Goal: Task Accomplishment & Management: Manage account settings

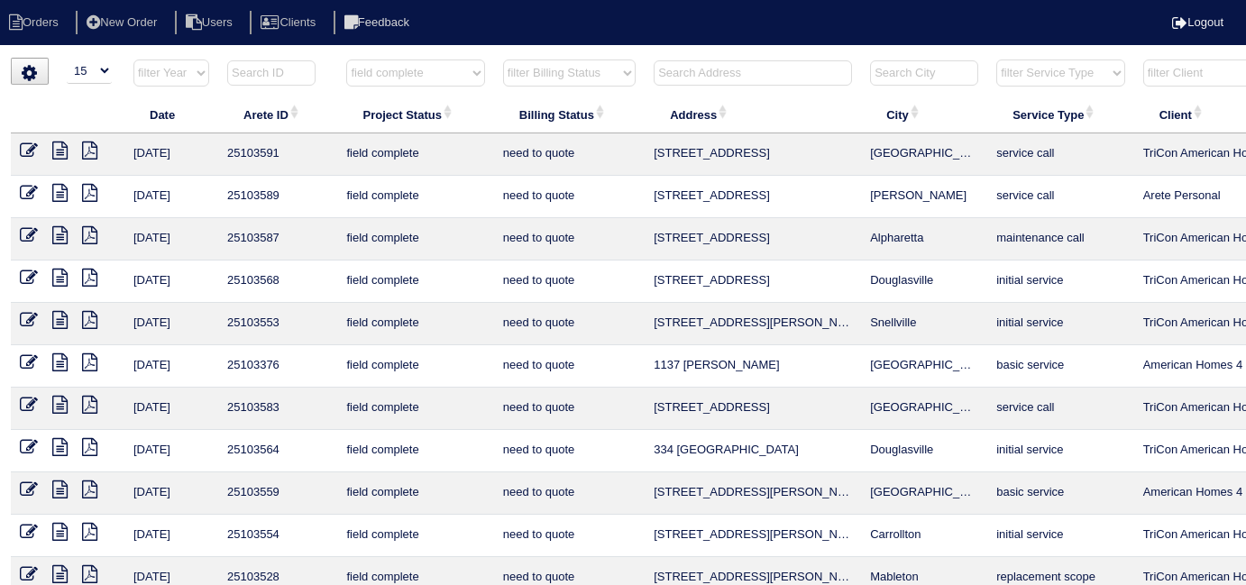
select select "15"
select select "field complete"
select select "need to quote"
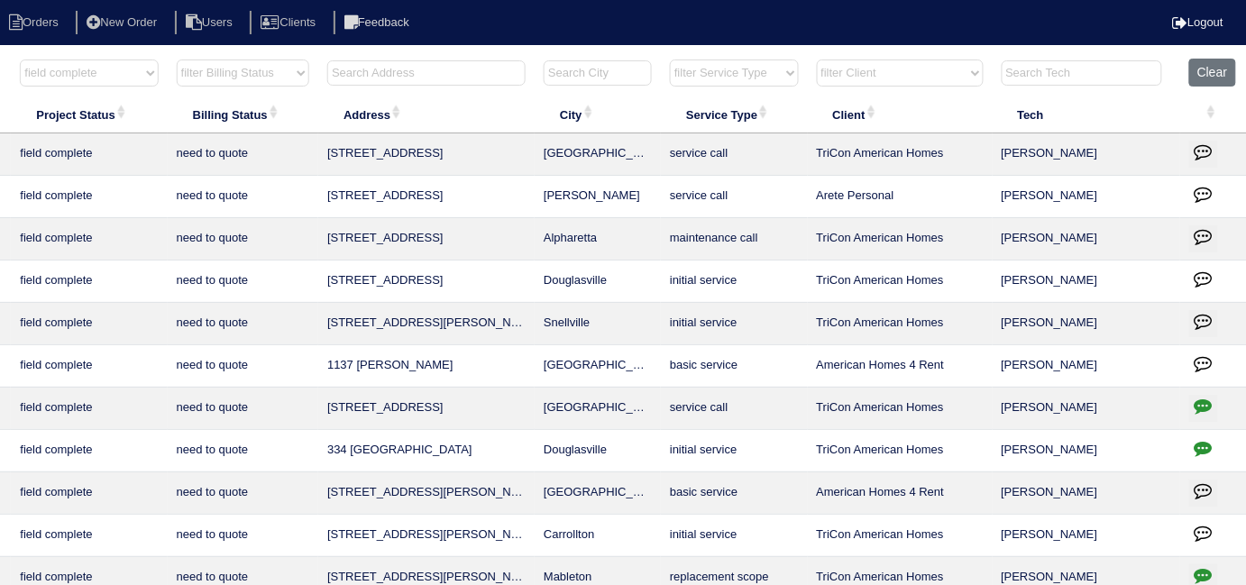
click at [123, 68] on select "filter Project Status -- Any Project Status -- new order assigned in progress f…" at bounding box center [89, 72] width 138 height 27
click at [111, 78] on select "filter Project Status -- Any Project Status -- new order assigned in progress f…" at bounding box center [89, 72] width 138 height 27
select select
click at [20, 59] on select "filter Project Status -- Any Project Status -- new order assigned in progress f…" at bounding box center [89, 72] width 138 height 27
select select "need to quote"
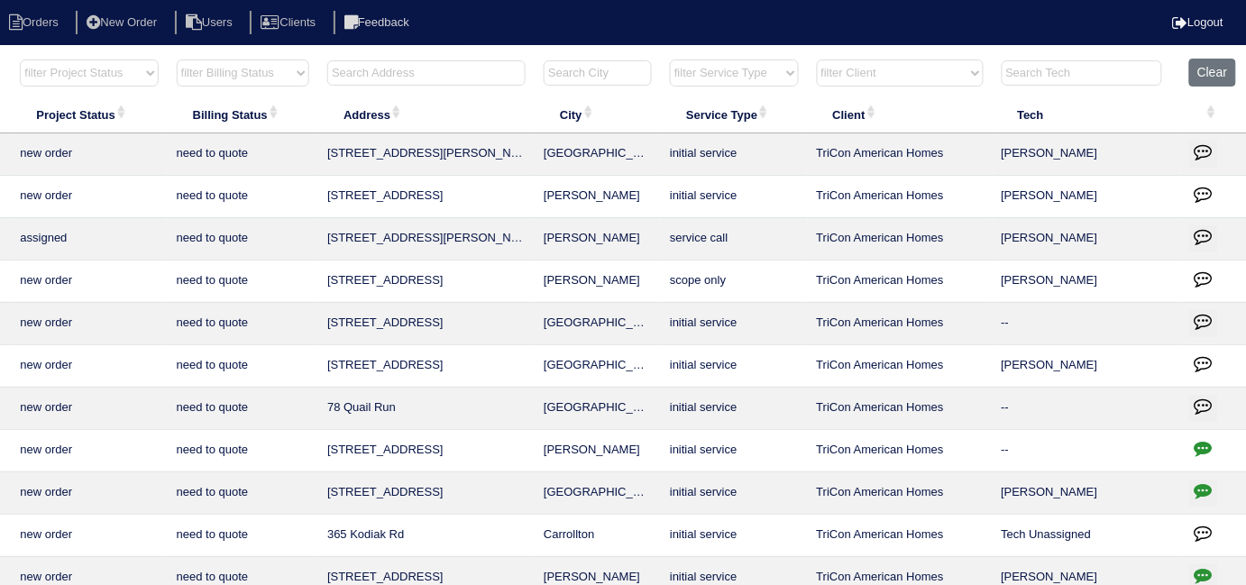
click at [224, 75] on select "filter Billing Status -- Any Billing Status -- need to quote quoted need to inv…" at bounding box center [243, 72] width 133 height 27
select select
click at [177, 59] on select "filter Billing Status -- Any Billing Status -- need to quote quoted need to inv…" at bounding box center [243, 72] width 133 height 27
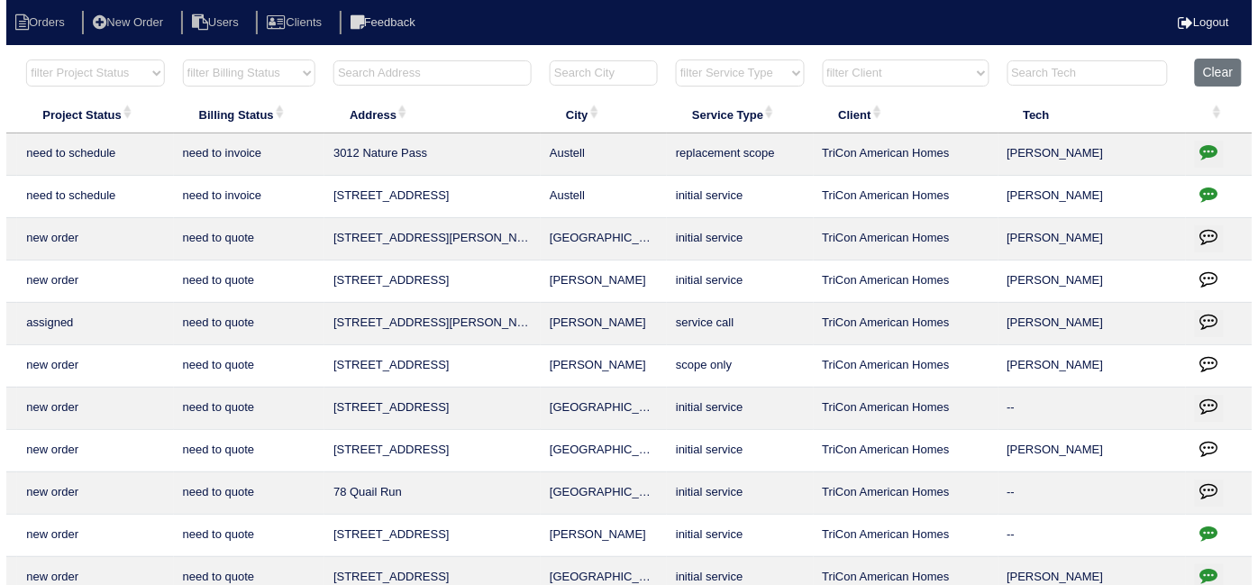
scroll to position [0, 0]
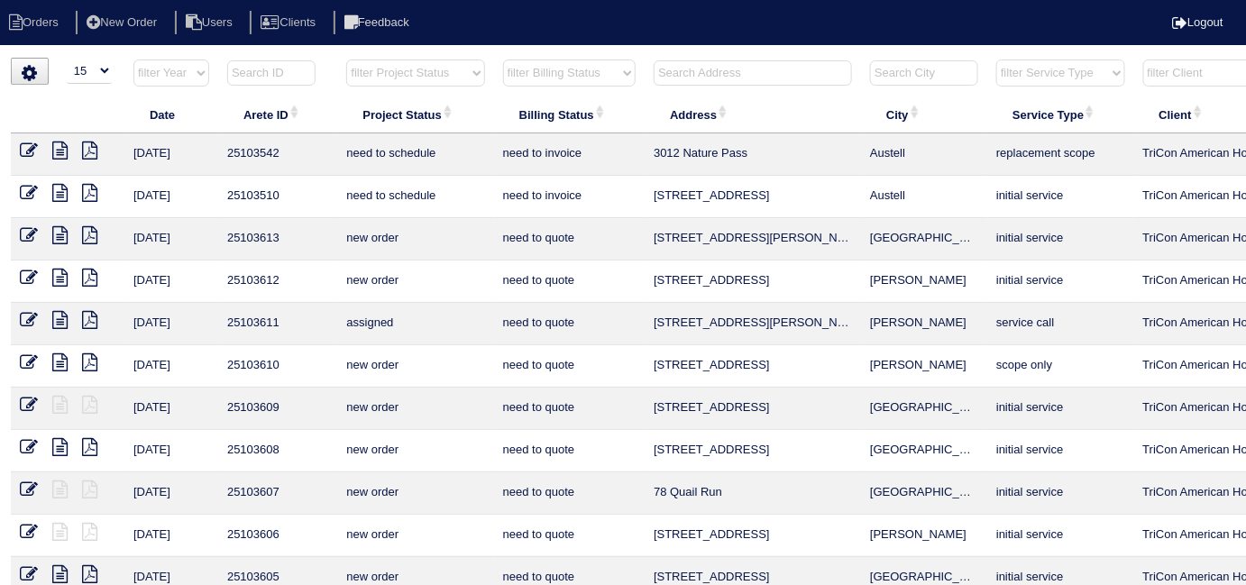
click at [699, 72] on input "text" at bounding box center [753, 72] width 198 height 25
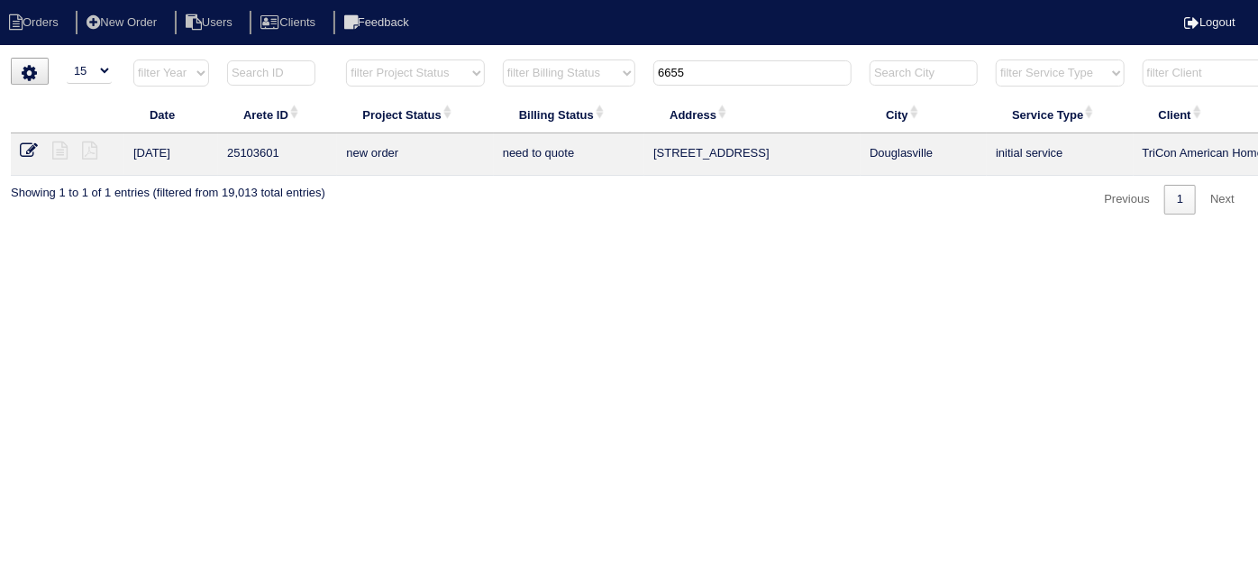
type input "6655"
click at [34, 150] on icon at bounding box center [29, 151] width 18 height 18
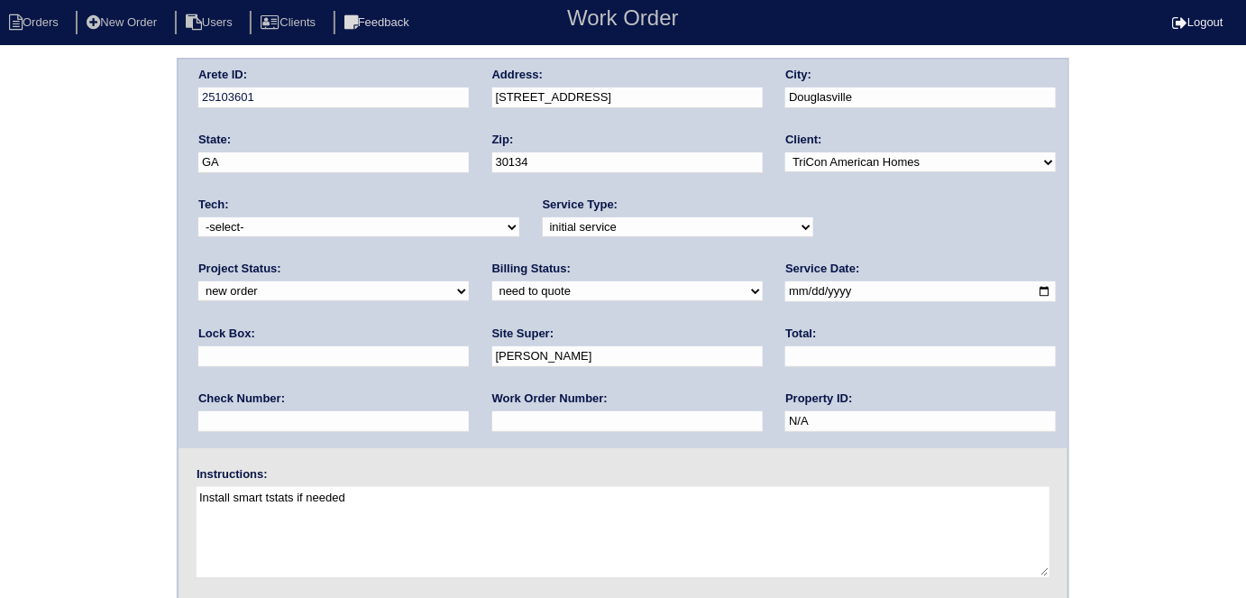
click at [469, 346] on input "text" at bounding box center [333, 356] width 270 height 21
type input "9310"
click at [91, 351] on div "Arete ID: 25103601 Address: 6655 Breckenridge Dr City: Douglasville State: GA Z…" at bounding box center [623, 422] width 1246 height 729
click at [0, 389] on div "Arete ID: 25103601 Address: 6655 Breckenridge Dr City: Douglasville State: GA Z…" at bounding box center [623, 422] width 1246 height 729
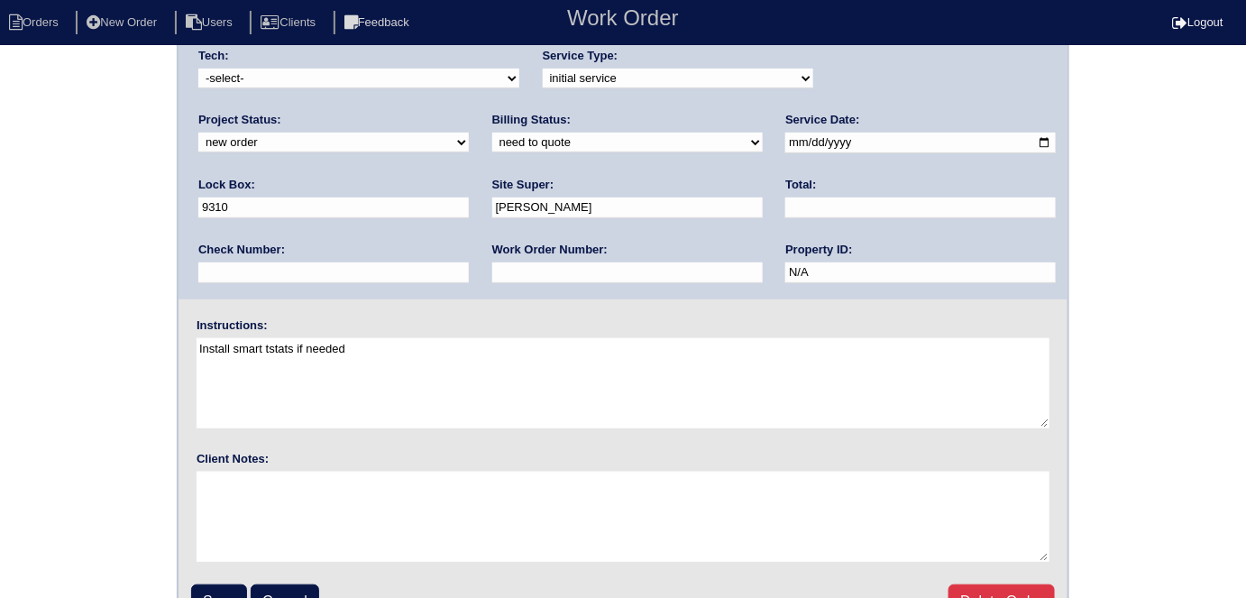
scroll to position [185, 0]
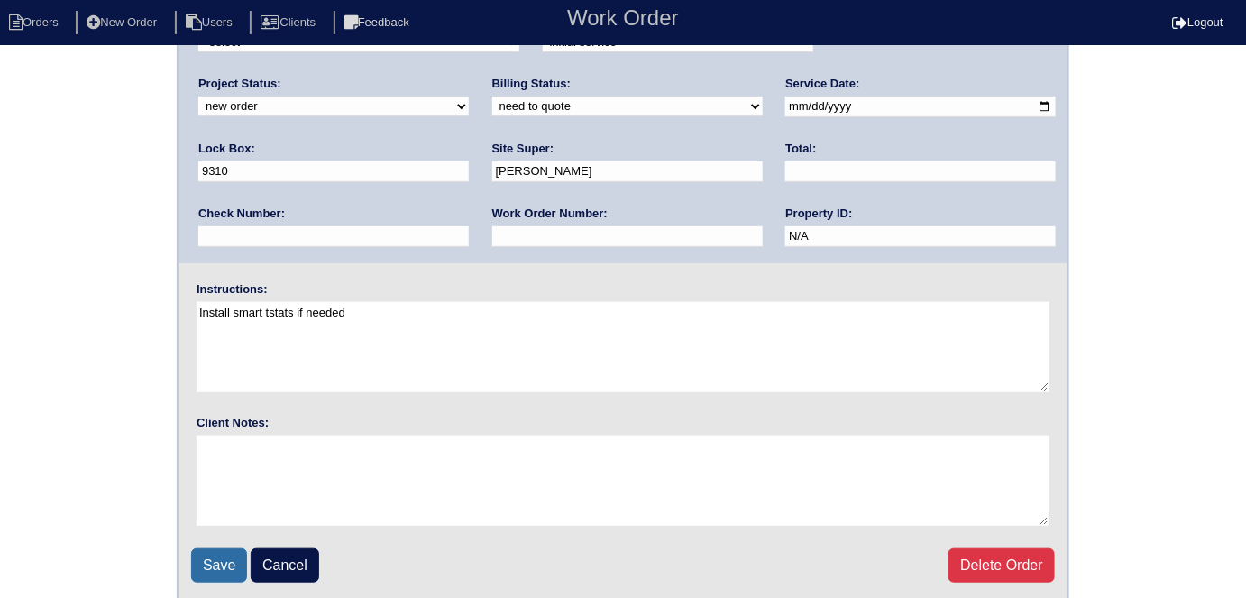
click at [219, 565] on input "Save" at bounding box center [219, 565] width 56 height 34
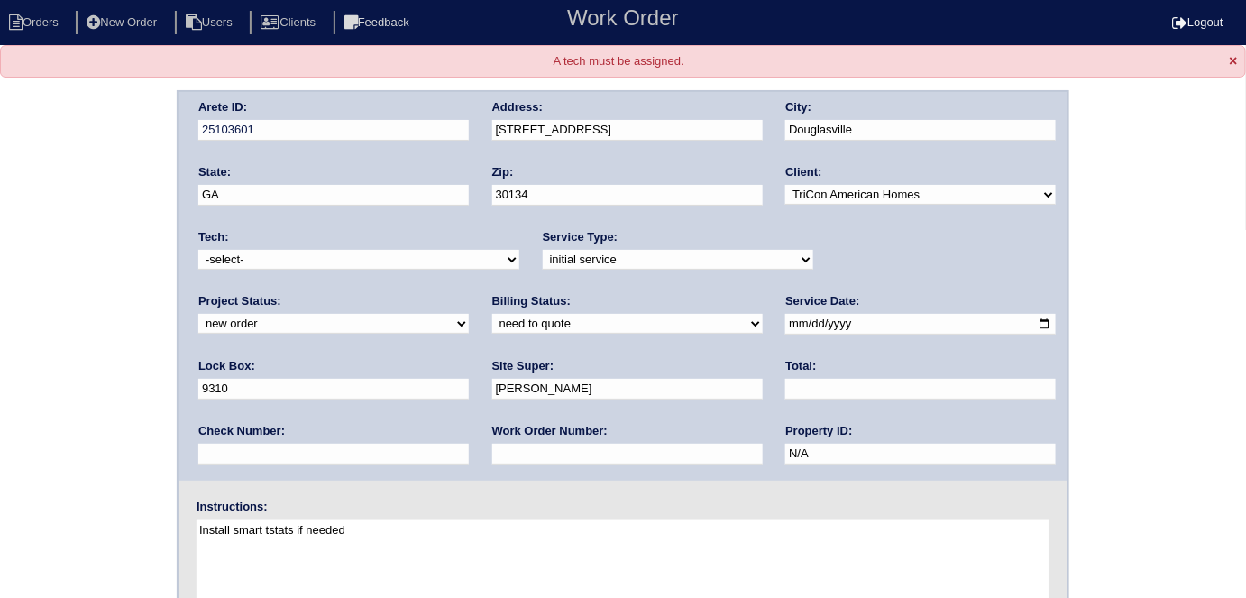
click at [234, 262] on select "-select- aretesmg+backup-tech@gmail.com benjohnholt88@gmail.com callisonhvac@ya…" at bounding box center [358, 260] width 321 height 20
select select "33"
click at [198, 250] on select "-select- aretesmg+backup-tech@gmail.com benjohnholt88@gmail.com callisonhvac@ya…" at bounding box center [358, 260] width 321 height 20
click at [87, 340] on div "Arete ID: 25103601 Address: 6655 Breckenridge Dr City: Douglasville State: GA Z…" at bounding box center [623, 454] width 1246 height 729
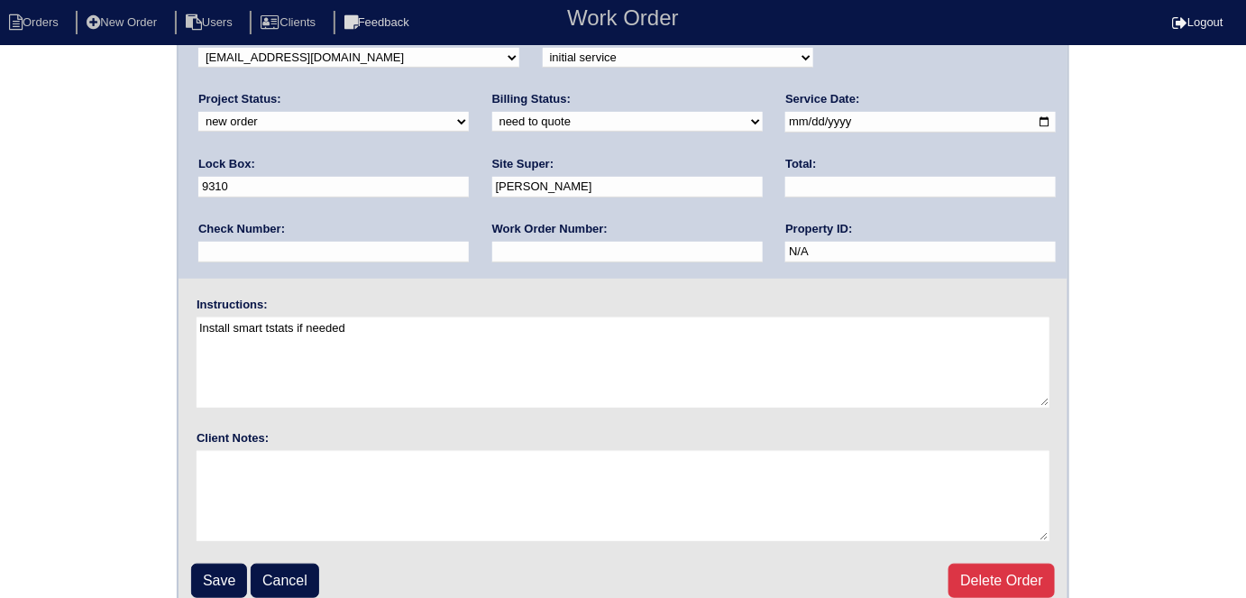
scroll to position [216, 0]
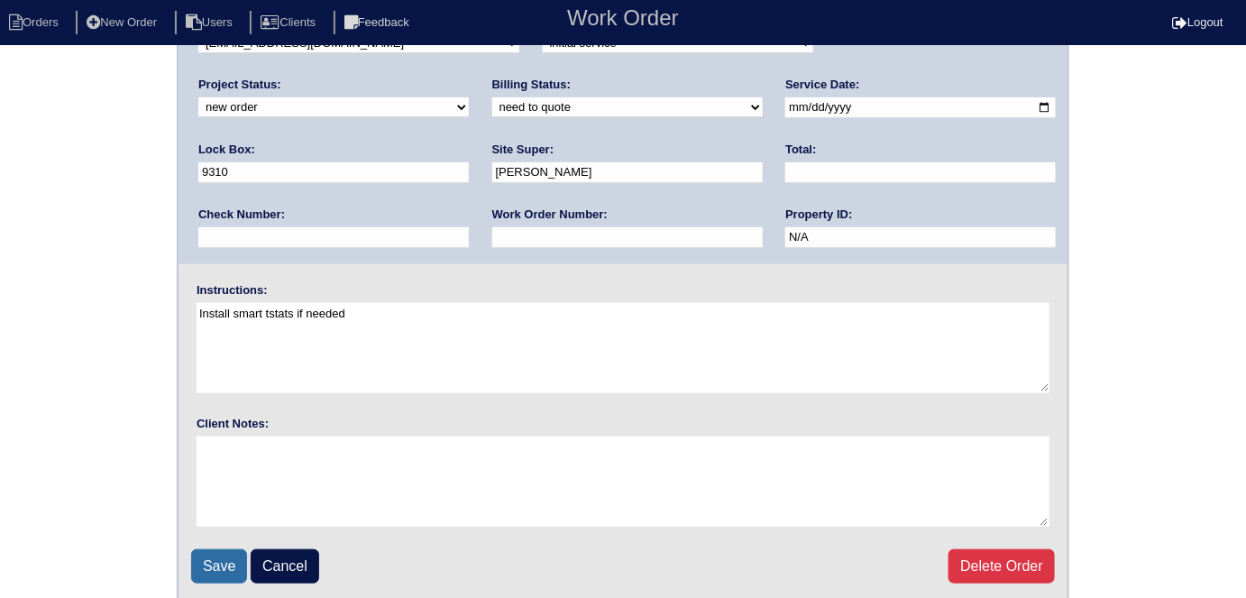
drag, startPoint x: 224, startPoint y: 554, endPoint x: 212, endPoint y: 548, distance: 14.1
click at [222, 552] on input "Save" at bounding box center [219, 566] width 56 height 34
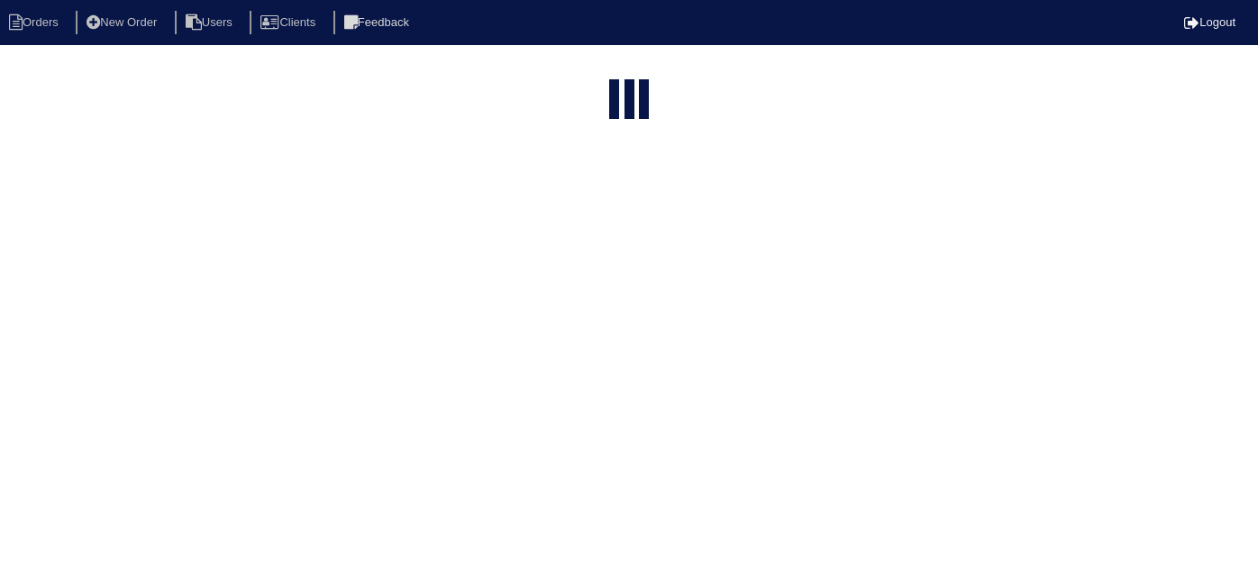
select select "15"
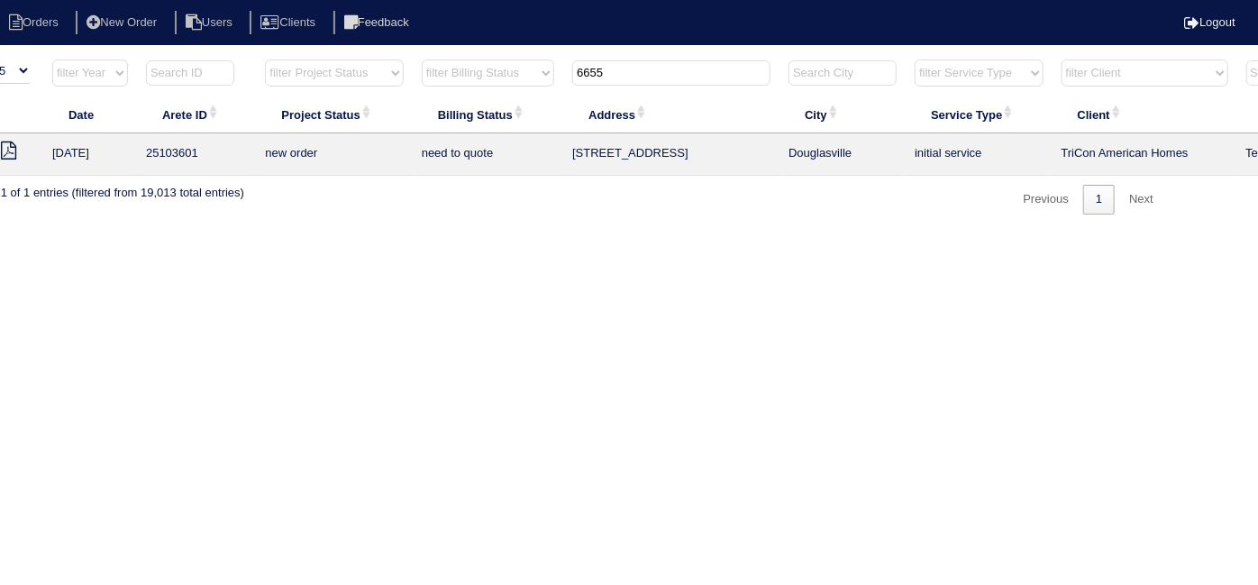
scroll to position [0, 314]
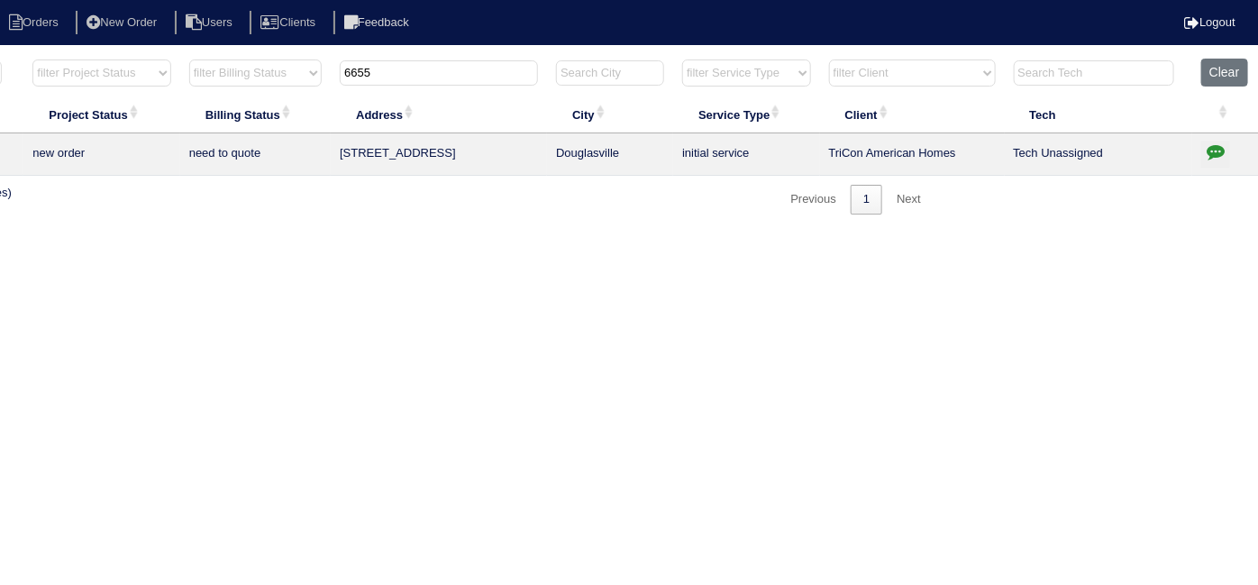
click at [1213, 150] on icon "button" at bounding box center [1216, 151] width 18 height 18
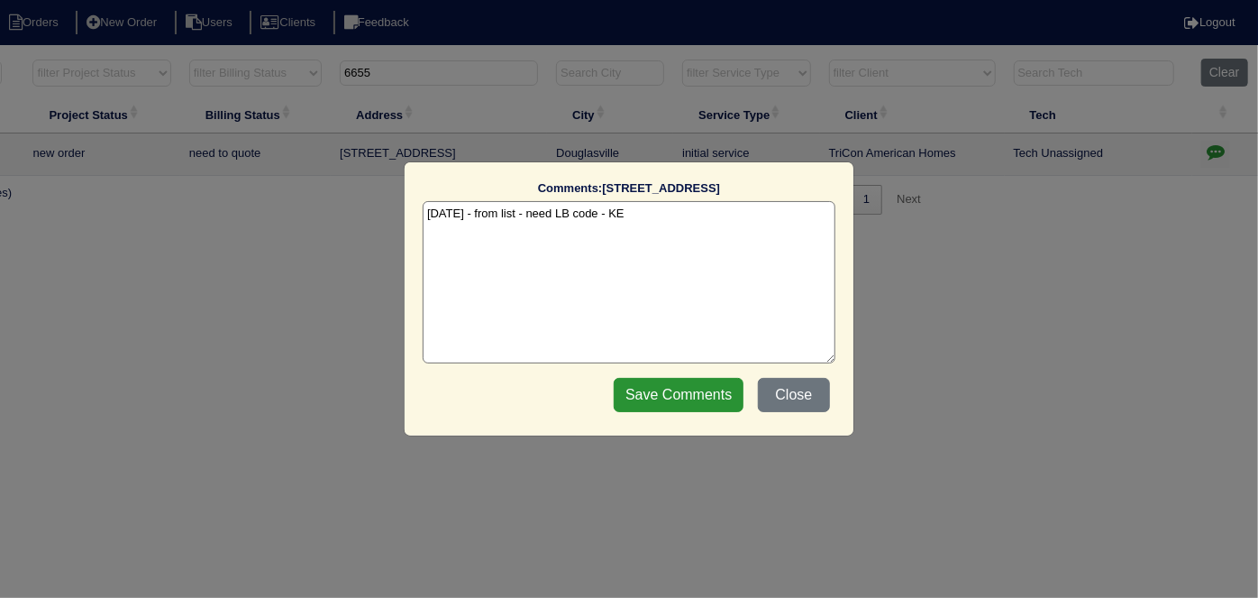
drag, startPoint x: 606, startPoint y: 211, endPoint x: 529, endPoint y: 210, distance: 76.6
click at [529, 210] on textarea "9/30/25 - from list - need LB code - KE" at bounding box center [629, 282] width 413 height 162
type textarea "9/30/25 - from list - KE"
click at [697, 393] on input "Save Comments" at bounding box center [679, 395] width 130 height 34
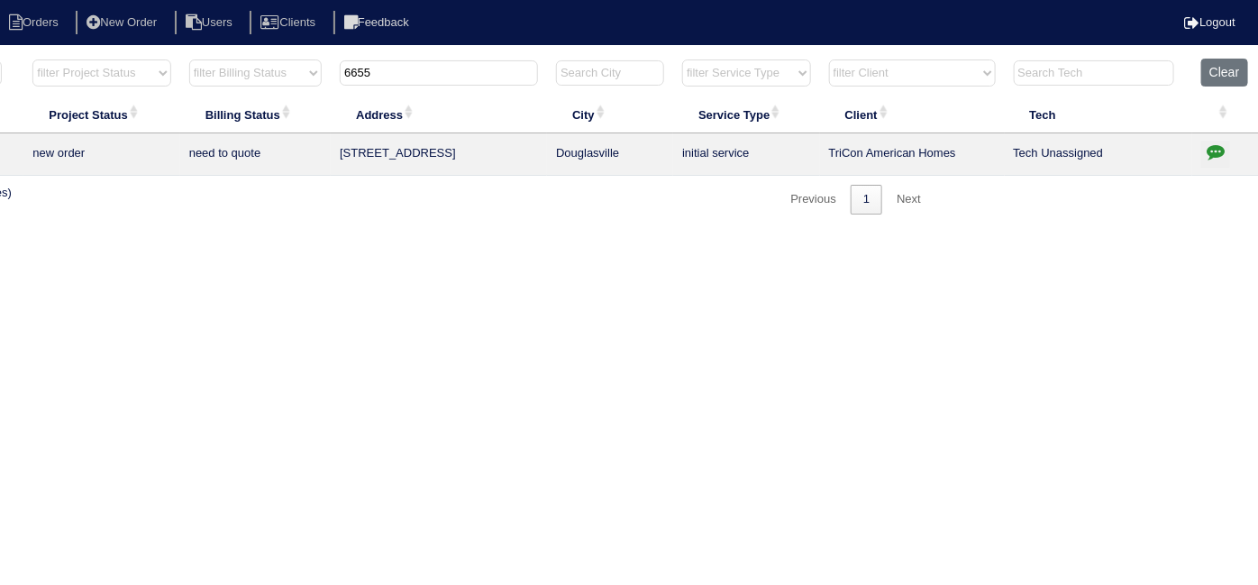
drag, startPoint x: 440, startPoint y: 78, endPoint x: 185, endPoint y: 2, distance: 266.1
click at [187, 58] on body "Orders New Order Users Clients Feedback Logout Orders New Order Users Clients M…" at bounding box center [315, 136] width 1258 height 157
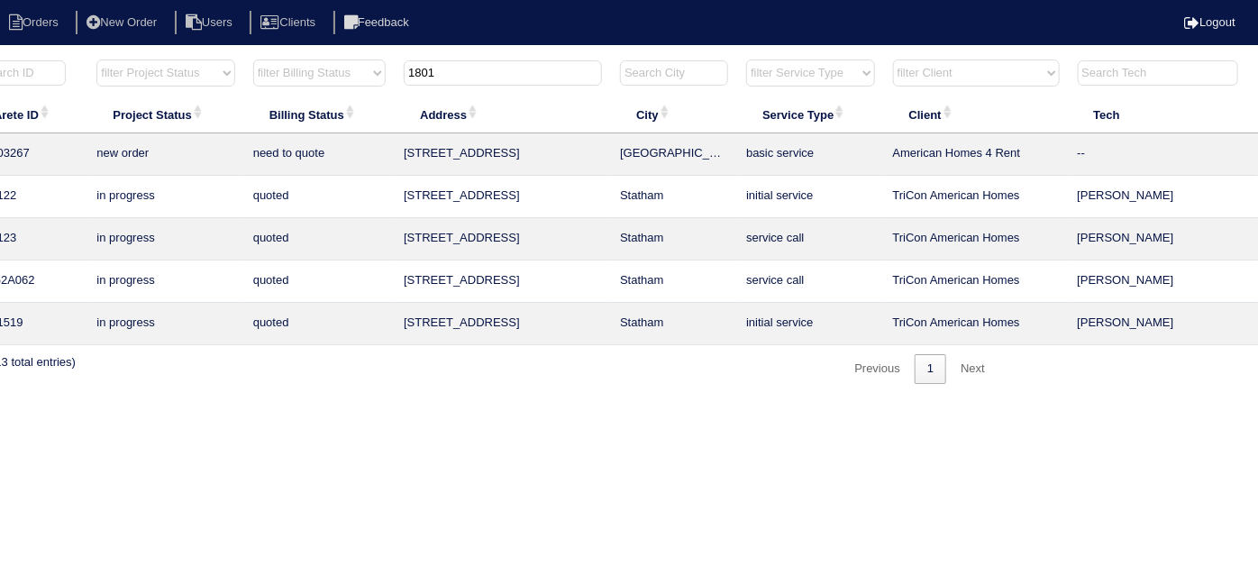
scroll to position [0, 0]
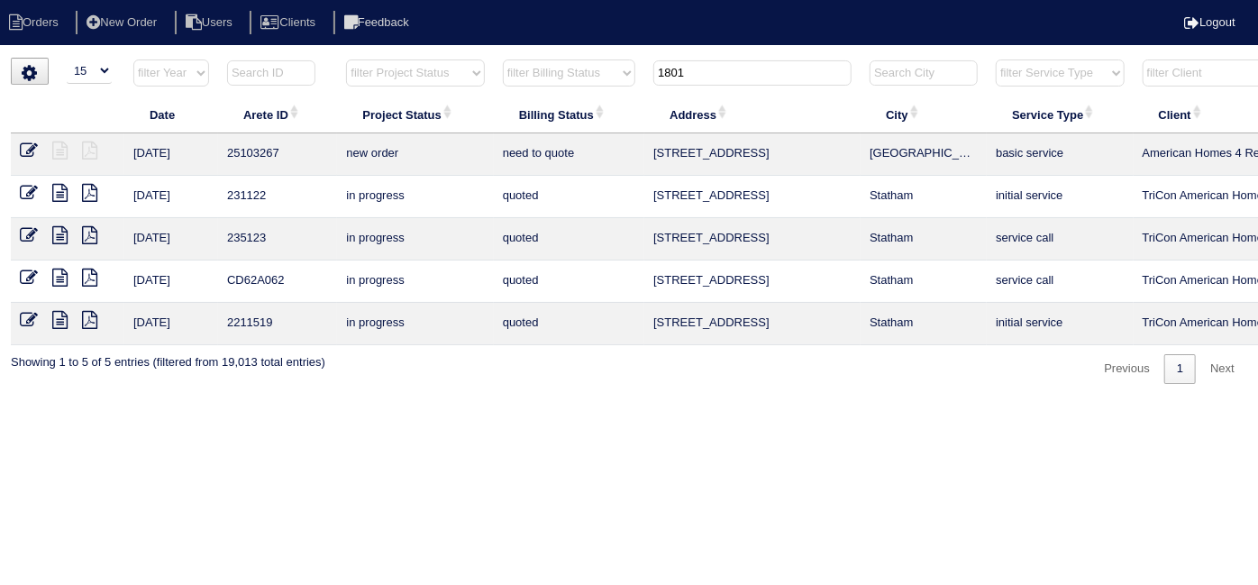
type input "1801"
drag, startPoint x: 714, startPoint y: 79, endPoint x: 534, endPoint y: 63, distance: 181.0
click at [534, 63] on tr "filter Year -- Any Year -- 2025 2024 2023 2022 2021 2020 2019 filter Project St…" at bounding box center [792, 77] width 1562 height 37
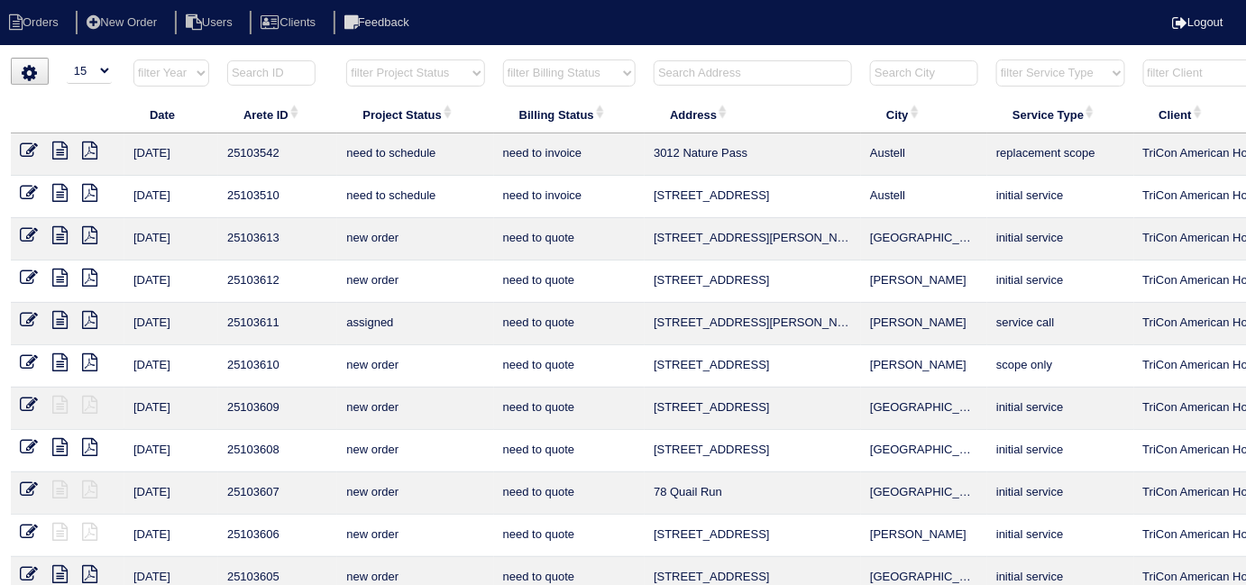
click at [679, 74] on input "text" at bounding box center [753, 72] width 198 height 25
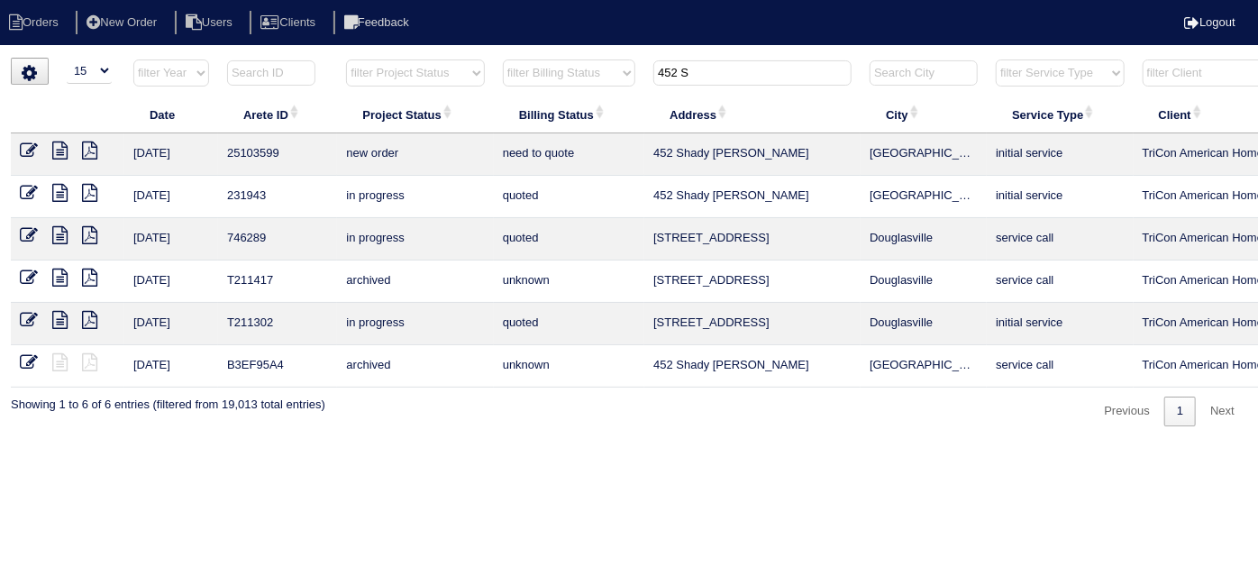
type input "452 S"
click at [28, 151] on icon at bounding box center [29, 151] width 18 height 18
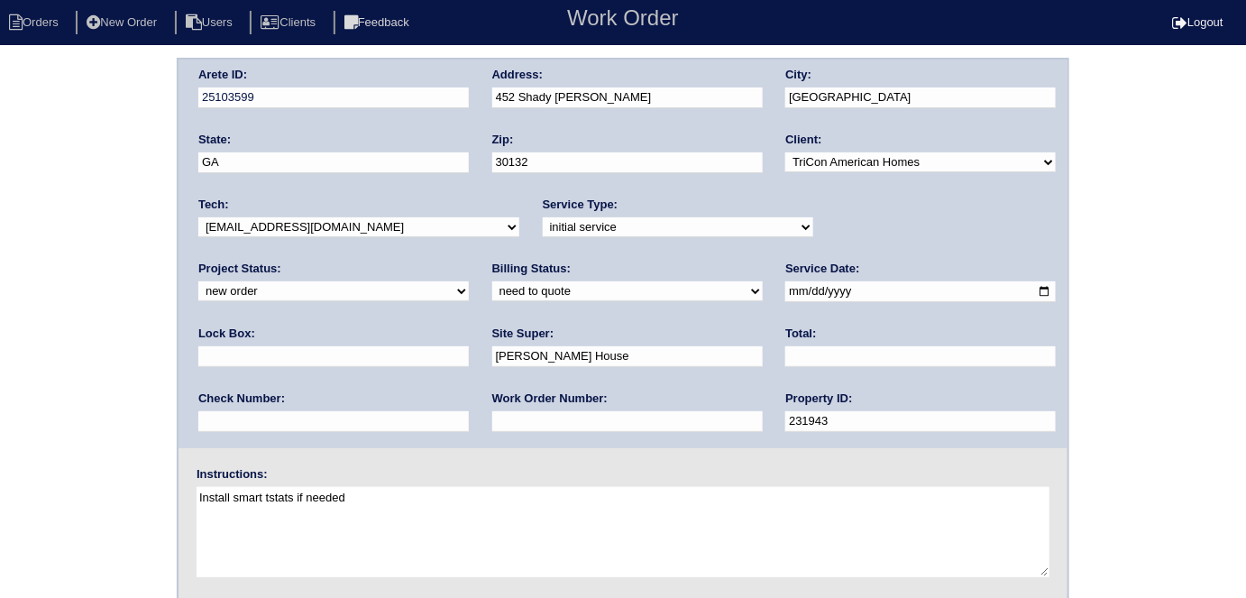
click at [469, 346] on input "text" at bounding box center [333, 356] width 270 height 21
type input "9310"
click at [492, 416] on input "text" at bounding box center [627, 421] width 270 height 21
type input "553347"
click at [83, 351] on div "Arete ID: 25103599 Address: 452 Shady Glen City: Dallas State: GA Zip: 30132 Cl…" at bounding box center [623, 422] width 1246 height 729
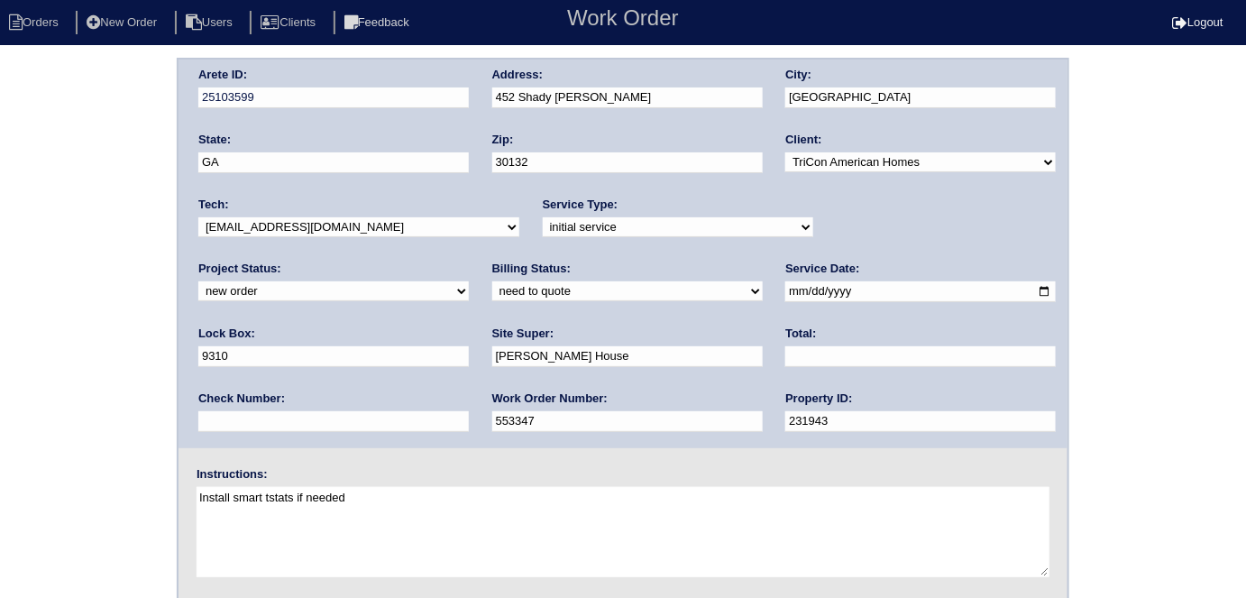
click at [2, 393] on div "Arete ID: 25103599 Address: 452 Shady Glen City: Dallas State: GA Zip: 30132 Cl…" at bounding box center [623, 422] width 1246 height 729
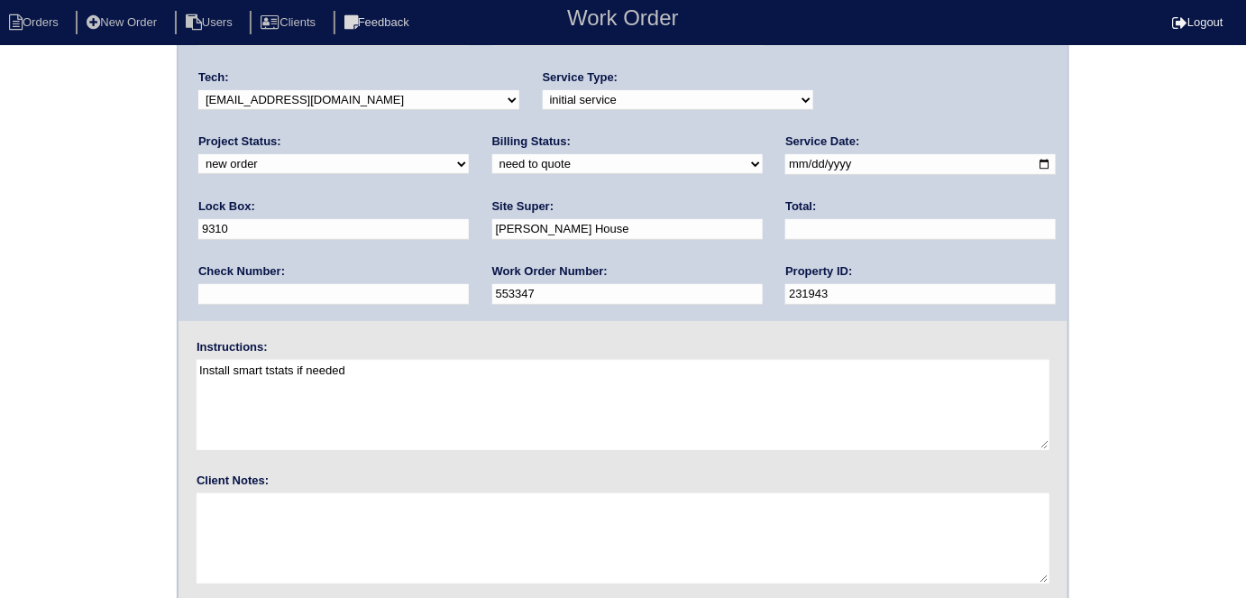
scroll to position [185, 0]
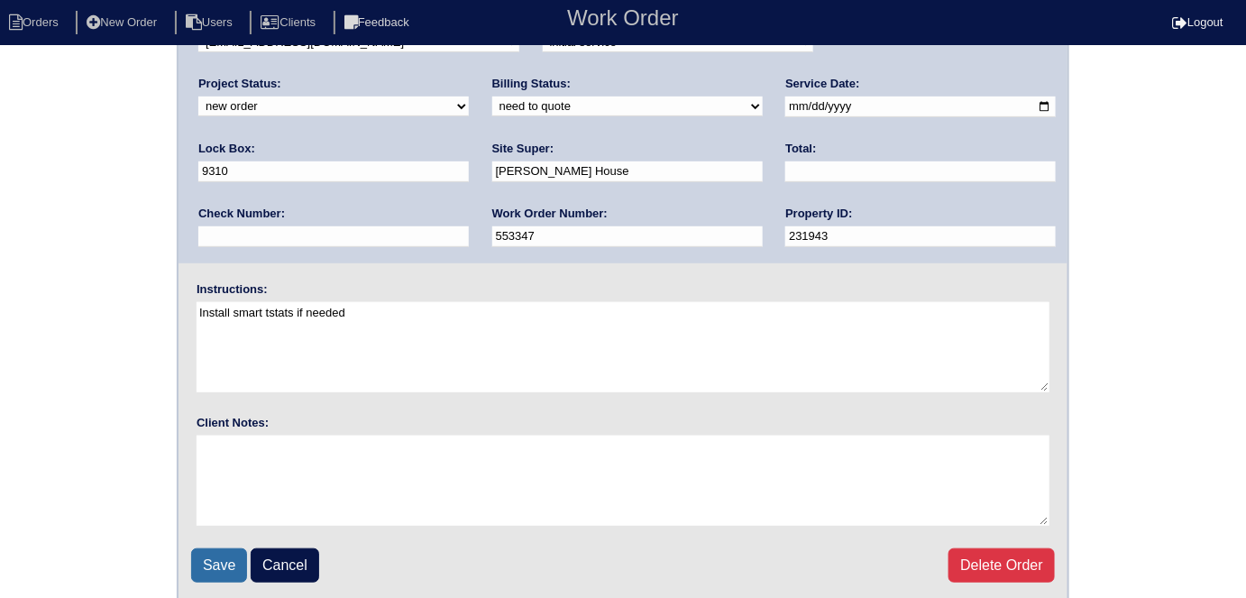
click at [231, 566] on input "Save" at bounding box center [219, 565] width 56 height 34
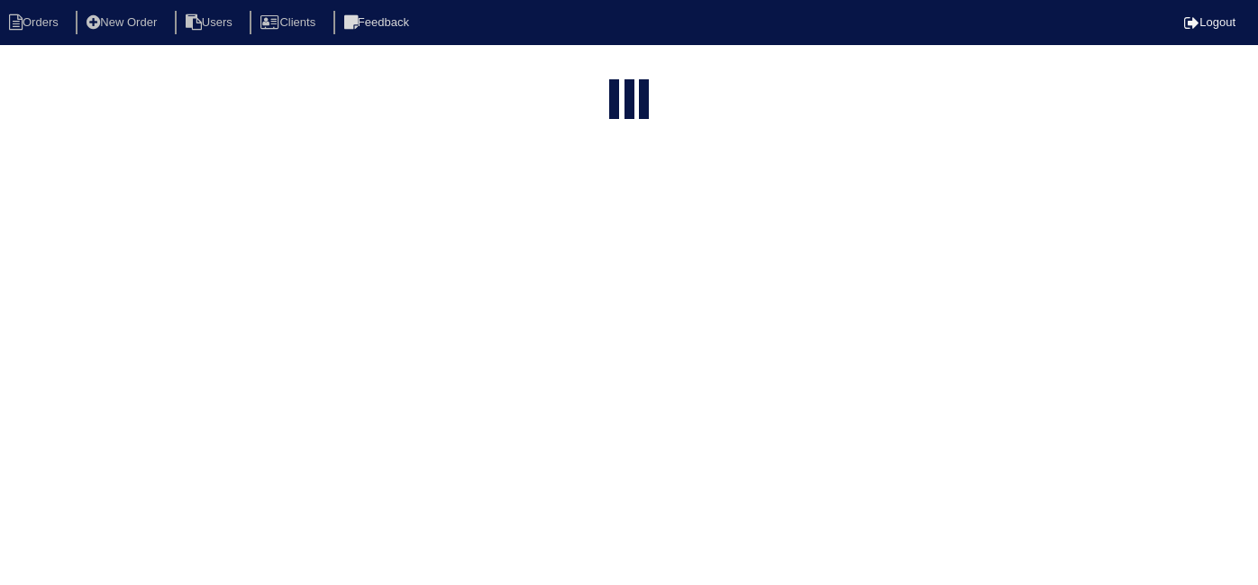
select select "15"
type input "452 S"
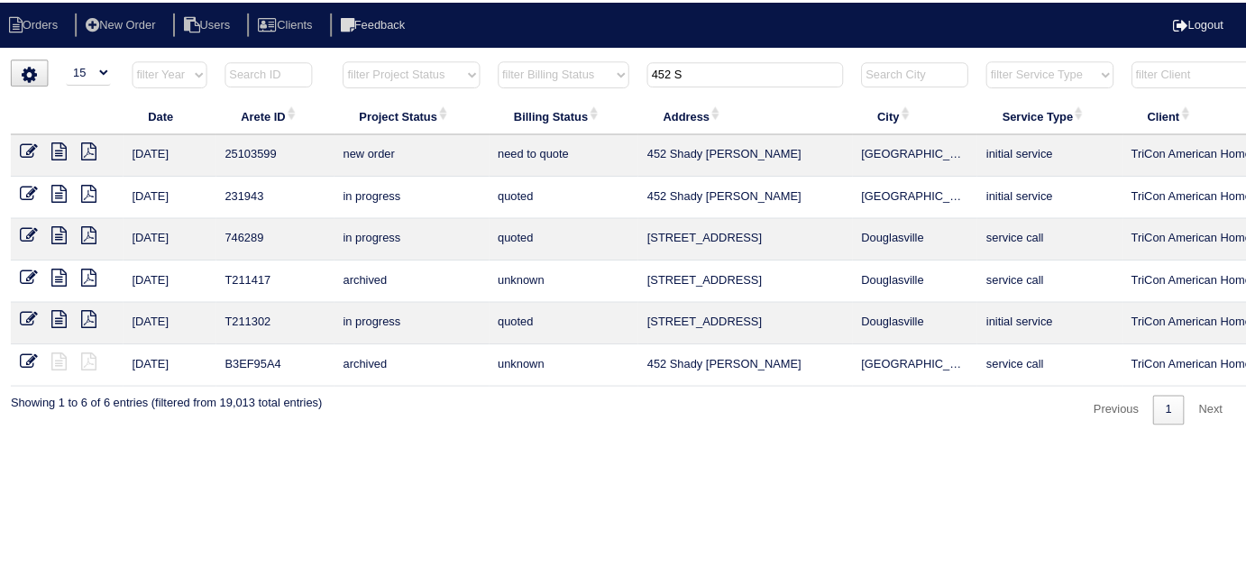
scroll to position [0, 314]
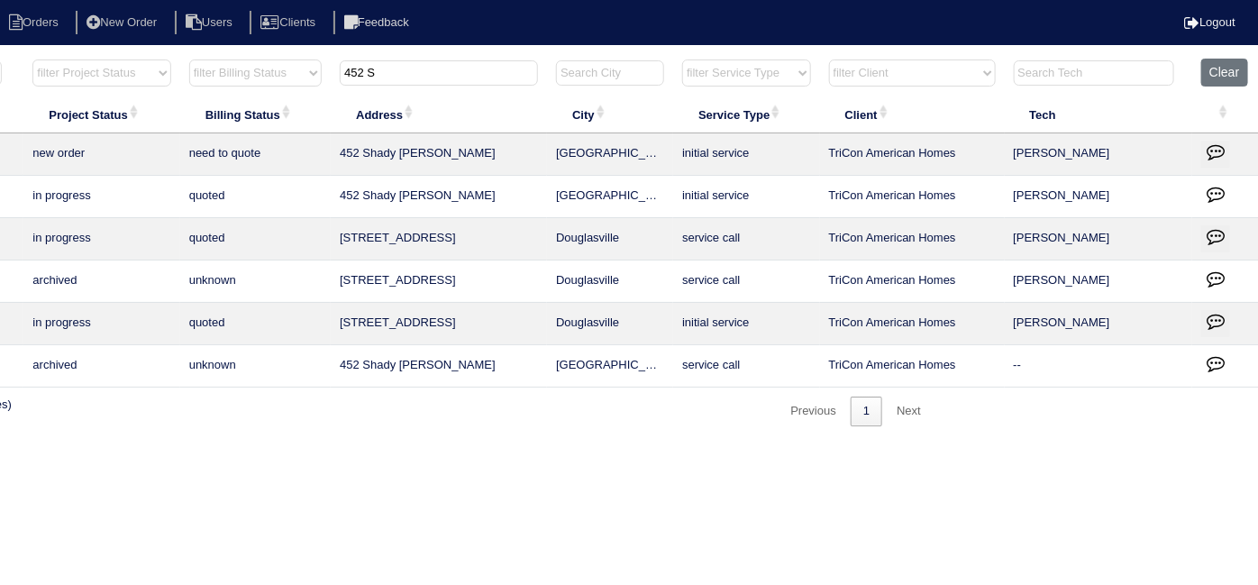
click at [1211, 150] on icon "button" at bounding box center [1216, 151] width 18 height 18
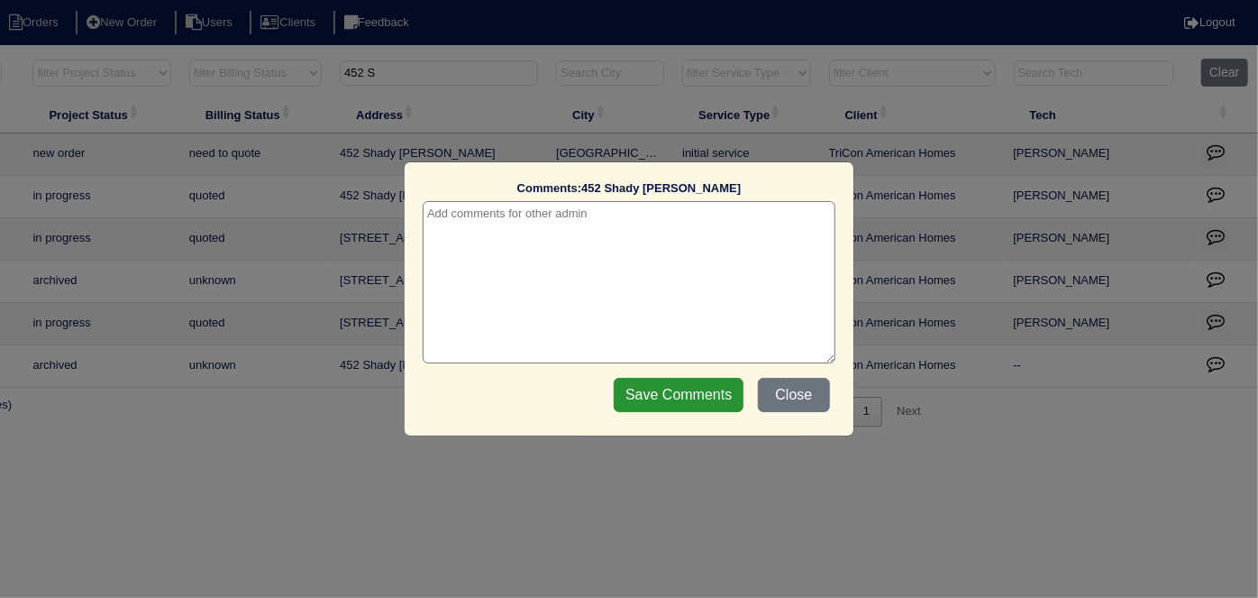
click at [497, 222] on textarea at bounding box center [629, 282] width 413 height 162
type textarea "[DATE] - from list - WO put in Appian - KE"
click at [703, 399] on input "Save Comments" at bounding box center [679, 395] width 130 height 34
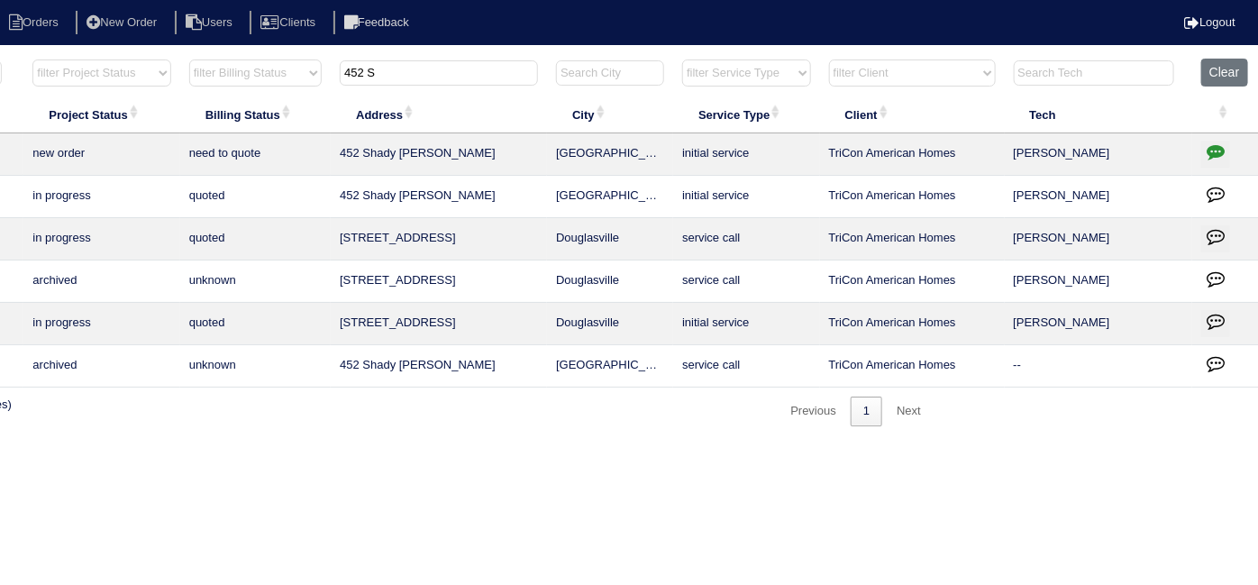
drag, startPoint x: 397, startPoint y: 84, endPoint x: 290, endPoint y: 71, distance: 107.1
click at [290, 71] on tr "filter Year -- Any Year -- 2025 2024 2023 2022 2021 2020 2019 filter Project St…" at bounding box center [478, 77] width 1562 height 37
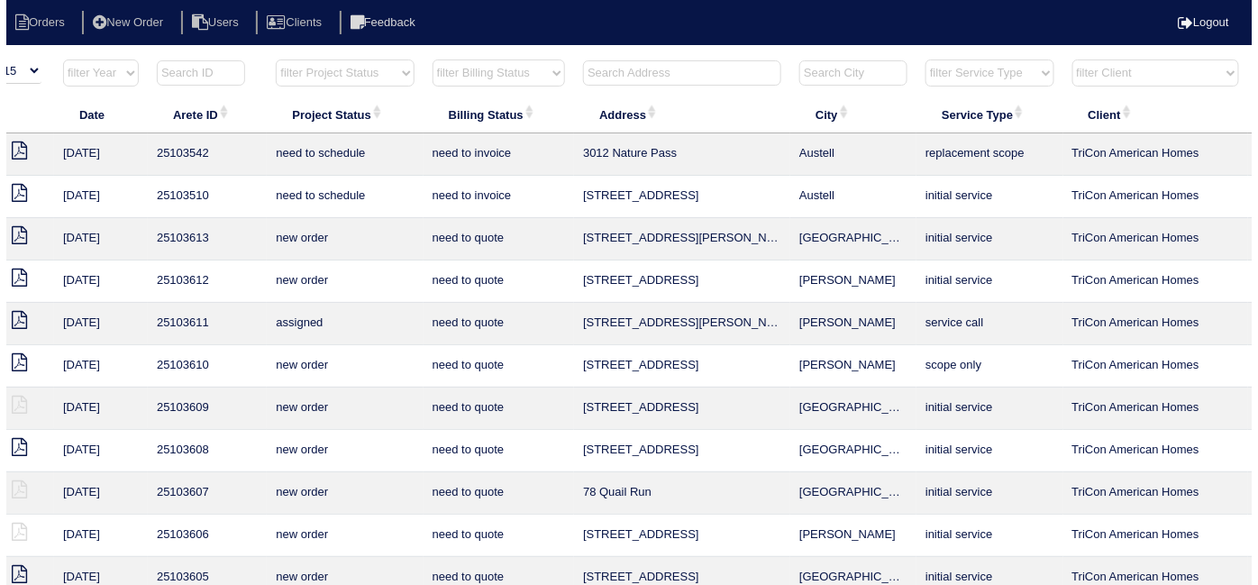
scroll to position [0, 70]
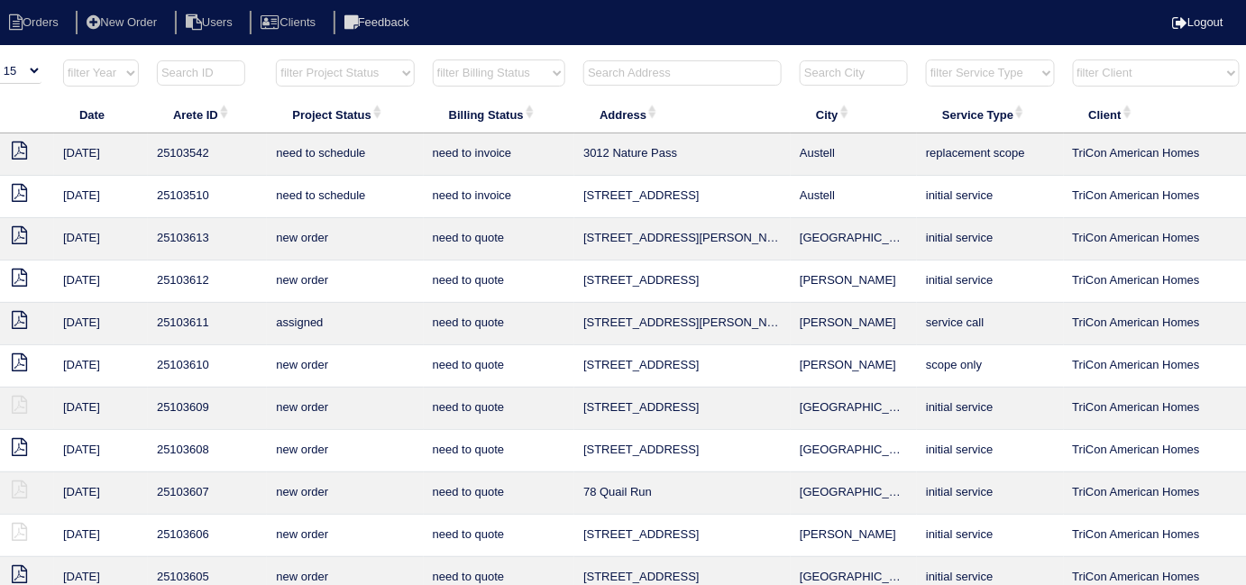
click at [629, 72] on input "text" at bounding box center [682, 72] width 198 height 25
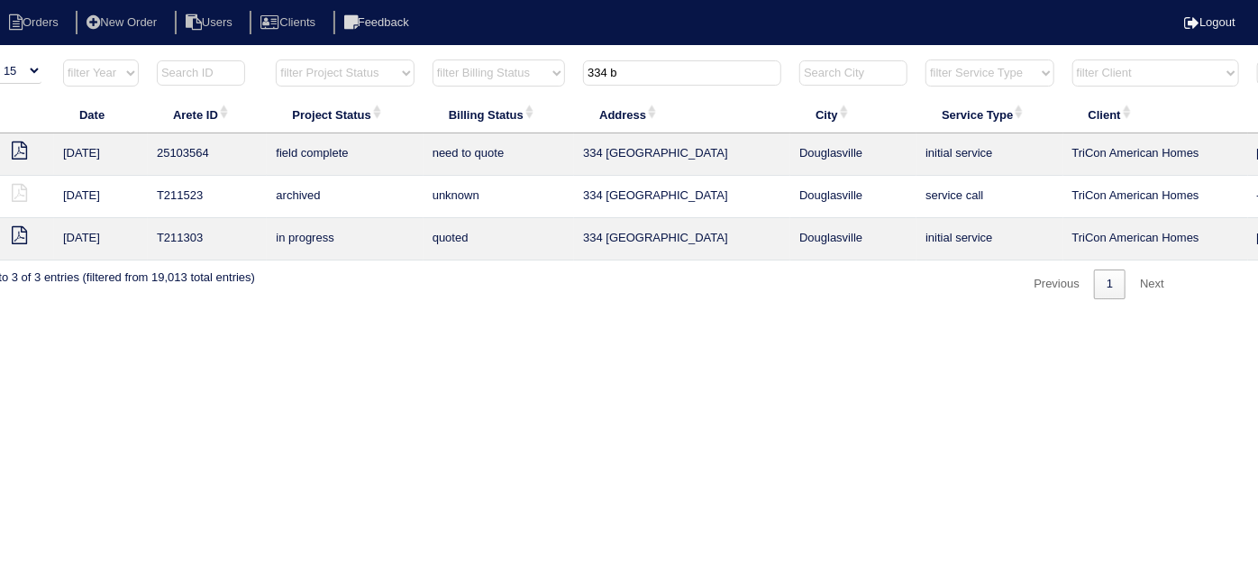
scroll to position [0, 0]
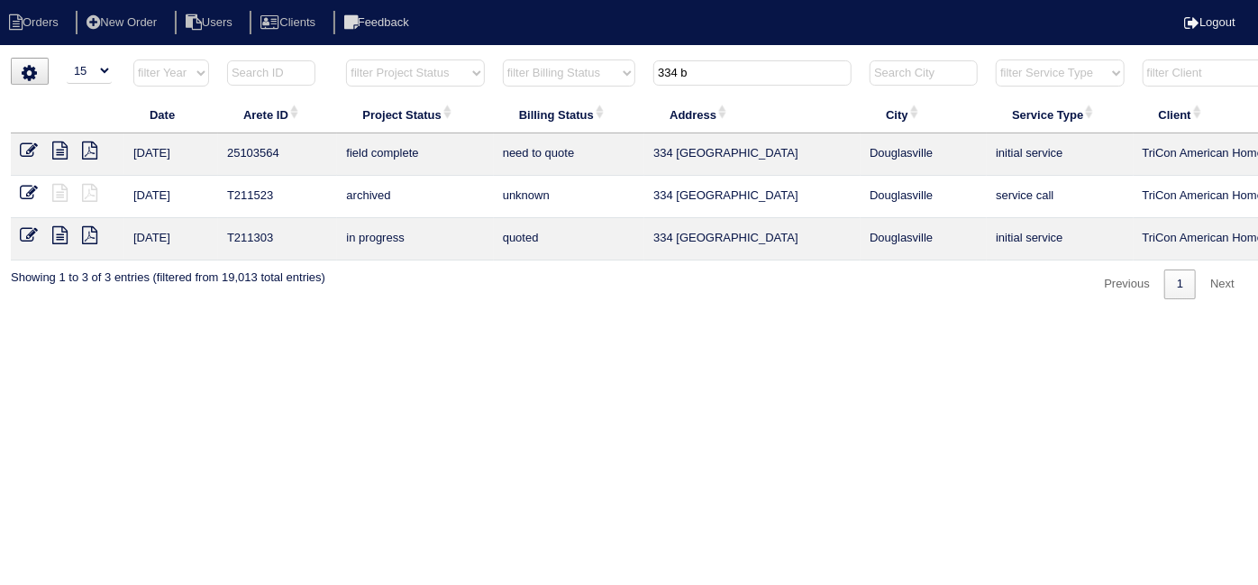
type input "334 b"
click at [32, 144] on icon at bounding box center [29, 151] width 18 height 18
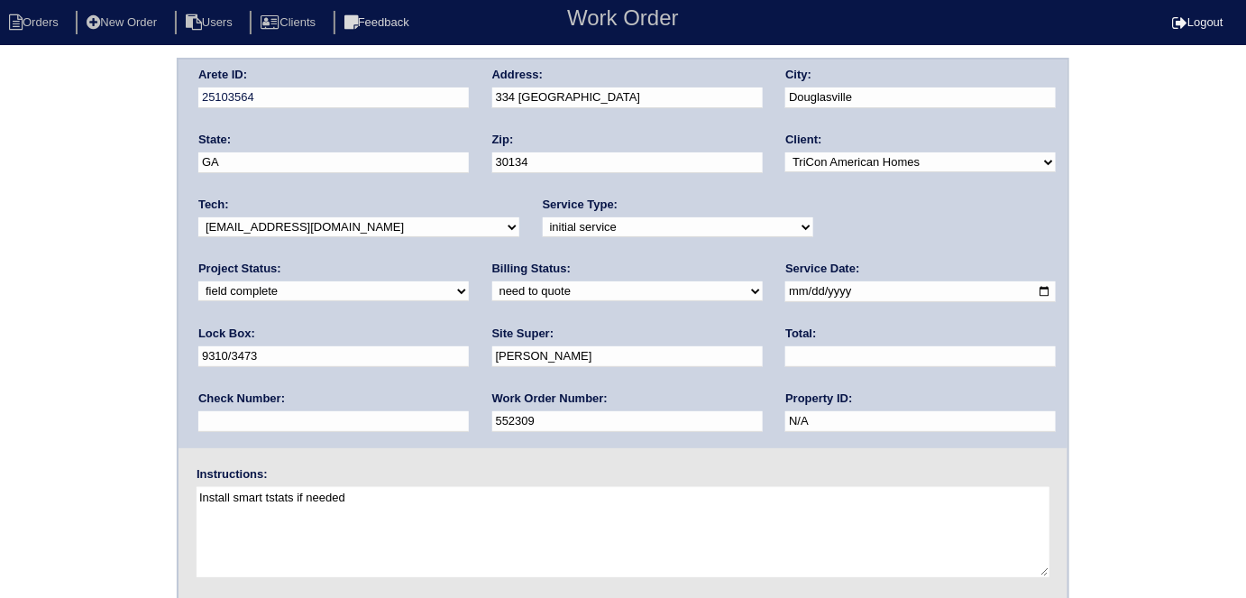
click at [469, 281] on select "new order assigned in progress field complete need to schedule admin review arc…" at bounding box center [333, 291] width 270 height 20
select select "need to schedule"
click at [469, 281] on select "new order assigned in progress field complete need to schedule admin review arc…" at bounding box center [333, 291] width 270 height 20
click at [785, 297] on input "[DATE]" at bounding box center [920, 291] width 270 height 21
click at [0, 386] on div "Arete ID: 25103564 Address: [GEOGRAPHIC_DATA] City: [GEOGRAPHIC_DATA] State: [G…" at bounding box center [623, 422] width 1246 height 729
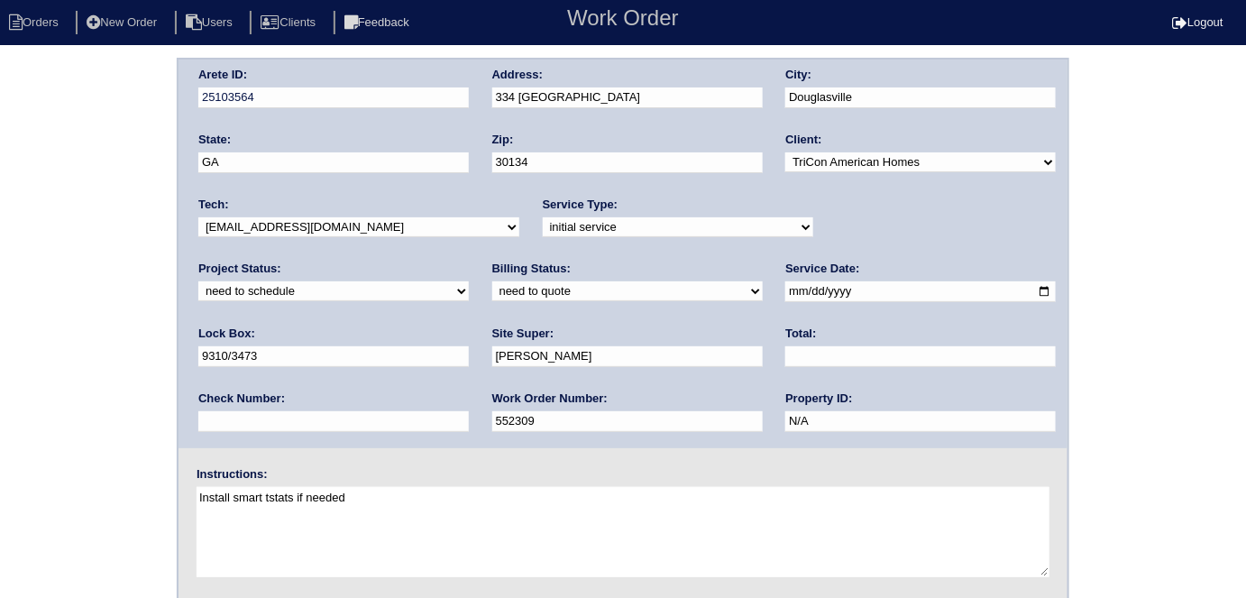
click at [785, 292] on input "[DATE]" at bounding box center [920, 291] width 270 height 21
type input "[DATE]"
click at [0, 442] on div "Arete ID: 25103564 Address: [GEOGRAPHIC_DATA] City: [GEOGRAPHIC_DATA] State: [G…" at bounding box center [623, 422] width 1246 height 729
click at [469, 346] on input "9310/3473" at bounding box center [333, 356] width 270 height 21
type input "9310√/3473"
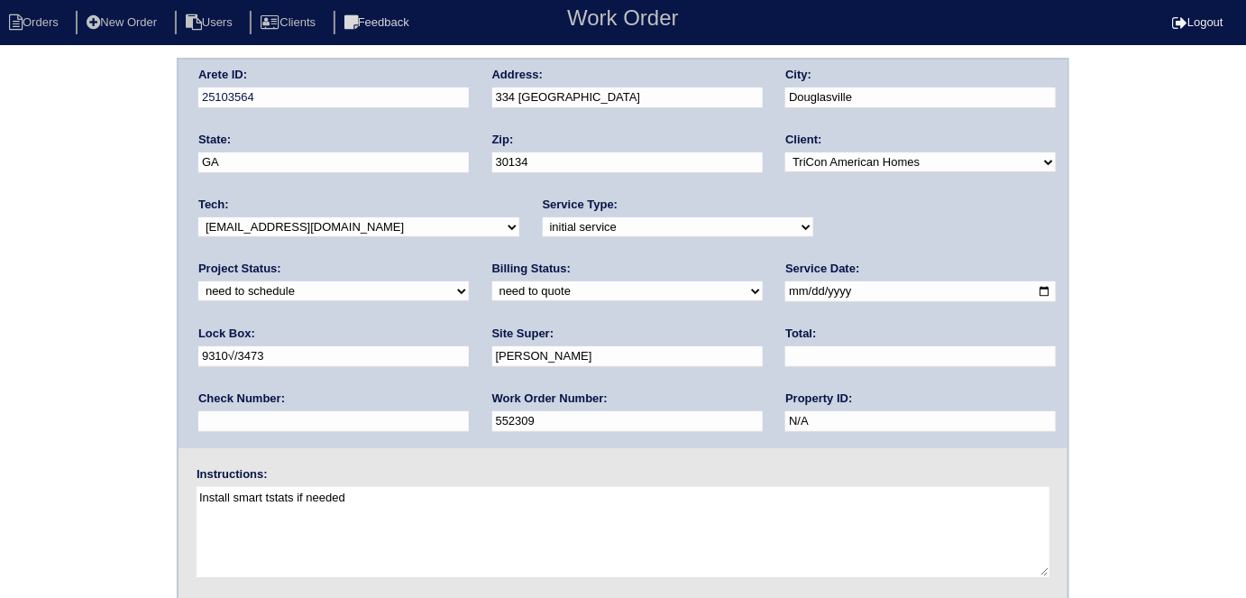
click at [1111, 220] on div "Arete ID: 25103564 Address: [GEOGRAPHIC_DATA] City: [GEOGRAPHIC_DATA] State: [G…" at bounding box center [623, 422] width 1246 height 729
click at [1, 405] on div "Arete ID: 25103564 Address: [GEOGRAPHIC_DATA] City: [GEOGRAPHIC_DATA] State: [G…" at bounding box center [623, 422] width 1246 height 729
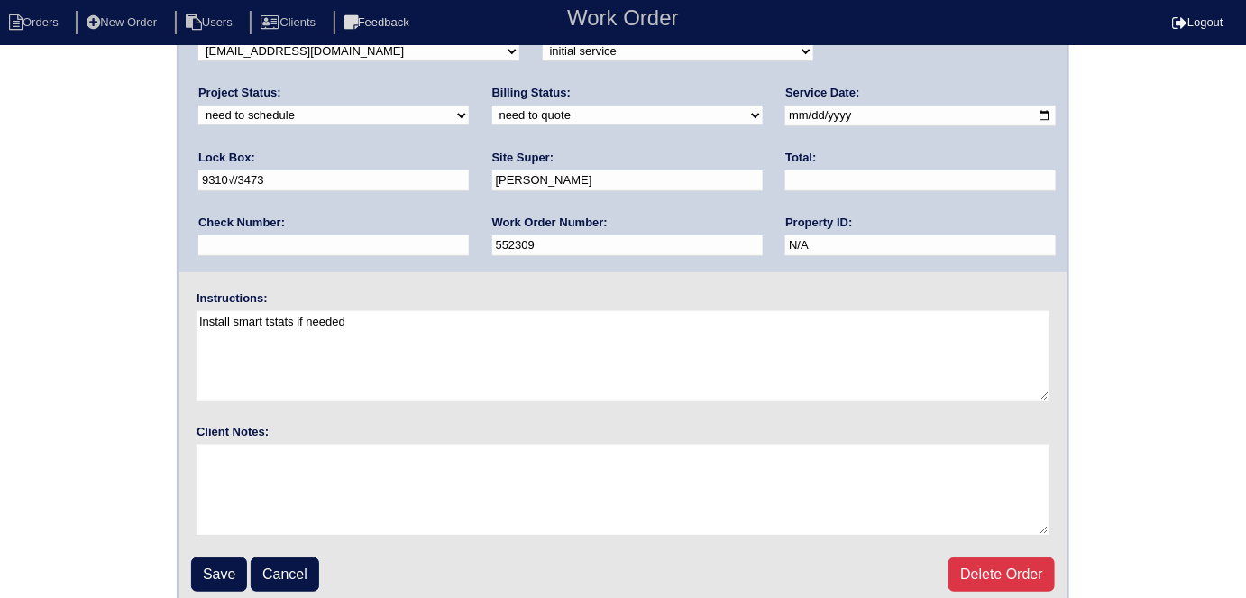
scroll to position [185, 0]
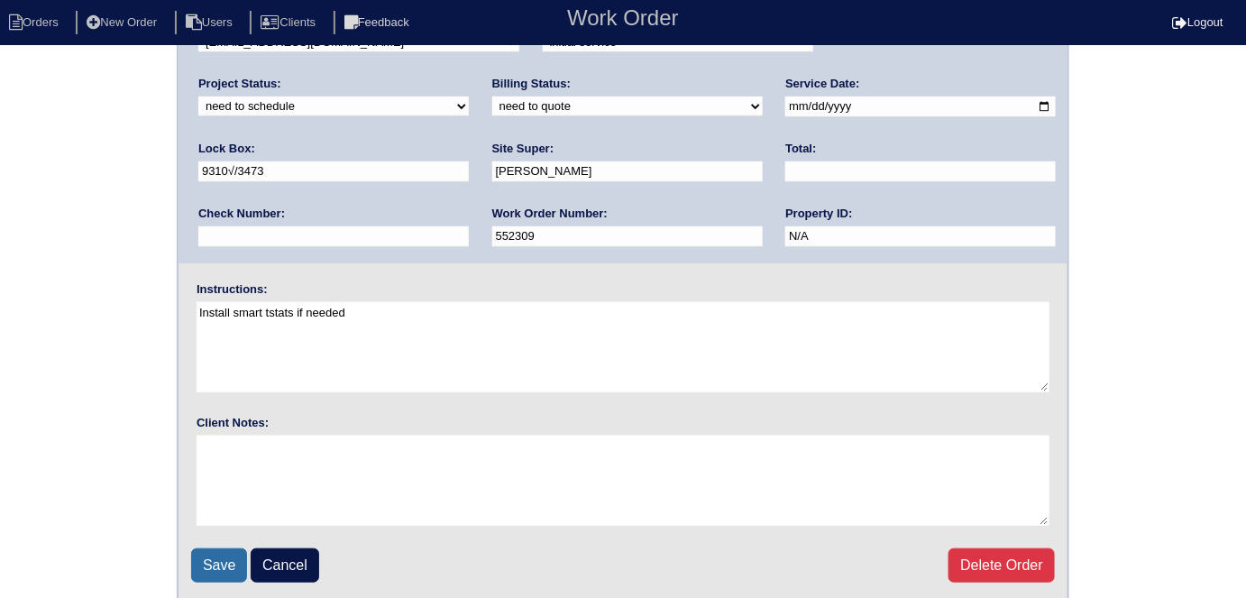
click at [205, 568] on input "Save" at bounding box center [219, 565] width 56 height 34
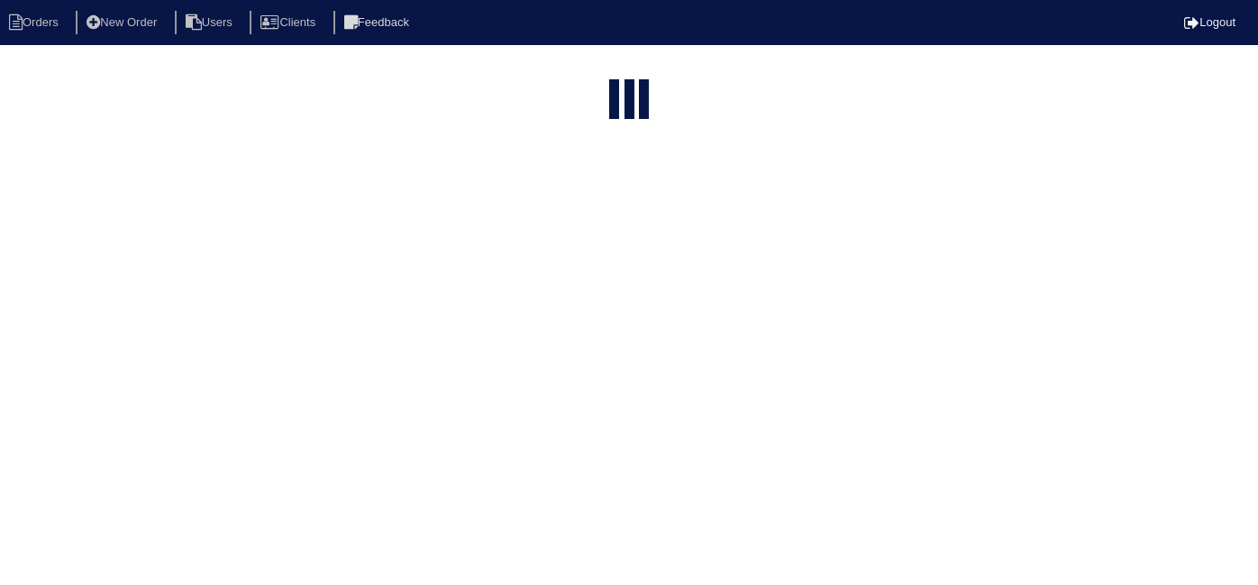
select select "15"
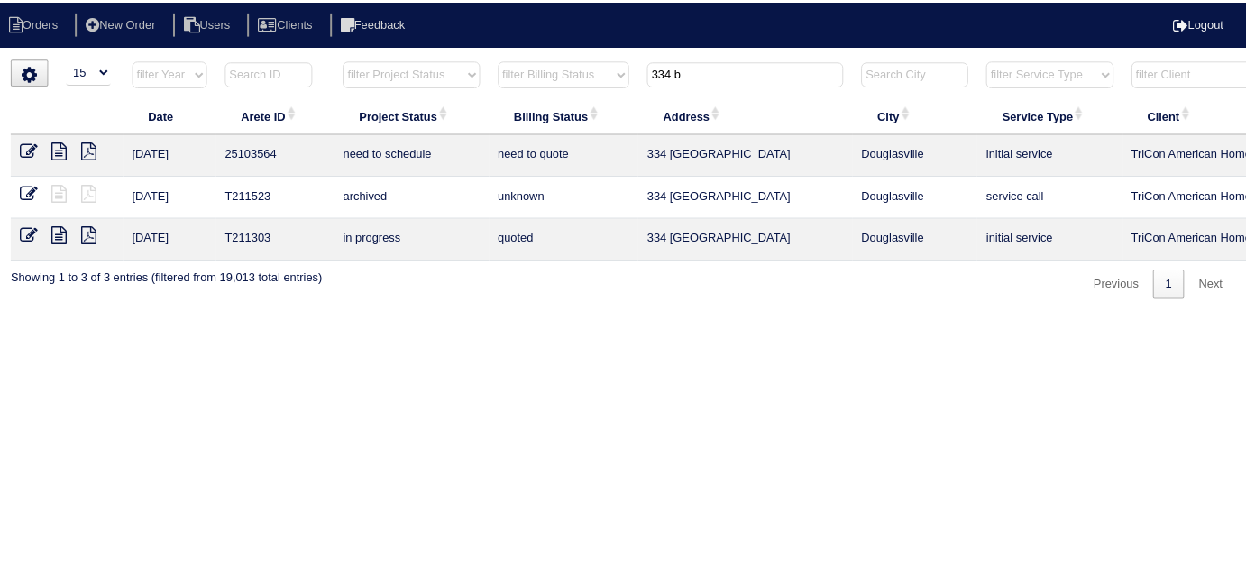
scroll to position [0, 314]
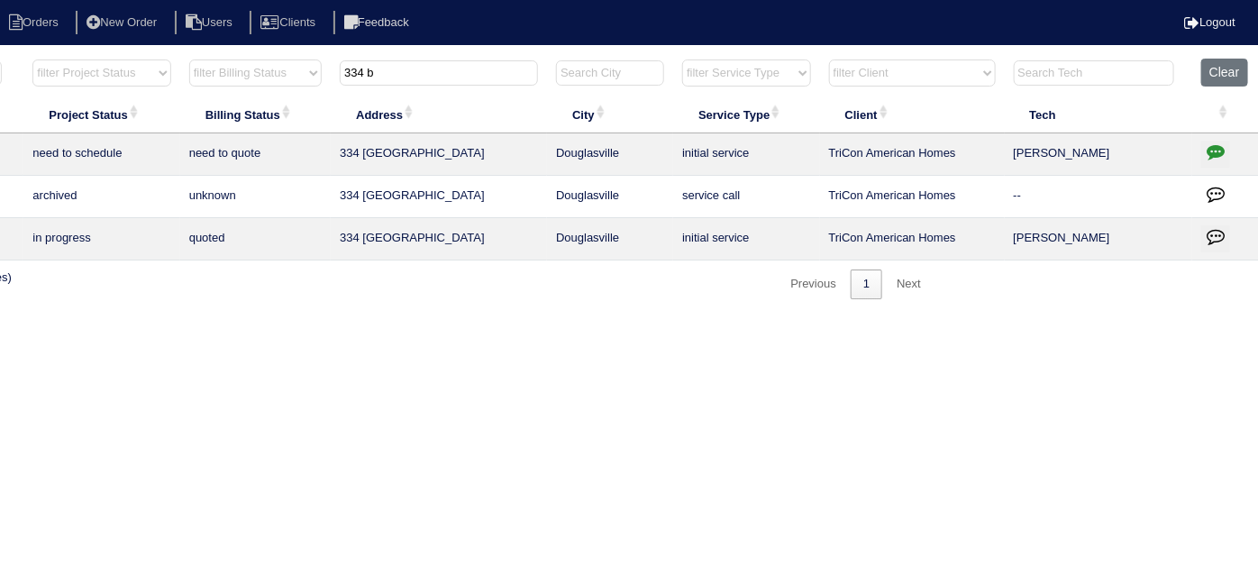
click at [1222, 158] on icon "button" at bounding box center [1216, 151] width 18 height 18
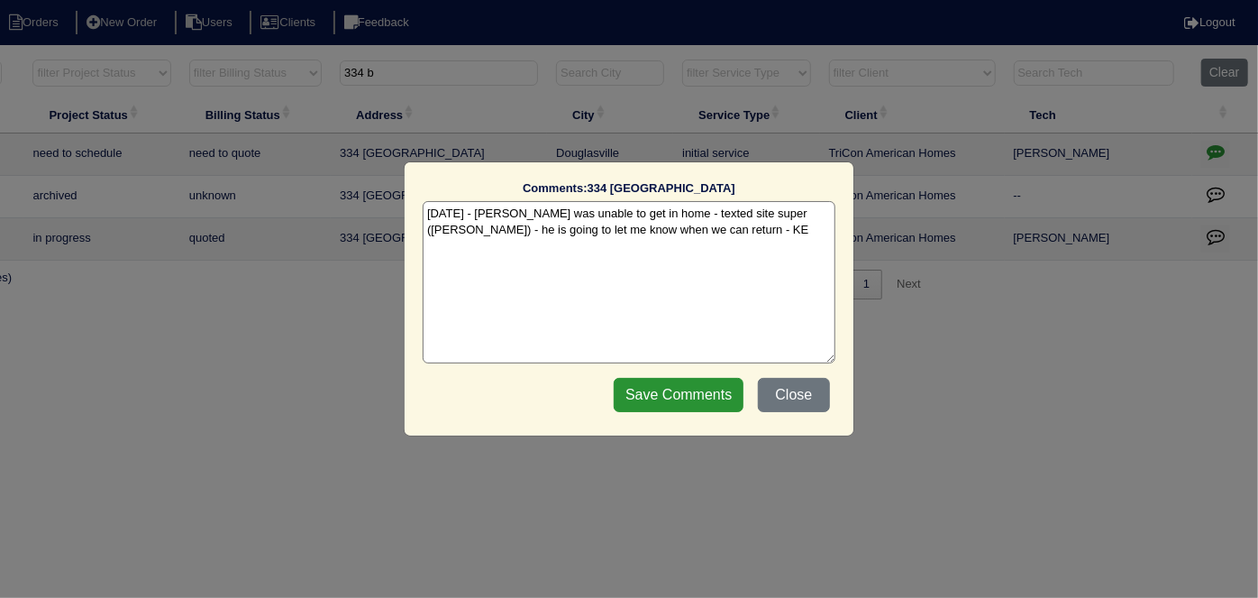
click at [707, 225] on textarea "9/29/25 - Ben was unable to get in home - texted site super (Jacob) - he is goi…" at bounding box center [629, 282] width 413 height 162
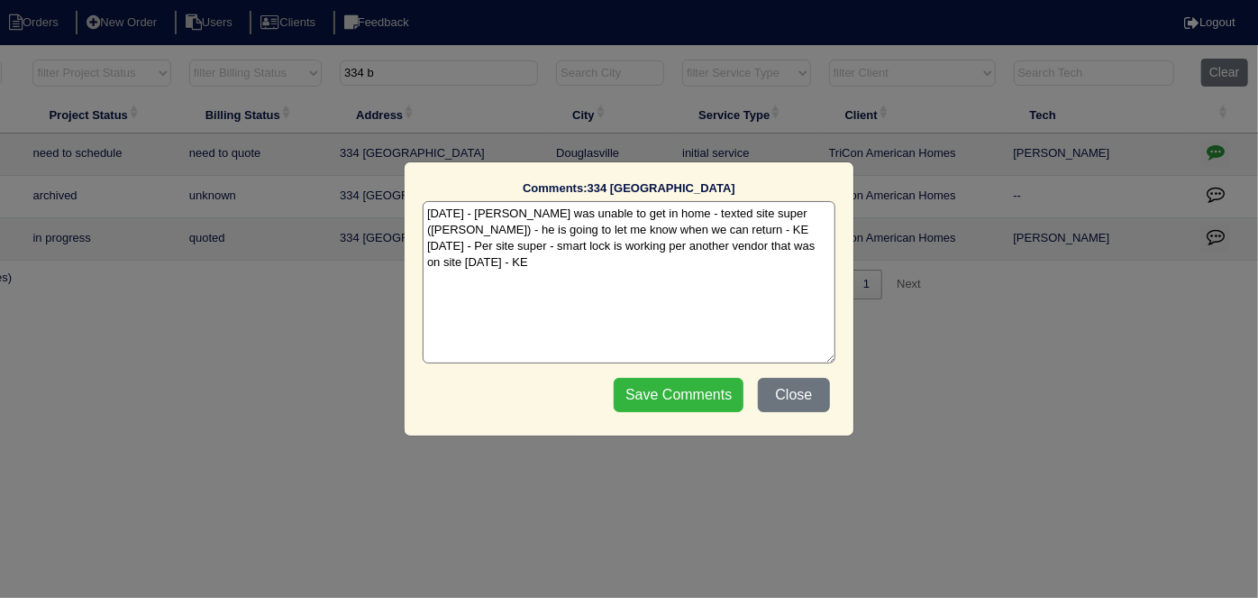
type textarea "9/29/25 - Ben was unable to get in home - texted site super (Jacob) - he is goi…"
click at [656, 381] on input "Save Comments" at bounding box center [679, 395] width 130 height 34
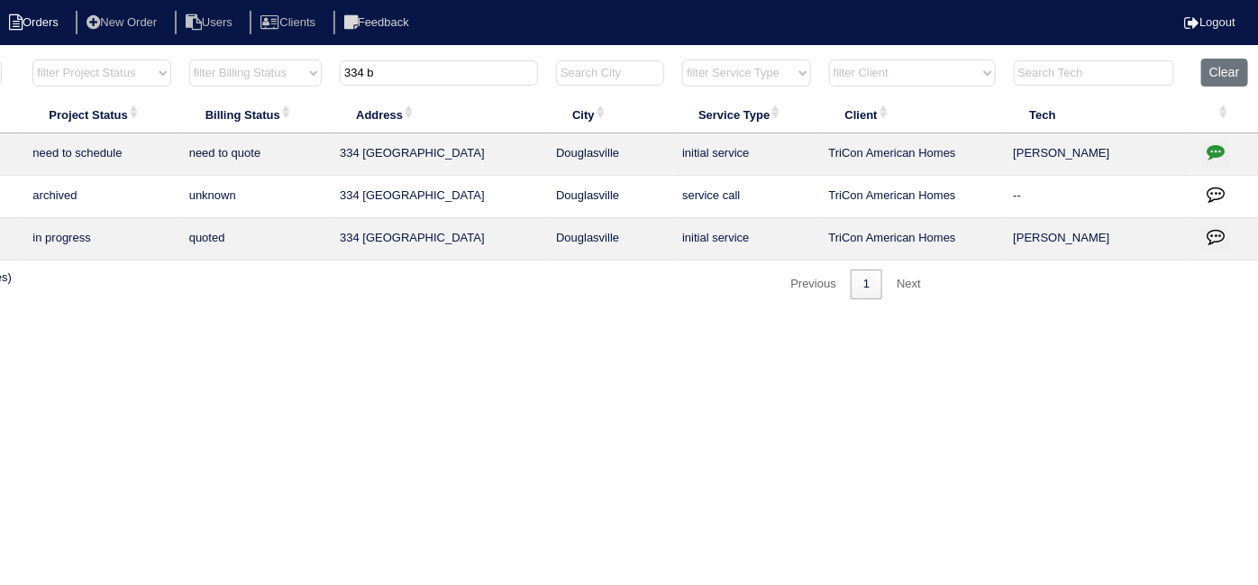
drag, startPoint x: 402, startPoint y: 73, endPoint x: 59, endPoint y: 17, distance: 347.1
click at [134, 58] on body "Orders New Order Users Clients Feedback Logout Orders New Order Users Clients M…" at bounding box center [315, 179] width 1258 height 242
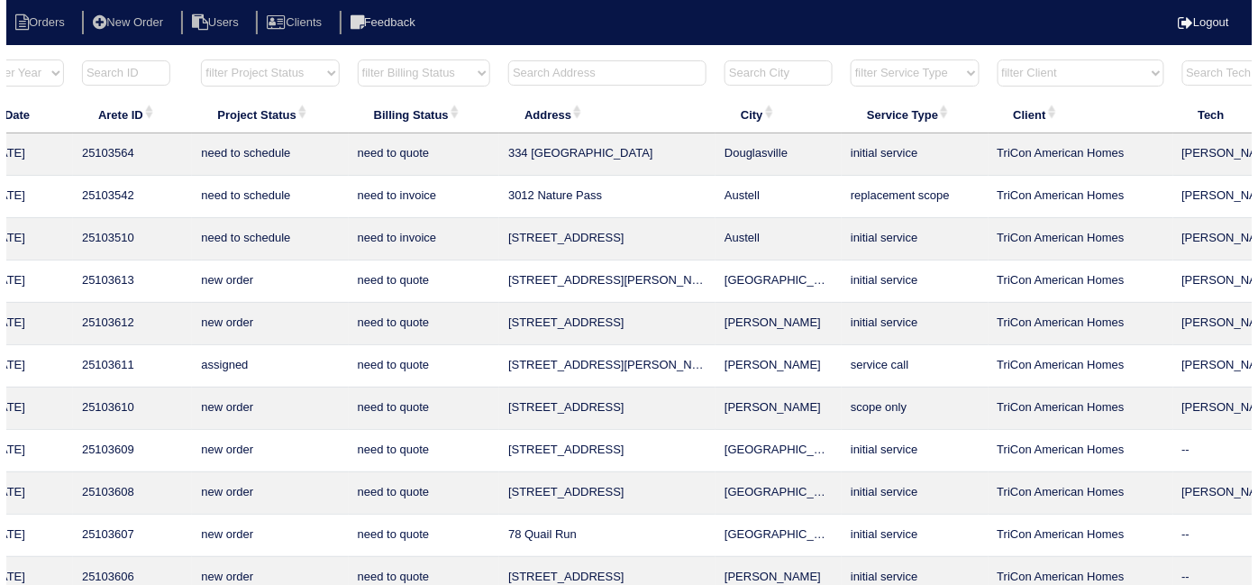
scroll to position [0, 0]
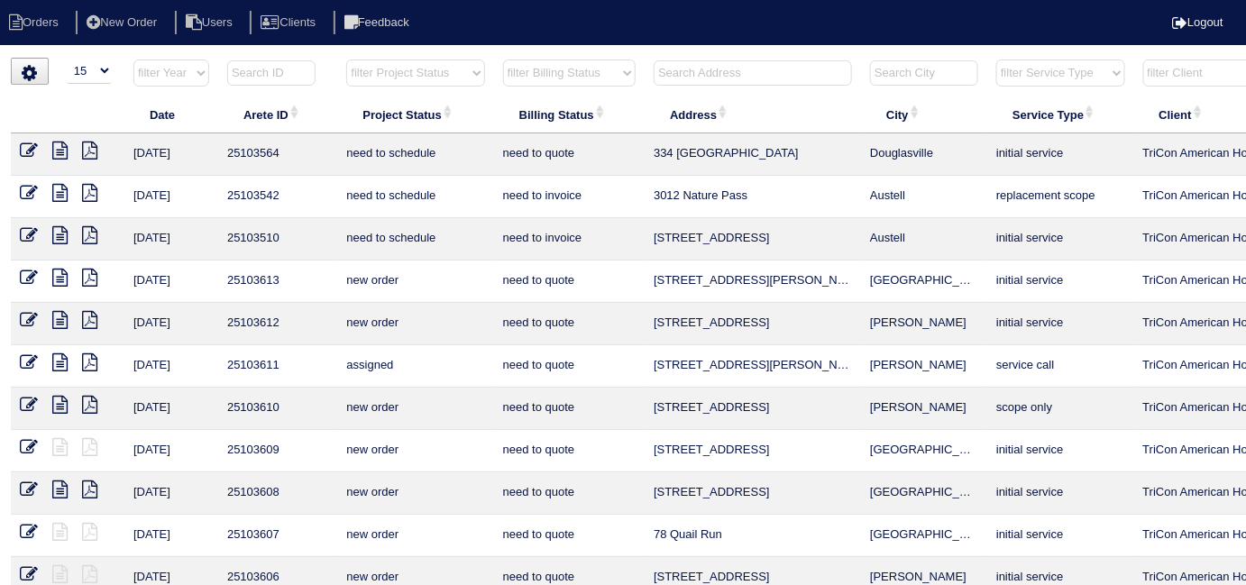
click at [755, 78] on input "text" at bounding box center [753, 72] width 198 height 25
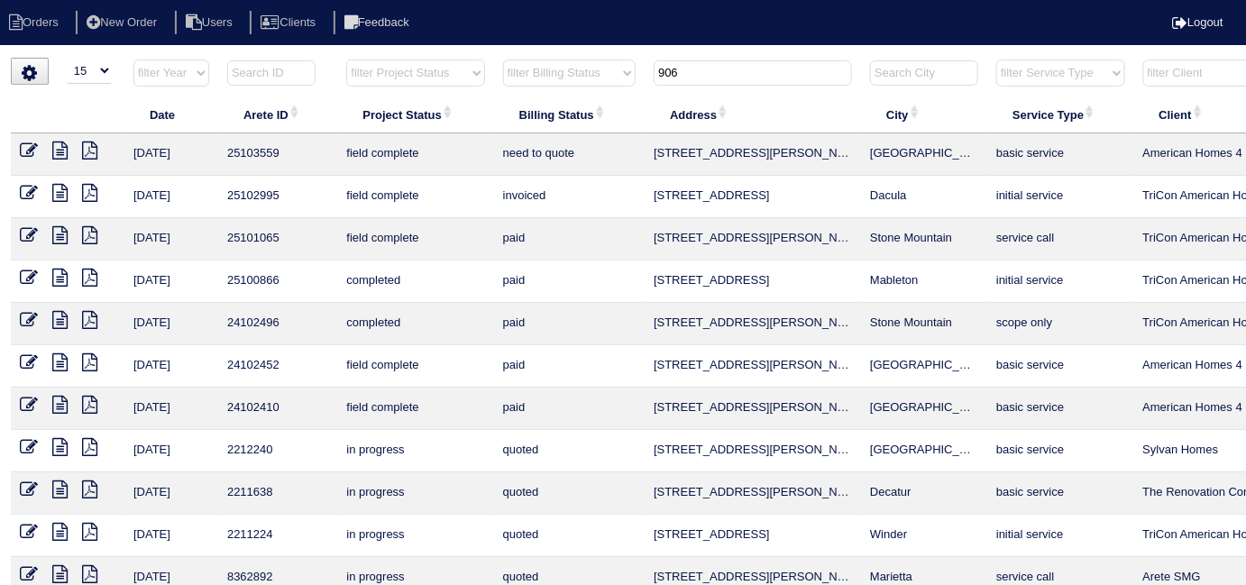
drag, startPoint x: 695, startPoint y: 69, endPoint x: 528, endPoint y: 77, distance: 167.0
click at [528, 77] on tr "filter Year -- Any Year -- 2025 2024 2023 2022 2021 2020 2019 filter Project St…" at bounding box center [792, 77] width 1562 height 37
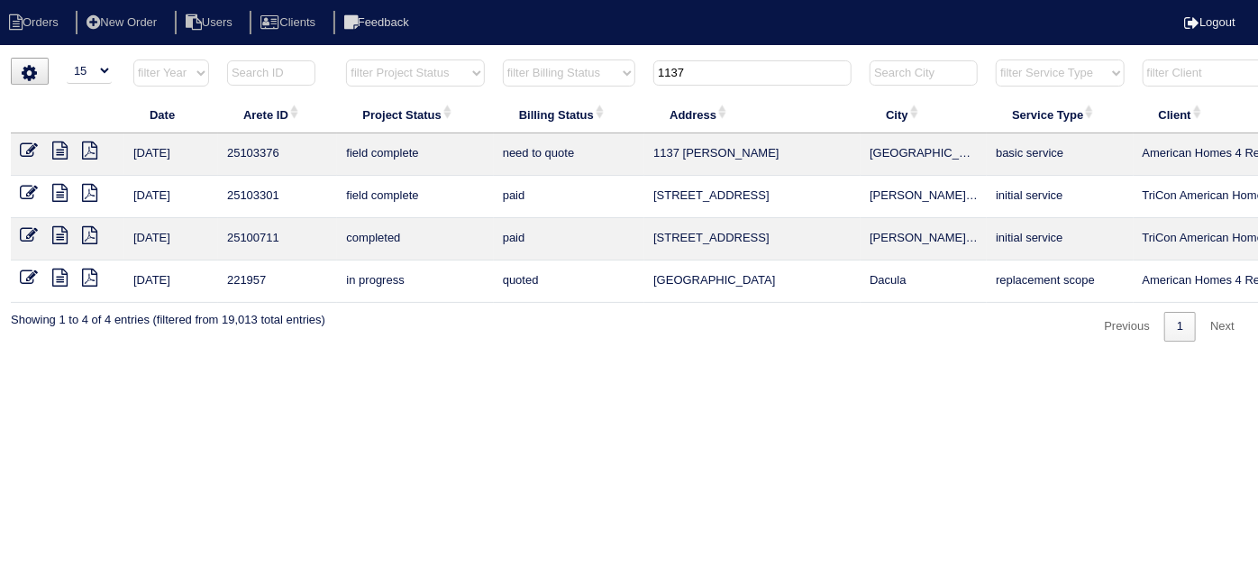
type input "1137"
click at [59, 154] on icon at bounding box center [59, 151] width 15 height 18
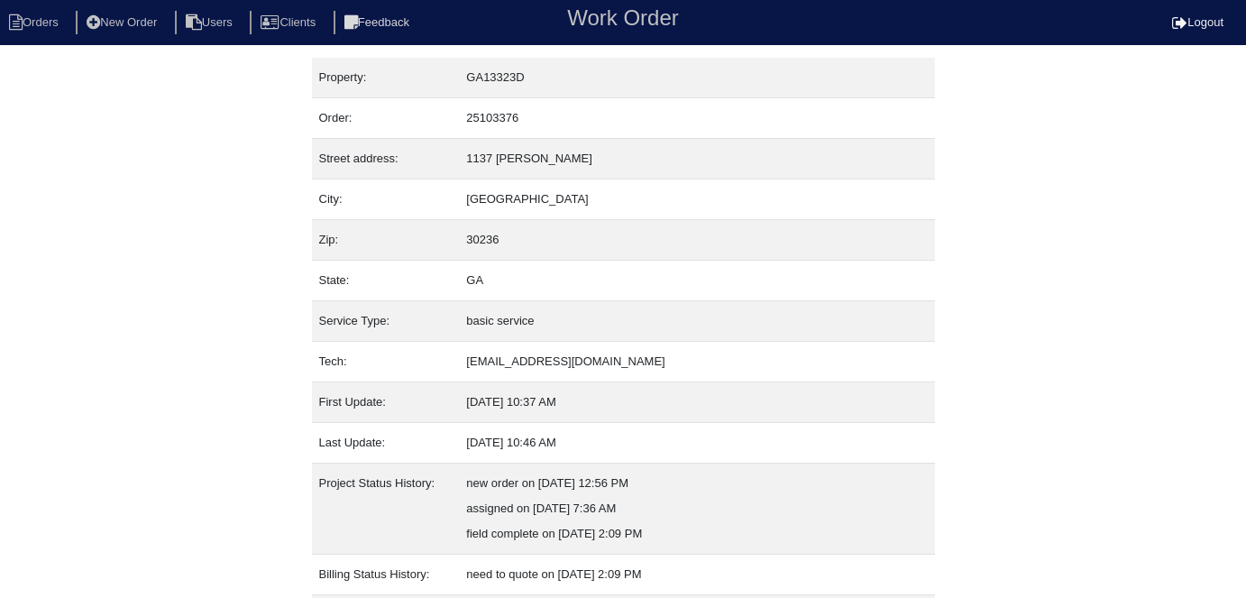
scroll to position [95, 0]
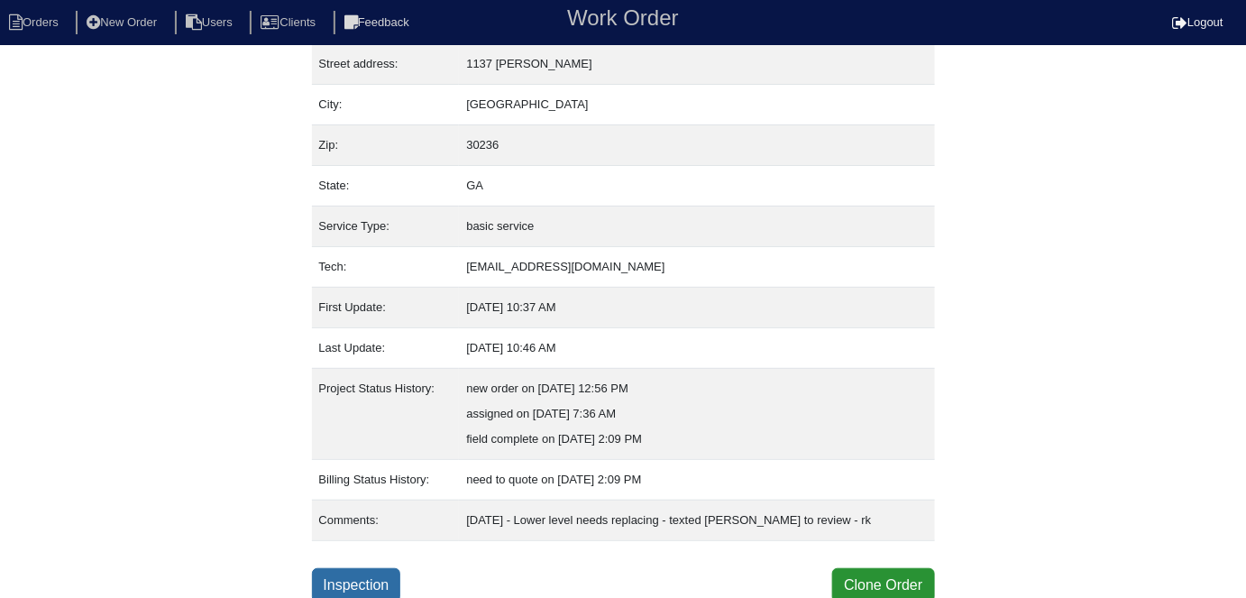
click at [386, 577] on link "Inspection" at bounding box center [356, 585] width 89 height 34
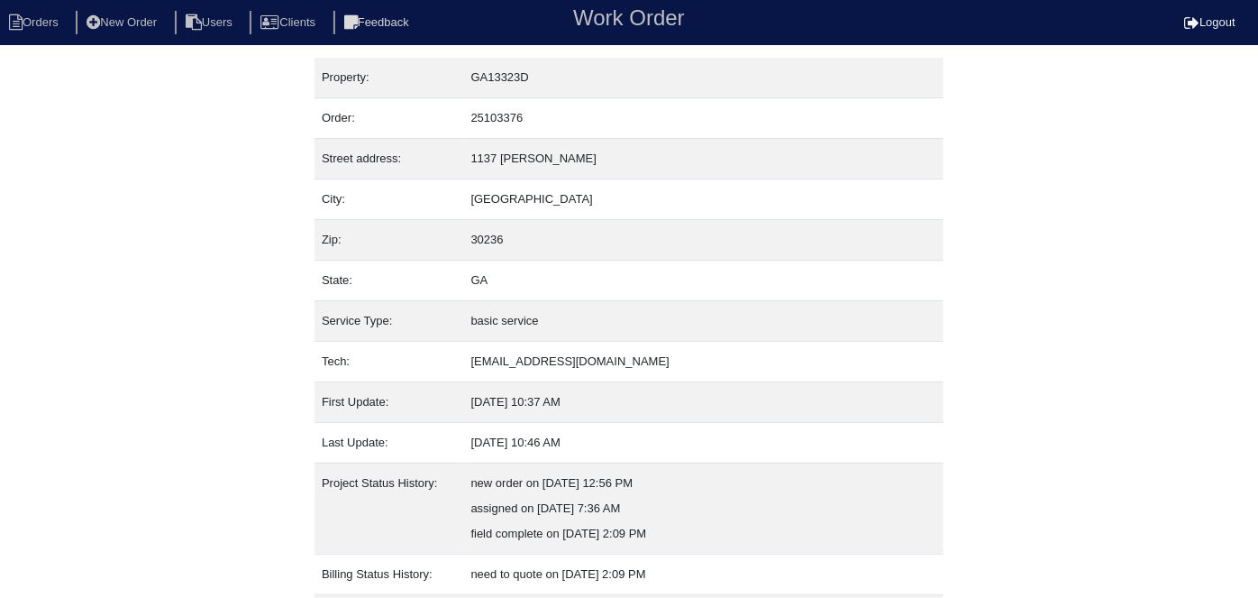
select select "0"
select select "3"
select select "[PERSON_NAME]"
select select "1"
select select "0"
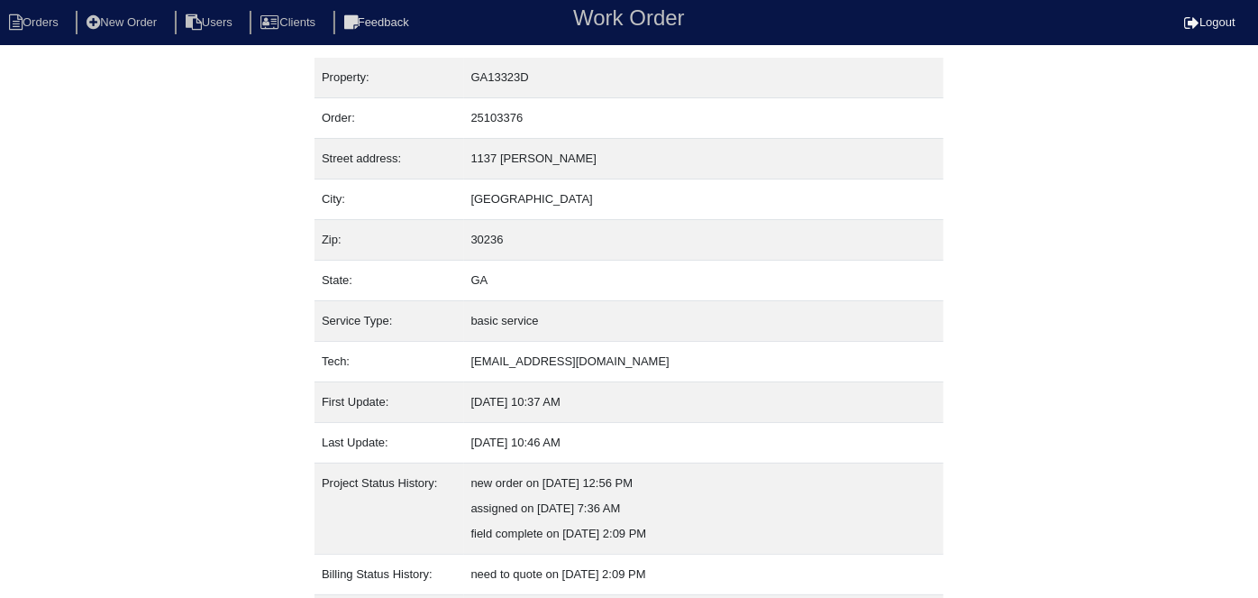
select select "1"
select select "0"
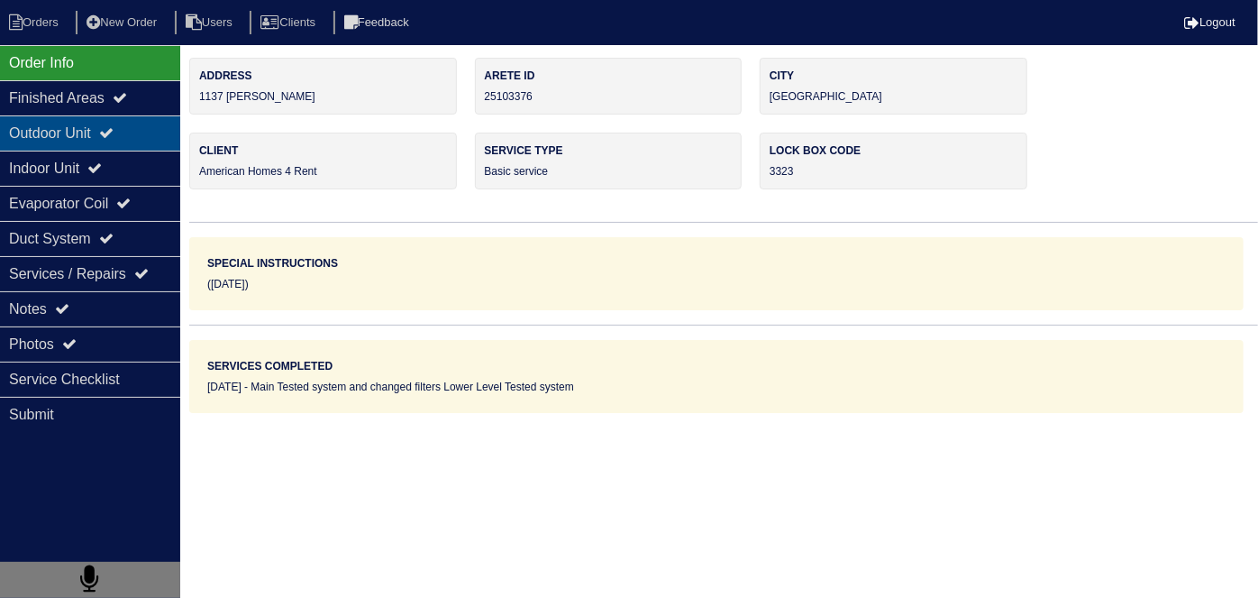
drag, startPoint x: 65, startPoint y: 181, endPoint x: 62, endPoint y: 144, distance: 37.1
click at [62, 144] on div "Outdoor Unit" at bounding box center [90, 132] width 180 height 35
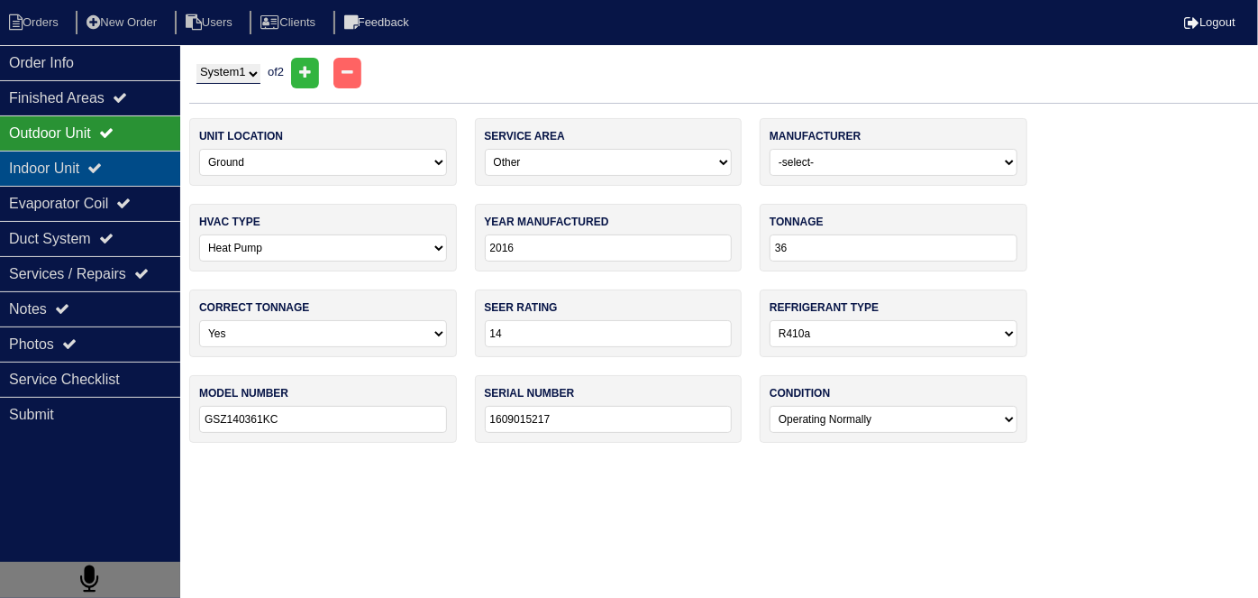
click at [95, 154] on div "Indoor Unit" at bounding box center [90, 168] width 180 height 35
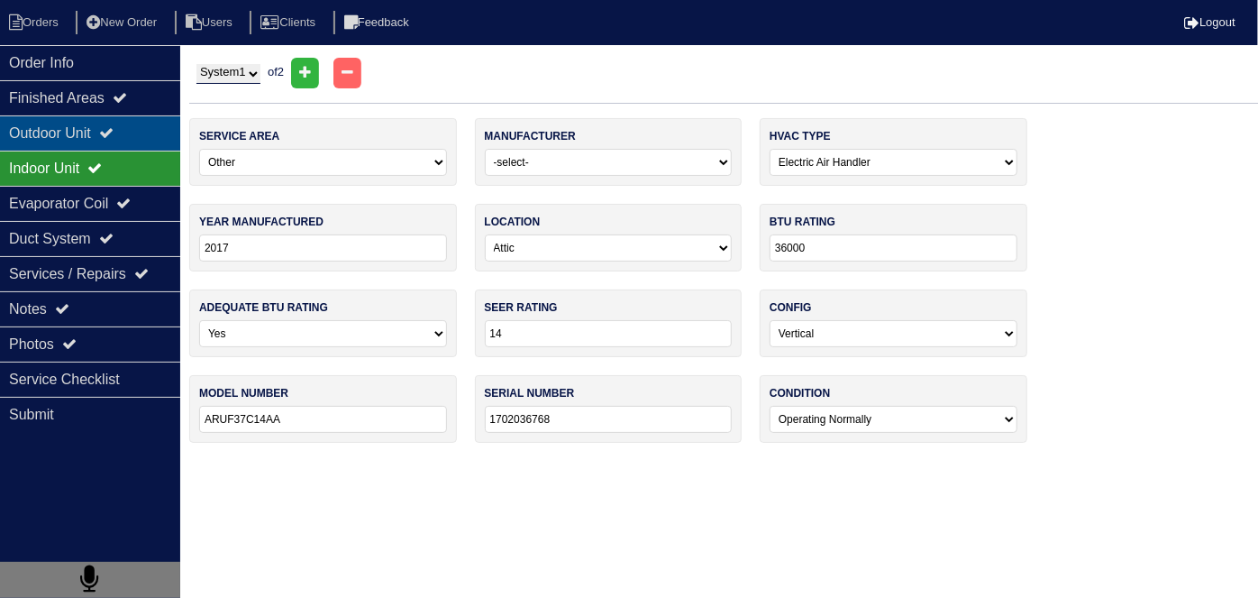
click at [94, 127] on div "Outdoor Unit" at bounding box center [90, 132] width 180 height 35
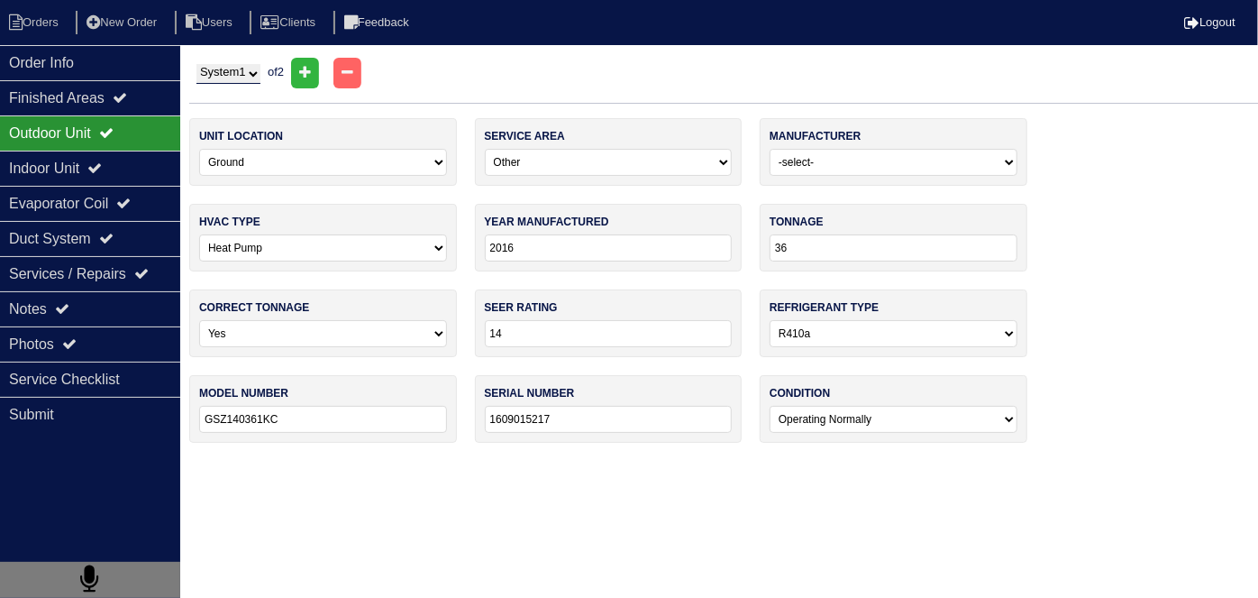
click at [235, 78] on select "System 1 System 2" at bounding box center [229, 74] width 64 height 20
select select "2"
click at [197, 64] on select "System 1 System 2" at bounding box center [229, 74] width 64 height 20
select select "2"
select select "[PERSON_NAME]"
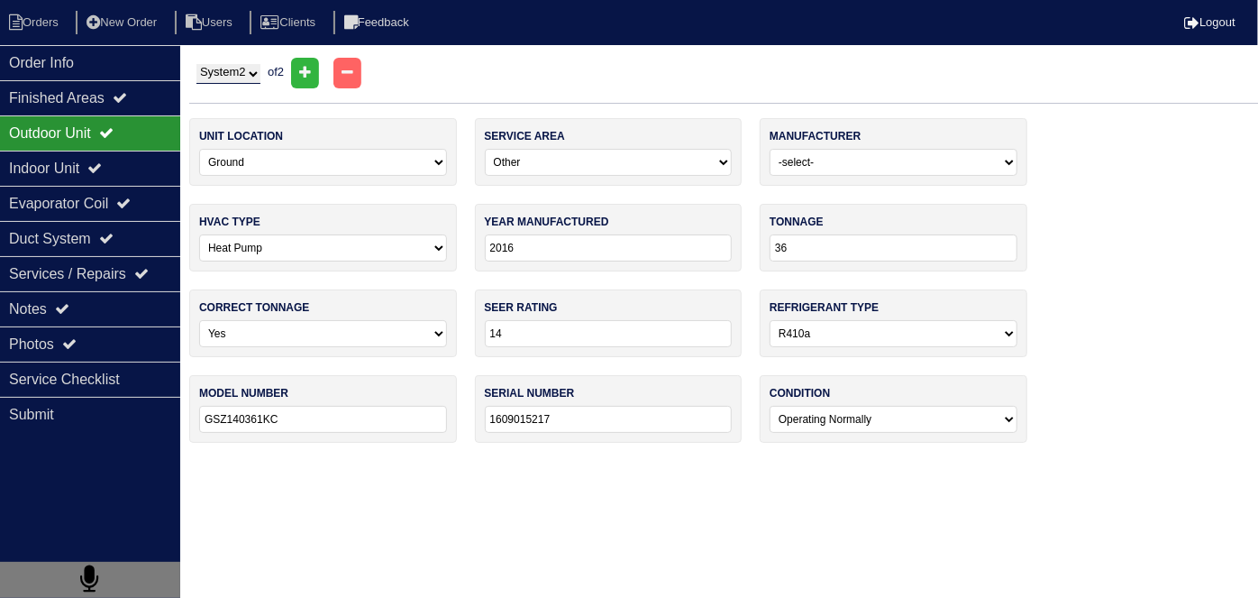
type input "2024"
type input "30"
select select "2"
type input "ML17XP1-030-230A01"
type input "1924E50497"
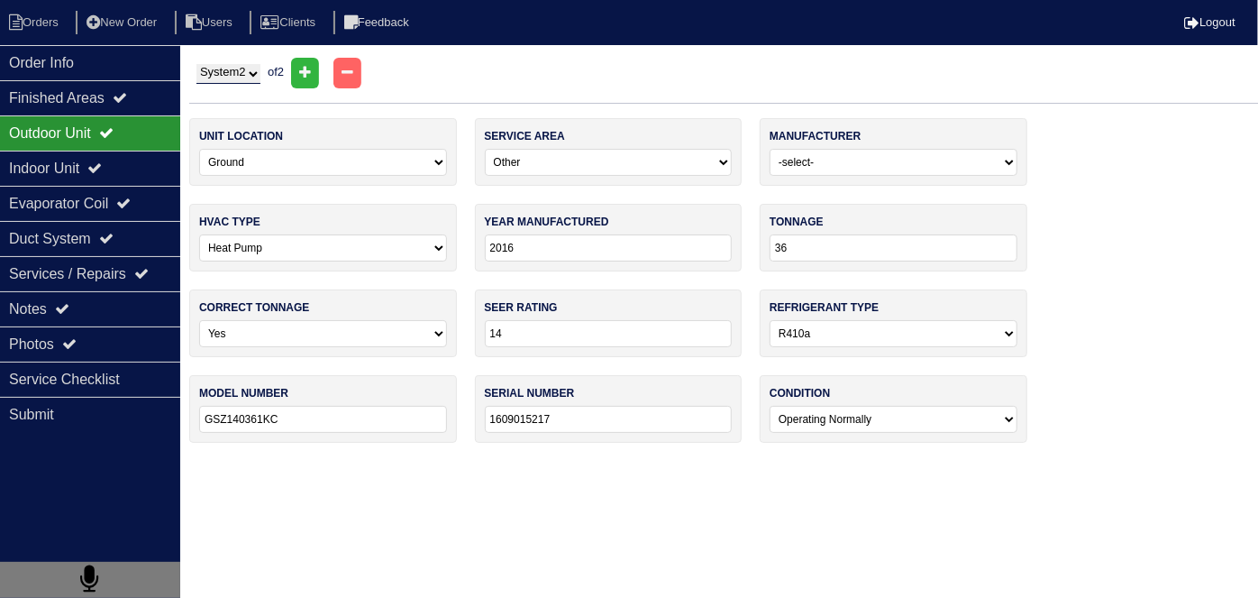
select select "2"
type input "2014"
select select "3"
type input "18000"
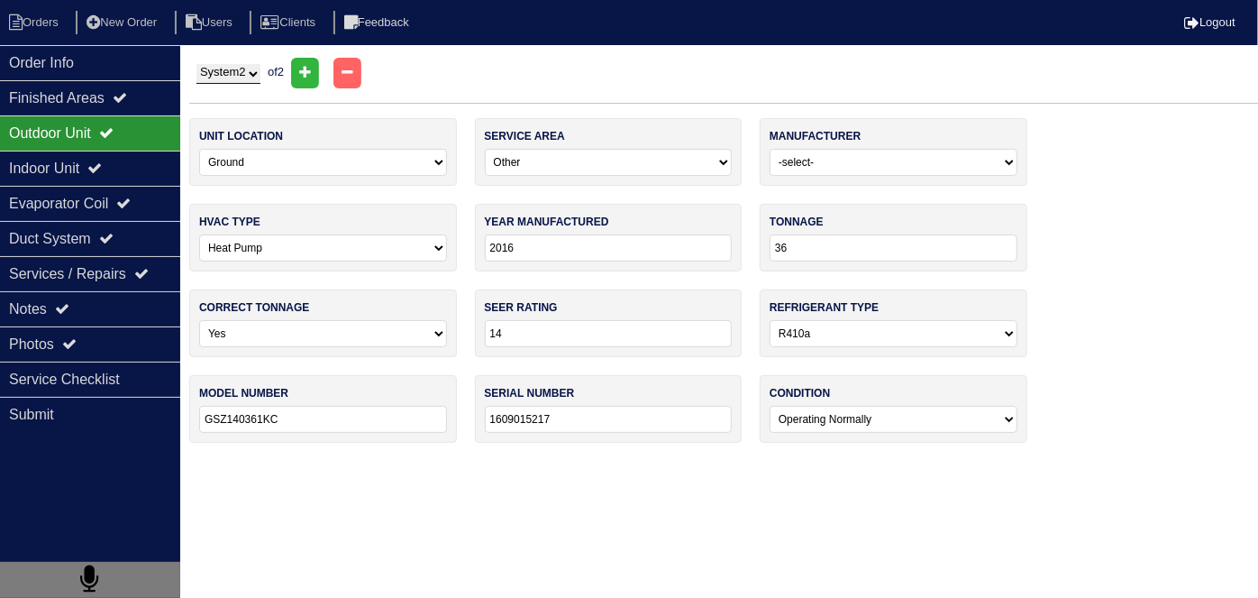
type input "ARUF18B14AB"
type input "1405626313"
select select "2"
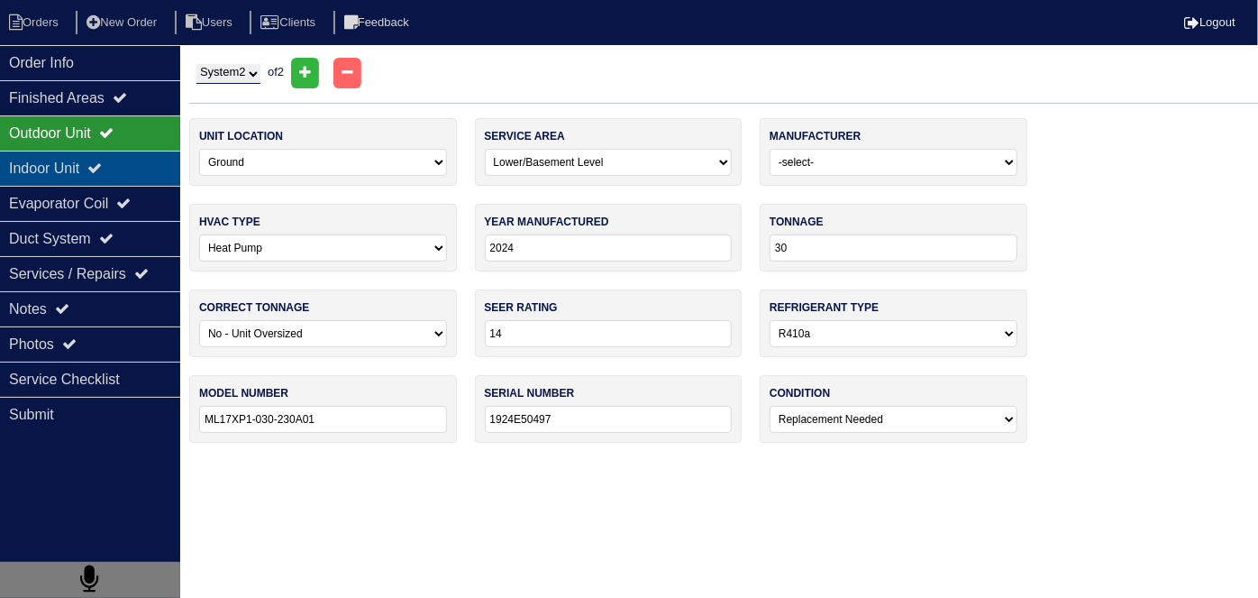
click at [69, 177] on div "Indoor Unit" at bounding box center [90, 168] width 180 height 35
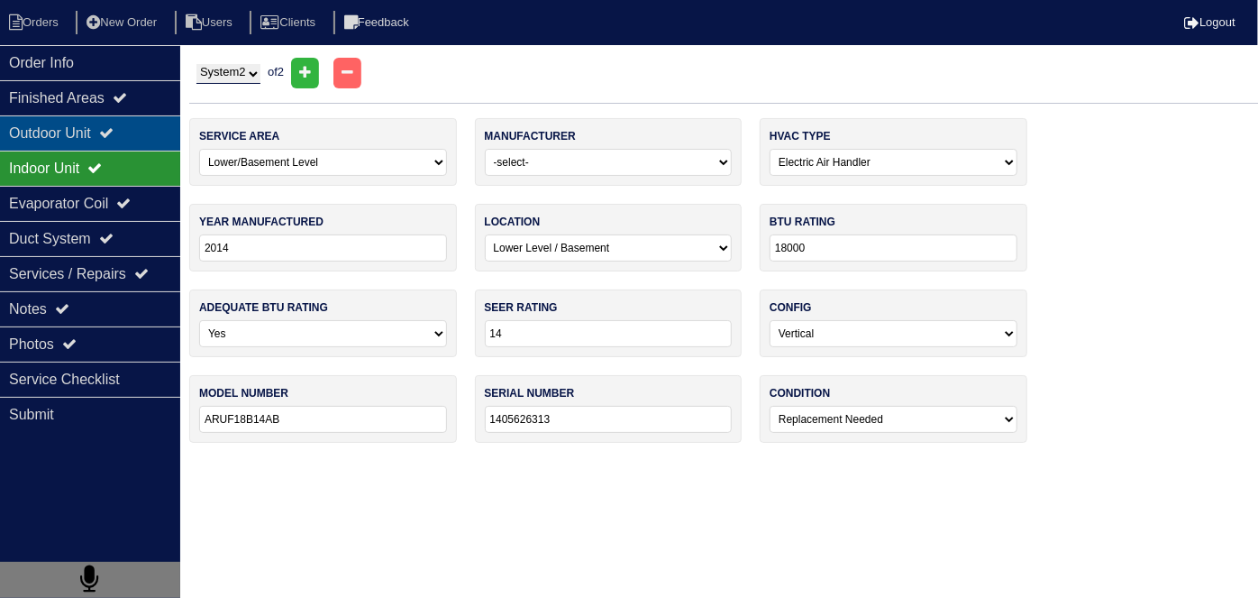
click at [82, 144] on div "Outdoor Unit" at bounding box center [90, 132] width 180 height 35
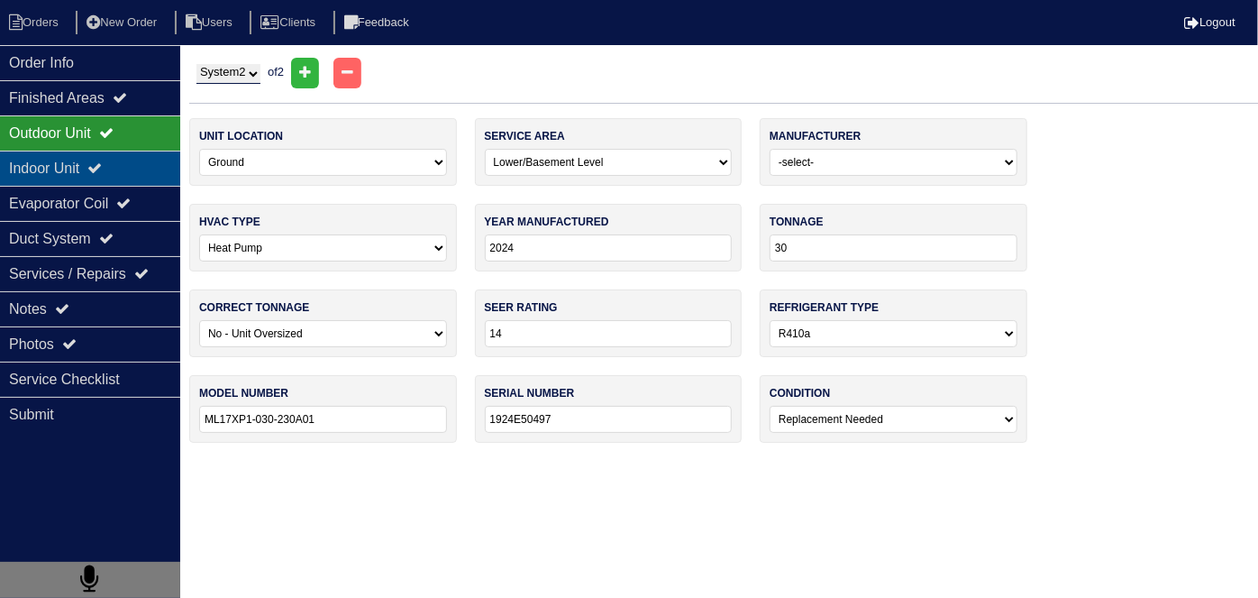
click at [79, 166] on div "Indoor Unit" at bounding box center [90, 168] width 180 height 35
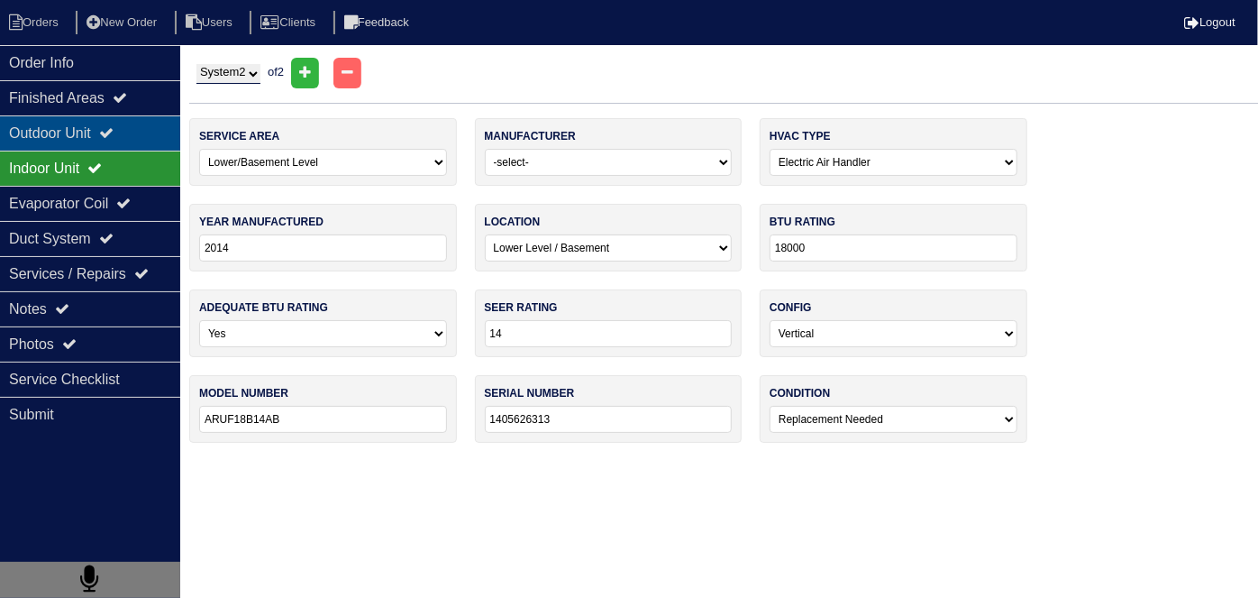
click at [78, 140] on div "Outdoor Unit" at bounding box center [90, 132] width 180 height 35
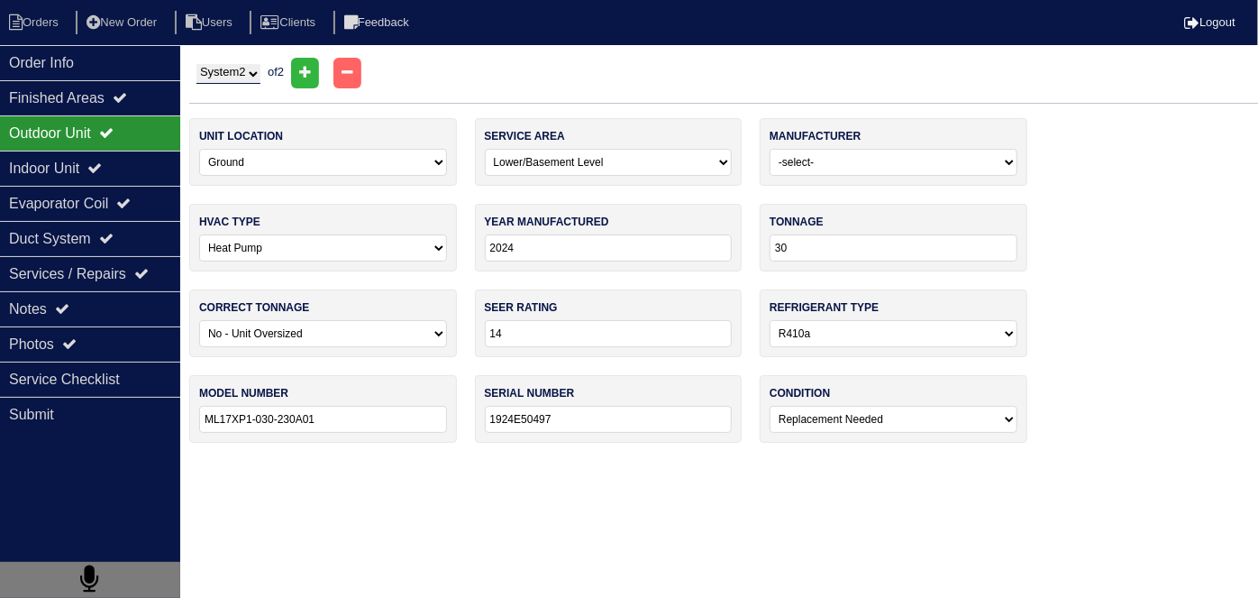
drag, startPoint x: 233, startPoint y: 70, endPoint x: 229, endPoint y: 79, distance: 10.1
click at [233, 70] on select "System 1 System 2" at bounding box center [229, 74] width 64 height 20
click at [197, 64] on select "System 1 System 2" at bounding box center [229, 74] width 64 height 20
click at [217, 80] on select "System 1 System 2" at bounding box center [229, 74] width 64 height 20
select select "1"
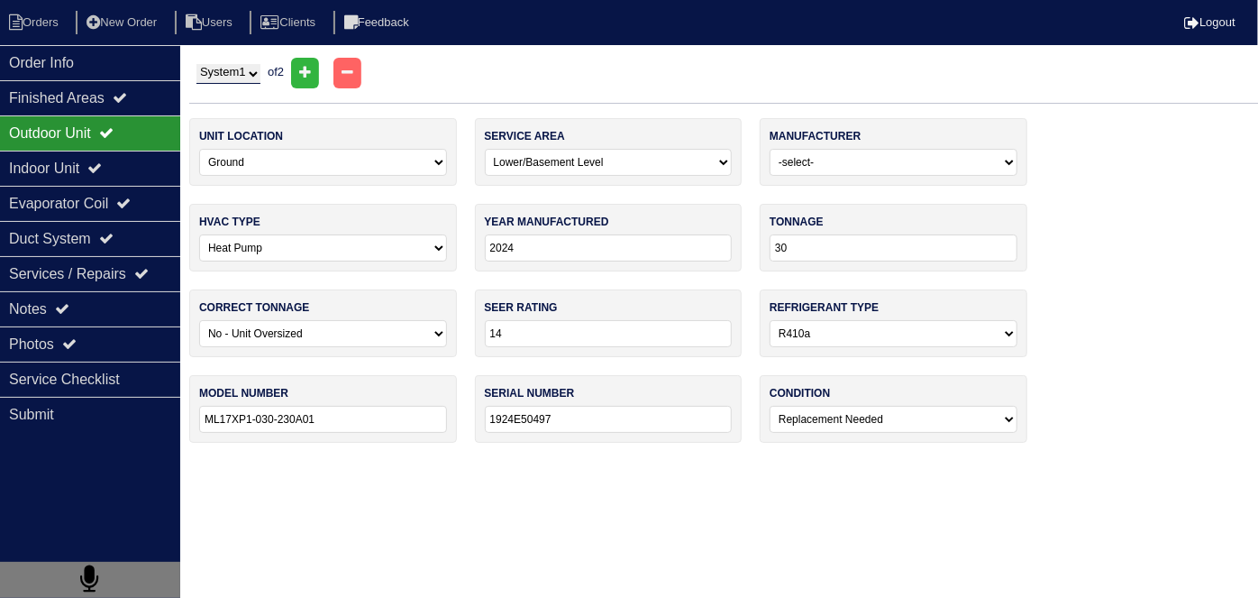
click at [197, 64] on select "System 1 System 2" at bounding box center [229, 74] width 64 height 20
select select "3"
select select "[PERSON_NAME]"
type input "2016"
type input "36"
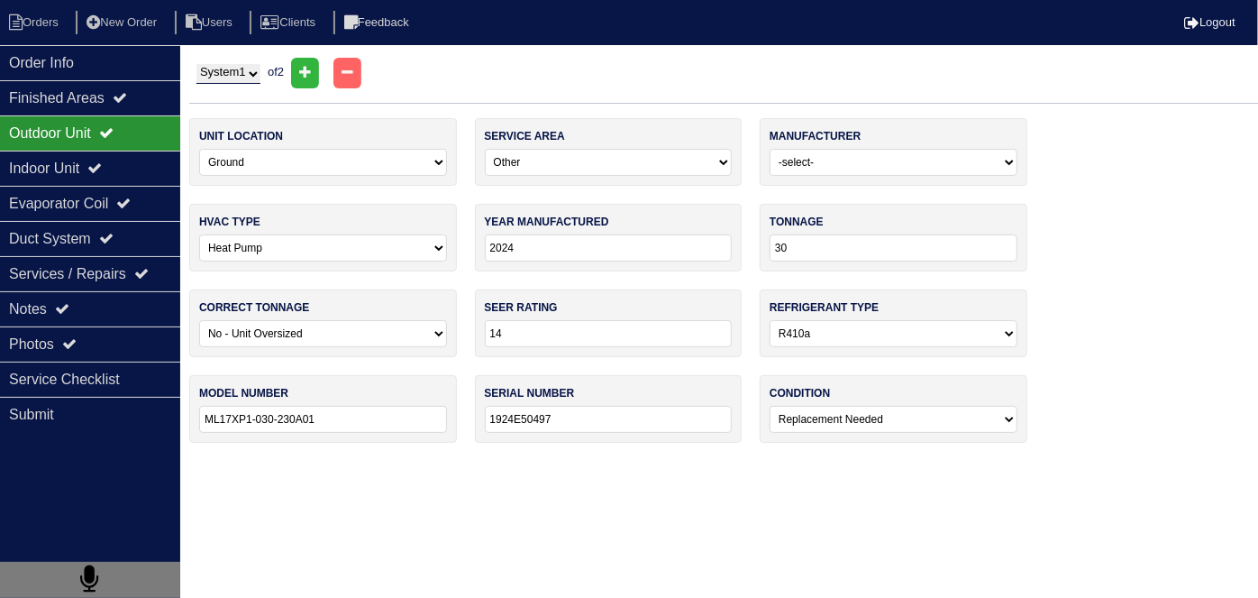
select select "0"
type input "GSZ140361KC"
type input "1609015217"
select select "0"
select select "3"
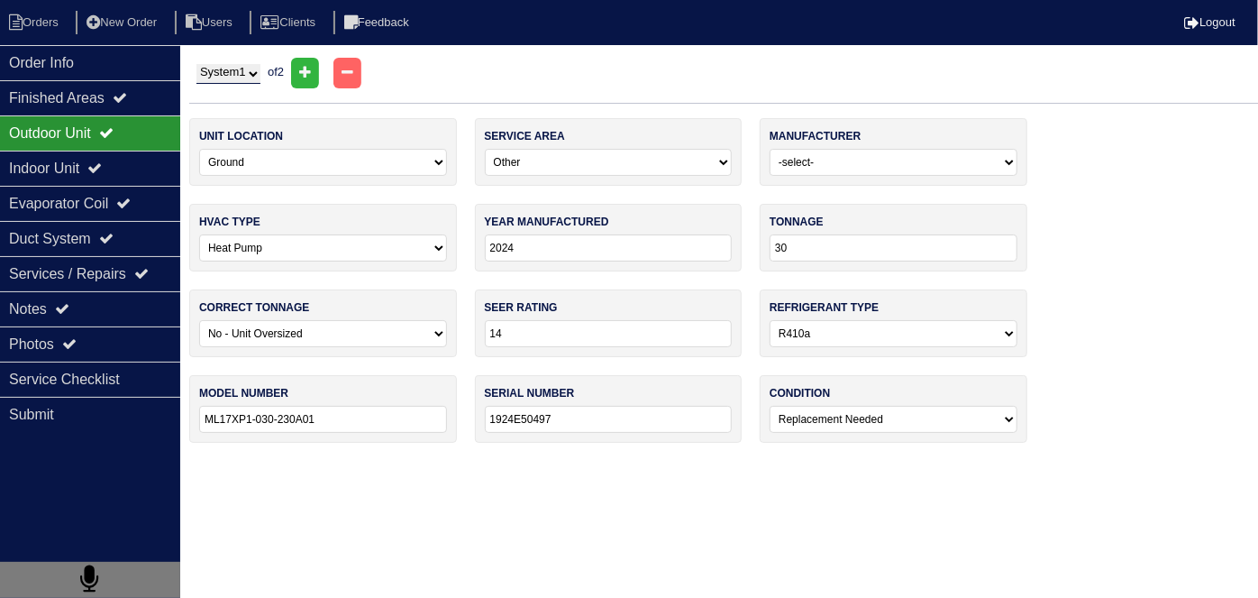
type input "2017"
select select "0"
type input "36000"
type input "ARUF37C14AA"
type input "1702036768"
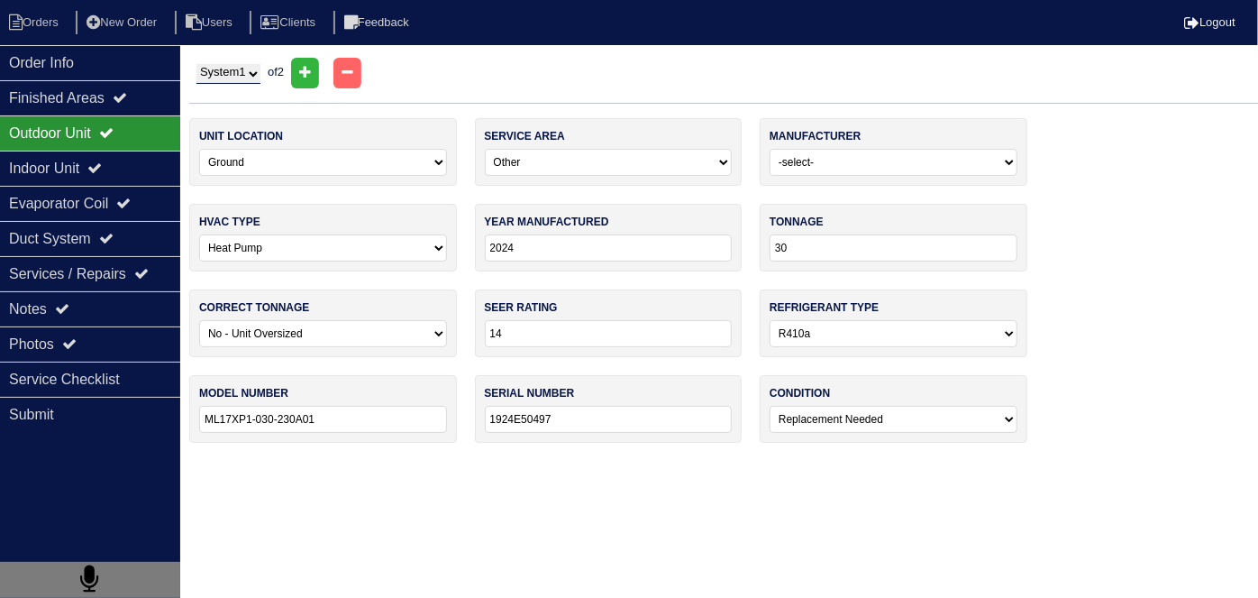
select select "0"
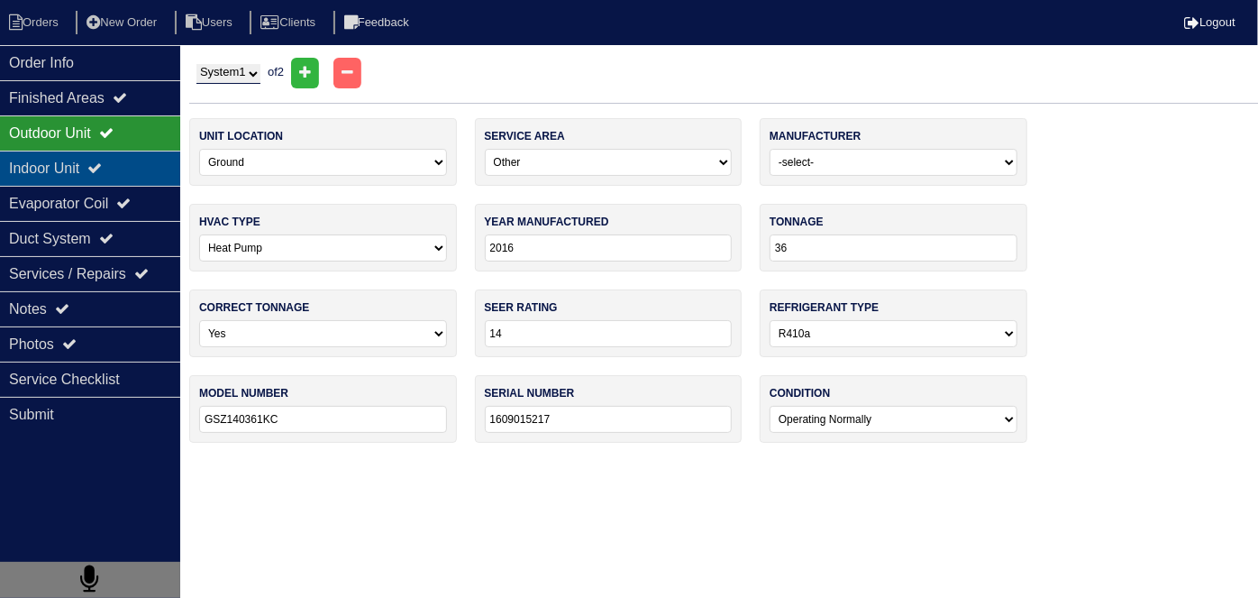
click at [99, 165] on div "Indoor Unit" at bounding box center [90, 168] width 180 height 35
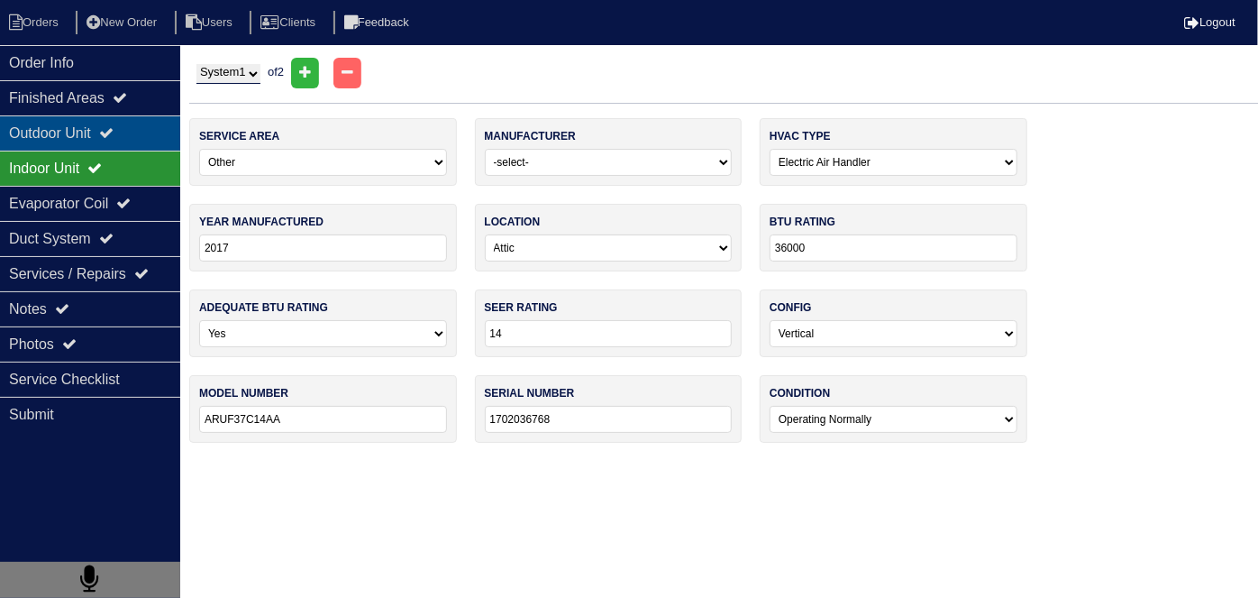
click at [96, 144] on div "Outdoor Unit" at bounding box center [90, 132] width 180 height 35
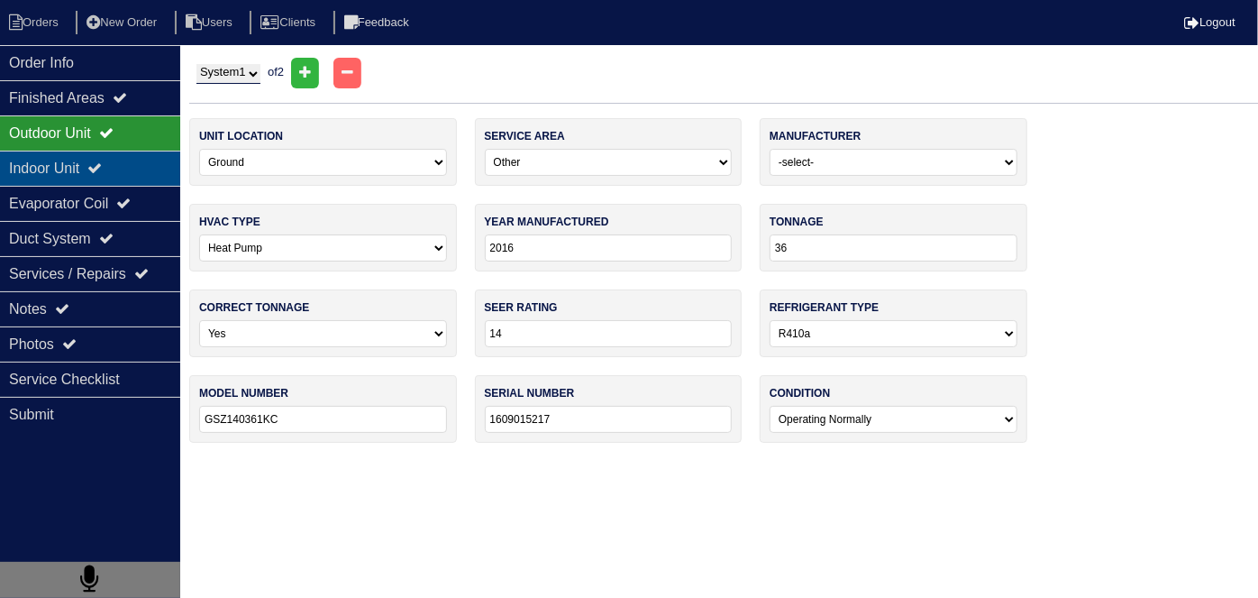
click at [97, 158] on div "Indoor Unit" at bounding box center [90, 168] width 180 height 35
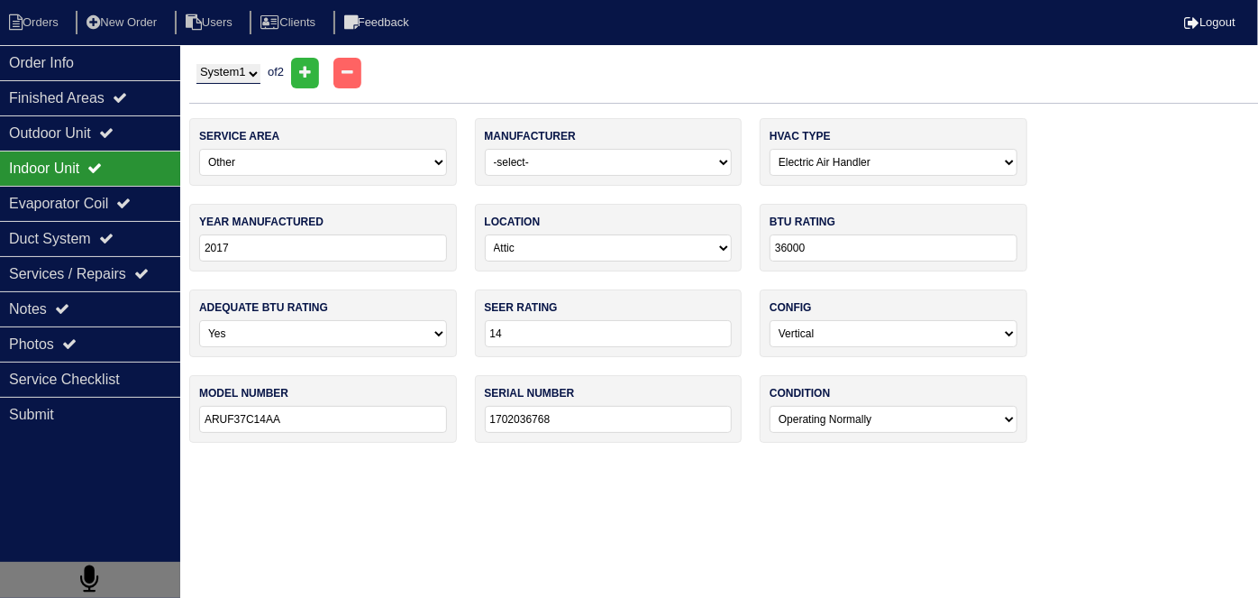
click at [242, 70] on select "System 1 System 2" at bounding box center [229, 74] width 64 height 20
select select "2"
click at [197, 64] on select "System 1 System 2" at bounding box center [229, 74] width 64 height 20
select select "2"
type input "2014"
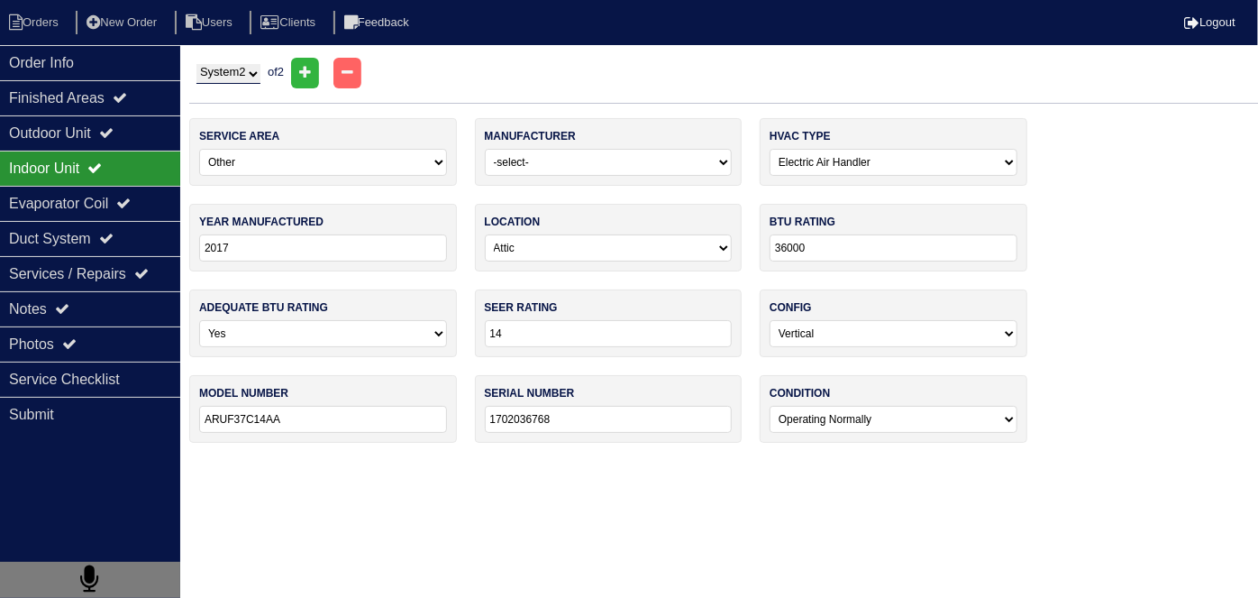
select select "3"
type input "18000"
type input "ARUF18B14AB"
type input "1405626313"
select select "2"
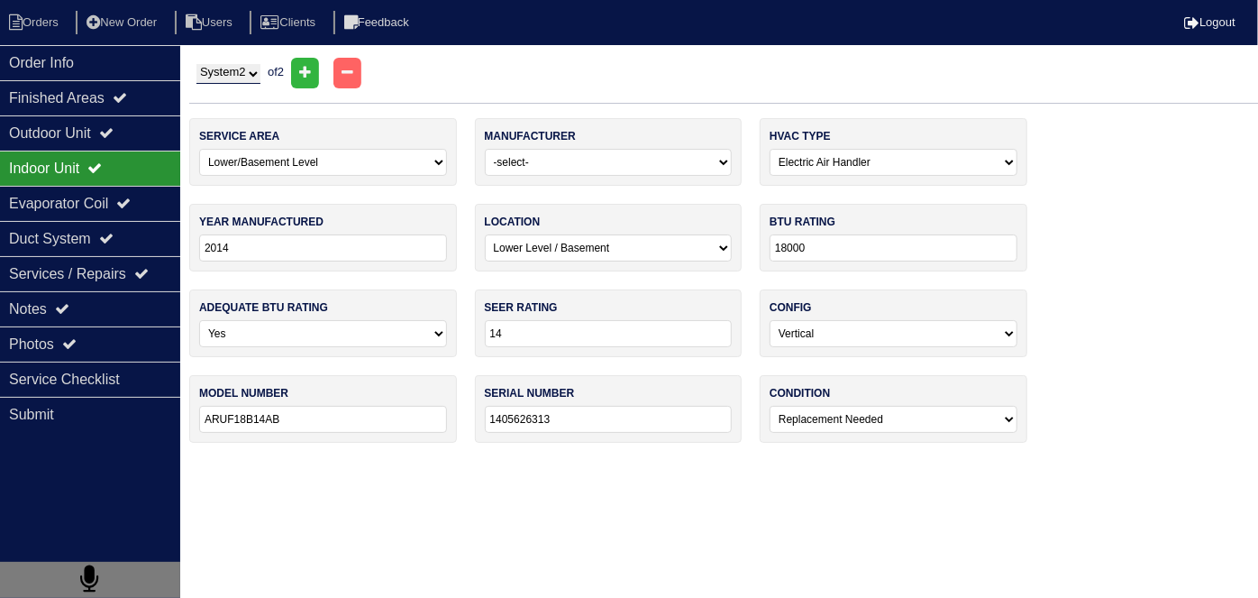
click at [231, 87] on div "System 1 System 2 of 2" at bounding box center [723, 73] width 1069 height 31
click at [231, 78] on select "System 1 System 2" at bounding box center [229, 74] width 64 height 20
select select "1"
click at [197, 64] on select "System 1 System 2" at bounding box center [229, 74] width 64 height 20
select select "3"
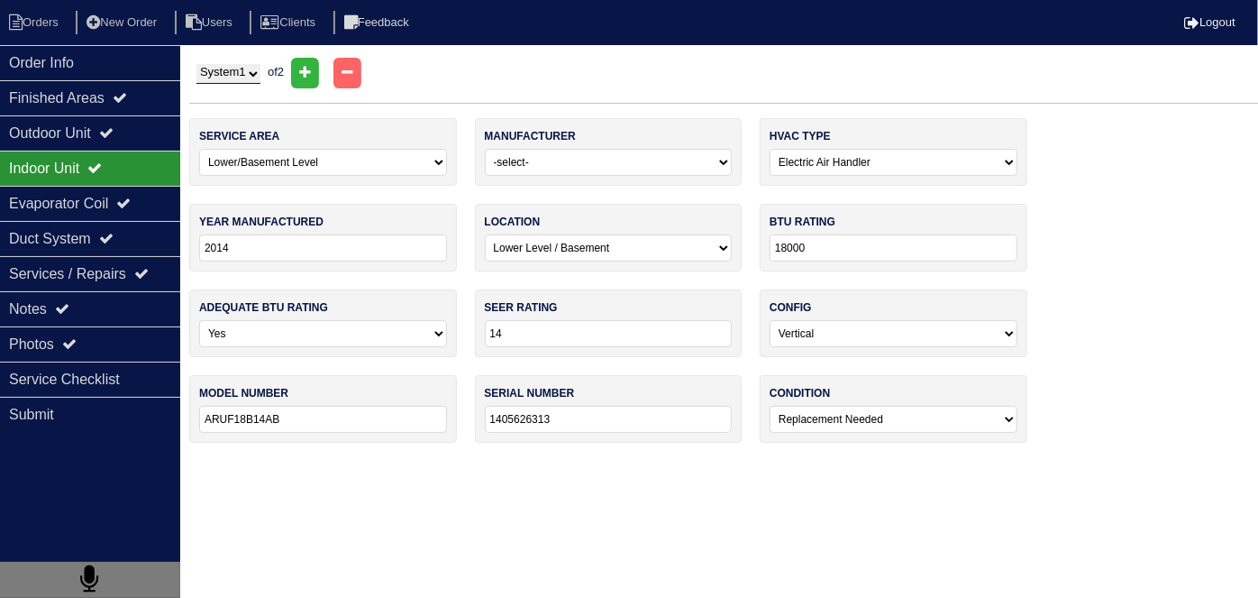
type input "2017"
select select "0"
type input "36000"
type input "ARUF37C14AA"
type input "1702036768"
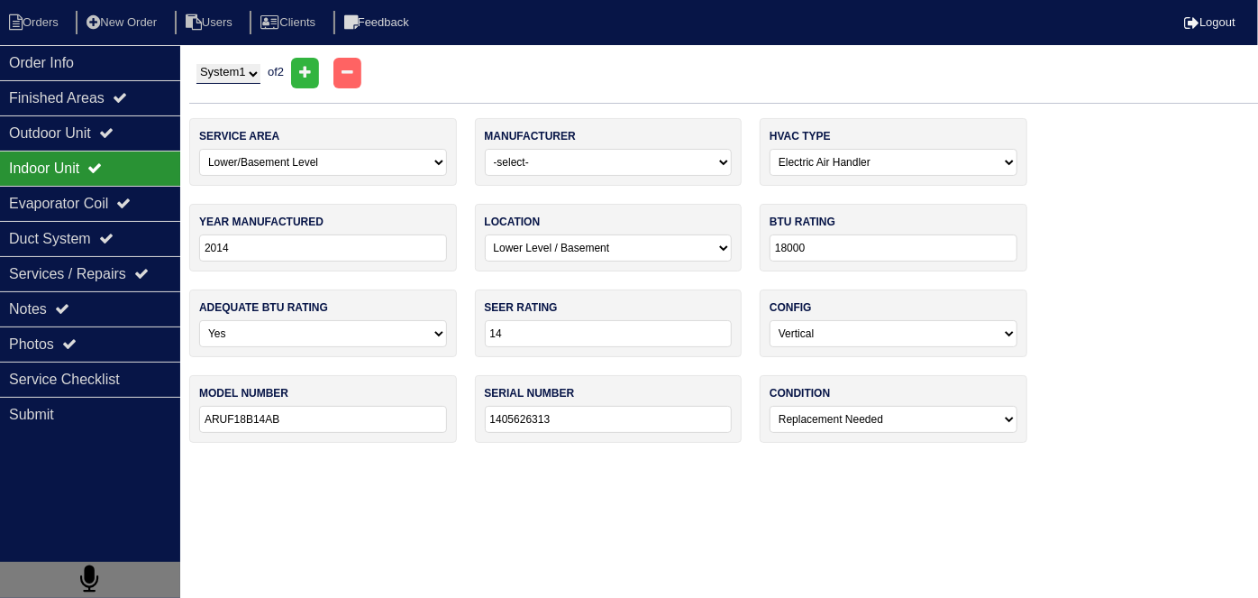
select select "0"
click at [235, 75] on select "System 1 System 2" at bounding box center [229, 74] width 64 height 20
select select "2"
click at [197, 64] on select "System 1 System 2" at bounding box center [229, 74] width 64 height 20
select select "2"
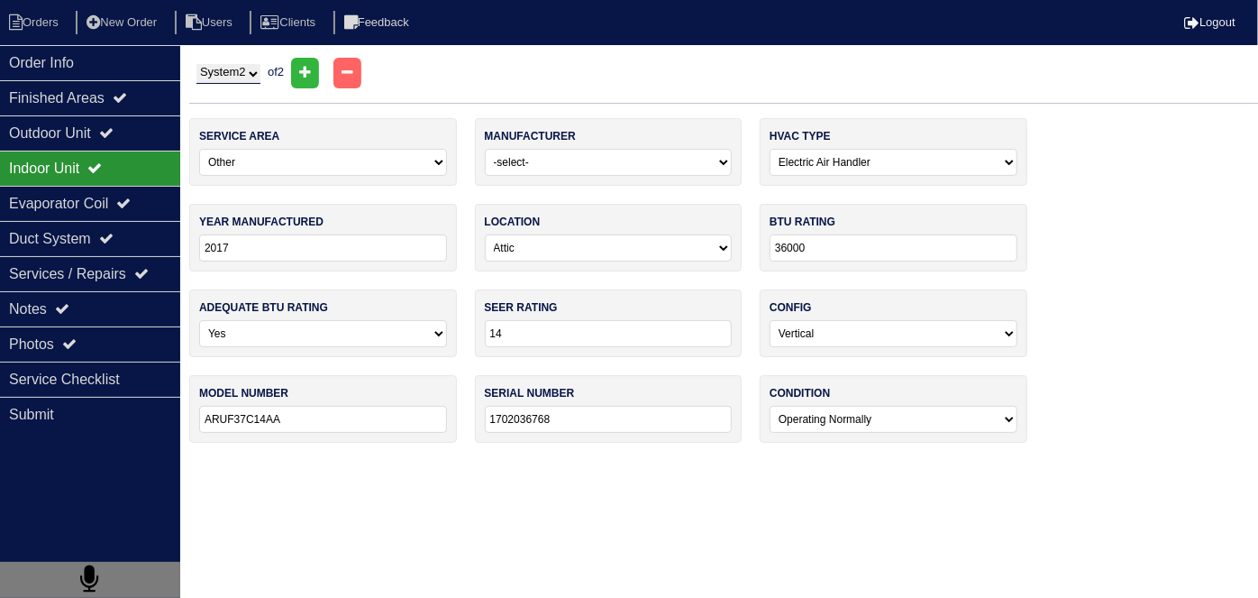
type input "2014"
select select "3"
type input "18000"
type input "ARUF18B14AB"
type input "1405626313"
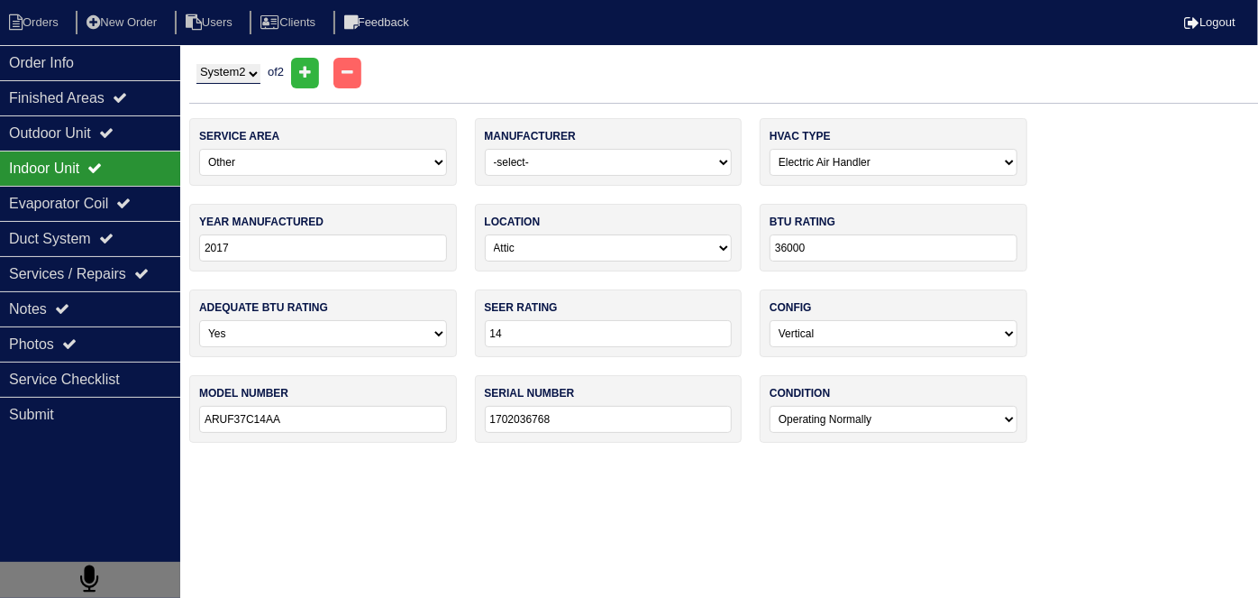
select select "2"
type input "2014"
type input "18"
select select "0"
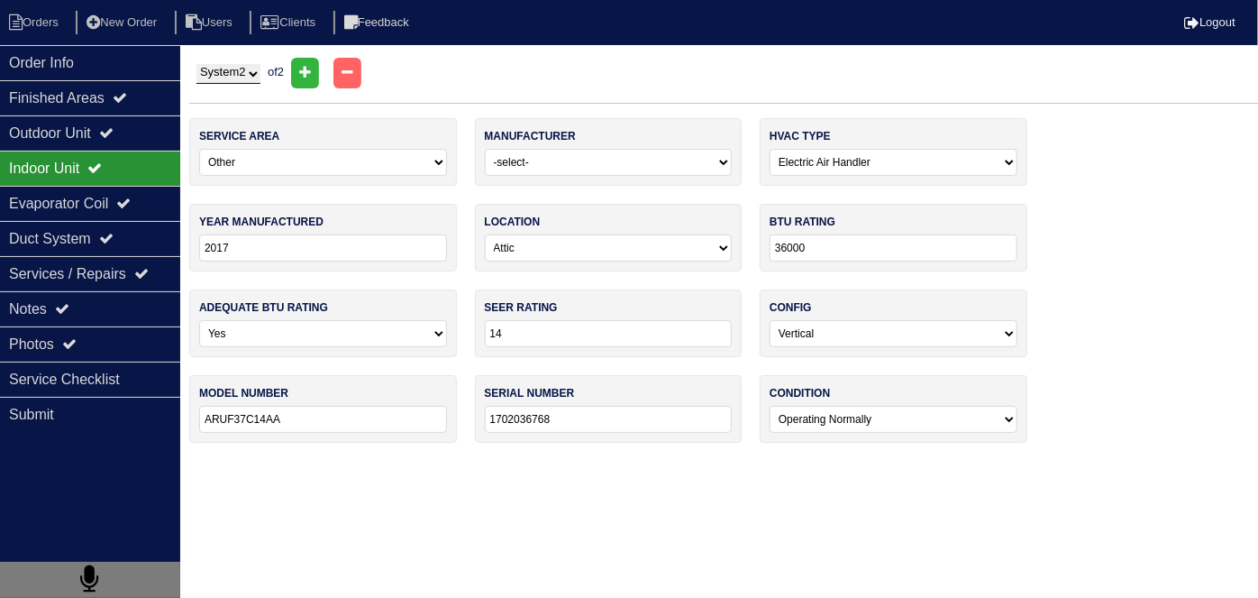
type input "ARUF18B14AB"
type input "1405626313"
select select "2"
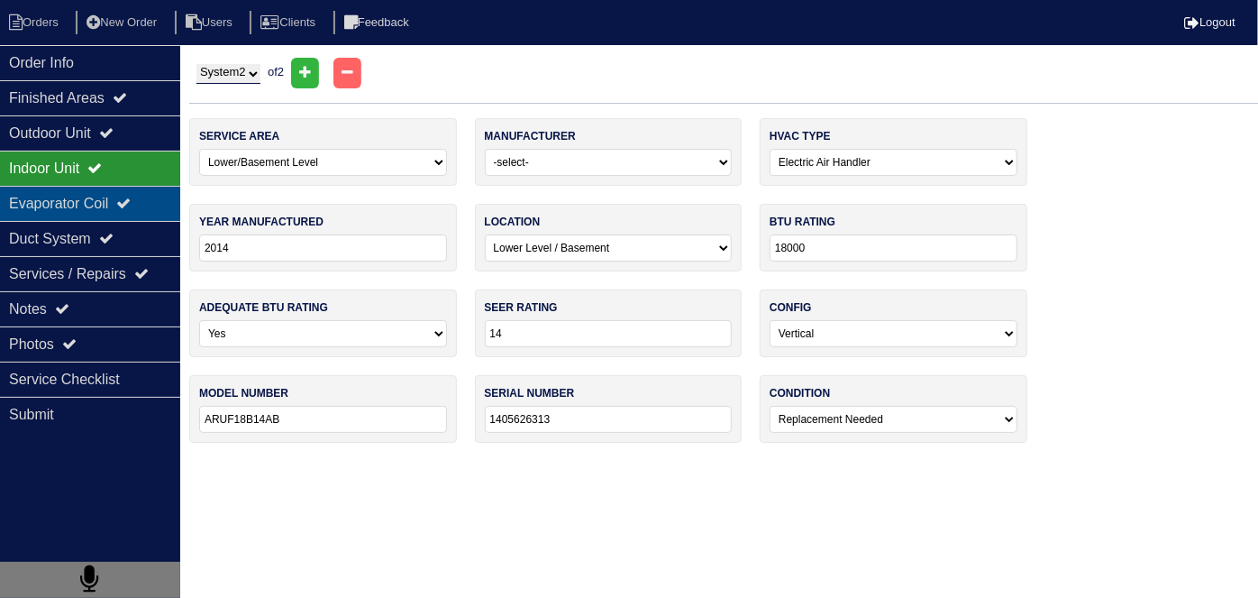
click at [70, 200] on div "Evaporator Coil" at bounding box center [90, 203] width 180 height 35
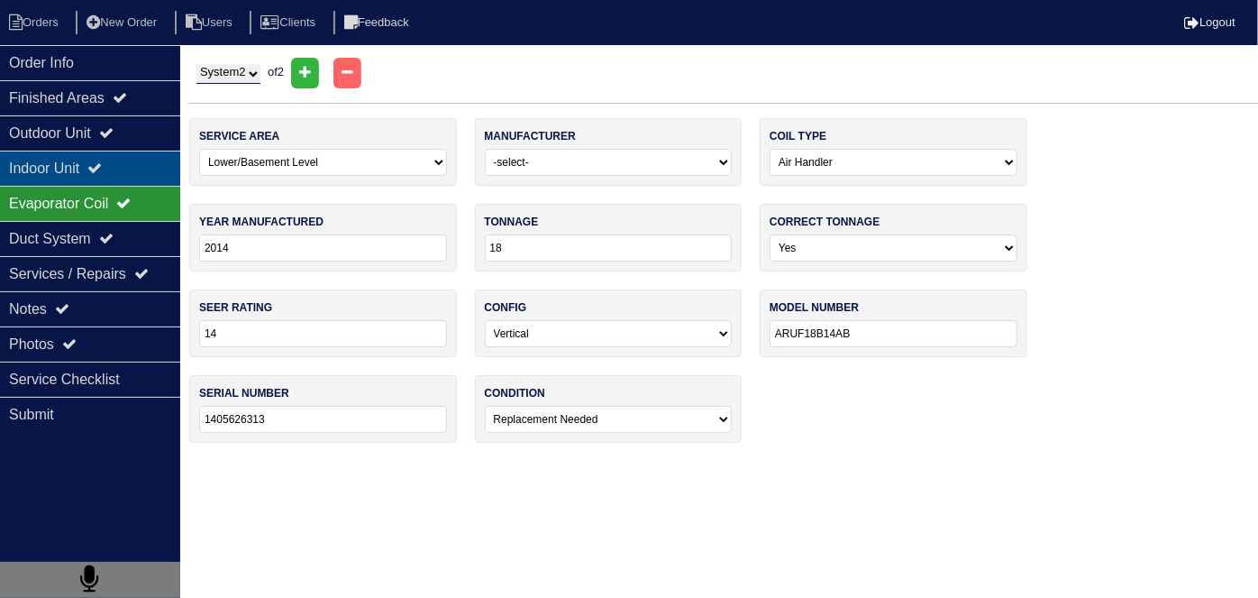
click at [72, 177] on div "Indoor Unit" at bounding box center [90, 168] width 180 height 35
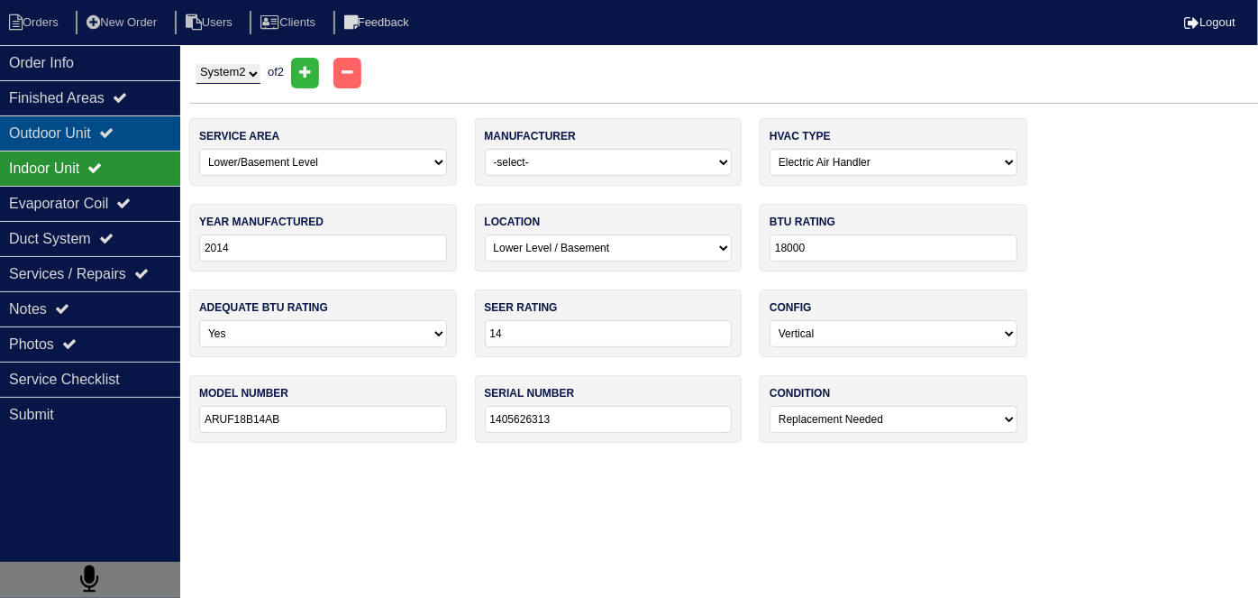
click at [82, 130] on div "Outdoor Unit" at bounding box center [90, 132] width 180 height 35
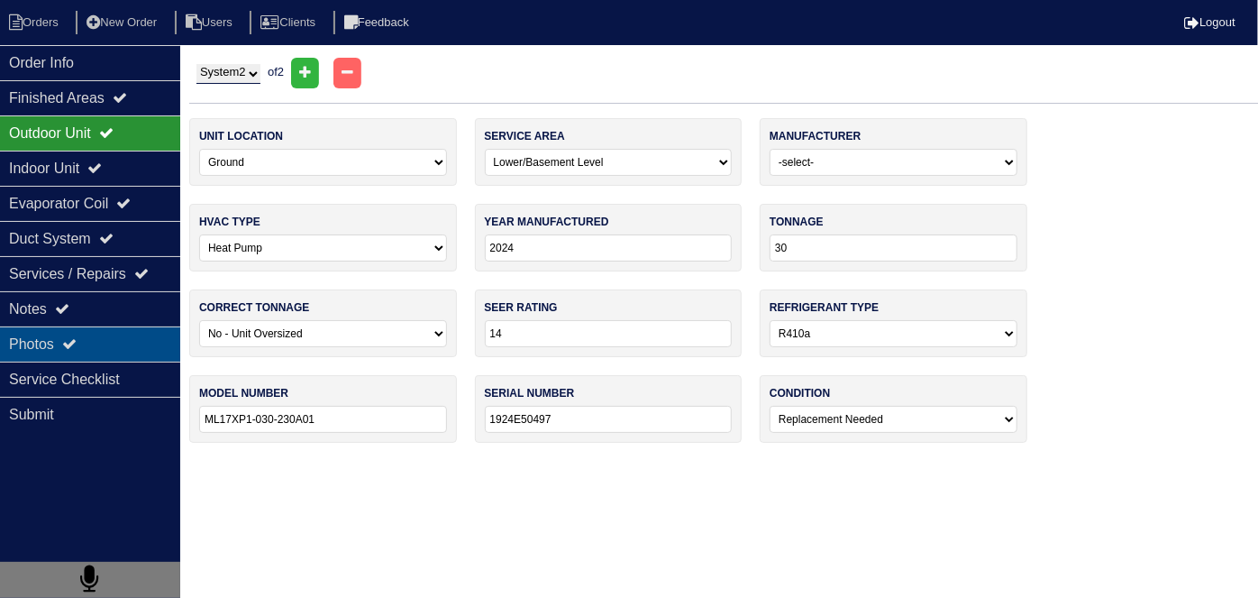
click at [121, 346] on div "Photos" at bounding box center [90, 343] width 180 height 35
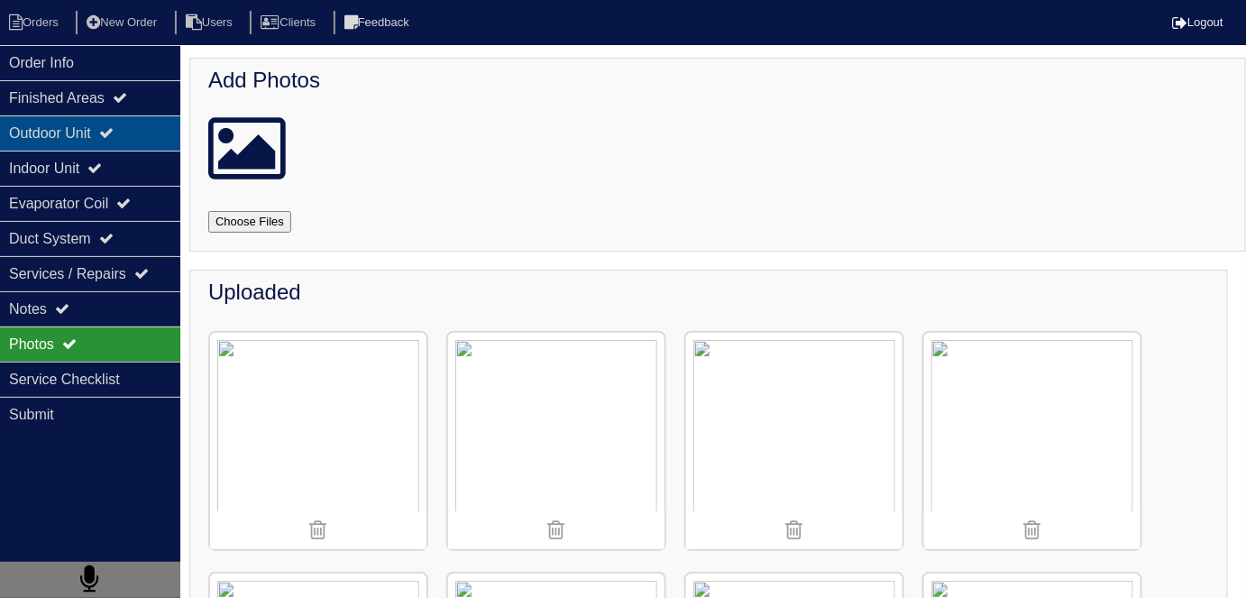
click at [96, 133] on div "Outdoor Unit" at bounding box center [90, 132] width 180 height 35
select select "2"
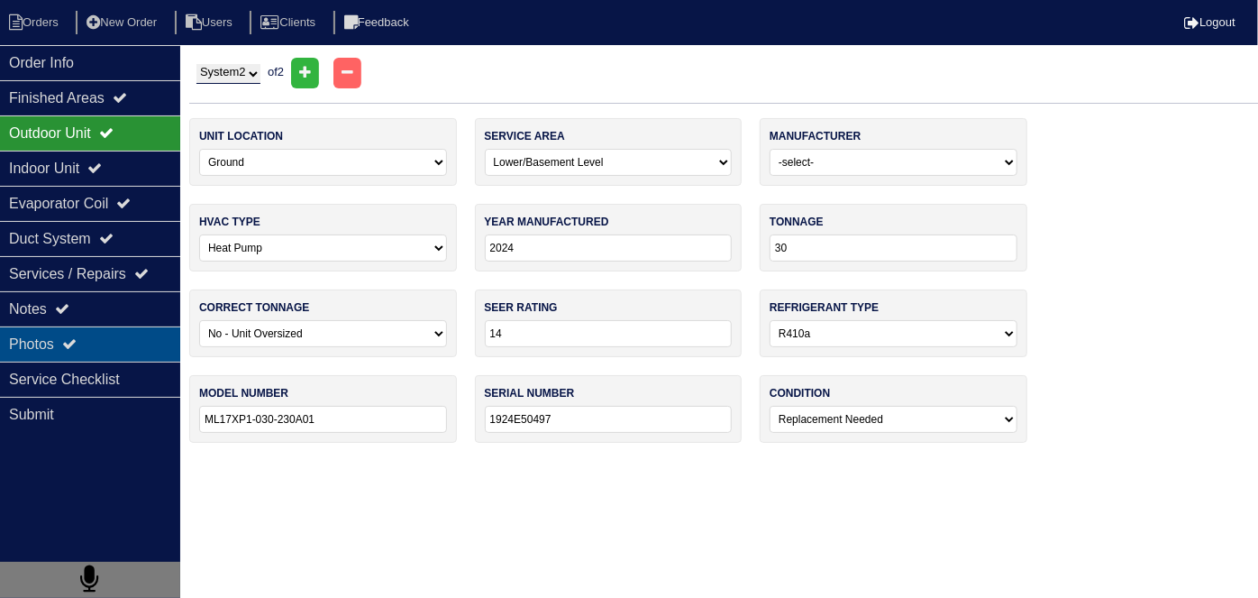
click at [77, 346] on icon at bounding box center [69, 343] width 14 height 14
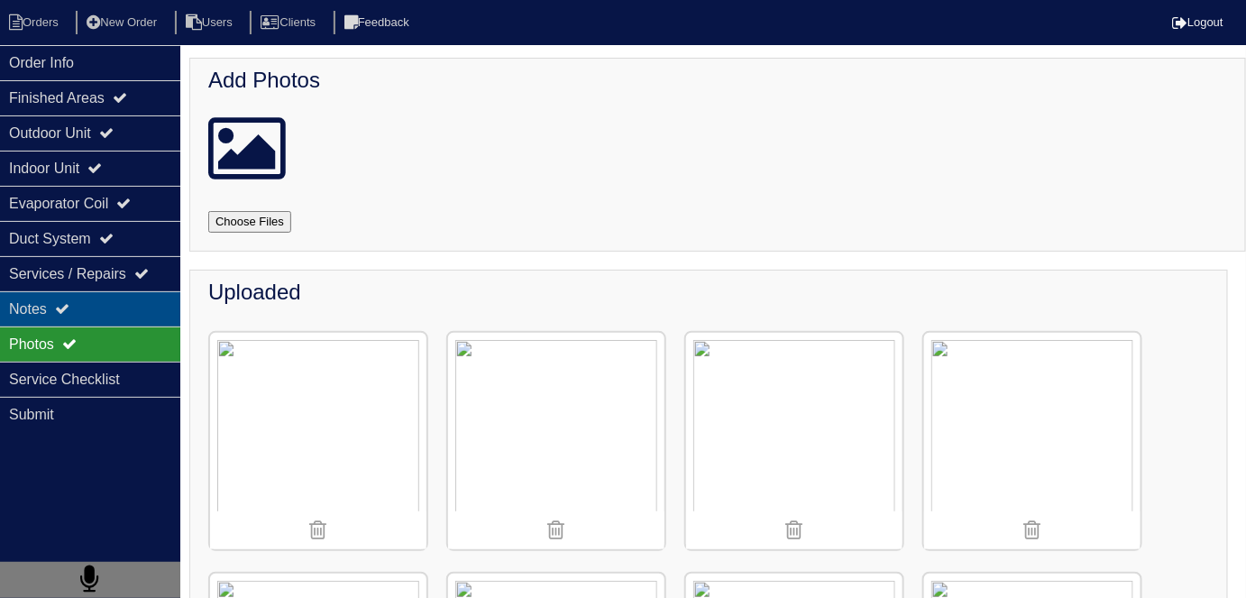
click at [79, 306] on div "Notes" at bounding box center [90, 308] width 180 height 35
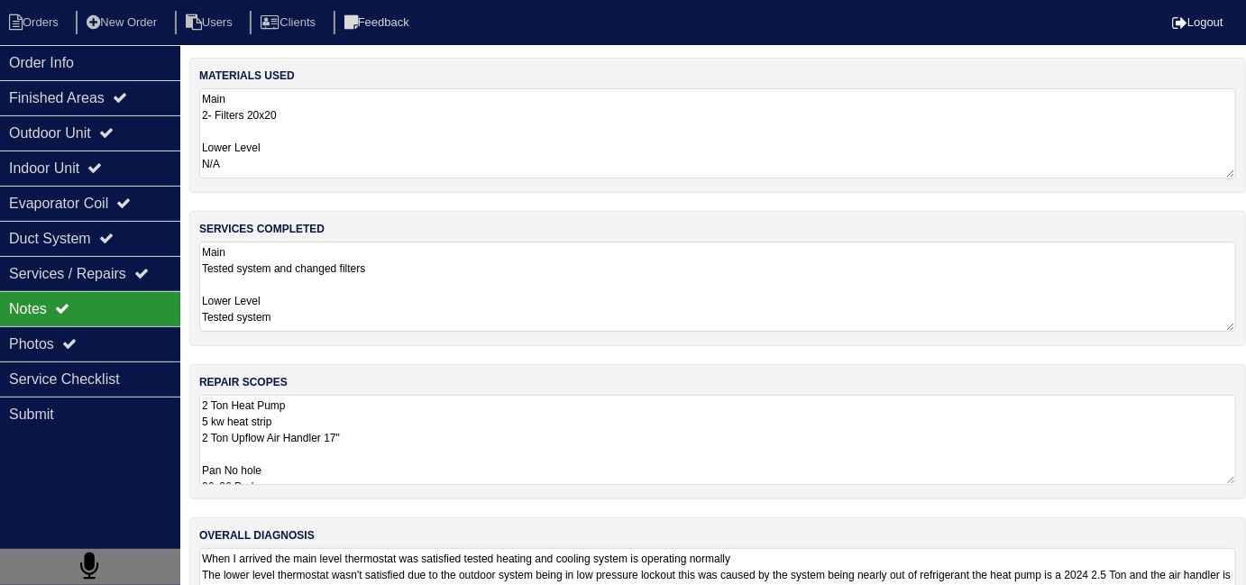
click at [507, 428] on textarea "2 Ton Heat Pump 5 kw heat strip 2 Ton Upflow Air Handler 17" Pan No hole 36x36 …" at bounding box center [717, 440] width 1037 height 90
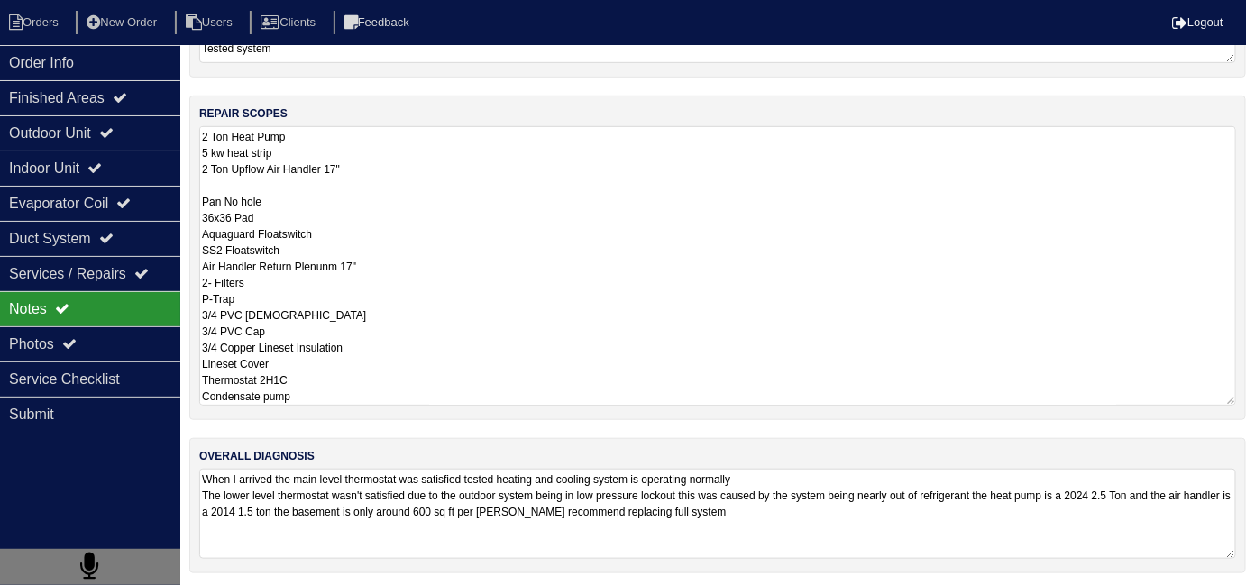
scroll to position [79, 0]
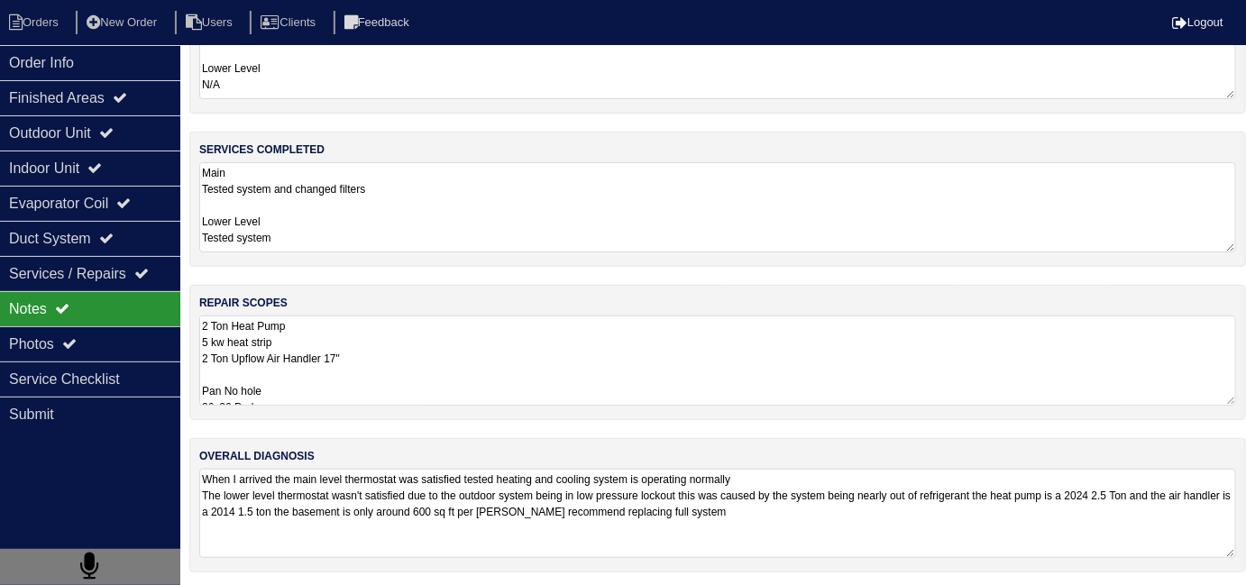
click at [394, 400] on textarea "2 Ton Heat Pump 5 kw heat strip 2 Ton Upflow Air Handler 17" Pan No hole 36x36 …" at bounding box center [717, 360] width 1037 height 90
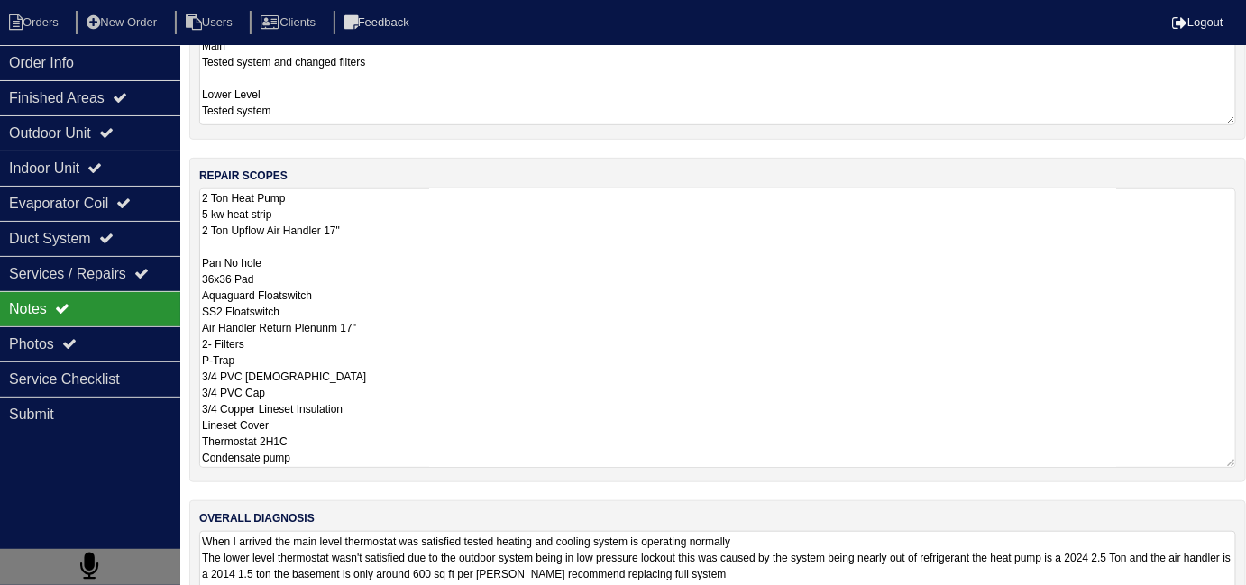
scroll to position [269, 0]
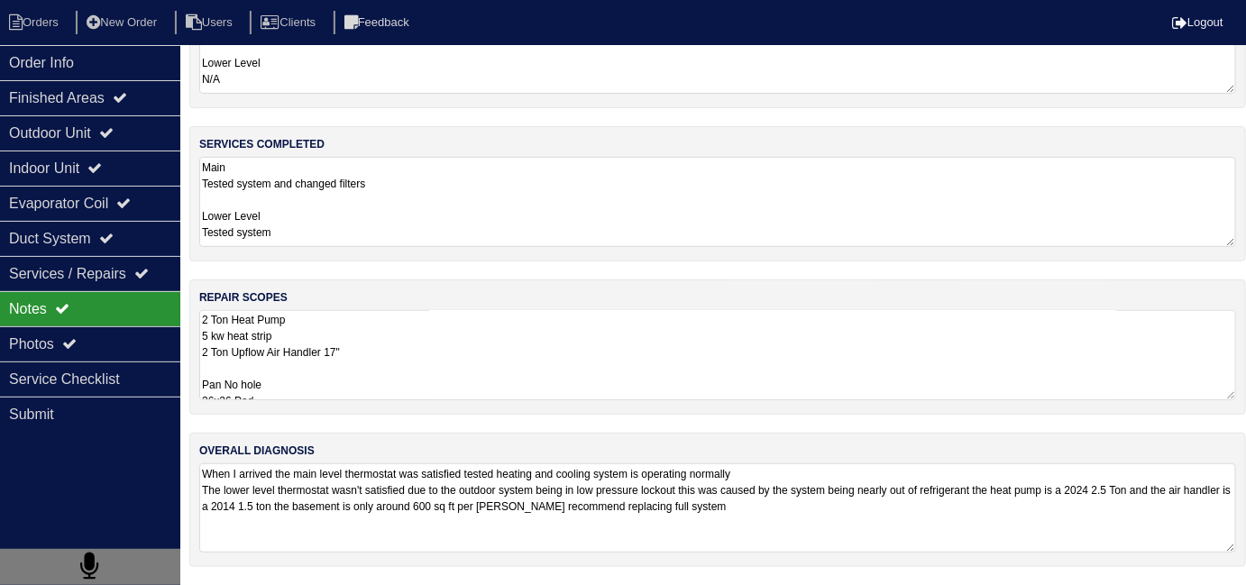
click at [949, 515] on textarea "When I arrived the main level thermostat was satisfied tested heating and cooli…" at bounding box center [717, 507] width 1037 height 89
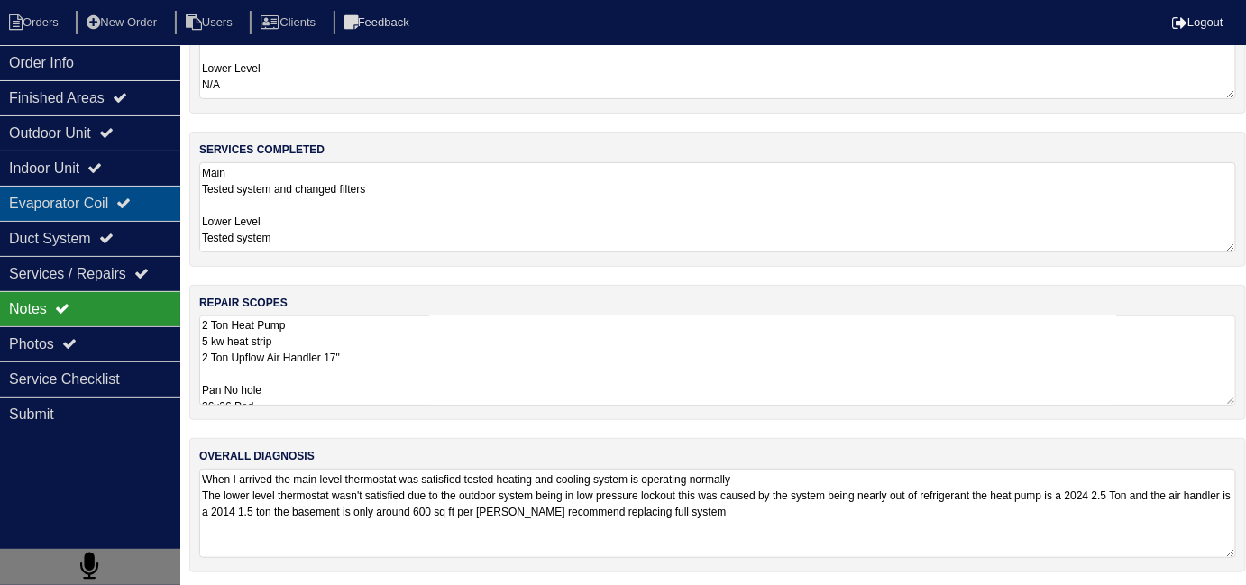
click at [69, 205] on div "Evaporator Coil" at bounding box center [90, 203] width 180 height 35
select select "2"
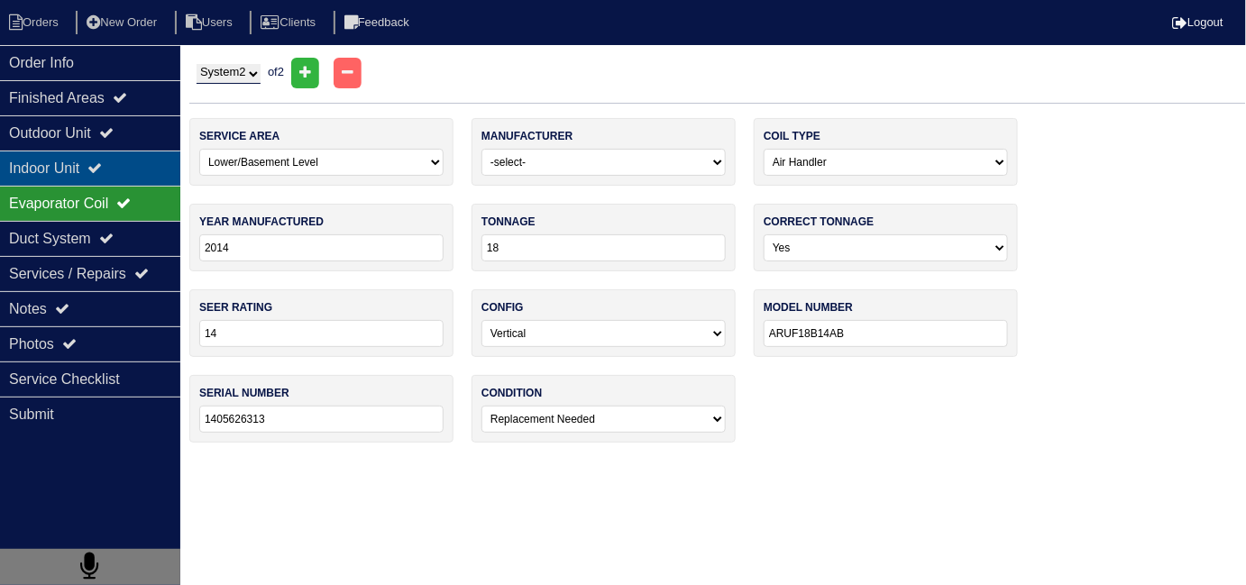
scroll to position [0, 0]
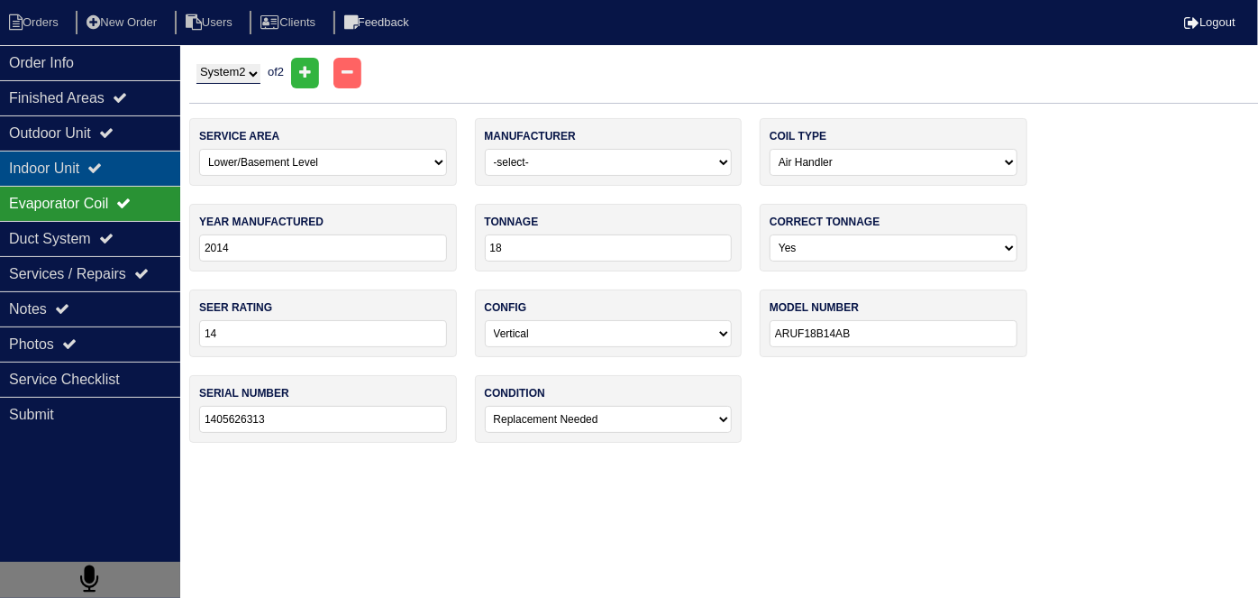
click at [62, 180] on div "Indoor Unit" at bounding box center [90, 168] width 180 height 35
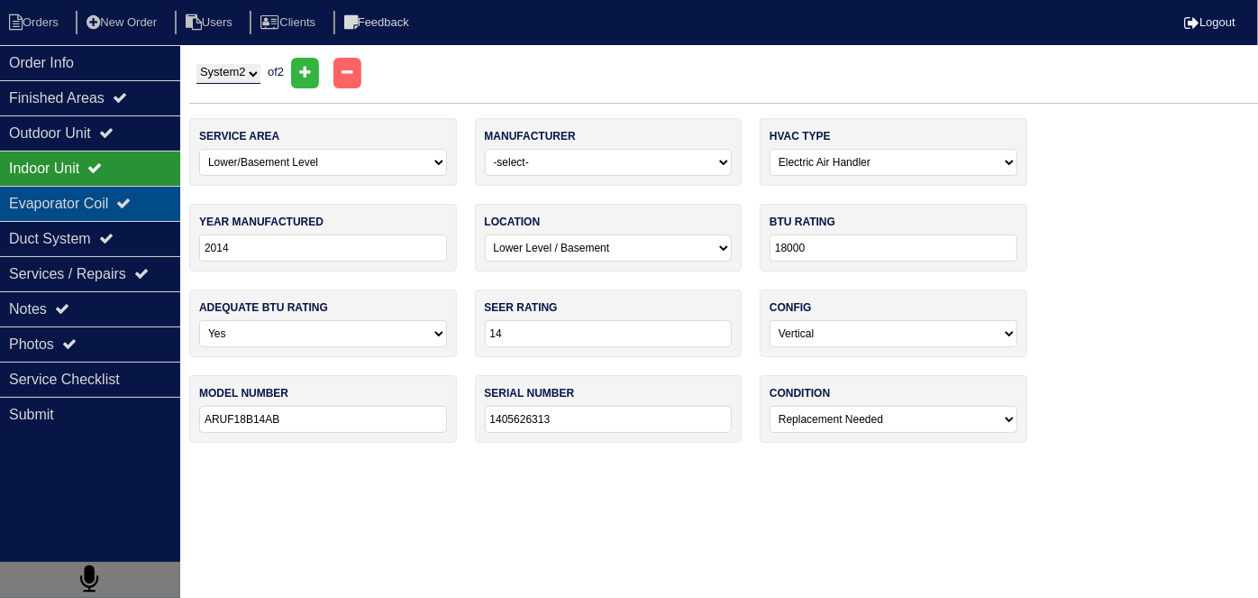
click at [60, 193] on div "Evaporator Coil" at bounding box center [90, 203] width 180 height 35
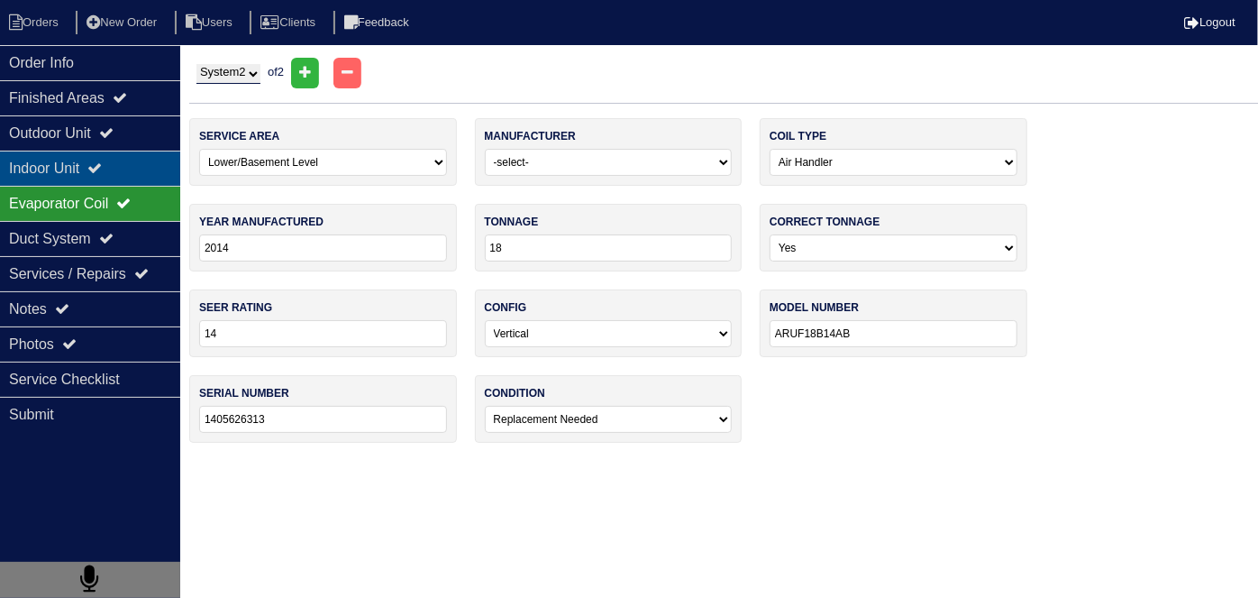
click at [59, 172] on div "Indoor Unit" at bounding box center [90, 168] width 180 height 35
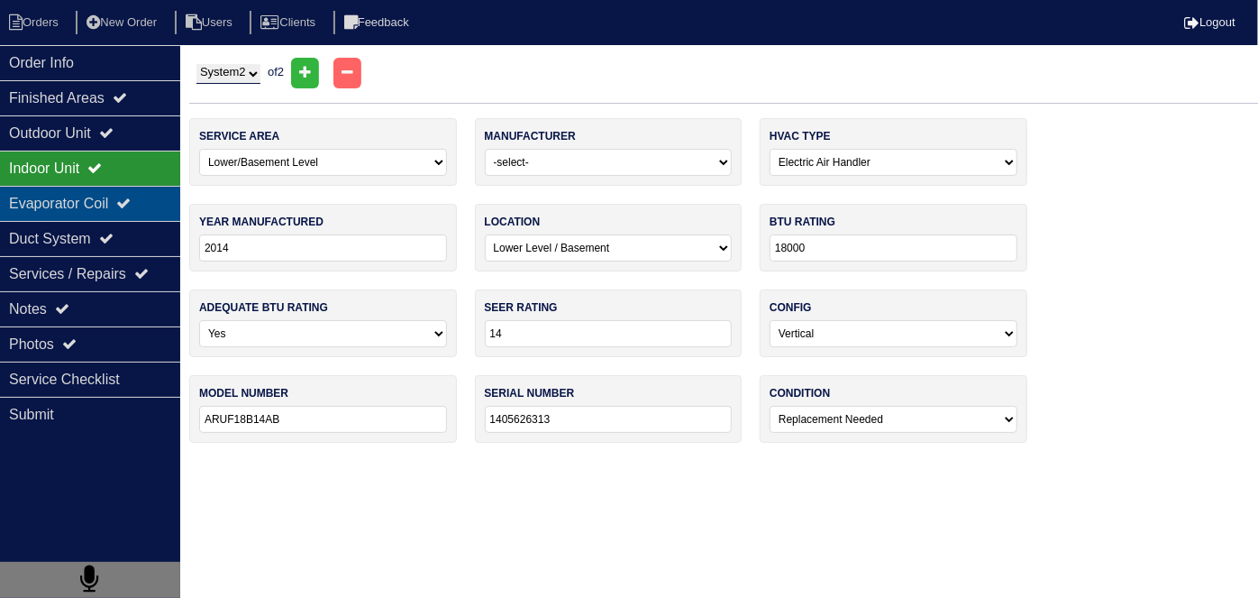
click at [56, 203] on div "Evaporator Coil" at bounding box center [90, 203] width 180 height 35
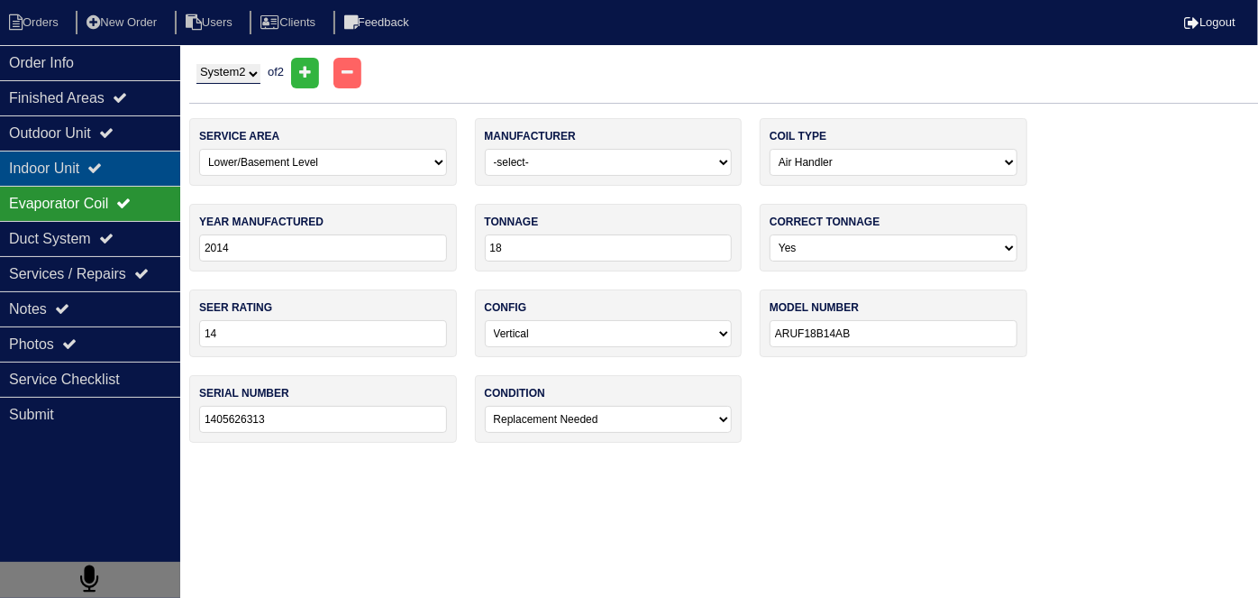
click at [52, 171] on div "Indoor Unit" at bounding box center [90, 168] width 180 height 35
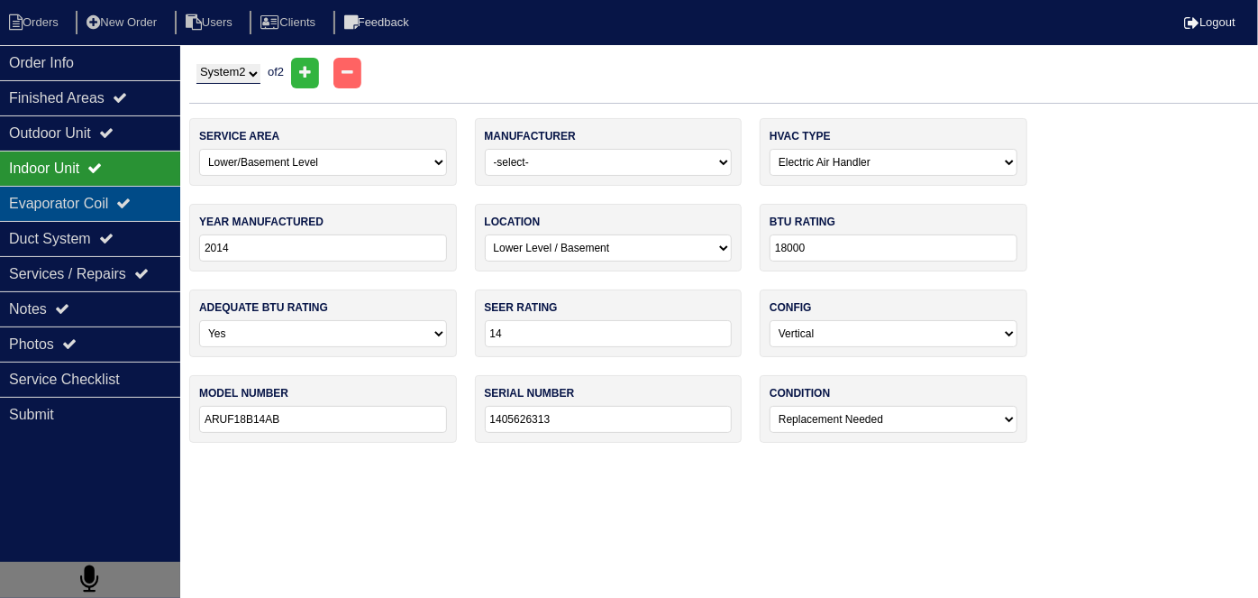
click at [44, 212] on div "Evaporator Coil" at bounding box center [90, 203] width 180 height 35
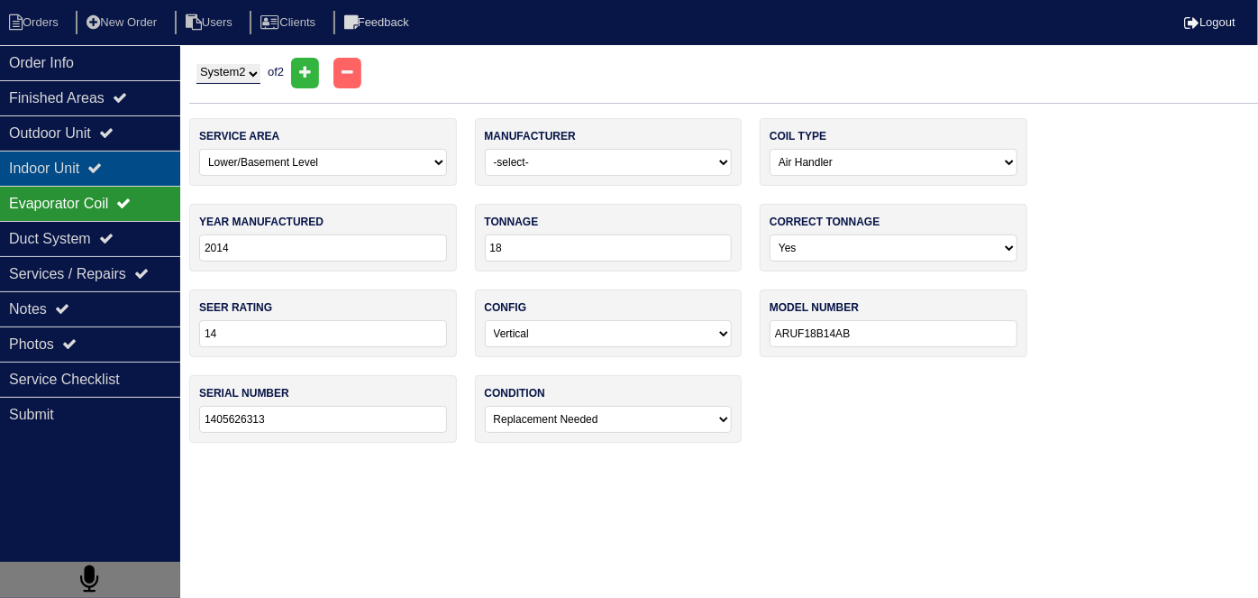
click at [48, 151] on div "Indoor Unit" at bounding box center [90, 168] width 180 height 35
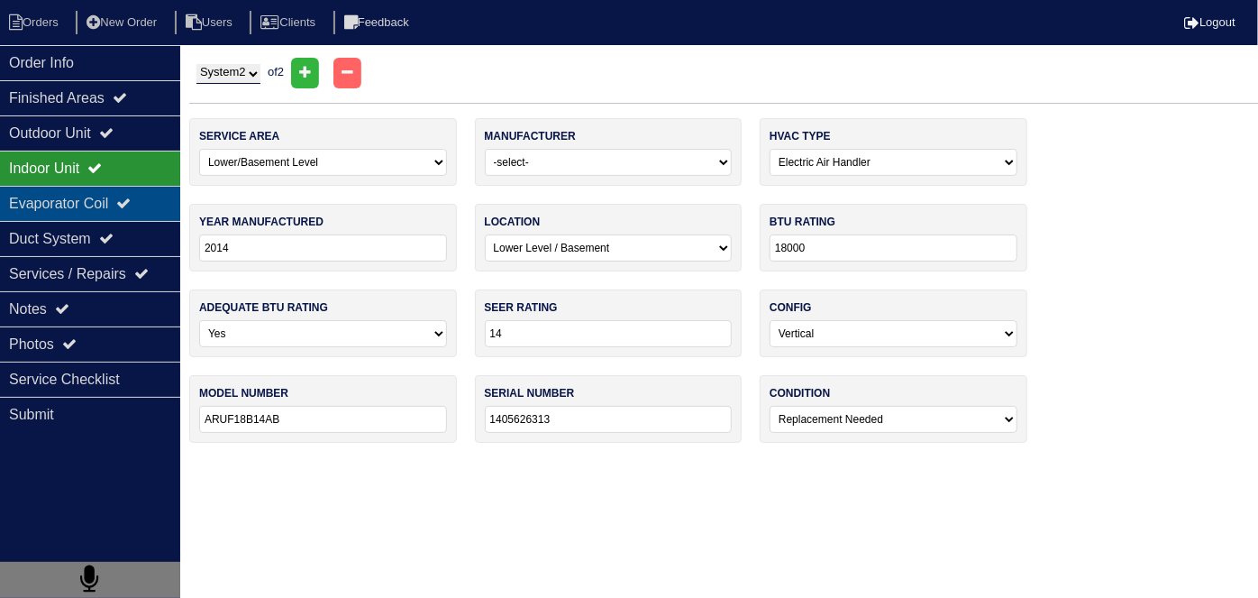
click at [48, 194] on div "Evaporator Coil" at bounding box center [90, 203] width 180 height 35
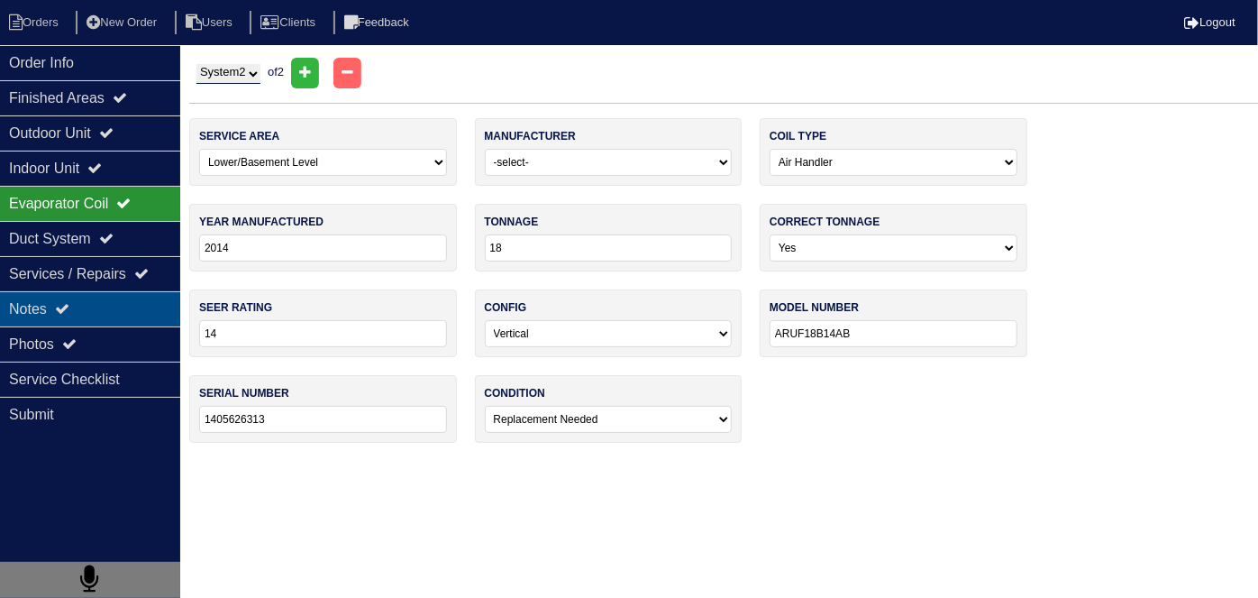
click at [69, 313] on icon at bounding box center [62, 308] width 14 height 14
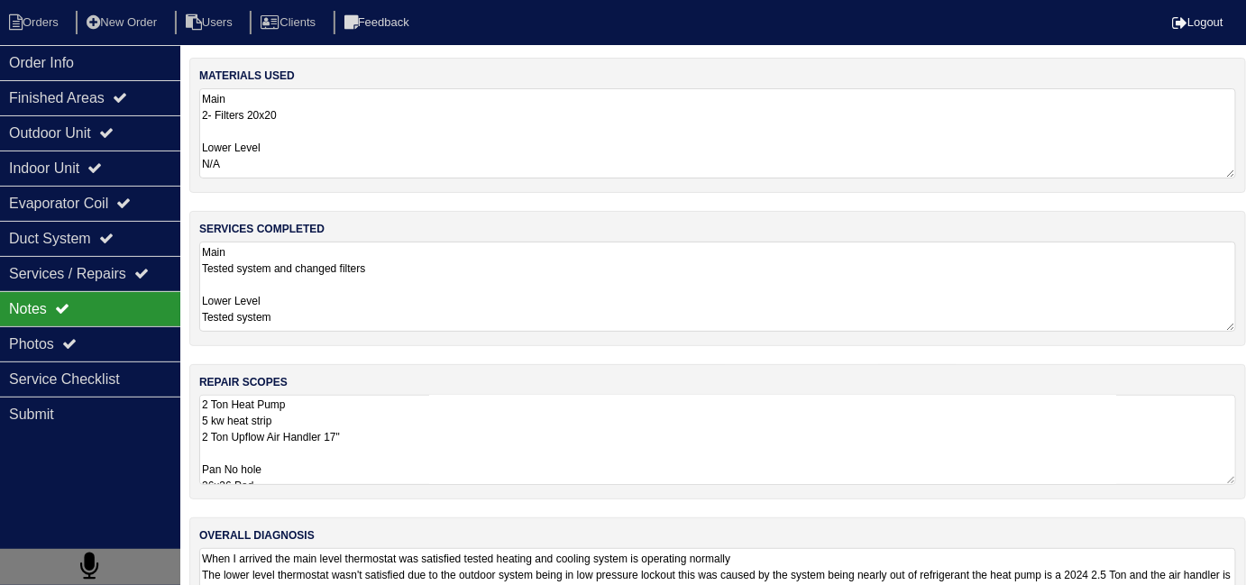
click at [514, 443] on textarea "2 Ton Heat Pump 5 kw heat strip 2 Ton Upflow Air Handler 17" Pan No hole 36x36 …" at bounding box center [717, 440] width 1037 height 90
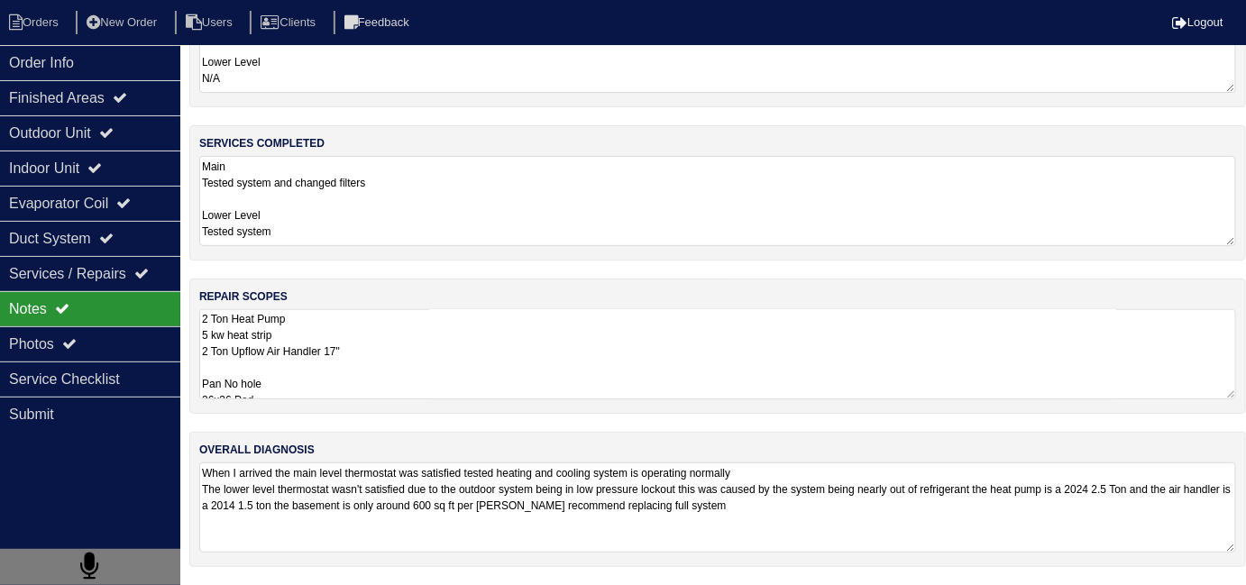
scroll to position [80, 0]
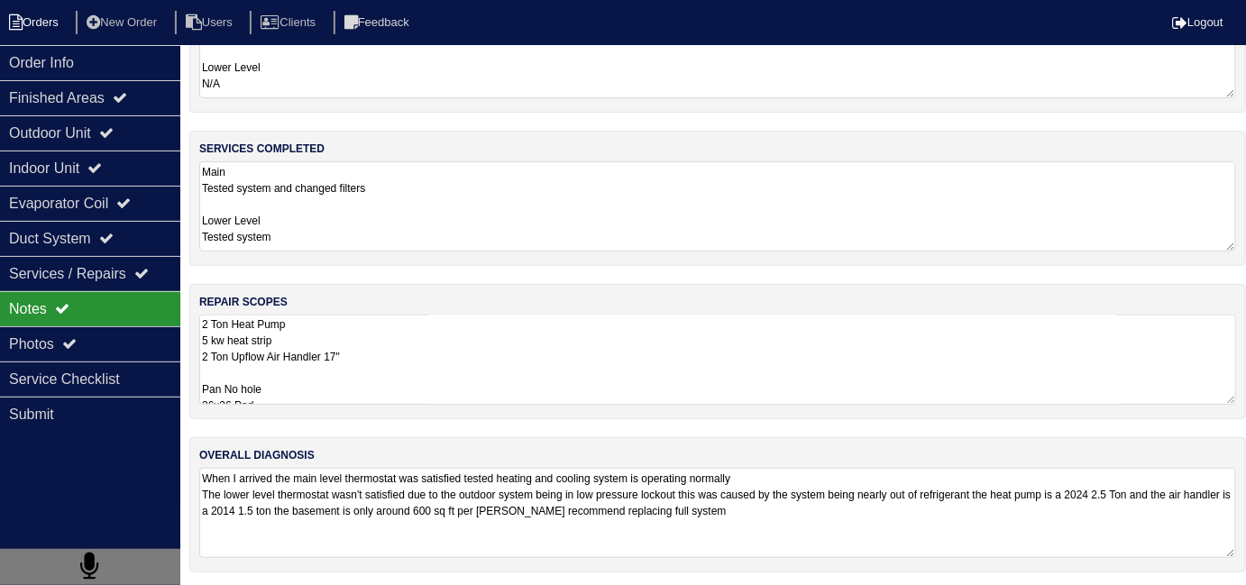
click at [21, 27] on icon at bounding box center [16, 22] width 14 height 16
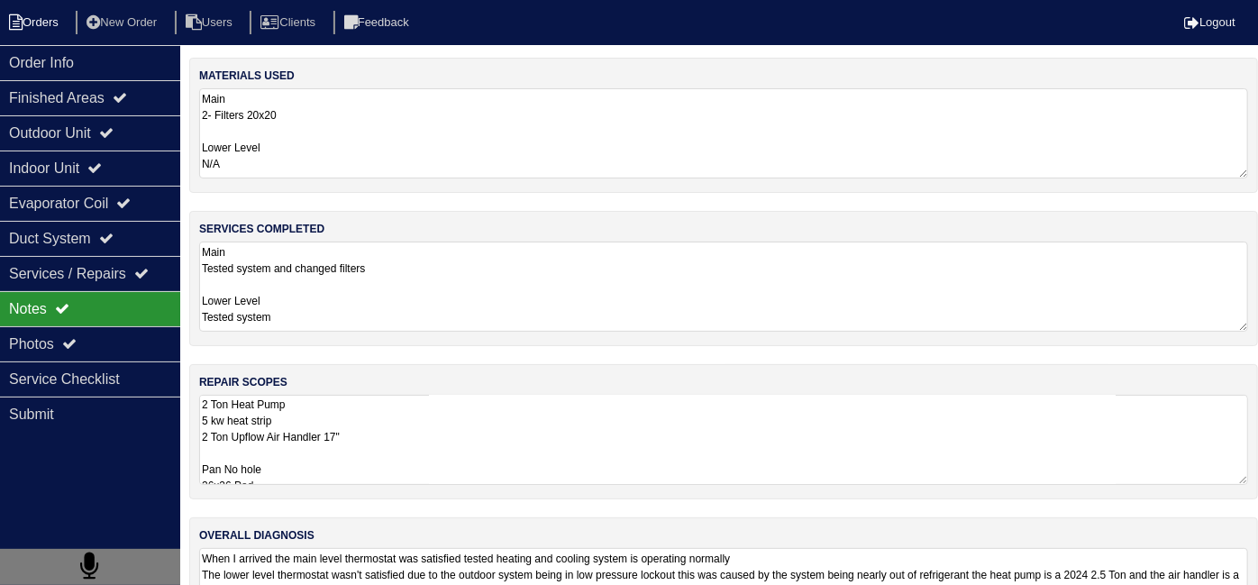
select select "15"
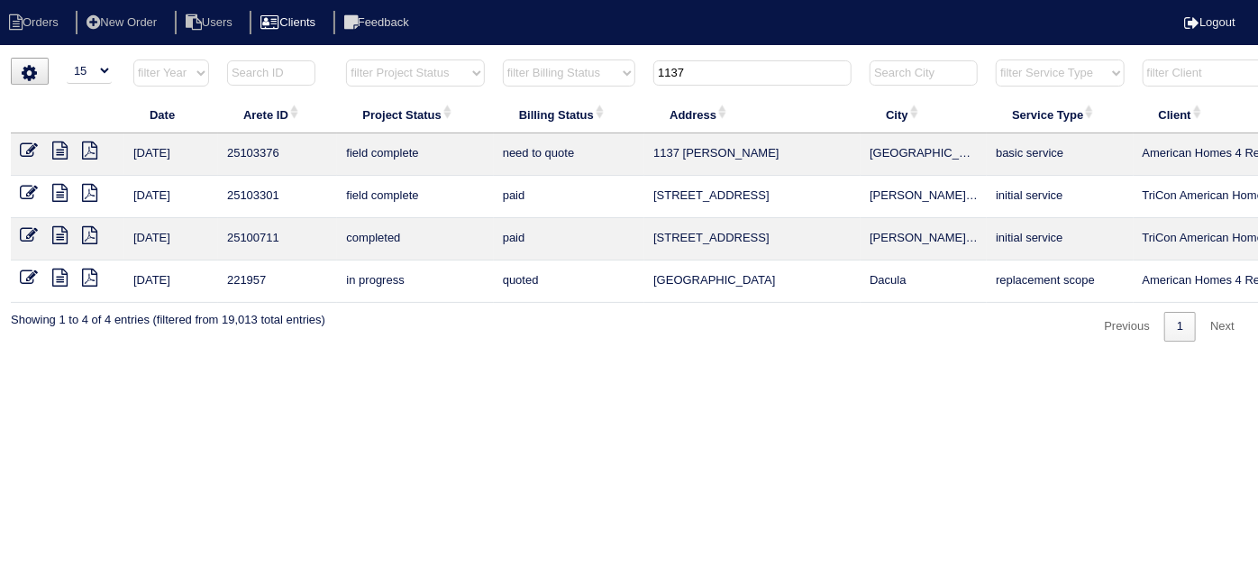
drag, startPoint x: 750, startPoint y: 77, endPoint x: 361, endPoint y: 27, distance: 391.6
click at [367, 58] on body "Orders New Order Users Clients Feedback Logout Orders New Order Users Clients M…" at bounding box center [629, 200] width 1258 height 284
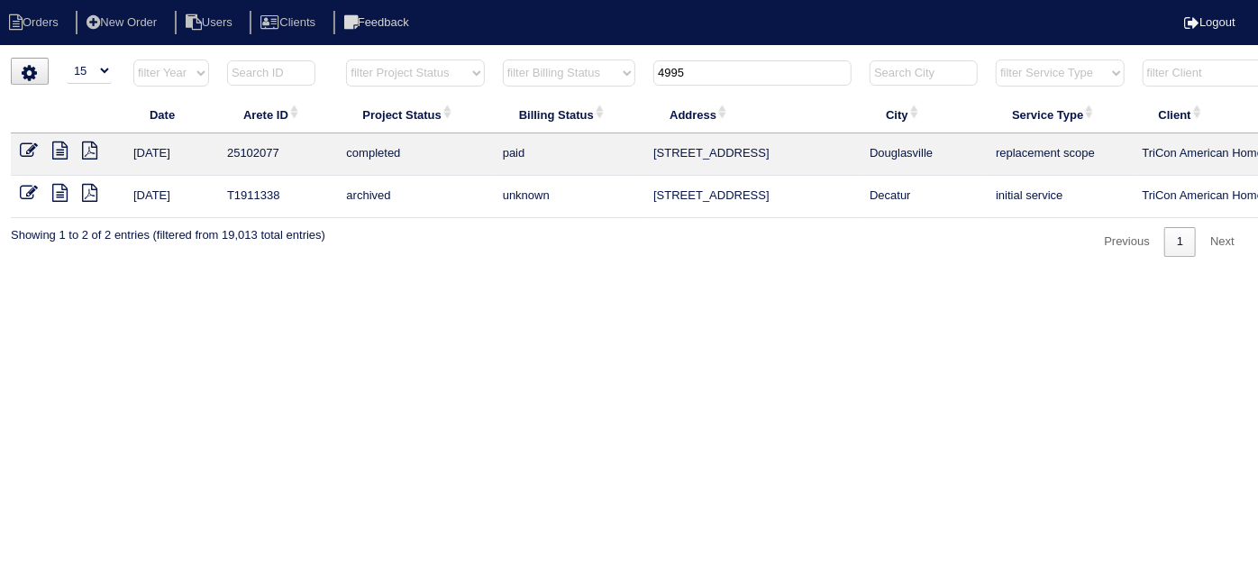
type input "4995"
click at [64, 189] on icon at bounding box center [59, 193] width 15 height 18
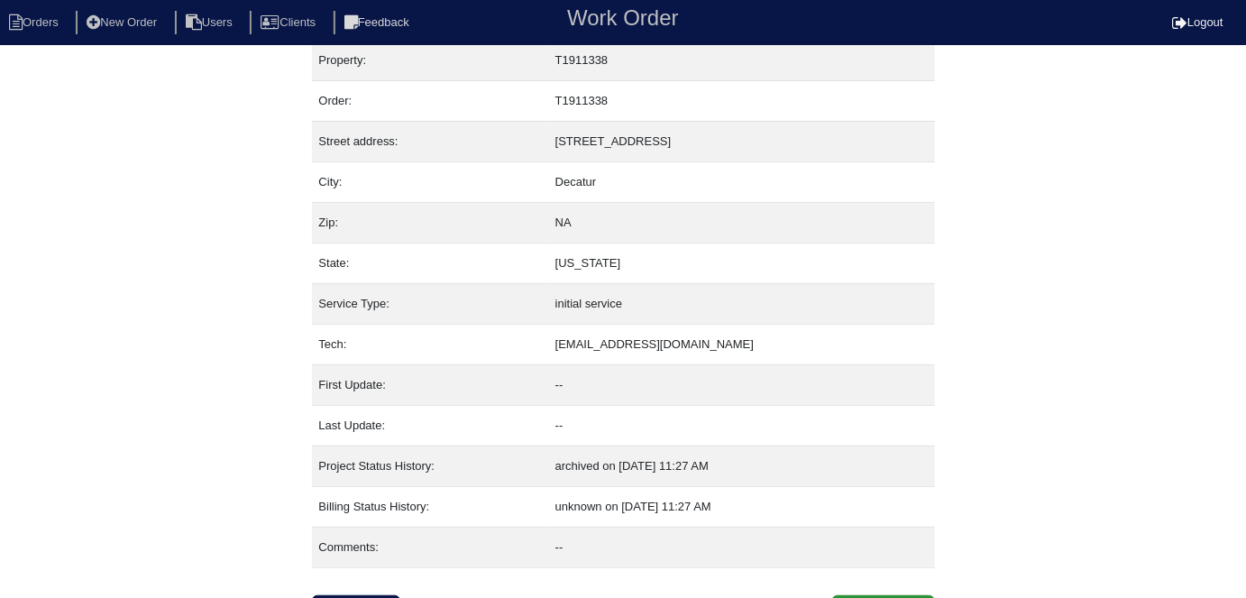
scroll to position [44, 0]
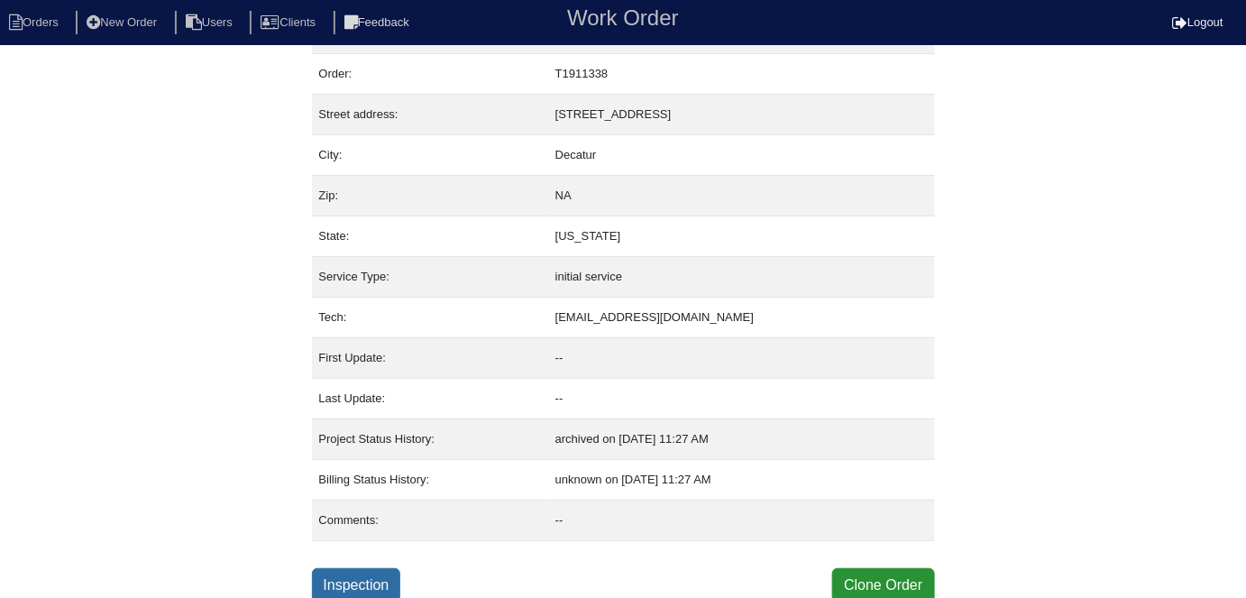
click at [344, 571] on link "Inspection" at bounding box center [356, 585] width 89 height 34
select select "0"
select select "Trane"
select select "0"
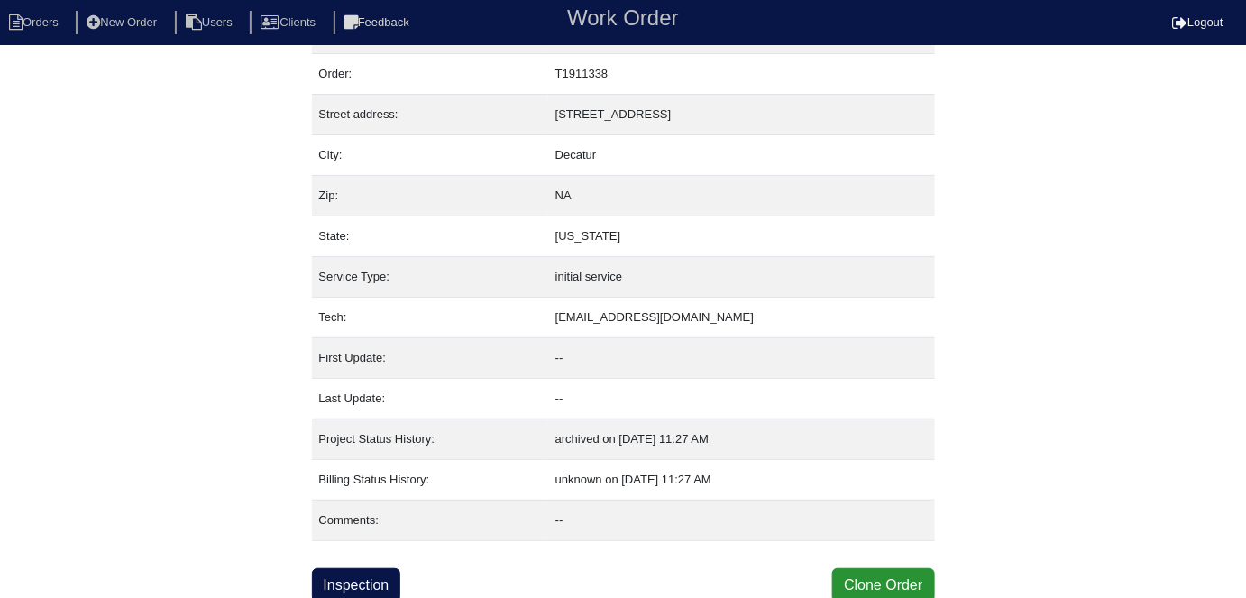
select select "1"
select select "0"
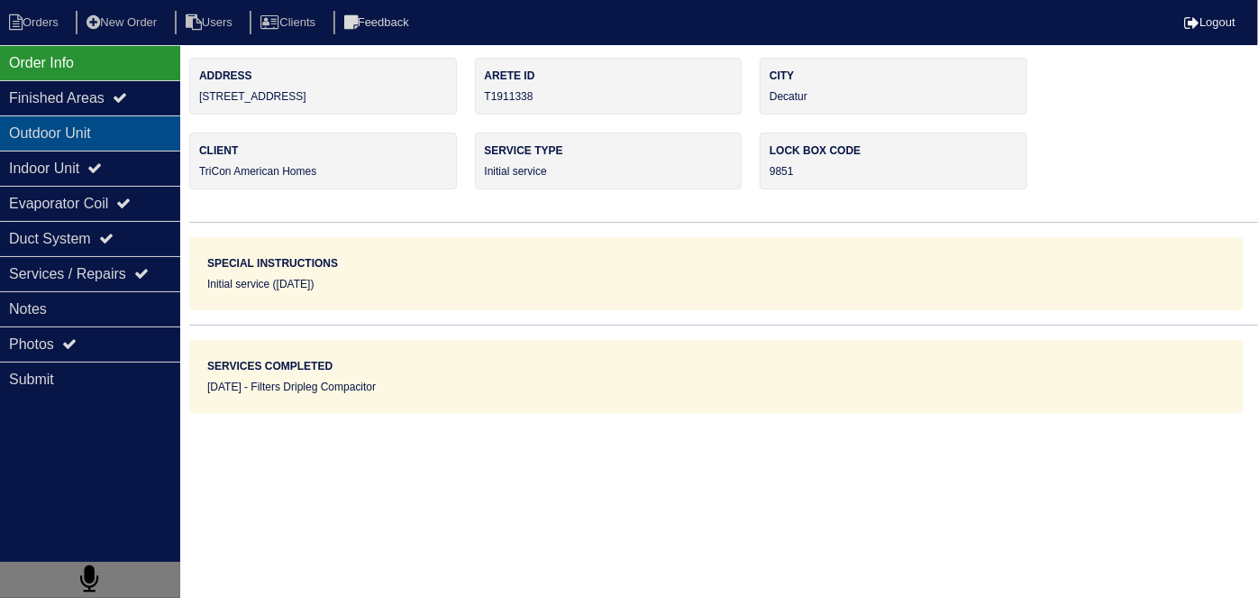
click at [118, 141] on div "Outdoor Unit" at bounding box center [90, 132] width 180 height 35
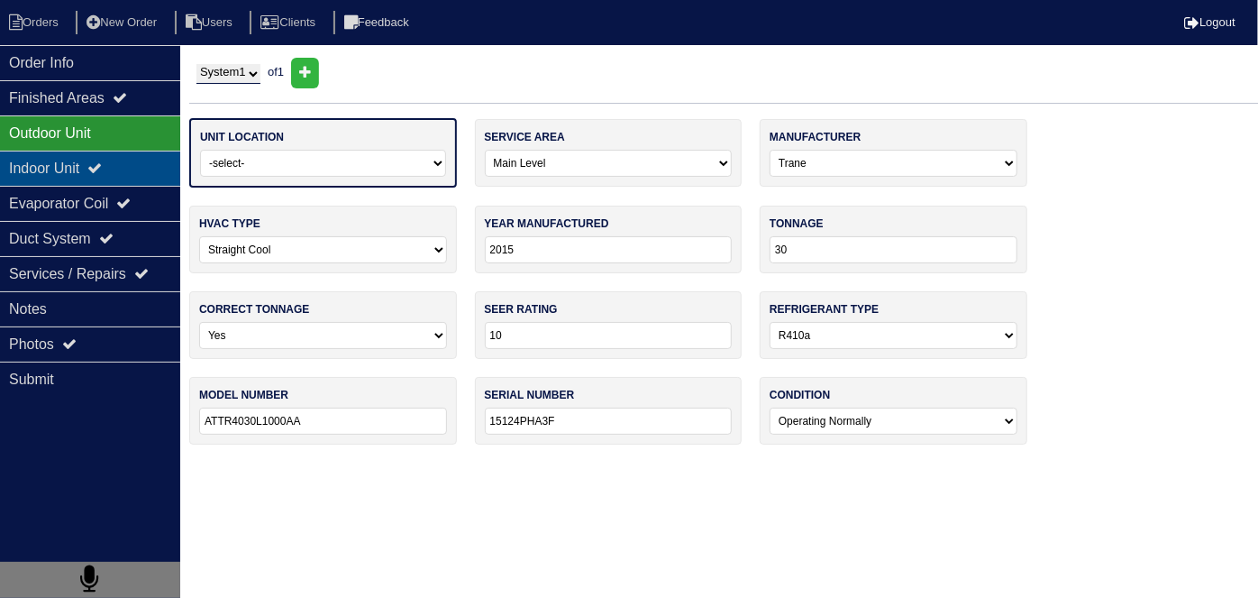
click at [102, 164] on icon at bounding box center [94, 167] width 14 height 14
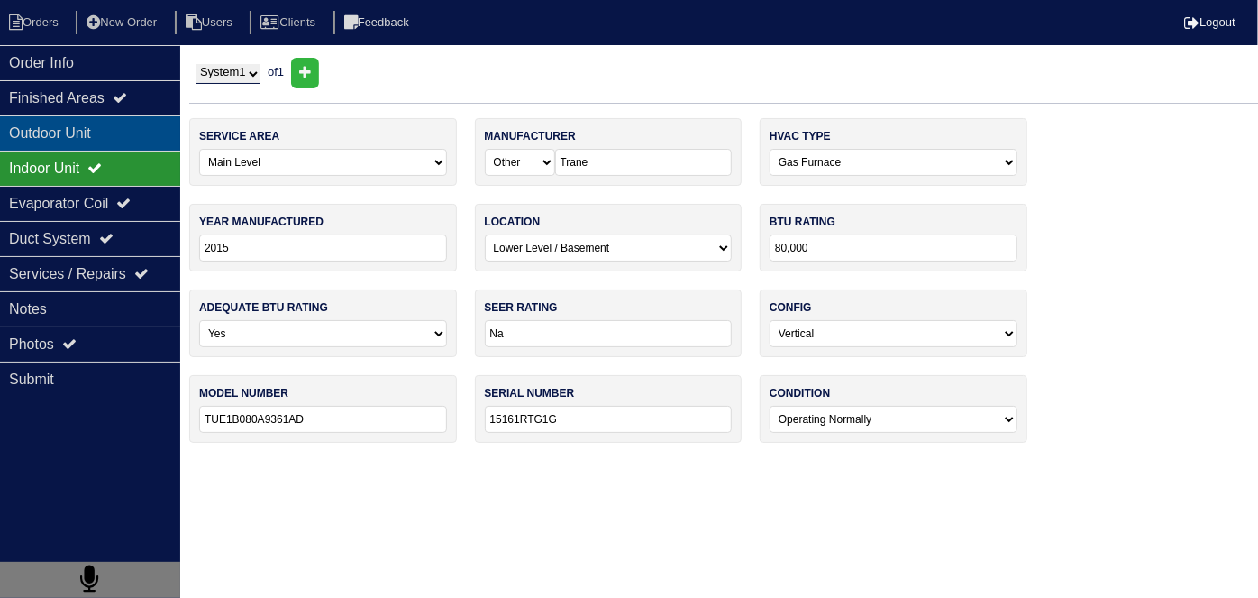
click at [110, 144] on div "Outdoor Unit" at bounding box center [90, 132] width 180 height 35
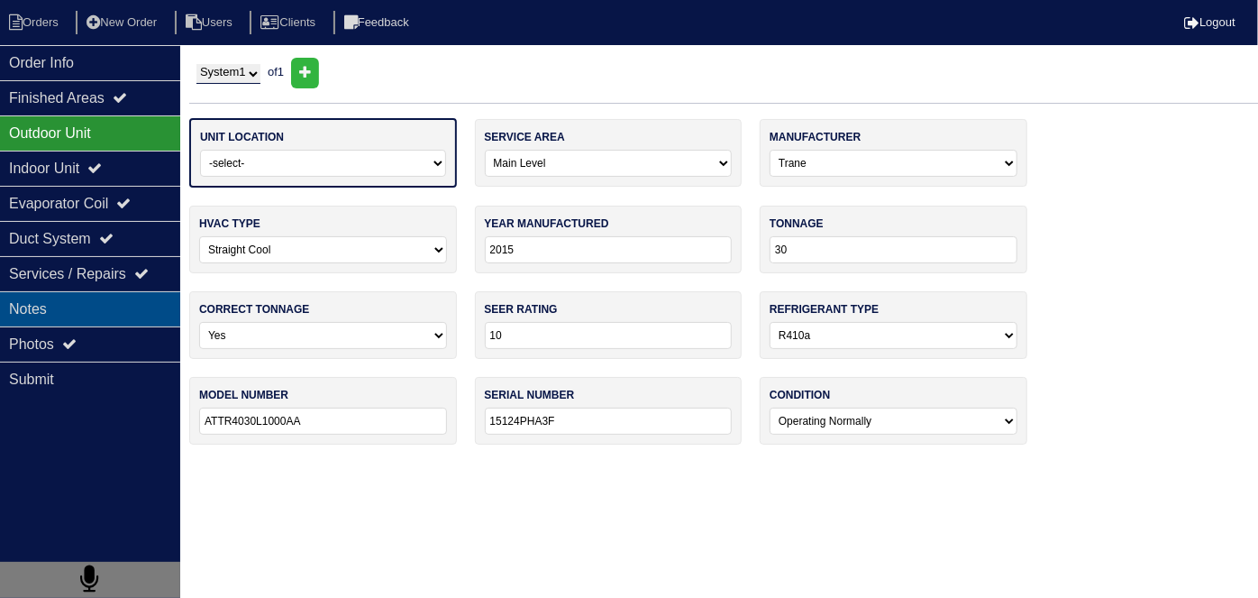
click at [92, 306] on div "Notes" at bounding box center [90, 308] width 180 height 35
type textarea "Filters Dripleg Compacitor"
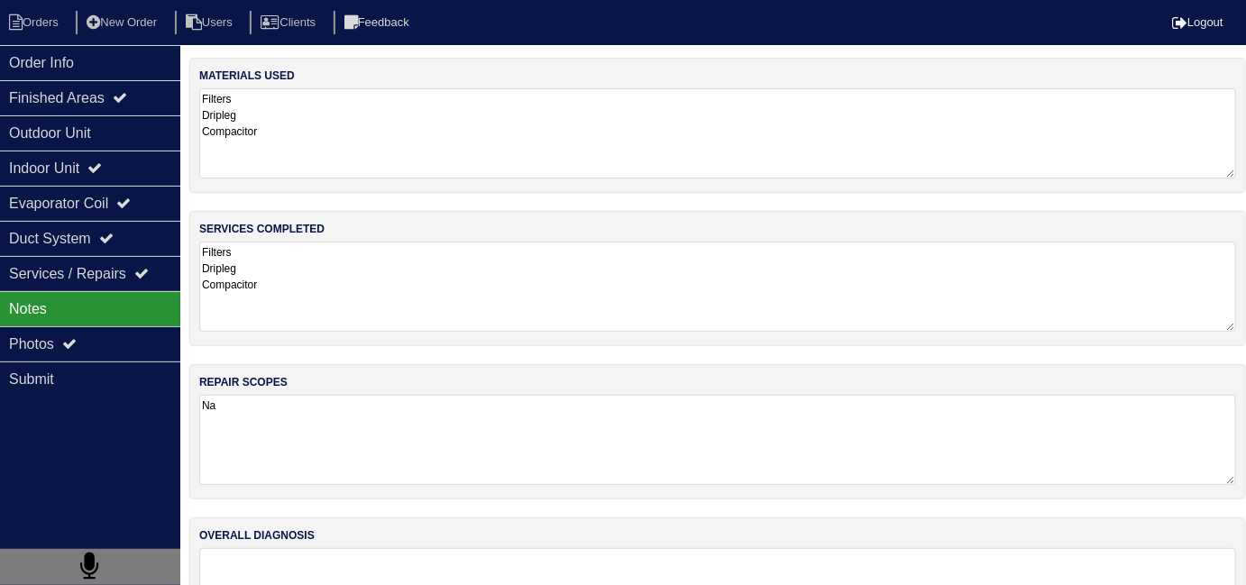
click at [442, 304] on textarea "Filters Dripleg Compacitor" at bounding box center [717, 287] width 1037 height 90
click at [61, 149] on div "Outdoor Unit" at bounding box center [90, 132] width 180 height 35
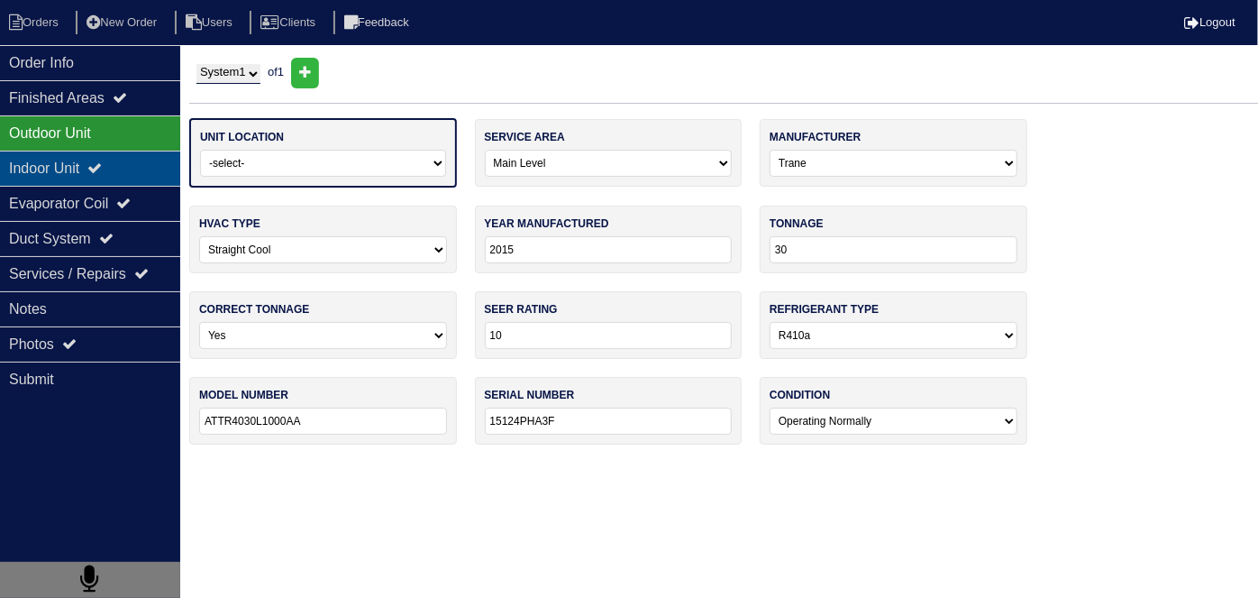
click at [63, 165] on div "Indoor Unit" at bounding box center [90, 168] width 180 height 35
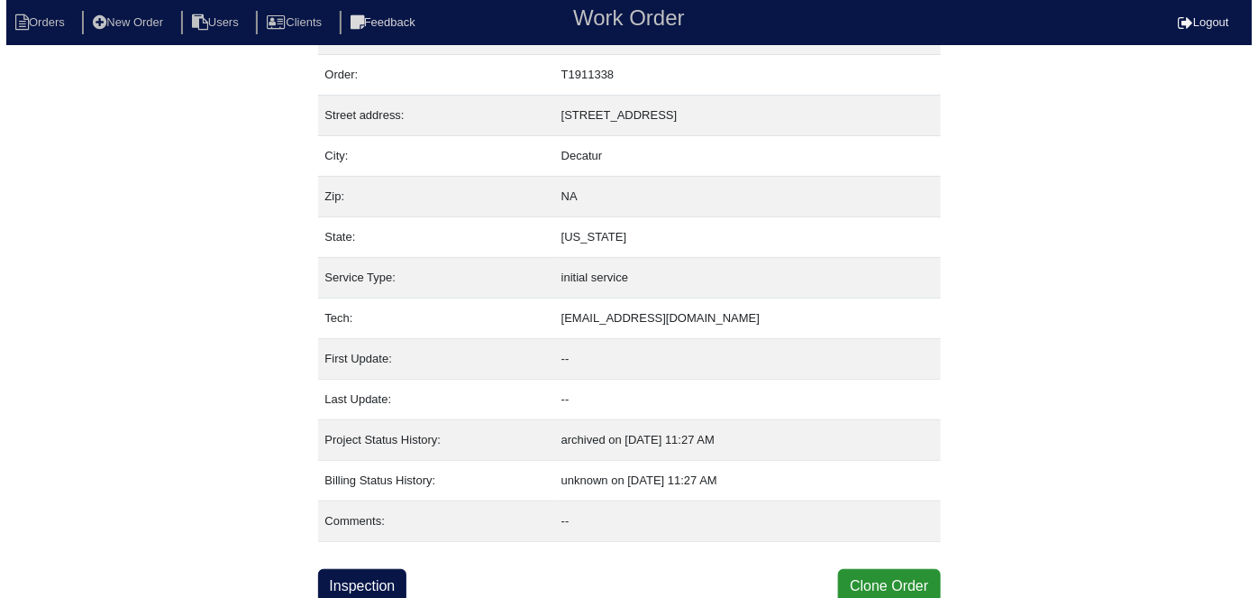
scroll to position [44, 0]
click at [900, 580] on button "Clone Order" at bounding box center [883, 585] width 102 height 34
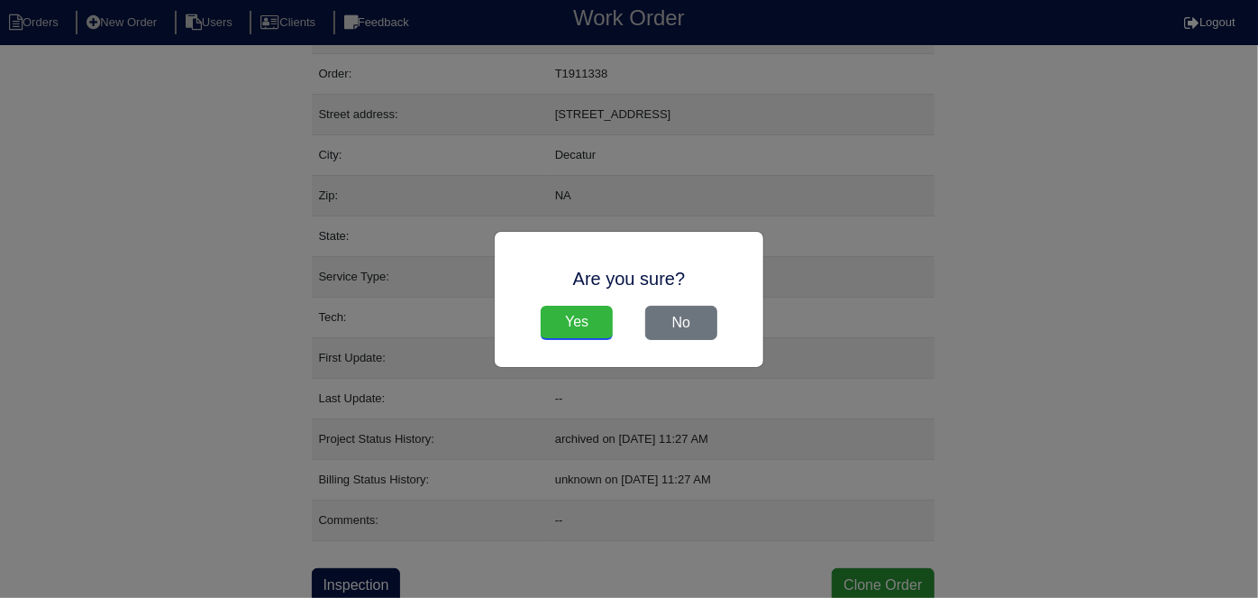
click at [593, 309] on input "Yes" at bounding box center [577, 323] width 72 height 34
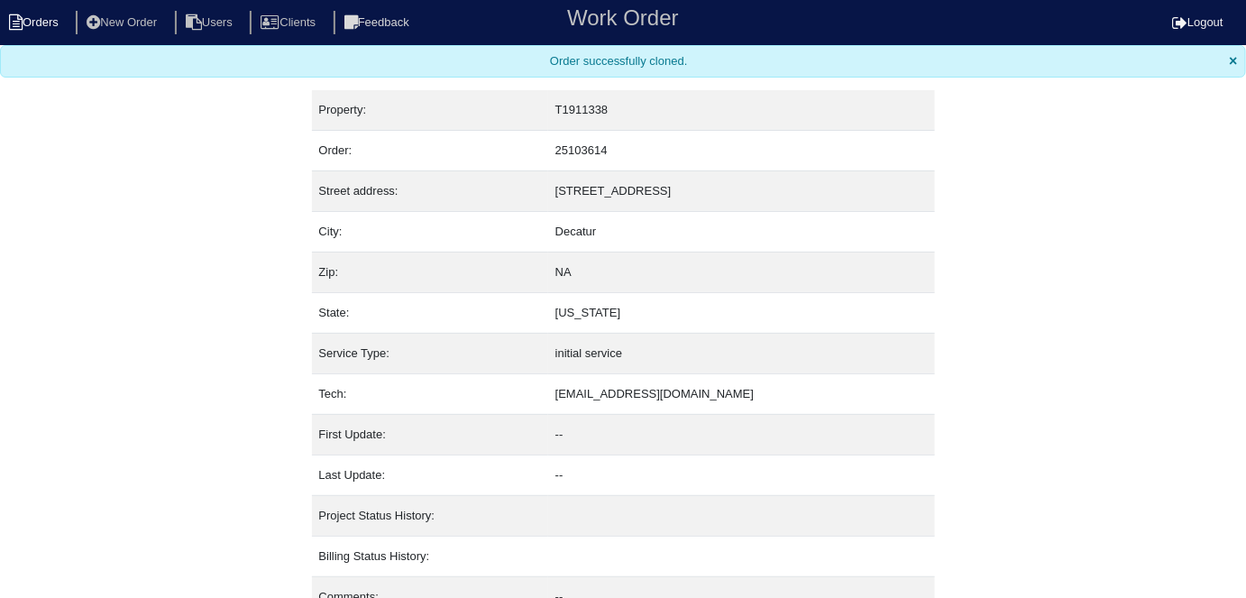
click at [41, 28] on li "Orders" at bounding box center [36, 23] width 73 height 24
select select "15"
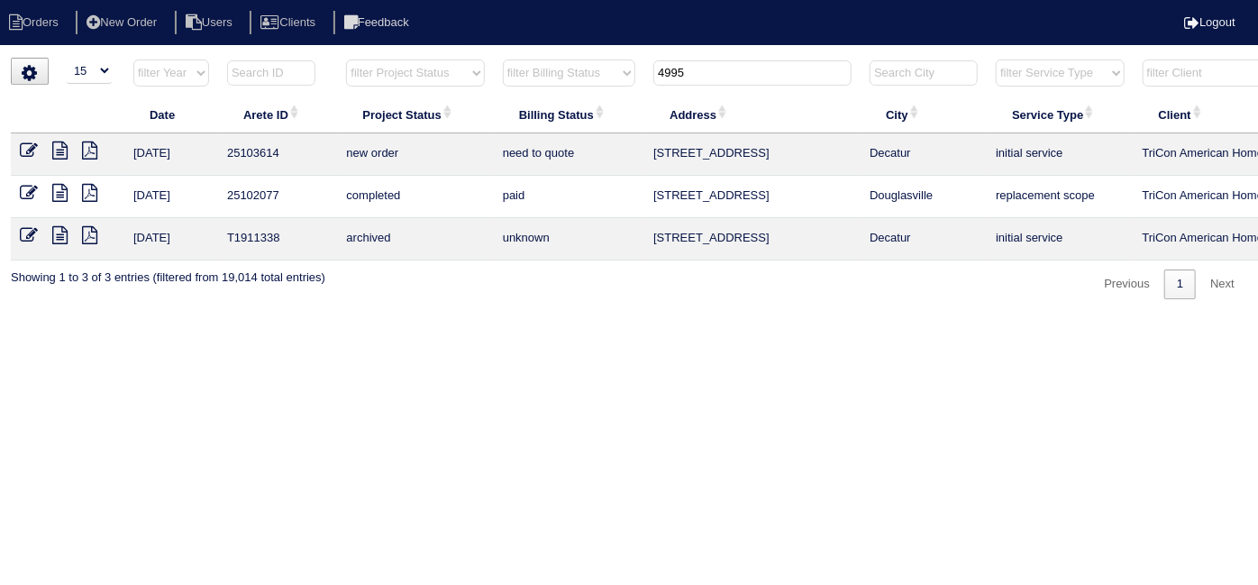
click at [24, 151] on icon at bounding box center [29, 151] width 18 height 18
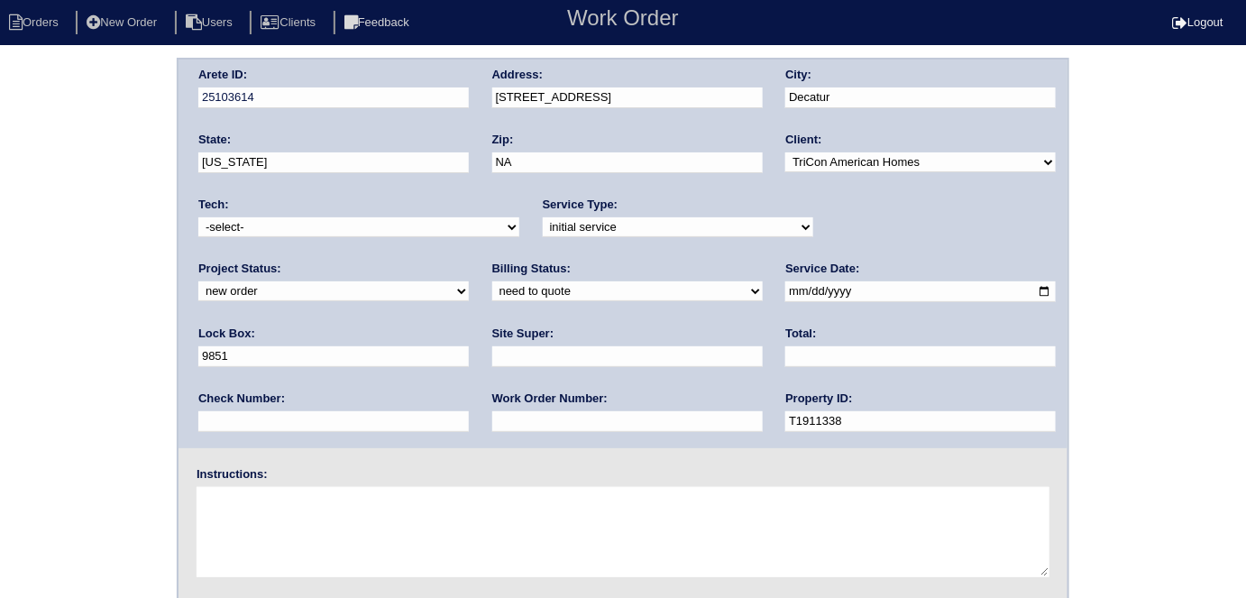
drag, startPoint x: 531, startPoint y: 151, endPoint x: 281, endPoint y: 119, distance: 251.8
click at [298, 121] on div "Arete ID: 25103614 Address: 4995 Windsor Downs Lane City: Decatur State: Georgi…" at bounding box center [622, 253] width 889 height 388
type input "30035"
click at [2, 324] on div "Arete ID: 25103614 Address: 4995 Windsor Downs Lane City: Decatur State: Georgi…" at bounding box center [623, 422] width 1246 height 729
click at [492, 354] on input "text" at bounding box center [627, 356] width 270 height 21
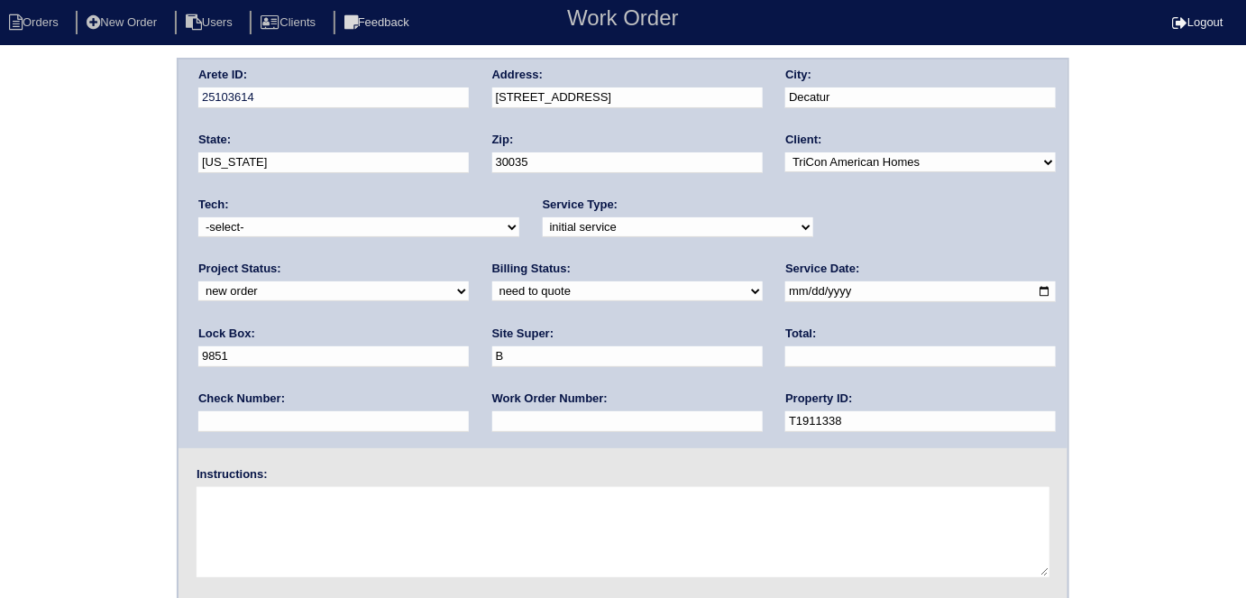
type input "Brian Perkins"
click at [492, 424] on input "text" at bounding box center [627, 421] width 270 height 21
click at [492, 412] on input "text" at bounding box center [627, 421] width 270 height 21
type input "553379"
click at [469, 346] on input "9851" at bounding box center [333, 356] width 270 height 21
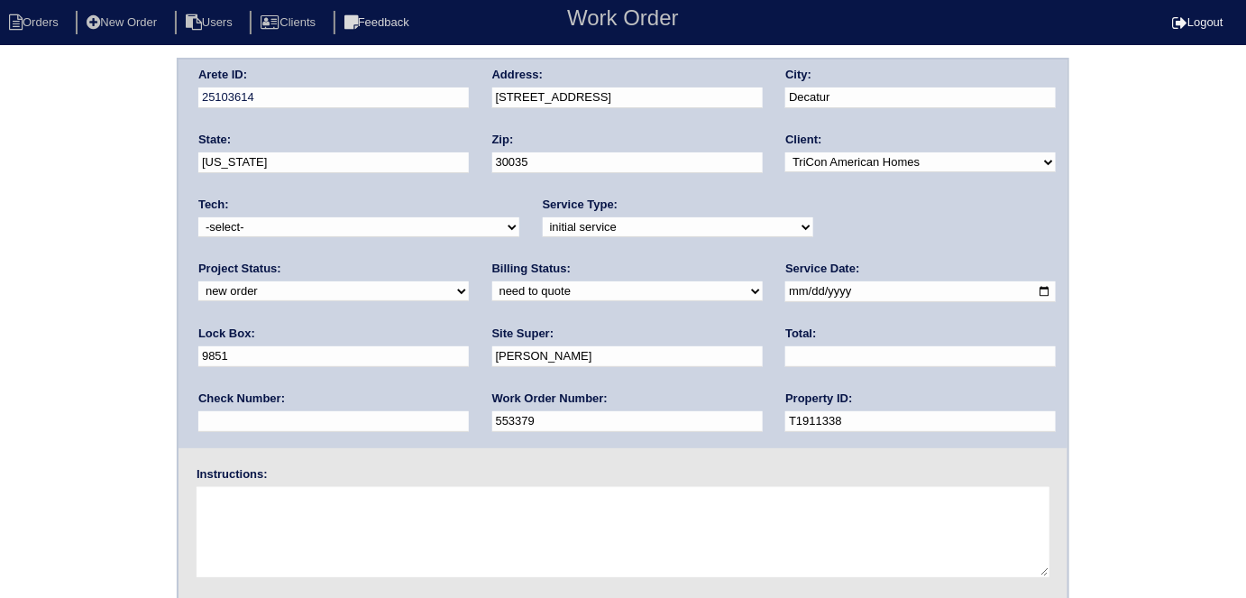
drag, startPoint x: 822, startPoint y: 279, endPoint x: 548, endPoint y: 215, distance: 281.4
click at [575, 224] on div "Arete ID: 25103614 Address: 4995 Windsor Downs Lane City: Decatur State: Georgi…" at bounding box center [622, 253] width 889 height 388
type input "9470"
click at [406, 534] on textarea at bounding box center [623, 532] width 853 height 90
click at [336, 524] on textarea at bounding box center [623, 532] width 853 height 90
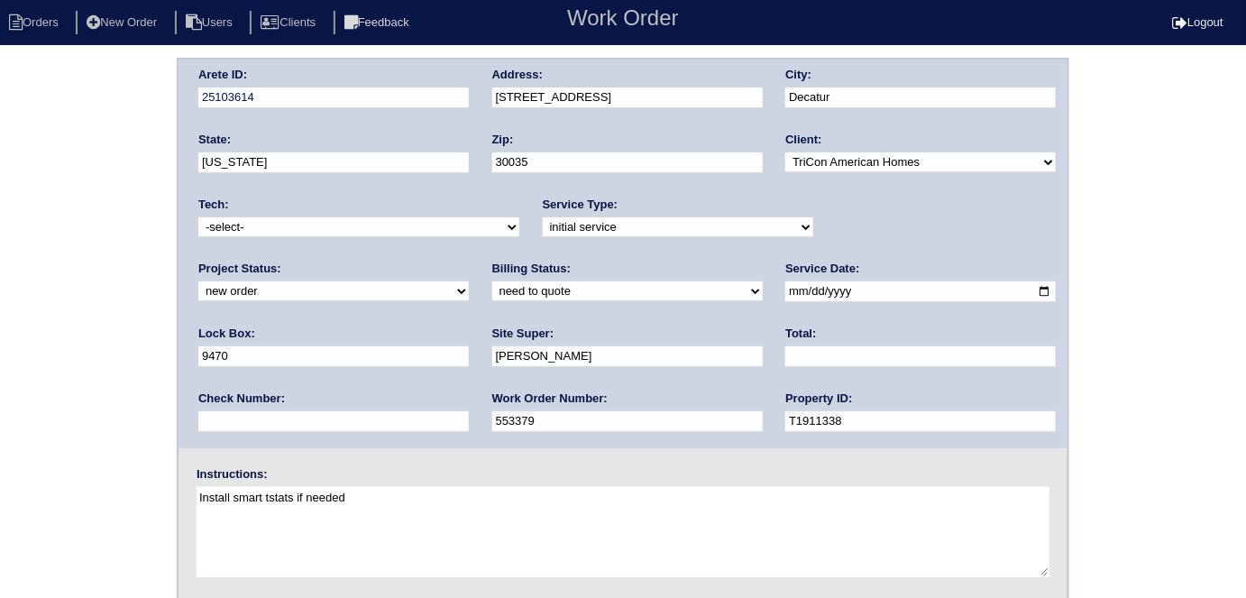
type textarea "Install smart tstats if needed"
click at [0, 466] on div "Arete ID: 25103614 Address: 4995 Windsor Downs Lane City: Decatur State: Georgi…" at bounding box center [623, 422] width 1246 height 729
click at [353, 93] on div "Arete ID: 25103614 Address: 4995 Windsor Downs Lane City: Decatur State: Georgi…" at bounding box center [622, 253] width 889 height 388
click at [36, 337] on div "Arete ID: 25103614 Address: 4995 Windsor Downs Lane City: Decatur State: Georgi…" at bounding box center [623, 422] width 1246 height 729
click at [0, 185] on div "Arete ID: 25103614 Address: 4995 Windsor Downs Lane City: Decatur State: Georgi…" at bounding box center [623, 422] width 1246 height 729
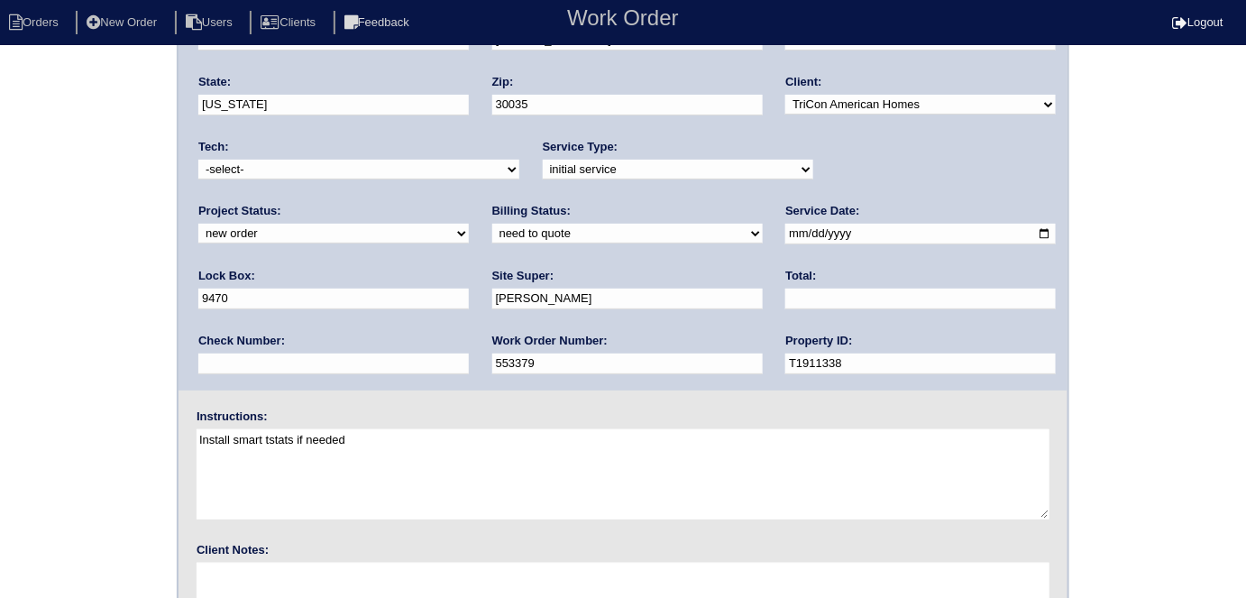
scroll to position [185, 0]
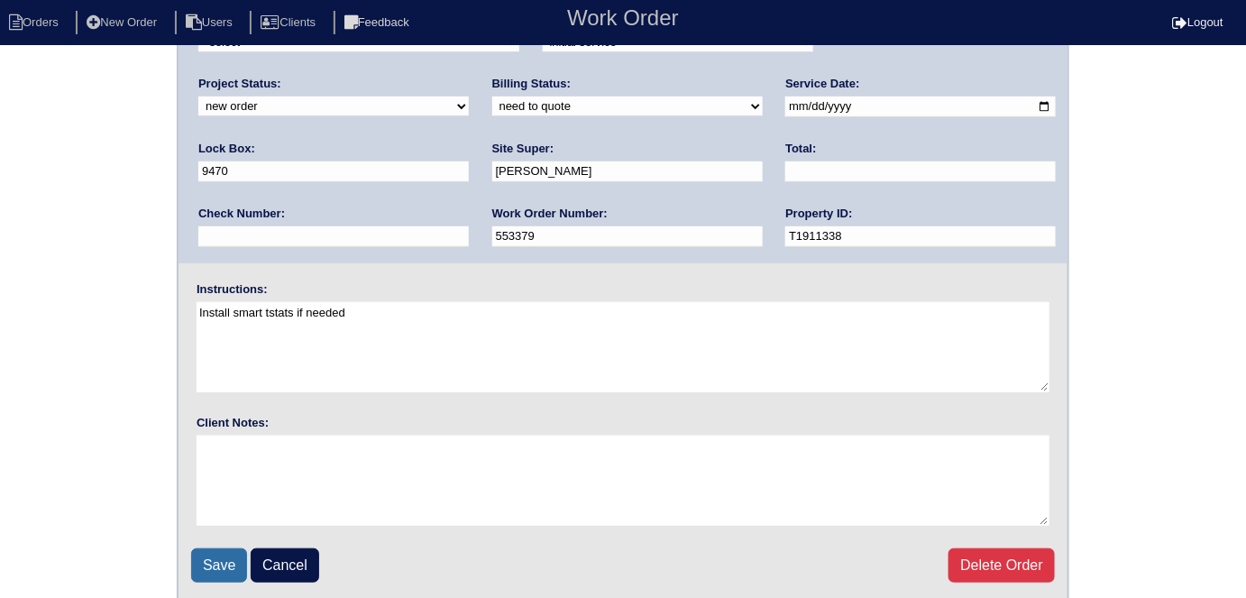
click at [215, 558] on input "Save" at bounding box center [219, 565] width 56 height 34
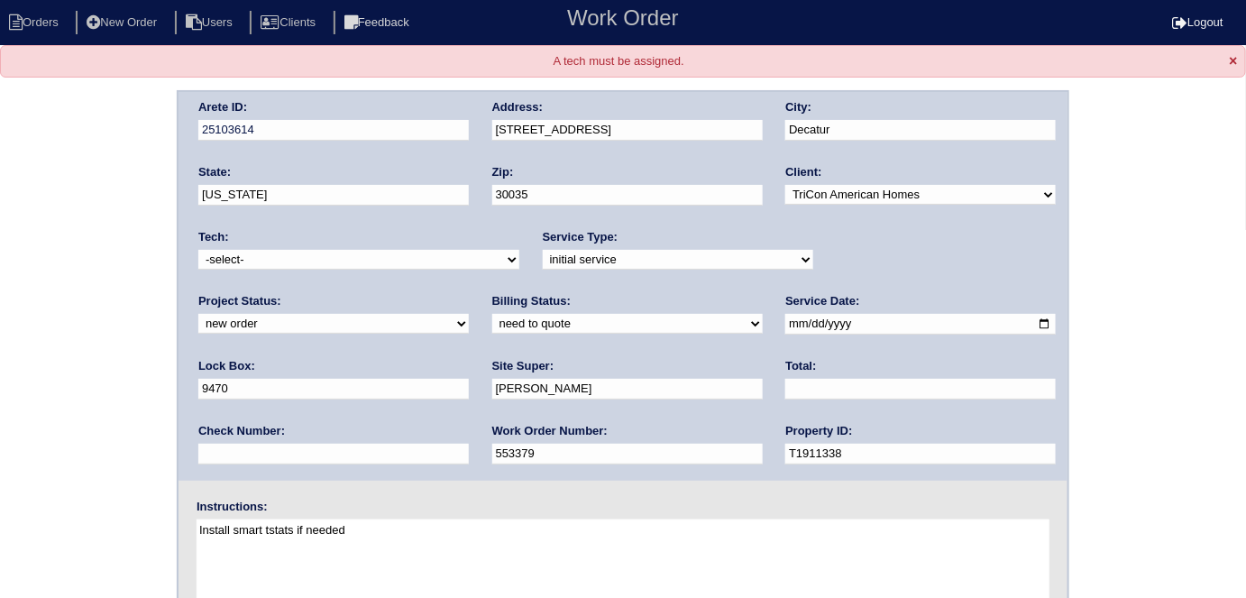
click at [492, 327] on select "need to quote quoted need to invoice invoiced paid warranty purchase order need…" at bounding box center [627, 324] width 270 height 20
click at [273, 260] on select "-select- [EMAIL_ADDRESS][DOMAIN_NAME] [EMAIL_ADDRESS][DOMAIN_NAME] [EMAIL_ADDRE…" at bounding box center [358, 260] width 321 height 20
select select "33"
click at [198, 250] on select "-select- [EMAIL_ADDRESS][DOMAIN_NAME] [EMAIL_ADDRESS][DOMAIN_NAME] [EMAIL_ADDRE…" at bounding box center [358, 260] width 321 height 20
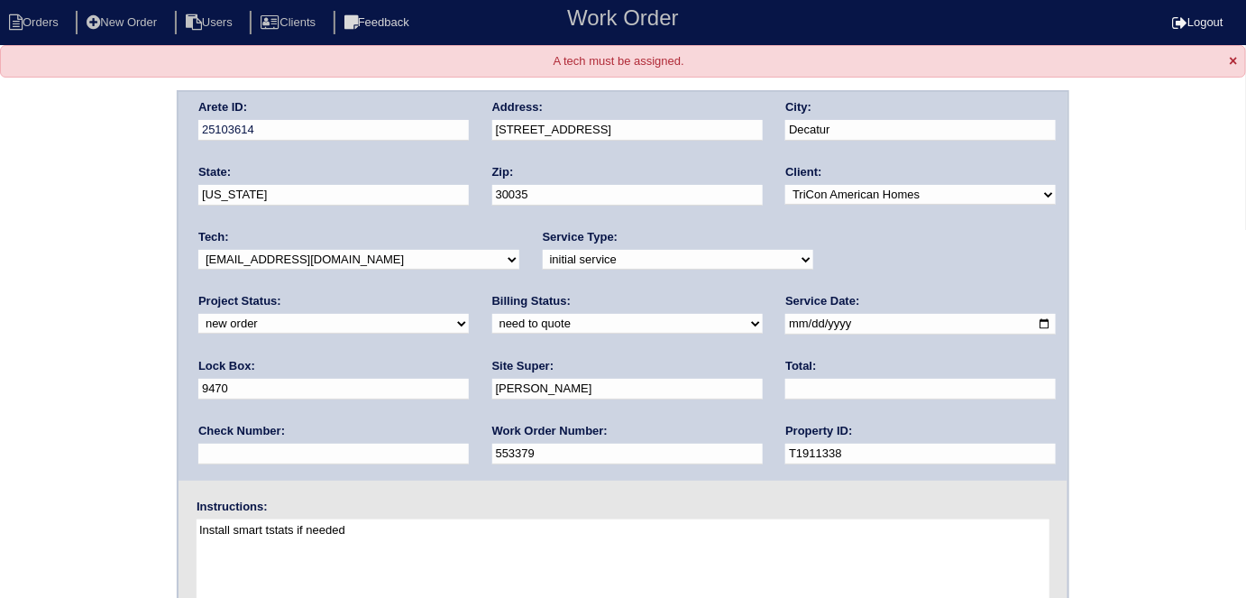
click at [0, 335] on div "Arete ID: 25103614 Address: [STREET_ADDRESS] City: [GEOGRAPHIC_DATA] State: [US…" at bounding box center [623, 454] width 1246 height 729
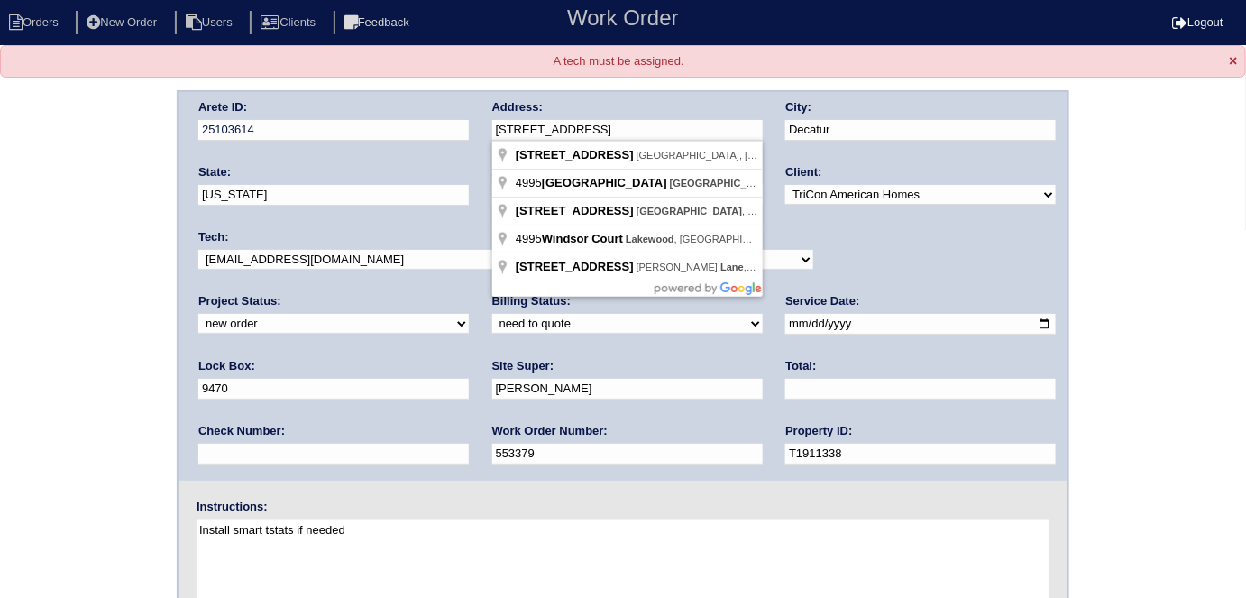
click at [463, 129] on div "Arete ID: 25103614 Address: [STREET_ADDRESS] City: [GEOGRAPHIC_DATA] State: [US…" at bounding box center [622, 286] width 889 height 388
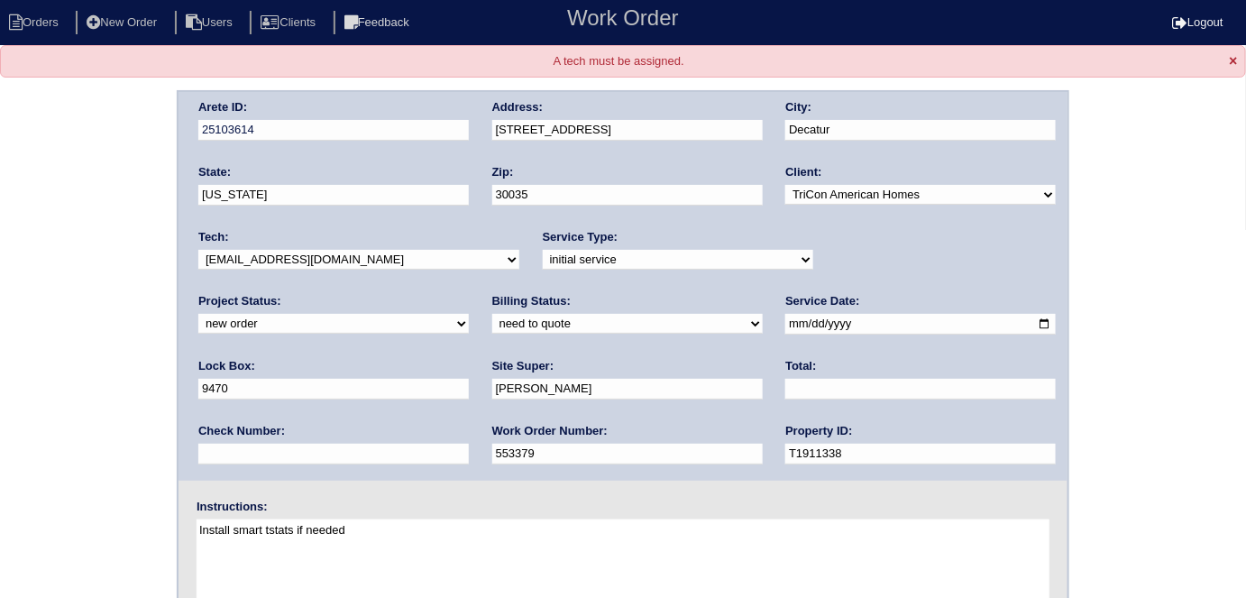
click at [5, 223] on div "Arete ID: 25103614 Address: [STREET_ADDRESS] City: [GEOGRAPHIC_DATA] State: [US…" at bounding box center [623, 454] width 1246 height 729
click at [0, 334] on div "Arete ID: 25103614 Address: [STREET_ADDRESS] City: [GEOGRAPHIC_DATA] State: [US…" at bounding box center [623, 454] width 1246 height 729
click at [98, 352] on div "Arete ID: 25103614 Address: [STREET_ADDRESS] City: [GEOGRAPHIC_DATA] State: [US…" at bounding box center [623, 454] width 1246 height 729
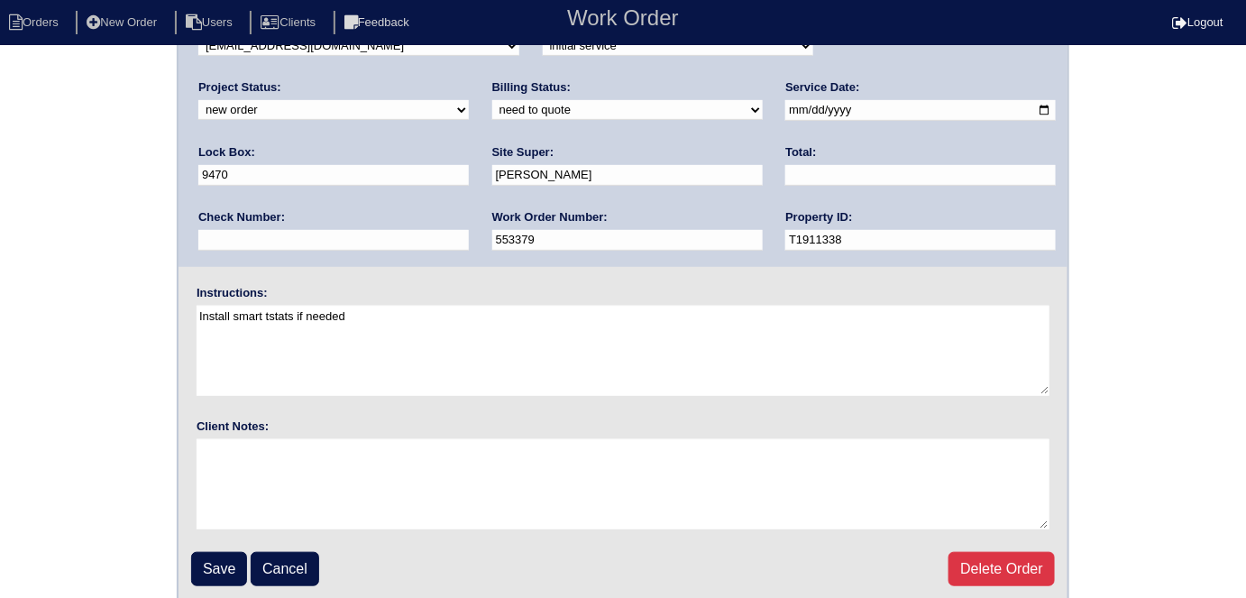
scroll to position [216, 0]
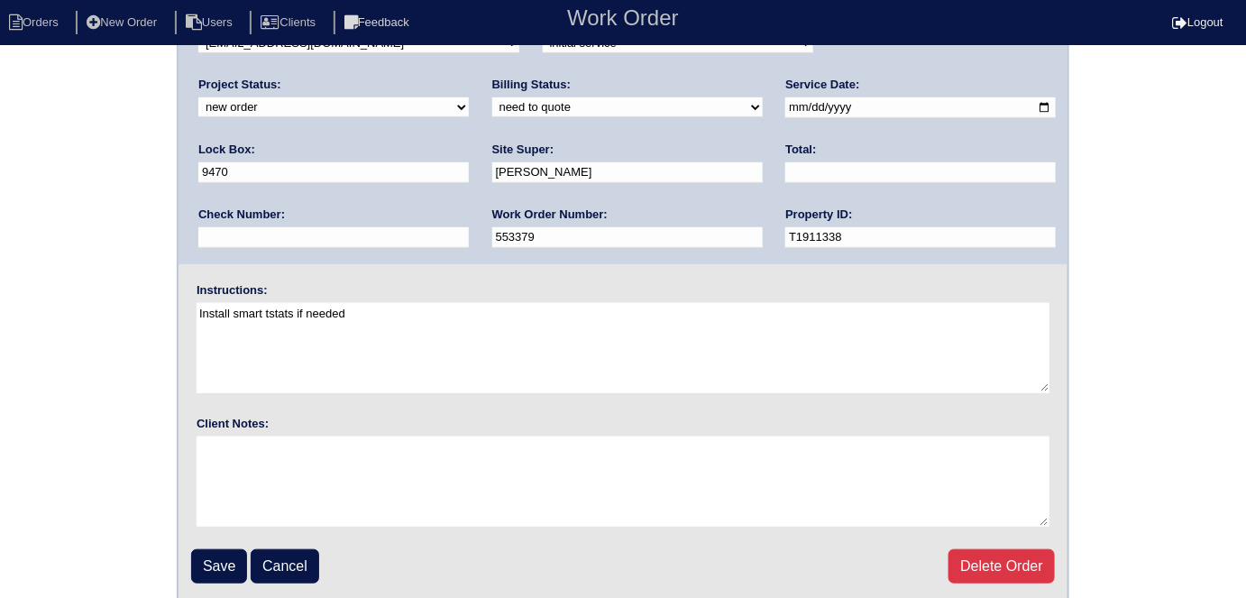
drag, startPoint x: 211, startPoint y: 557, endPoint x: 244, endPoint y: 498, distance: 67.4
click at [211, 556] on input "Save" at bounding box center [219, 566] width 56 height 34
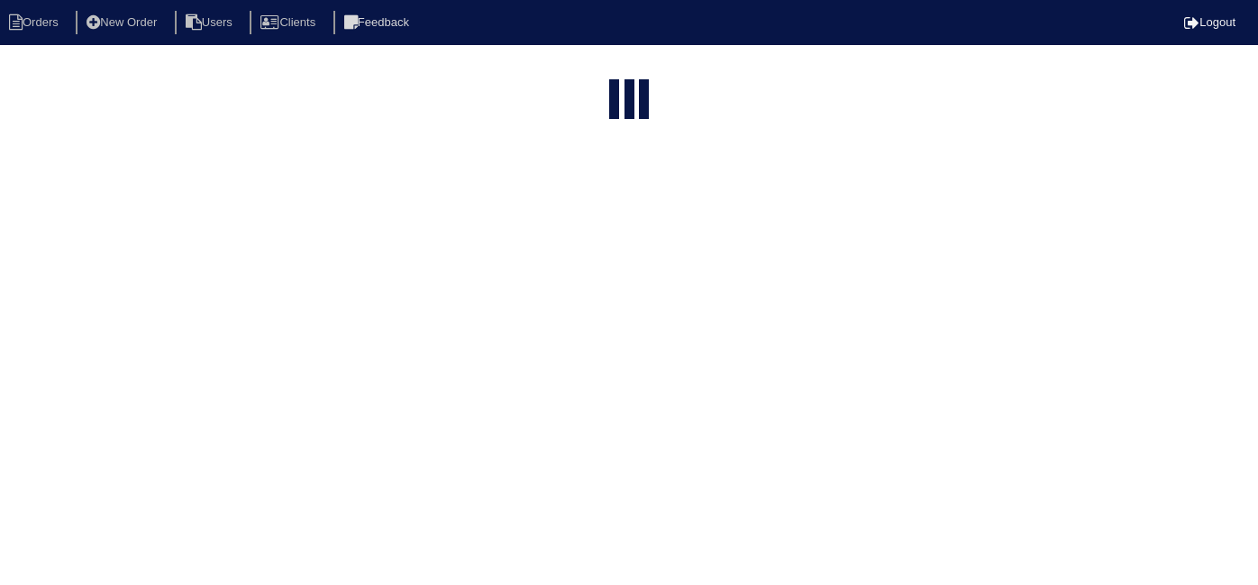
select select "15"
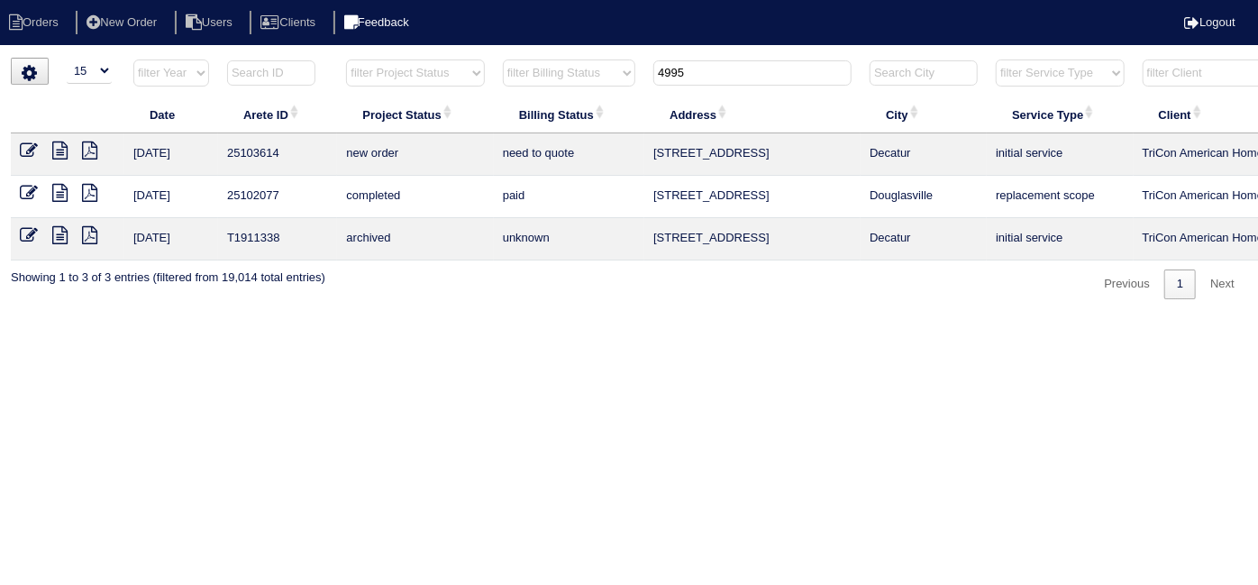
drag, startPoint x: 707, startPoint y: 78, endPoint x: 409, endPoint y: 10, distance: 305.2
click at [410, 58] on body "Orders New Order Users Clients Feedback Logout Orders New Order Users Clients M…" at bounding box center [629, 179] width 1258 height 242
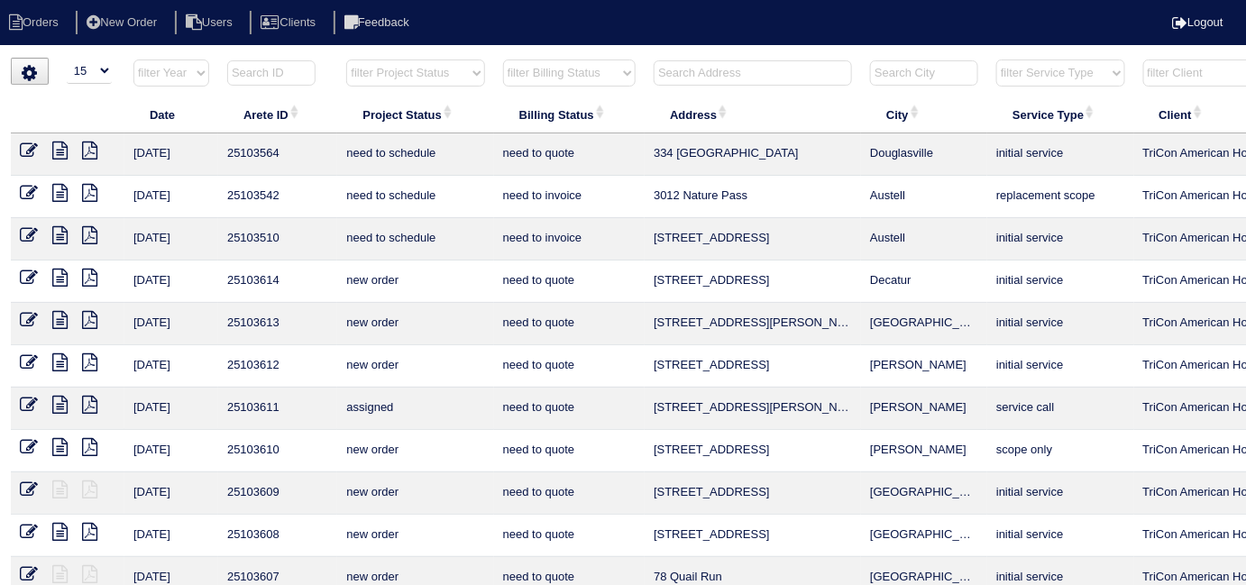
click at [244, 73] on input "text" at bounding box center [271, 72] width 88 height 25
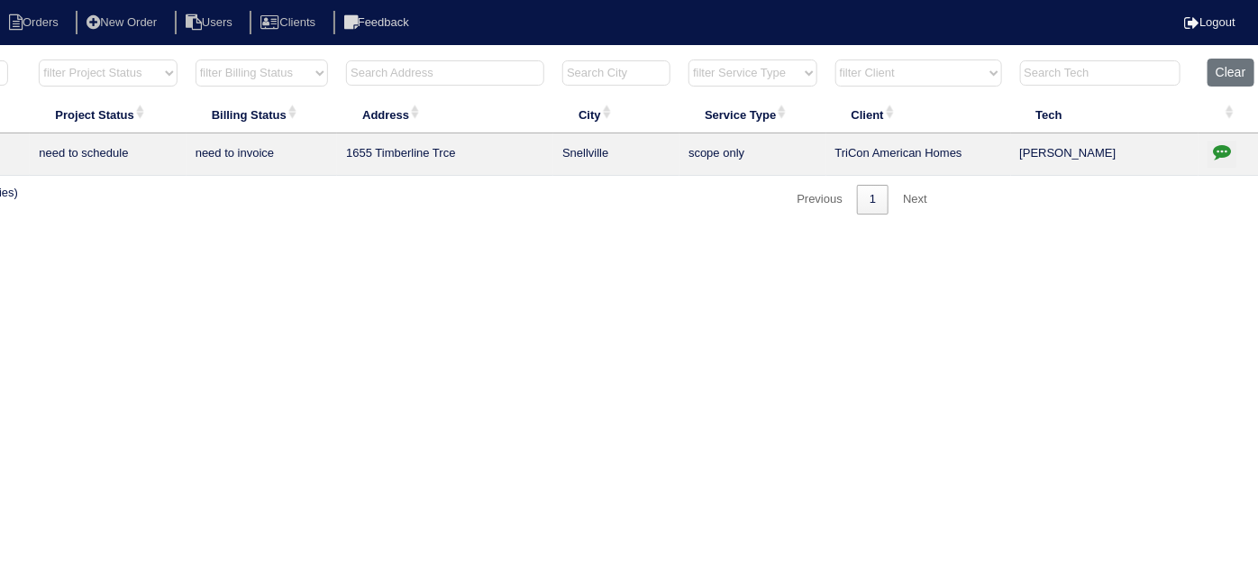
scroll to position [0, 314]
type input "25103512"
click at [1211, 147] on icon "button" at bounding box center [1216, 151] width 18 height 18
type textarea "9/25/25 - reassigned to Matt to have lower level scoped for replacement - rk 9/…"
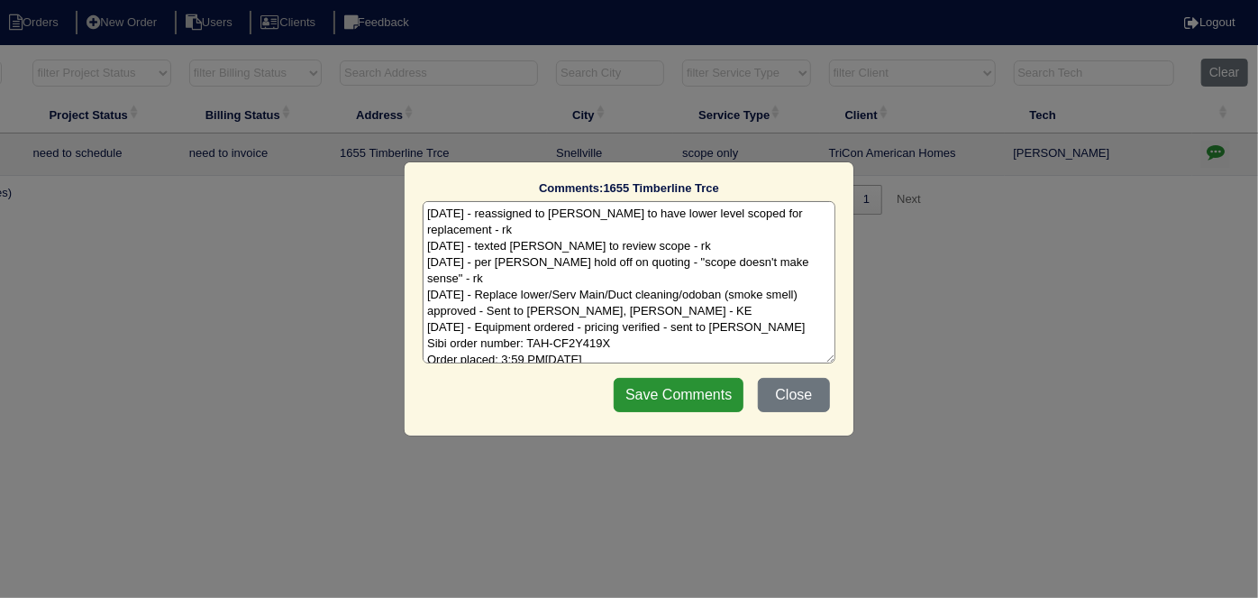
click at [696, 337] on textarea "9/25/25 - reassigned to Matt to have lower level scoped for replacement - rk 9/…" at bounding box center [629, 282] width 413 height 162
click at [782, 386] on button "Close" at bounding box center [794, 395] width 72 height 34
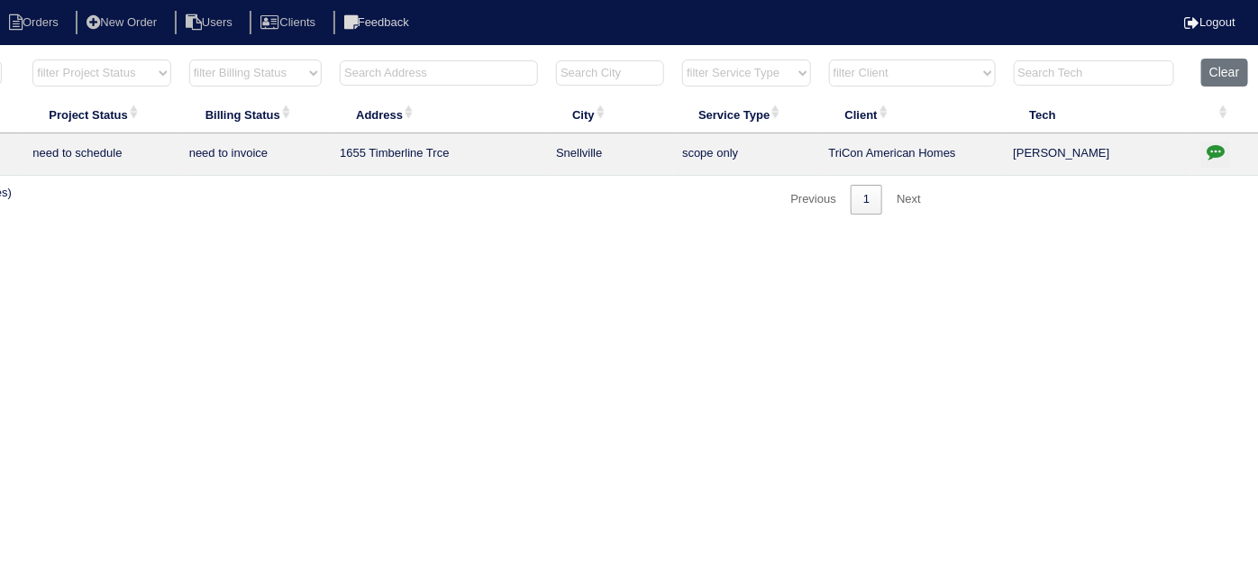
scroll to position [0, 0]
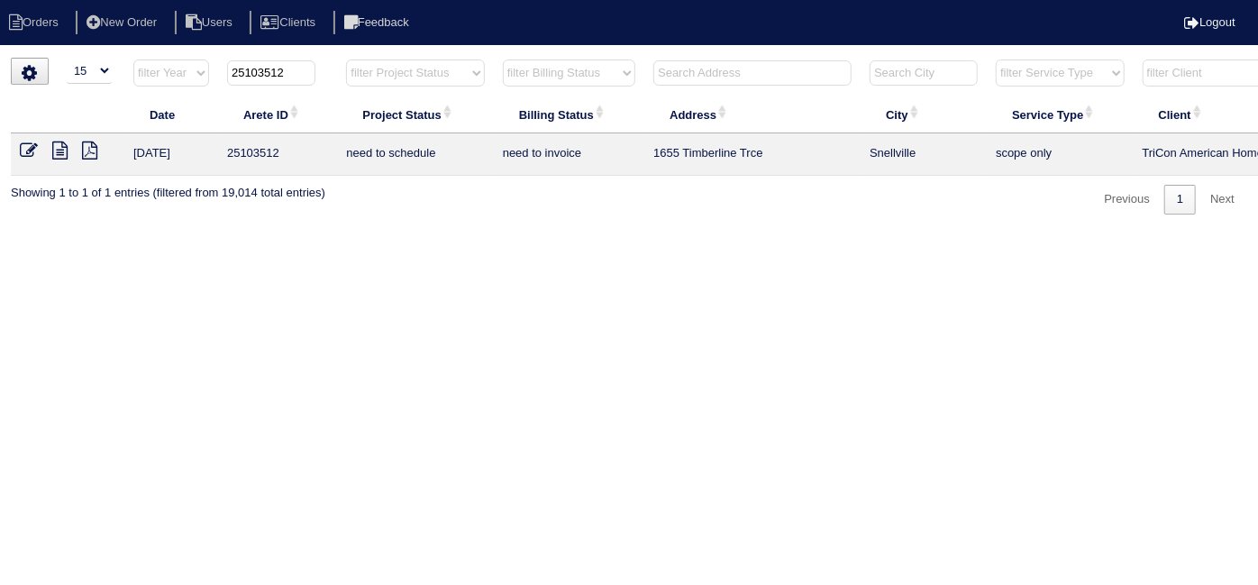
click at [59, 154] on icon at bounding box center [59, 151] width 15 height 18
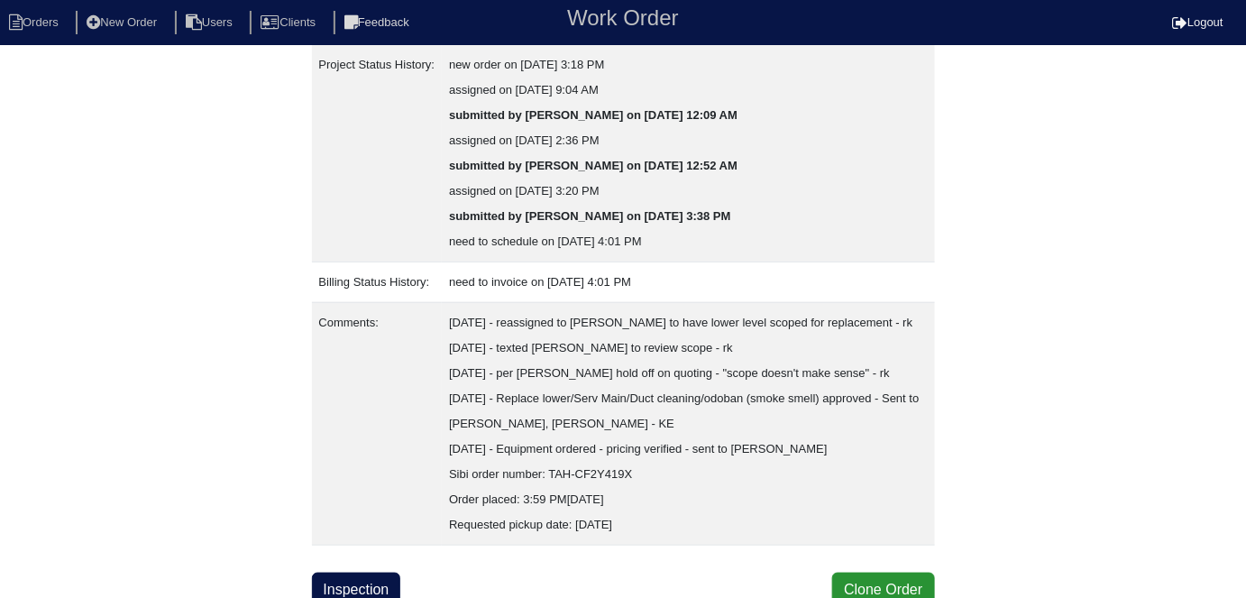
scroll to position [423, 0]
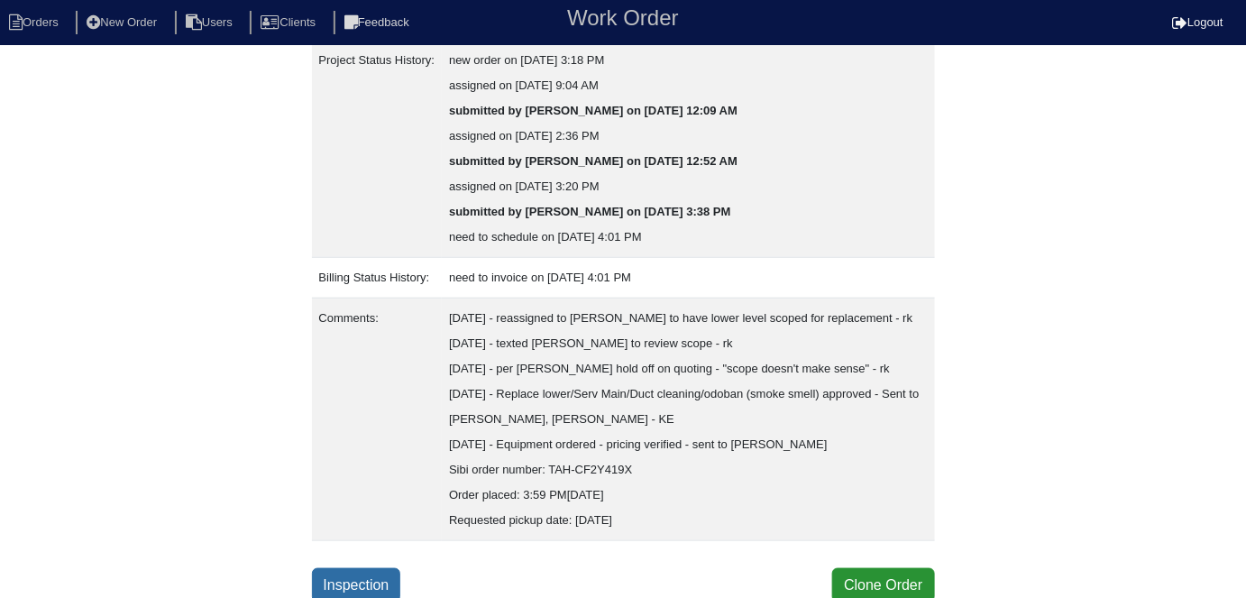
click at [370, 568] on link "Inspection" at bounding box center [356, 585] width 89 height 34
select select "0"
select select "Rheem"
select select "0"
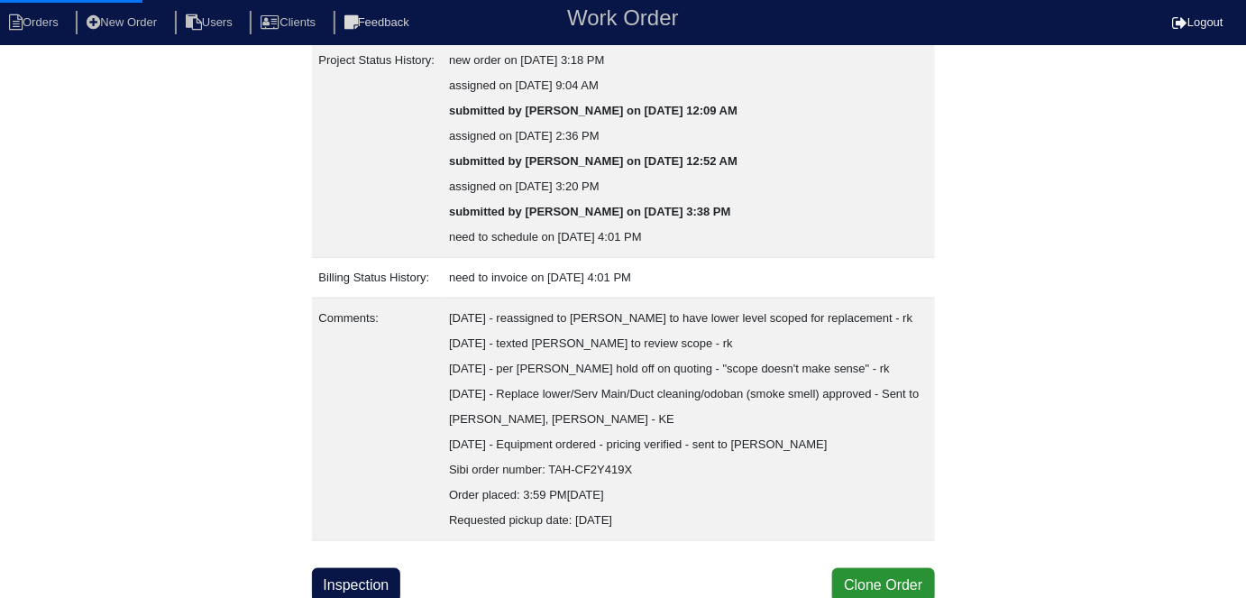
select select "0"
select select "1"
select select "0"
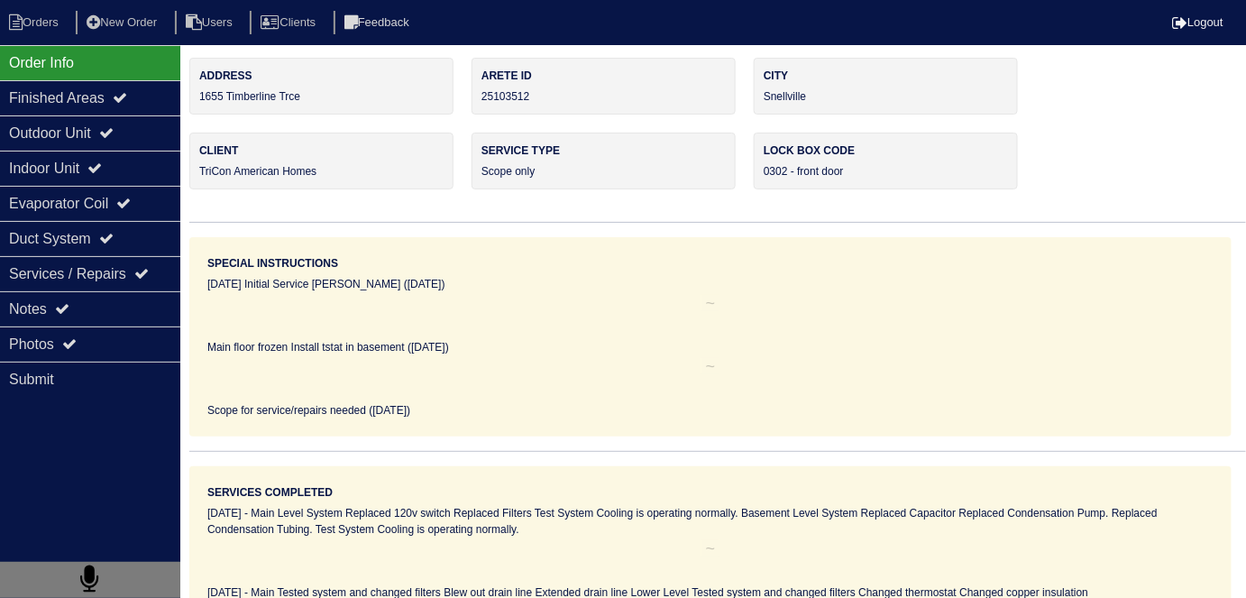
click at [78, 151] on div "Indoor Unit" at bounding box center [90, 168] width 180 height 35
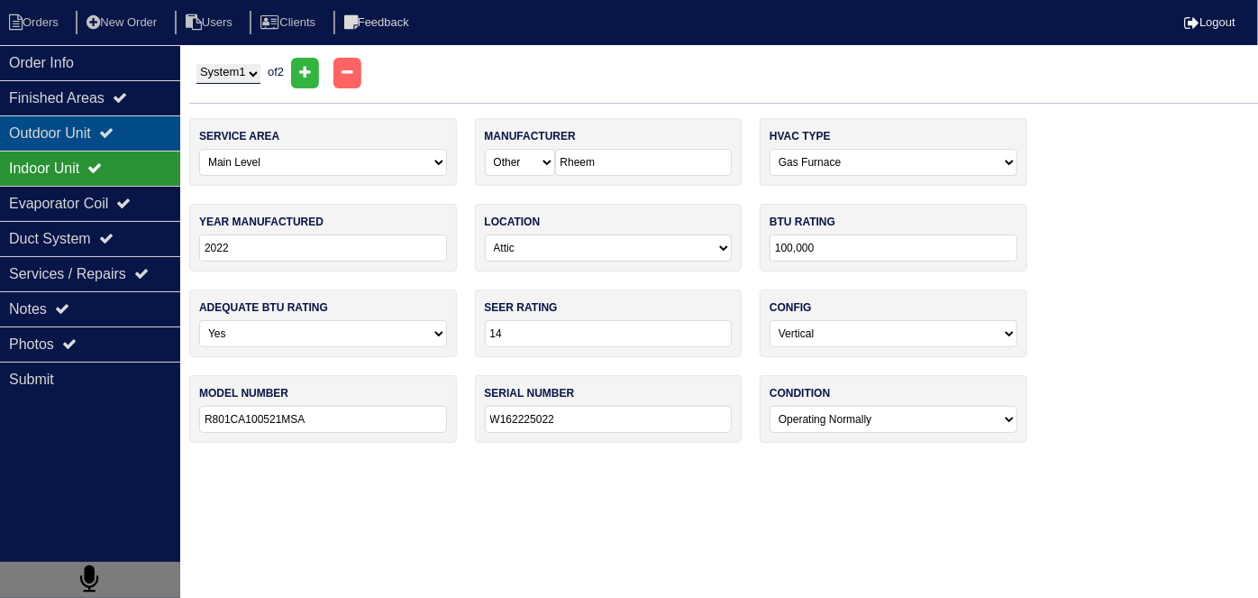
click at [78, 134] on div "Outdoor Unit" at bounding box center [90, 132] width 180 height 35
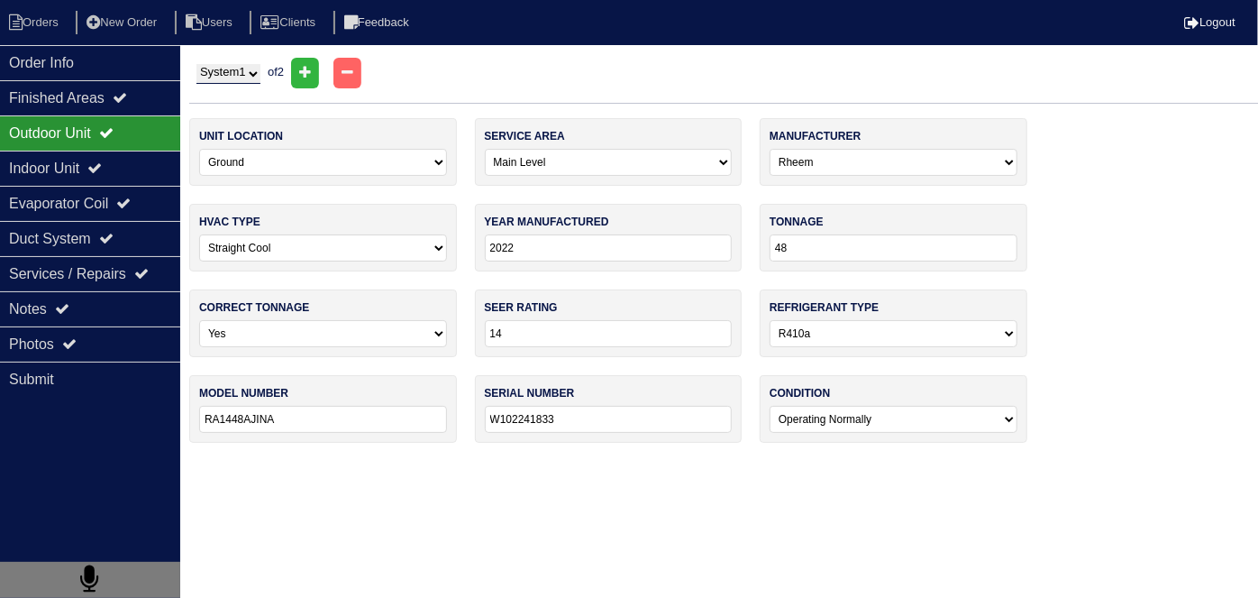
click at [215, 75] on select "System 1 System 2" at bounding box center [229, 74] width 64 height 20
select select "2"
click at [197, 64] on select "System 1 System 2" at bounding box center [229, 74] width 64 height 20
select select "2"
select select "Carrier"
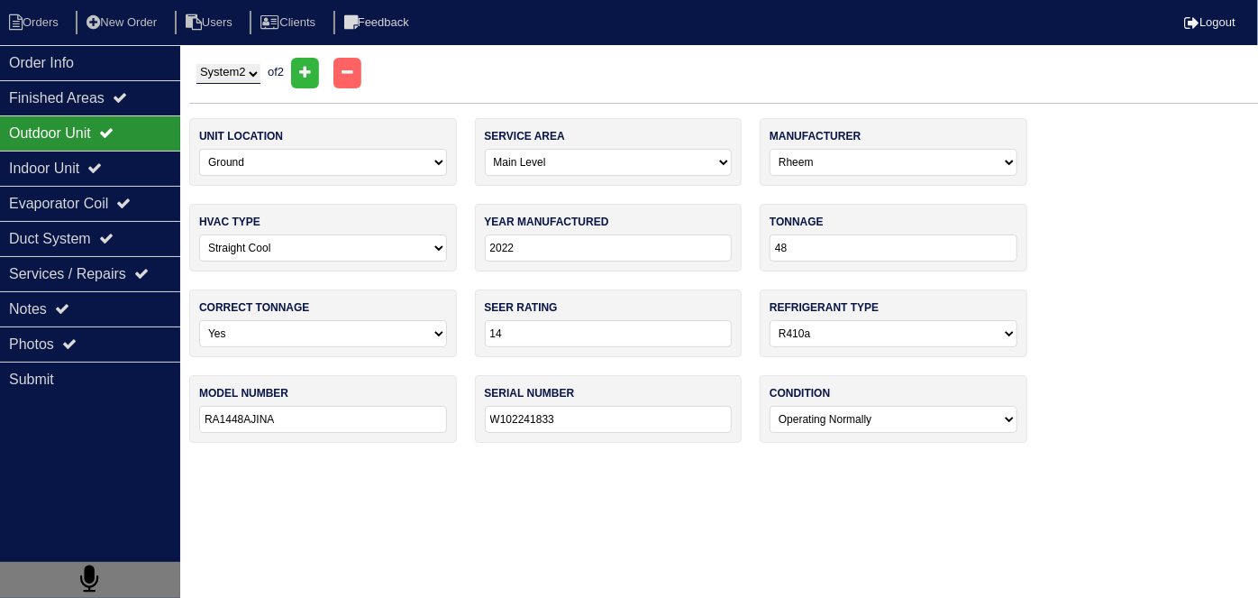
type input "2013"
type input "18"
select select "1"
type input "13"
type input "PA13NA018"
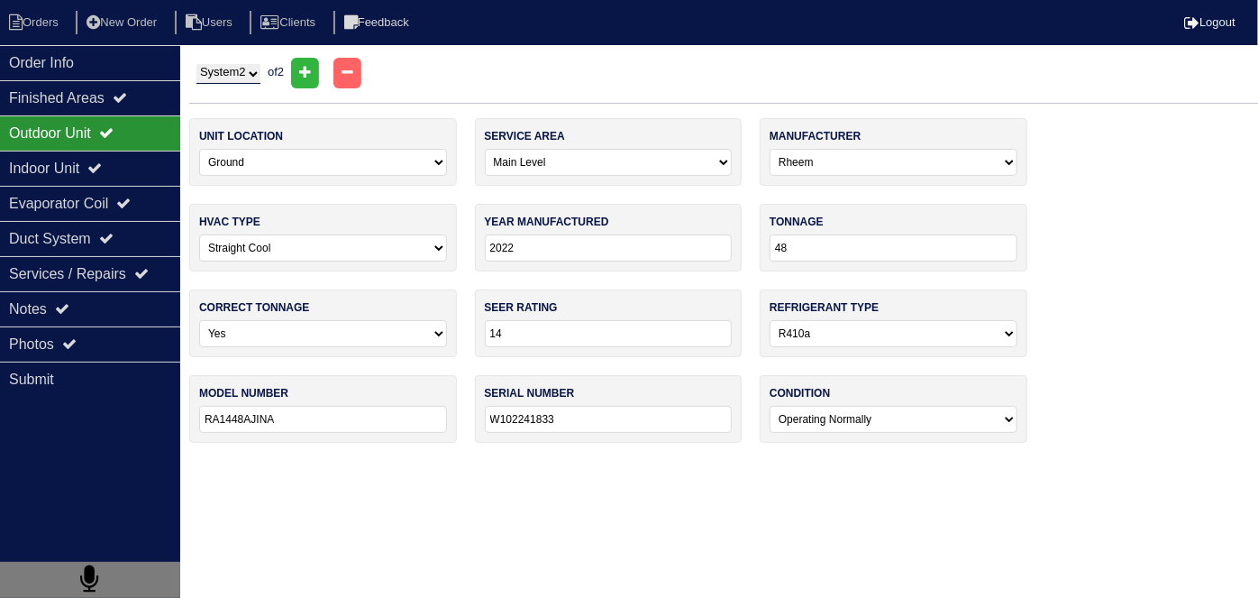
type input "0913X66585"
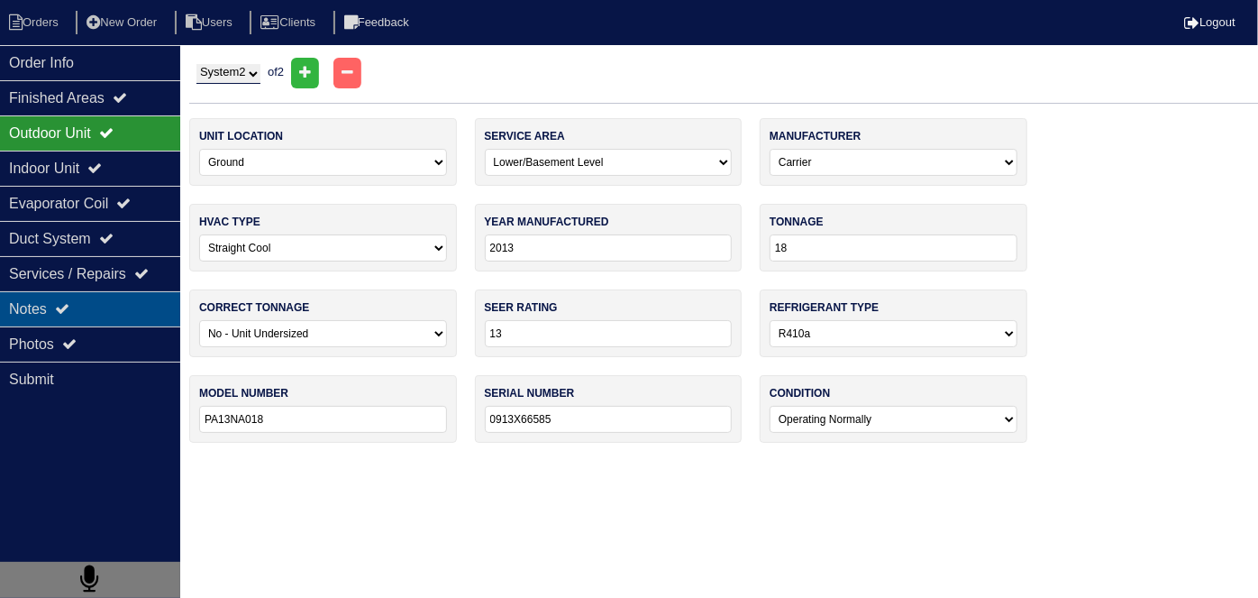
click at [123, 311] on div "Notes" at bounding box center [90, 308] width 180 height 35
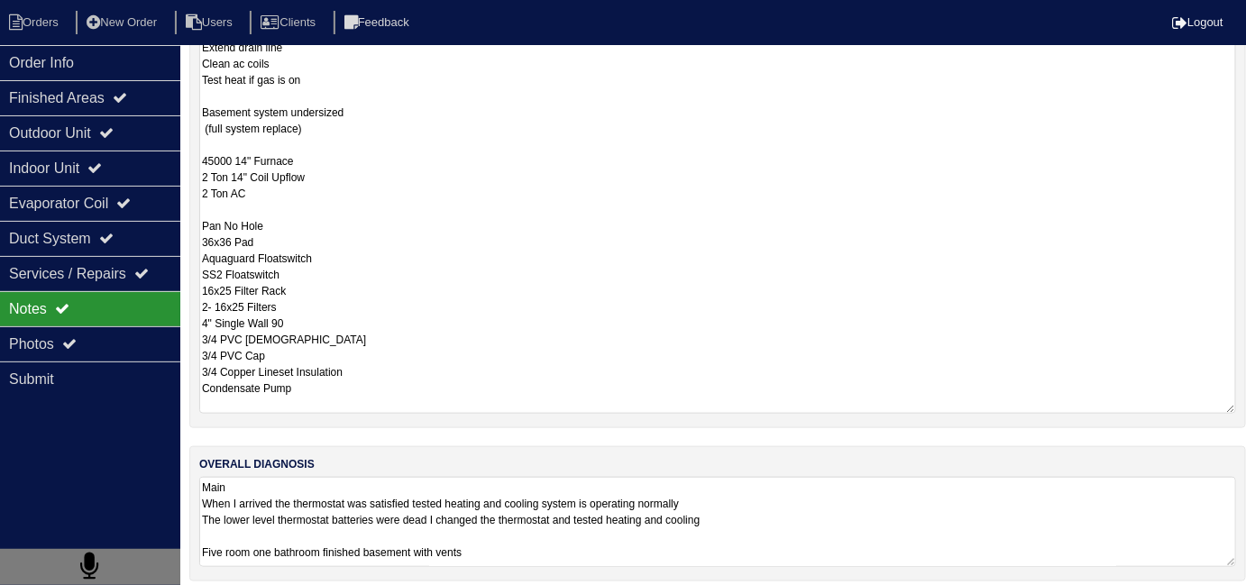
scroll to position [424, 0]
click at [493, 380] on textarea "9.24.25 Main level system (service) Swap filter leave spare (filters on site) C…" at bounding box center [717, 192] width 1037 height 442
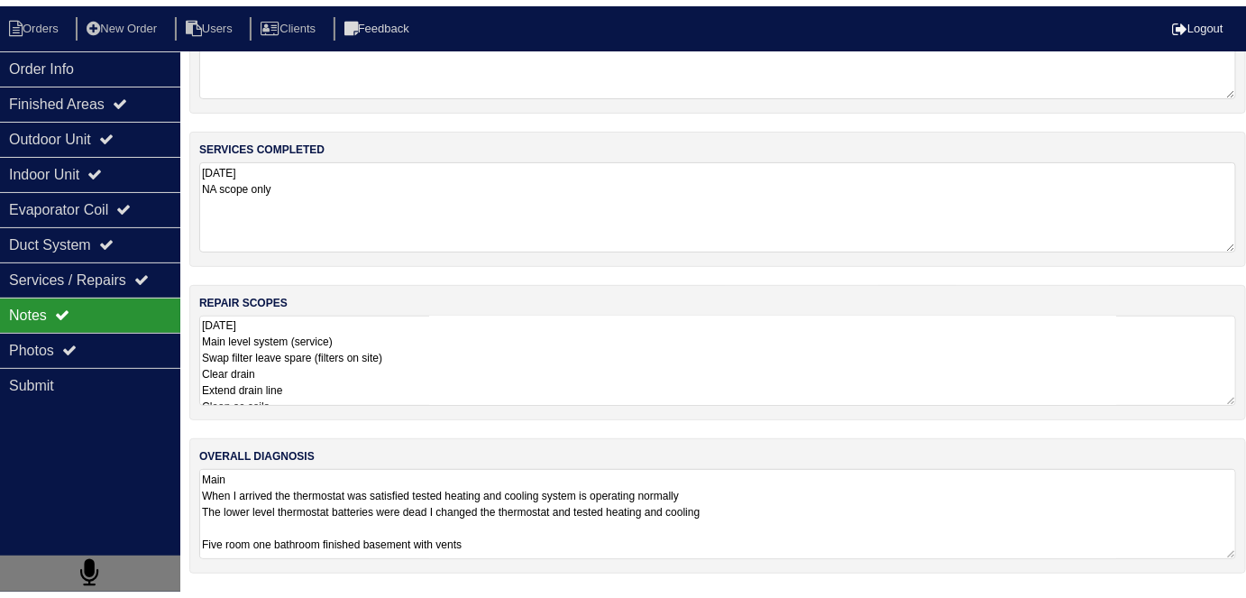
scroll to position [80, 0]
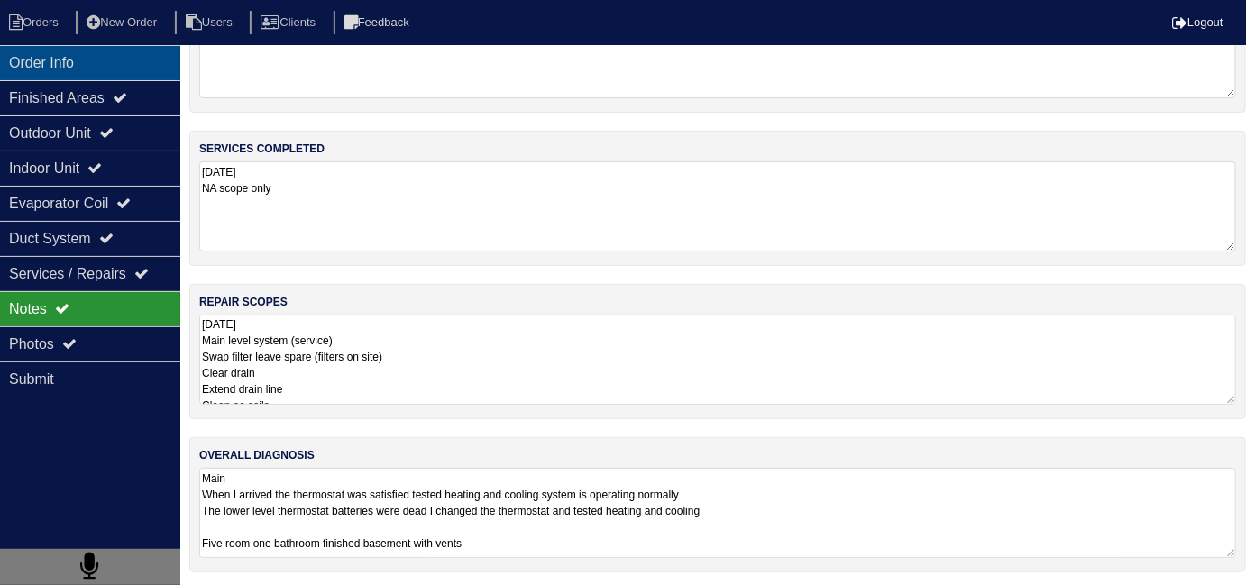
click at [72, 56] on div "Order Info" at bounding box center [90, 62] width 180 height 35
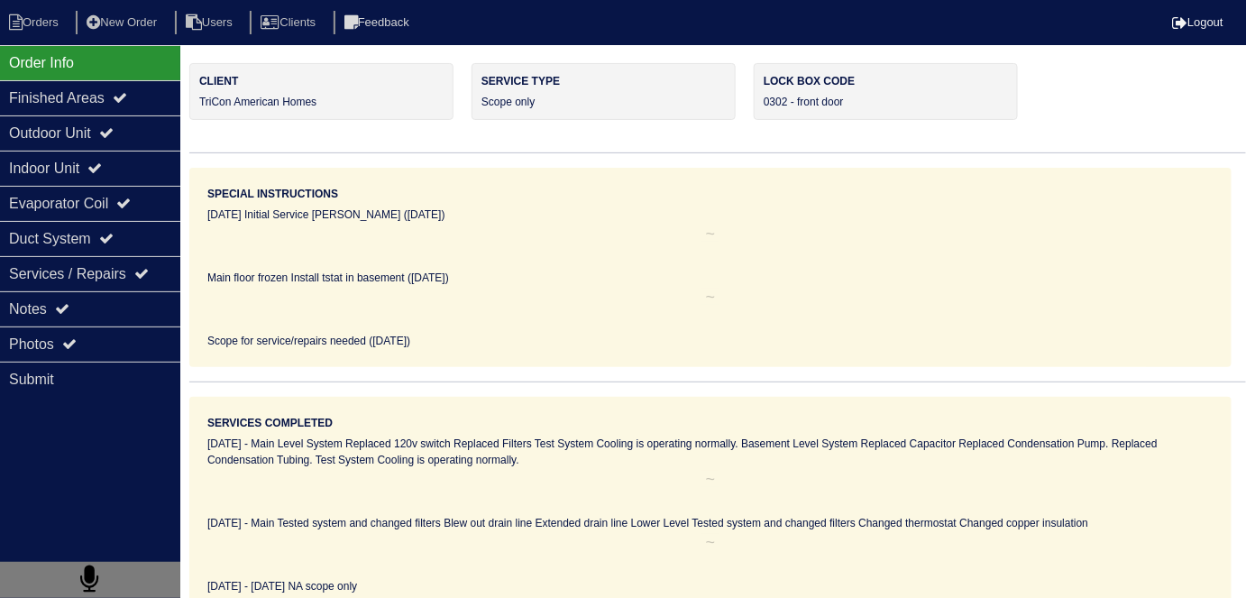
scroll to position [98, 0]
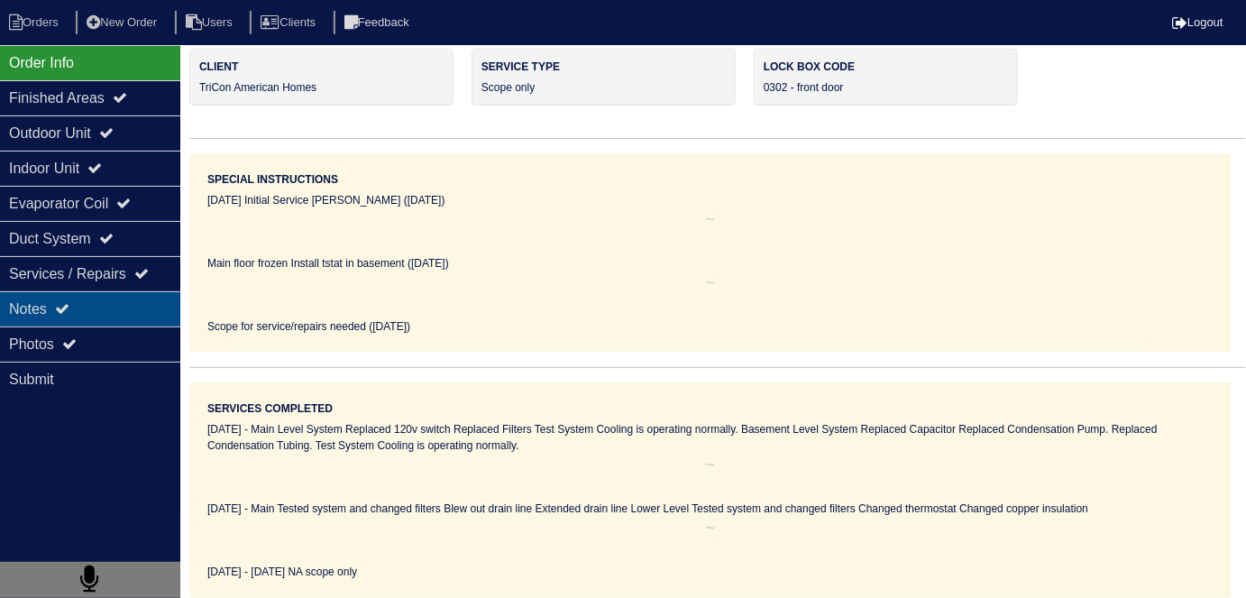
click at [75, 311] on div "Notes" at bounding box center [90, 308] width 180 height 35
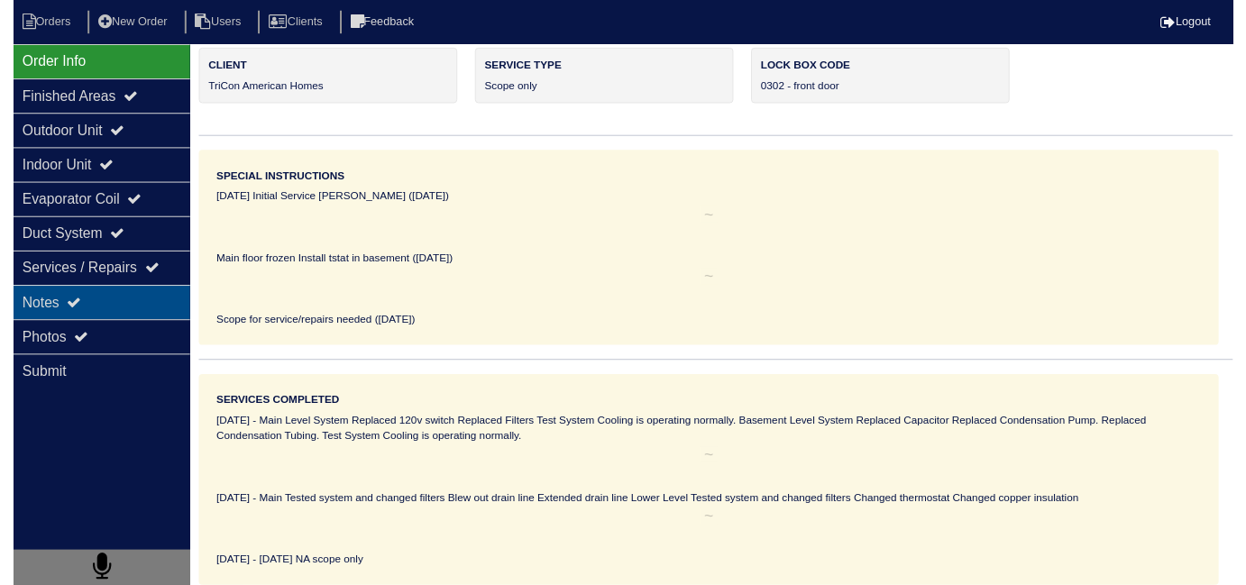
scroll to position [80, 0]
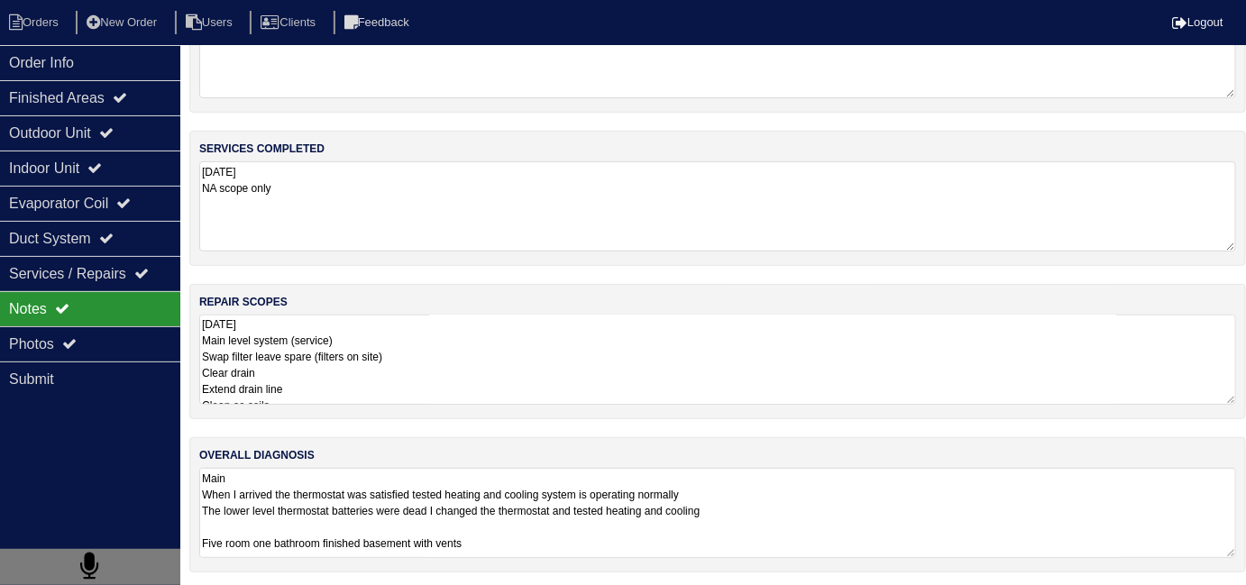
click at [444, 388] on textarea "9.24.25 Main level system (service) Swap filter leave spare (filters on site) C…" at bounding box center [717, 360] width 1037 height 90
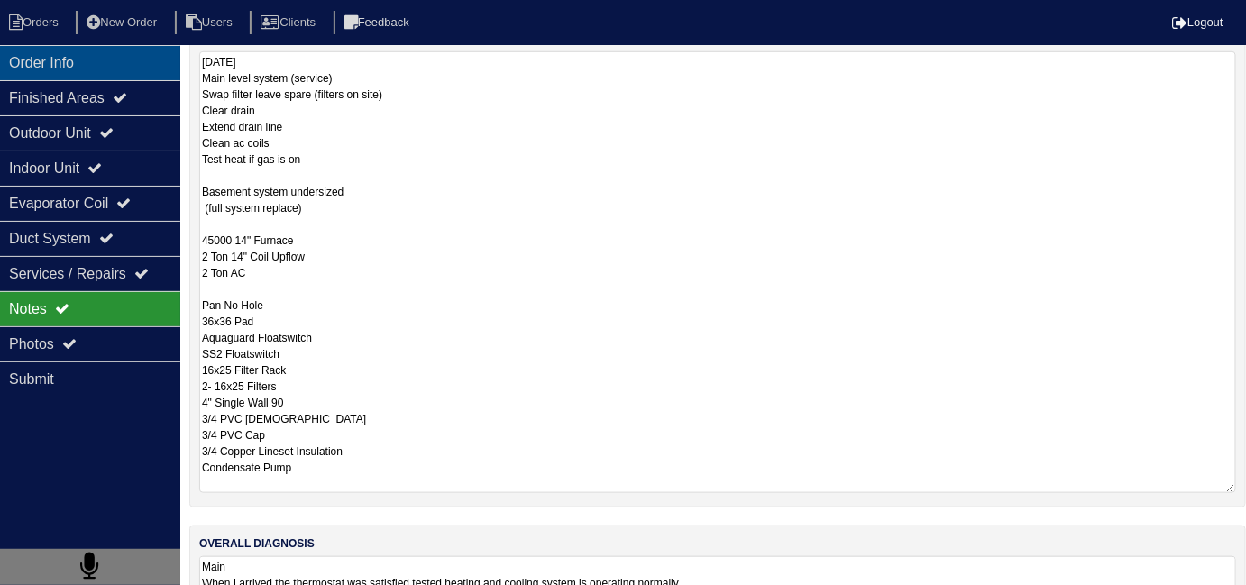
click at [89, 77] on div "Order Info" at bounding box center [90, 62] width 180 height 35
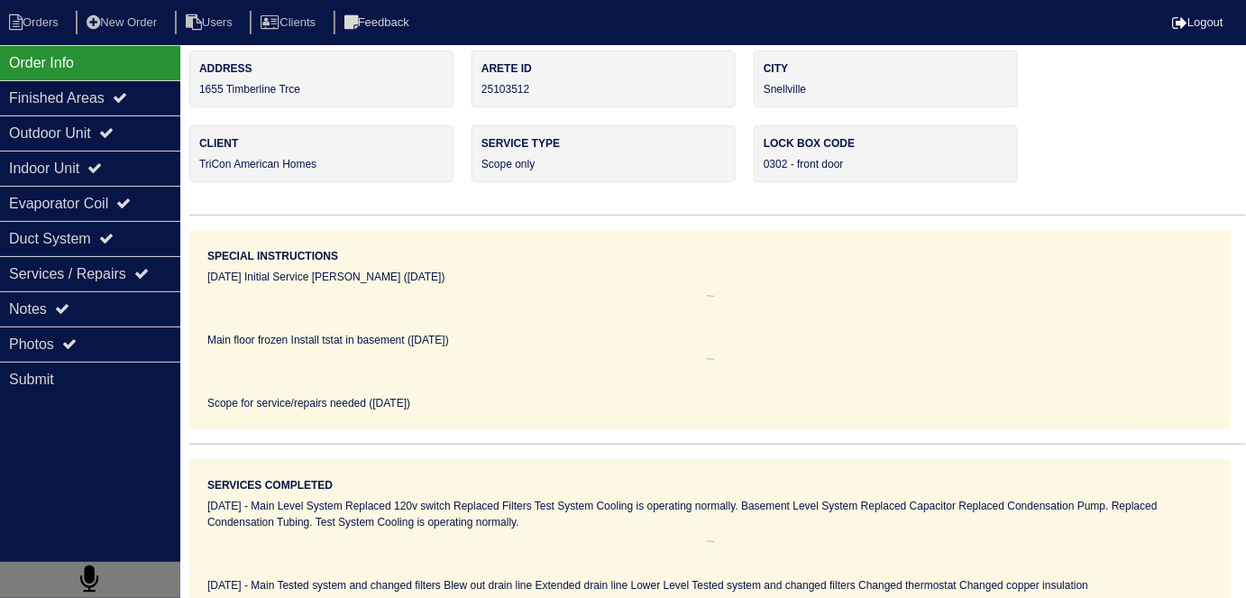
scroll to position [0, 0]
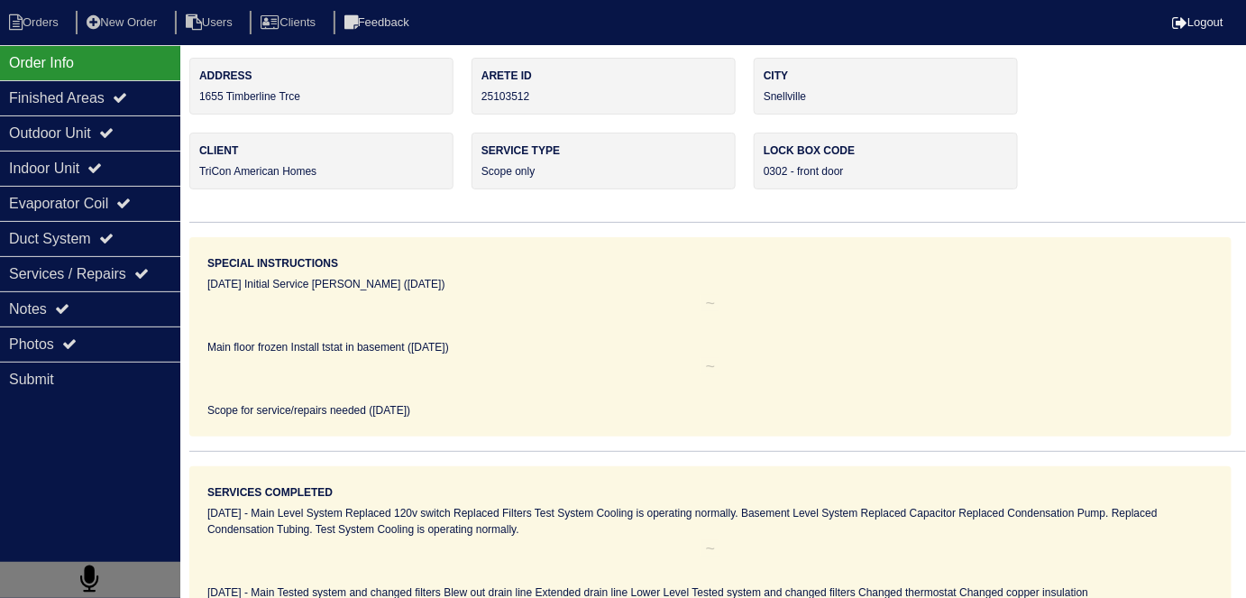
click at [798, 518] on div "07/07/22 - Main Level System Replaced 120v switch Replaced Filters Test System …" at bounding box center [710, 521] width 1006 height 32
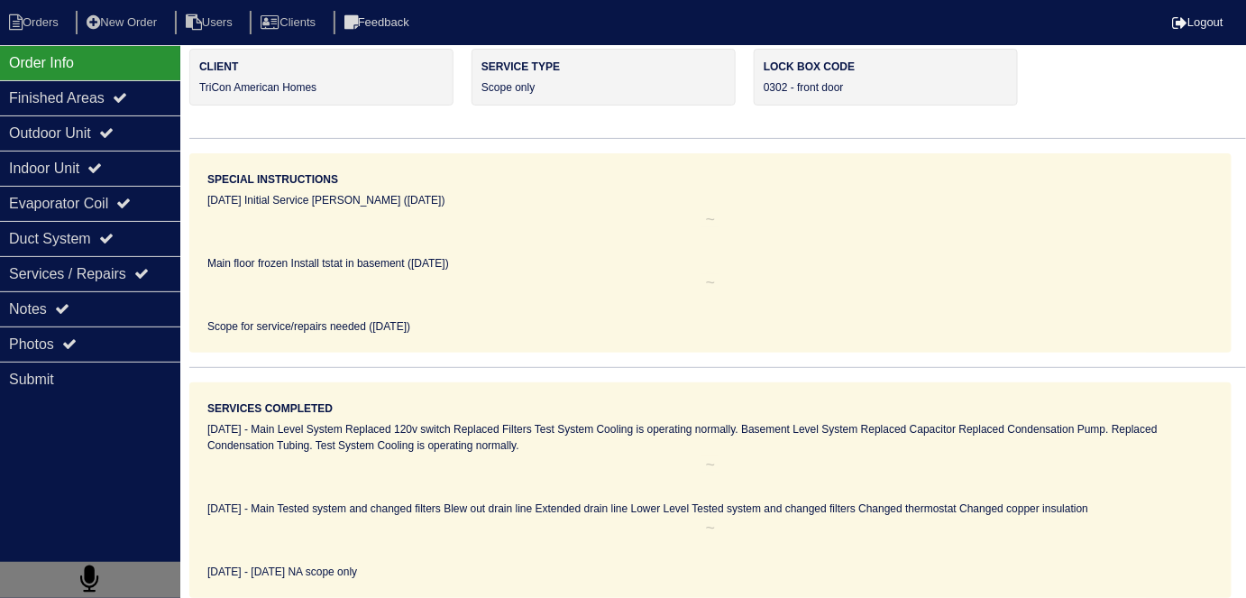
scroll to position [98, 0]
click at [816, 541] on hr at bounding box center [710, 540] width 1006 height 18
click at [559, 570] on div "09/23/25 - 9.24.25 NA scope only" at bounding box center [710, 571] width 1006 height 16
click at [15, 36] on nav "Orders New Order Users Clients Feedback Logout" at bounding box center [623, 22] width 1246 height 45
click at [15, 26] on icon at bounding box center [16, 22] width 14 height 16
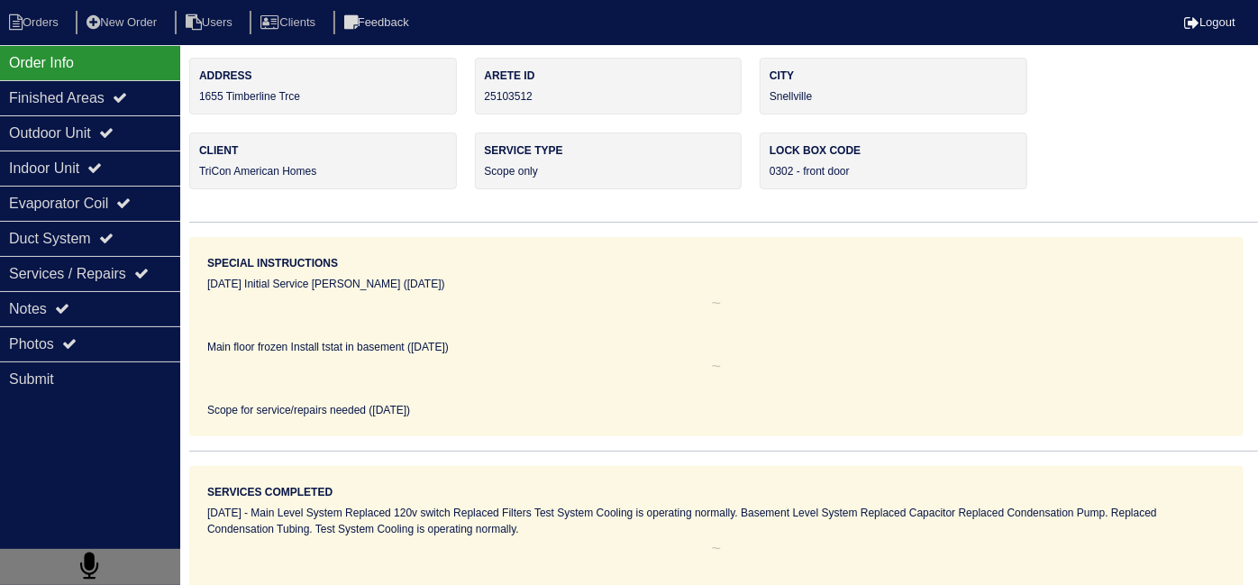
select select "15"
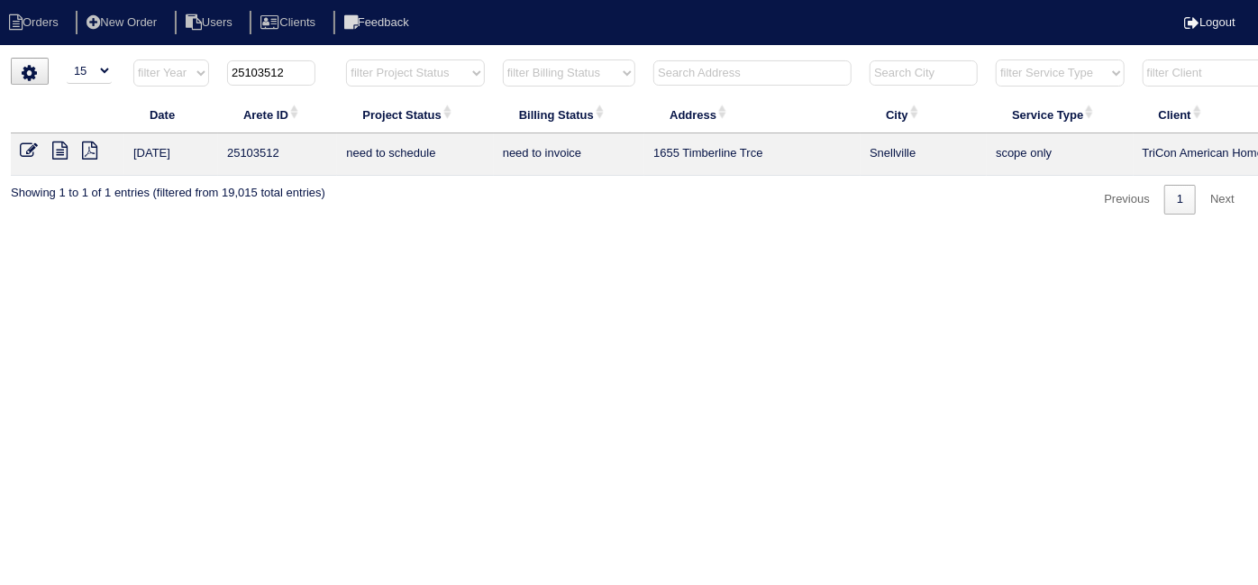
click at [669, 71] on input "text" at bounding box center [753, 72] width 198 height 25
drag, startPoint x: 300, startPoint y: 69, endPoint x: 0, endPoint y: 41, distance: 301.5
click at [0, 50] on html "Orders New Order Users Clients Feedback Logout Orders New Order Users Clients M…" at bounding box center [629, 116] width 1258 height 233
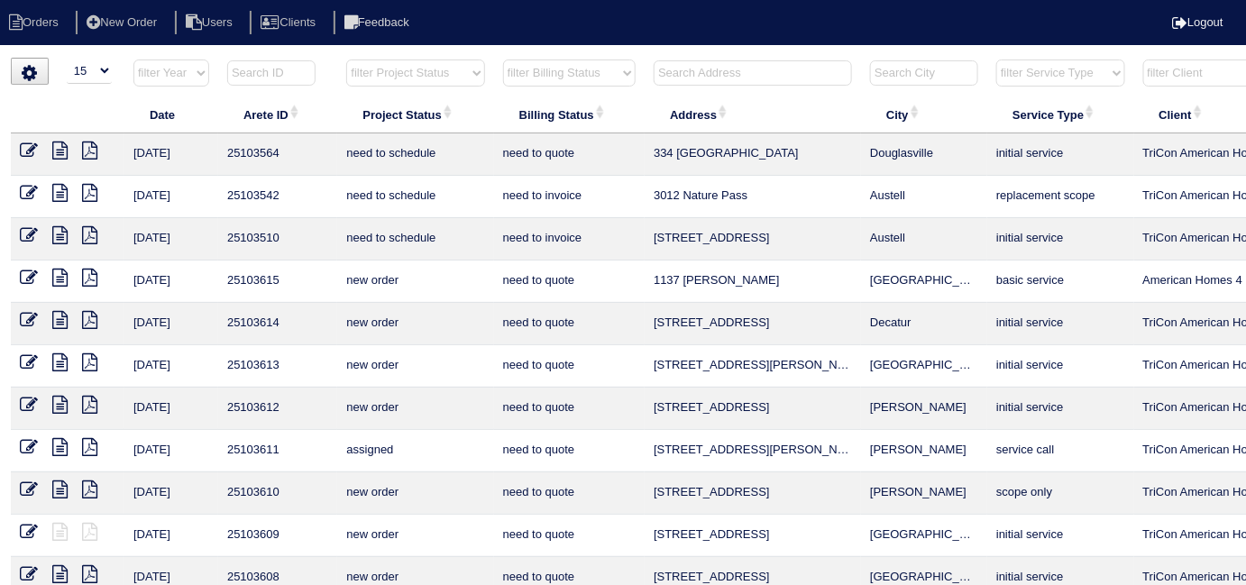
click at [690, 65] on input "text" at bounding box center [753, 72] width 198 height 25
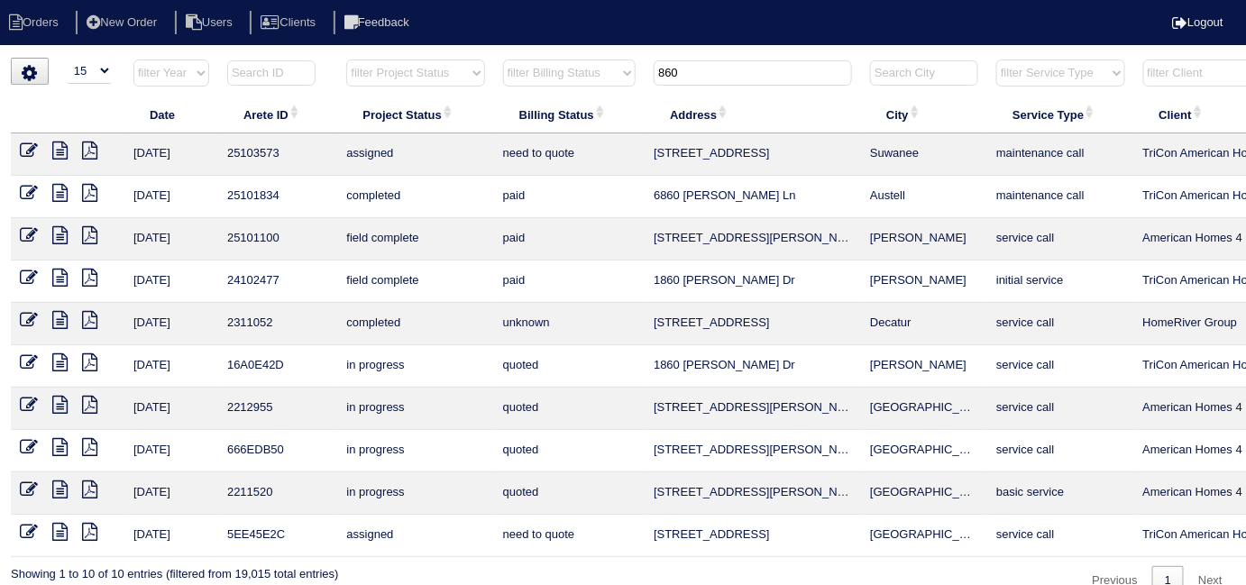
type input "860"
click at [52, 144] on icon at bounding box center [59, 151] width 15 height 18
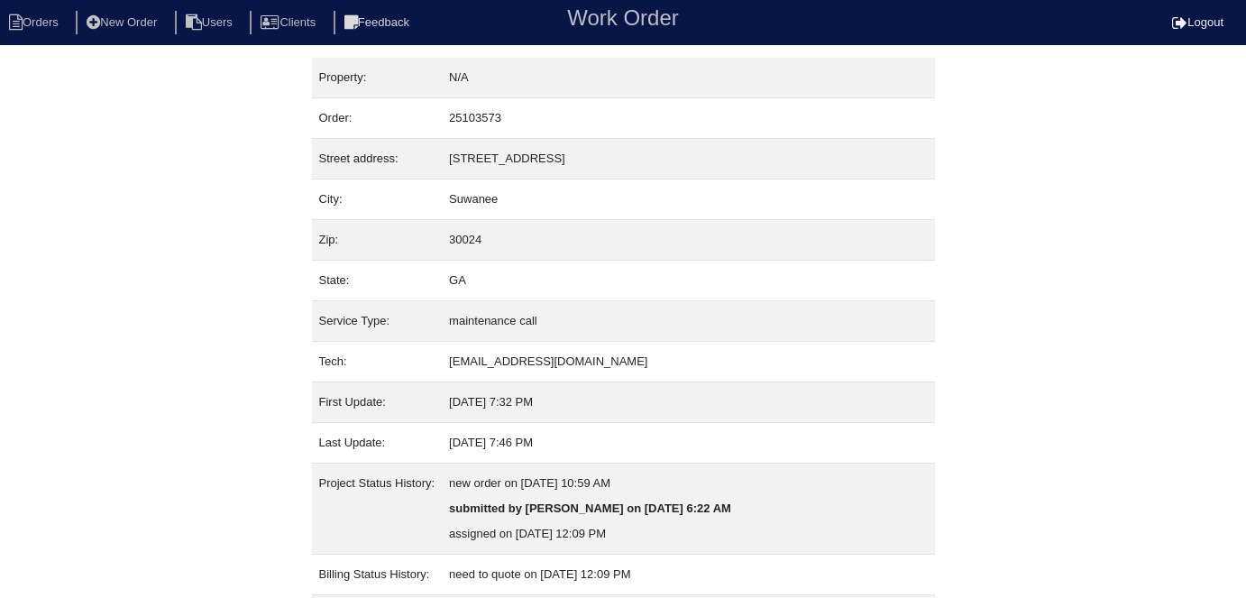
scroll to position [120, 0]
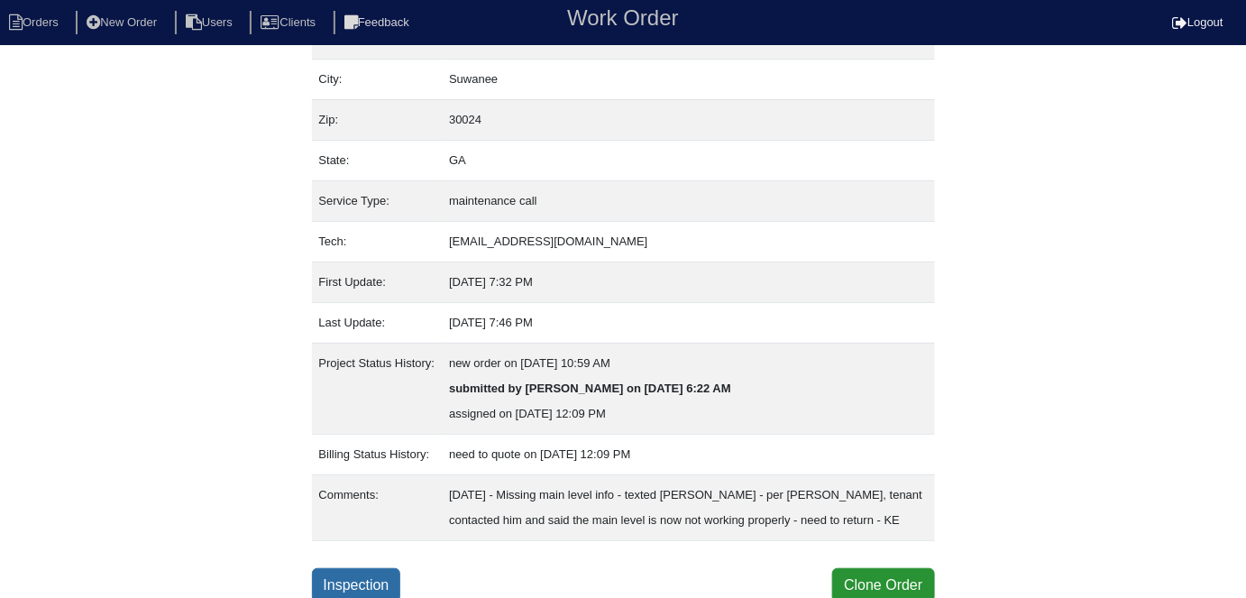
click at [347, 582] on link "Inspection" at bounding box center [356, 585] width 89 height 34
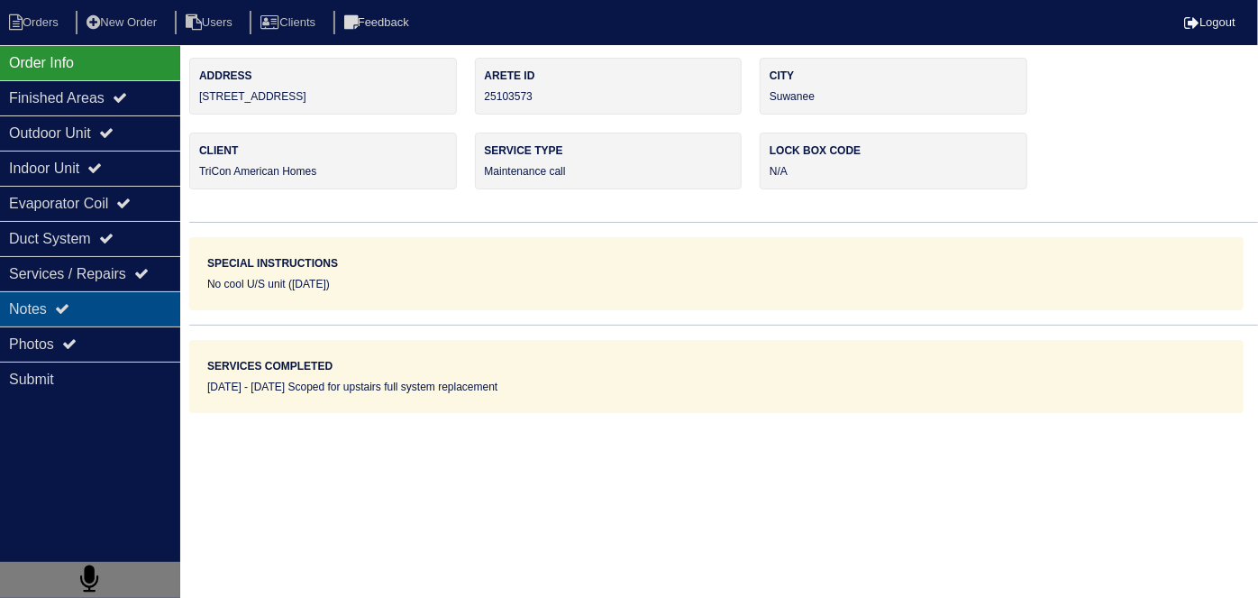
click at [29, 297] on div "Notes" at bounding box center [90, 308] width 180 height 35
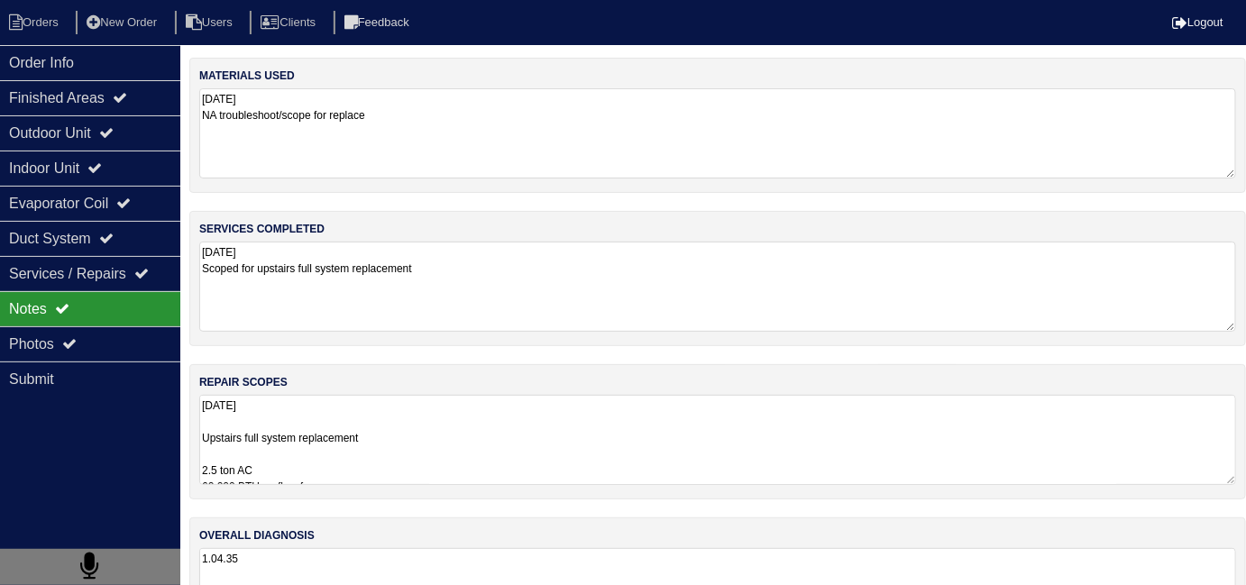
click at [473, 462] on textarea "[DATE] Upstairs full system replacement 2.5 ton AC 60,000 BTU up flow furnace 2…" at bounding box center [717, 440] width 1037 height 90
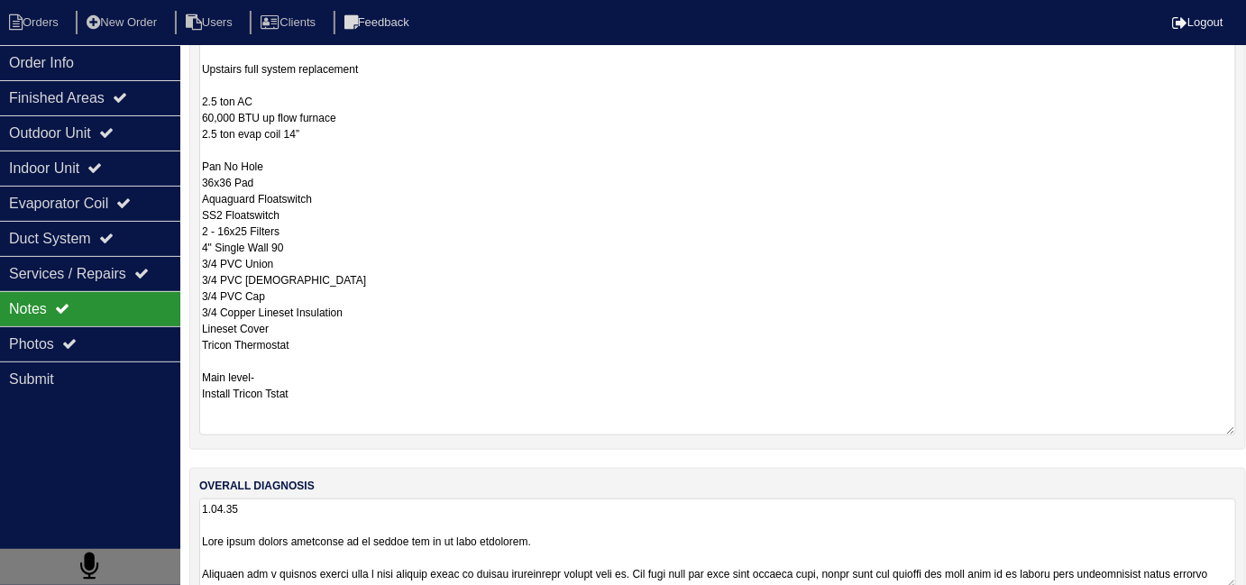
scroll to position [370, 0]
click at [564, 388] on textarea "[DATE] Upstairs full system replacement 2.5 ton AC 60,000 BTU up flow furnace 2…" at bounding box center [717, 229] width 1037 height 409
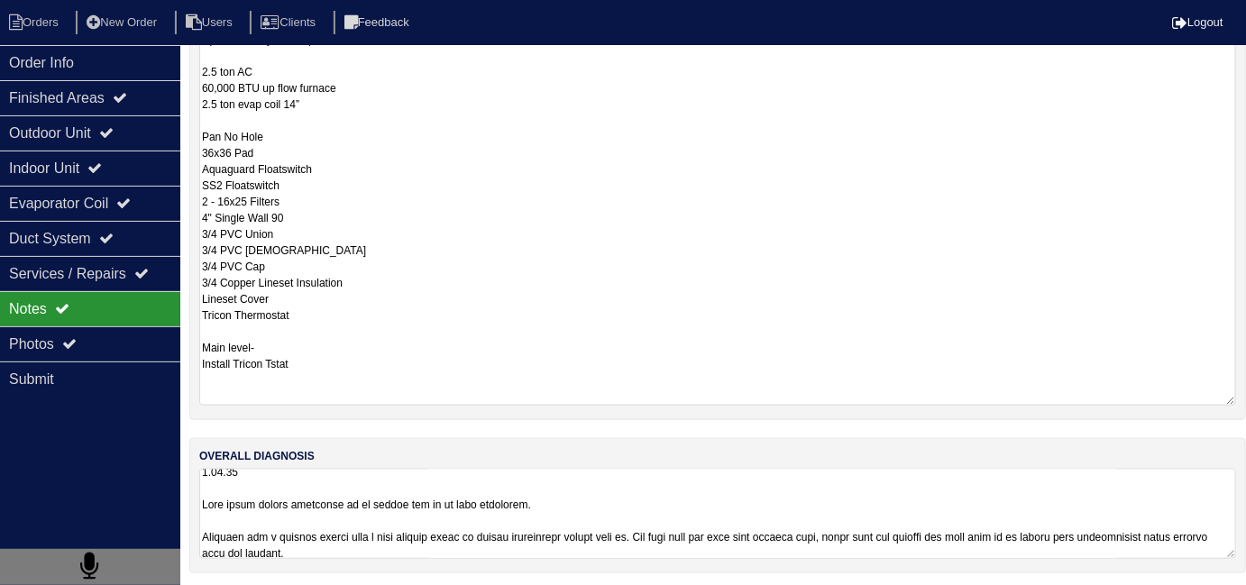
scroll to position [1, 0]
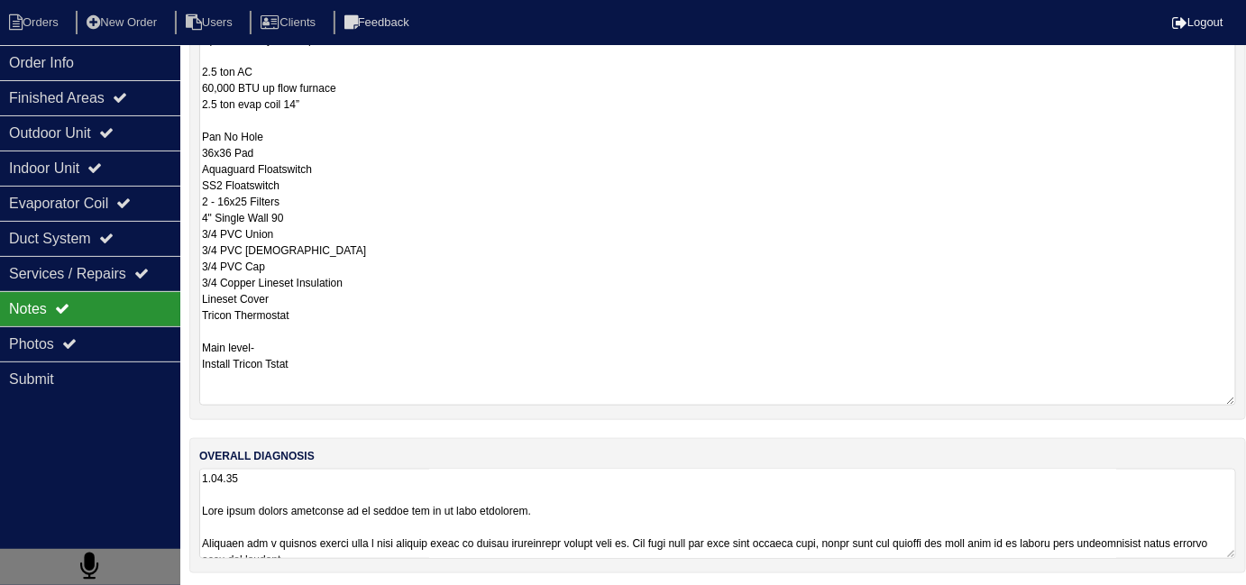
click at [599, 489] on textarea at bounding box center [717, 514] width 1037 height 90
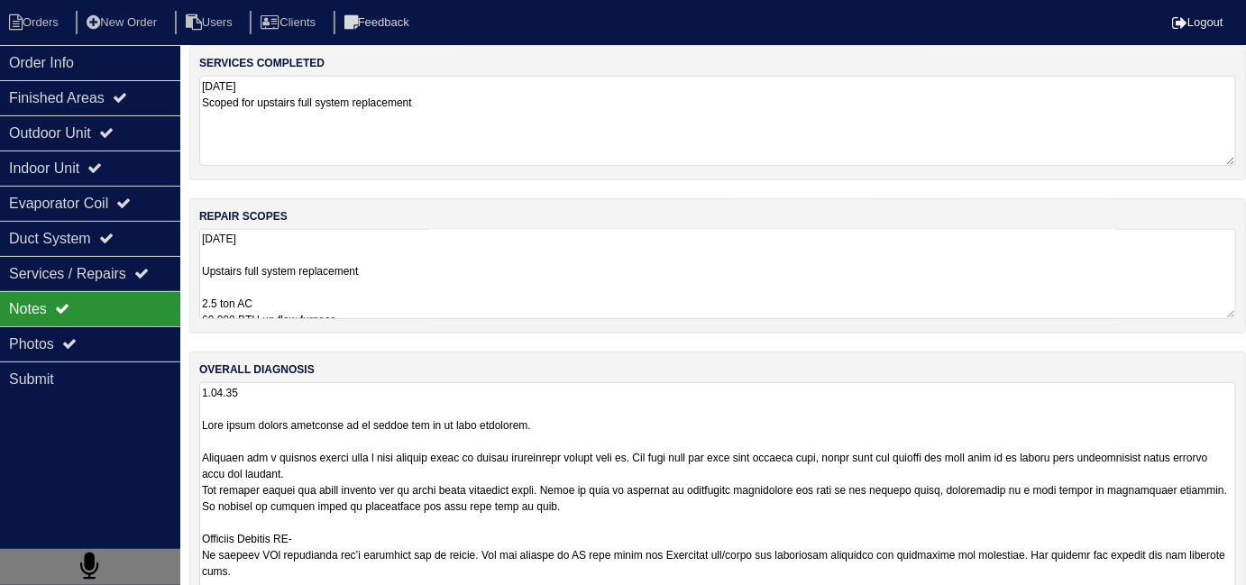
scroll to position [318, 0]
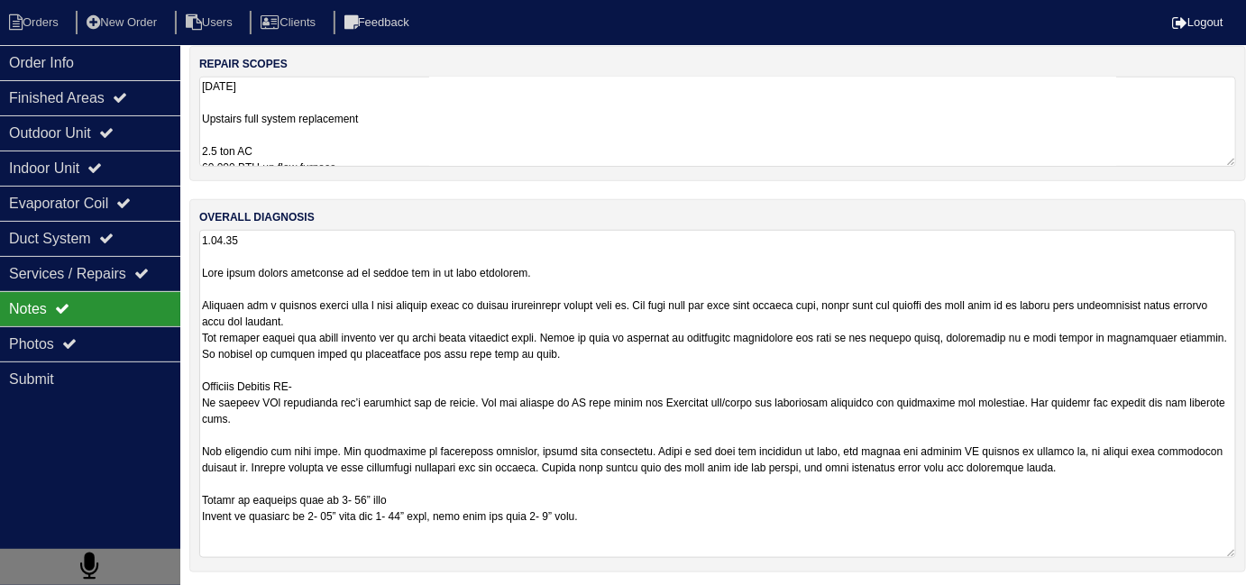
click at [647, 517] on textarea at bounding box center [717, 394] width 1037 height 328
click at [649, 526] on textarea at bounding box center [717, 394] width 1037 height 328
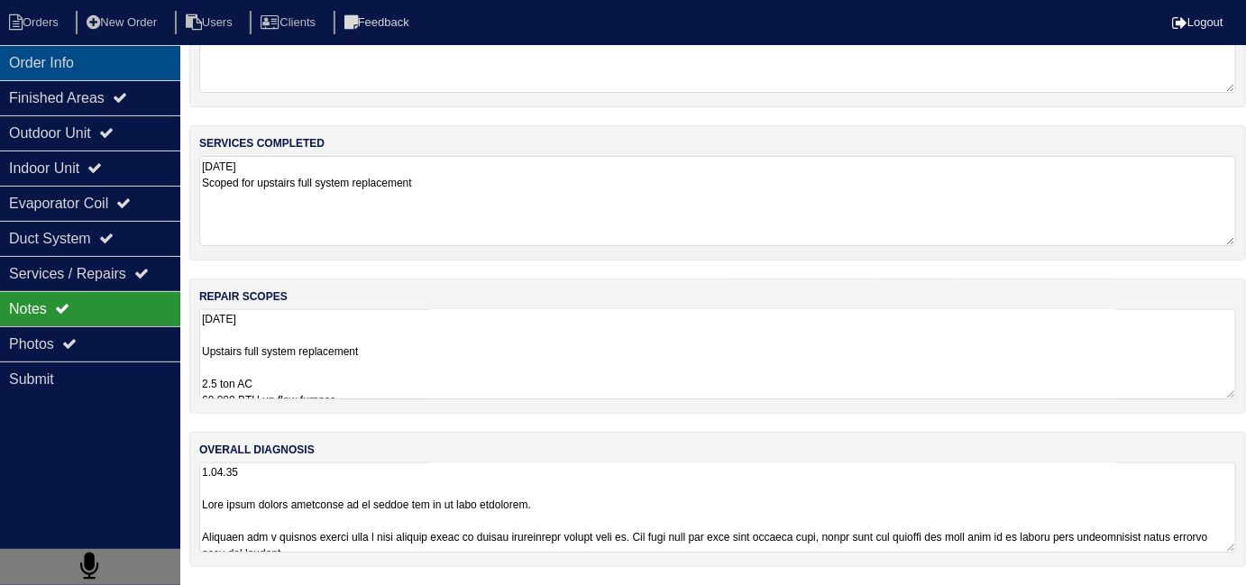
scroll to position [80, 0]
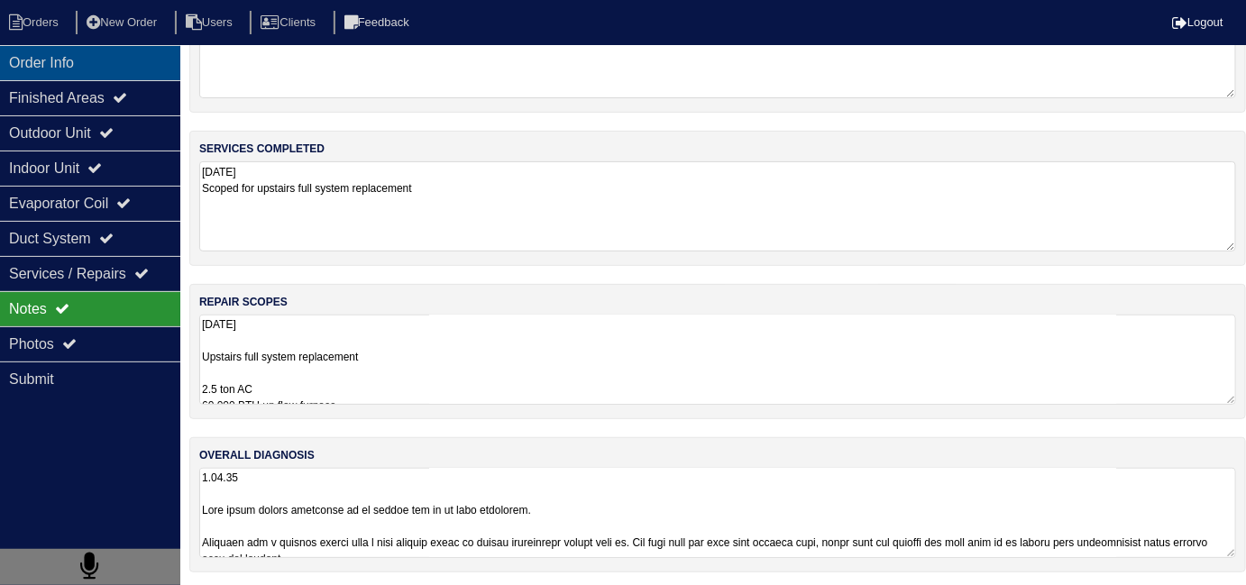
click at [109, 58] on div "Order Info" at bounding box center [90, 62] width 180 height 35
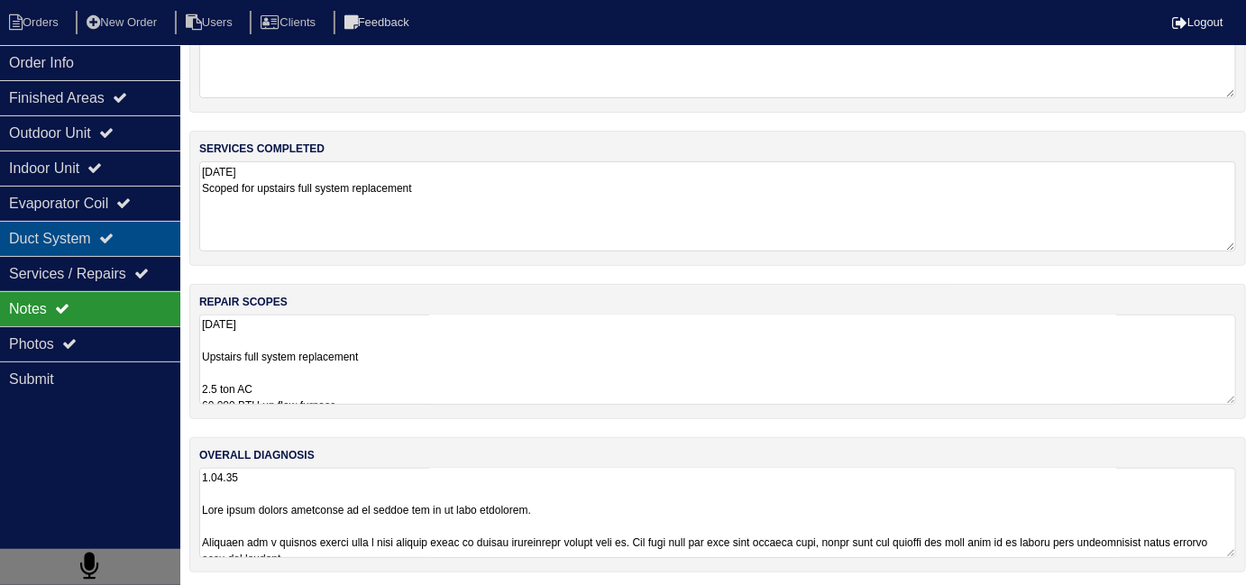
scroll to position [0, 0]
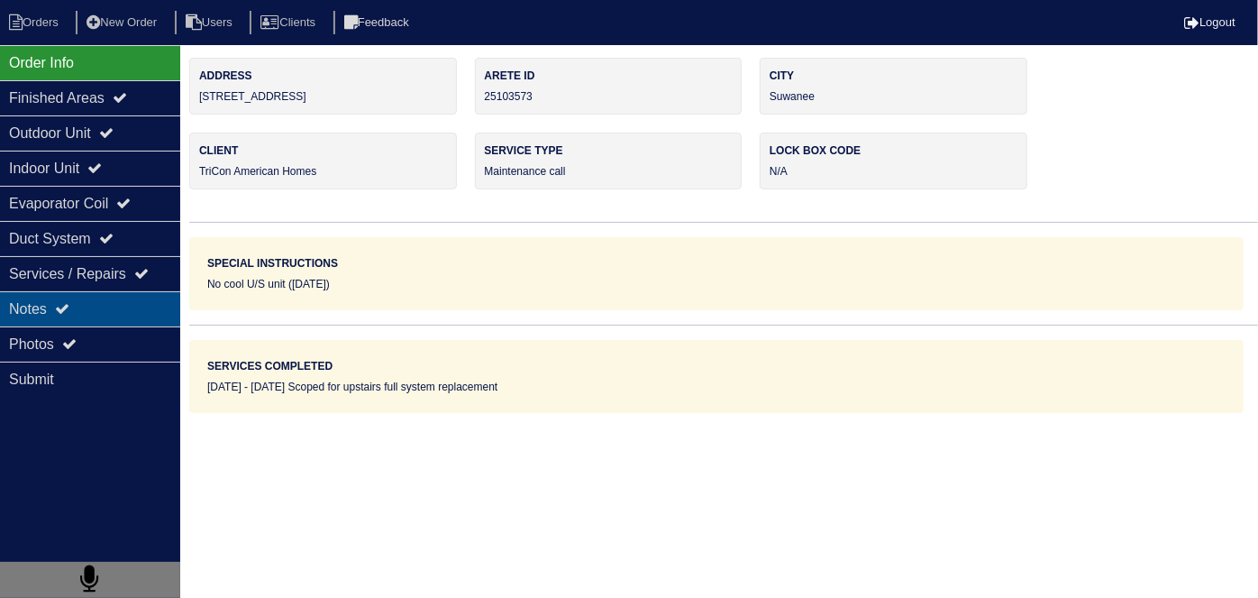
click at [114, 306] on div "Notes" at bounding box center [90, 308] width 180 height 35
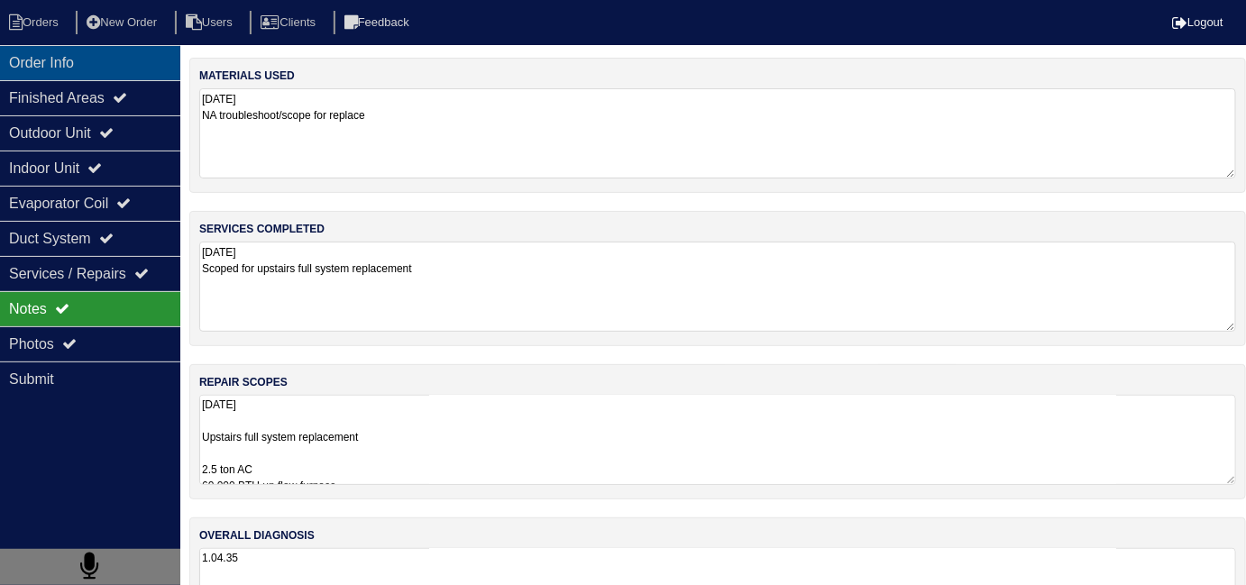
click at [98, 78] on div "Order Info" at bounding box center [90, 62] width 180 height 35
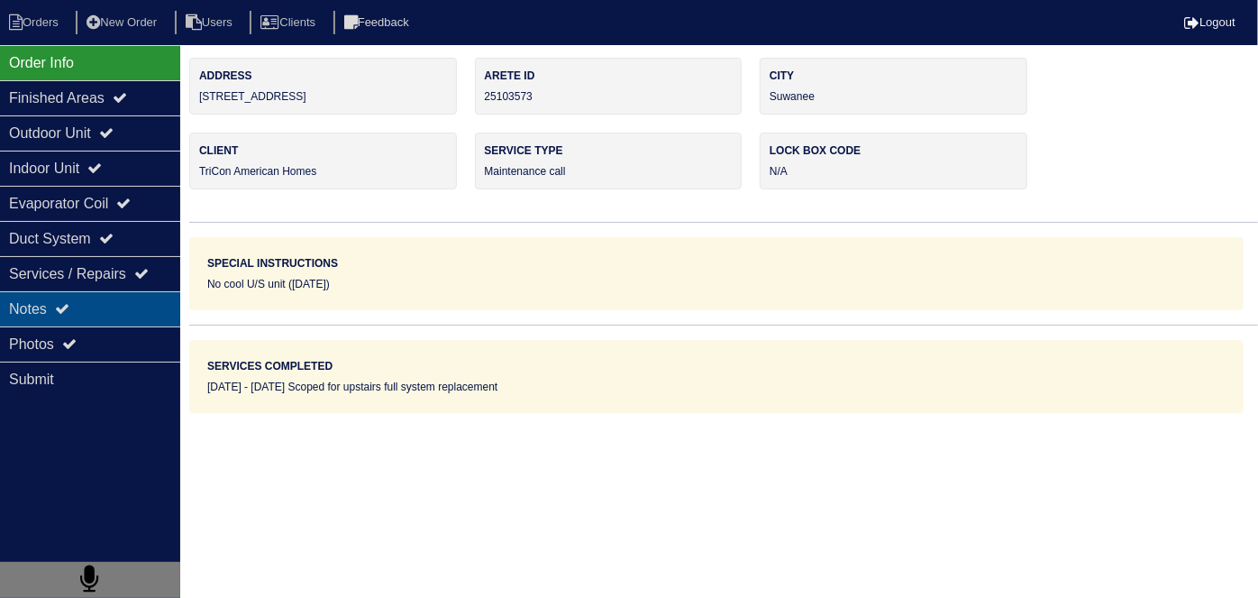
click at [118, 298] on div "Notes" at bounding box center [90, 308] width 180 height 35
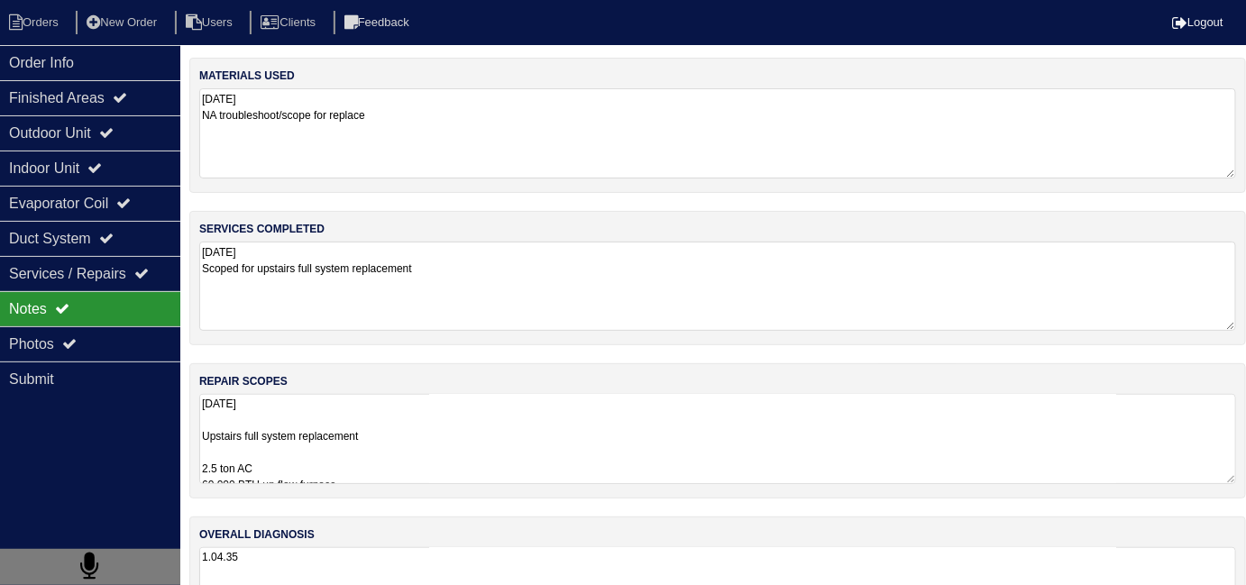
click at [437, 297] on textarea "[DATE] Scoped for upstairs full system replacement" at bounding box center [717, 286] width 1037 height 89
click at [459, 416] on textarea "[DATE] Upstairs full system replacement 2.5 ton AC 60,000 BTU up flow furnace 2…" at bounding box center [717, 439] width 1037 height 90
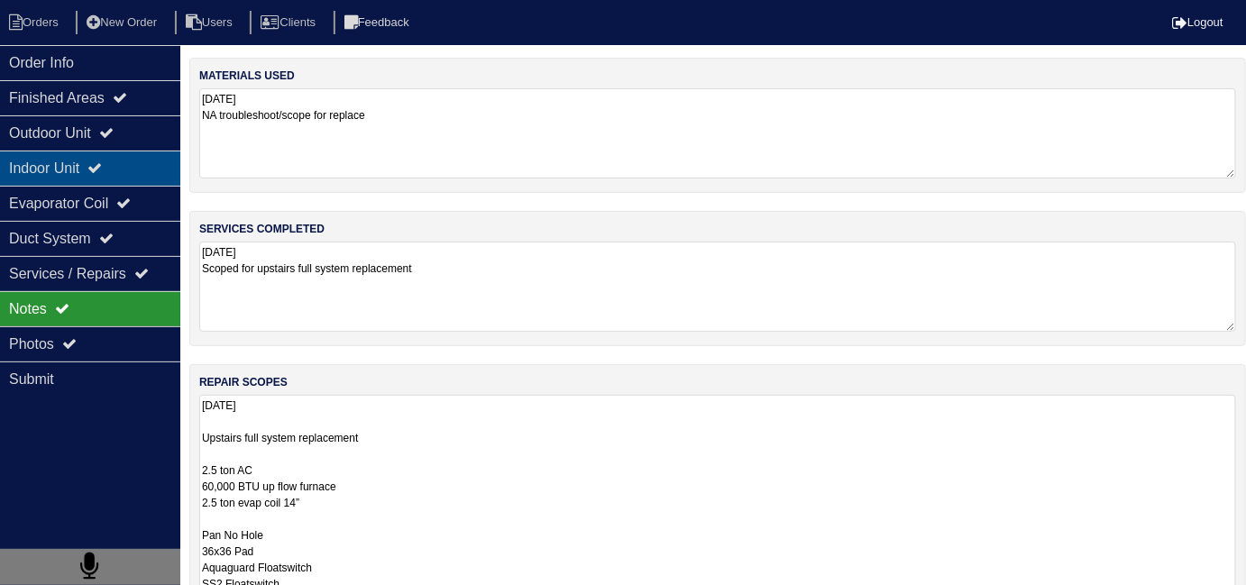
click at [130, 164] on div "Indoor Unit" at bounding box center [90, 168] width 180 height 35
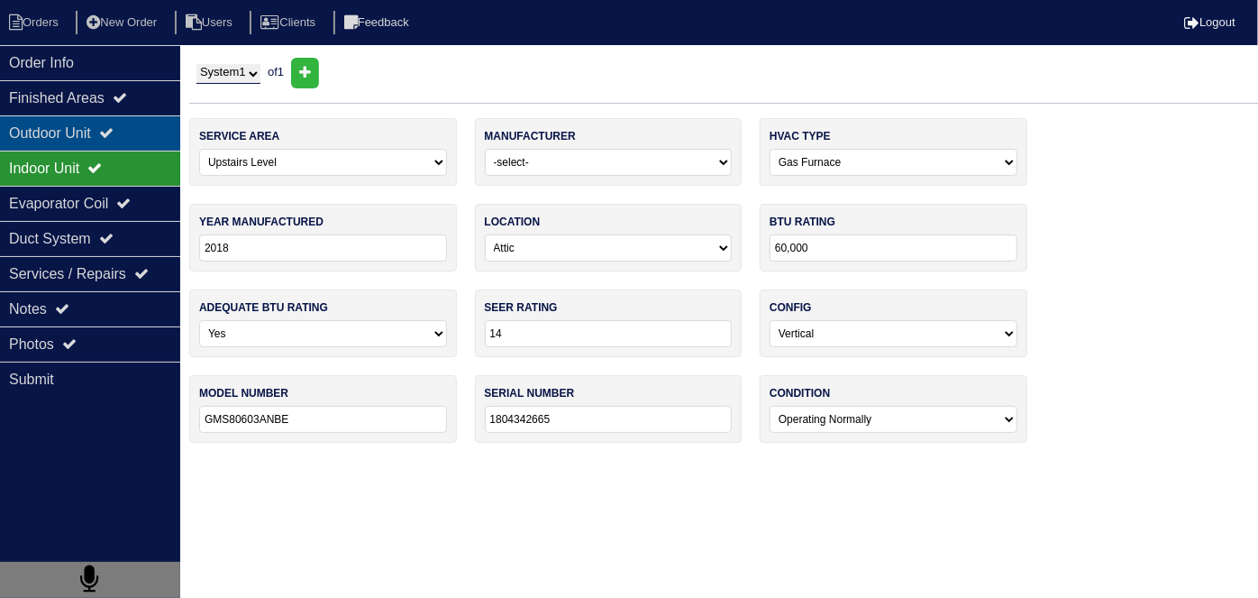
click at [127, 130] on div "Outdoor Unit" at bounding box center [90, 132] width 180 height 35
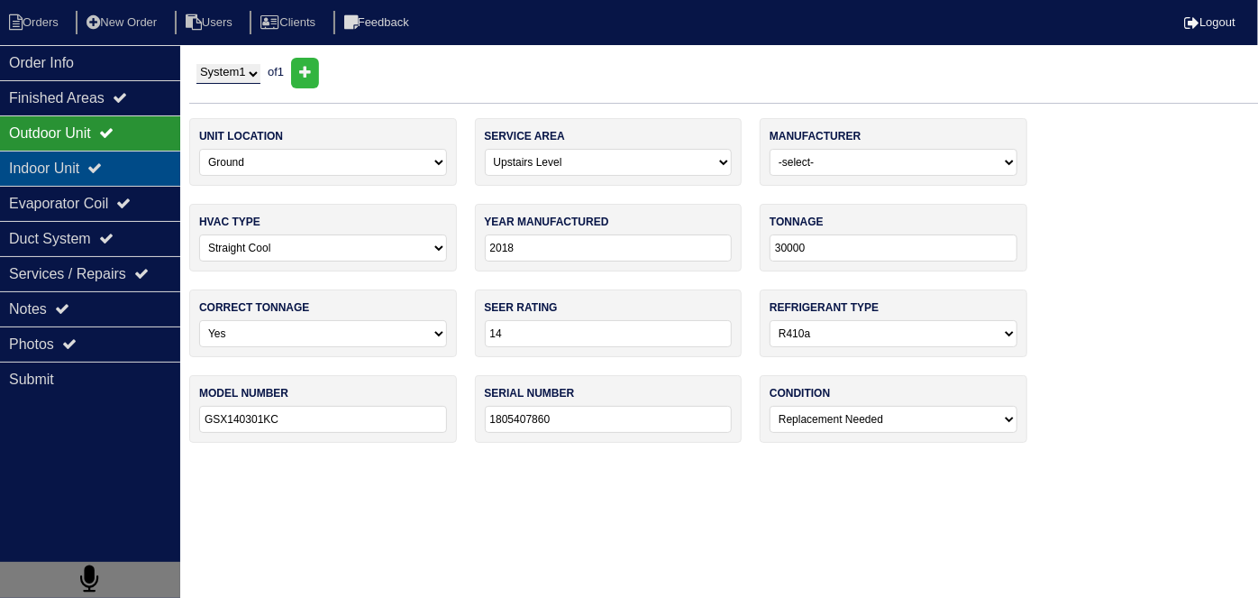
click at [102, 163] on icon at bounding box center [94, 167] width 14 height 14
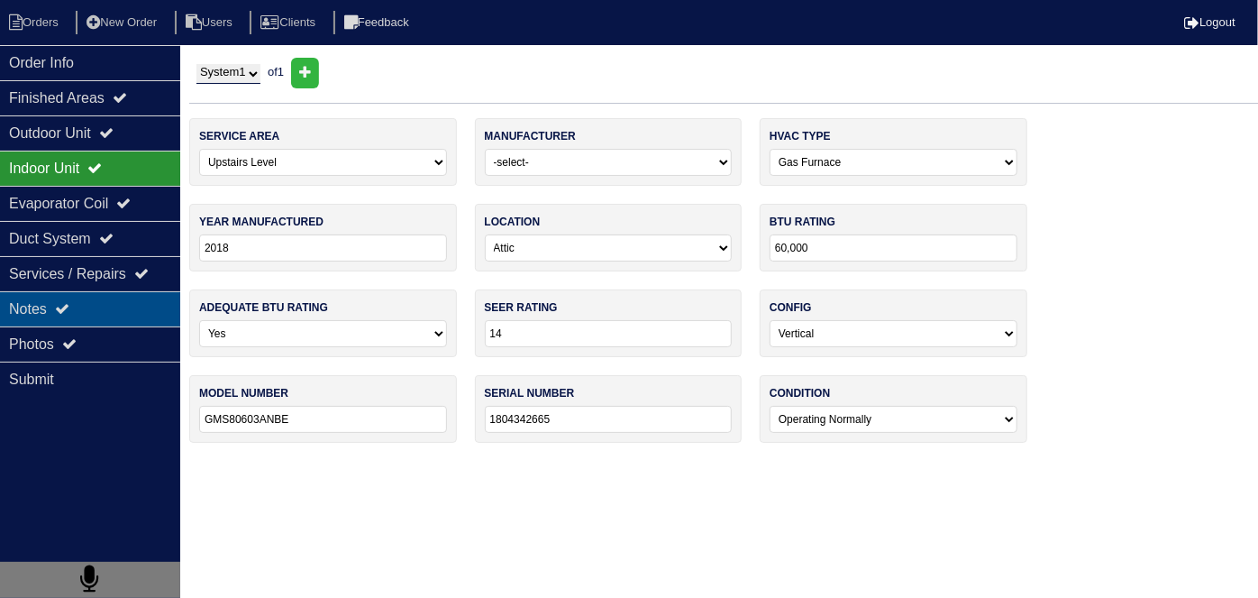
click at [105, 295] on div "Notes" at bounding box center [90, 308] width 180 height 35
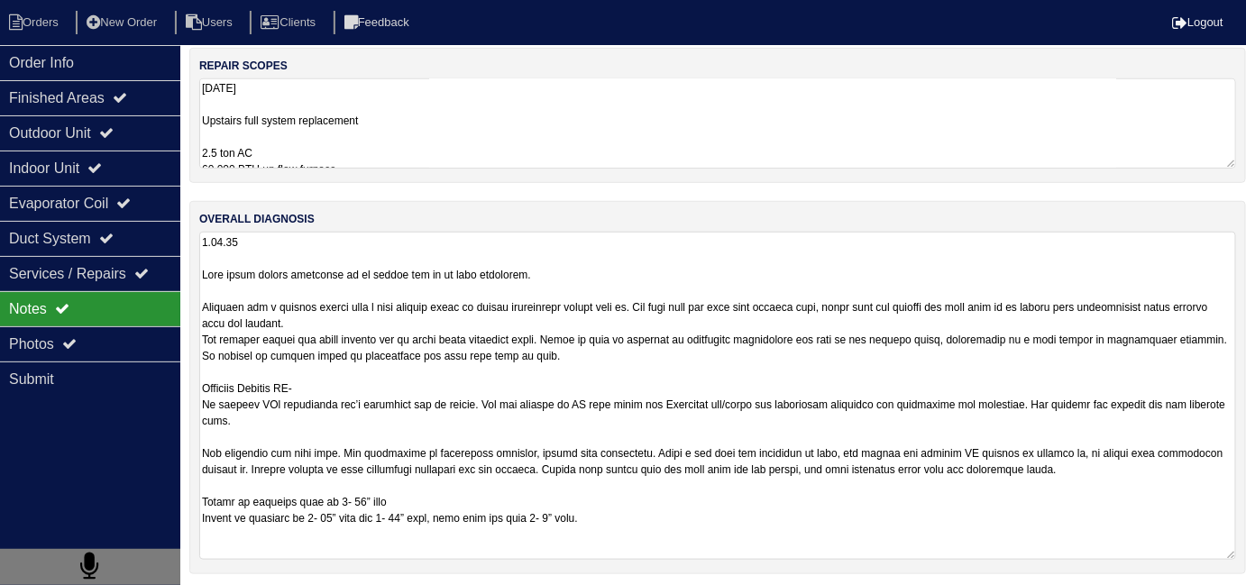
scroll to position [318, 0]
click at [723, 523] on textarea at bounding box center [717, 394] width 1037 height 328
click at [448, 161] on textarea "[DATE] Upstairs full system replacement 2.5 ton AC 60,000 BTU up flow furnace 2…" at bounding box center [717, 122] width 1037 height 90
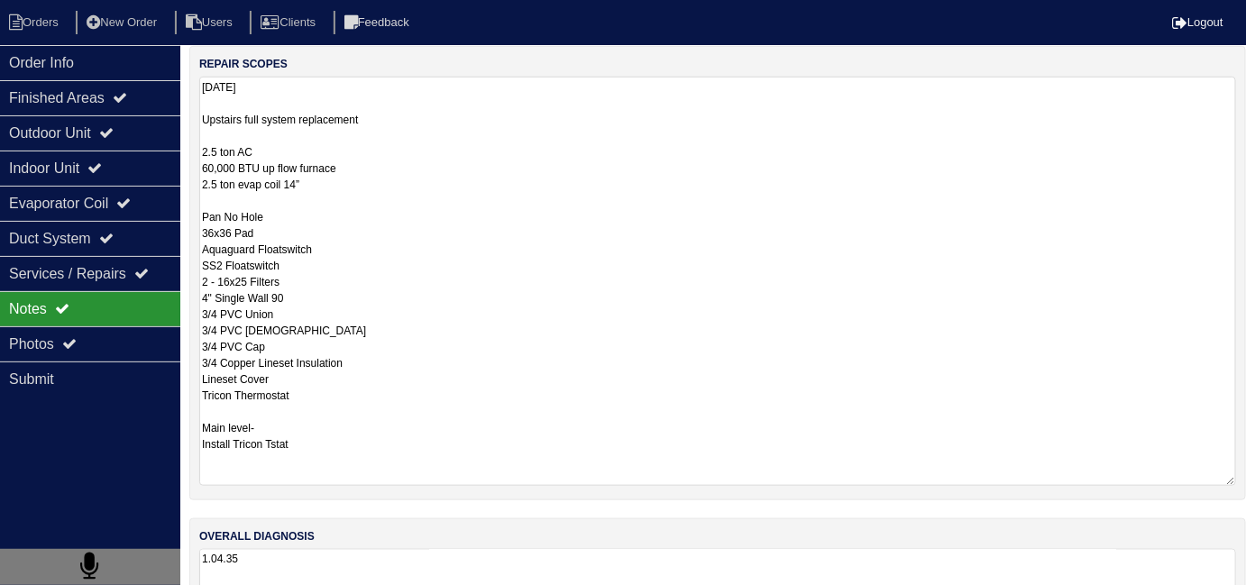
click at [544, 400] on textarea "[DATE] Upstairs full system replacement 2.5 ton AC 60,000 BTU up flow furnace 2…" at bounding box center [717, 281] width 1037 height 409
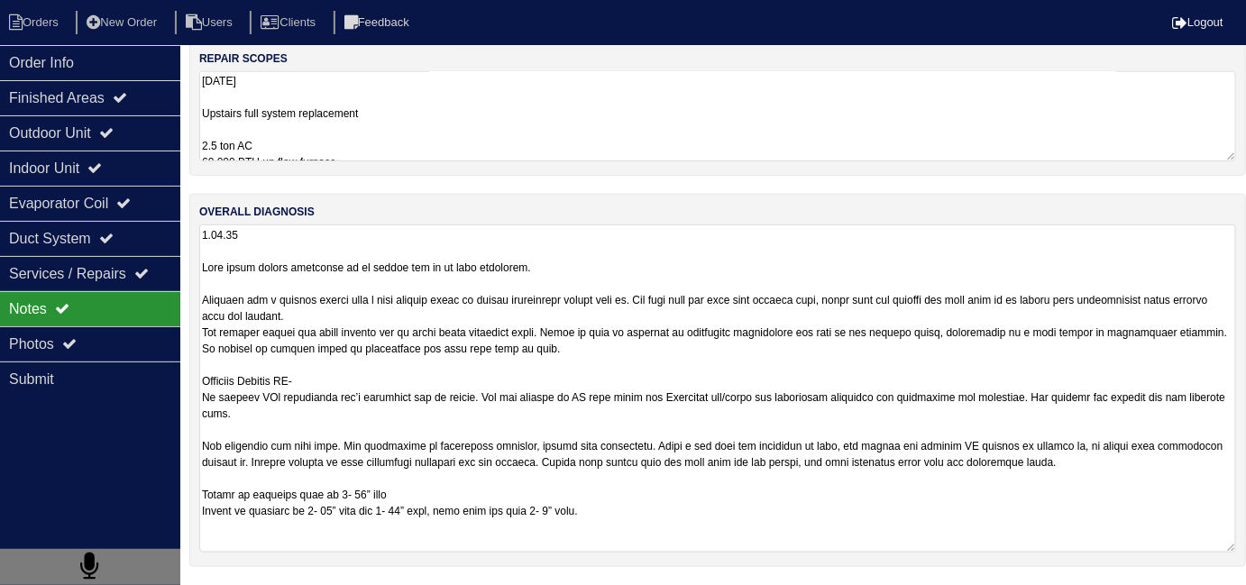
scroll to position [80, 0]
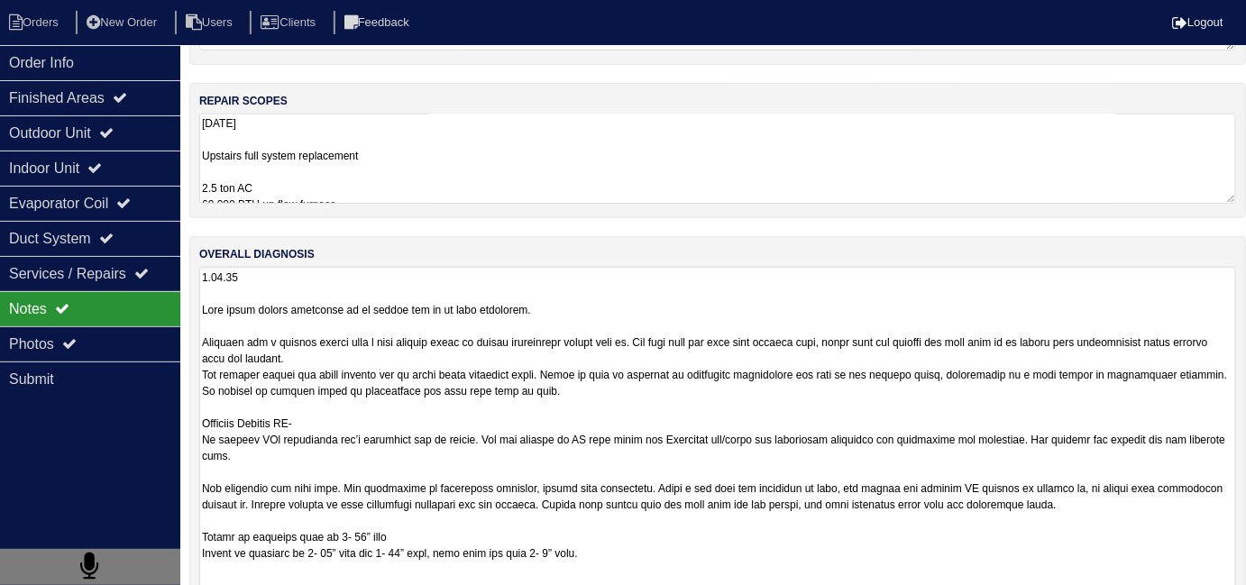
scroll to position [280, 0]
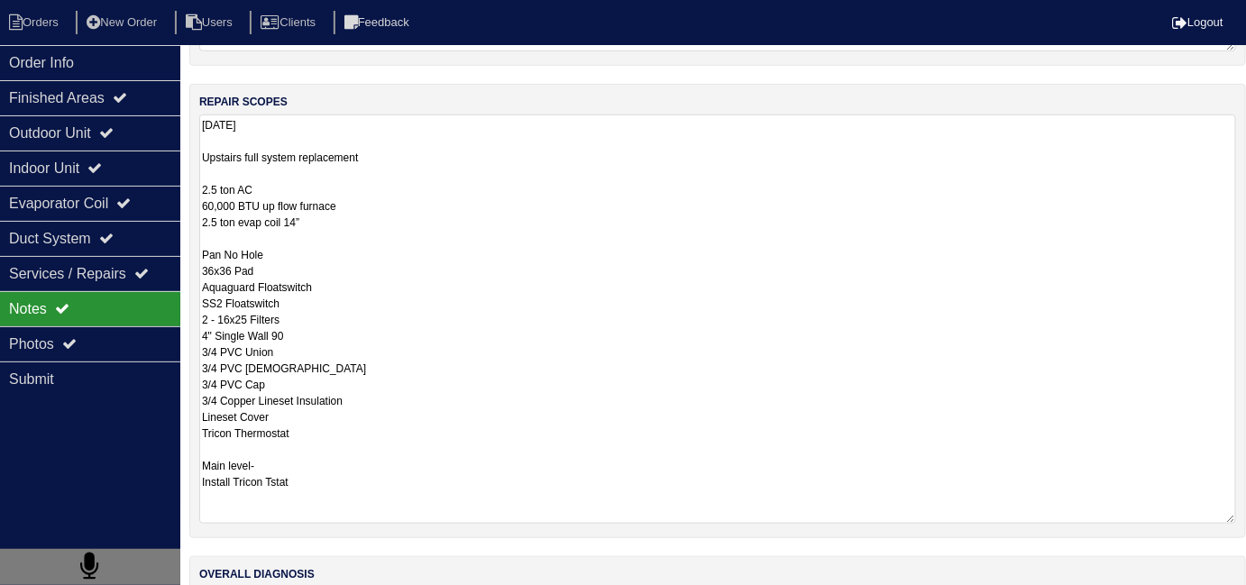
click at [473, 187] on textarea "[DATE] Upstairs full system replacement 2.5 ton AC 60,000 BTU up flow furnace 2…" at bounding box center [717, 318] width 1037 height 409
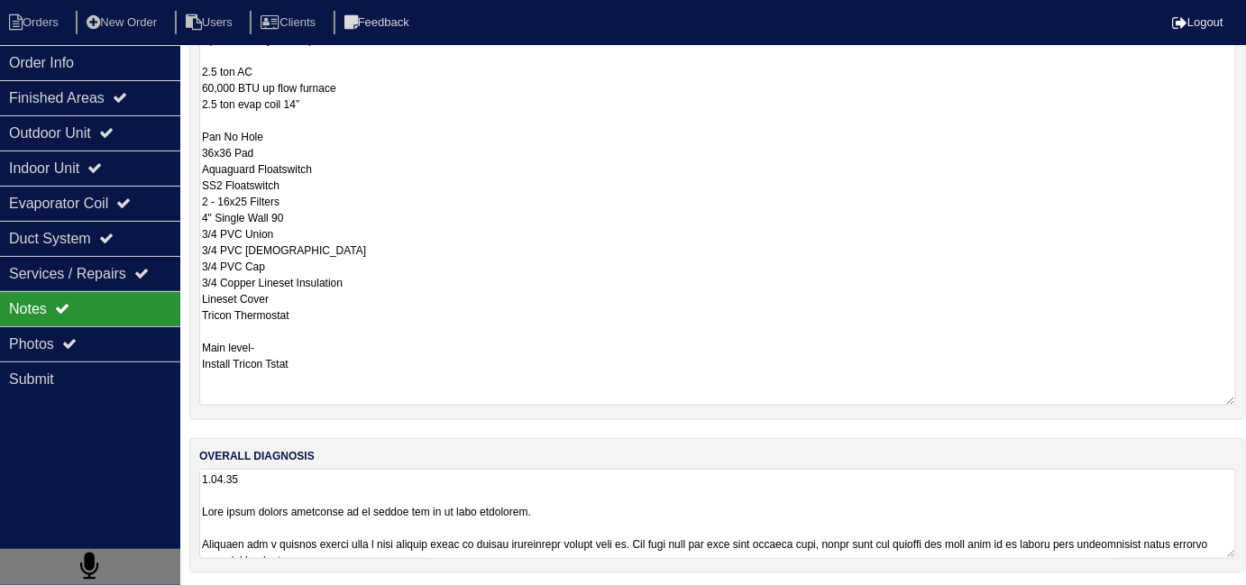
scroll to position [80, 0]
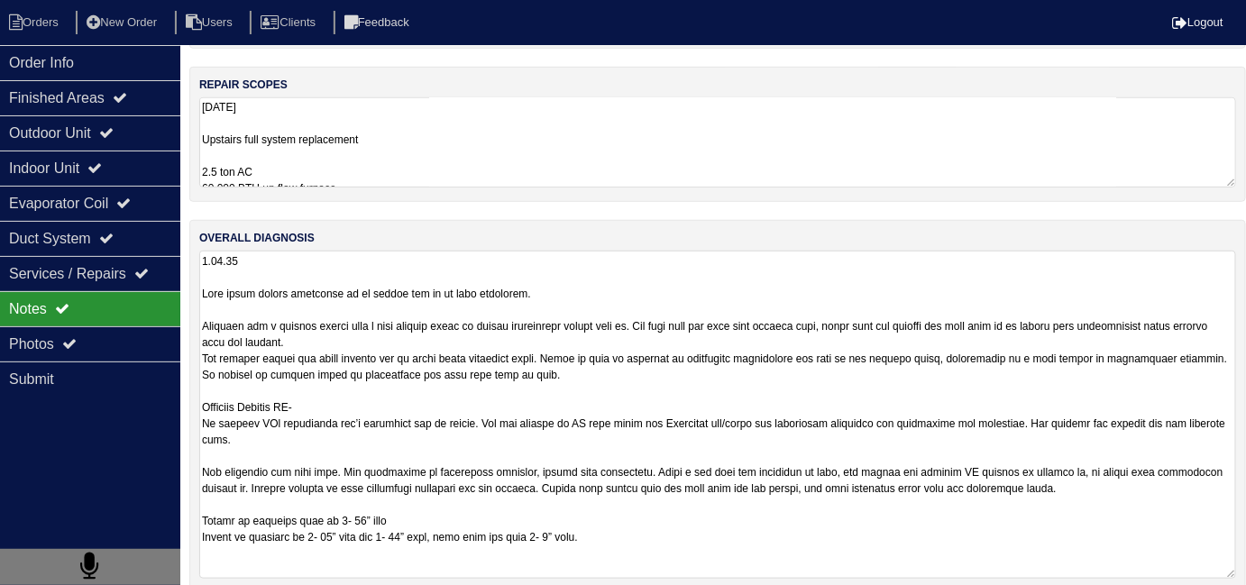
scroll to position [318, 0]
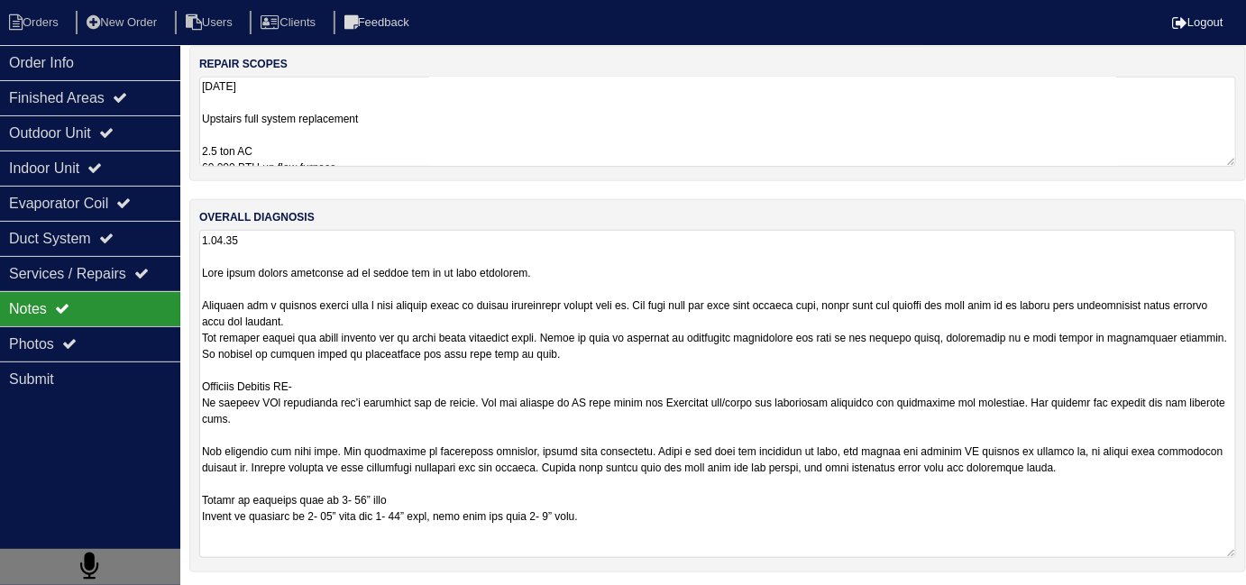
click at [446, 416] on textarea at bounding box center [717, 394] width 1037 height 328
click at [101, 58] on div "Order Info" at bounding box center [90, 62] width 180 height 35
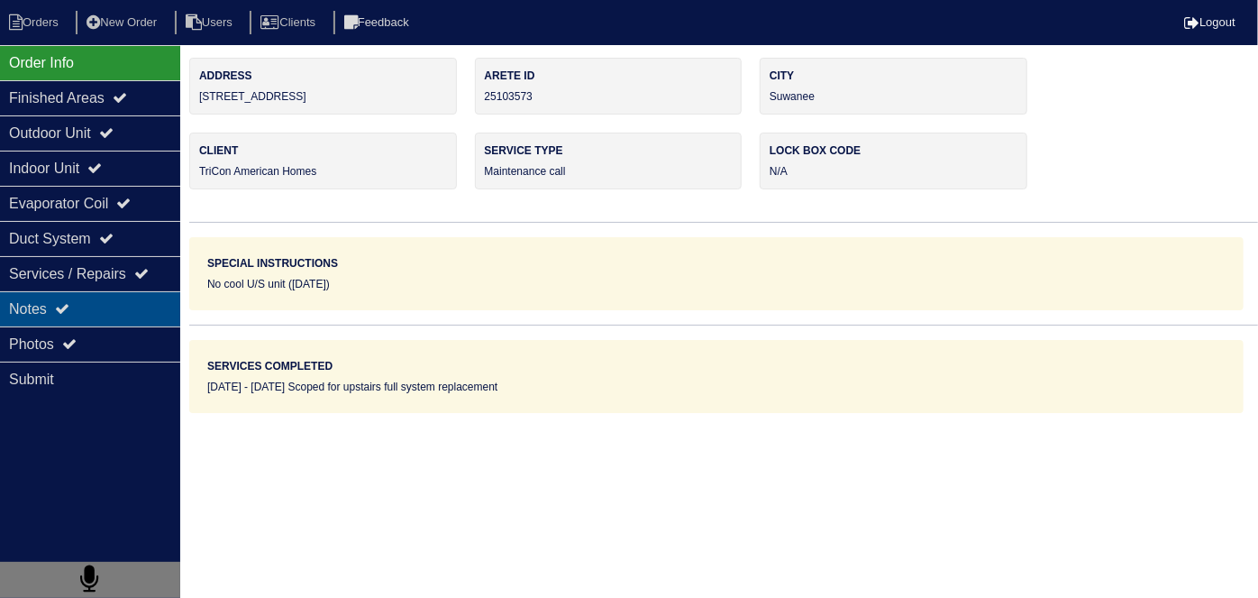
click at [127, 292] on div "Notes" at bounding box center [90, 308] width 180 height 35
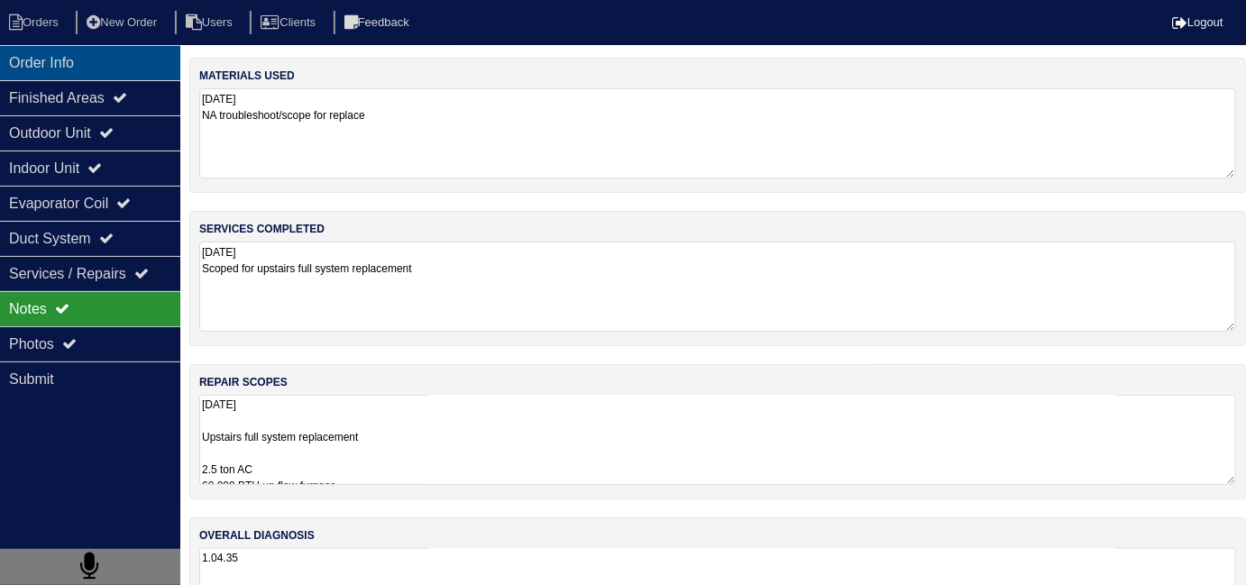
click at [93, 64] on div "Order Info" at bounding box center [90, 62] width 180 height 35
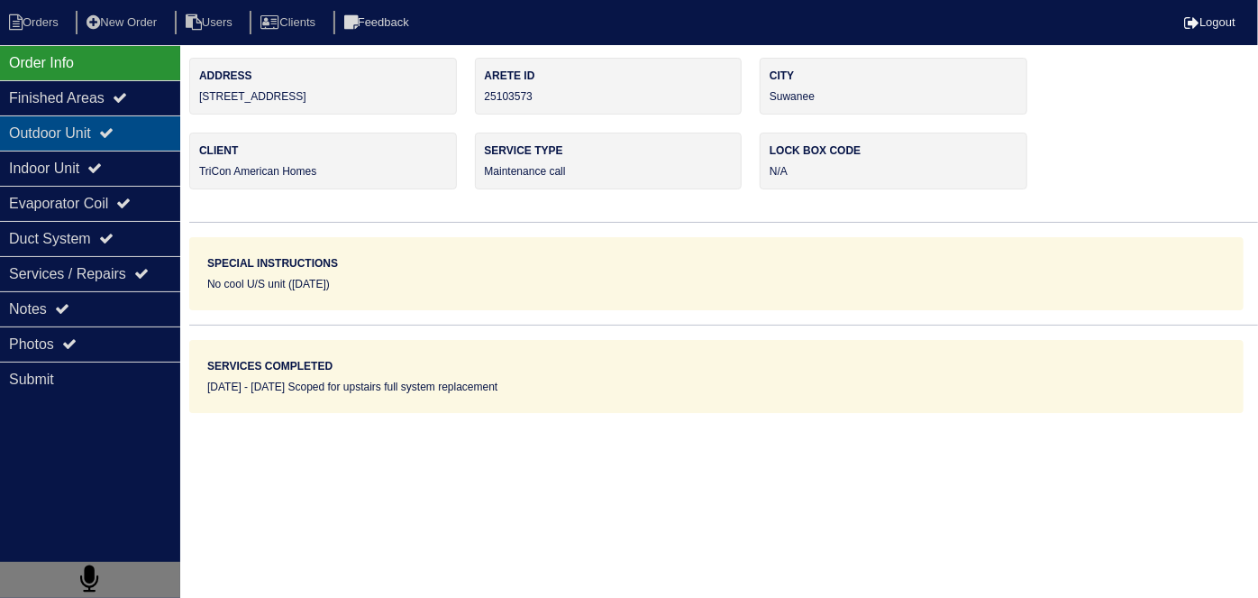
click at [130, 140] on div "Outdoor Unit" at bounding box center [90, 132] width 180 height 35
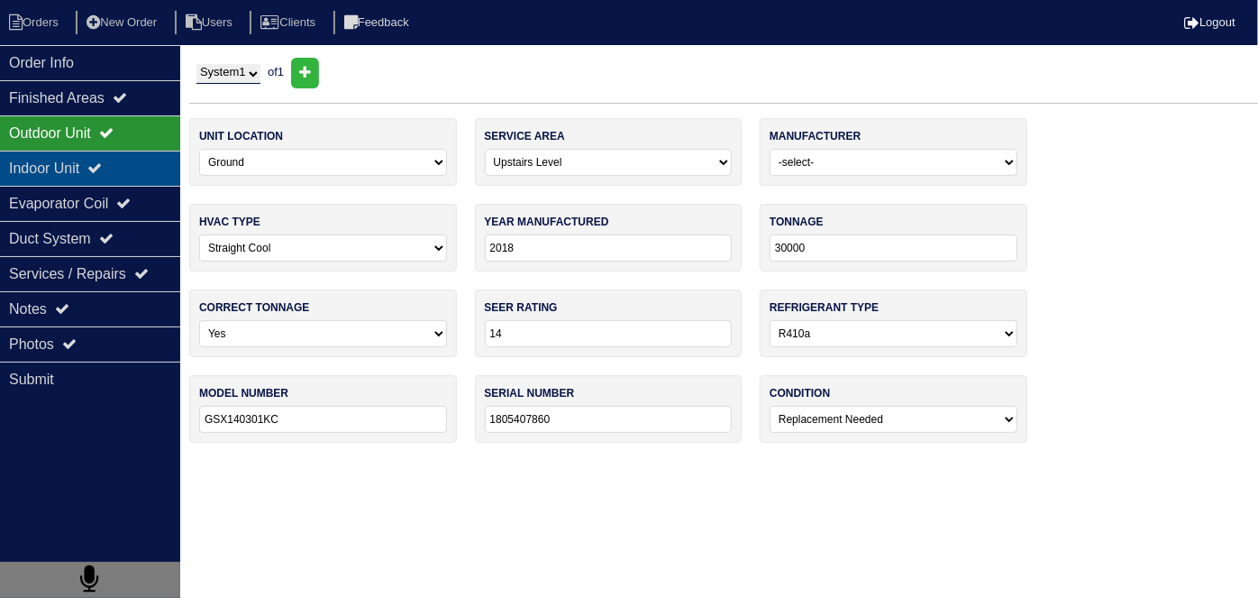
click at [130, 163] on div "Indoor Unit" at bounding box center [90, 168] width 180 height 35
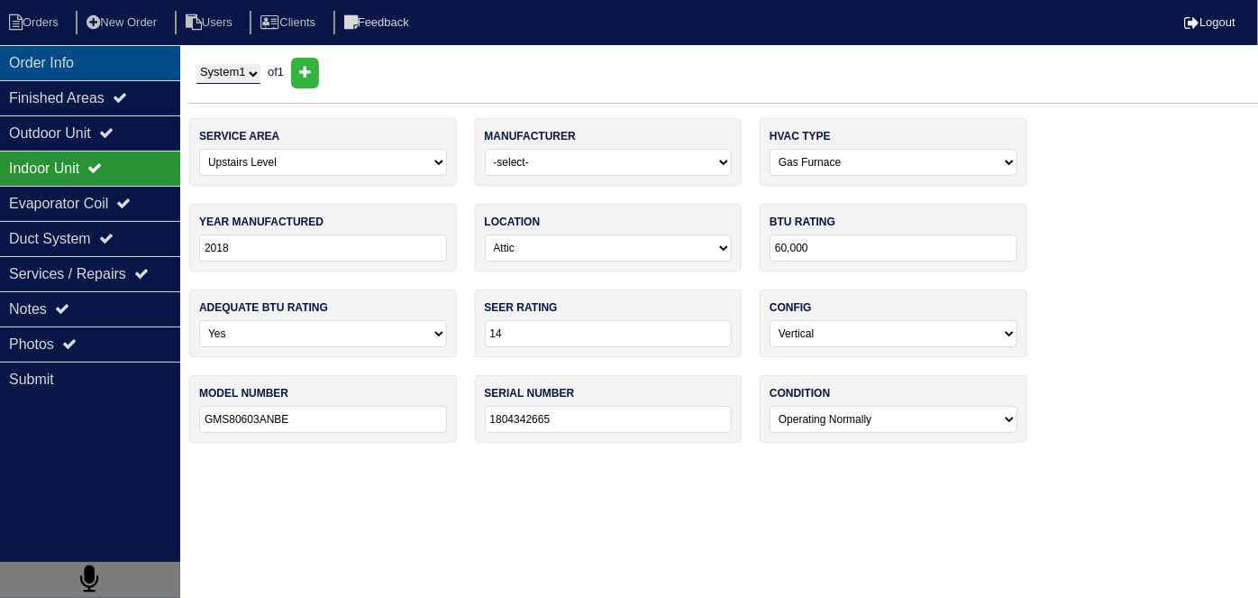
click at [114, 60] on div "Order Info" at bounding box center [90, 62] width 180 height 35
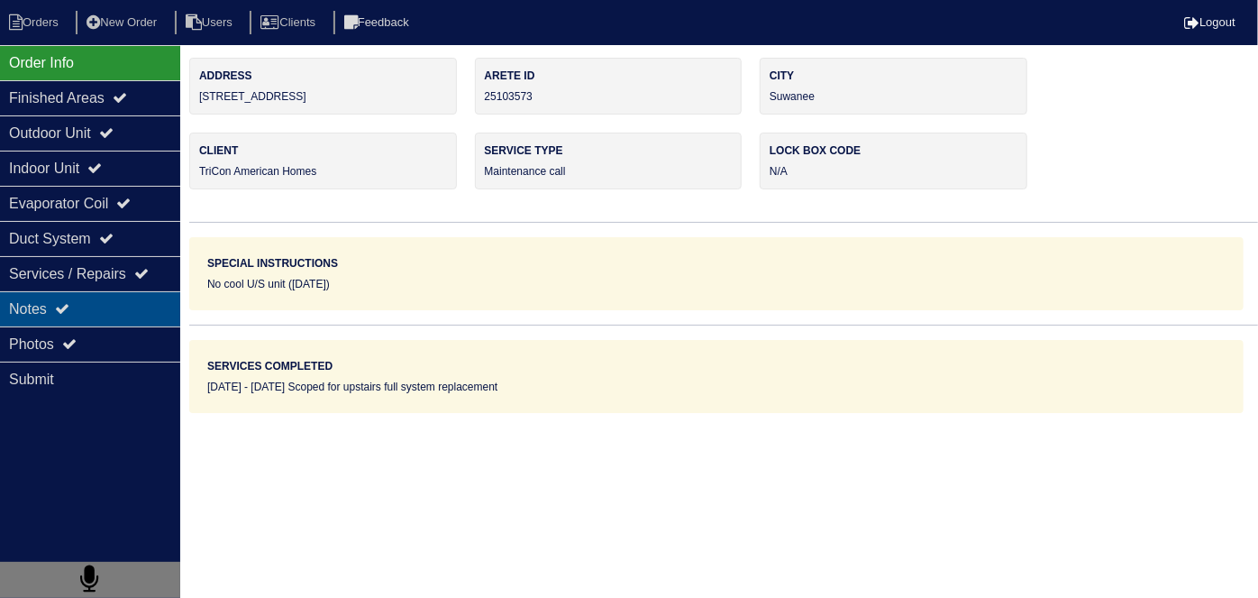
click at [113, 303] on div "Notes" at bounding box center [90, 308] width 180 height 35
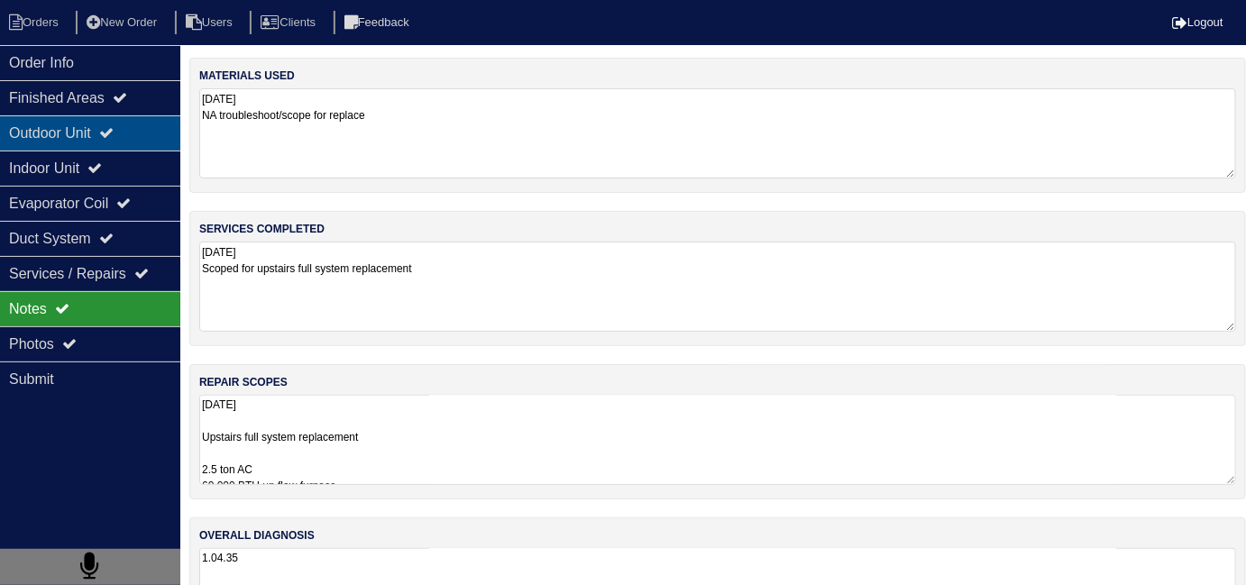
click at [100, 118] on div "Outdoor Unit" at bounding box center [90, 132] width 180 height 35
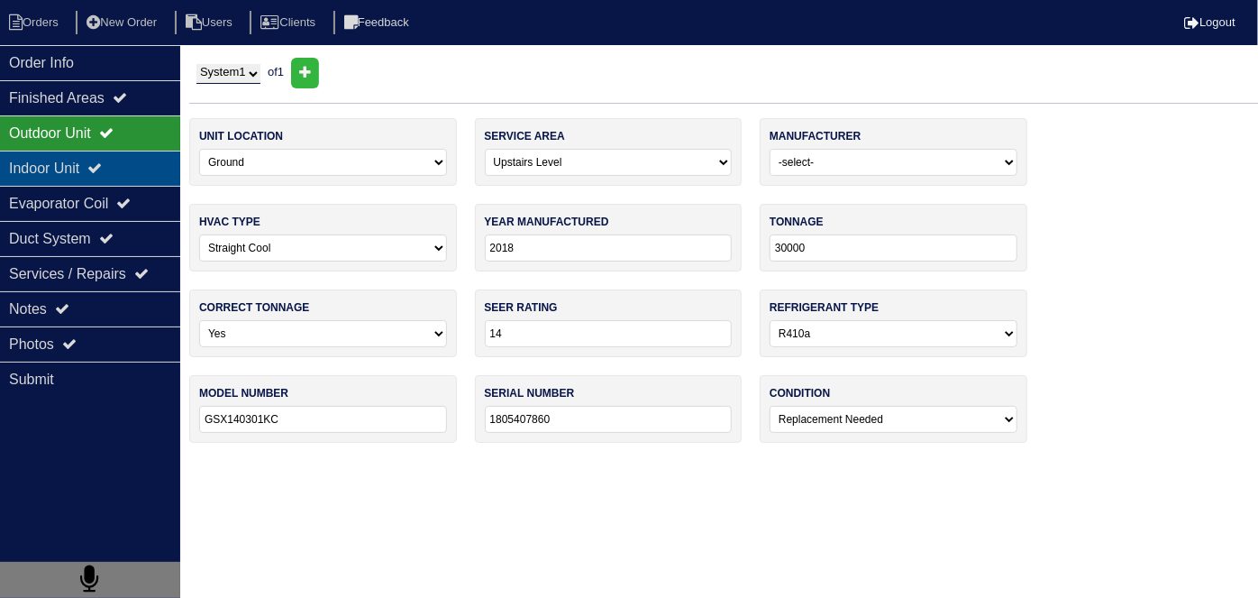
click at [96, 160] on div "Indoor Unit" at bounding box center [90, 168] width 180 height 35
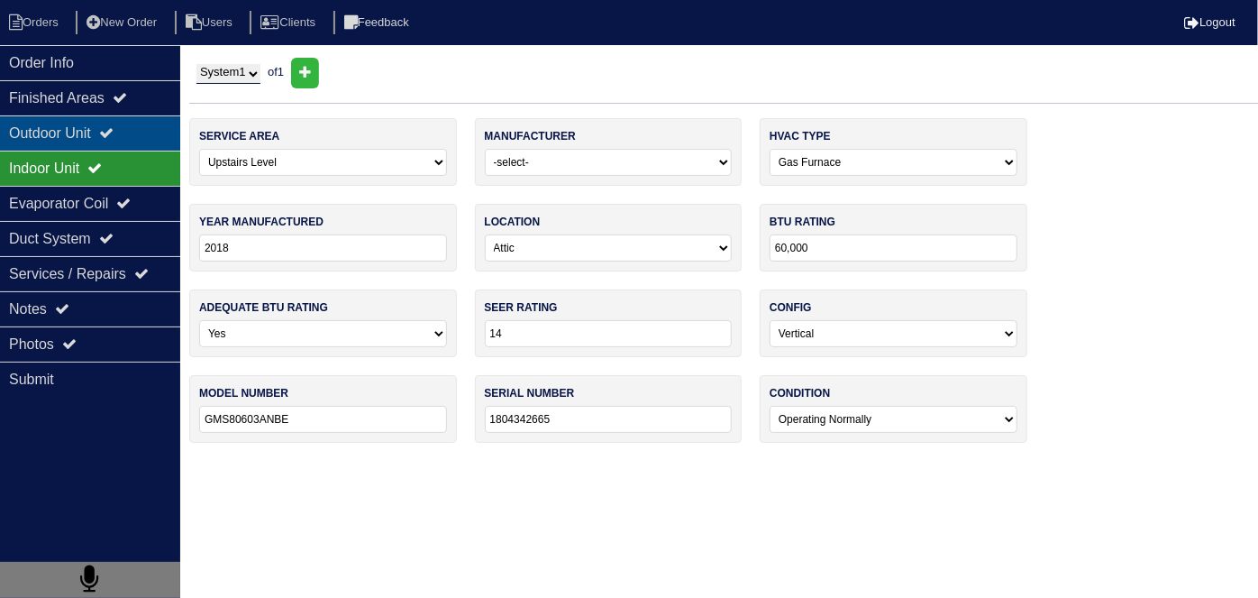
click at [75, 128] on div "Outdoor Unit" at bounding box center [90, 132] width 180 height 35
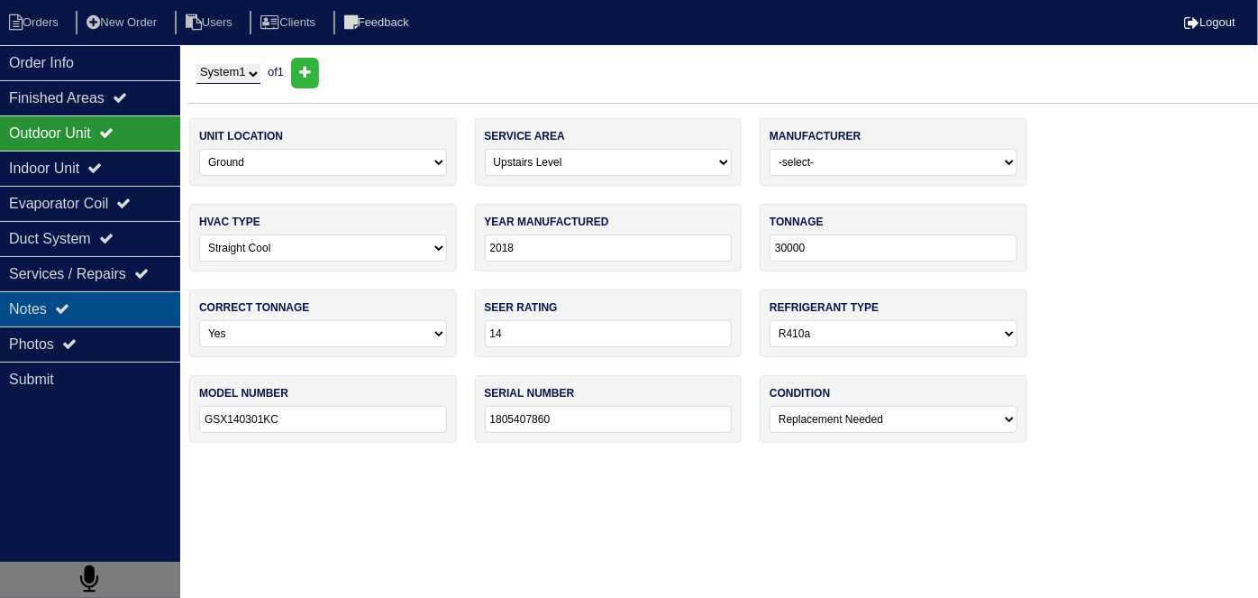
click at [96, 314] on div "Notes" at bounding box center [90, 308] width 180 height 35
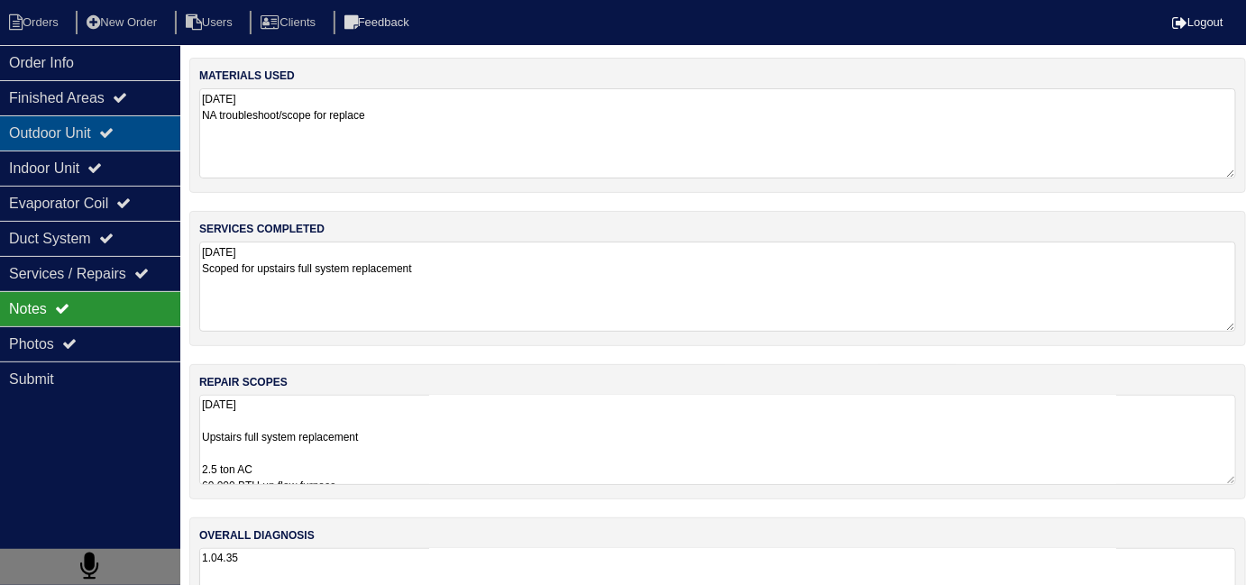
click at [94, 136] on div "Outdoor Unit" at bounding box center [90, 132] width 180 height 35
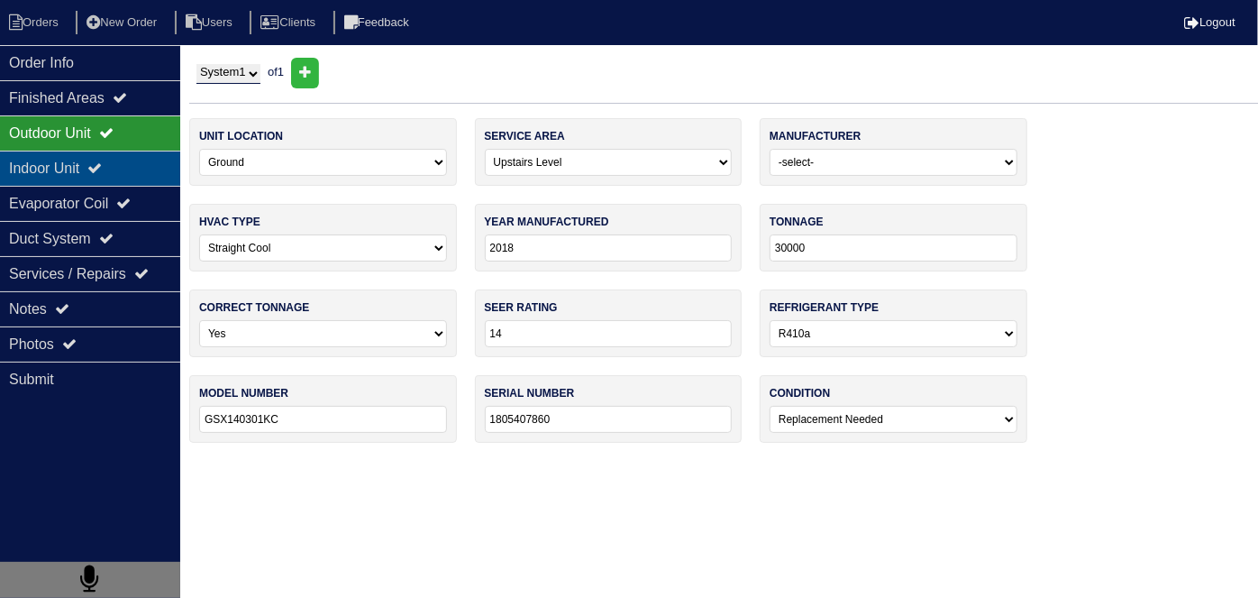
click at [101, 170] on icon at bounding box center [94, 167] width 14 height 14
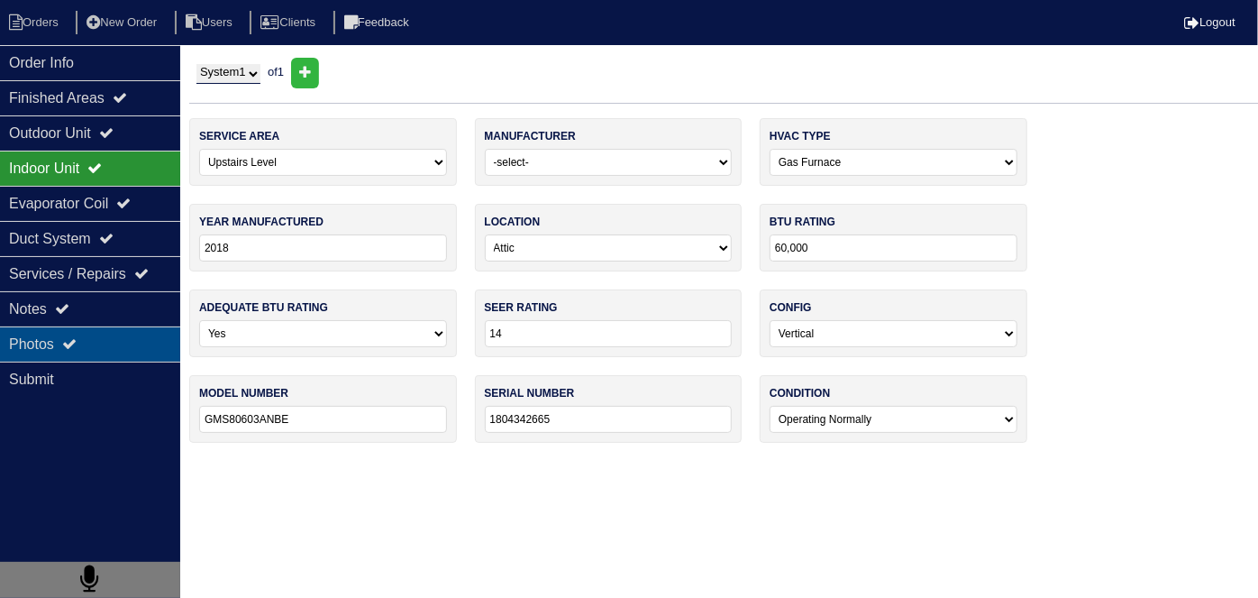
click at [98, 326] on div "Photos" at bounding box center [90, 343] width 180 height 35
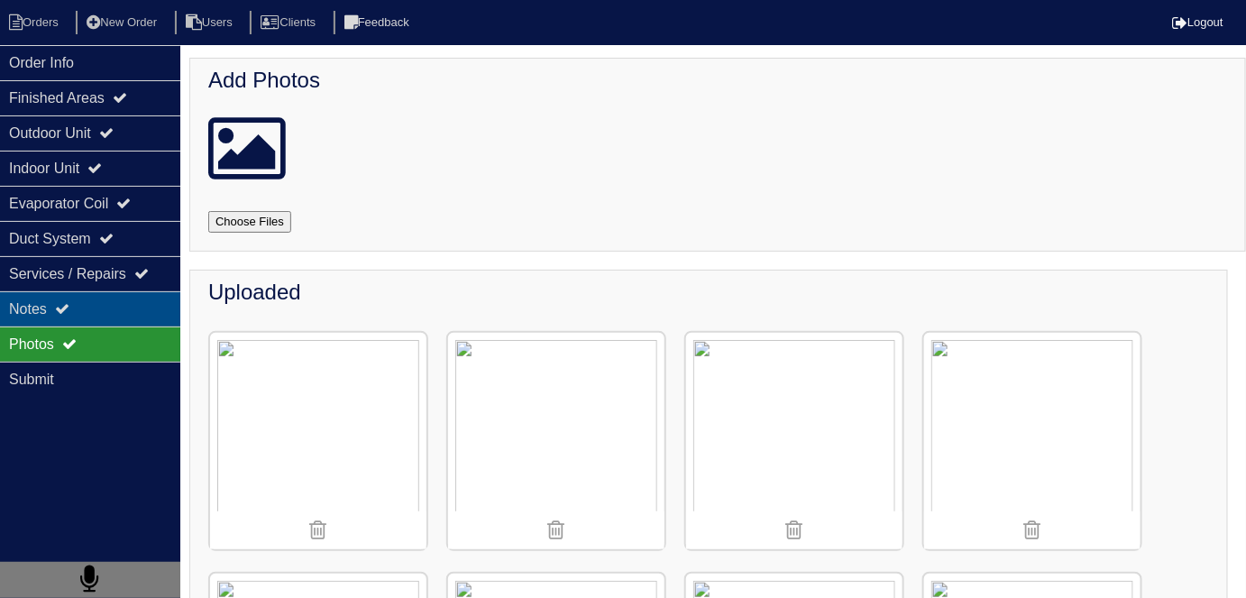
click at [97, 315] on div "Notes" at bounding box center [90, 308] width 180 height 35
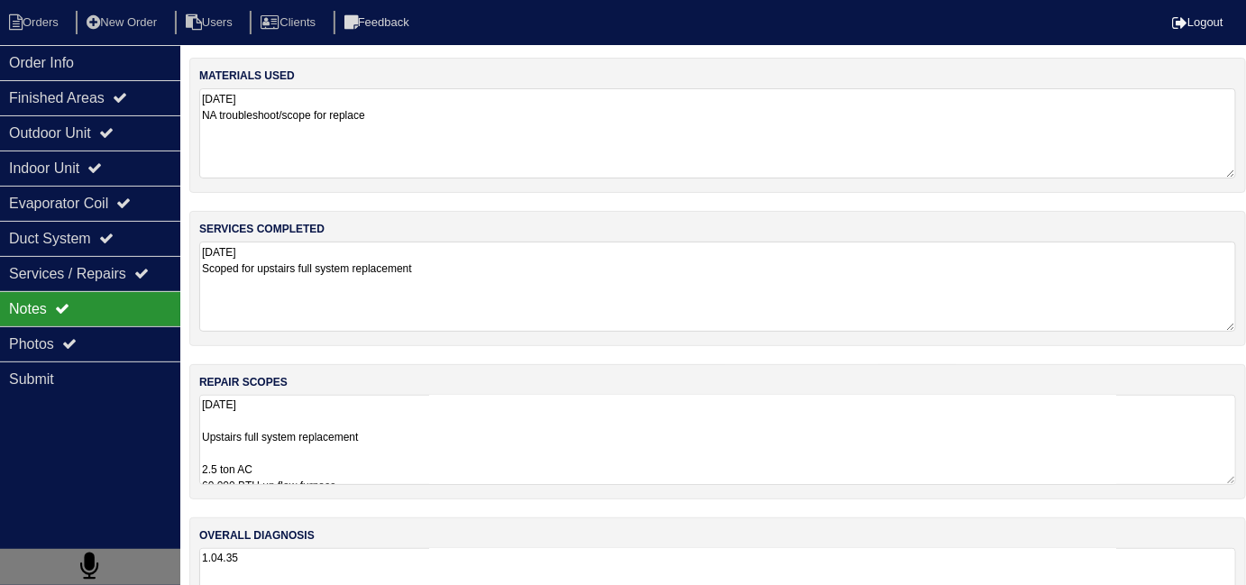
click at [476, 431] on textarea "[DATE] Upstairs full system replacement 2.5 ton AC 60,000 BTU up flow furnace 2…" at bounding box center [717, 440] width 1037 height 90
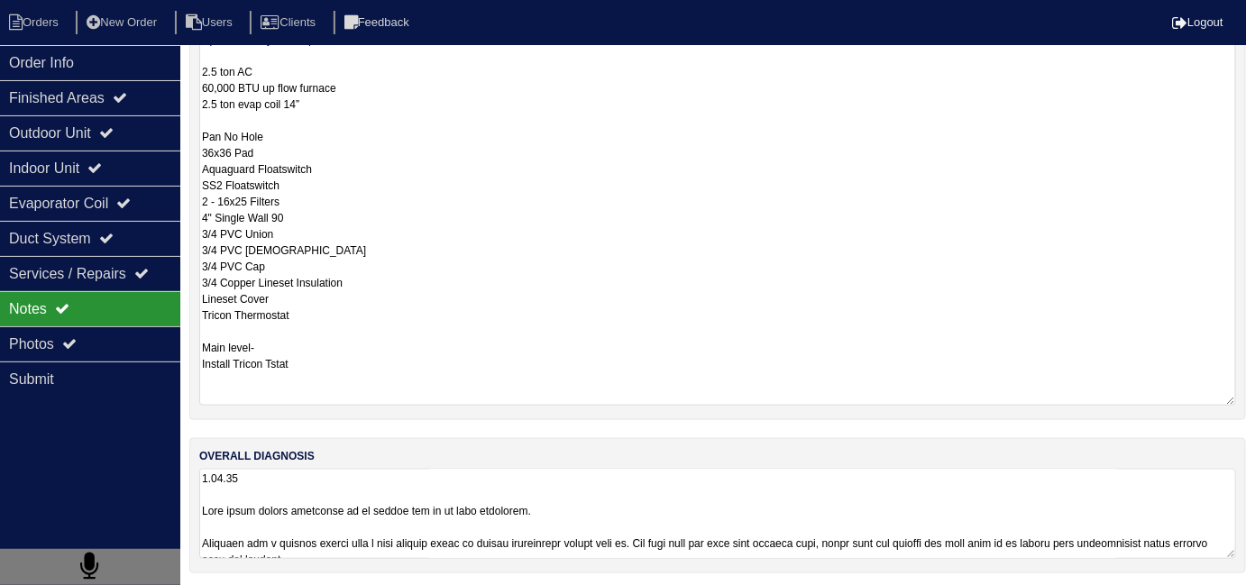
scroll to position [80, 0]
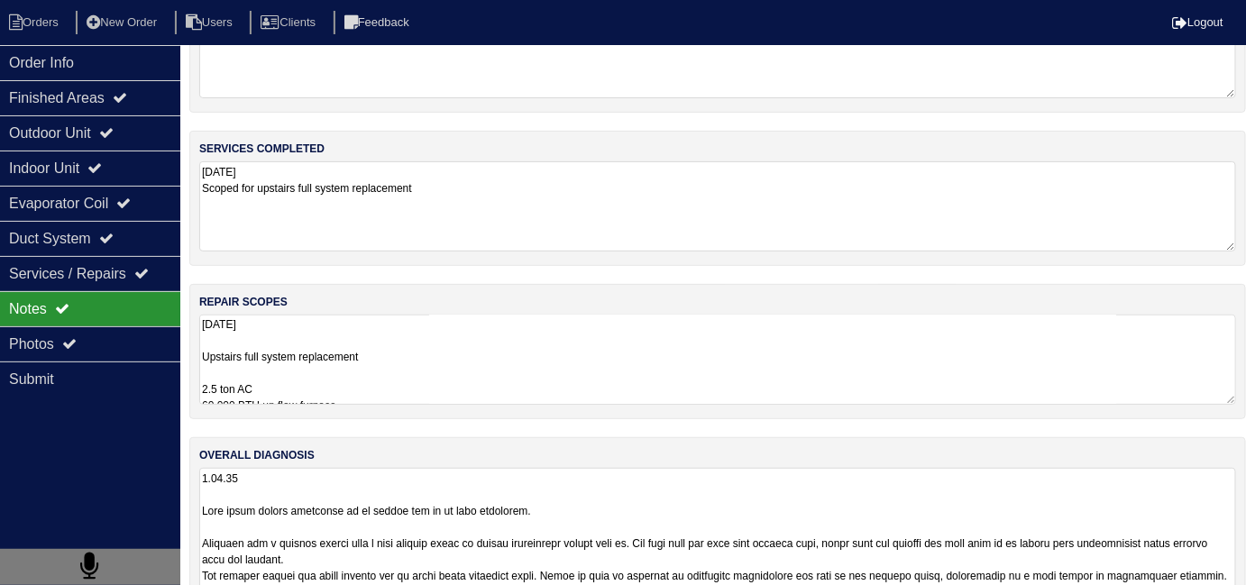
drag, startPoint x: 560, startPoint y: 502, endPoint x: 171, endPoint y: 508, distance: 388.5
click at [171, 508] on div "Order Info Finished Areas Outdoor Unit Indoor Unit Evaporator Coil Duct System …" at bounding box center [623, 402] width 1246 height 851
click at [516, 365] on textarea "[DATE] Upstairs full system replacement 2.5 ton AC 60,000 BTU up flow furnace 2…" at bounding box center [717, 360] width 1037 height 90
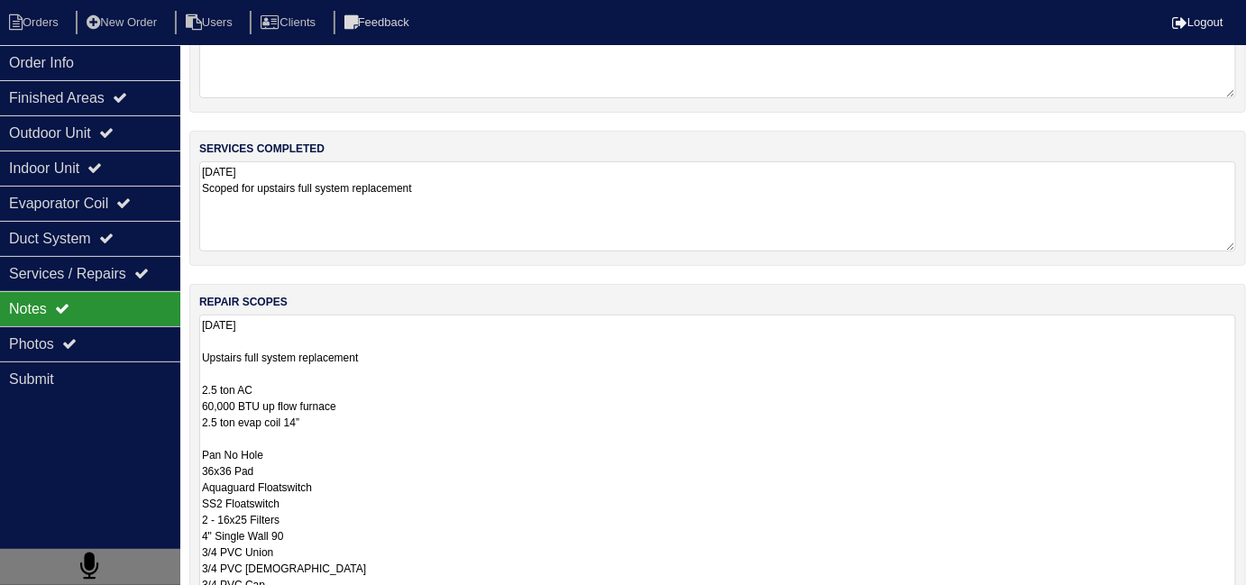
click at [571, 388] on textarea "9.29.25 Upstairs full system replacement 2.5 ton AC 60,000 BTU up flow furnace …" at bounding box center [717, 519] width 1037 height 409
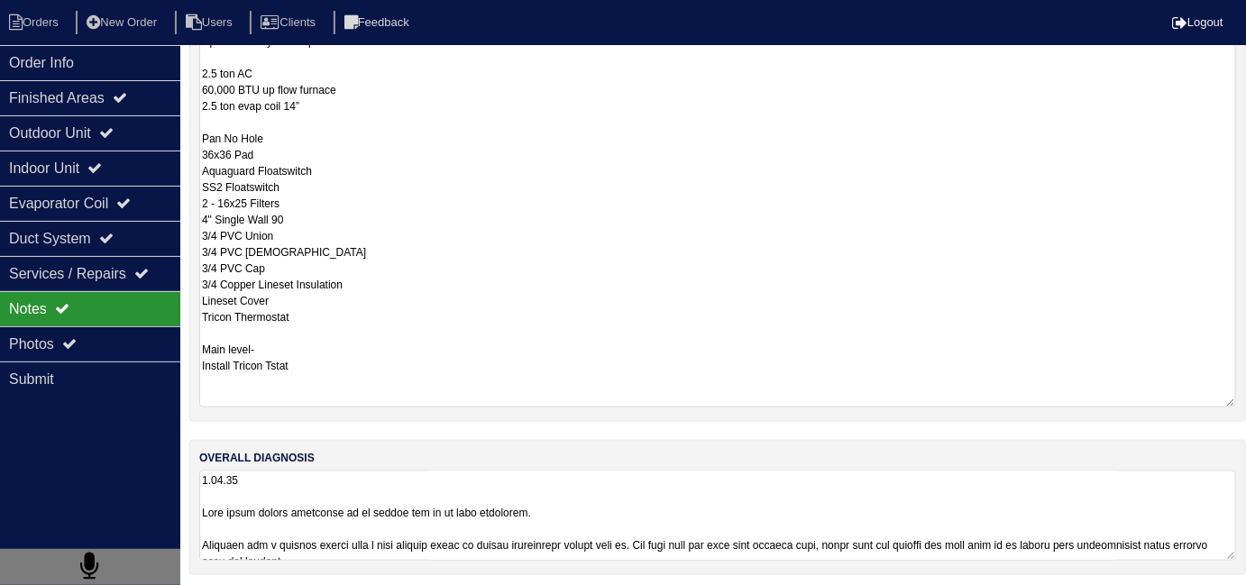
scroll to position [398, 0]
drag, startPoint x: 398, startPoint y: 322, endPoint x: 206, endPoint y: 64, distance: 321.4
click at [206, 64] on textarea "9.29.25 Upstairs full system replacement 2.5 ton AC 60,000 BTU up flow furnace …" at bounding box center [717, 200] width 1037 height 409
click at [449, 157] on textarea "9.29.25 Upstairs full system replacement 2.5 ton AC 60,000 BTU up flow furnace …" at bounding box center [717, 200] width 1037 height 409
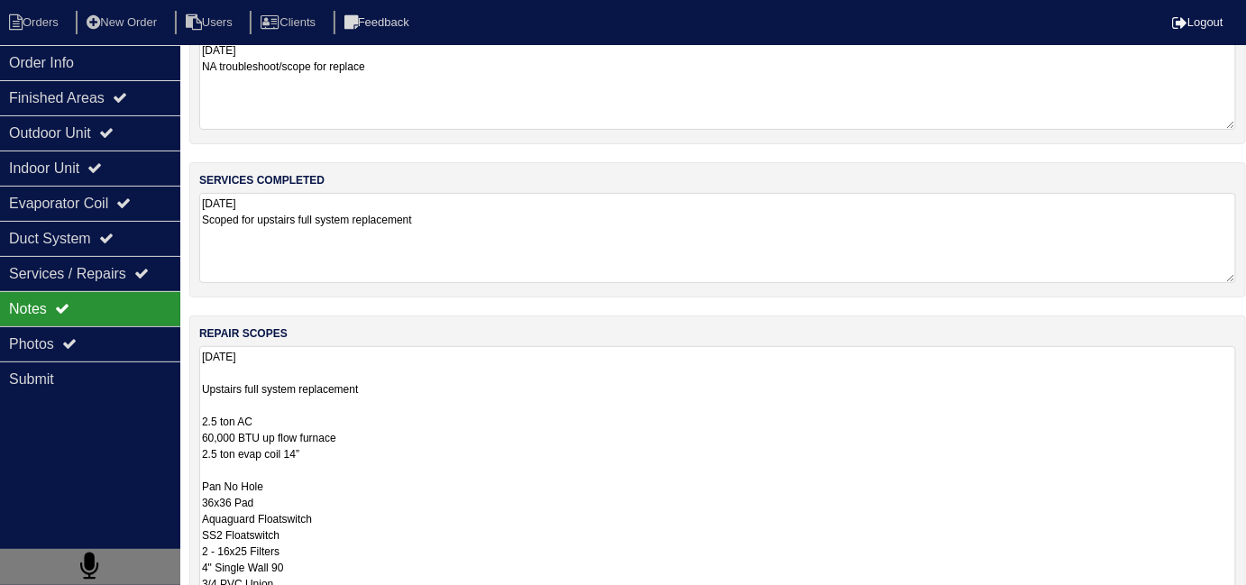
scroll to position [0, 0]
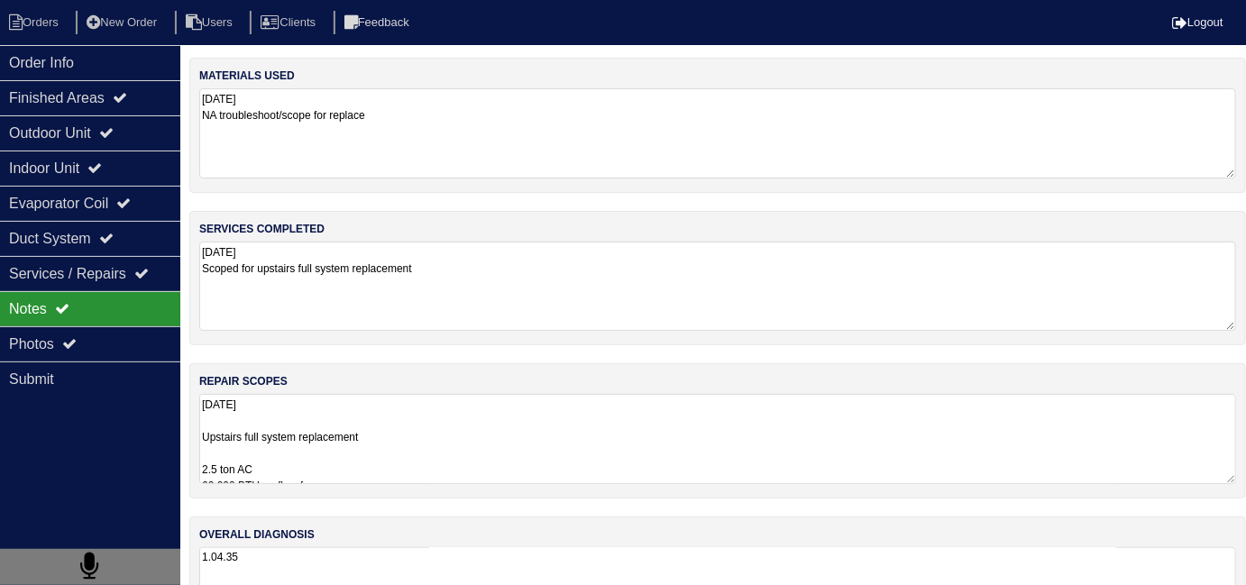
click at [560, 325] on textarea "9.29.25 Scoped for upstairs full system replacement" at bounding box center [717, 286] width 1037 height 89
click at [494, 111] on textarea "9.29.25 NA troubleshoot/scope for replace" at bounding box center [717, 133] width 1037 height 90
click at [91, 342] on div "Photos" at bounding box center [90, 343] width 180 height 35
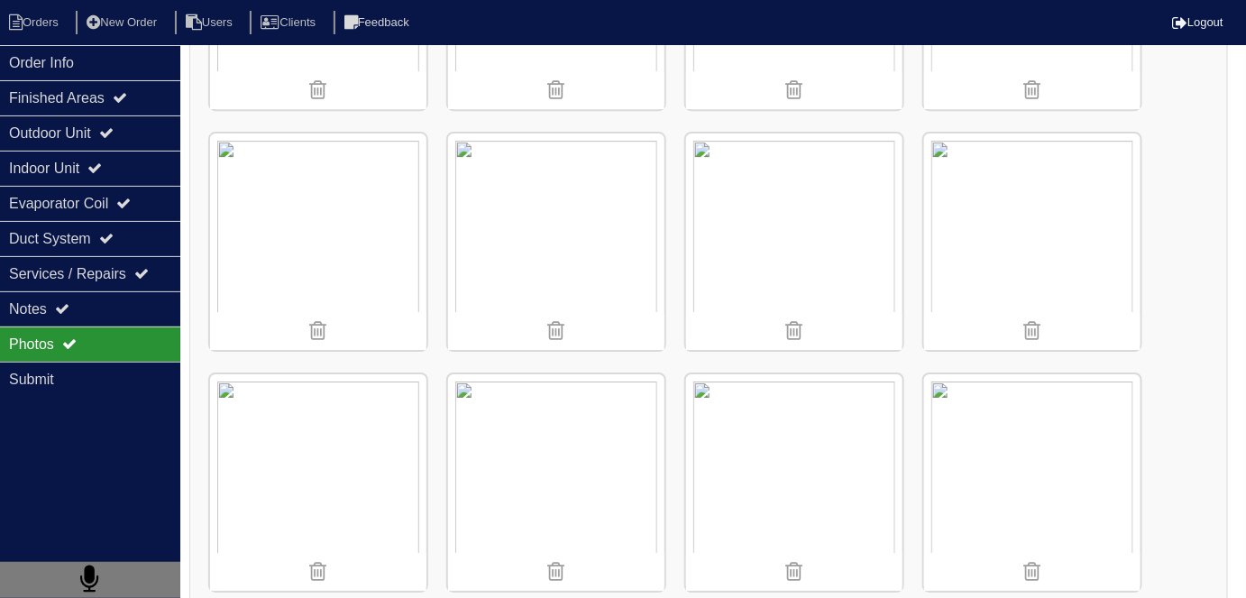
scroll to position [1886, 0]
click at [805, 434] on img at bounding box center [794, 480] width 216 height 216
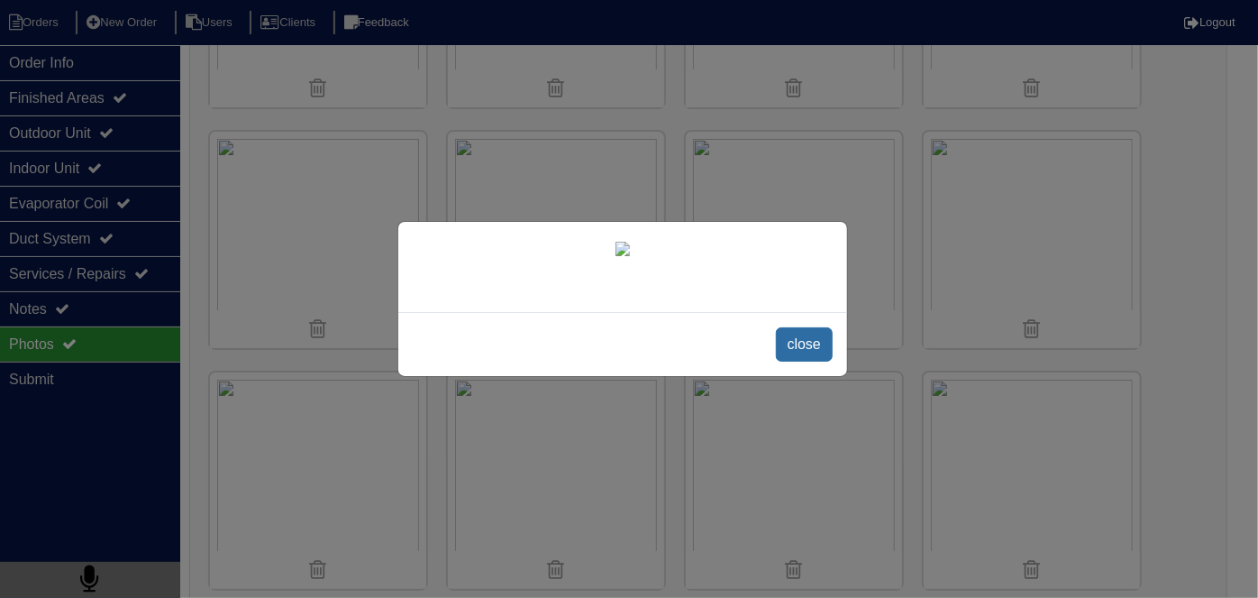
click at [786, 330] on span "close" at bounding box center [804, 344] width 57 height 34
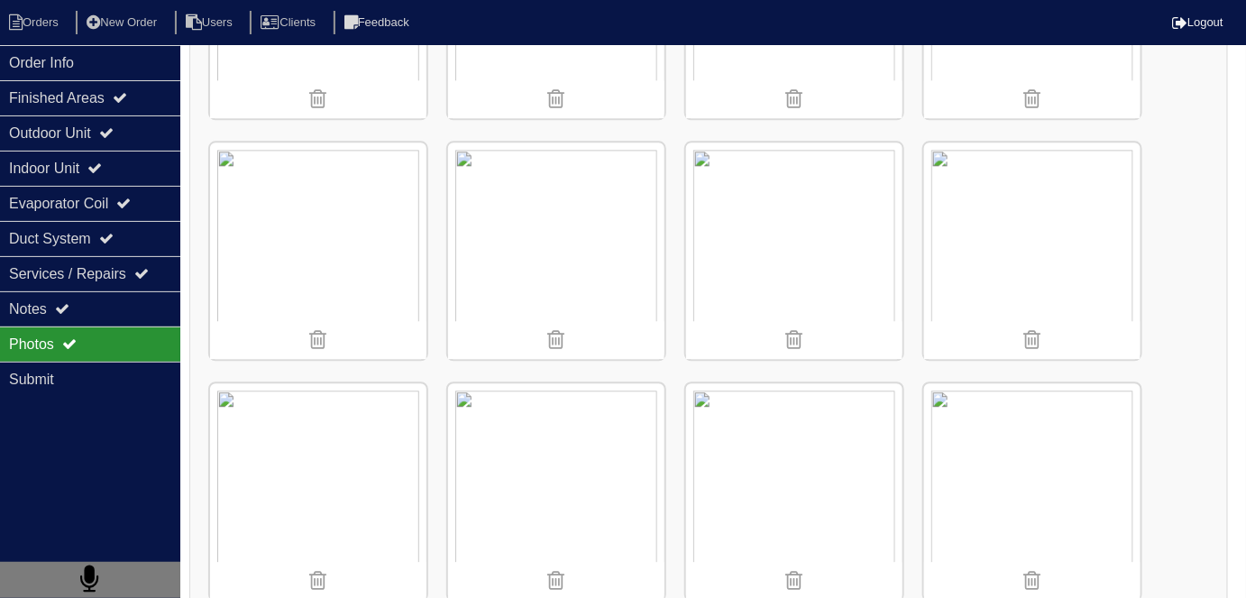
scroll to position [1394, 0]
click at [397, 266] on img at bounding box center [318, 250] width 216 height 216
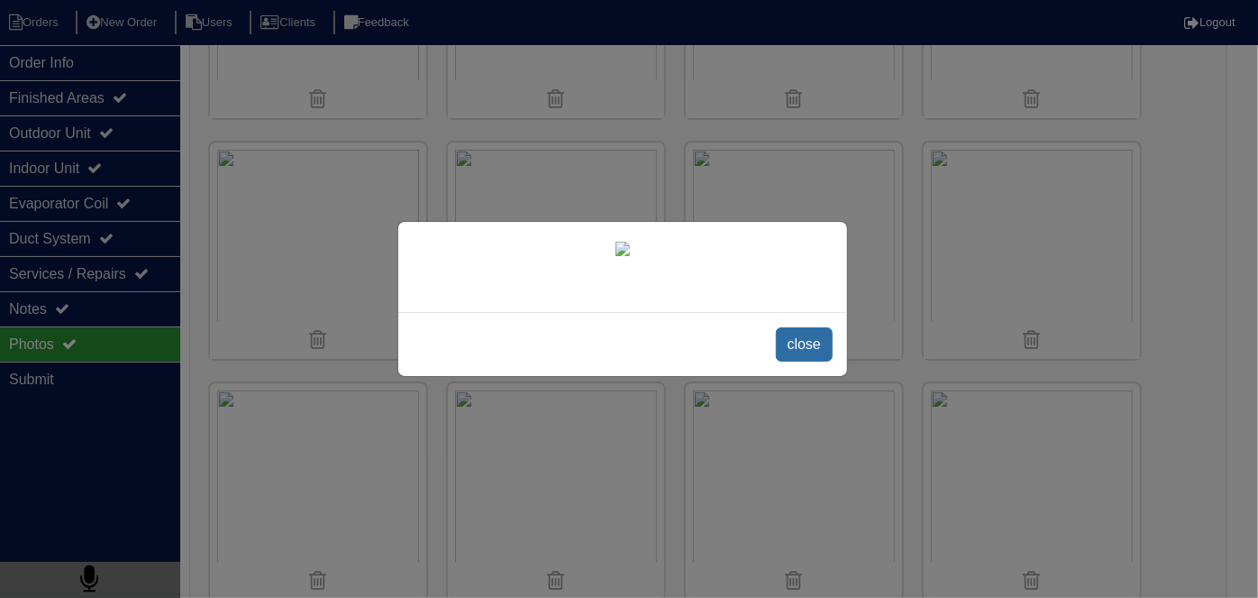
click at [814, 342] on span "close" at bounding box center [804, 344] width 57 height 34
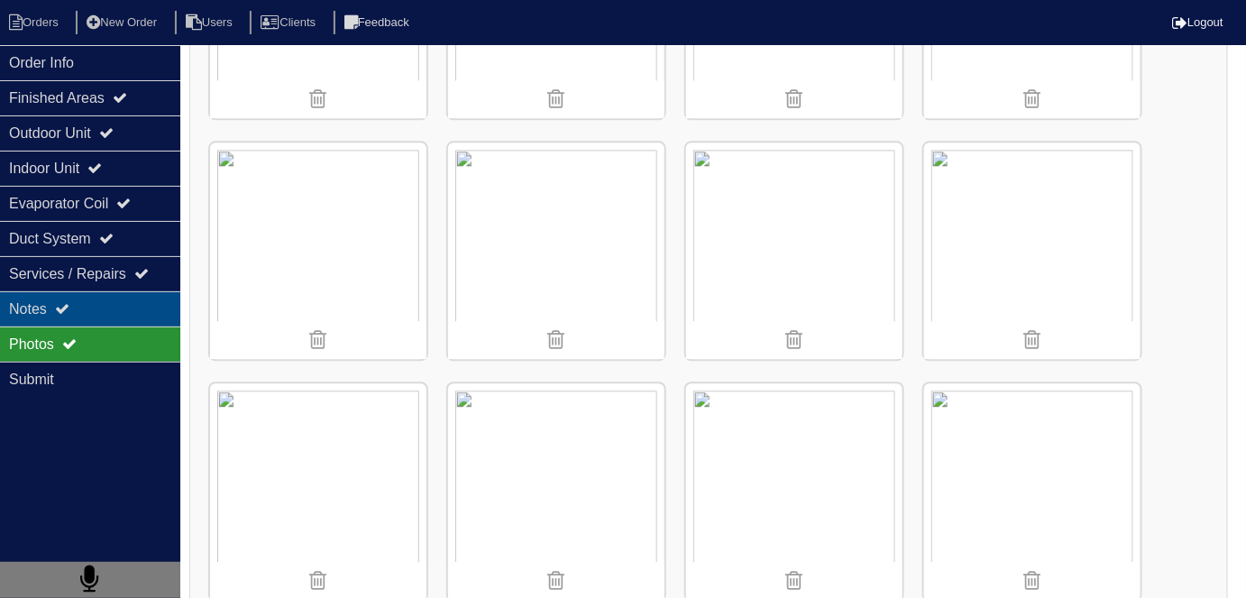
click at [143, 319] on div "Notes" at bounding box center [90, 308] width 180 height 35
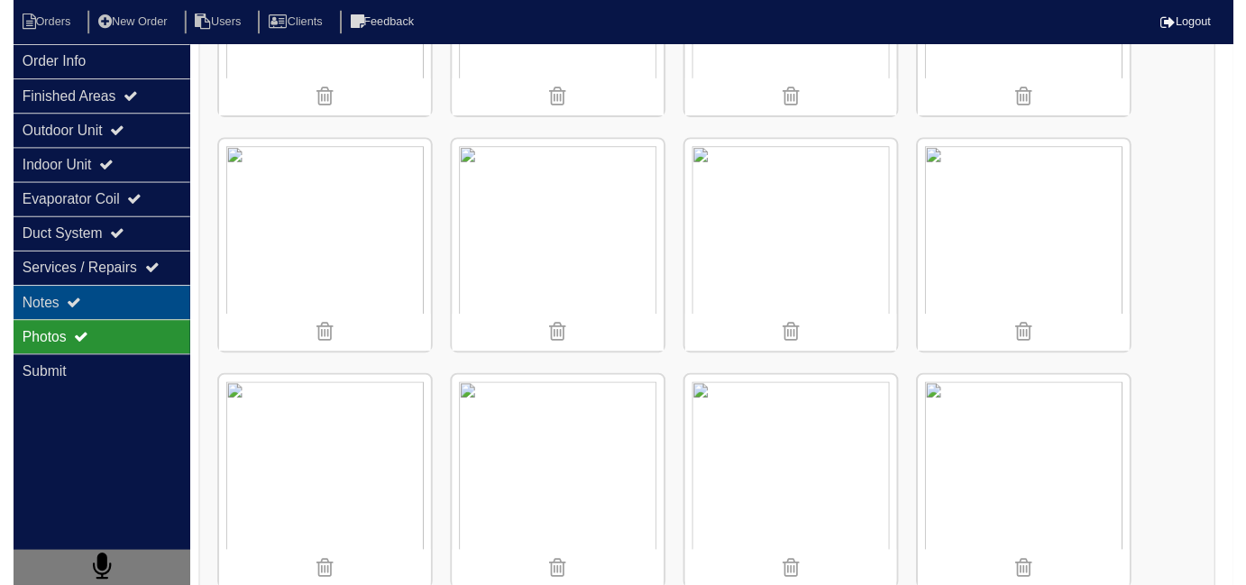
scroll to position [80, 0]
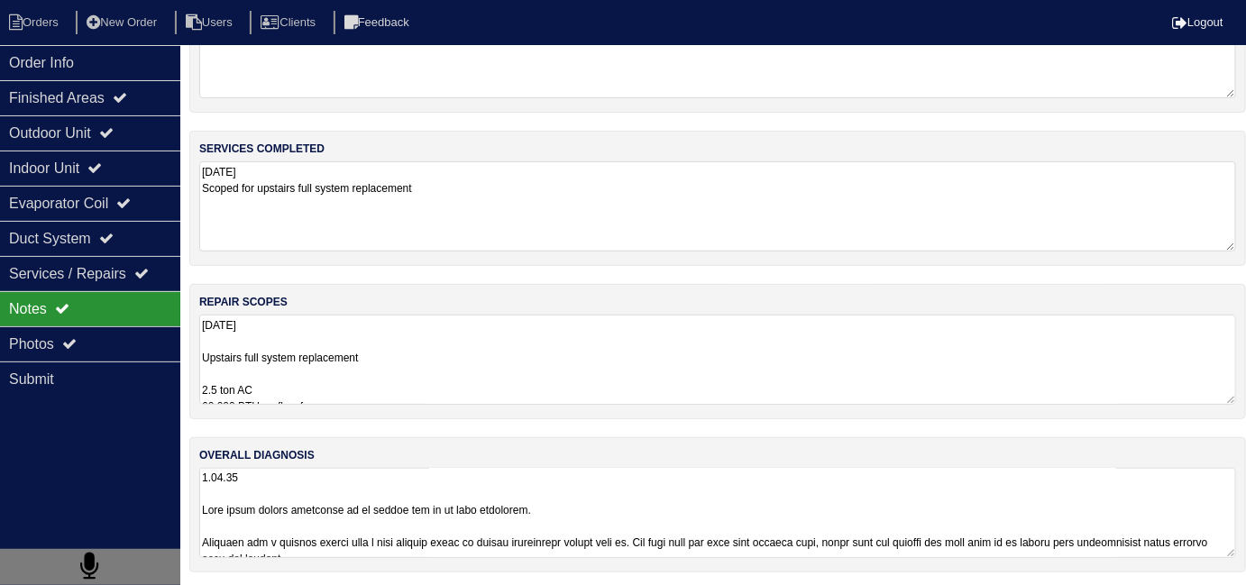
click at [763, 515] on textarea at bounding box center [717, 513] width 1037 height 90
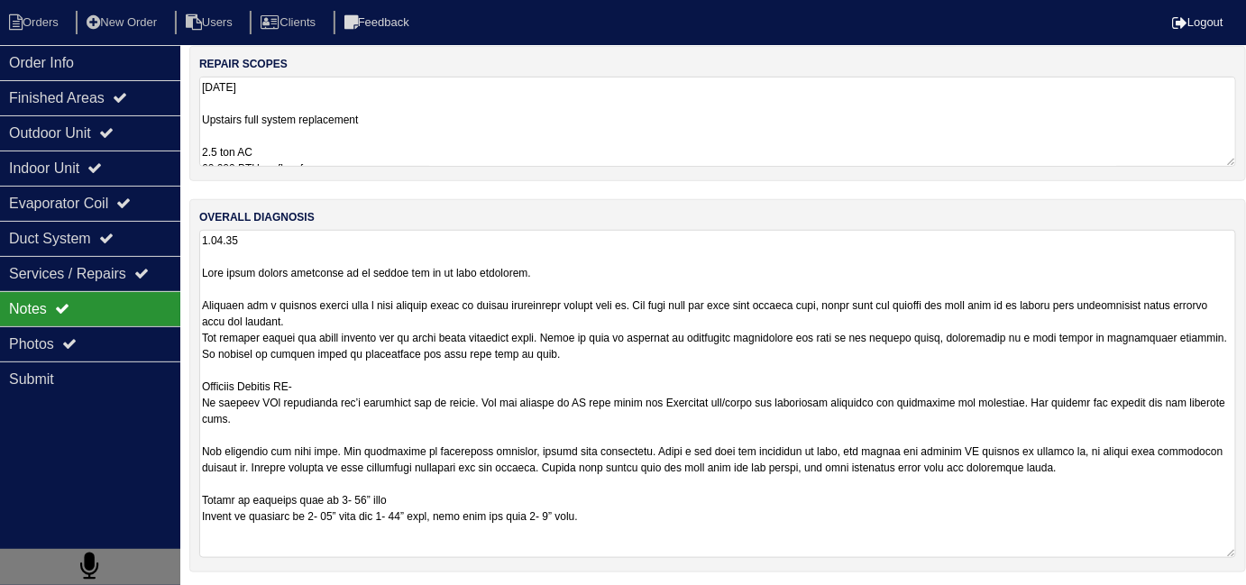
click at [600, 270] on textarea at bounding box center [717, 394] width 1037 height 328
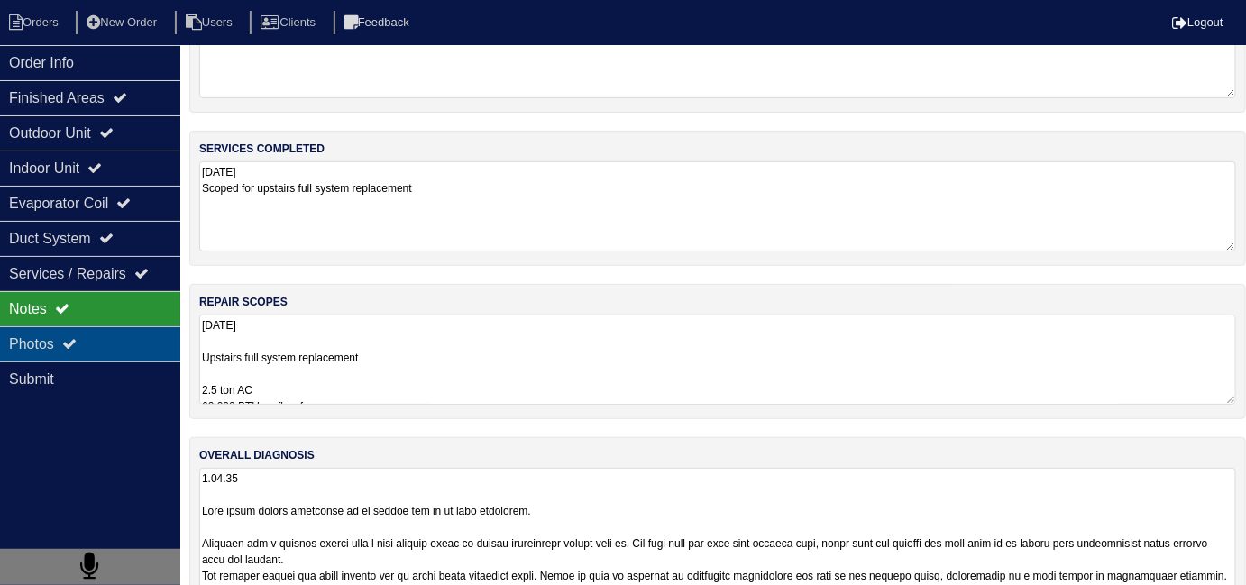
click at [98, 335] on div "Photos" at bounding box center [90, 343] width 180 height 35
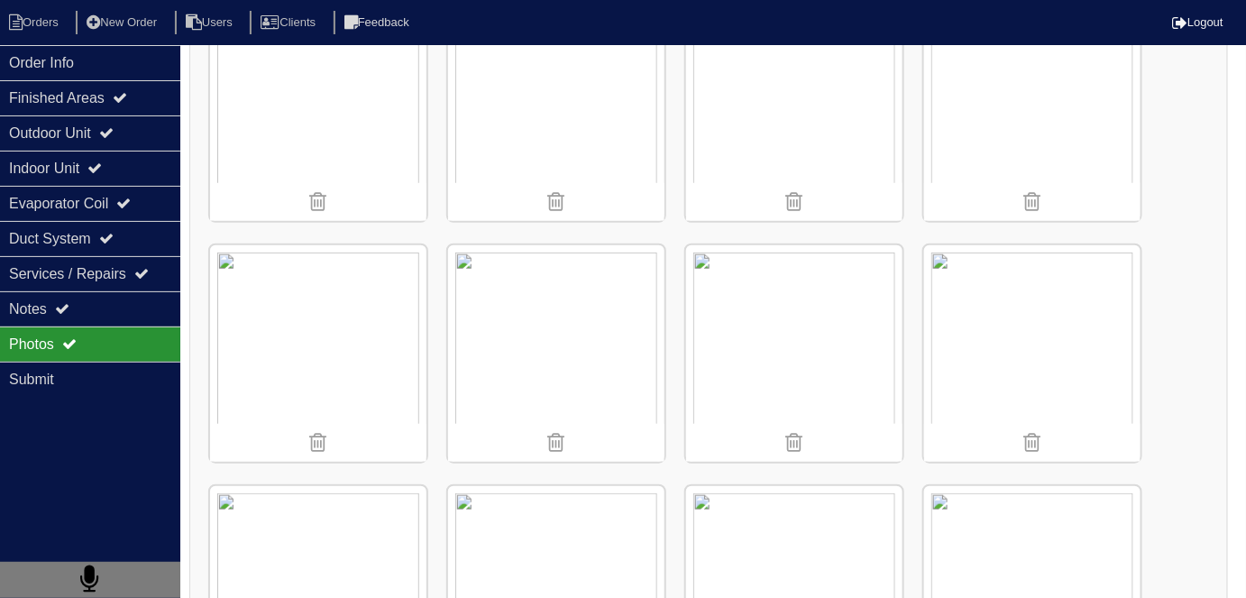
scroll to position [327, 0]
click at [816, 318] on img at bounding box center [794, 354] width 216 height 216
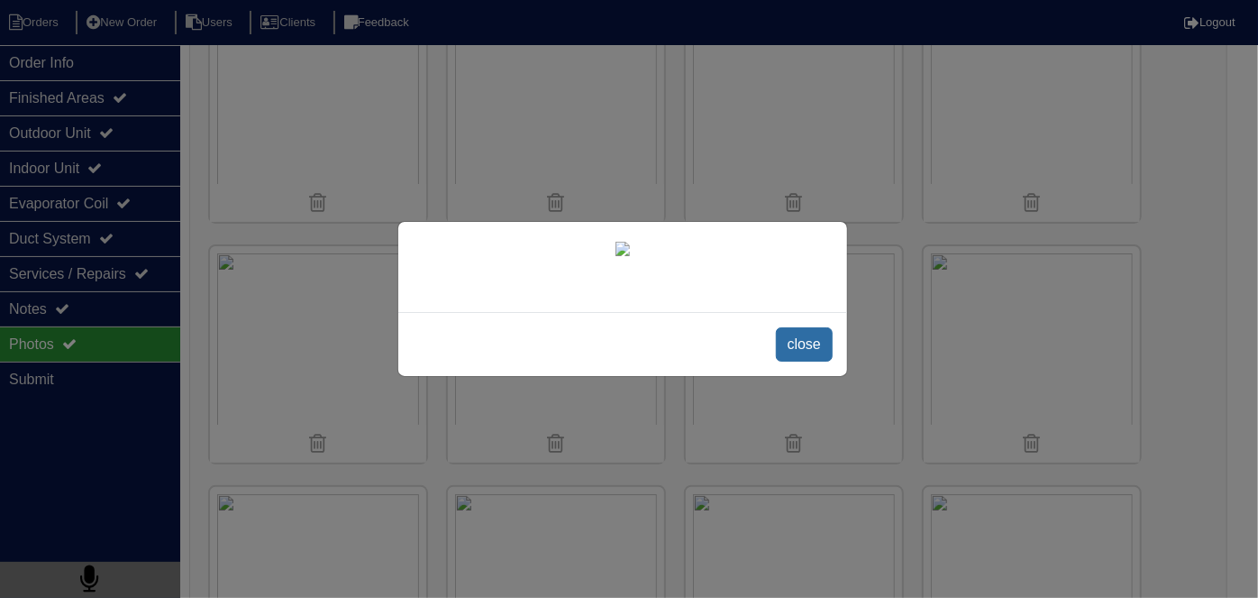
click at [799, 360] on span "close" at bounding box center [804, 344] width 57 height 34
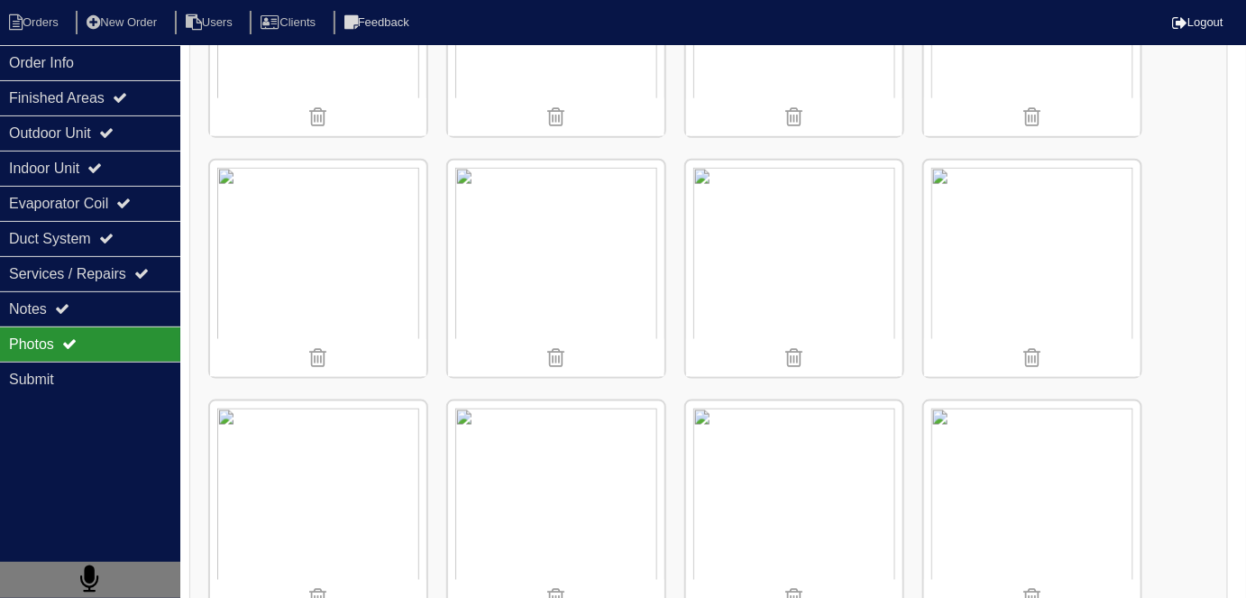
scroll to position [654, 0]
click at [63, 294] on div "Notes" at bounding box center [90, 308] width 180 height 35
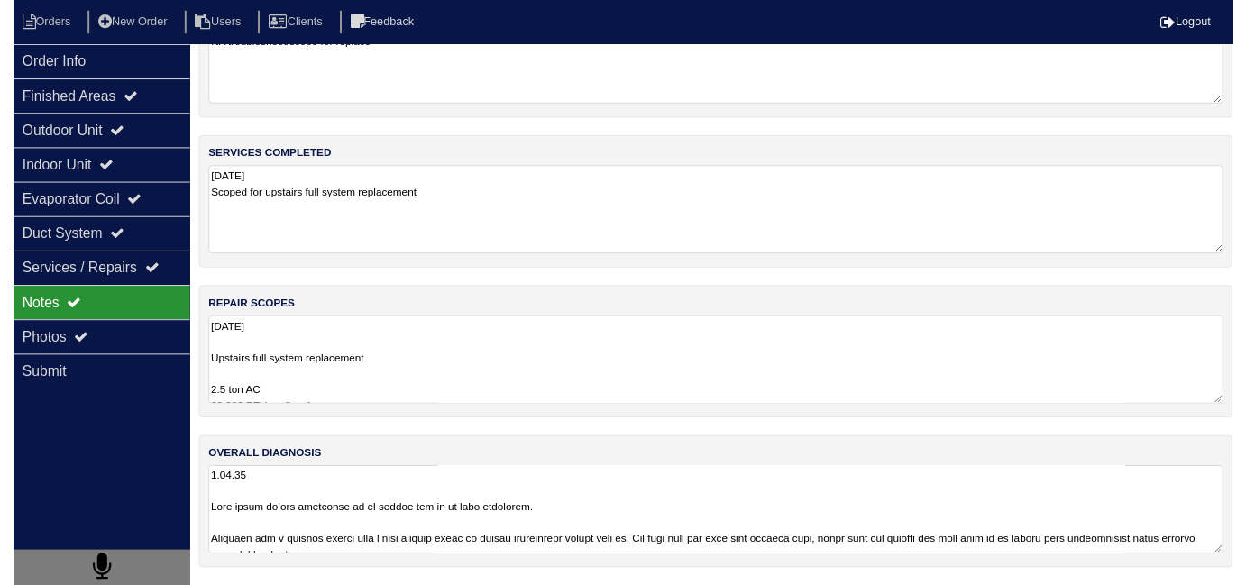
scroll to position [80, 0]
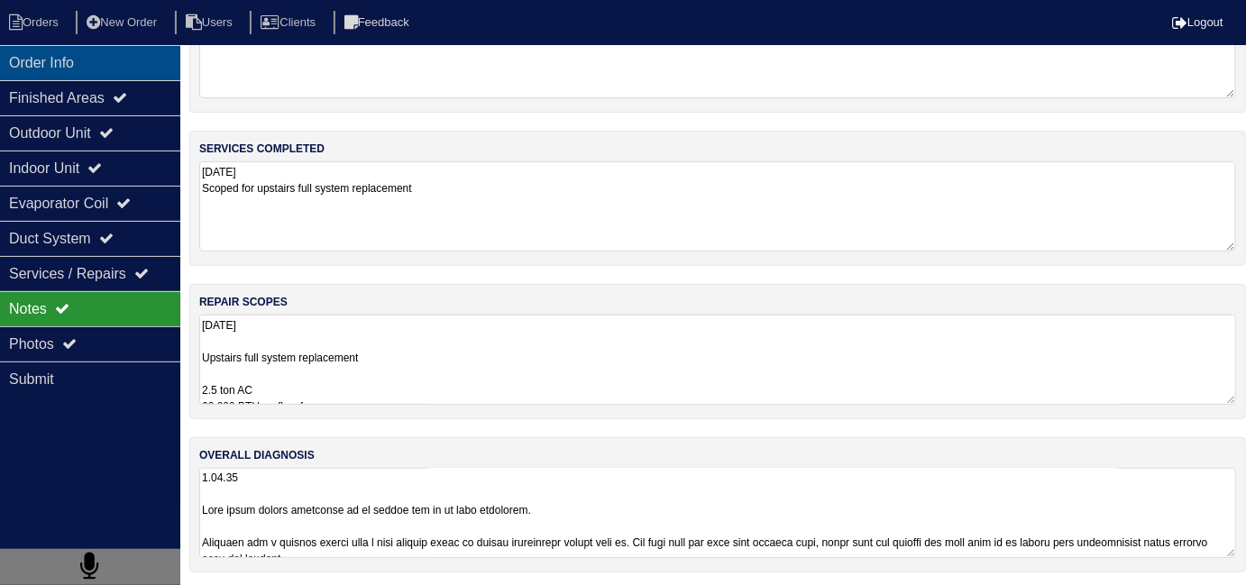
click at [96, 52] on div "Order Info" at bounding box center [90, 62] width 180 height 35
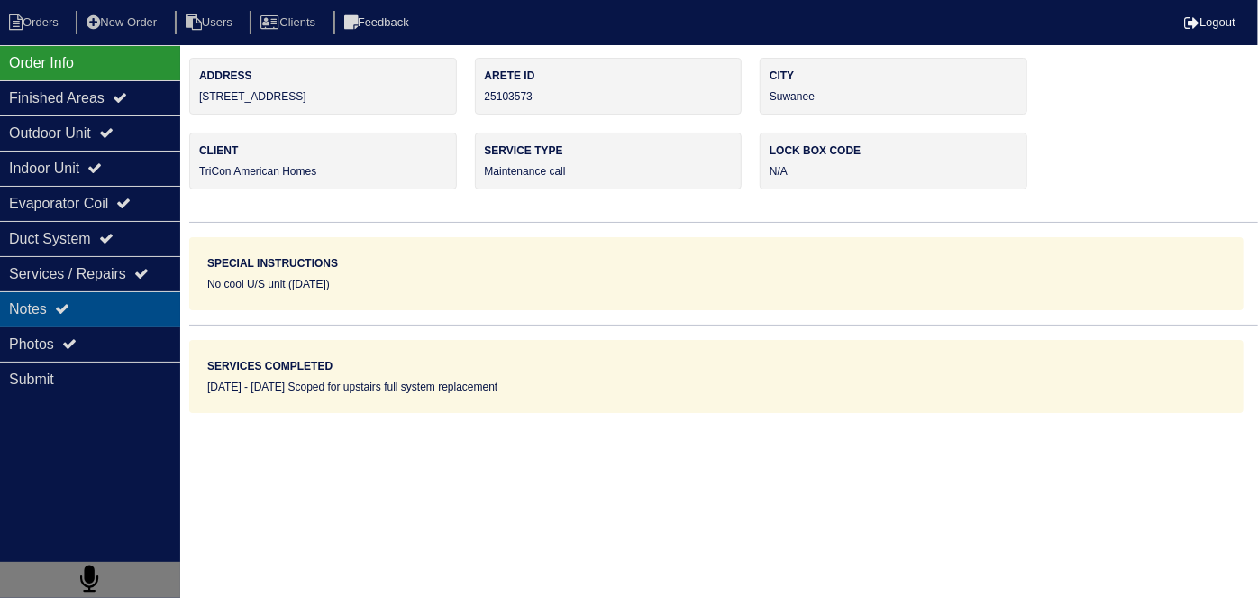
click at [77, 301] on div "Notes" at bounding box center [90, 308] width 180 height 35
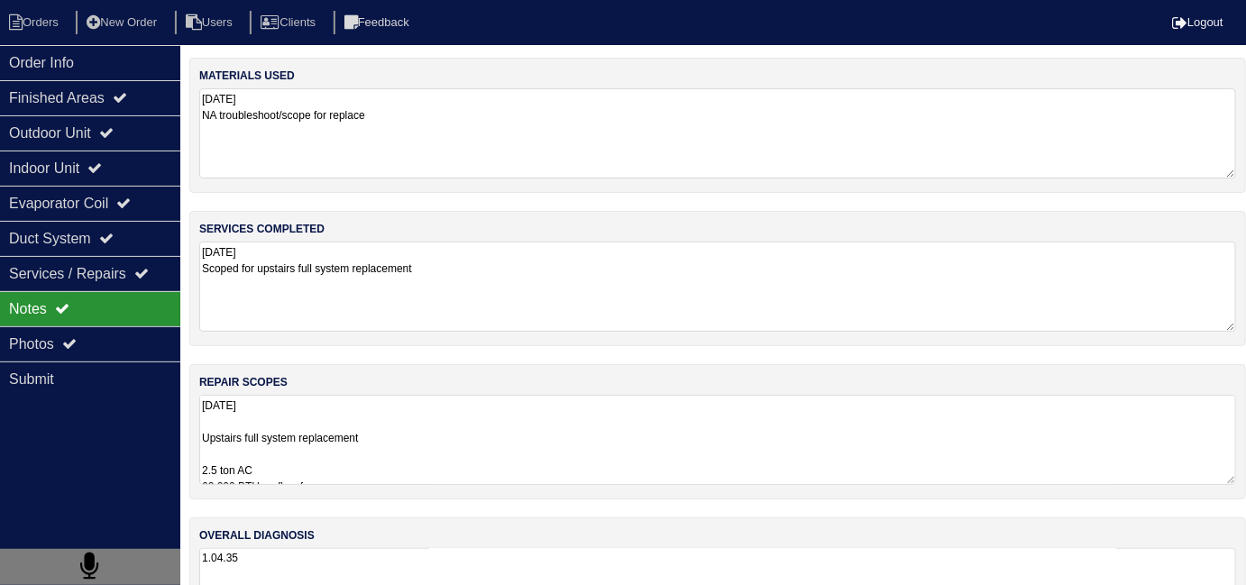
drag, startPoint x: 369, startPoint y: 300, endPoint x: 452, endPoint y: 294, distance: 84.1
click at [370, 300] on textarea "9.29.25 Scoped for upstairs full system replacement" at bounding box center [717, 287] width 1037 height 90
click at [547, 280] on textarea "9.29.25 Scoped for upstairs full system replacement" at bounding box center [717, 286] width 1037 height 89
click at [513, 465] on textarea "9.29.25 Upstairs full system replacement 2.5 ton AC 60,000 BTU up flow furnace …" at bounding box center [717, 439] width 1037 height 90
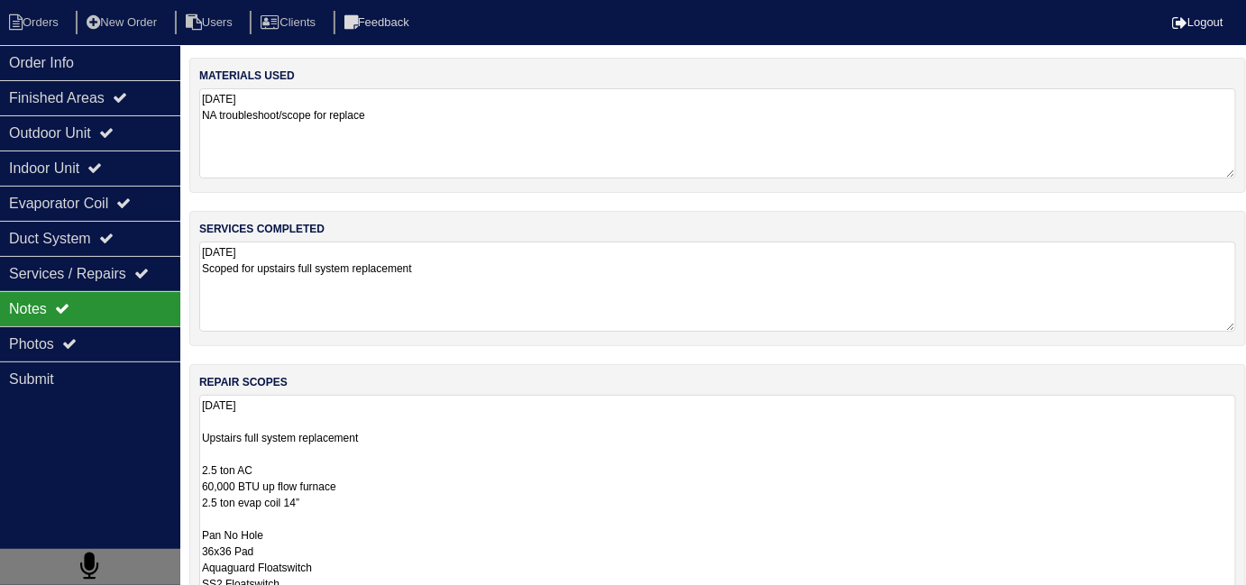
scroll to position [1, 0]
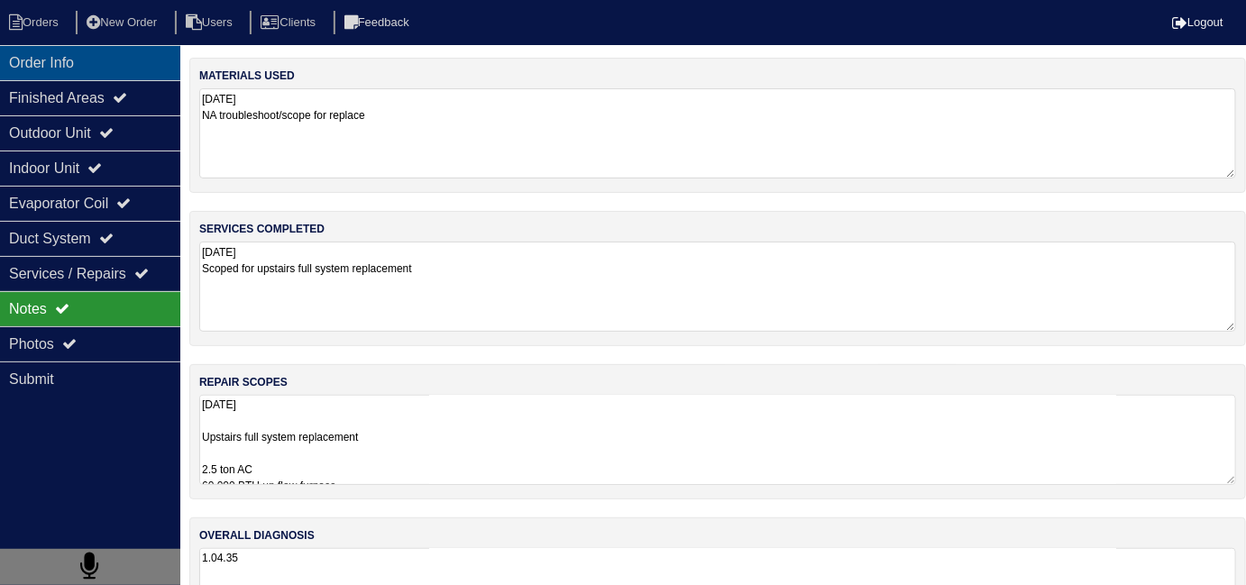
click at [56, 65] on div "Order Info" at bounding box center [90, 62] width 180 height 35
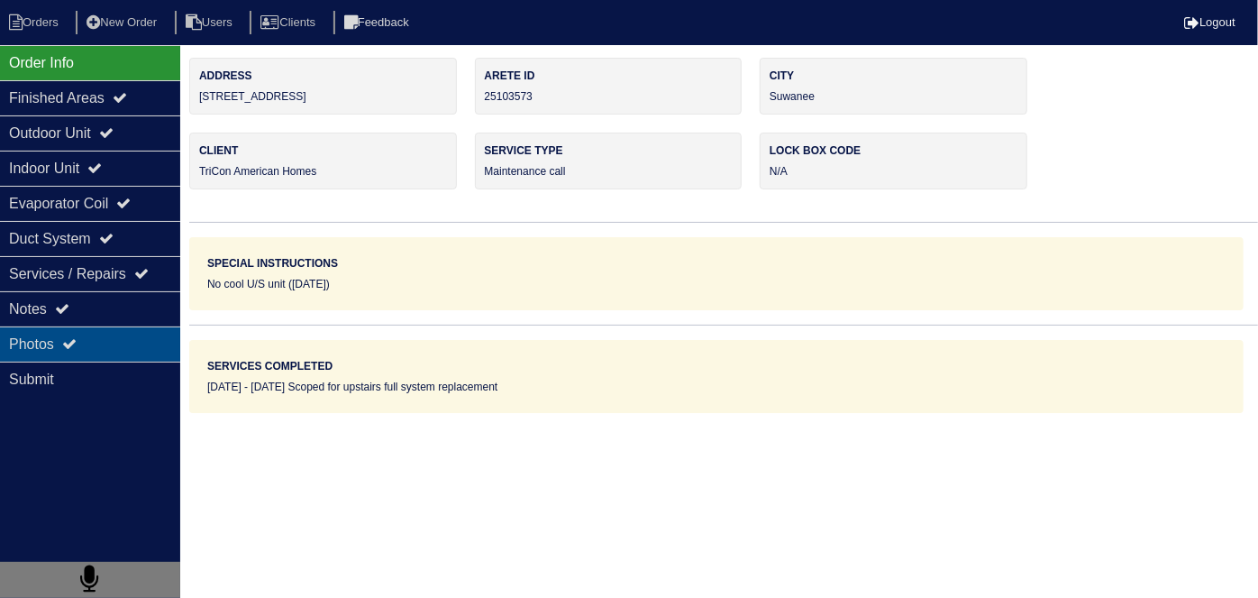
click at [108, 326] on div "Photos" at bounding box center [90, 343] width 180 height 35
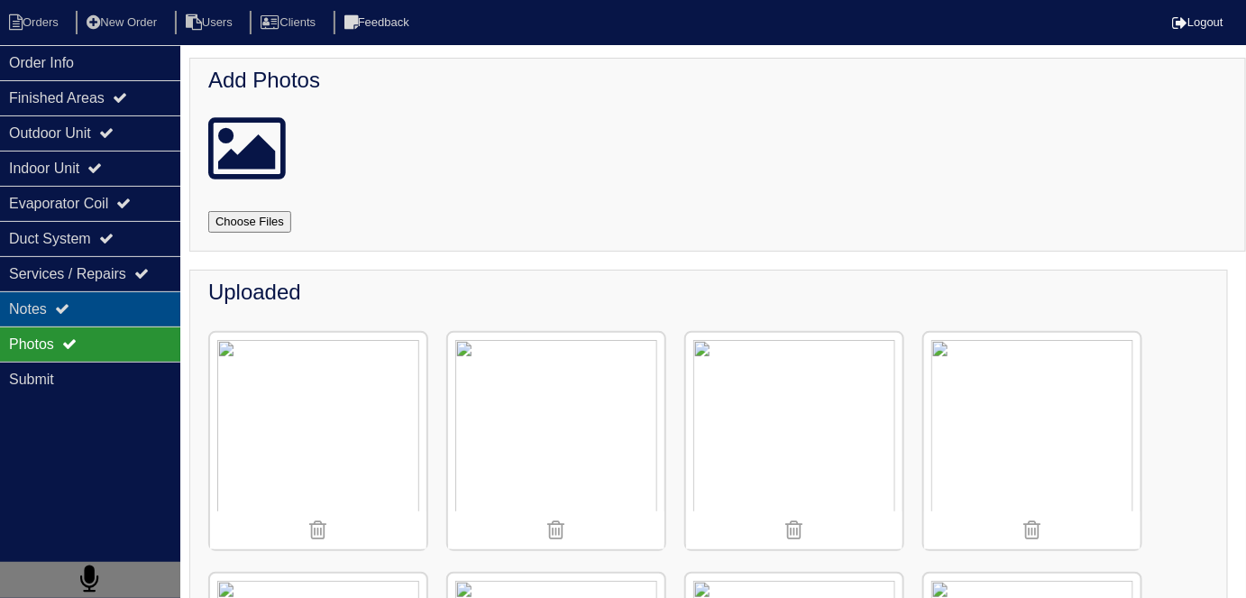
click at [115, 310] on div "Notes" at bounding box center [90, 308] width 180 height 35
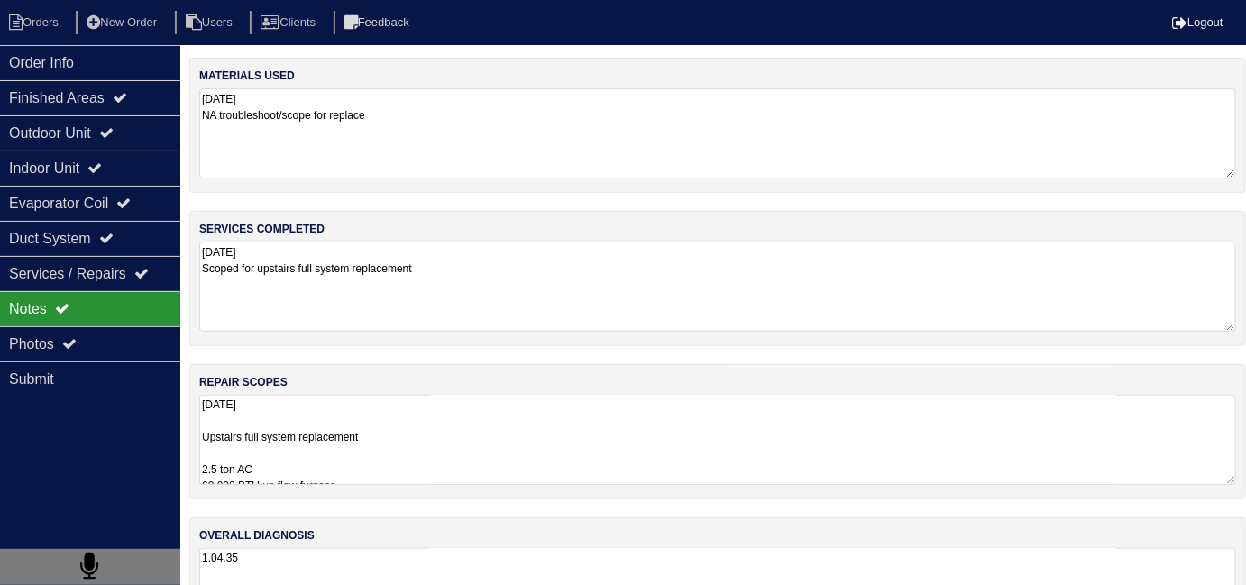
click at [626, 302] on textarea "9.29.25 Scoped for upstairs full system replacement" at bounding box center [717, 287] width 1037 height 90
click at [646, 428] on textarea "9.29.25 Upstairs full system replacement 2.5 ton AC 60,000 BTU up flow furnace …" at bounding box center [717, 439] width 1037 height 90
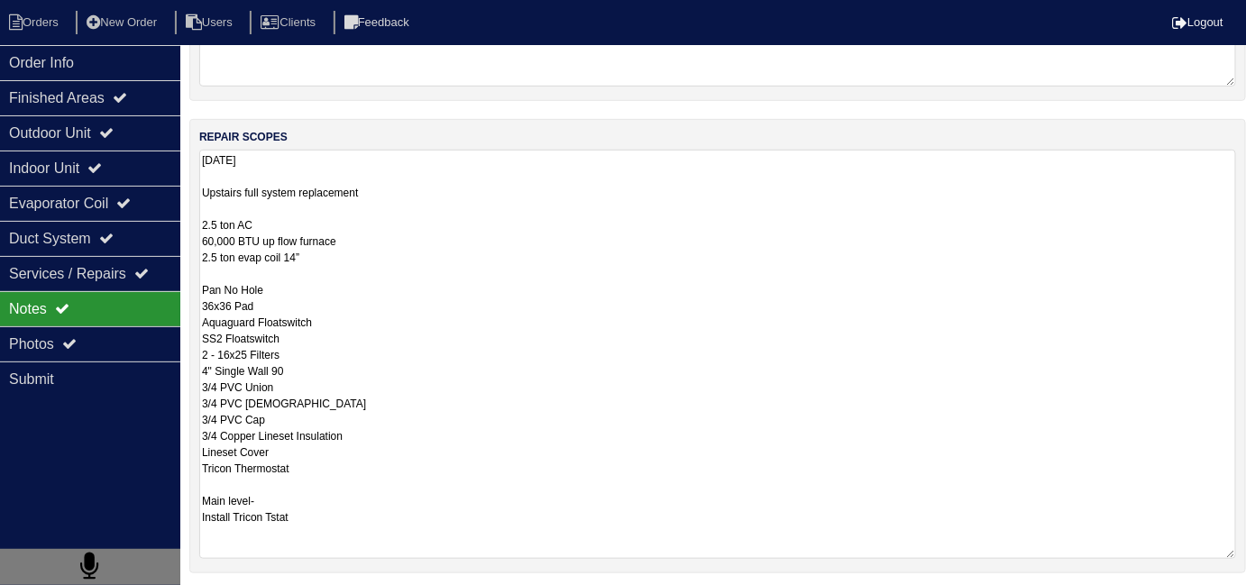
scroll to position [245, 0]
click at [617, 507] on textarea "9.29.25 Upstairs full system replacement 2.5 ton AC 60,000 BTU up flow furnace …" at bounding box center [717, 354] width 1037 height 409
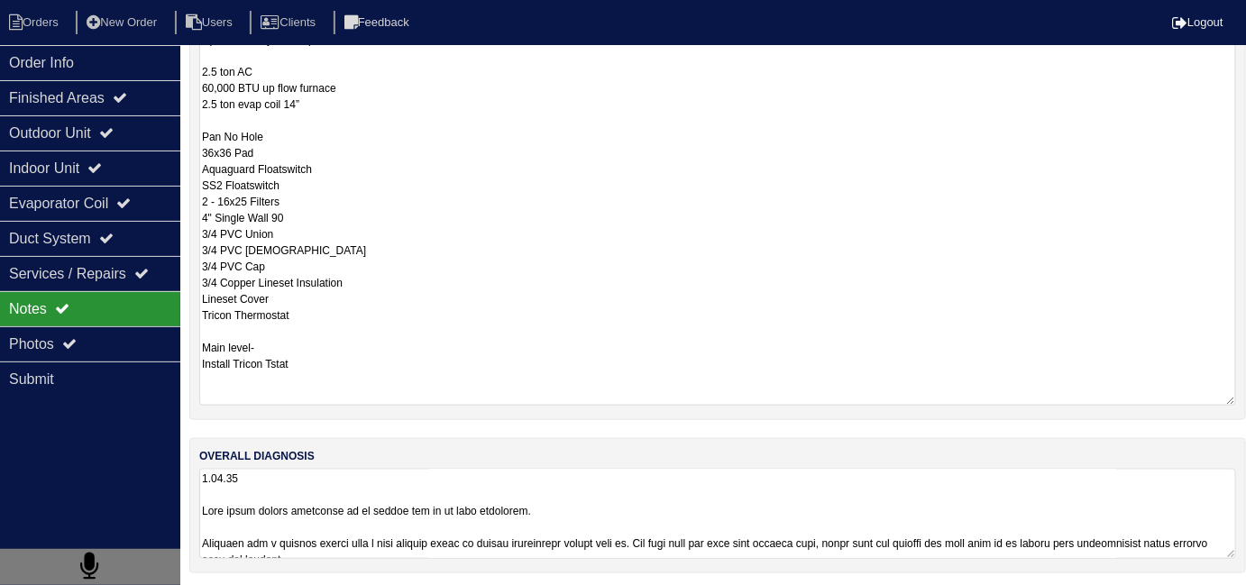
click at [624, 510] on textarea at bounding box center [717, 514] width 1037 height 90
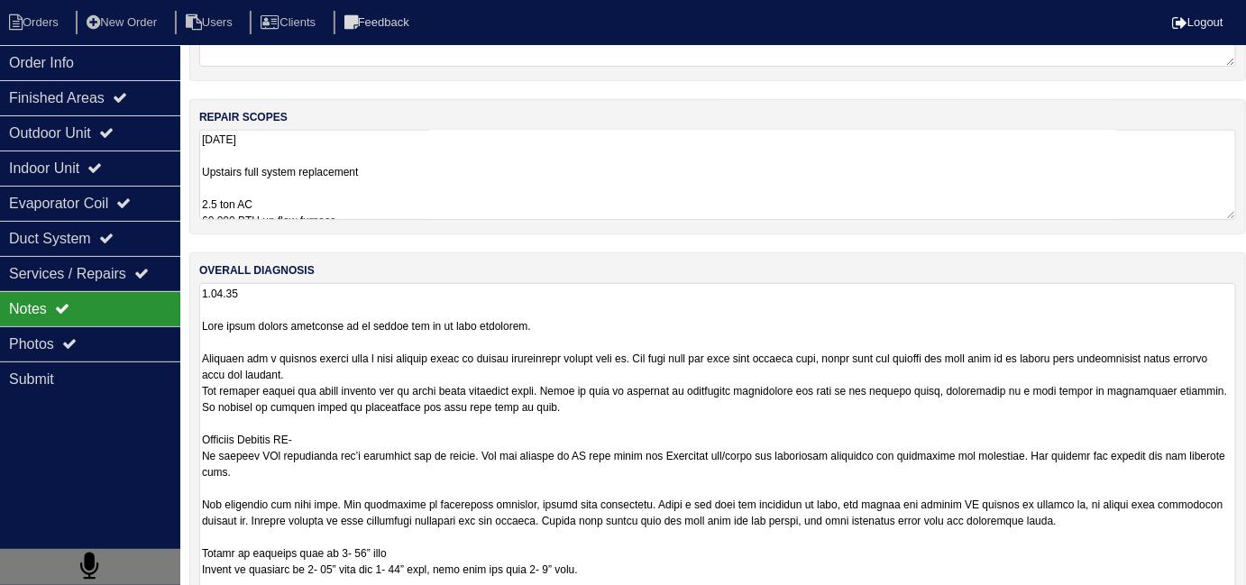
scroll to position [318, 0]
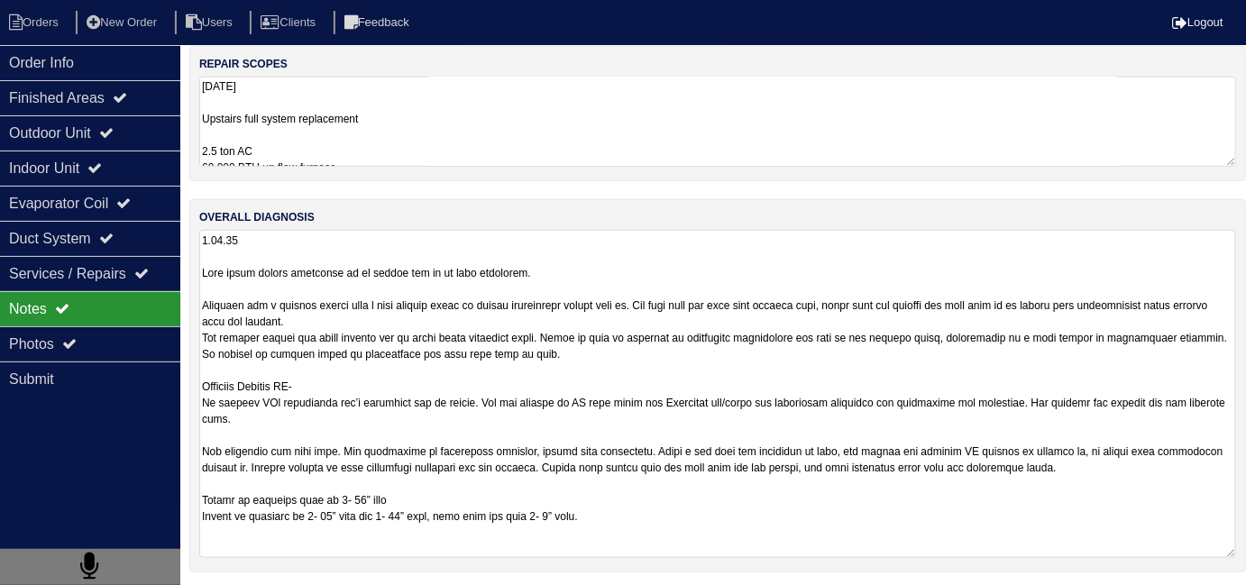
click at [484, 128] on textarea "9.29.25 Upstairs full system replacement 2.5 ton AC 60,000 BTU up flow furnace …" at bounding box center [717, 122] width 1037 height 90
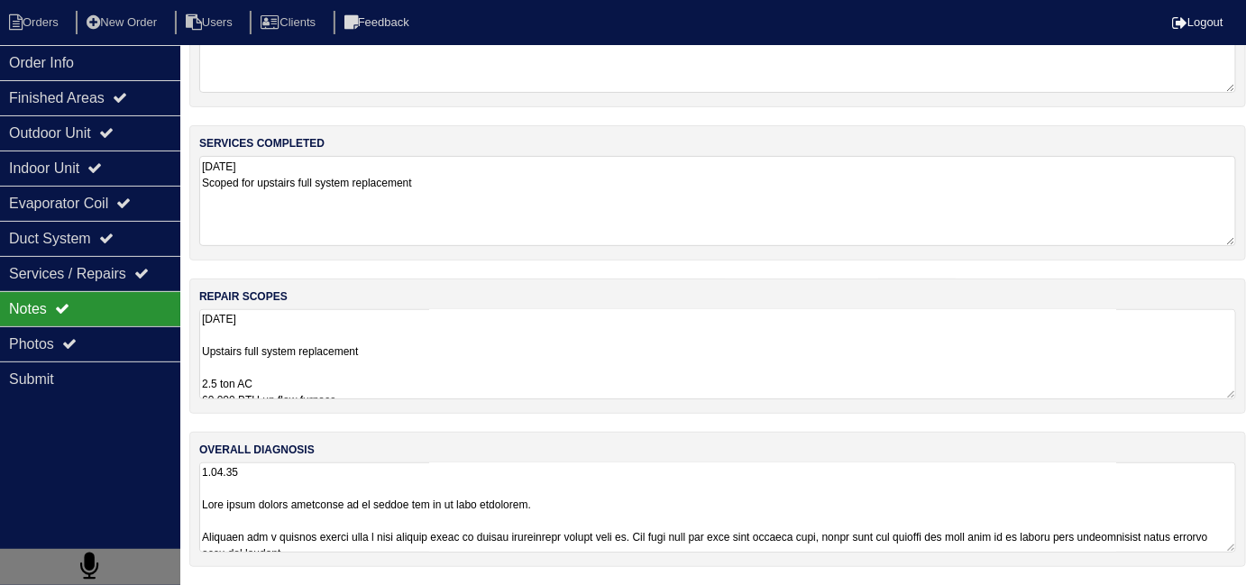
scroll to position [80, 0]
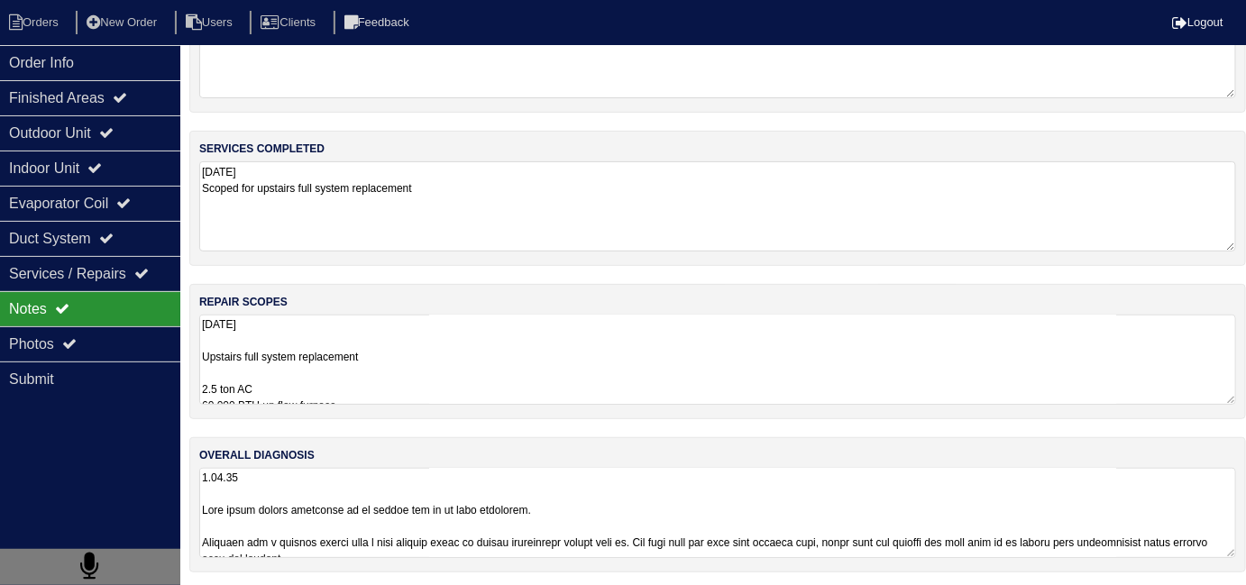
click at [612, 512] on div "materials used 9.29.25 NA troubleshoot/scope for replace services completed 9.2…" at bounding box center [717, 283] width 1056 height 613
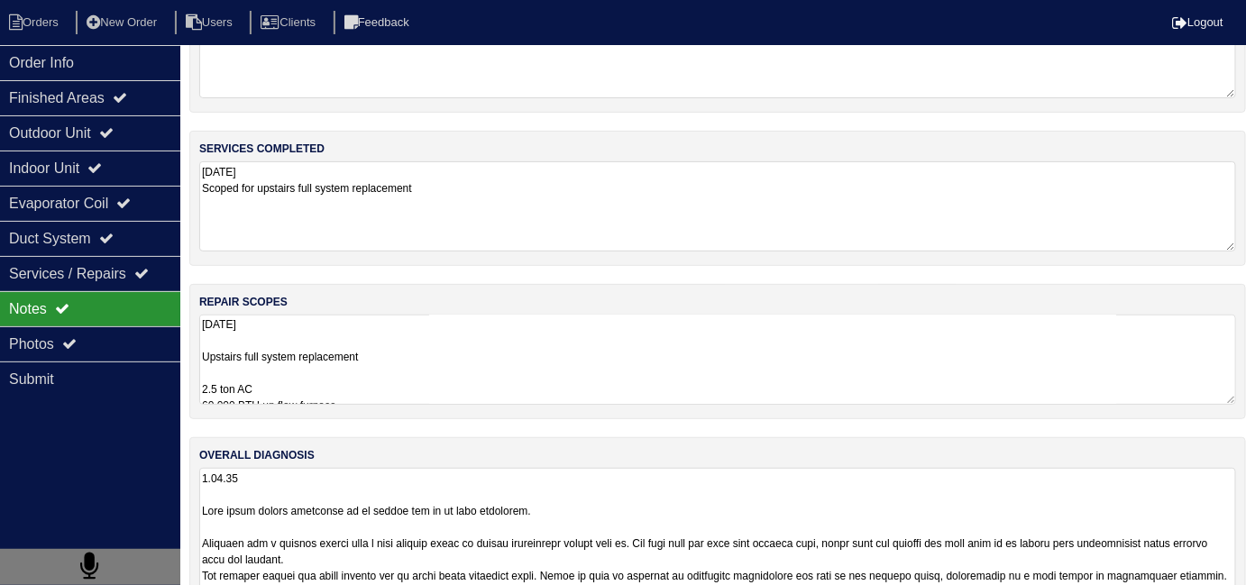
scroll to position [318, 0]
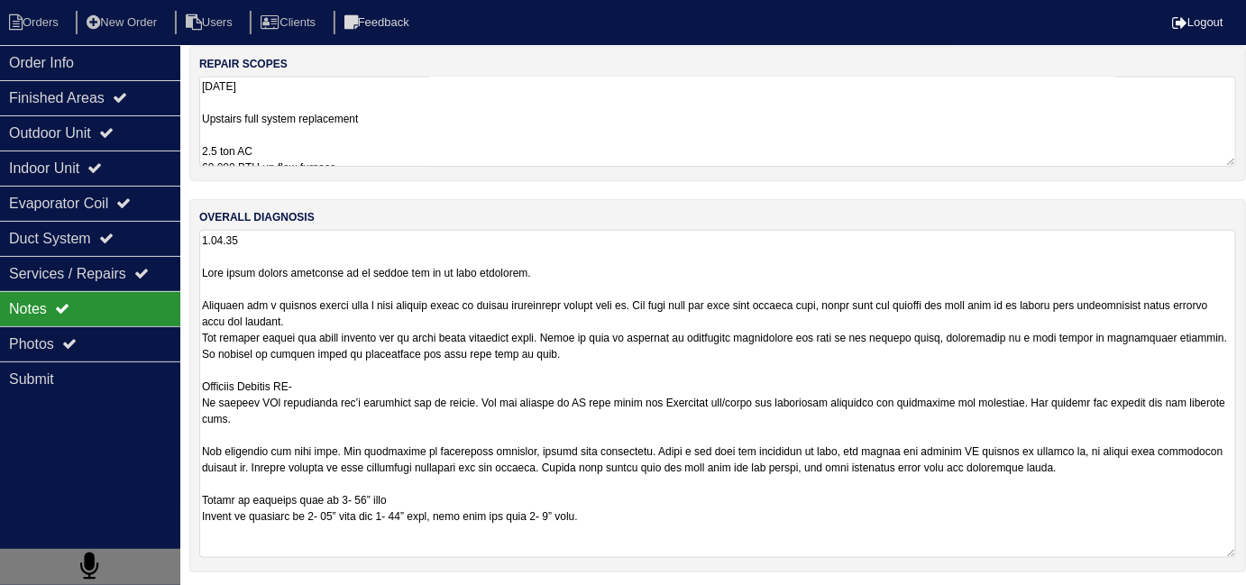
click at [591, 262] on textarea at bounding box center [717, 394] width 1037 height 328
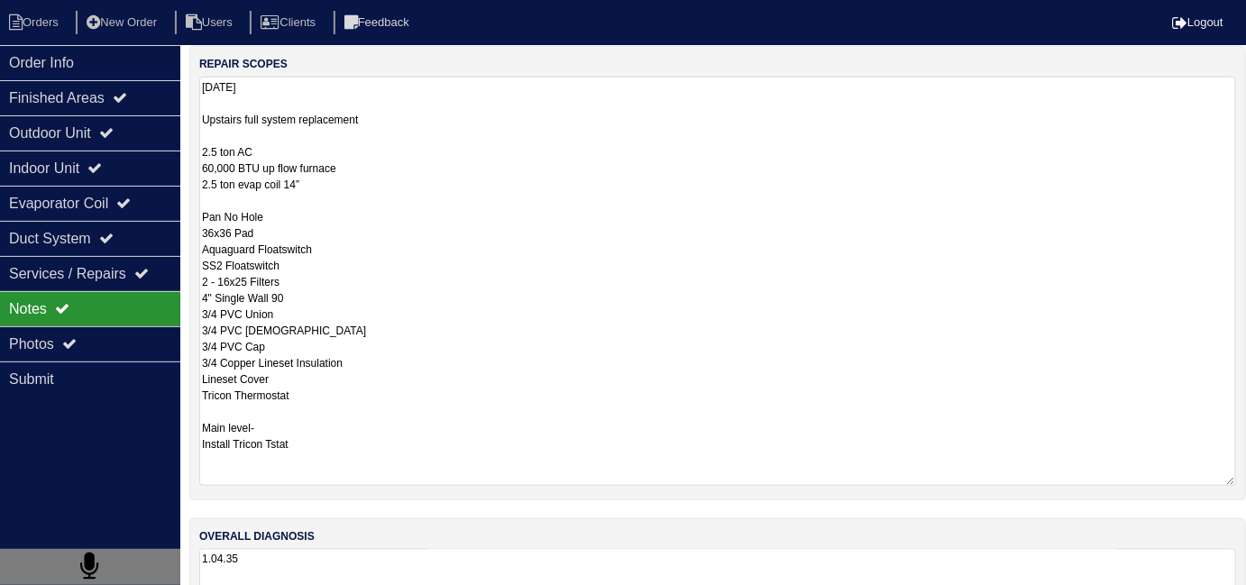
drag, startPoint x: 426, startPoint y: 106, endPoint x: 354, endPoint y: 115, distance: 72.7
click at [427, 106] on textarea "9.29.25 Upstairs full system replacement 2.5 ton AC 60,000 BTU up flow furnace …" at bounding box center [717, 281] width 1037 height 409
click at [62, 75] on div "Order Info" at bounding box center [90, 62] width 180 height 35
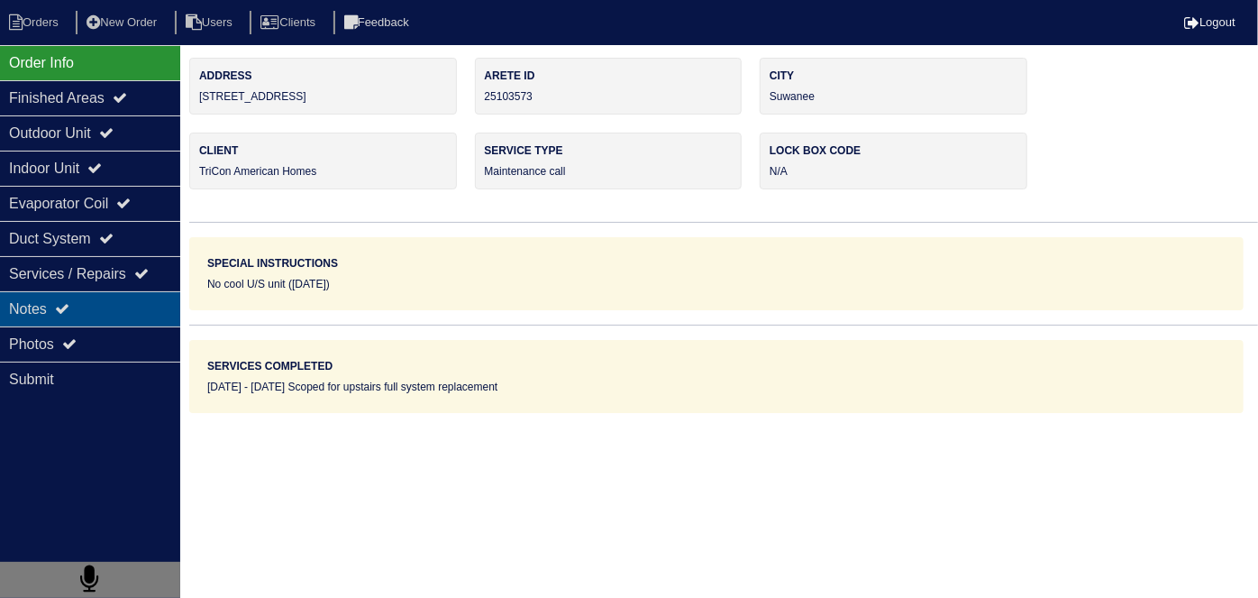
click at [139, 317] on div "Notes" at bounding box center [90, 308] width 180 height 35
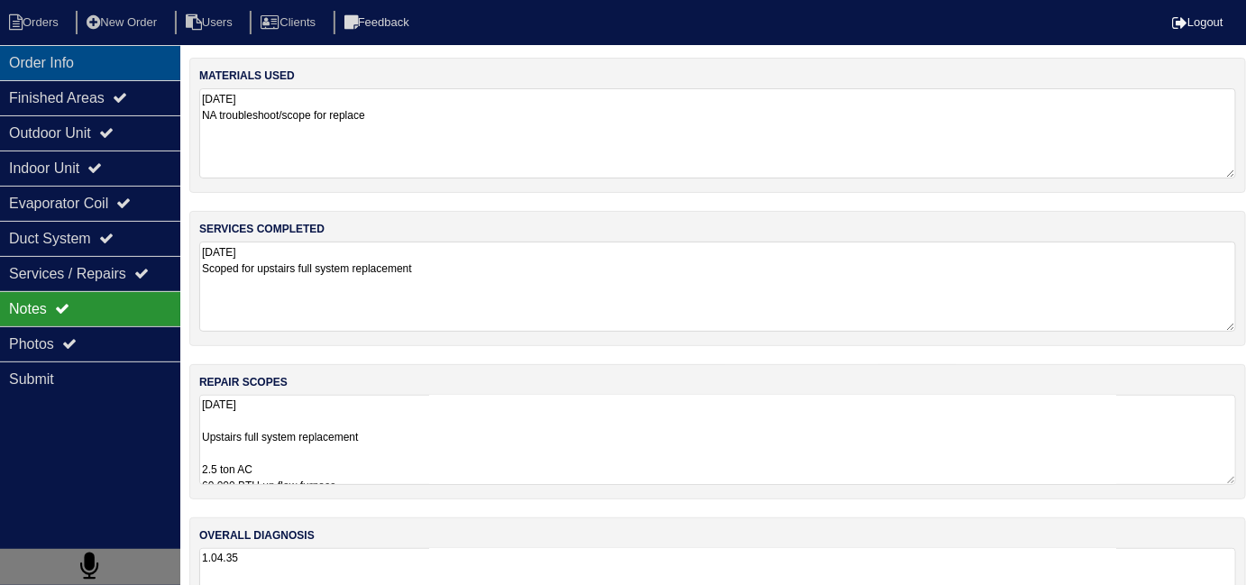
click at [97, 59] on div "Order Info" at bounding box center [90, 62] width 180 height 35
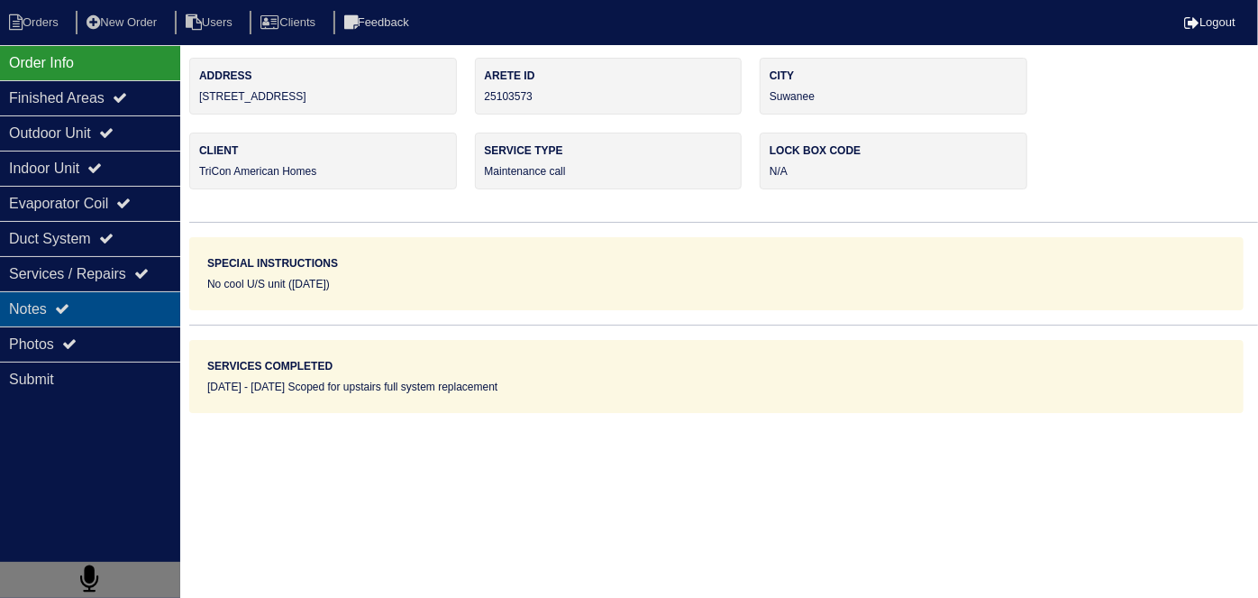
click at [111, 291] on div "Notes" at bounding box center [90, 308] width 180 height 35
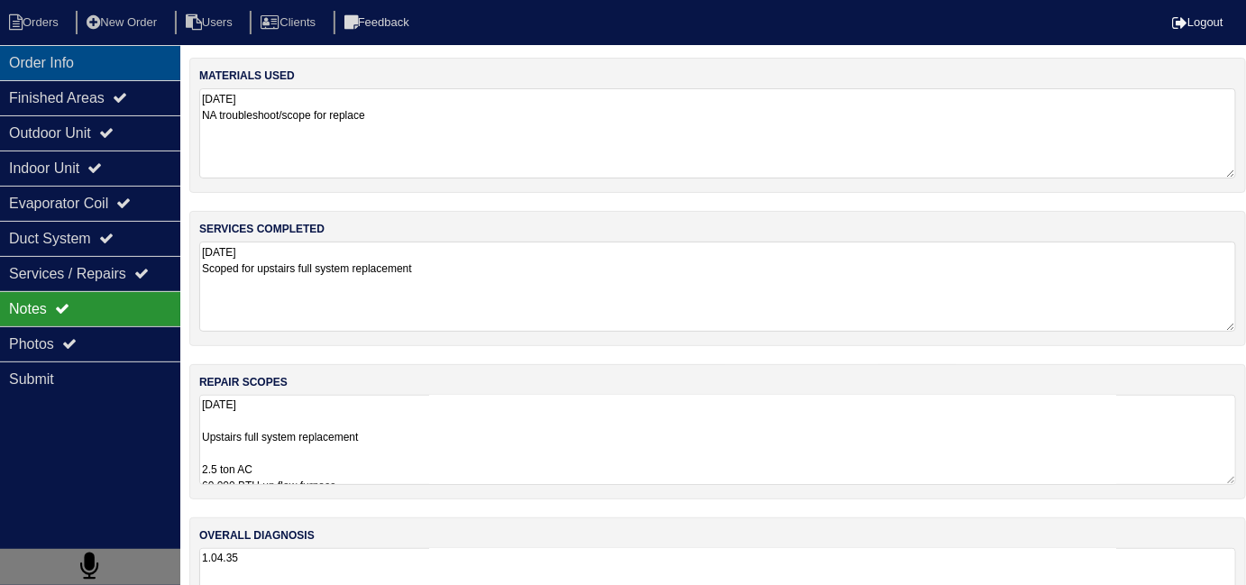
click at [105, 68] on div "Order Info" at bounding box center [90, 62] width 180 height 35
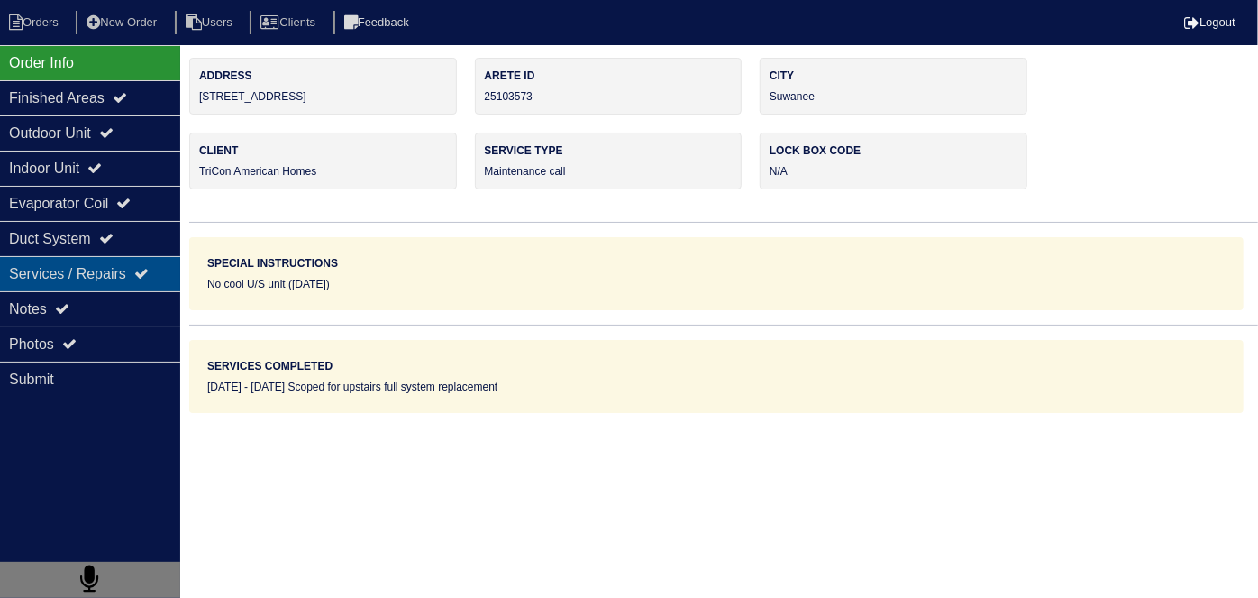
click at [98, 284] on div "Services / Repairs" at bounding box center [90, 273] width 180 height 35
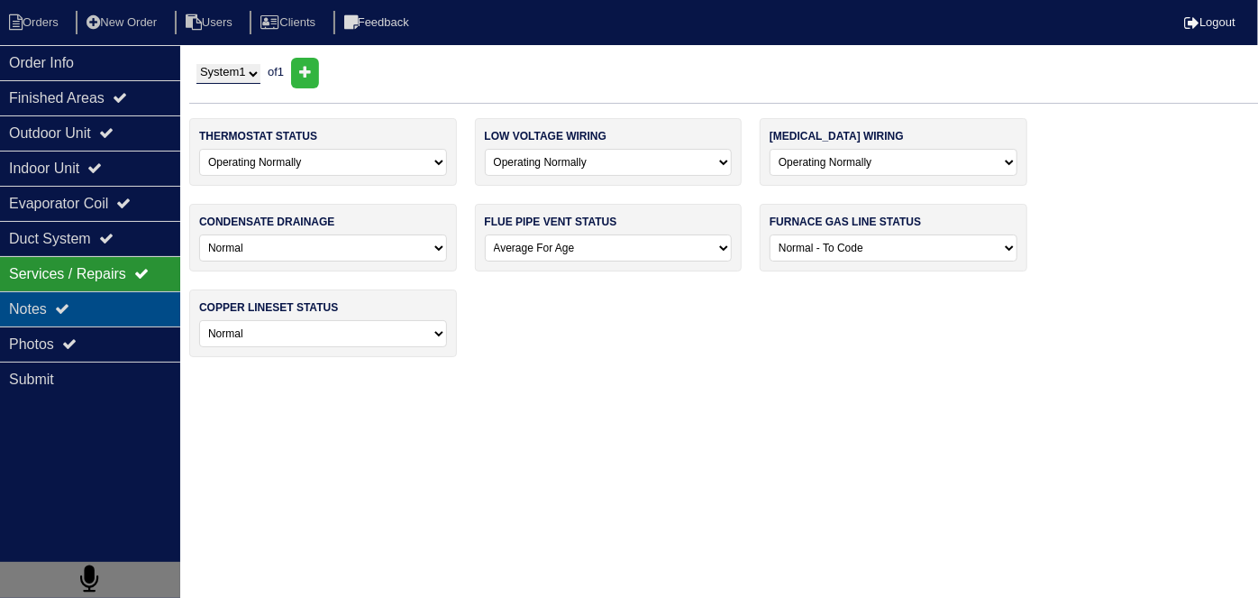
click at [107, 307] on div "Notes" at bounding box center [90, 308] width 180 height 35
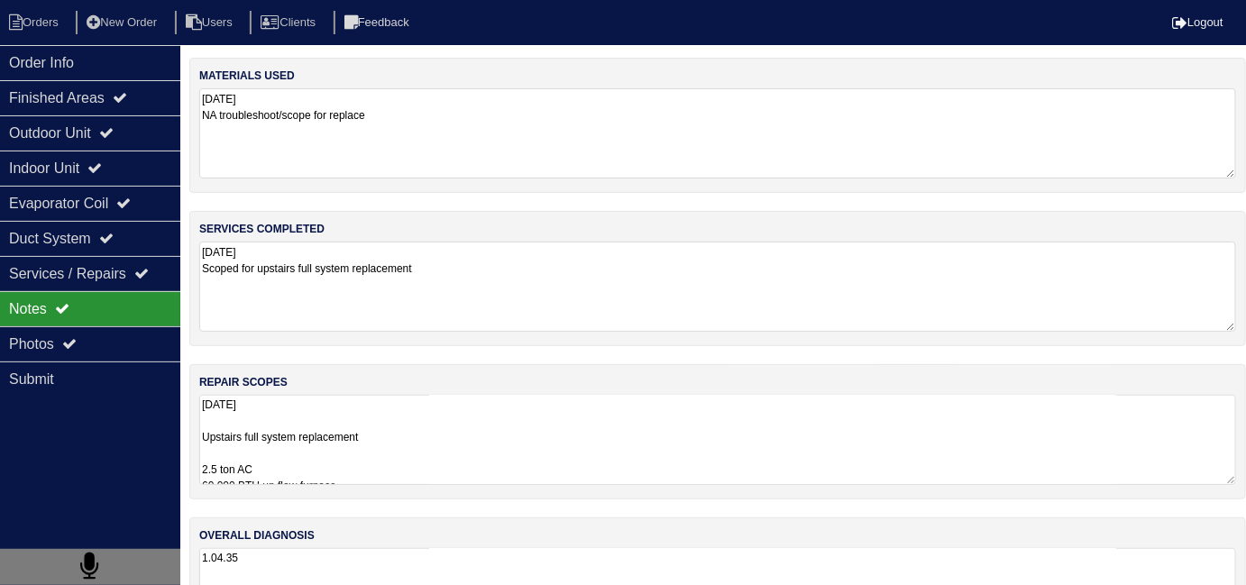
click at [672, 308] on textarea "9.29.25 Scoped for upstairs full system replacement" at bounding box center [717, 287] width 1037 height 90
click at [65, 65] on div "Order Info" at bounding box center [90, 62] width 180 height 35
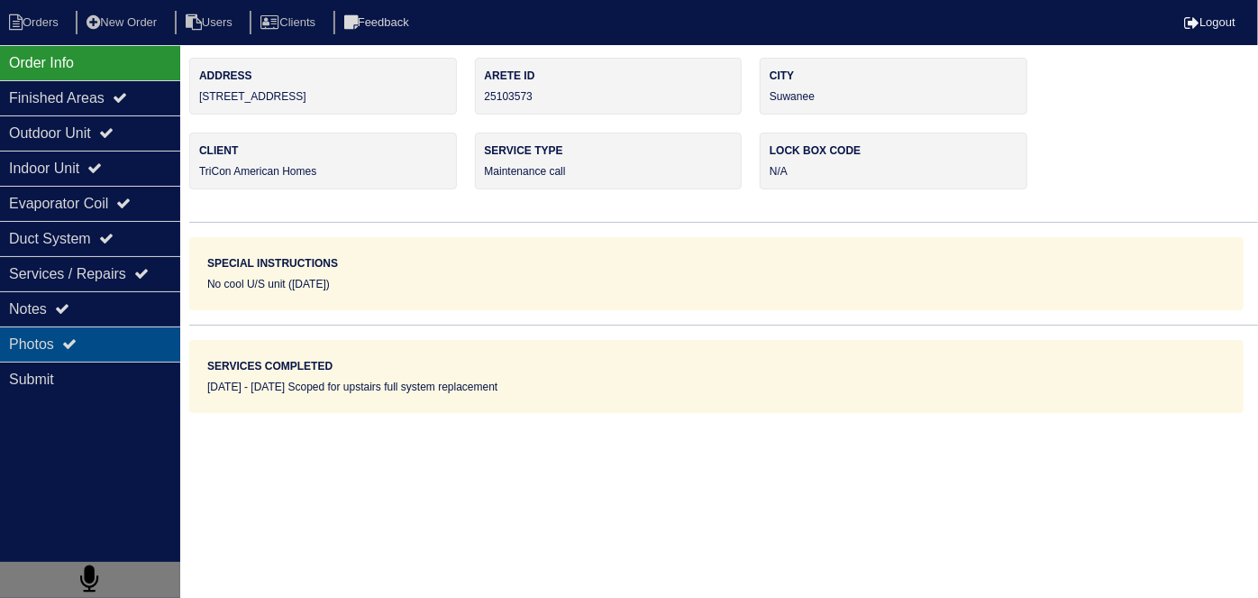
click at [125, 352] on div "Photos" at bounding box center [90, 343] width 180 height 35
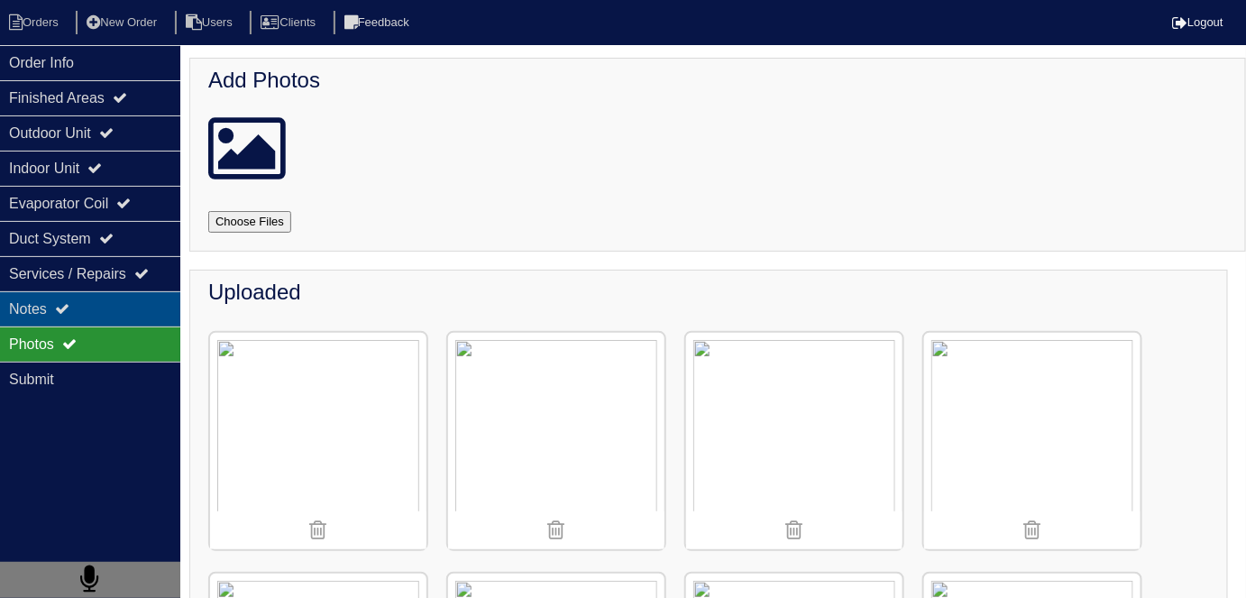
click at [124, 319] on div "Notes" at bounding box center [90, 308] width 180 height 35
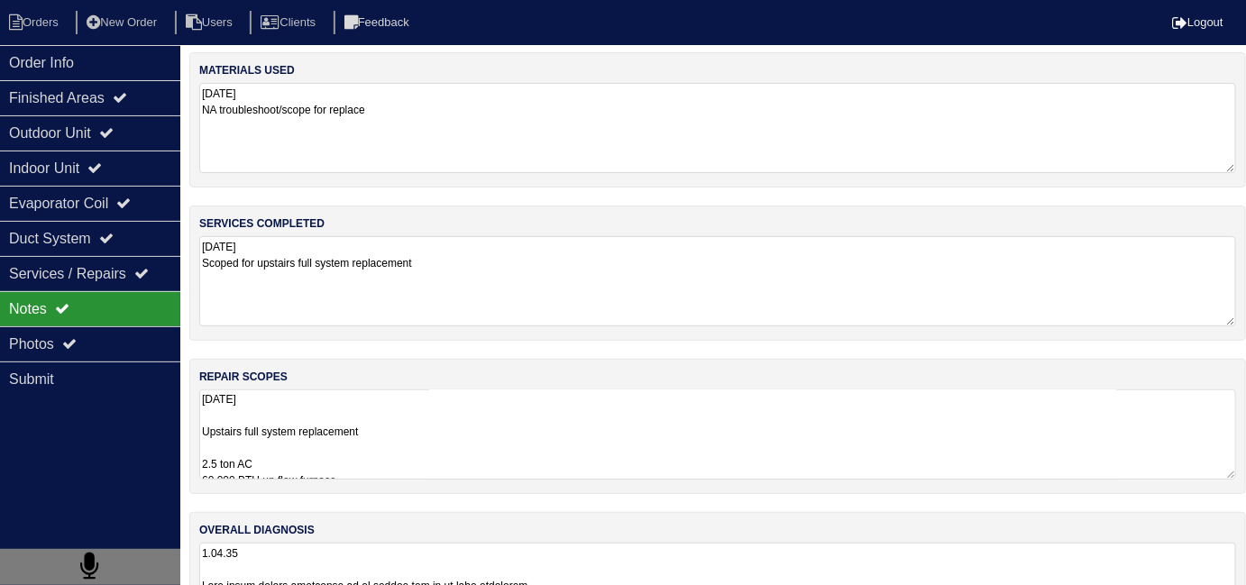
scroll to position [1, 0]
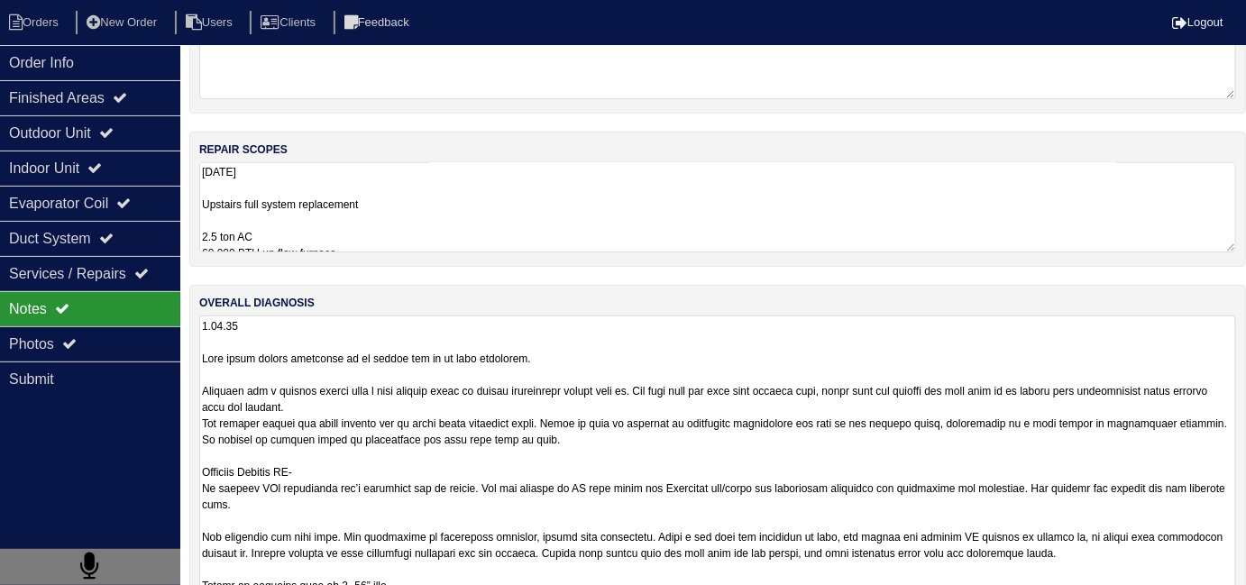
scroll to position [318, 0]
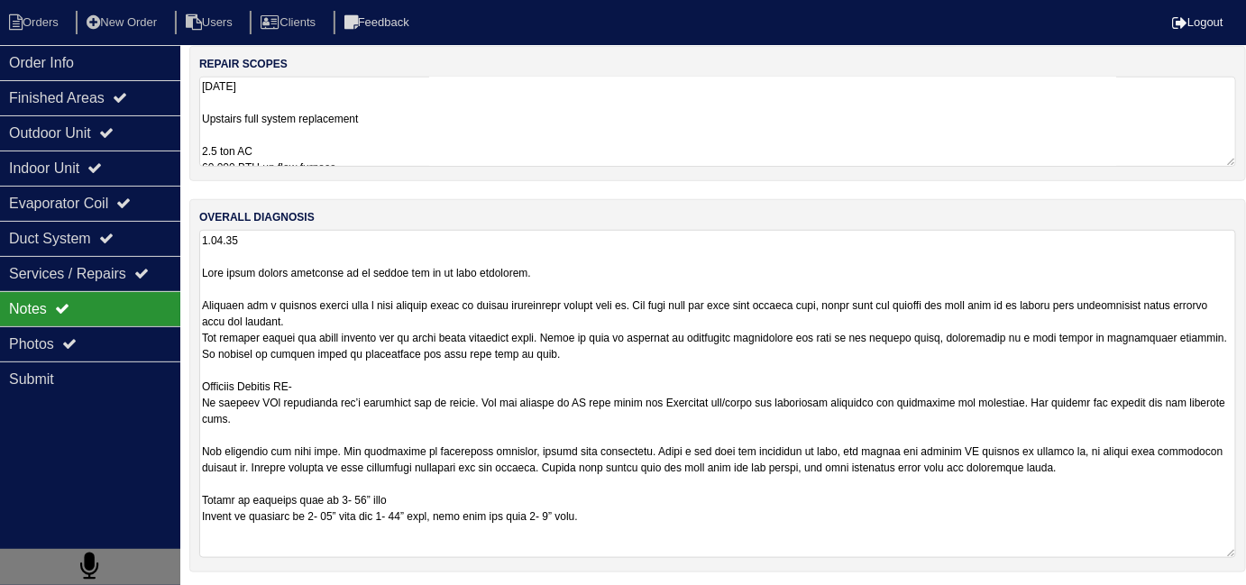
click at [836, 521] on textarea at bounding box center [717, 394] width 1037 height 328
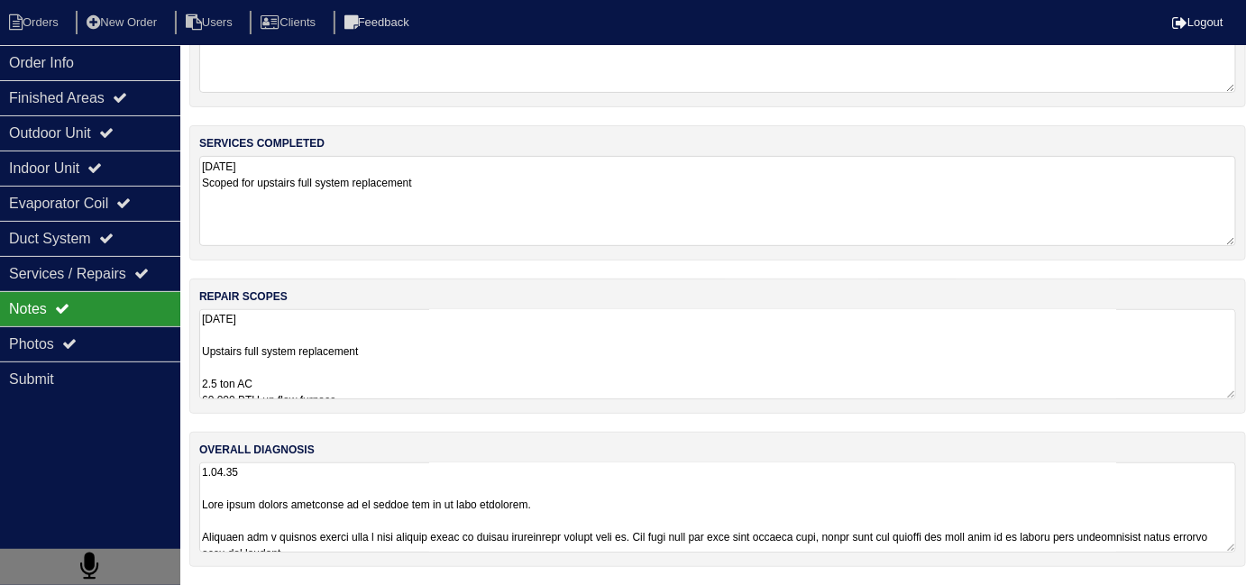
click at [509, 462] on textarea at bounding box center [717, 507] width 1037 height 90
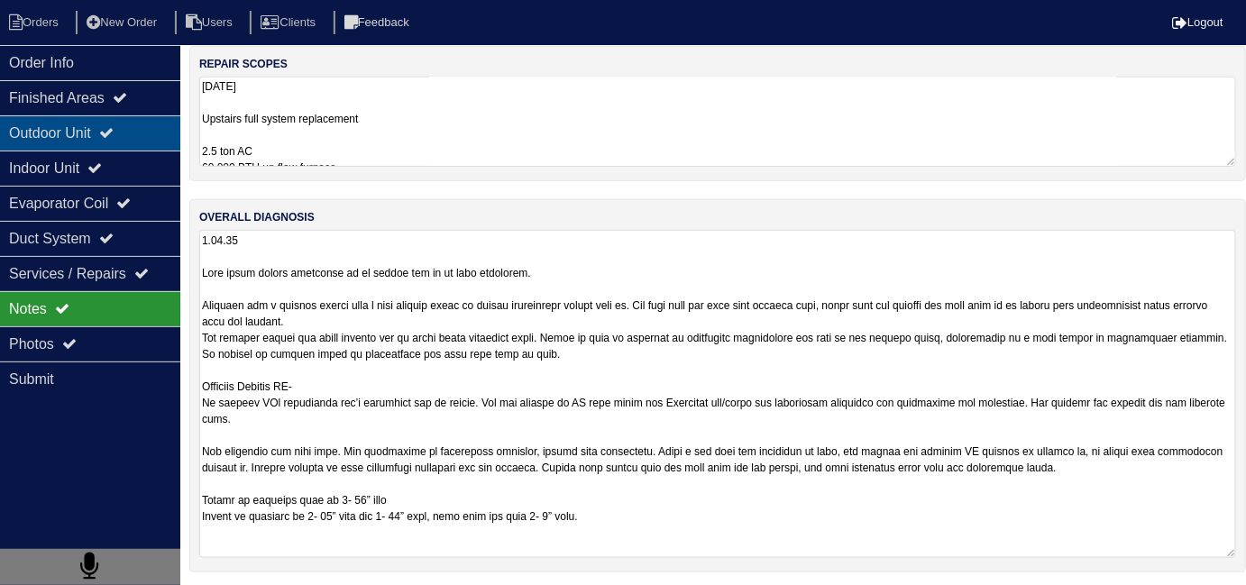
scroll to position [0, 0]
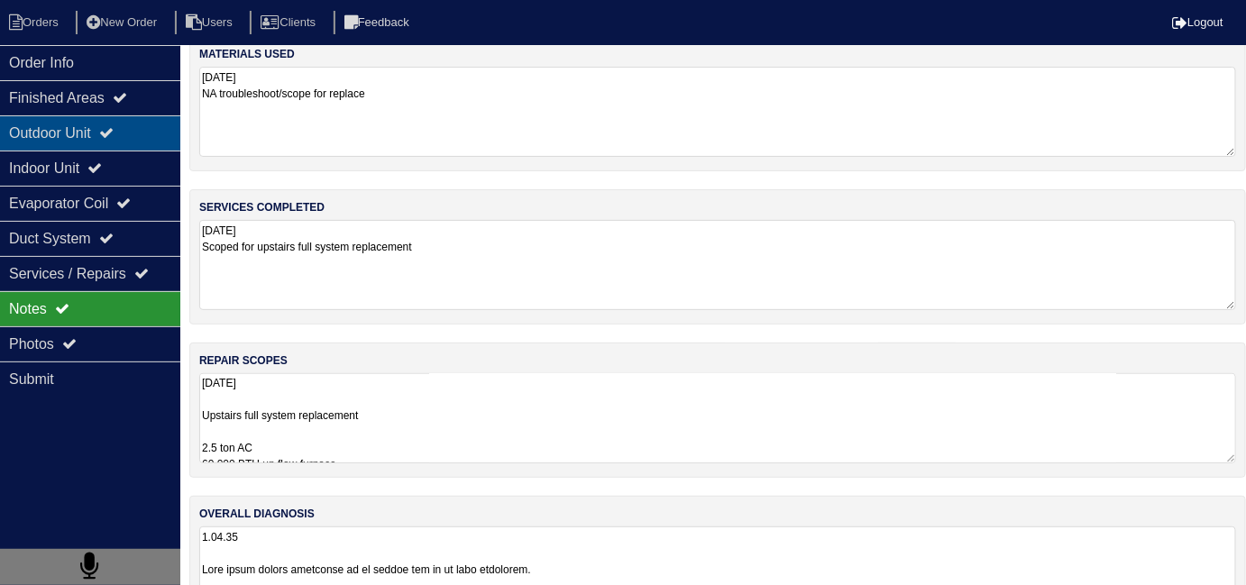
click at [1, 133] on div "Outdoor Unit" at bounding box center [90, 132] width 180 height 35
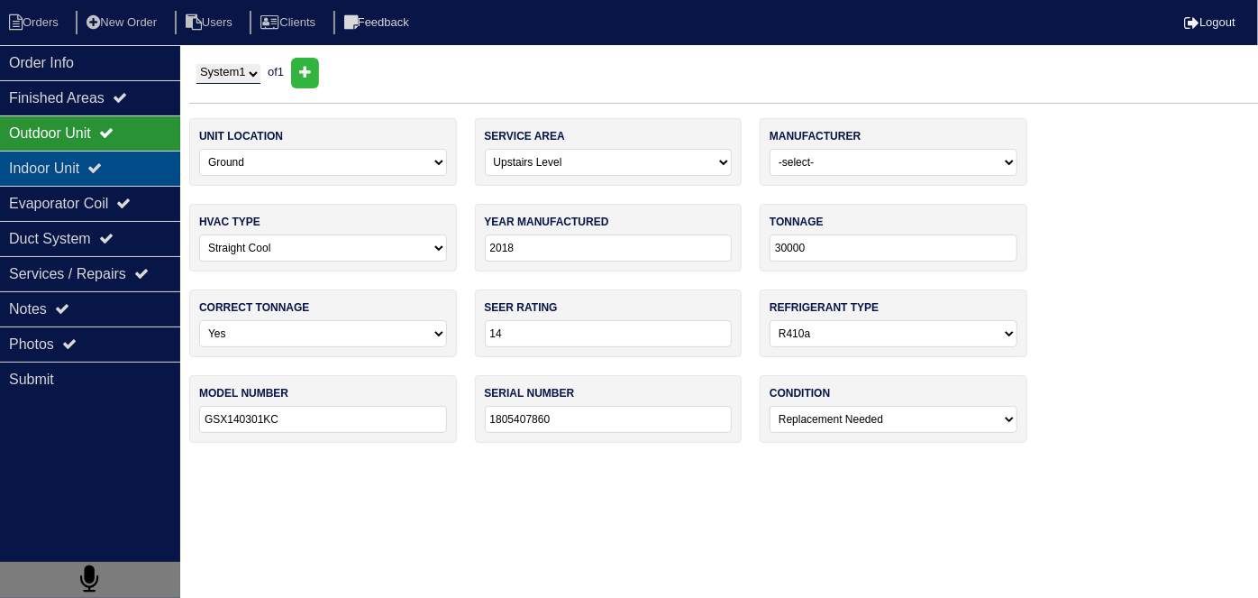
click at [32, 165] on div "Indoor Unit" at bounding box center [90, 168] width 180 height 35
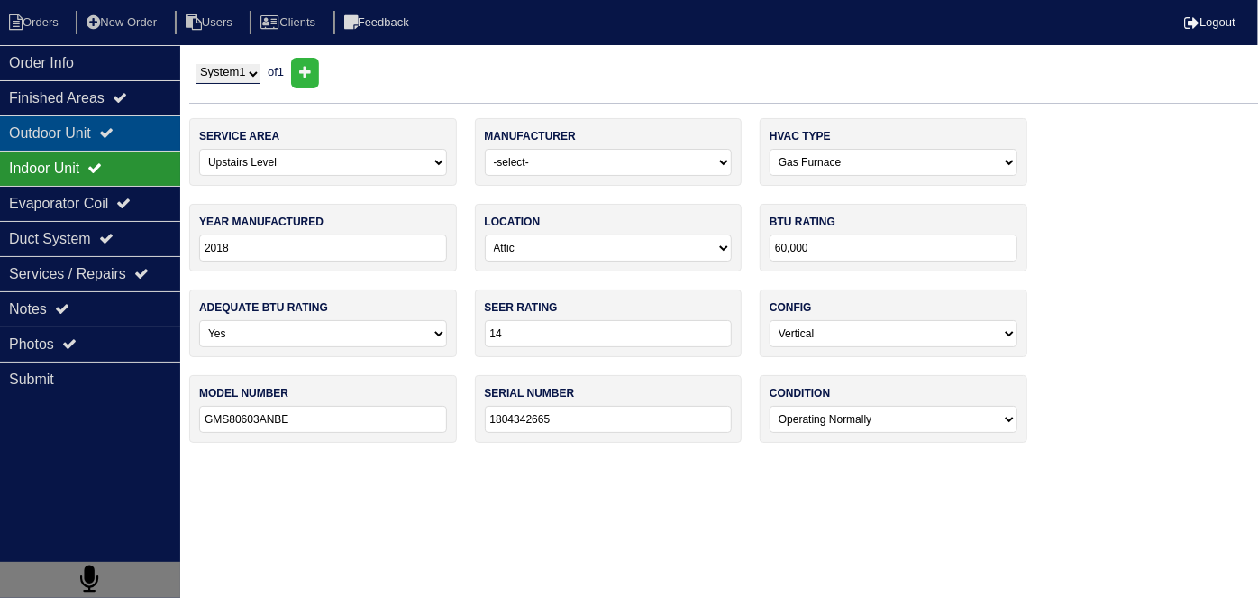
click at [116, 140] on div "Outdoor Unit" at bounding box center [90, 132] width 180 height 35
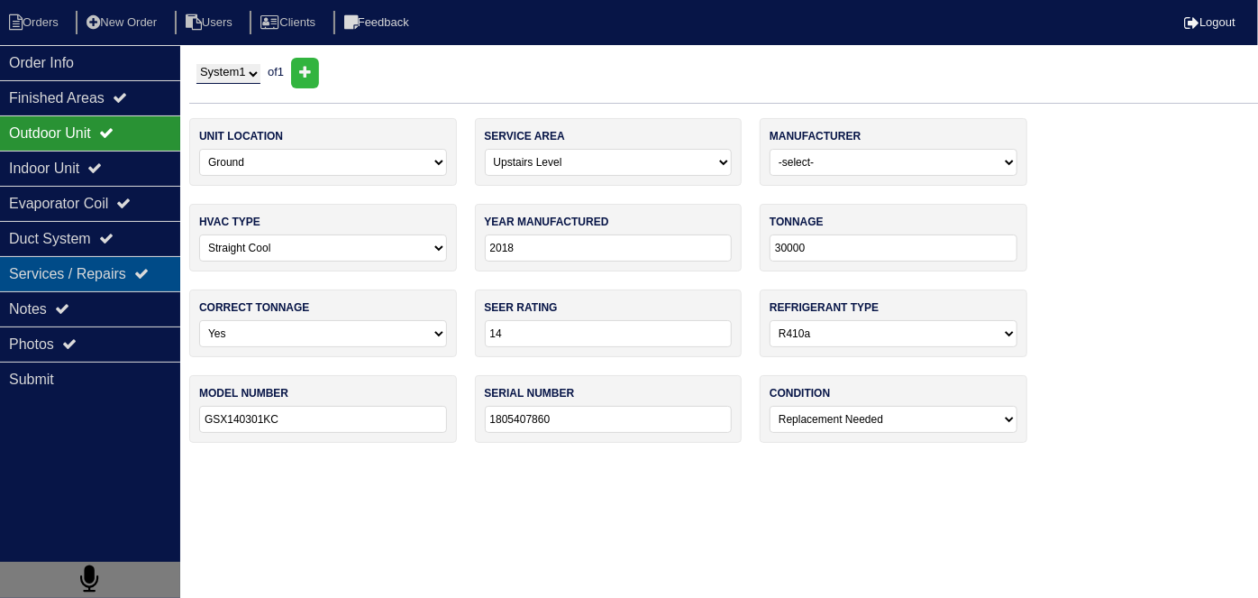
click at [101, 287] on div "Services / Repairs" at bounding box center [90, 273] width 180 height 35
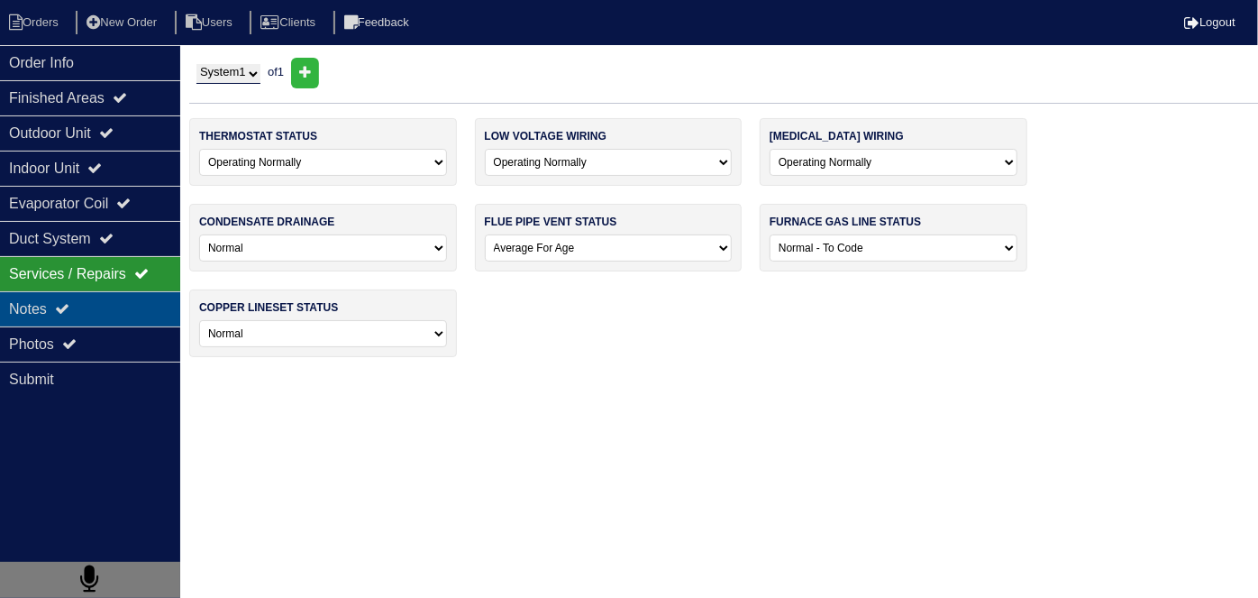
click at [101, 291] on div "Notes" at bounding box center [90, 308] width 180 height 35
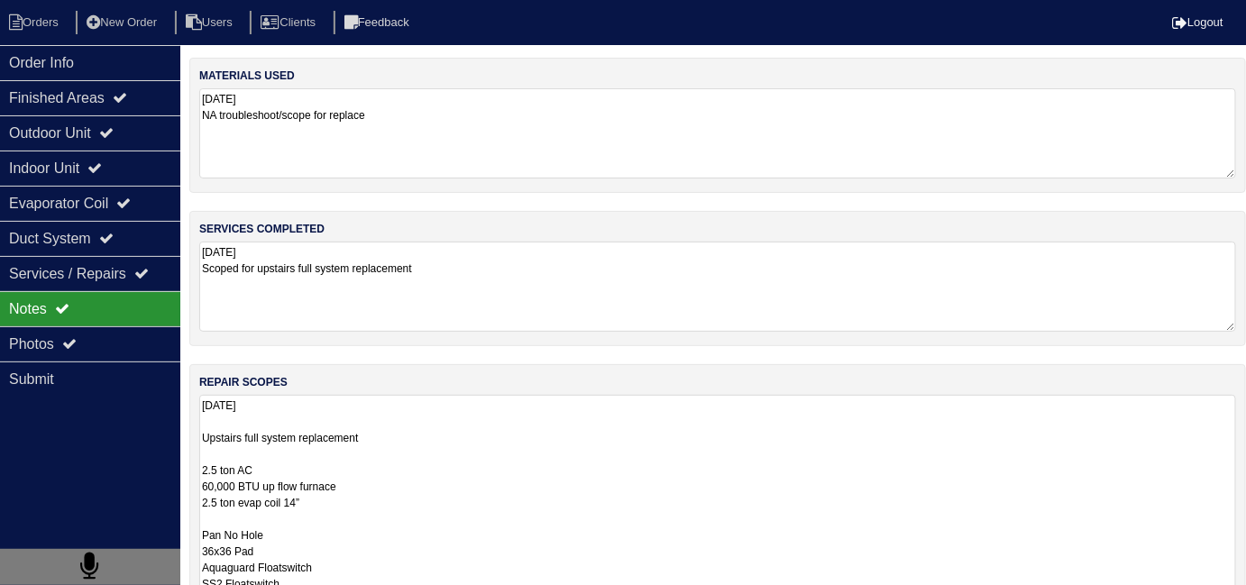
drag, startPoint x: 558, startPoint y: 445, endPoint x: 661, endPoint y: 469, distance: 105.4
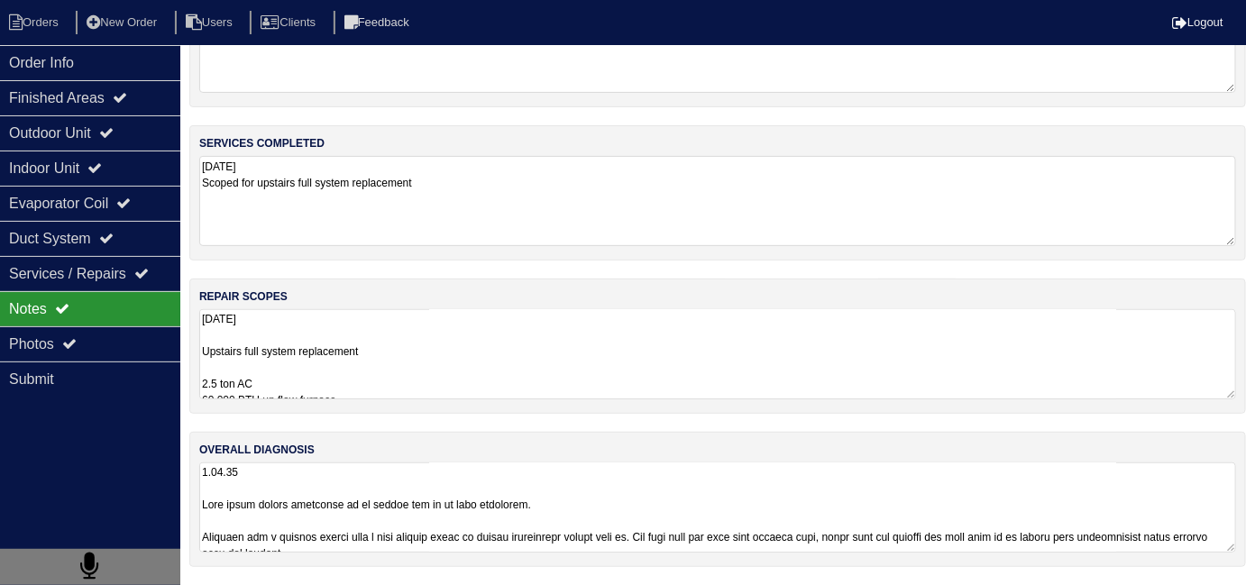
scroll to position [80, 0]
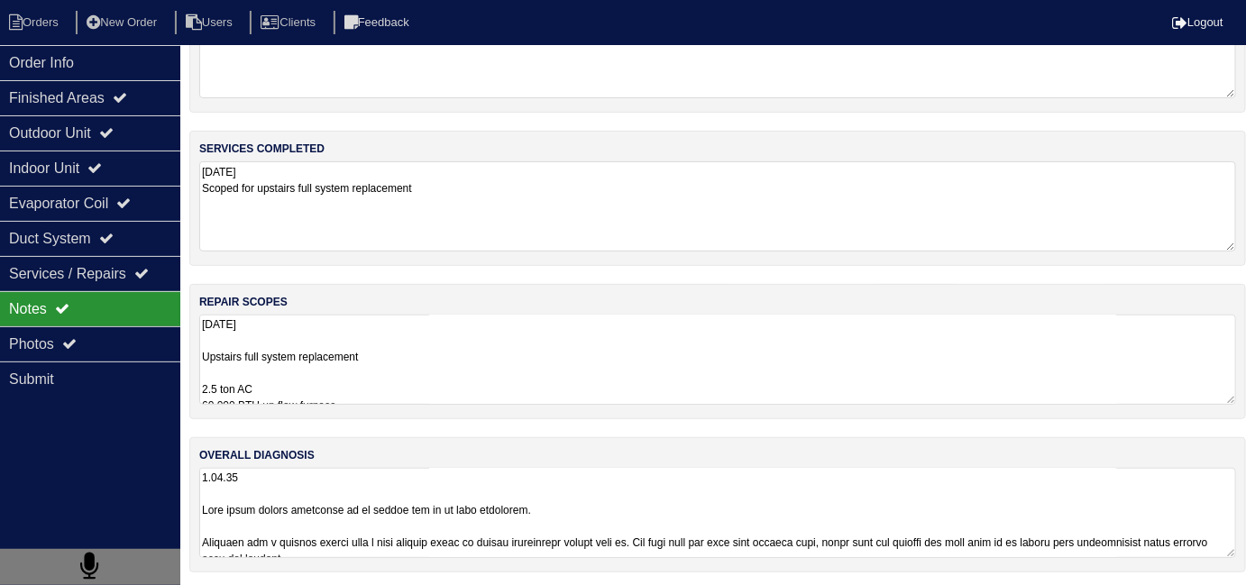
click at [651, 315] on textarea "9.29.25 Upstairs full system replacement 2.5 ton AC 60,000 BTU up flow furnace …" at bounding box center [717, 360] width 1037 height 90
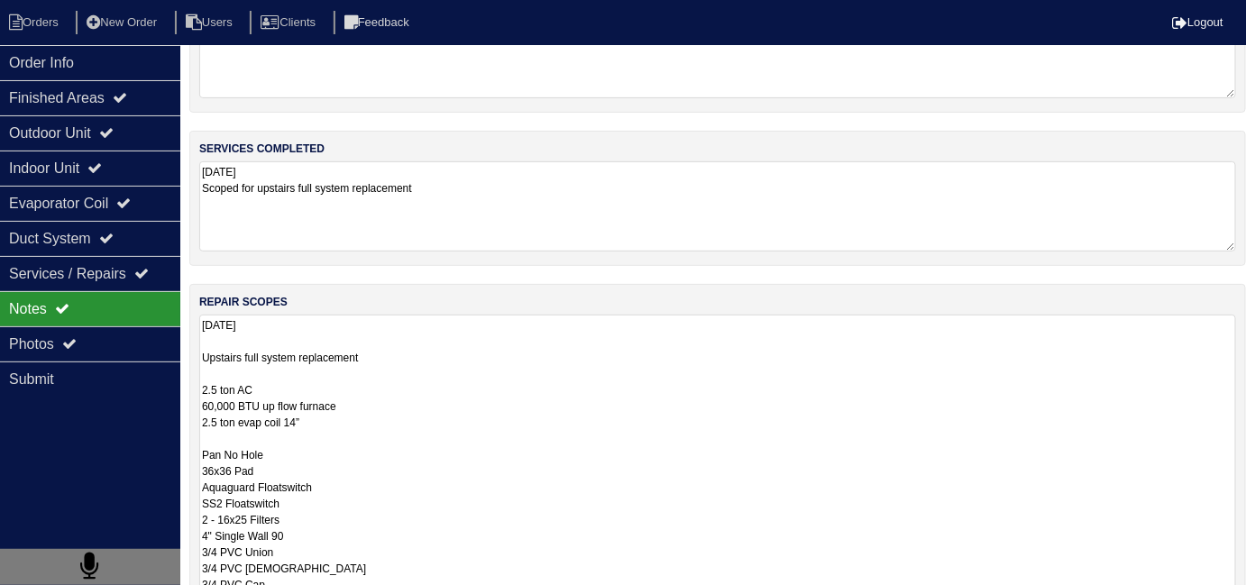
scroll to position [245, 0]
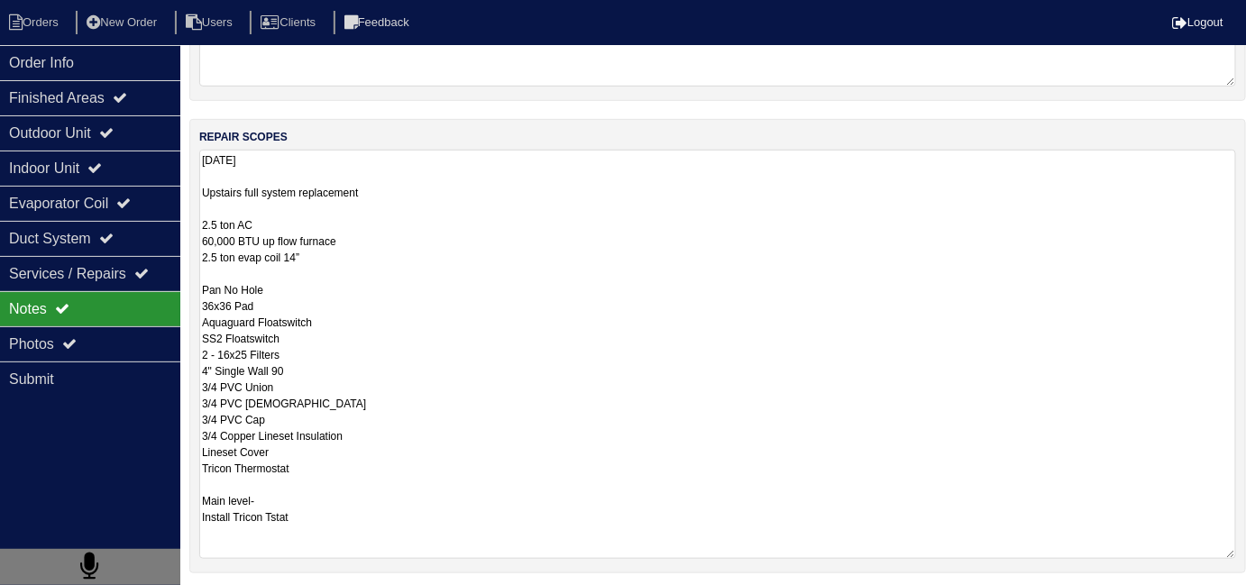
drag, startPoint x: 326, startPoint y: 516, endPoint x: 156, endPoint y: 496, distance: 171.5
click at [156, 496] on div "Order Info Finished Areas Outdoor Unit Indoor Unit Evaporator Coil Duct System …" at bounding box center [623, 279] width 1246 height 932
click at [547, 467] on textarea "9.29.25 Upstairs full system replacement 2.5 ton AC 60,000 BTU up flow furnace …" at bounding box center [717, 354] width 1037 height 409
click at [307, 524] on textarea "9.29.25 Upstairs full system replacement 2.5 ton AC 60,000 BTU up flow furnace …" at bounding box center [717, 354] width 1037 height 409
drag, startPoint x: 312, startPoint y: 510, endPoint x: 192, endPoint y: 489, distance: 121.7
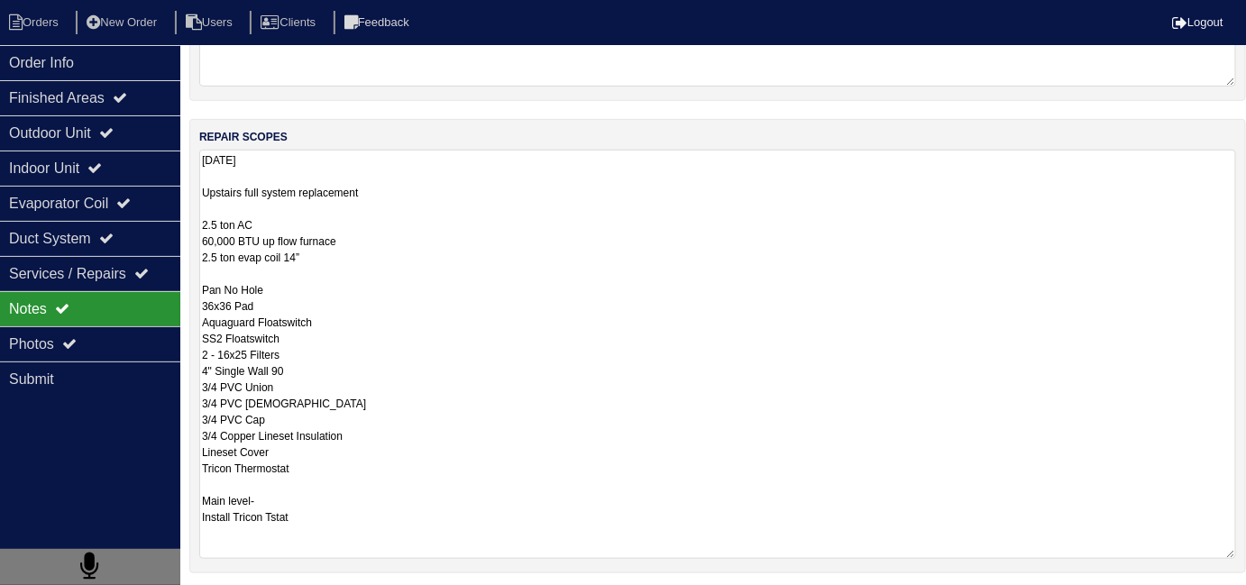
click at [192, 489] on div "repair scopes 9.29.25 Upstairs full system replacement 2.5 ton AC 60,000 BTU up…" at bounding box center [717, 346] width 1056 height 454
click at [442, 465] on textarea "9.29.25 Upstairs full system replacement 2.5 ton AC 60,000 BTU up flow furnace …" at bounding box center [717, 354] width 1037 height 409
drag, startPoint x: 345, startPoint y: 468, endPoint x: 185, endPoint y: 476, distance: 160.7
click at [185, 476] on div "Order Info Finished Areas Outdoor Unit Indoor Unit Evaporator Coil Duct System …" at bounding box center [623, 279] width 1246 height 932
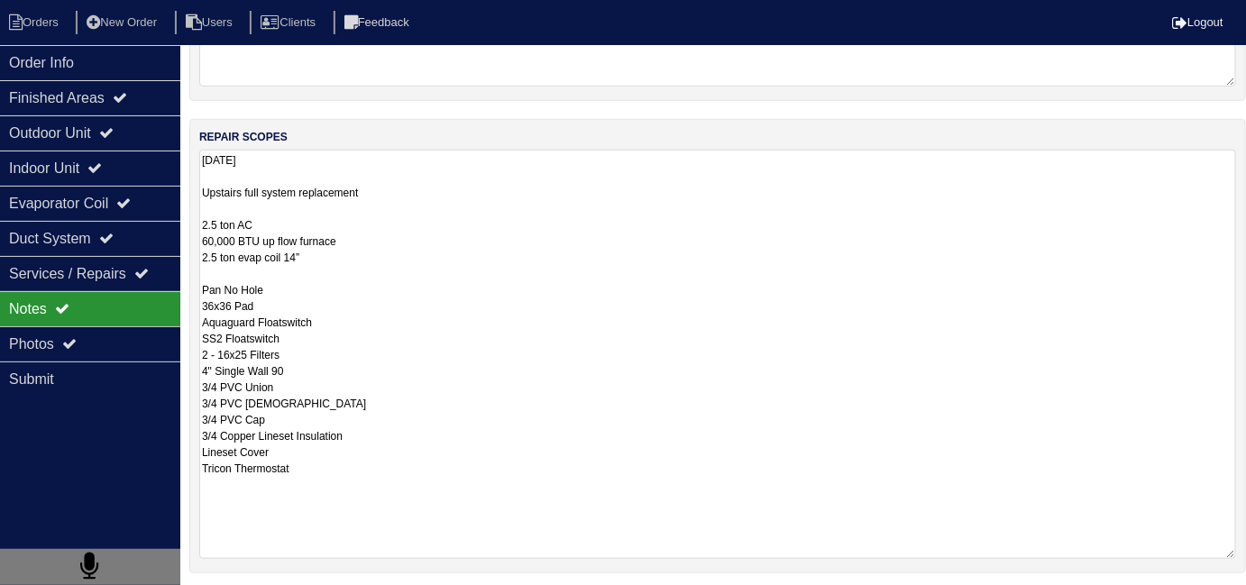
click at [408, 459] on textarea "9.29.25 Upstairs full system replacement 2.5 ton AC 60,000 BTU up flow furnace …" at bounding box center [717, 354] width 1037 height 409
drag, startPoint x: 315, startPoint y: 471, endPoint x: 203, endPoint y: 469, distance: 111.8
click at [203, 469] on textarea "9.29.25 Upstairs full system replacement 2.5 ton AC 60,000 BTU up flow furnace …" at bounding box center [717, 354] width 1037 height 409
click at [512, 337] on textarea "9.29.25 Upstairs full system replacement 2.5 ton AC 60,000 BTU up flow furnace …" at bounding box center [717, 354] width 1037 height 409
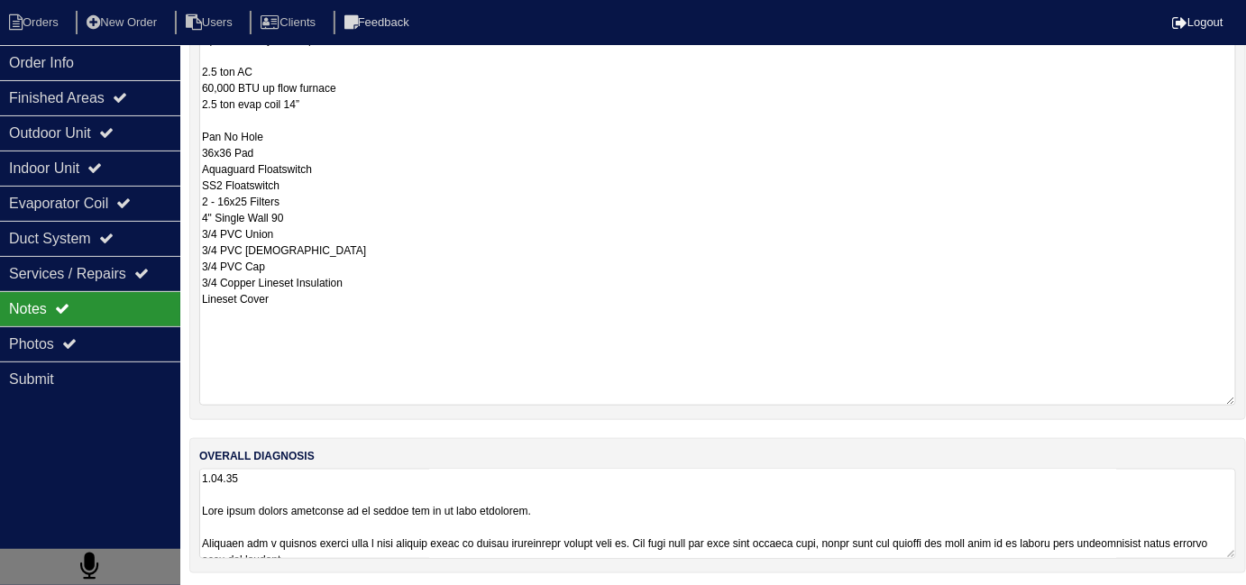
type textarea "9.29.25 Upstairs full system replacement 2.5 ton AC 60,000 BTU up flow furnace …"
click at [663, 509] on textarea at bounding box center [717, 514] width 1037 height 90
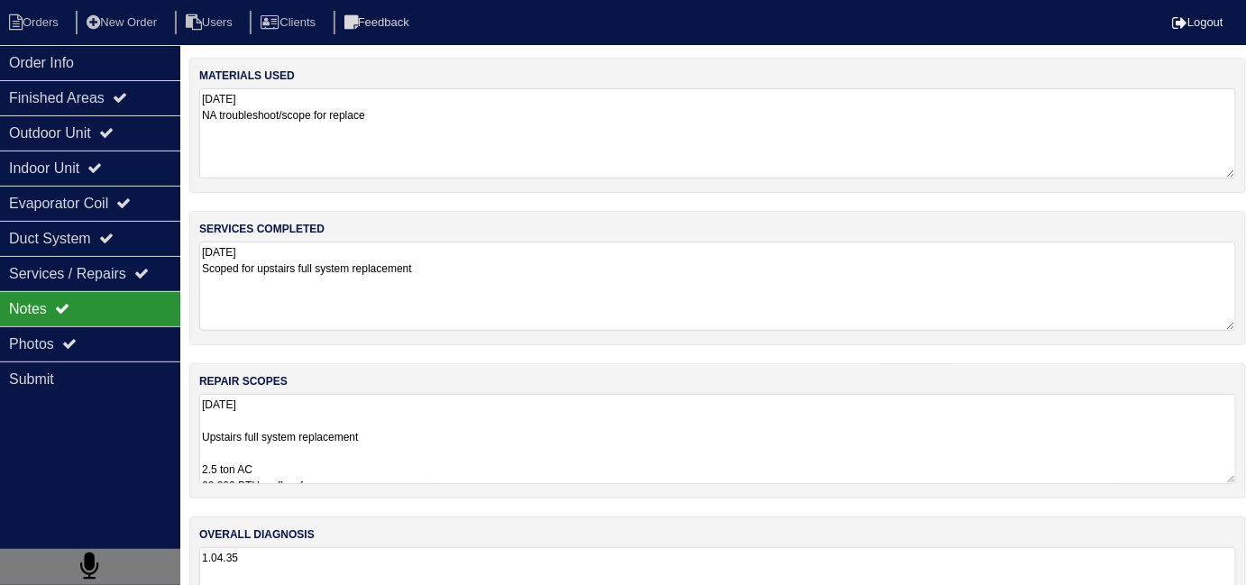
click at [498, 270] on textarea "9.29.25 Scoped for upstairs full system replacement" at bounding box center [717, 286] width 1037 height 89
click at [638, 441] on textarea "9.29.25 Upstairs full system replacement 2.5 ton AC 60,000 BTU up flow furnace …" at bounding box center [717, 439] width 1037 height 90
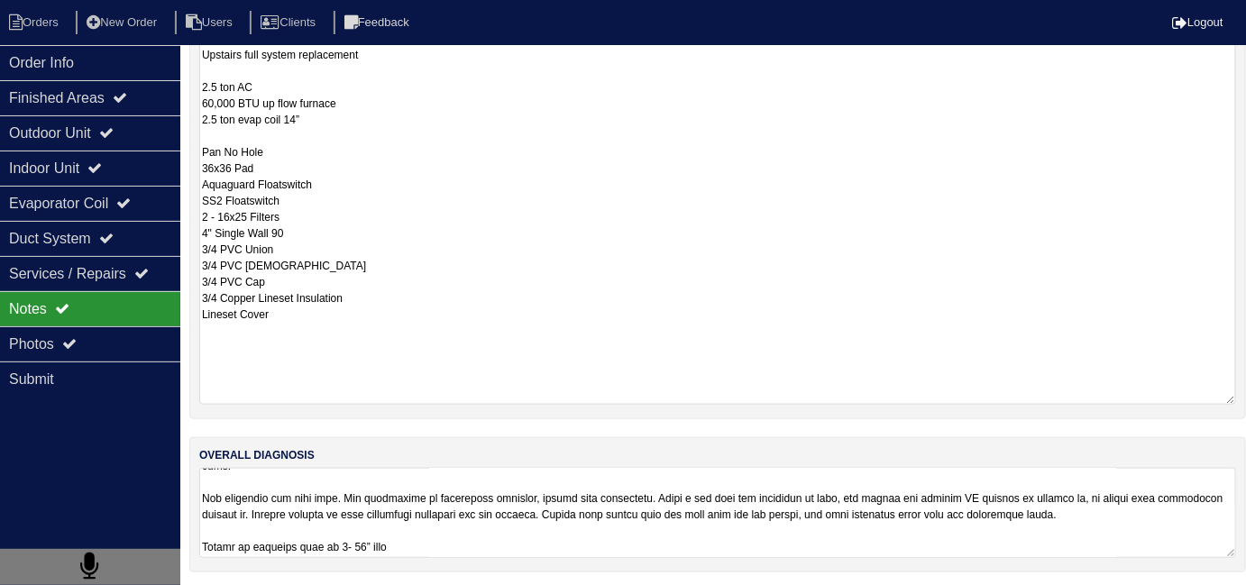
scroll to position [1, 0]
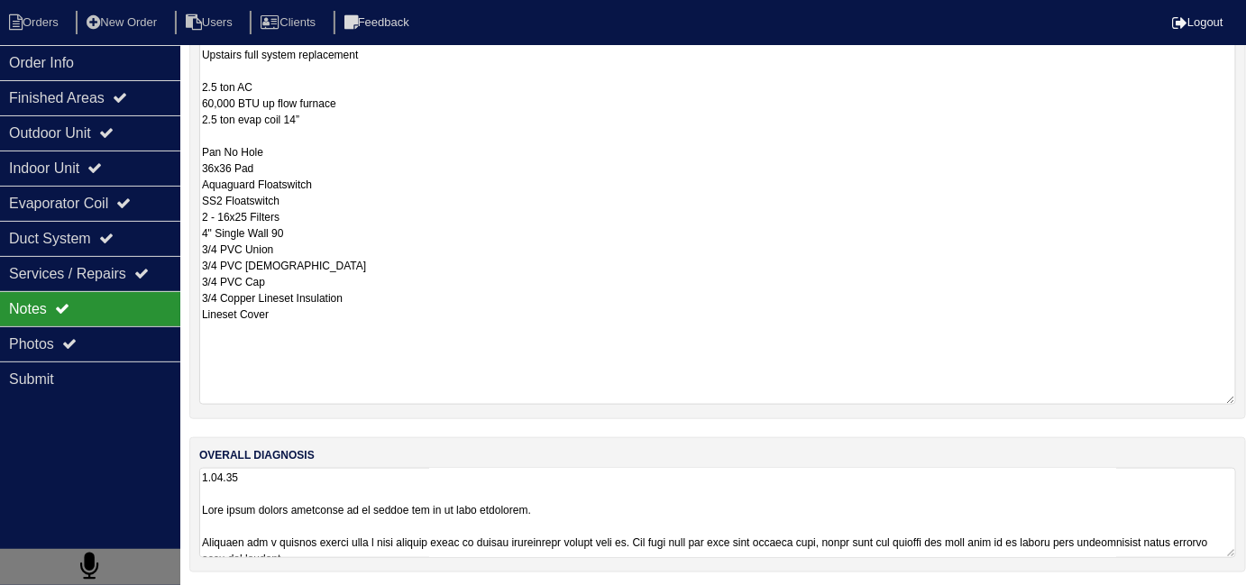
click at [827, 549] on textarea at bounding box center [717, 513] width 1037 height 90
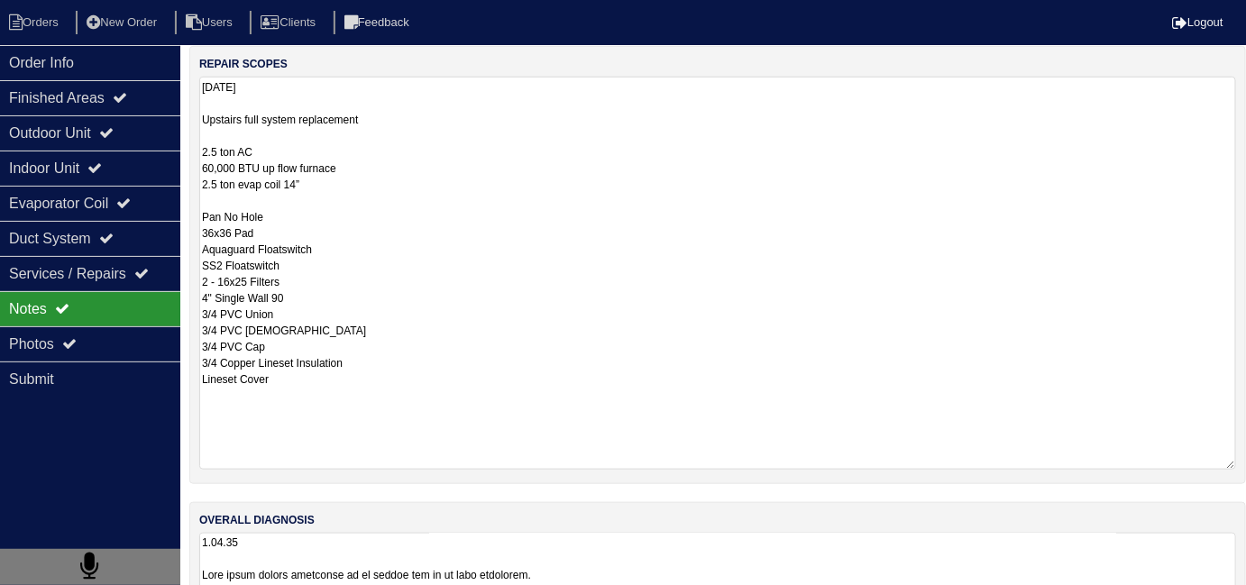
click at [446, 157] on textarea "9.29.25 Upstairs full system replacement 2.5 ton AC 60,000 BTU up flow furnace …" at bounding box center [717, 273] width 1037 height 393
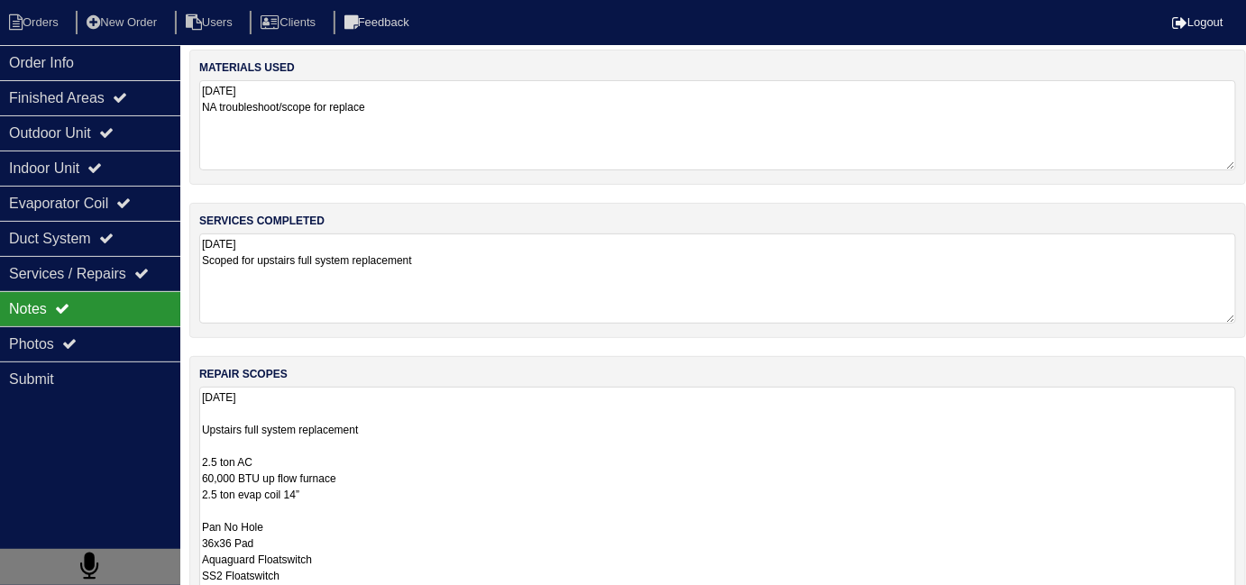
scroll to position [0, 0]
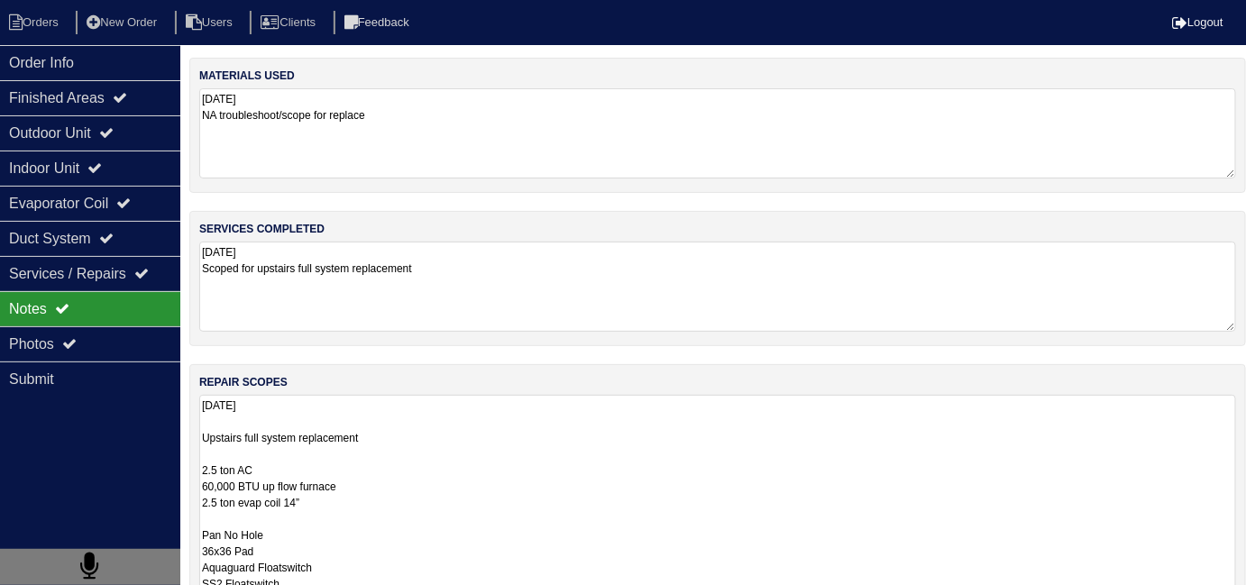
click at [480, 278] on textarea "9.29.25 Scoped for upstairs full system replacement" at bounding box center [717, 287] width 1037 height 90
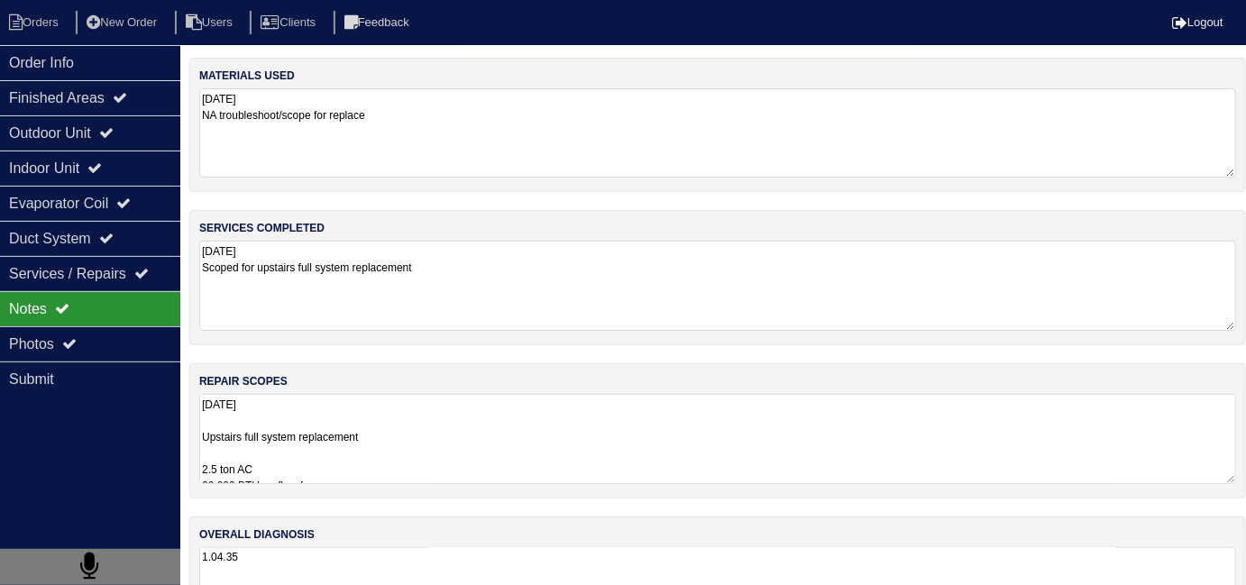
click at [480, 119] on textarea "9.29.25 NA troubleshoot/scope for replace" at bounding box center [717, 132] width 1037 height 89
click at [471, 452] on textarea "9.29.25 Upstairs full system replacement 2.5 ton AC 60,000 BTU up flow furnace …" at bounding box center [717, 439] width 1037 height 90
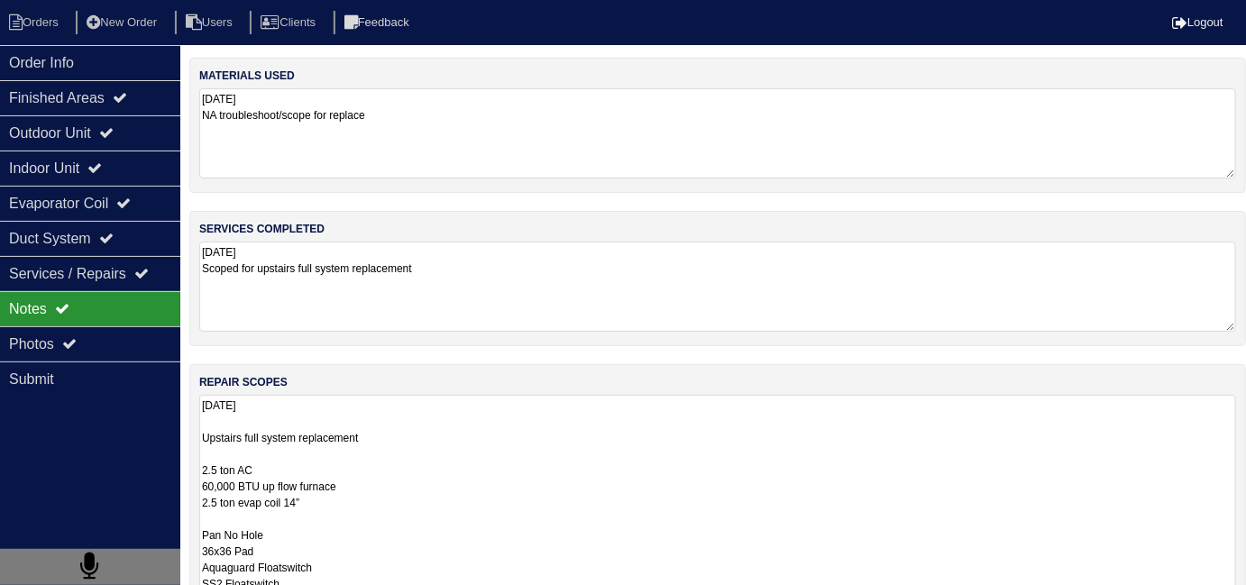
click at [480, 270] on textarea "9.29.25 Scoped for upstairs full system replacement" at bounding box center [717, 287] width 1037 height 90
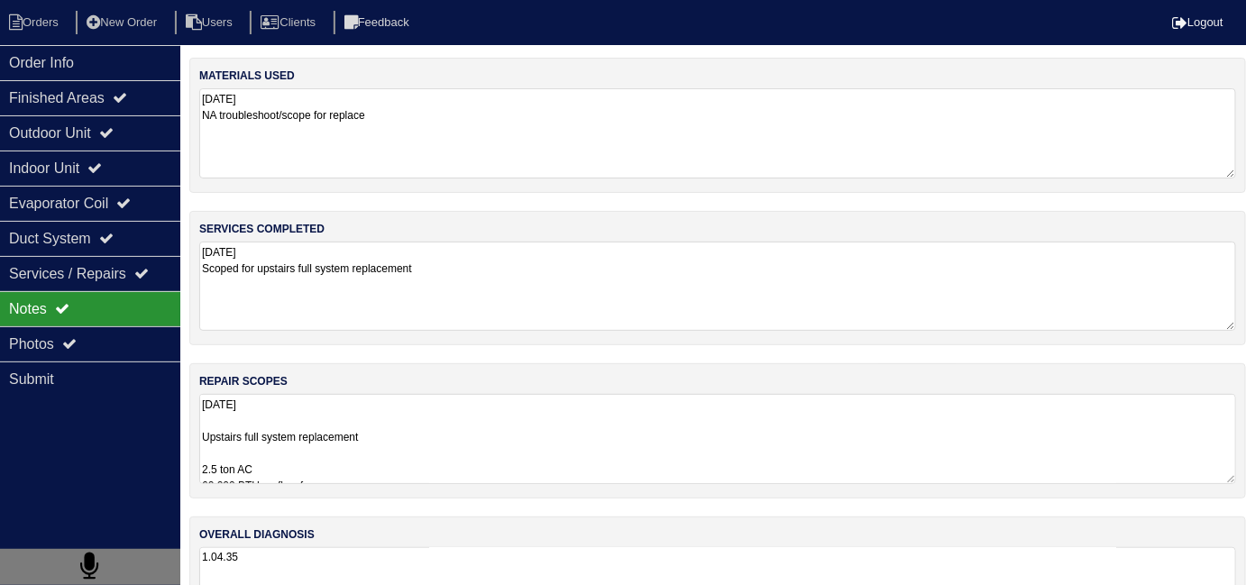
click at [478, 268] on textarea "9.29.25 Scoped for upstairs full system replacement" at bounding box center [717, 286] width 1037 height 89
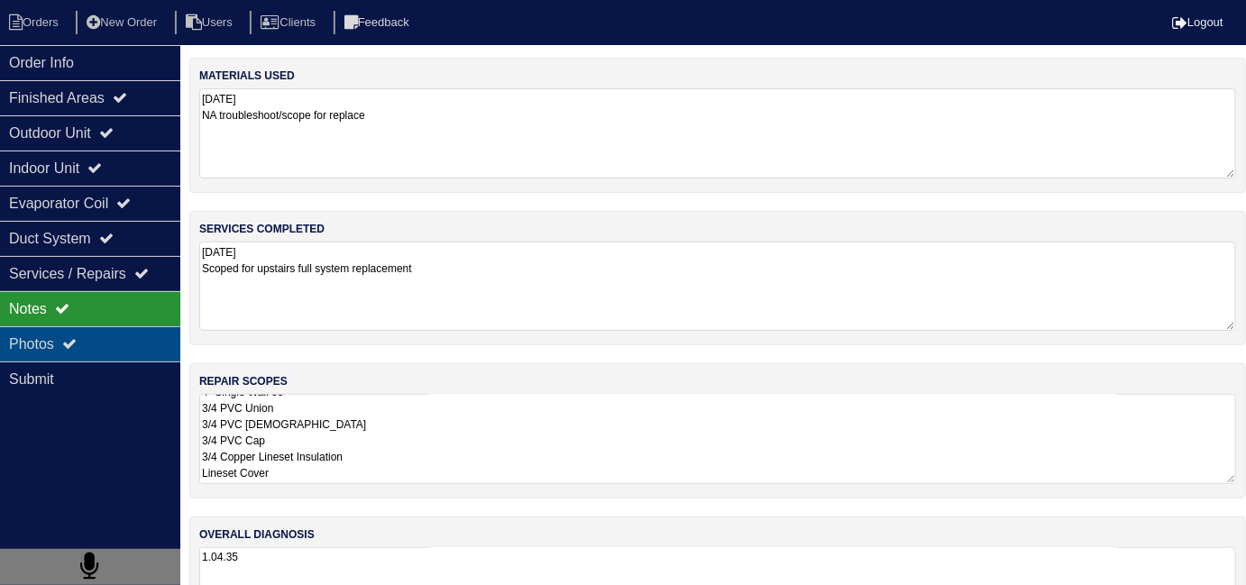
scroll to position [304, 0]
click at [60, 329] on div "Photos" at bounding box center [90, 343] width 180 height 35
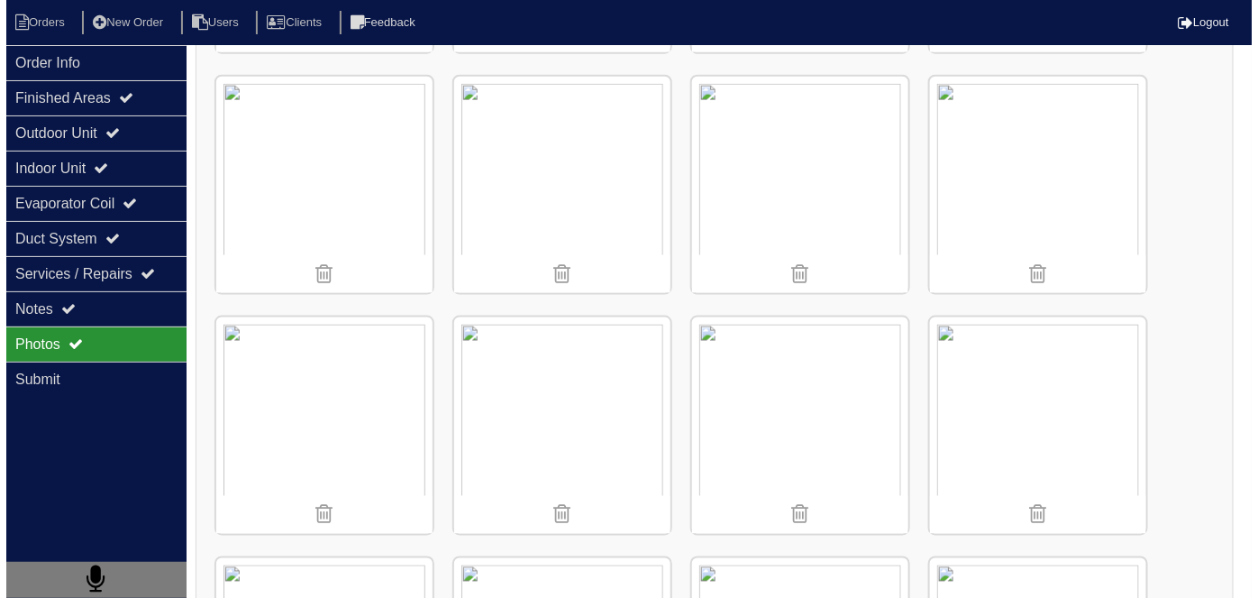
scroll to position [738, 0]
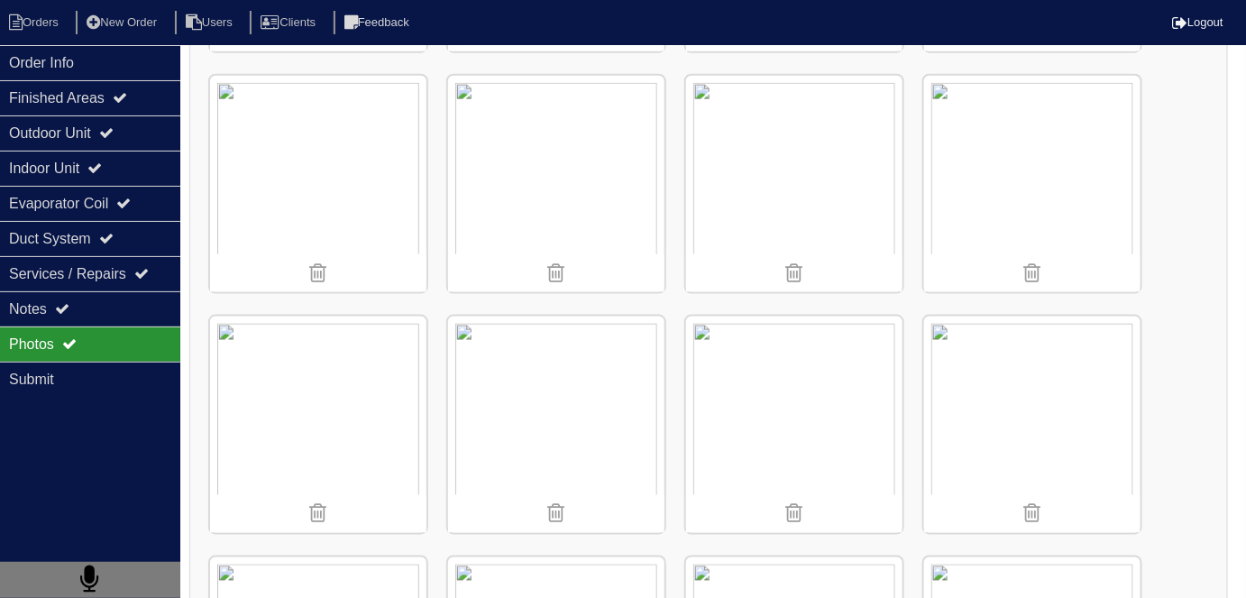
click at [531, 429] on img at bounding box center [556, 424] width 216 height 216
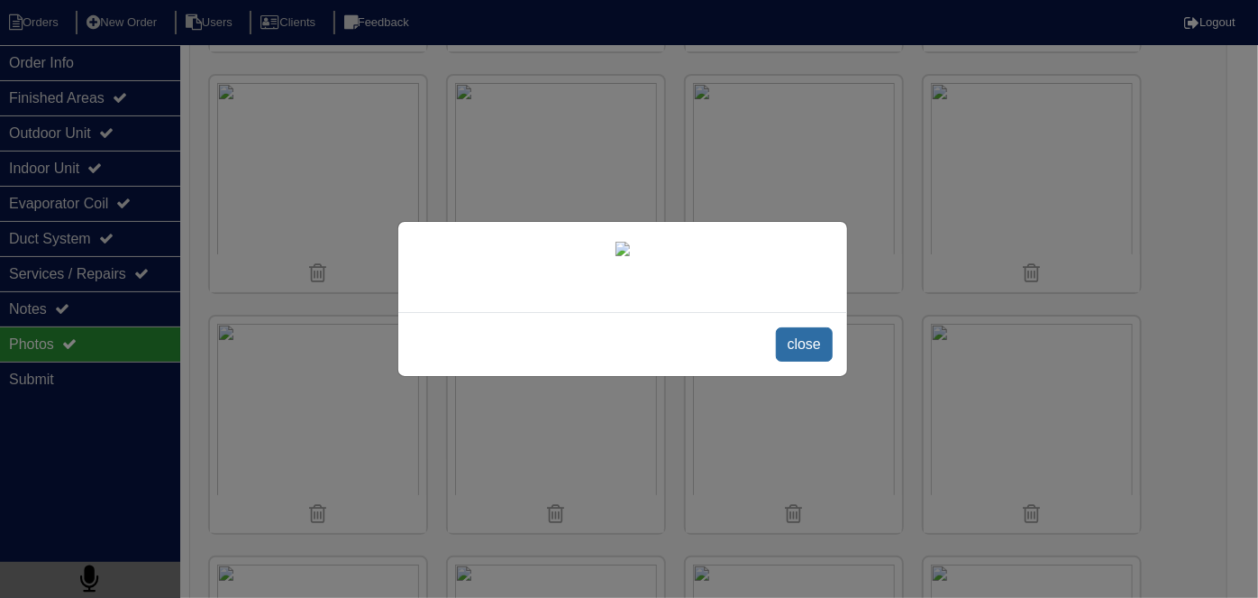
click at [790, 344] on span "close" at bounding box center [804, 344] width 57 height 34
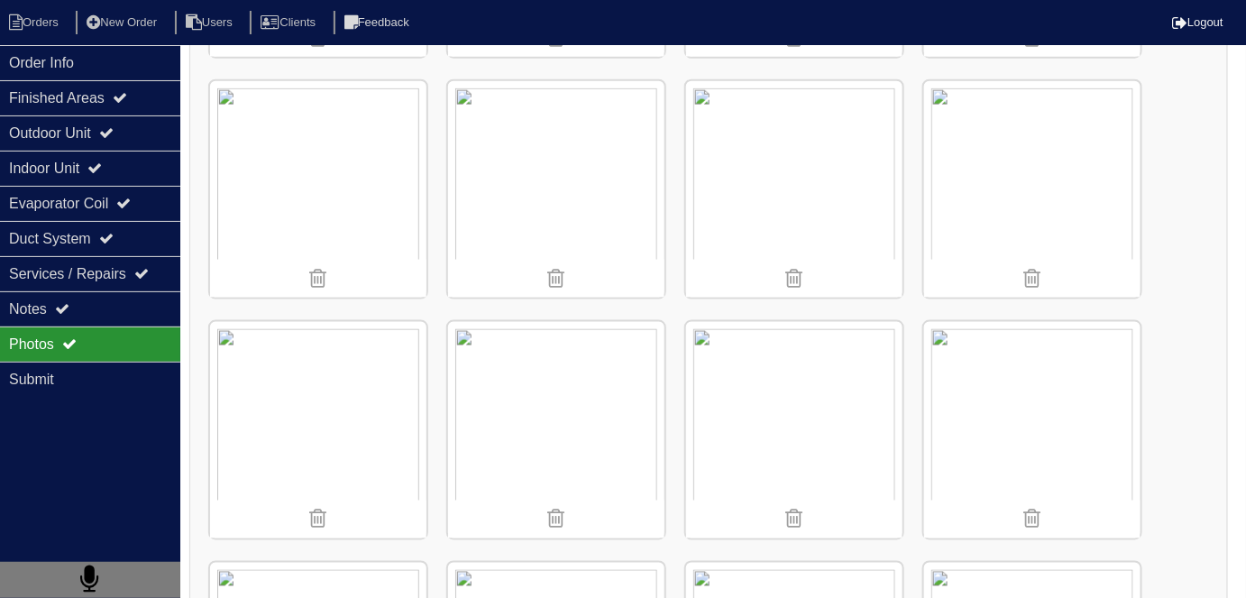
scroll to position [734, 0]
click at [552, 166] on img at bounding box center [556, 188] width 216 height 216
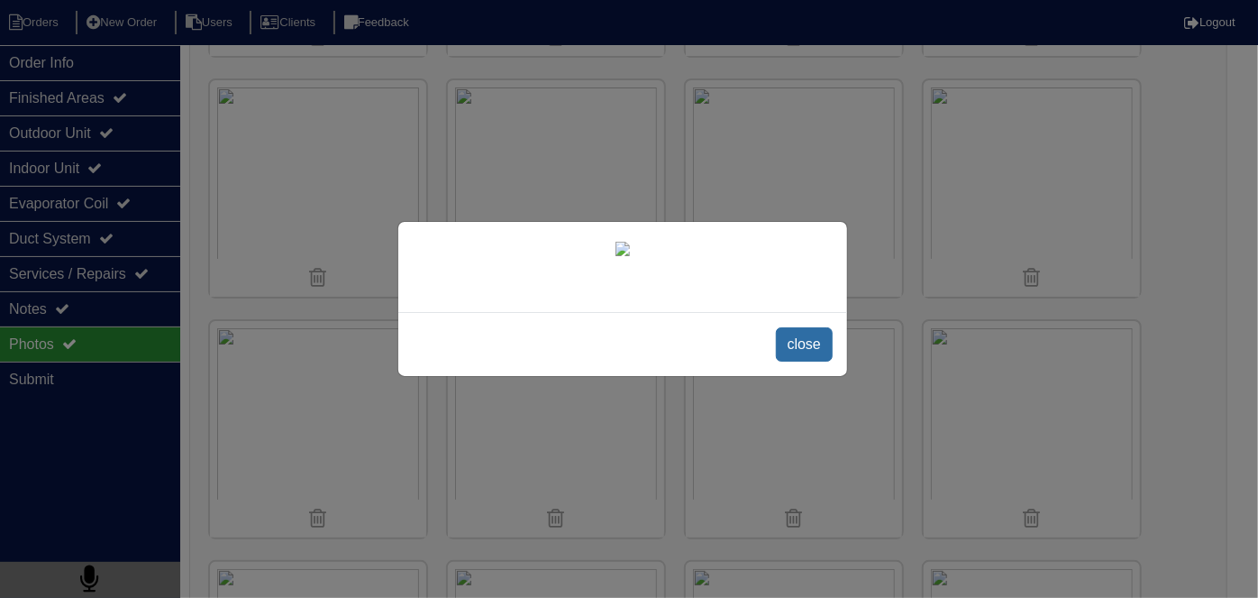
click at [823, 327] on span "close" at bounding box center [804, 344] width 57 height 34
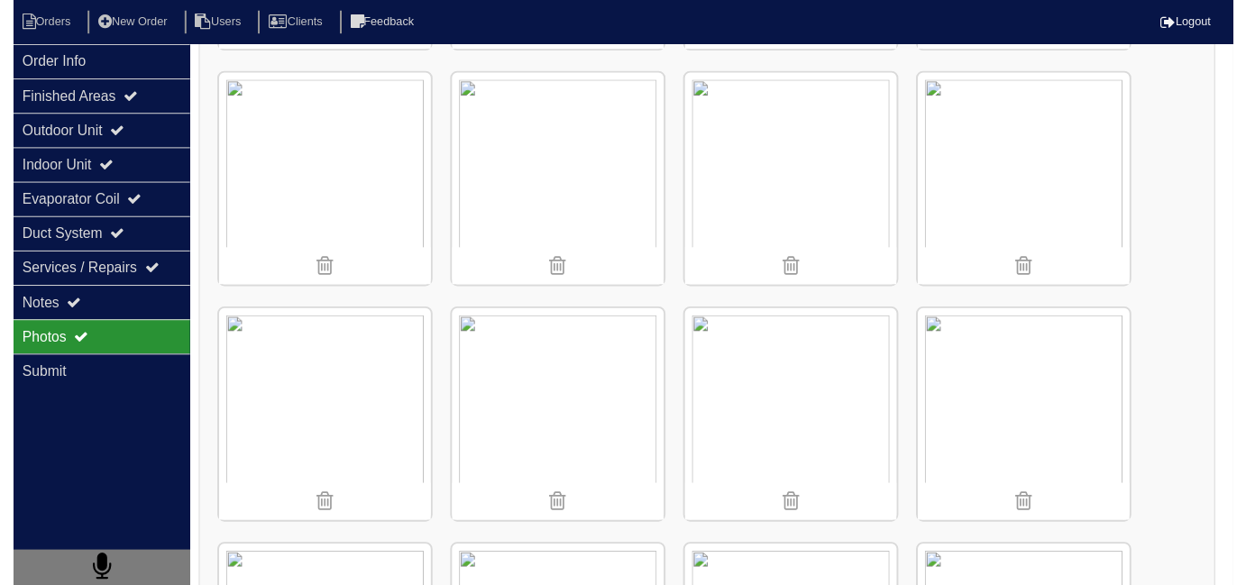
scroll to position [0, 0]
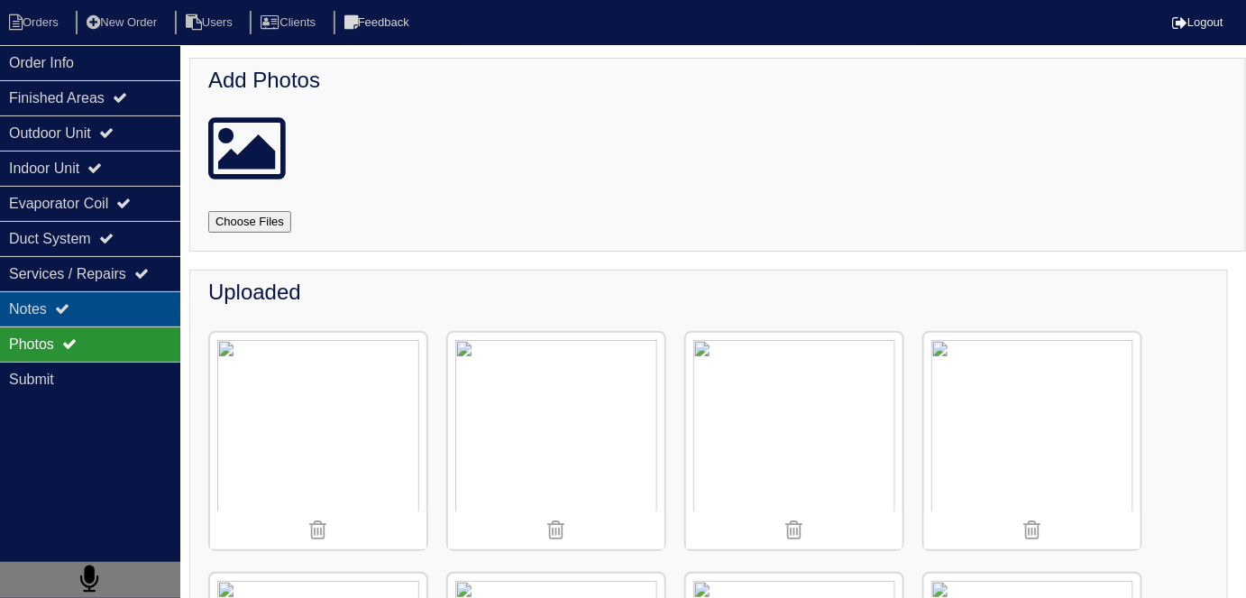
click at [162, 299] on div "Notes" at bounding box center [90, 308] width 180 height 35
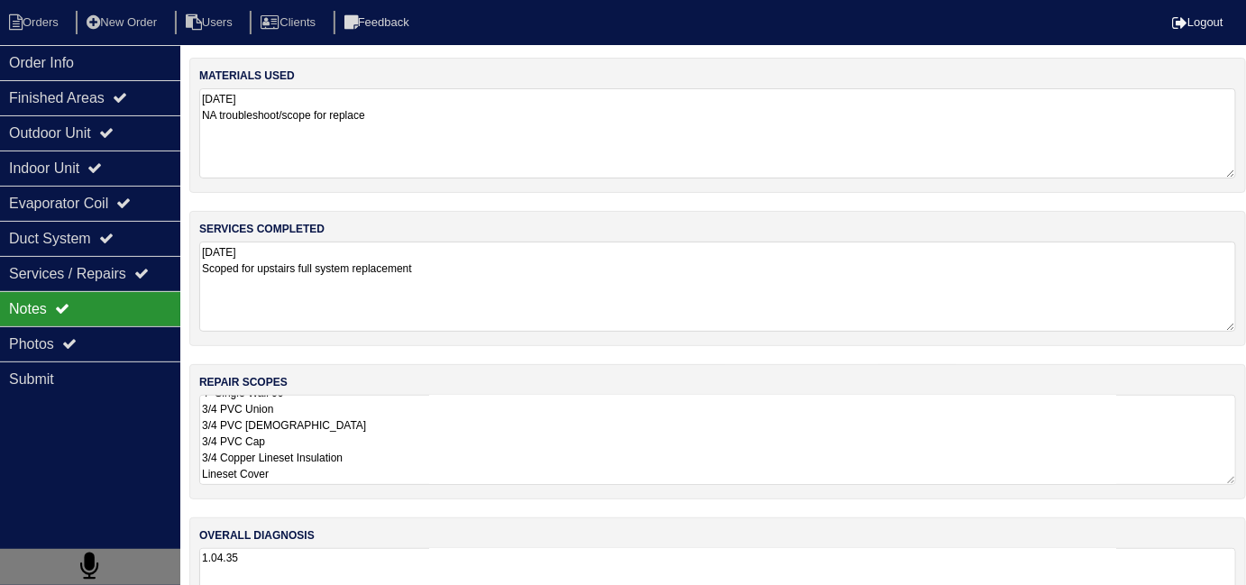
click at [462, 300] on textarea "9.29.25 Scoped for upstairs full system replacement" at bounding box center [717, 287] width 1037 height 90
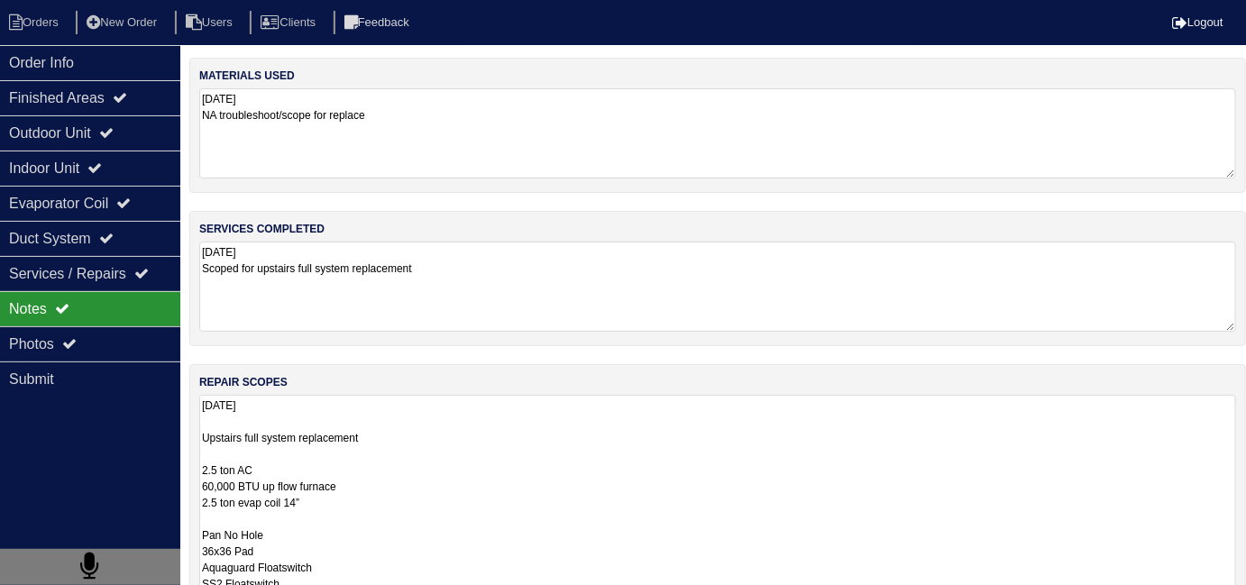
click at [334, 444] on textarea "9.29.25 Upstairs full system replacement 2.5 ton AC 60,000 BTU up flow furnace …" at bounding box center [717, 591] width 1037 height 393
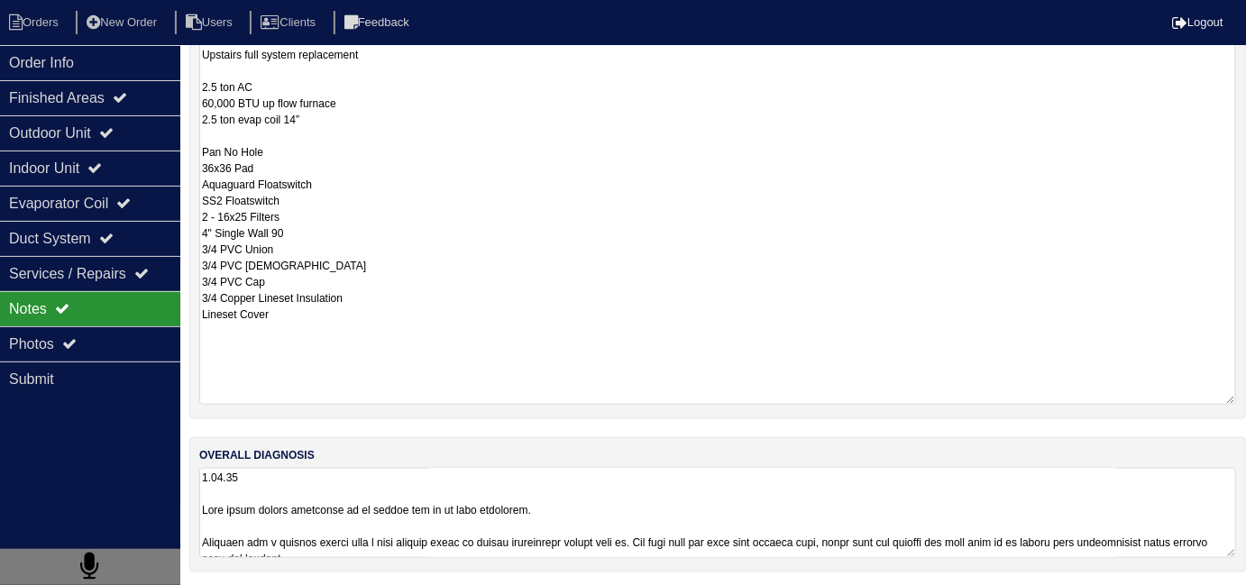
scroll to position [1, 0]
click at [334, 513] on textarea at bounding box center [717, 513] width 1037 height 90
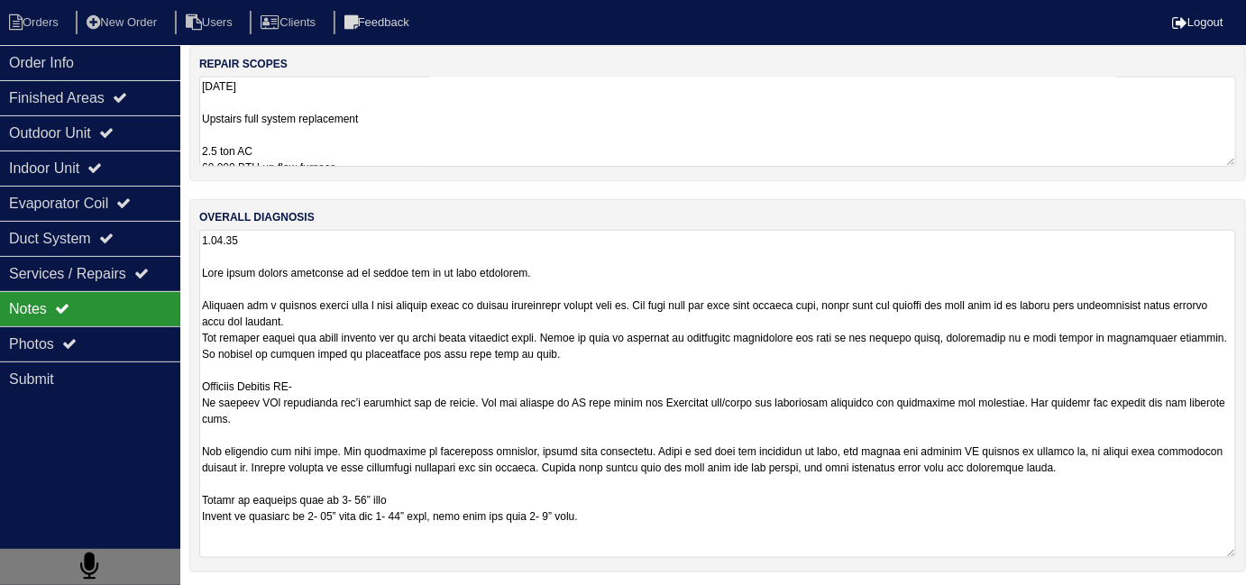
scroll to position [0, 0]
click at [607, 94] on textarea "9.29.25 Upstairs full system replacement 2.5 ton AC 60,000 BTU up flow furnace …" at bounding box center [717, 122] width 1037 height 90
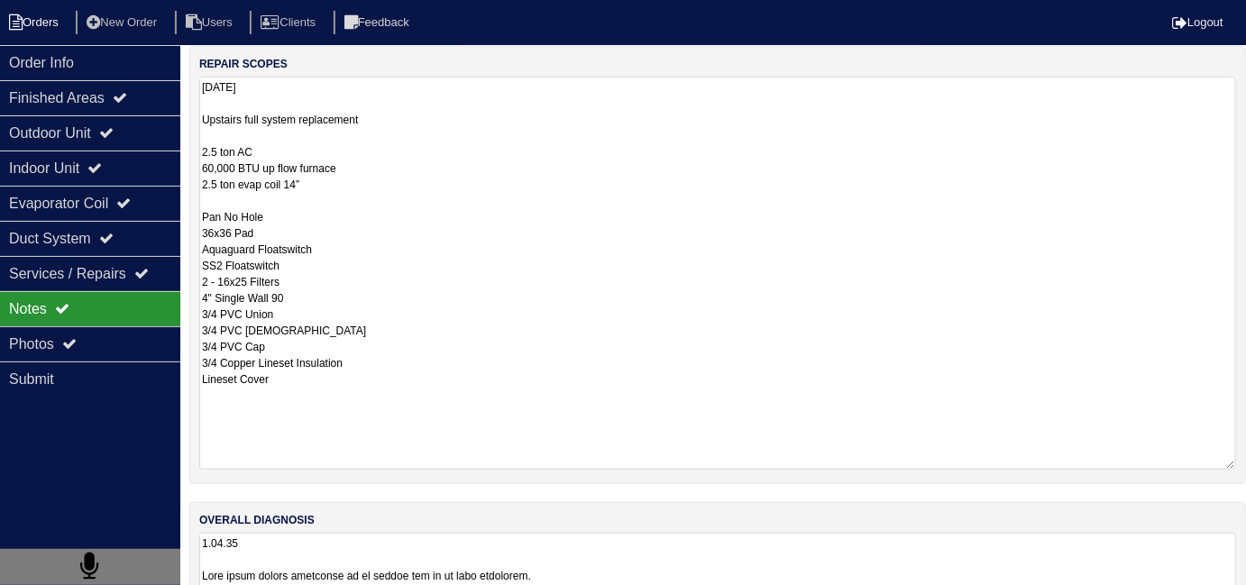
scroll to position [80, 0]
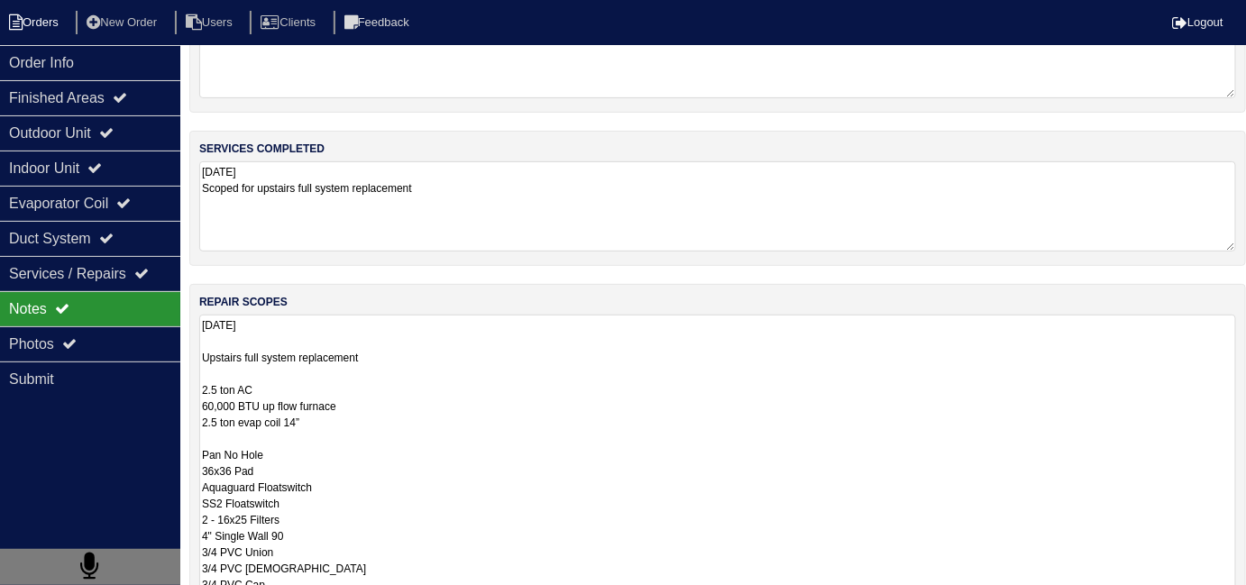
click at [40, 14] on li "Orders" at bounding box center [36, 23] width 73 height 24
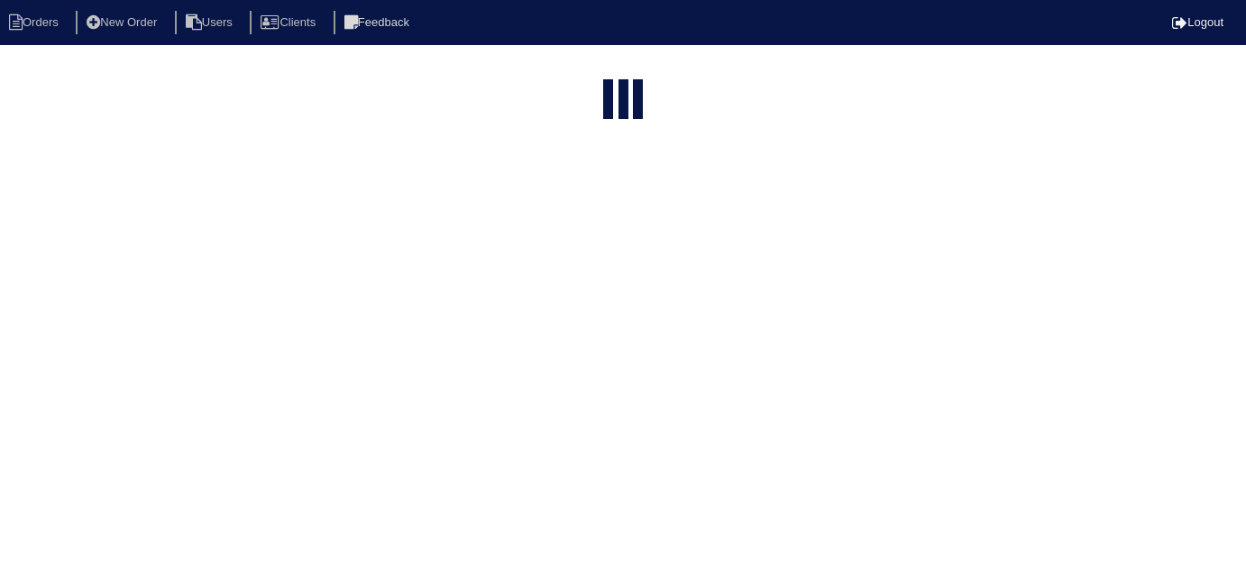
select select "15"
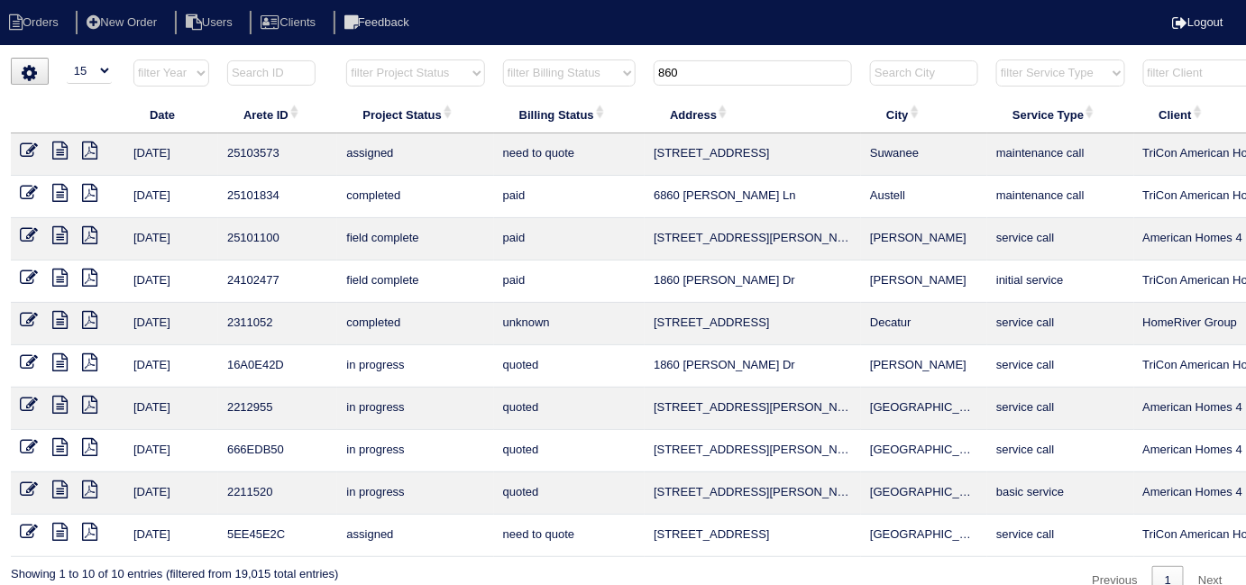
drag, startPoint x: 708, startPoint y: 72, endPoint x: 498, endPoint y: 41, distance: 212.2
click at [531, 50] on html "Orders New Order Users Clients Feedback Logout Orders New Order Users Clients M…" at bounding box center [623, 307] width 1246 height 614
click at [60, 155] on icon at bounding box center [59, 151] width 15 height 18
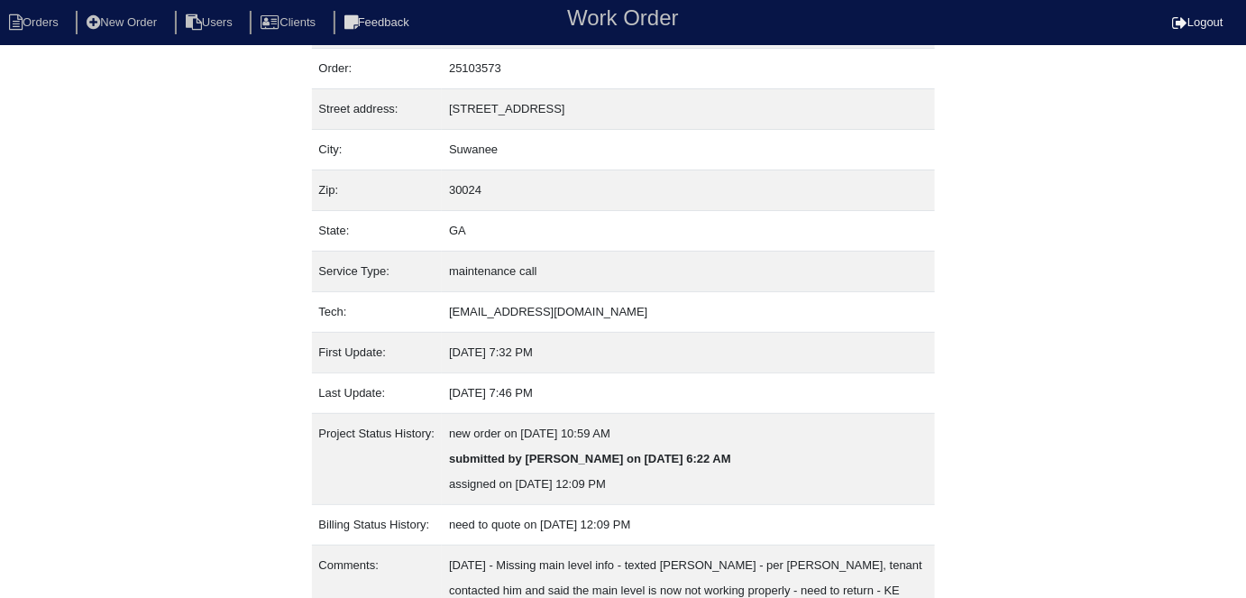
scroll to position [120, 0]
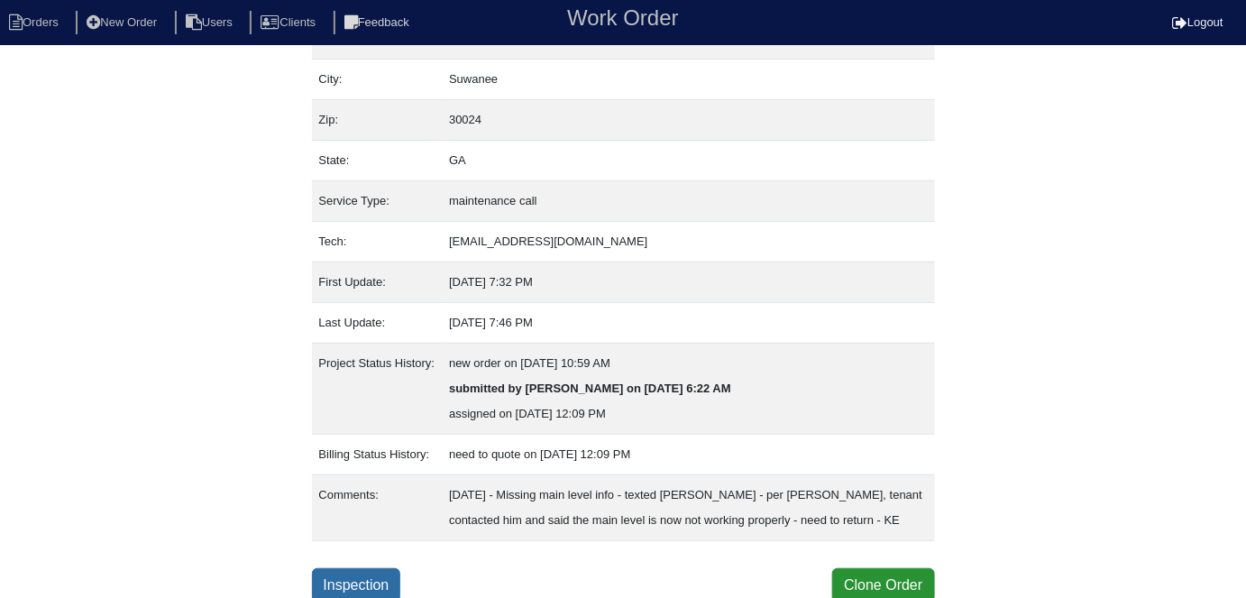
click at [389, 572] on link "Inspection" at bounding box center [356, 585] width 89 height 34
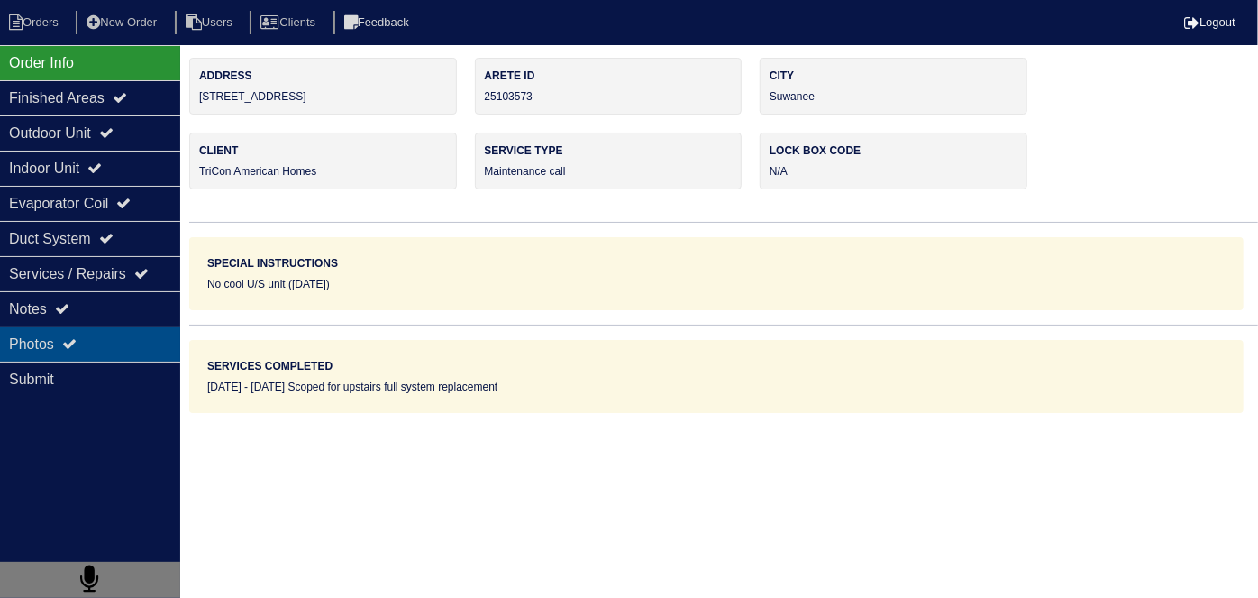
click at [54, 357] on div "Photos" at bounding box center [90, 343] width 180 height 35
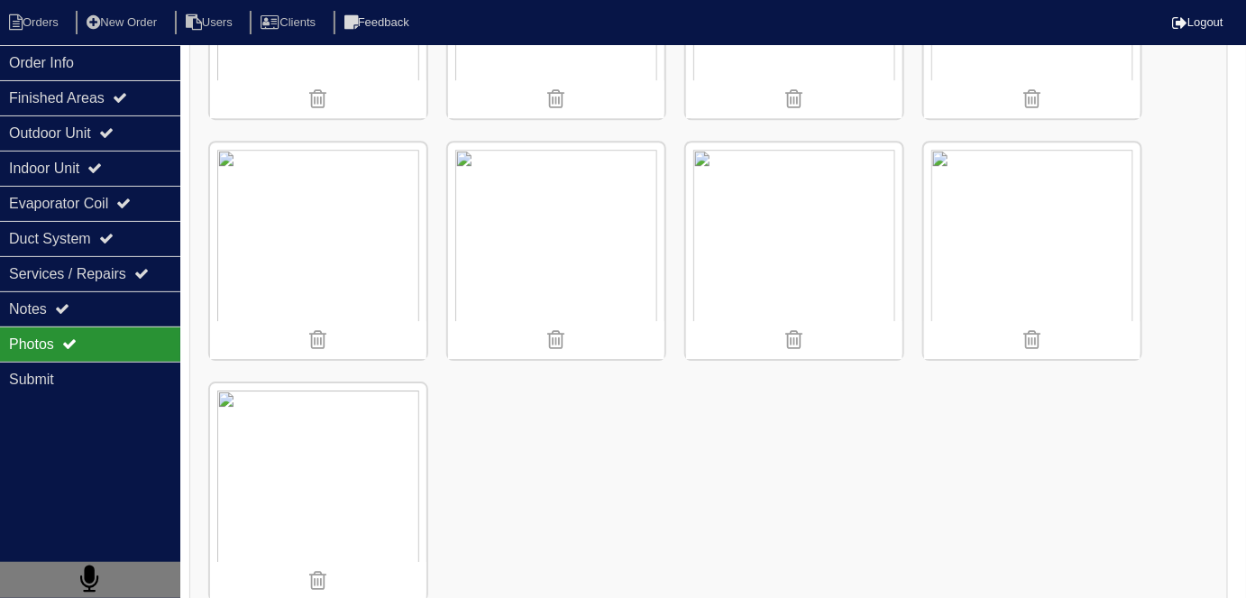
scroll to position [4059, 0]
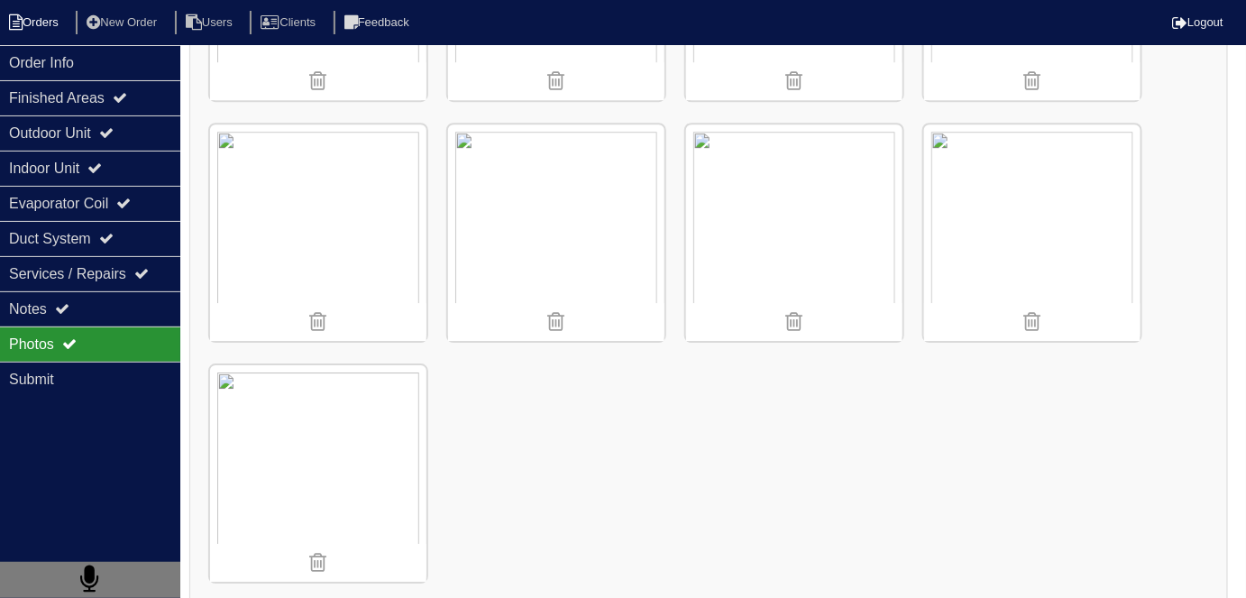
click at [32, 26] on li "Orders" at bounding box center [36, 23] width 73 height 24
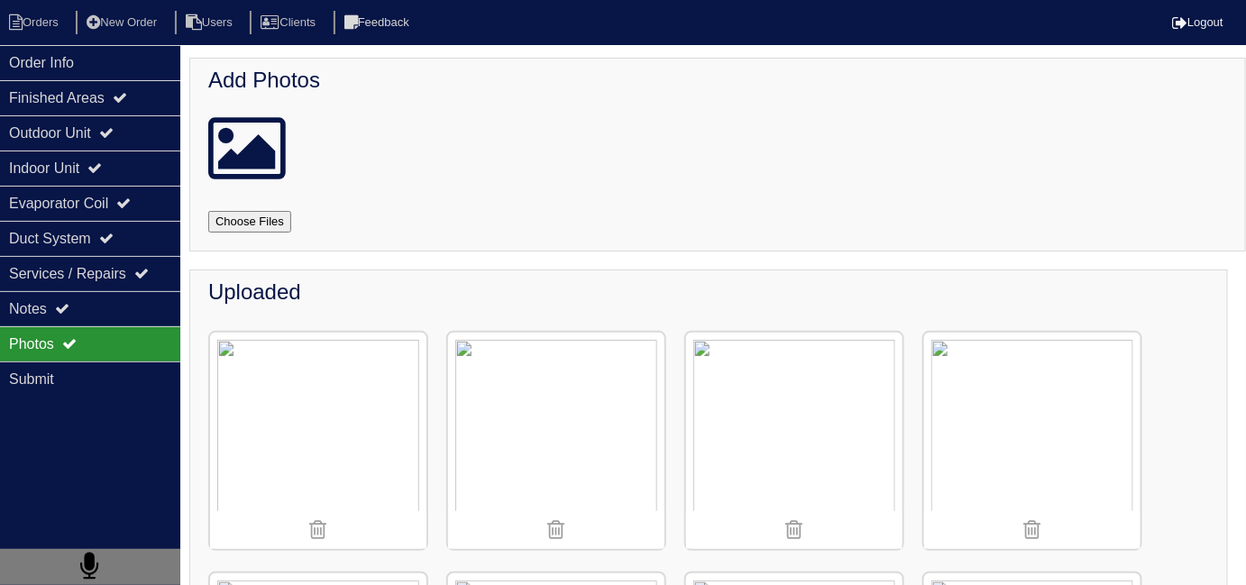
select select "15"
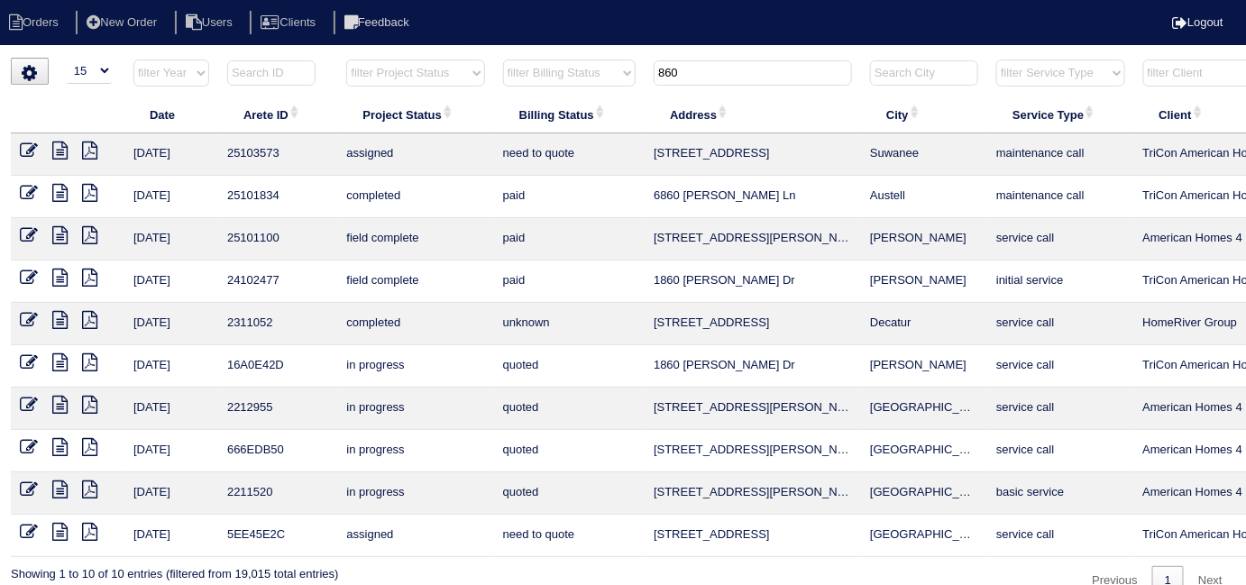
drag, startPoint x: 714, startPoint y: 75, endPoint x: 416, endPoint y: -5, distance: 309.0
click at [416, 0] on html "Orders New Order Users Clients Feedback Logout Orders New Order Users Clients M…" at bounding box center [623, 307] width 1246 height 614
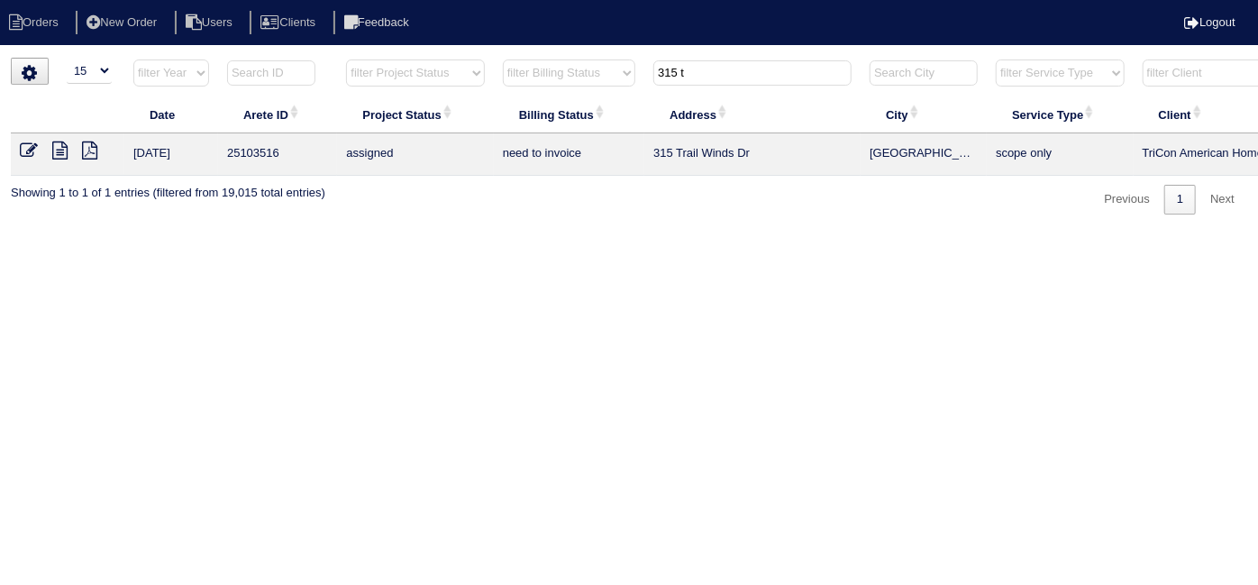
type input "315 t"
click at [26, 145] on icon at bounding box center [29, 151] width 18 height 18
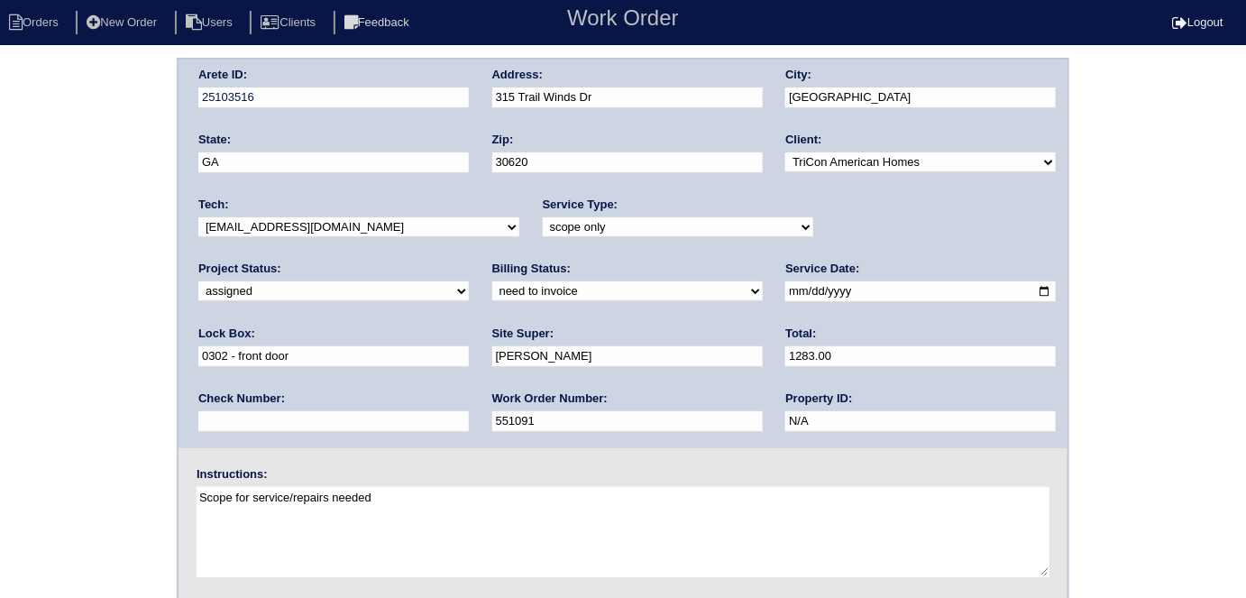
click at [0, 239] on div "Arete ID: 25103516 Address: [STREET_ADDRESS] City: [GEOGRAPHIC_DATA] State: [GE…" at bounding box center [623, 422] width 1246 height 729
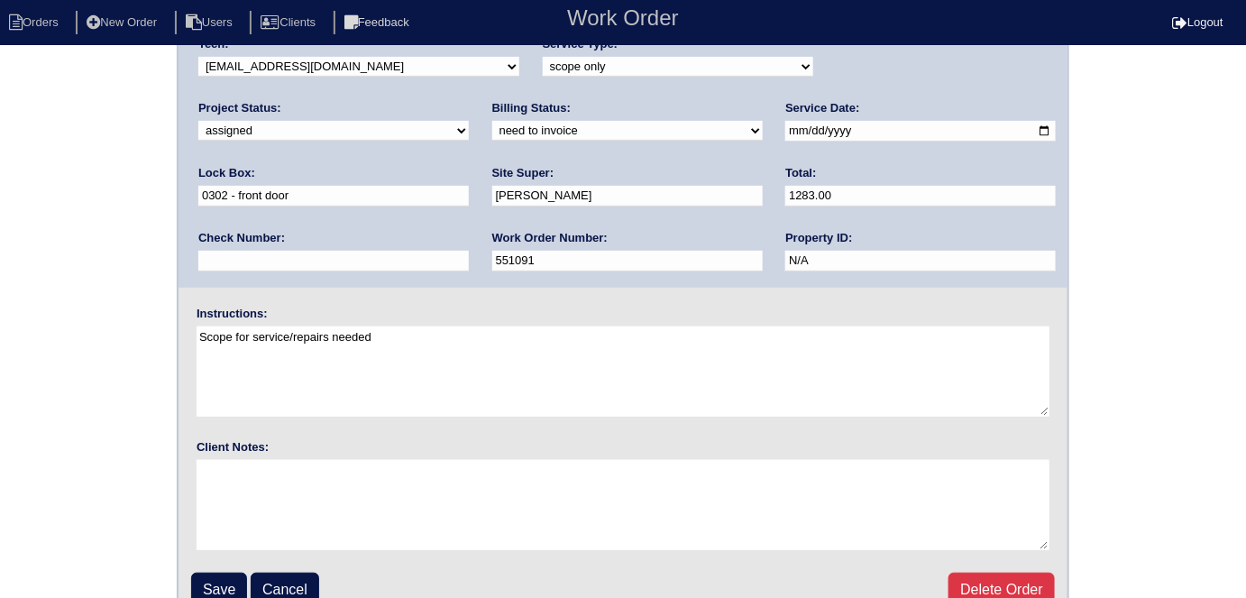
scroll to position [185, 0]
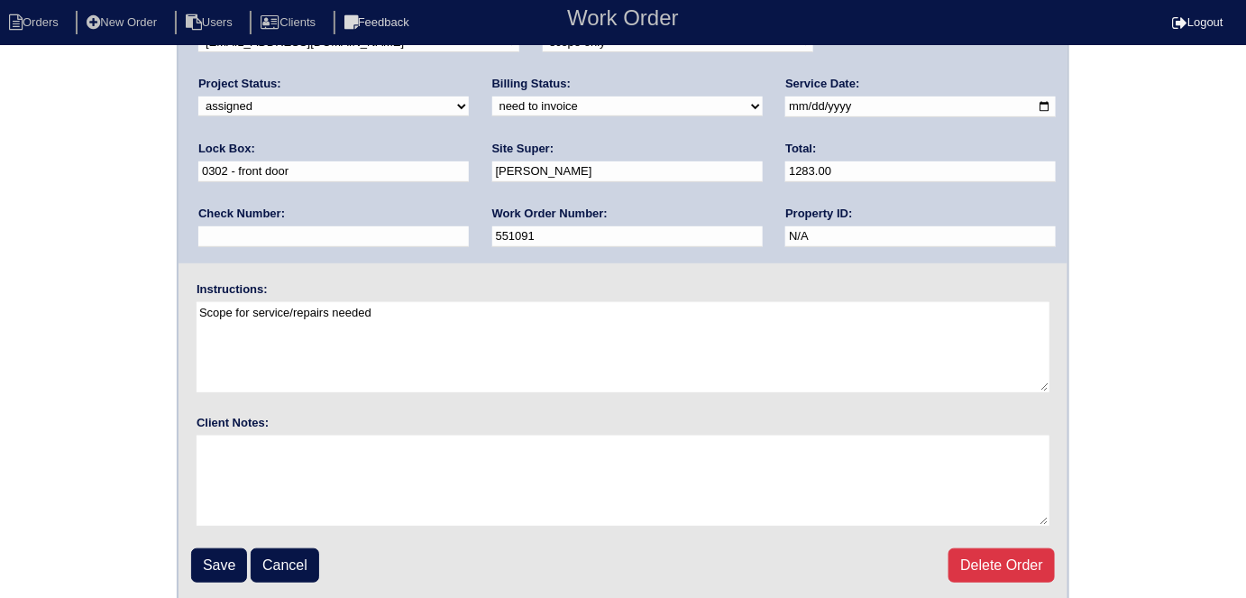
click at [221, 548] on input "Save" at bounding box center [219, 565] width 56 height 34
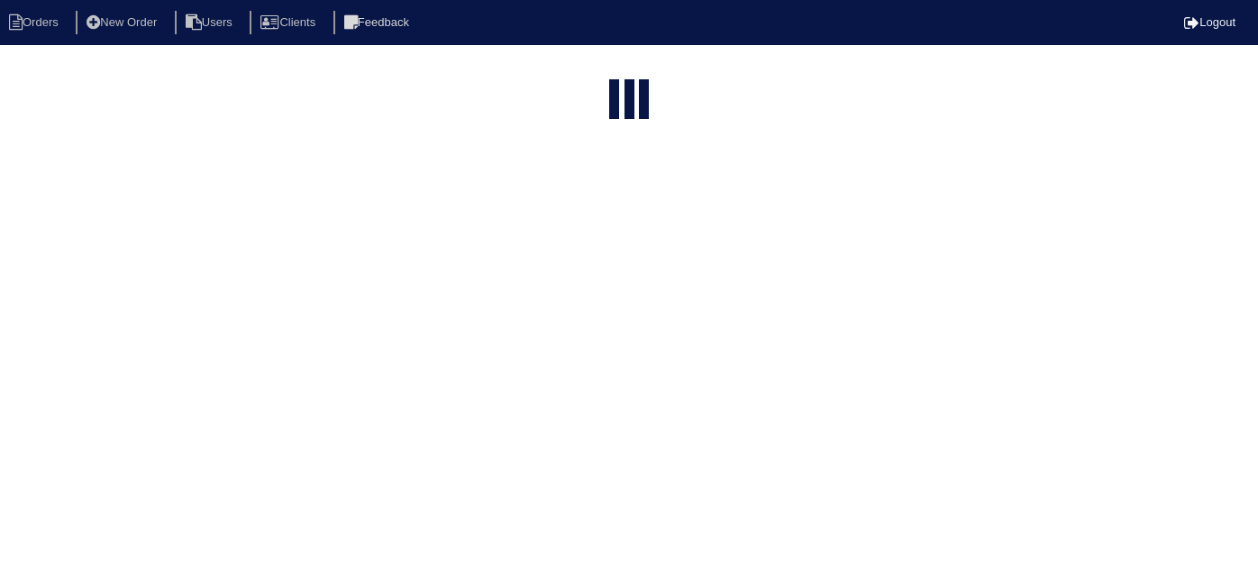
select select "15"
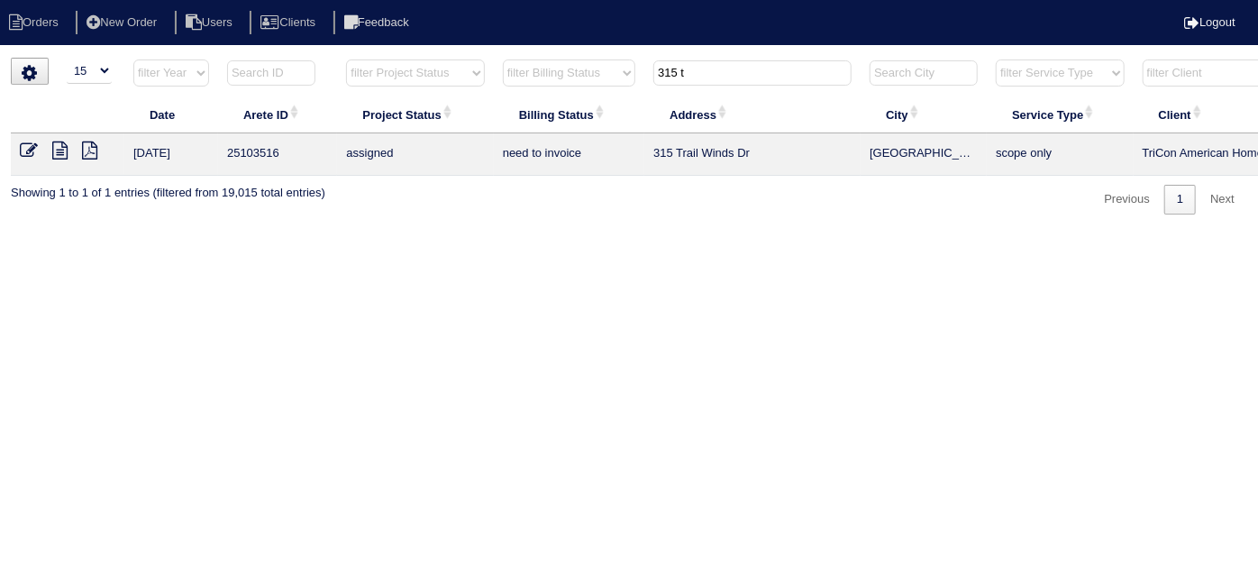
drag, startPoint x: 708, startPoint y: 70, endPoint x: 26, endPoint y: 0, distance: 686.0
click at [168, 58] on body "Orders New Order Users Clients Feedback Logout Orders New Order Users Clients M…" at bounding box center [629, 136] width 1258 height 157
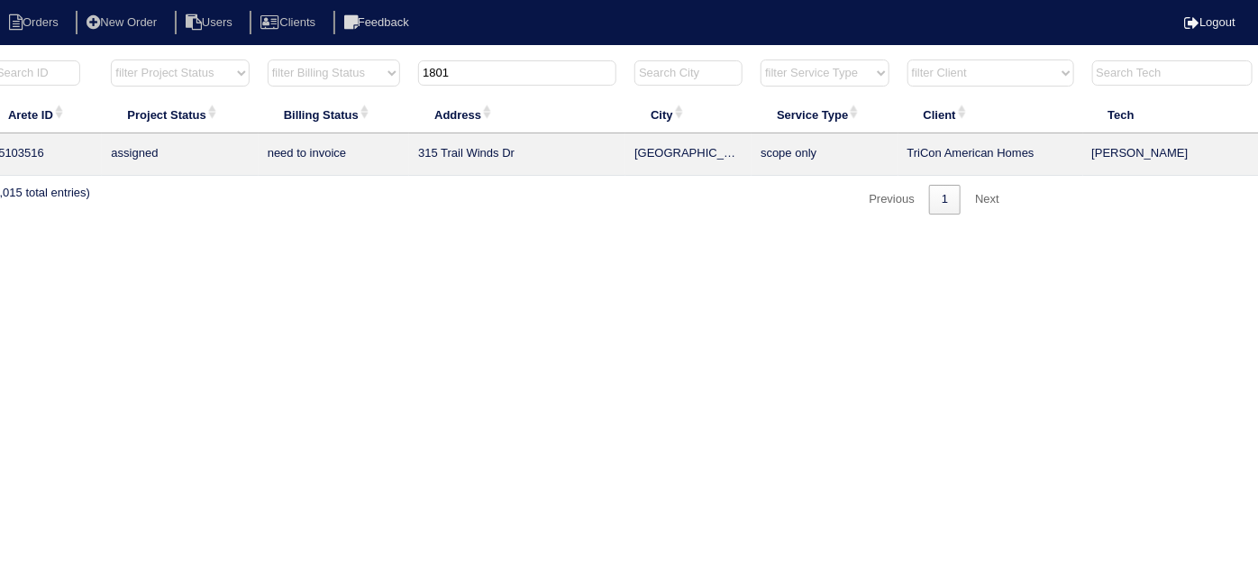
scroll to position [0, 314]
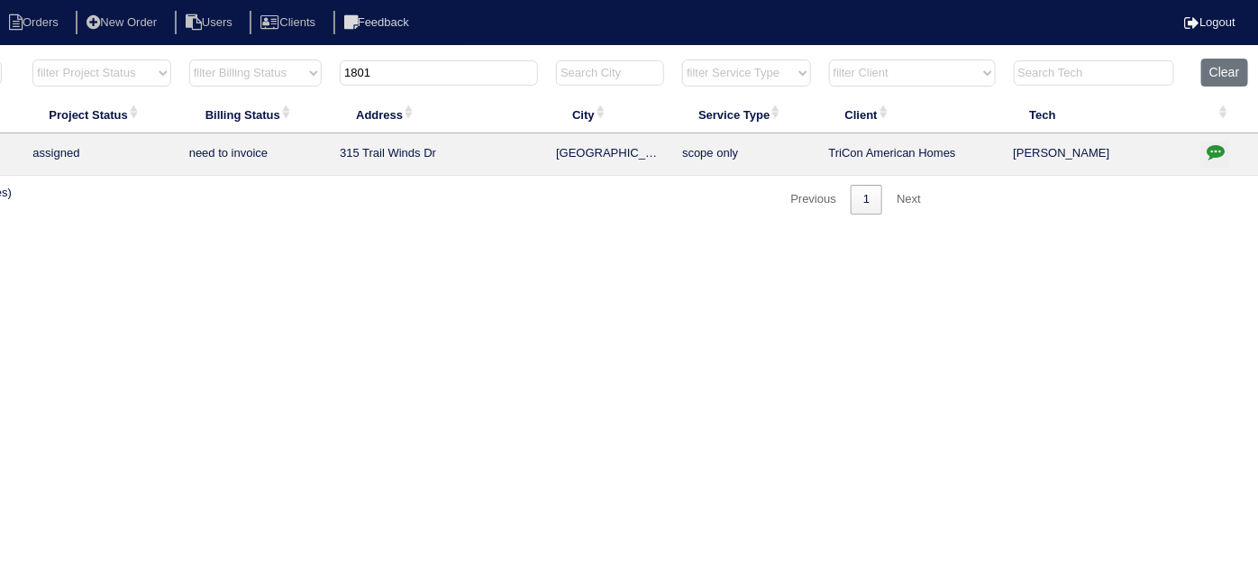
type input "1801"
click at [1210, 144] on icon "button" at bounding box center [1216, 151] width 18 height 18
click at [1217, 147] on icon "button" at bounding box center [1216, 151] width 18 height 18
type textarea "[DATE] - Return to service approved - Sent to [PERSON_NAME], [GEOGRAPHIC_DATA] …"
type input "1801"
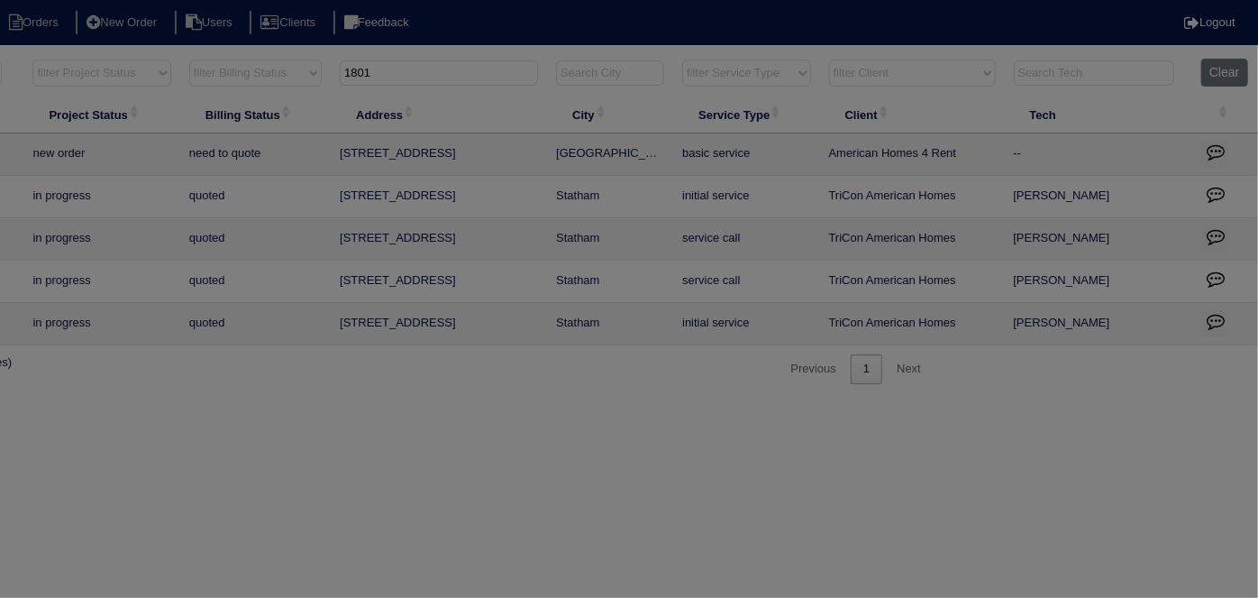
click at [945, 147] on body "Orders New Order Users Clients Feedback Logout Orders New Order Users Clients M…" at bounding box center [315, 221] width 1258 height 326
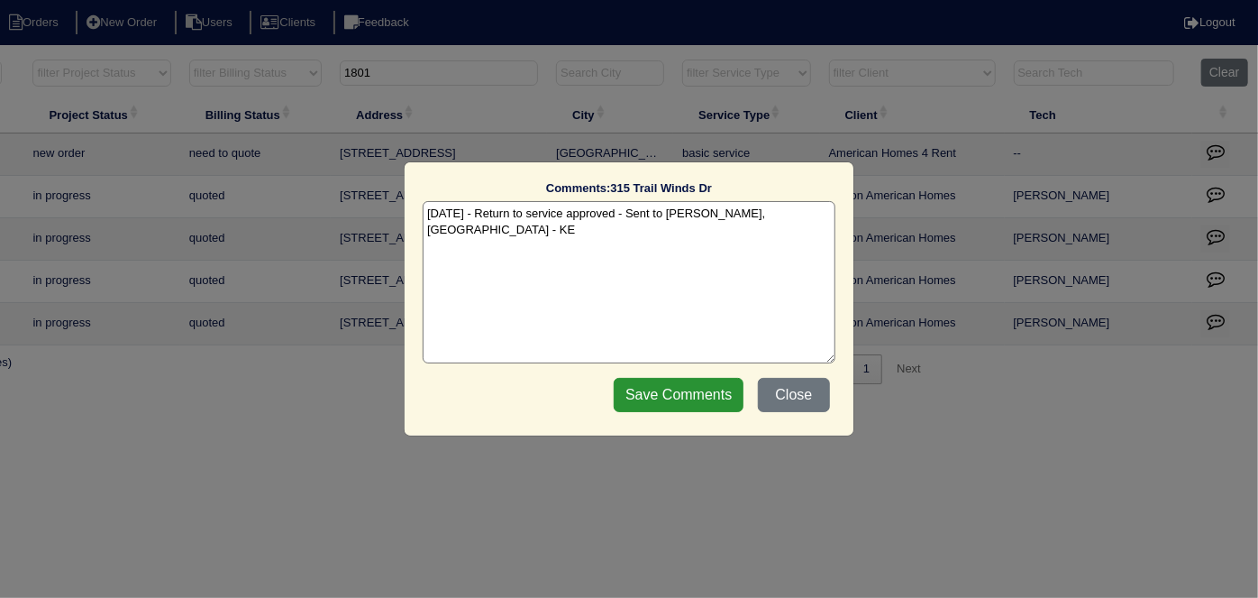
click at [774, 219] on textarea "[DATE] - Return to service approved - Sent to [PERSON_NAME], [GEOGRAPHIC_DATA] …" at bounding box center [629, 282] width 413 height 162
type textarea "[DATE] - Return to service approved - Sent to [PERSON_NAME], [PERSON_NAME] - KE…"
click at [817, 392] on button "Close" at bounding box center [794, 395] width 72 height 34
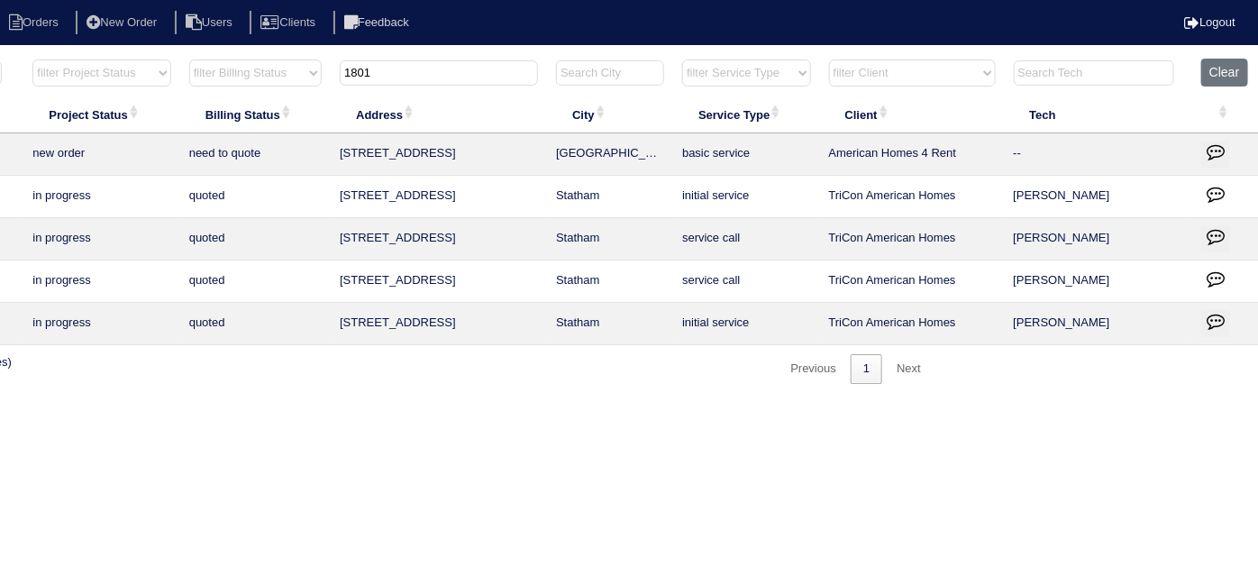
click at [1210, 157] on icon "button" at bounding box center [1216, 151] width 18 height 18
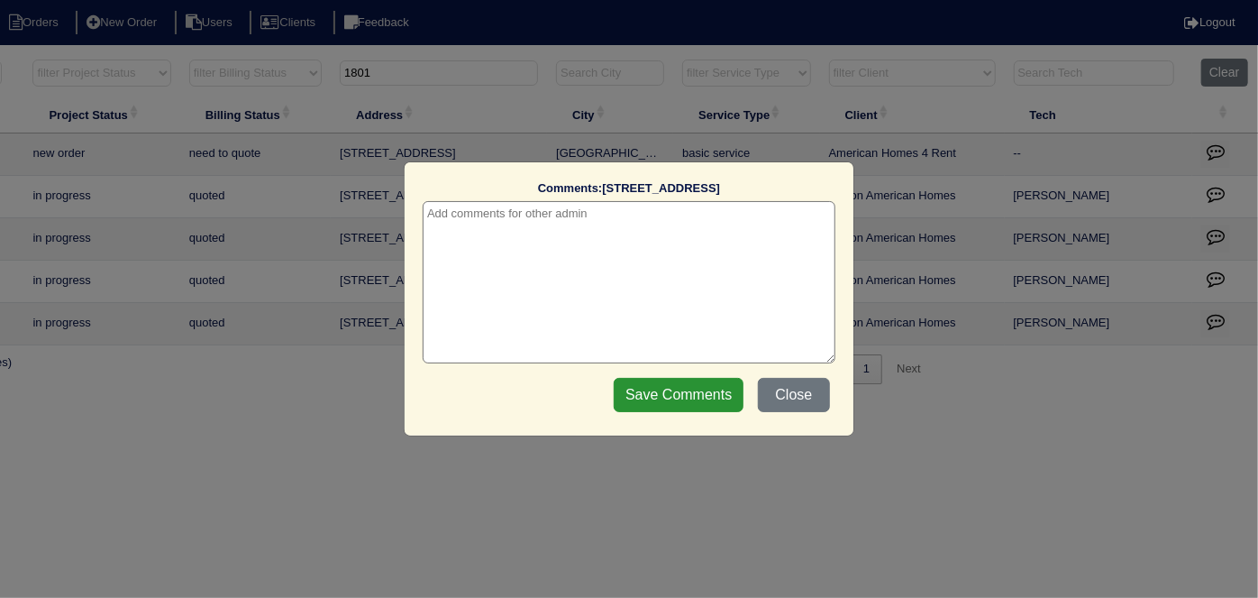
click at [536, 227] on textarea at bounding box center [629, 282] width 413 height 162
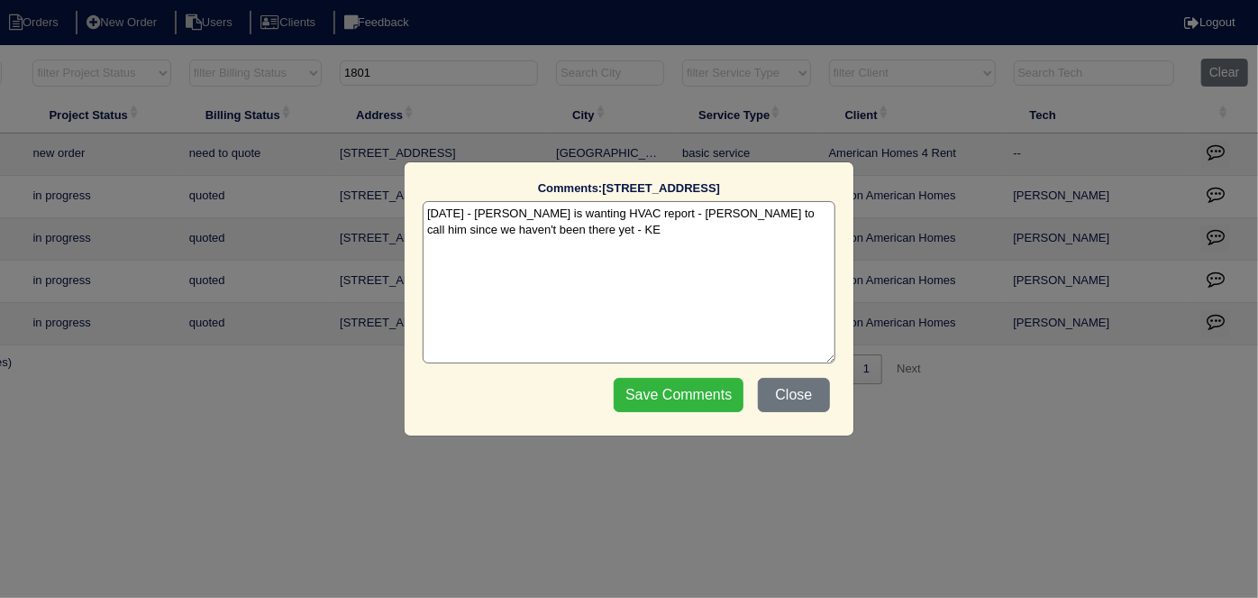
type textarea "[DATE] - [PERSON_NAME] is wanting HVAC report - [PERSON_NAME] to call him since…"
click at [671, 387] on input "Save Comments" at bounding box center [679, 395] width 130 height 34
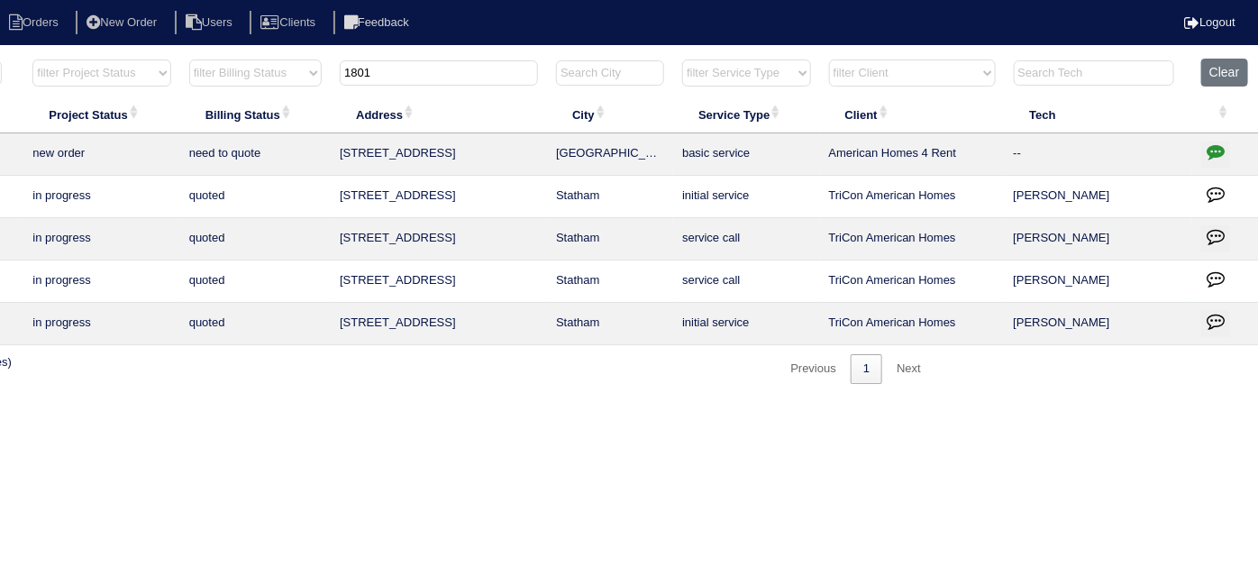
click at [680, 402] on html "Orders New Order Users Clients Feedback Logout Orders New Order Users Clients M…" at bounding box center [315, 201] width 1258 height 402
drag, startPoint x: 447, startPoint y: 83, endPoint x: 279, endPoint y: 55, distance: 170.0
click at [284, 56] on html "Orders New Order Users Clients Feedback Logout Orders New Order Users Clients M…" at bounding box center [315, 201] width 1258 height 402
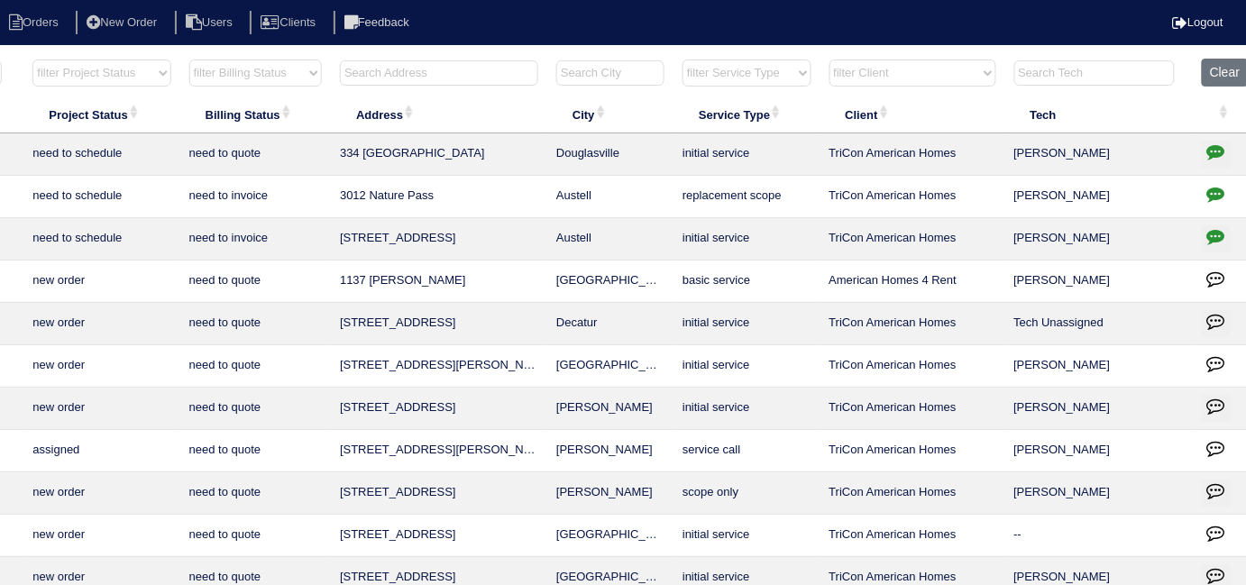
click at [364, 74] on input "text" at bounding box center [439, 72] width 198 height 25
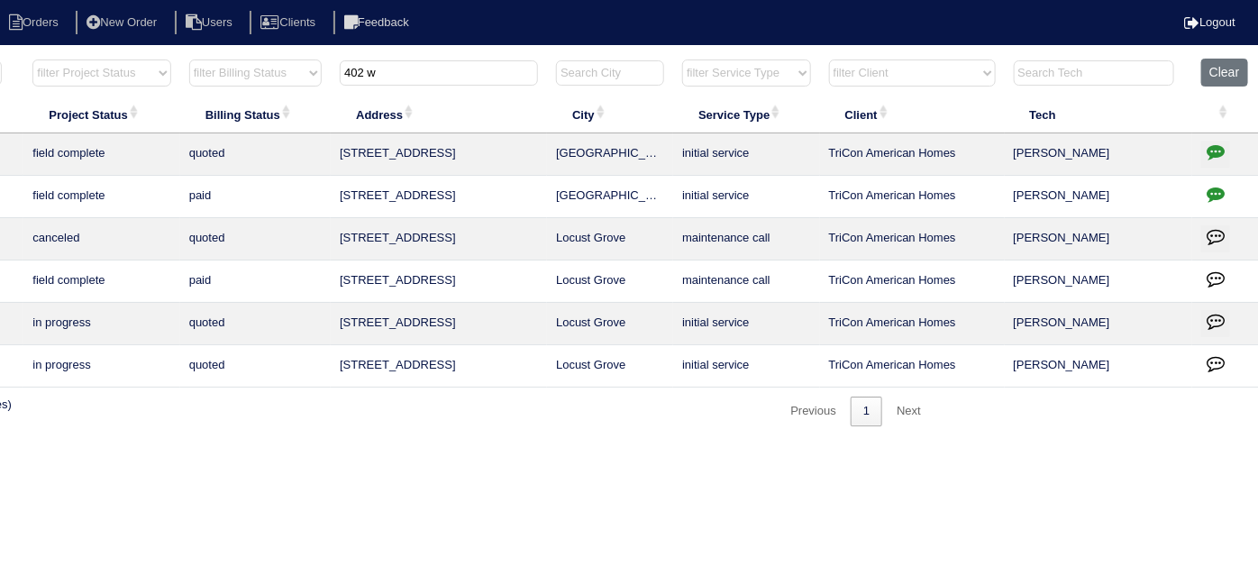
scroll to position [0, 0]
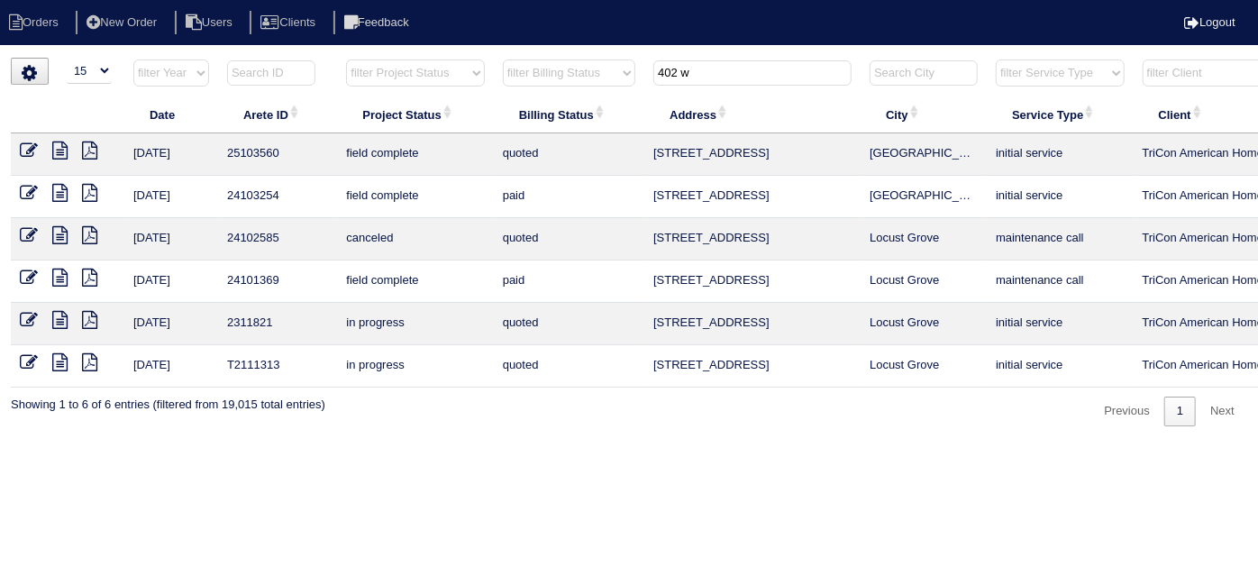
type input "402 w"
click at [26, 147] on icon at bounding box center [29, 151] width 18 height 18
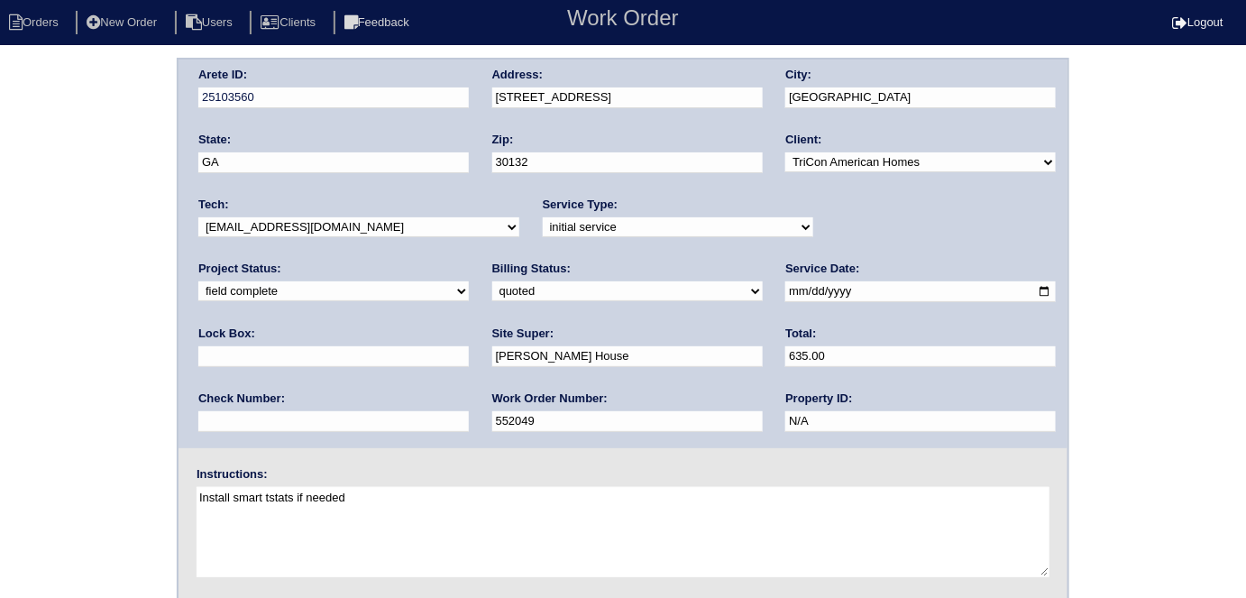
click at [492, 292] on select "need to quote quoted need to invoice invoiced paid warranty purchase order need…" at bounding box center [627, 291] width 270 height 20
select select "need to invoice"
click at [492, 281] on select "need to quote quoted need to invoice invoiced paid warranty purchase order need…" at bounding box center [627, 291] width 270 height 20
click at [98, 375] on div "Arete ID: 25103560 Address: 402 WI Pkwy City: Dallas State: GA Zip: 30132 Clien…" at bounding box center [623, 422] width 1246 height 729
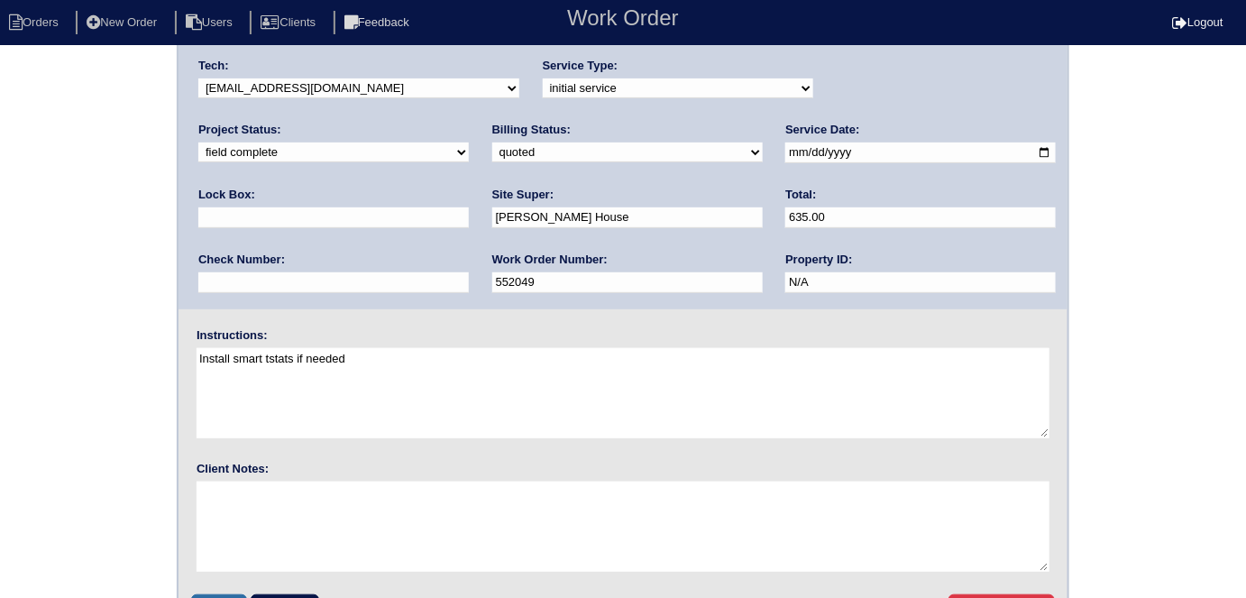
scroll to position [185, 0]
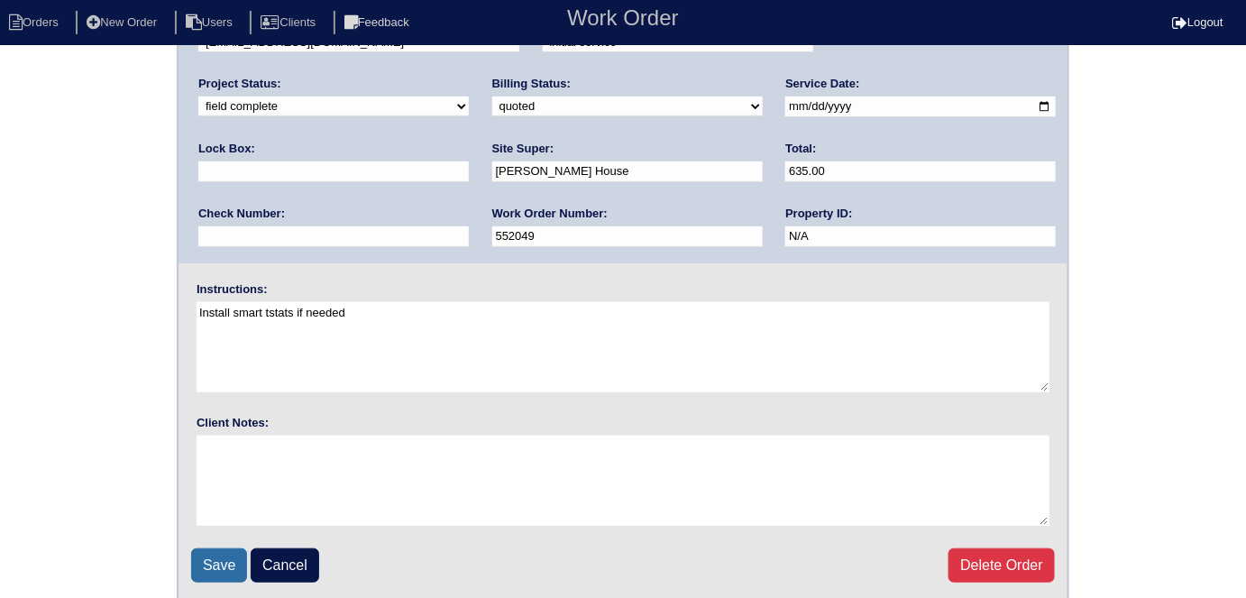
click at [216, 571] on input "Save" at bounding box center [219, 565] width 56 height 34
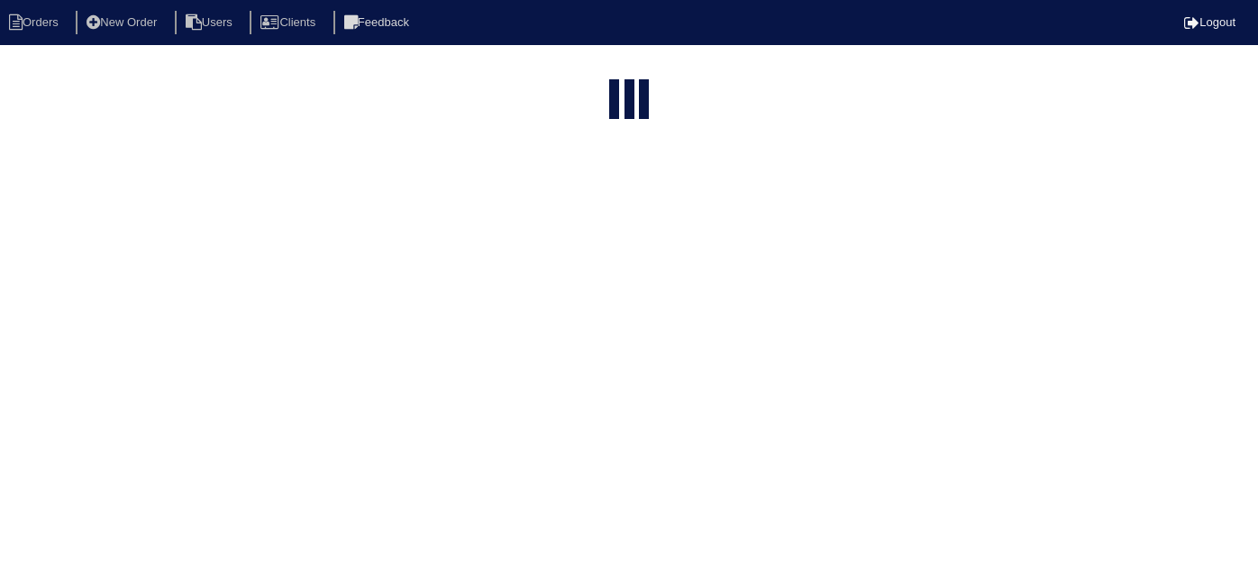
select select "15"
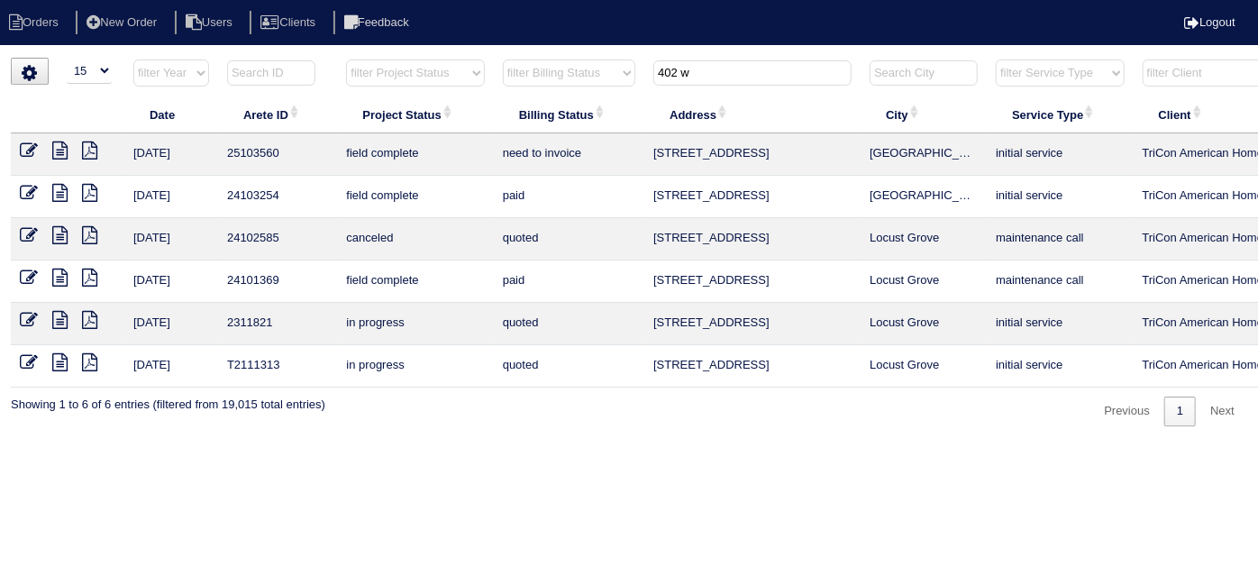
click at [688, 79] on input "402 w" at bounding box center [753, 72] width 198 height 25
drag, startPoint x: 713, startPoint y: 78, endPoint x: 417, endPoint y: 43, distance: 297.6
click at [516, 65] on tr "filter Year -- Any Year -- 2025 2024 2023 2022 2021 2020 2019 filter Project St…" at bounding box center [792, 77] width 1562 height 37
type input "3"
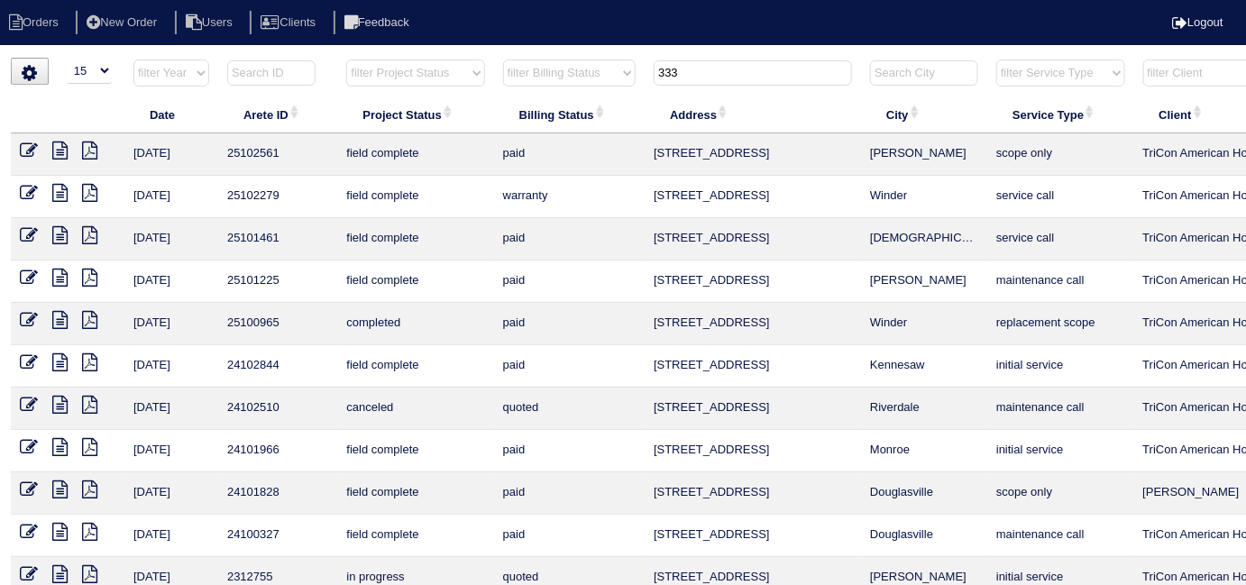
scroll to position [0, 326]
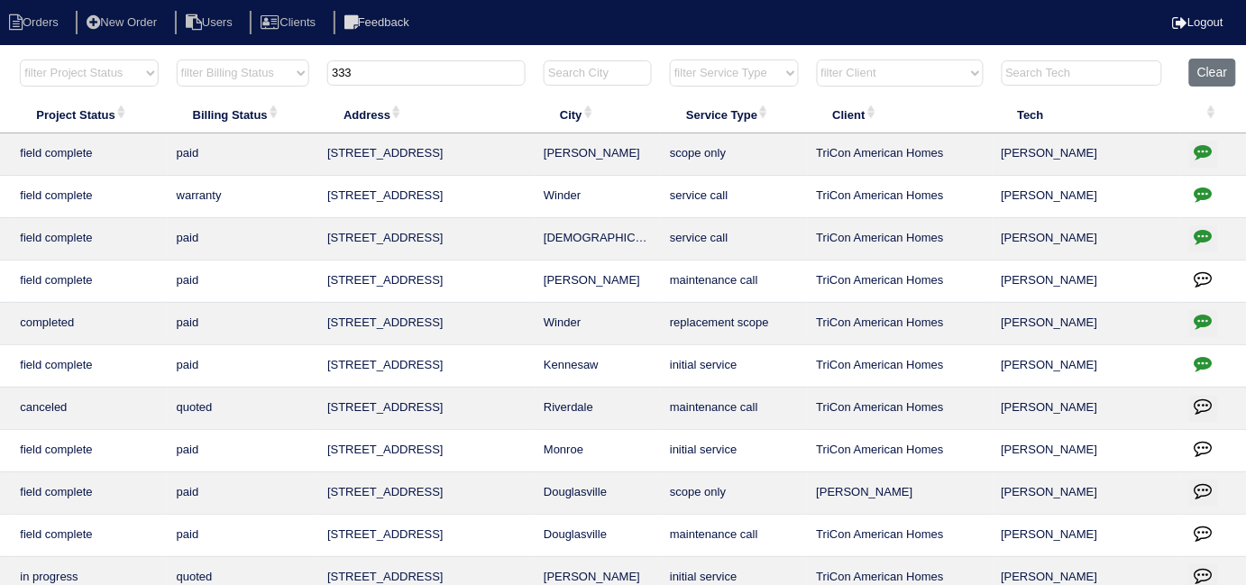
type input "333"
click at [1208, 157] on icon "button" at bounding box center [1203, 151] width 18 height 18
type textarea "[DATE] - Equipment ordered - pricing verified - sent to [PERSON_NAME] Sibi orde…"
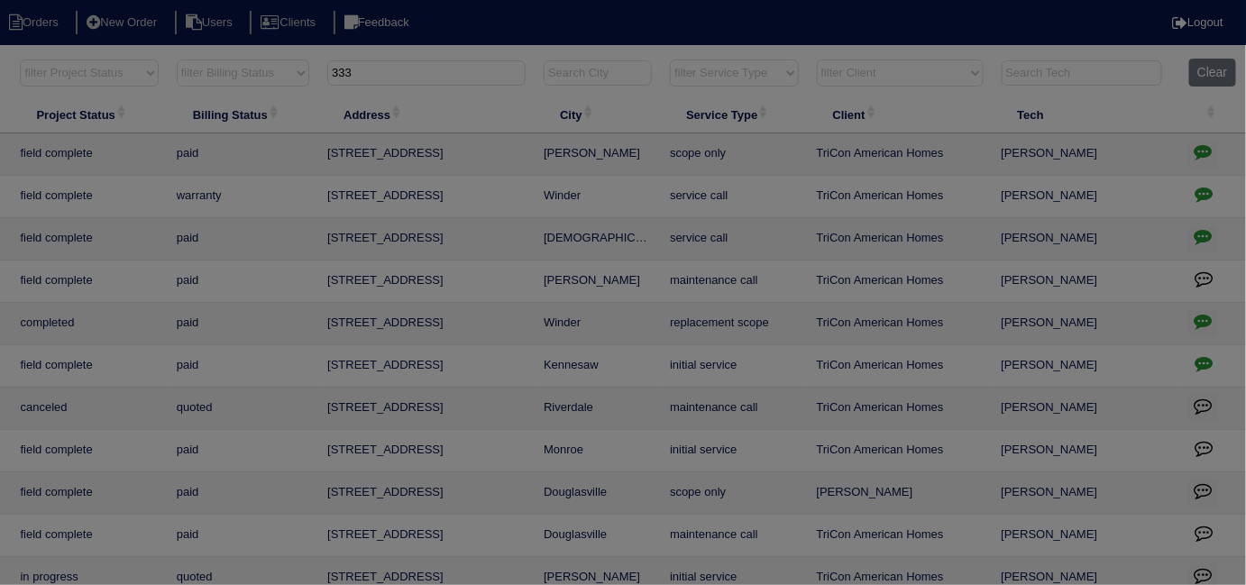
scroll to position [0, 314]
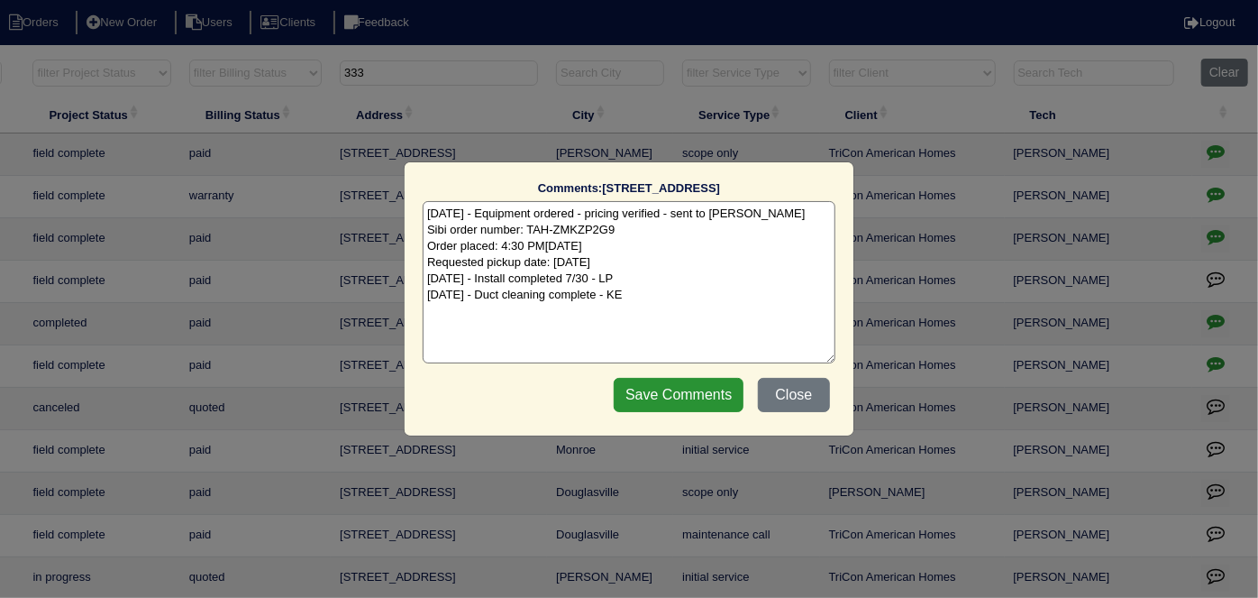
click at [681, 283] on textarea "[DATE] - Equipment ordered - pricing verified - sent to [PERSON_NAME] Sibi orde…" at bounding box center [629, 282] width 413 height 162
click at [806, 385] on button "Close" at bounding box center [794, 395] width 72 height 34
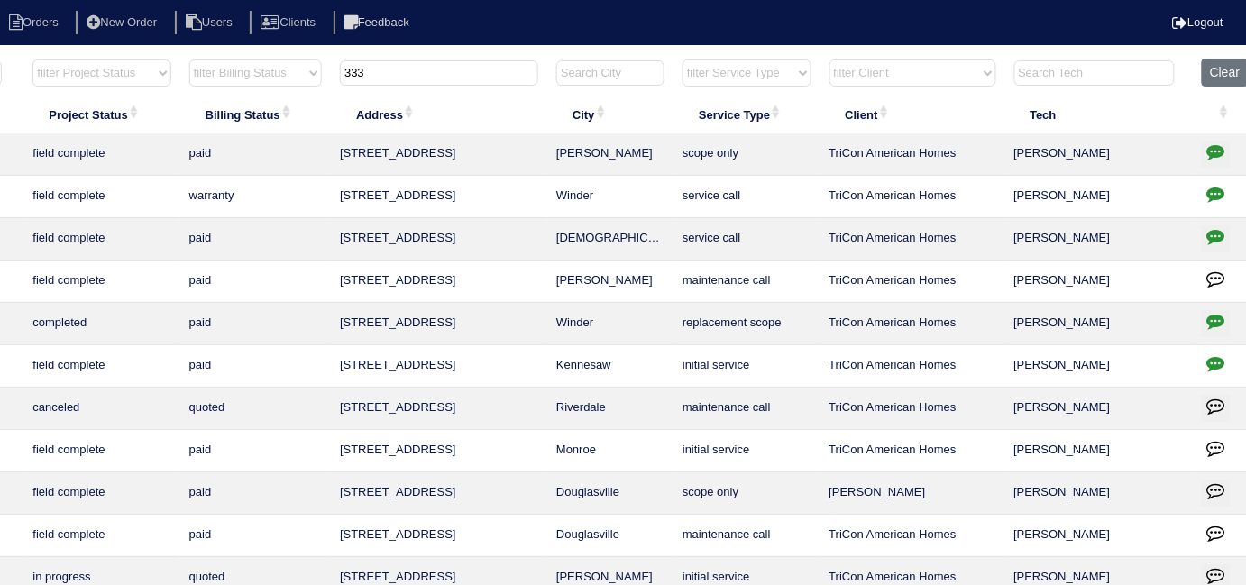
scroll to position [0, 0]
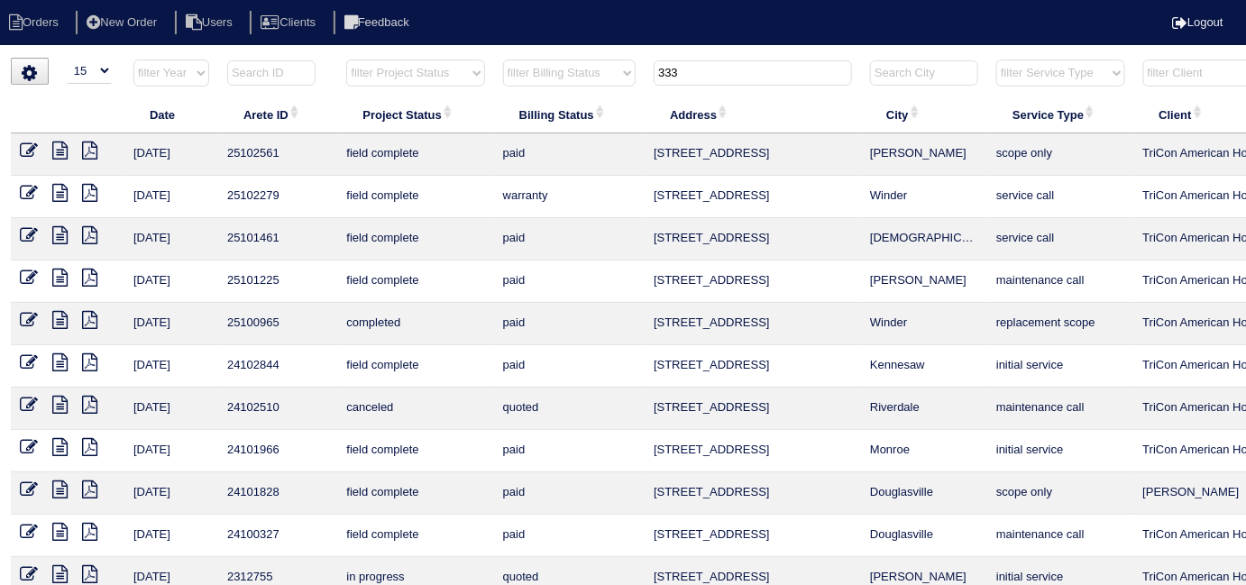
click at [50, 150] on link at bounding box center [36, 153] width 32 height 14
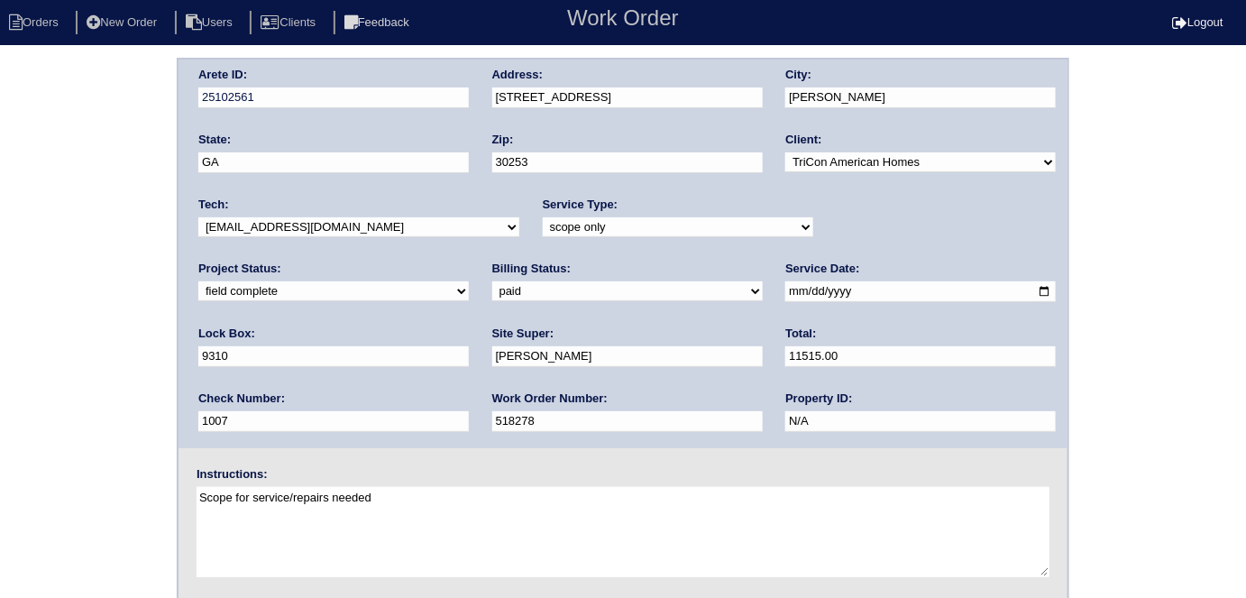
scroll to position [185, 0]
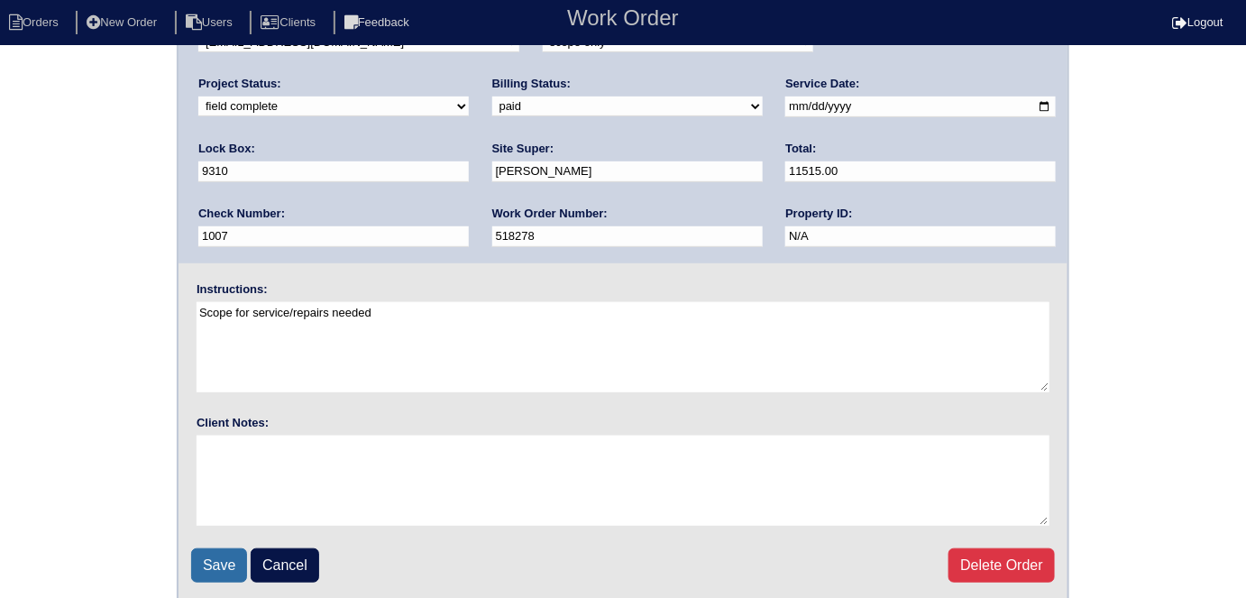
click at [206, 546] on fieldset "Arete ID: 25102561 Address: [STREET_ADDRESS] City: [PERSON_NAME] State: [GEOGRA…" at bounding box center [622, 238] width 889 height 726
click at [208, 566] on input "Save" at bounding box center [219, 565] width 56 height 34
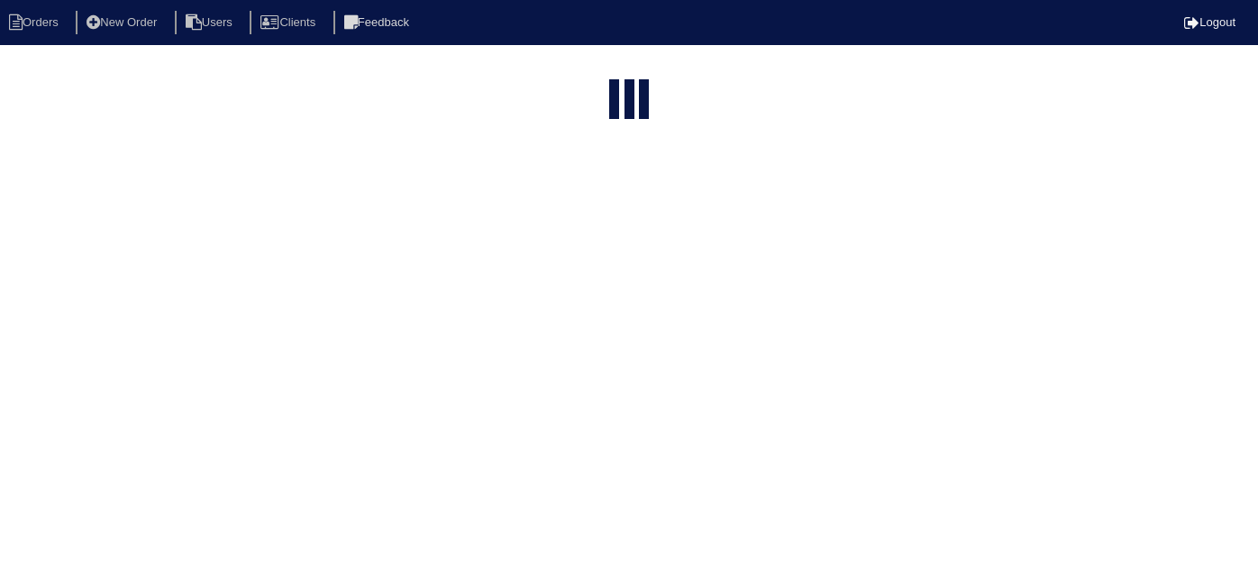
select select "15"
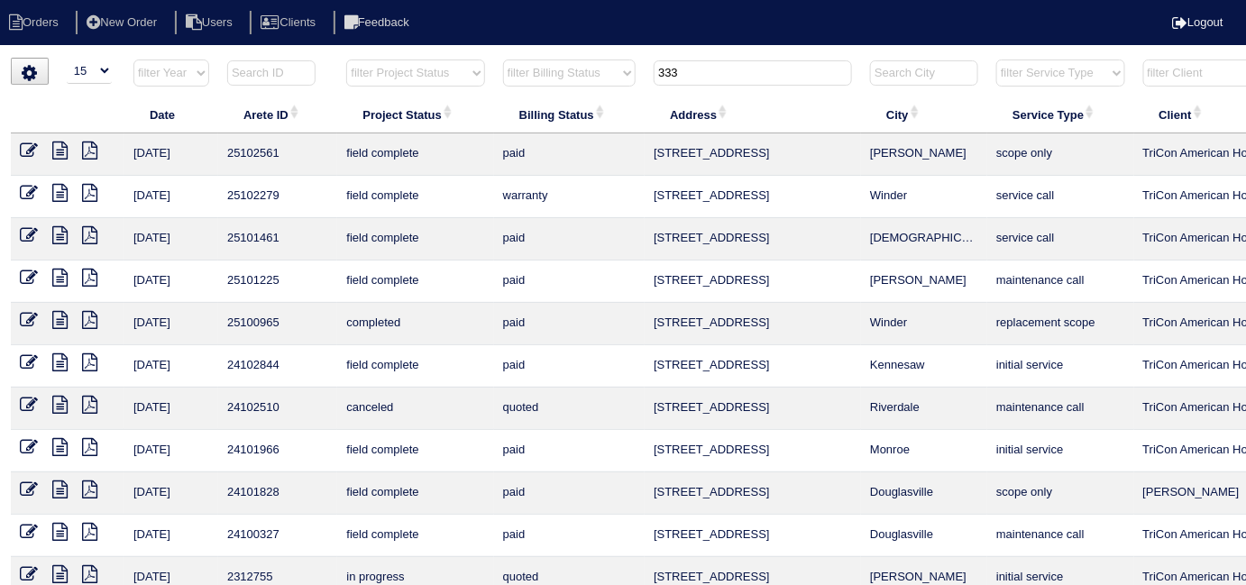
click at [56, 148] on icon at bounding box center [59, 151] width 15 height 18
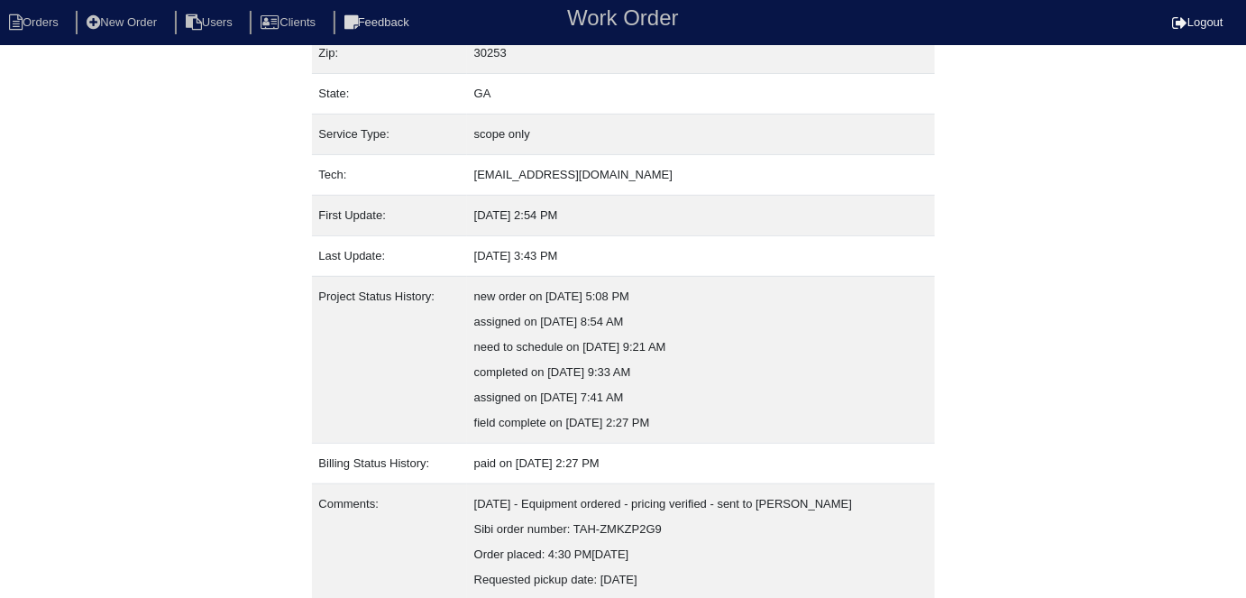
scroll to position [297, 0]
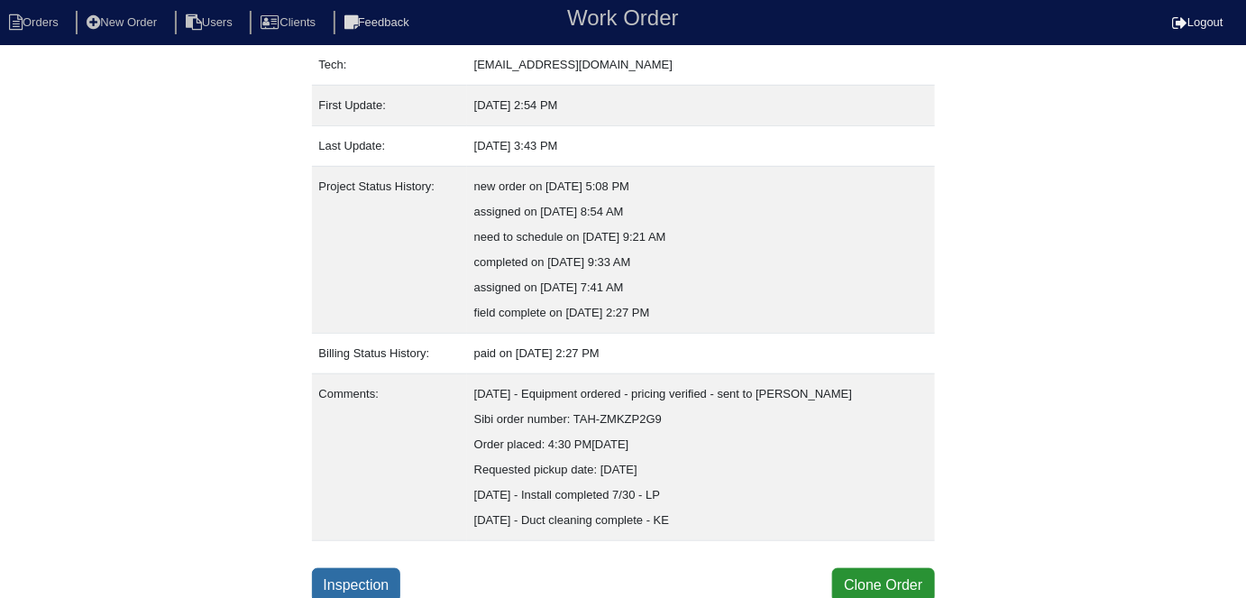
click at [333, 580] on link "Inspection" at bounding box center [356, 585] width 89 height 34
click at [372, 573] on link "Inspection" at bounding box center [356, 585] width 89 height 34
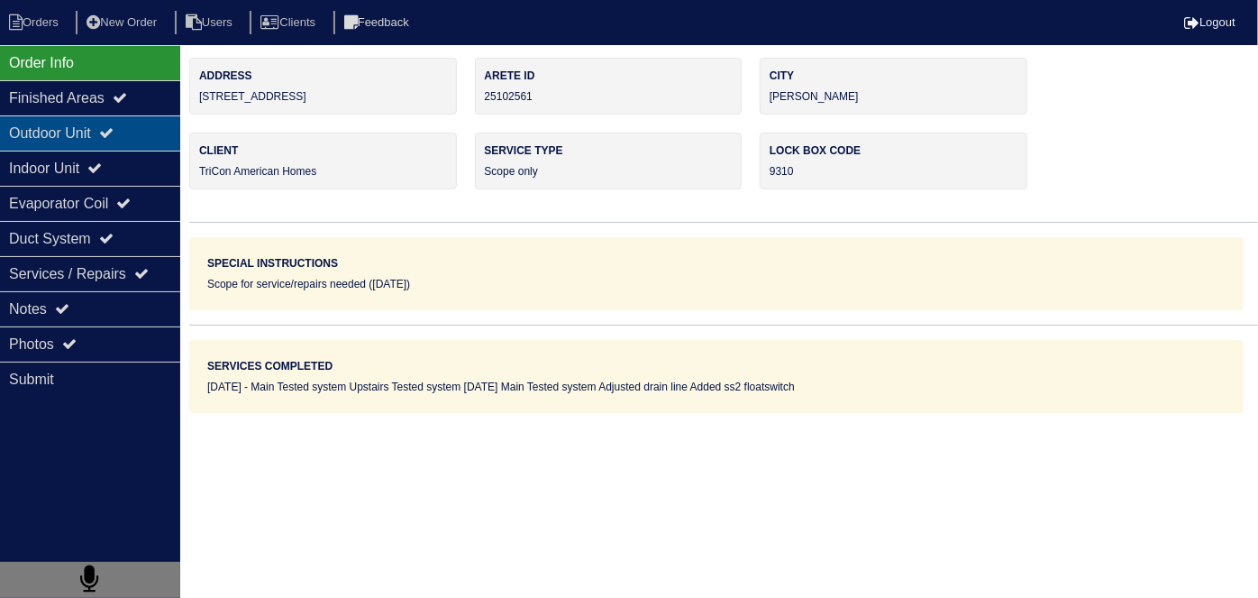
click at [114, 137] on icon at bounding box center [106, 132] width 14 height 14
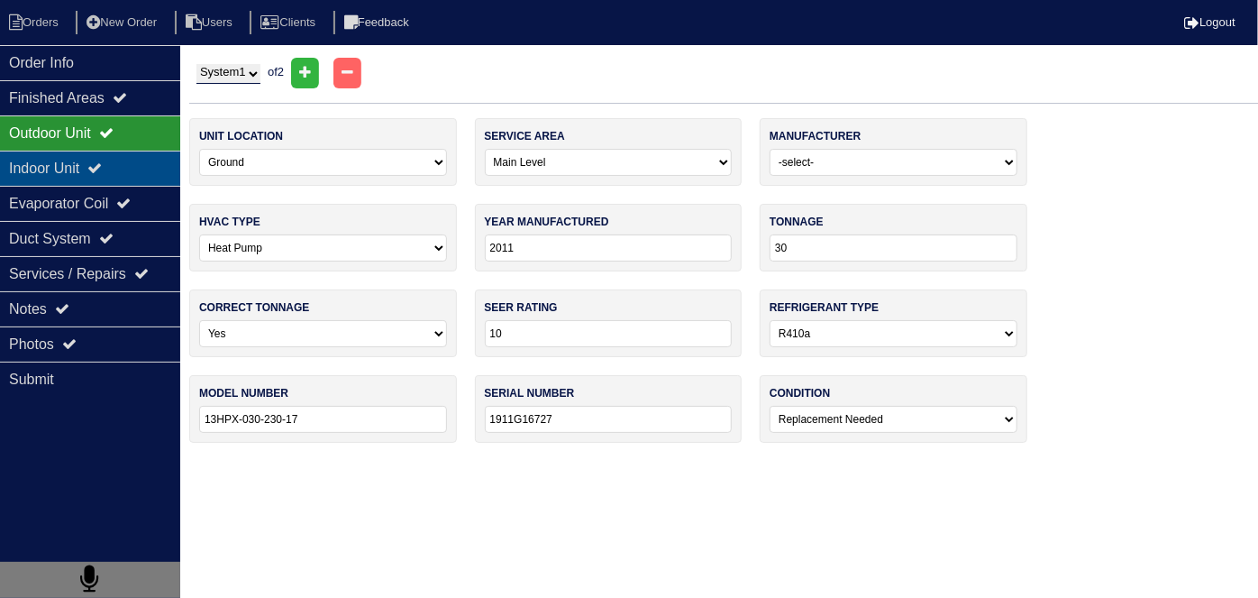
click at [120, 160] on div "Indoor Unit" at bounding box center [90, 168] width 180 height 35
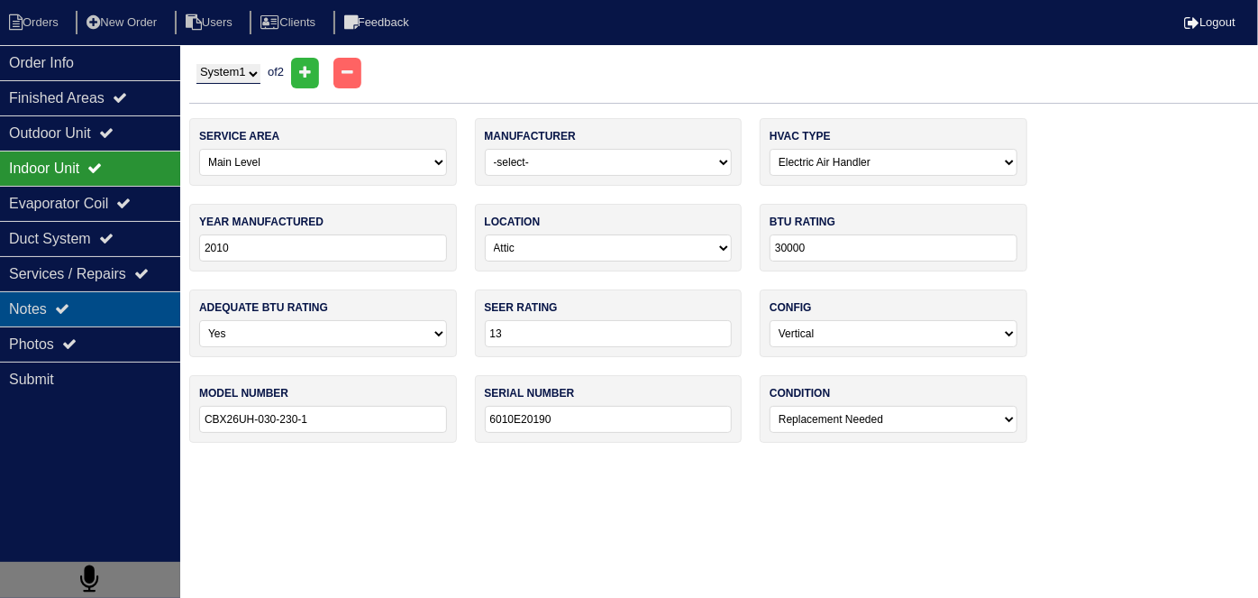
click at [136, 312] on div "Notes" at bounding box center [90, 308] width 180 height 35
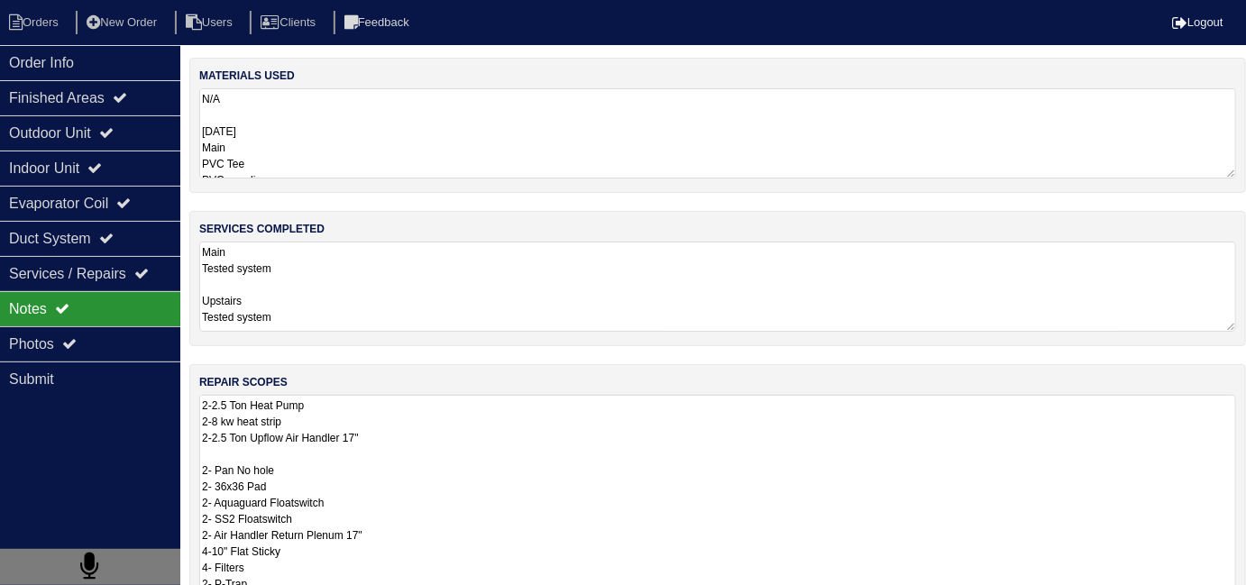
click at [478, 411] on textarea "2-2.5 Ton Heat Pump 2-8 kw heat strip 2-2.5 Ton Upflow Air Handler 17" 2- Pan N…" at bounding box center [717, 526] width 1037 height 263
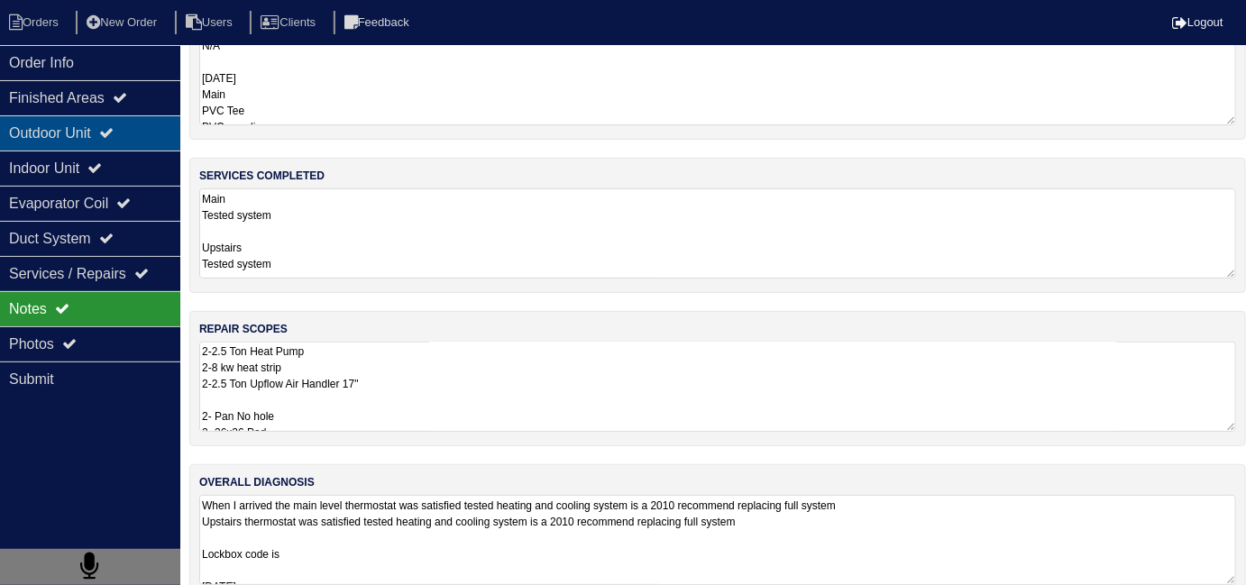
click at [61, 148] on div "Outdoor Unit" at bounding box center [90, 132] width 180 height 35
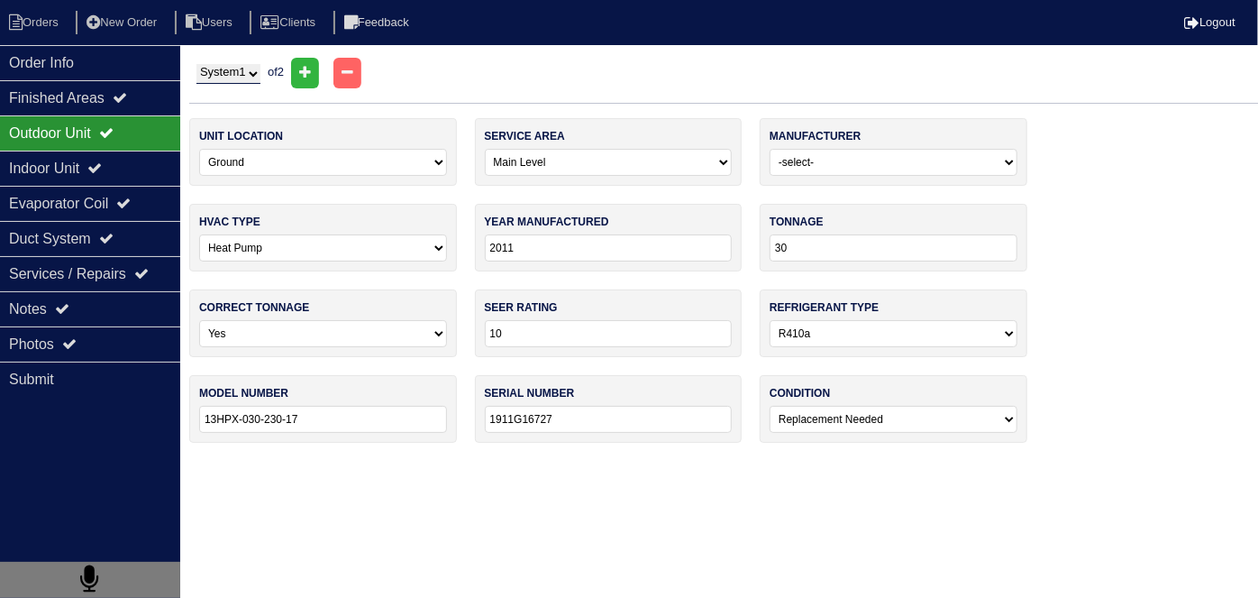
click at [220, 77] on select "System 1 System 2" at bounding box center [229, 74] width 64 height 20
select select "2"
click at [197, 64] on select "System 1 System 2" at bounding box center [229, 74] width 64 height 20
select select "1"
type input "24"
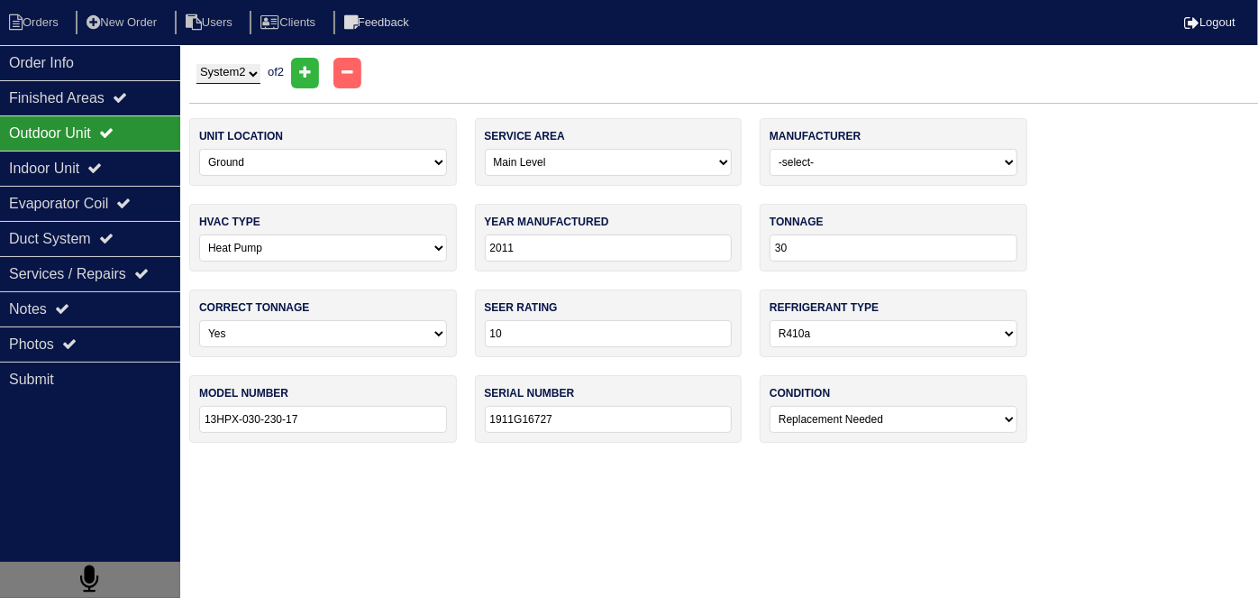
select select "1"
type input "13"
type input "13HPX-024-230-17"
type input "1911G14550"
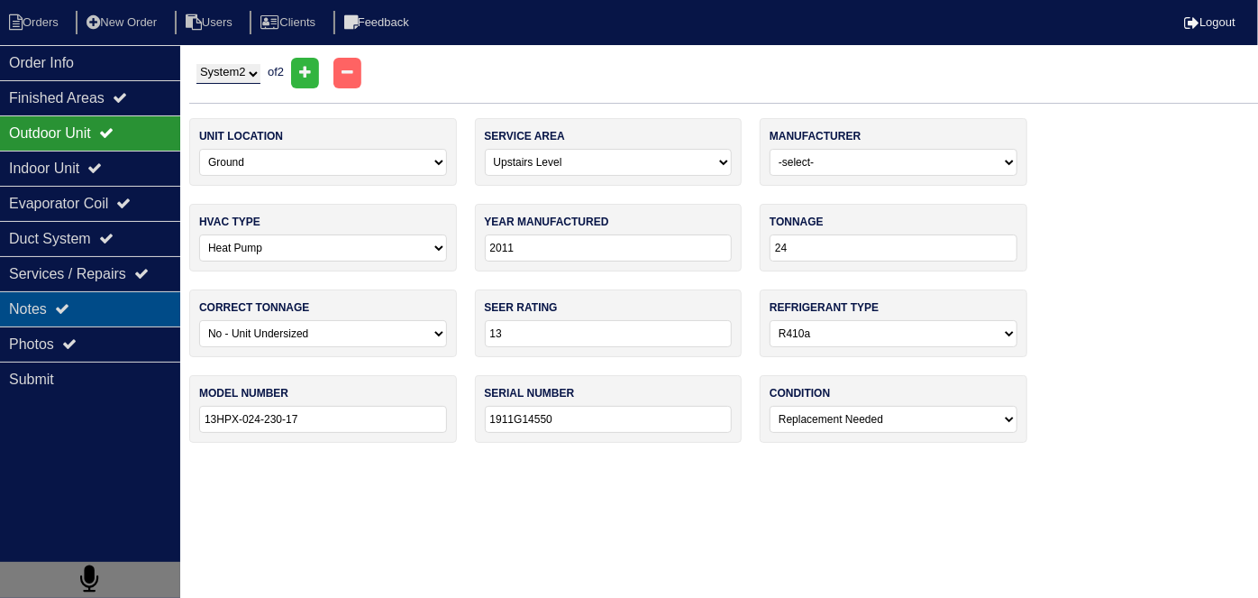
click at [128, 302] on div "Notes" at bounding box center [90, 308] width 180 height 35
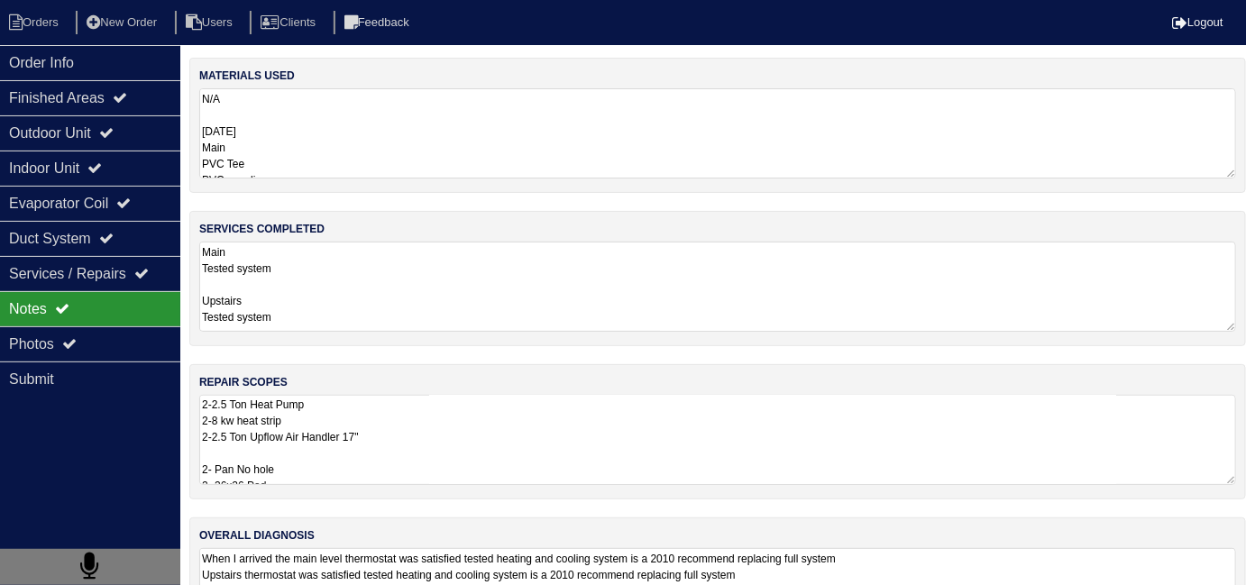
click at [415, 346] on div "materials used N/A [DATE] Main PVC Tee PVC coupling PVC Duct strap Ss2 floatswi…" at bounding box center [717, 364] width 1056 height 613
click at [471, 442] on textarea "2-2.5 Ton Heat Pump 2-8 kw heat strip 2-2.5 Ton Upflow Air Handler 17" 2- Pan N…" at bounding box center [717, 440] width 1037 height 90
click at [132, 56] on div "Order Info" at bounding box center [90, 62] width 180 height 35
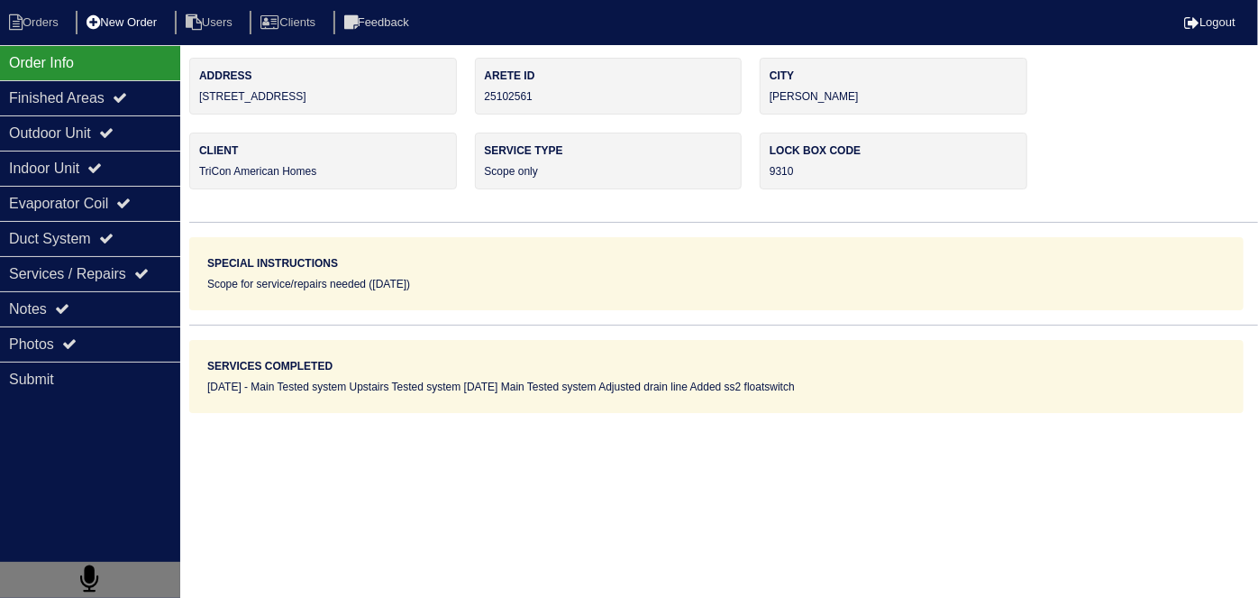
click at [140, 19] on li "New Order" at bounding box center [124, 23] width 96 height 24
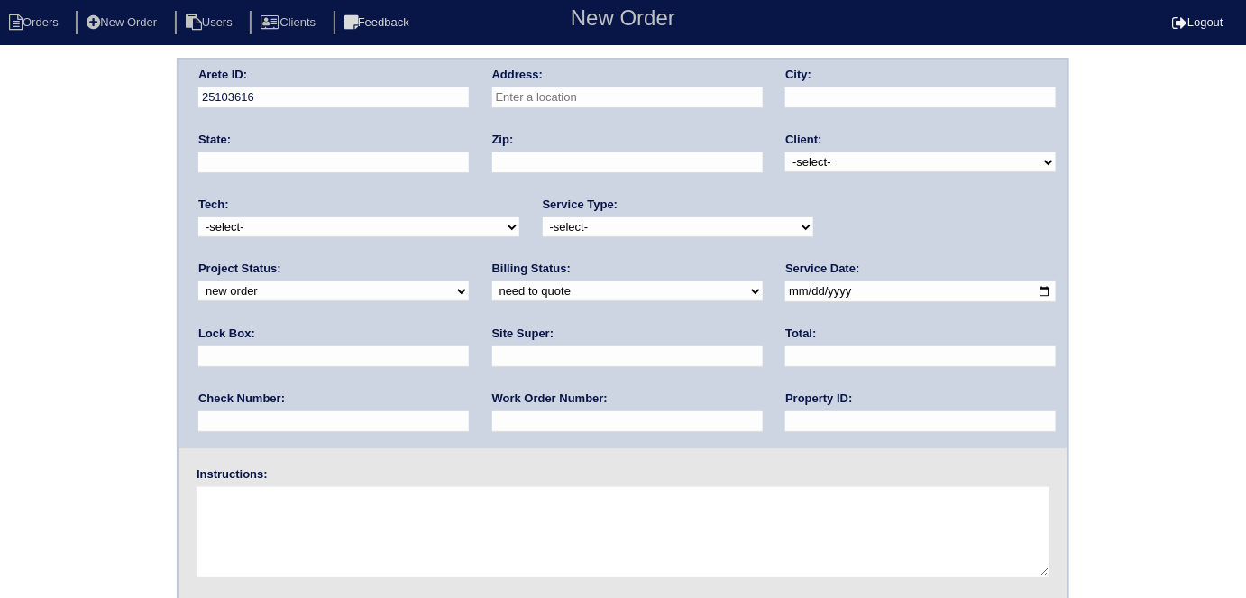
click at [515, 93] on input "text" at bounding box center [627, 97] width 270 height 21
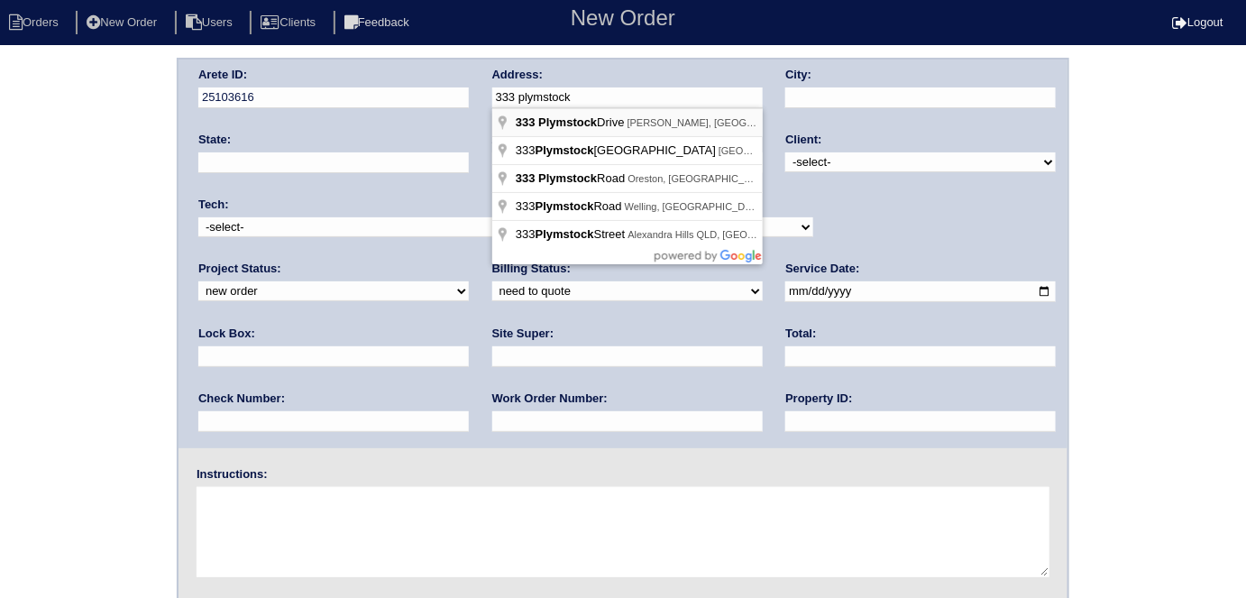
type input "[STREET_ADDRESS]"
type input "[PERSON_NAME]"
type input "GA"
type input "30253"
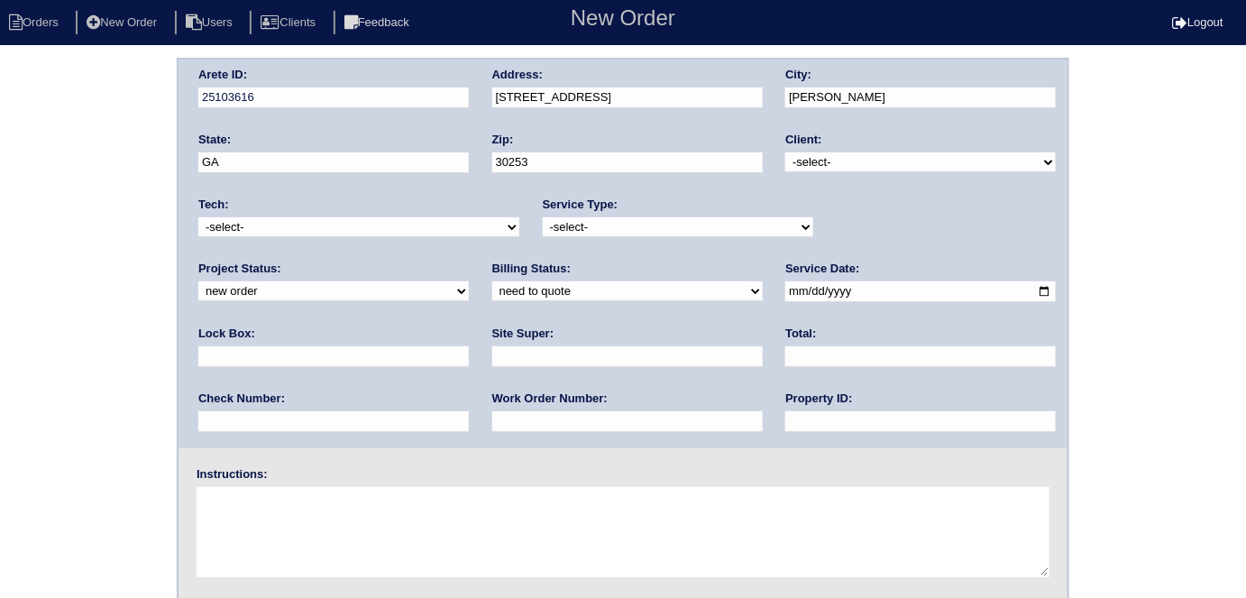
click at [456, 99] on div "Arete ID: 25103616 Address: [STREET_ADDRESS] City: [PERSON_NAME] State: [GEOGRA…" at bounding box center [622, 253] width 889 height 388
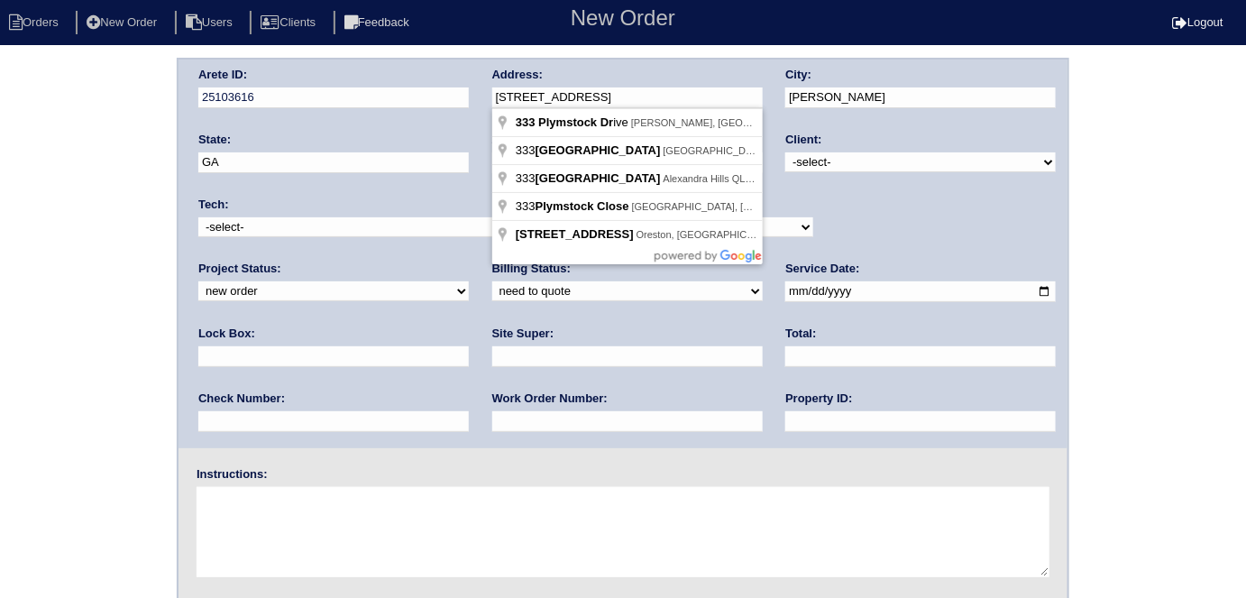
click at [629, 90] on input "[STREET_ADDRESS]" at bounding box center [627, 97] width 270 height 21
drag, startPoint x: 696, startPoint y: 56, endPoint x: 690, endPoint y: 65, distance: 11.0
click at [694, 61] on html "Orders New Order Users Clients Feedback New Order Logout New Order Orders New O…" at bounding box center [623, 393] width 1246 height 787
click at [656, 90] on input "[STREET_ADDRESS]" at bounding box center [627, 97] width 270 height 21
click at [626, 76] on div "Address: 333 Plymstock" at bounding box center [627, 92] width 270 height 50
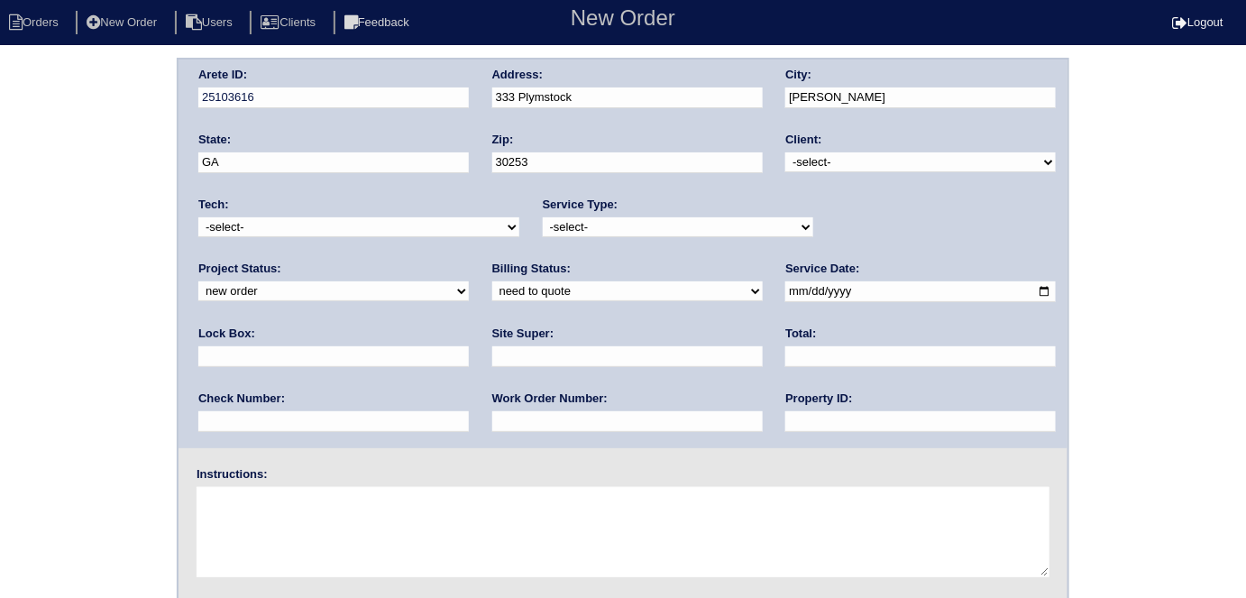
click at [602, 101] on input "333 Plymstock" at bounding box center [627, 97] width 270 height 21
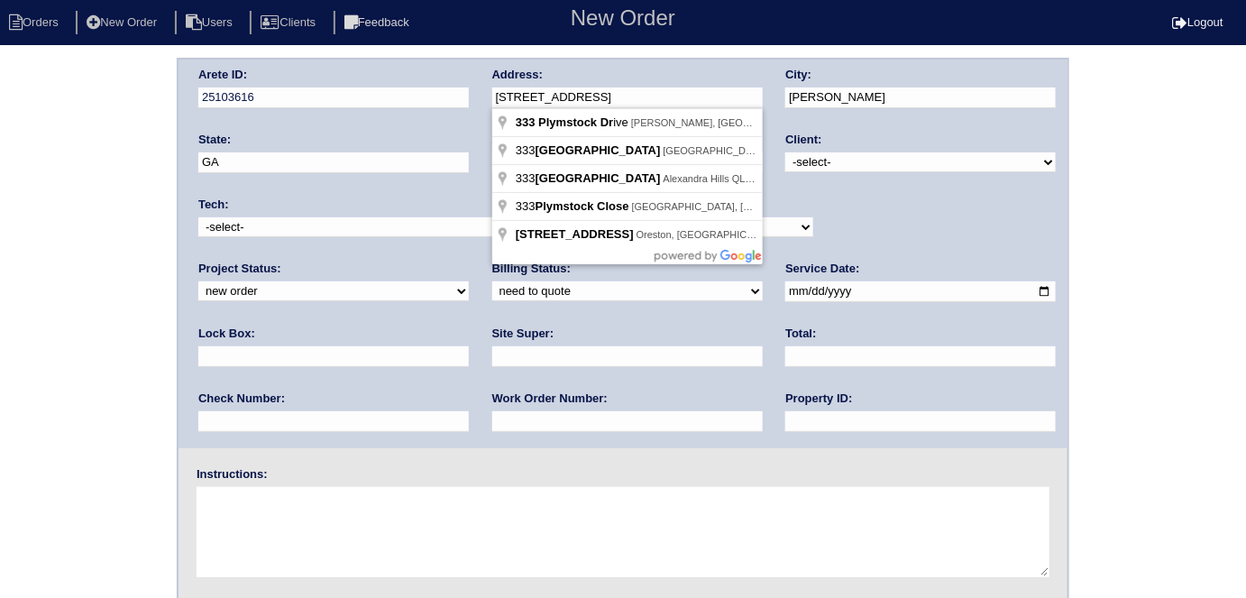
drag, startPoint x: 646, startPoint y: 87, endPoint x: 490, endPoint y: 93, distance: 156.1
click at [490, 93] on div "Arete ID: 25103616 Address: [STREET_ADDRESS] City: [PERSON_NAME] State: [GEOGRA…" at bounding box center [622, 253] width 889 height 388
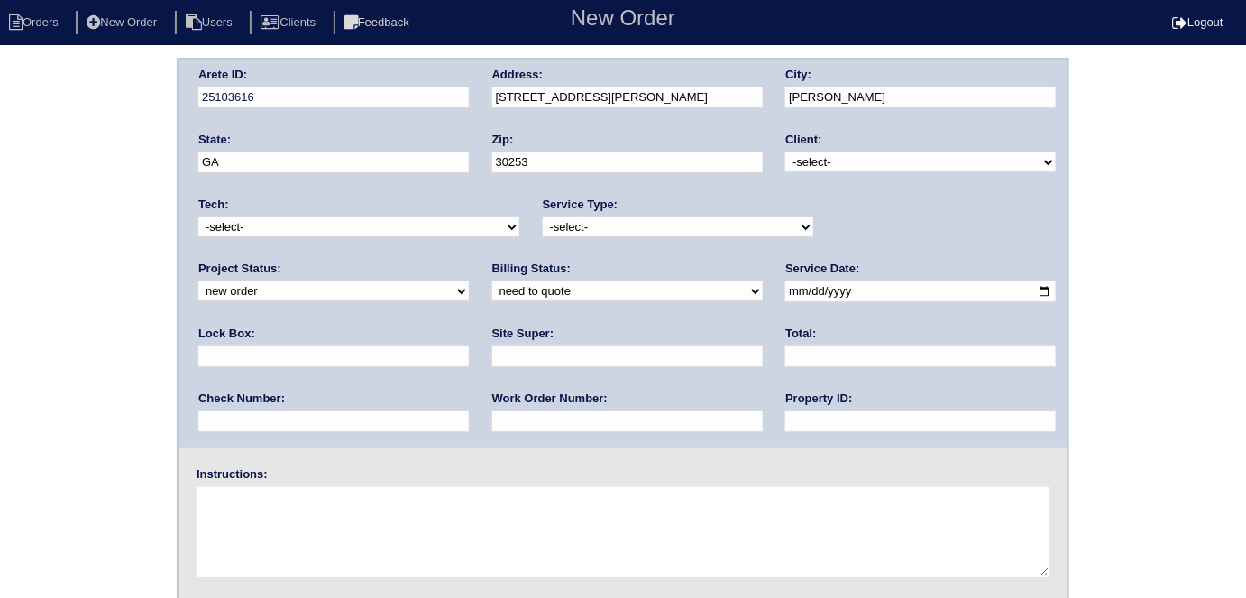
type input "[STREET_ADDRESS]"
drag, startPoint x: 828, startPoint y: 164, endPoint x: 819, endPoint y: 170, distance: 11.0
click at [827, 164] on select "-select- TriCon American Homes American Homes 4 Rent First Key Homes Zillow The…" at bounding box center [920, 162] width 270 height 20
select select "1"
click at [786, 152] on select "-select- TriCon American Homes American Homes 4 Rent First Key Homes Zillow The…" at bounding box center [920, 162] width 270 height 20
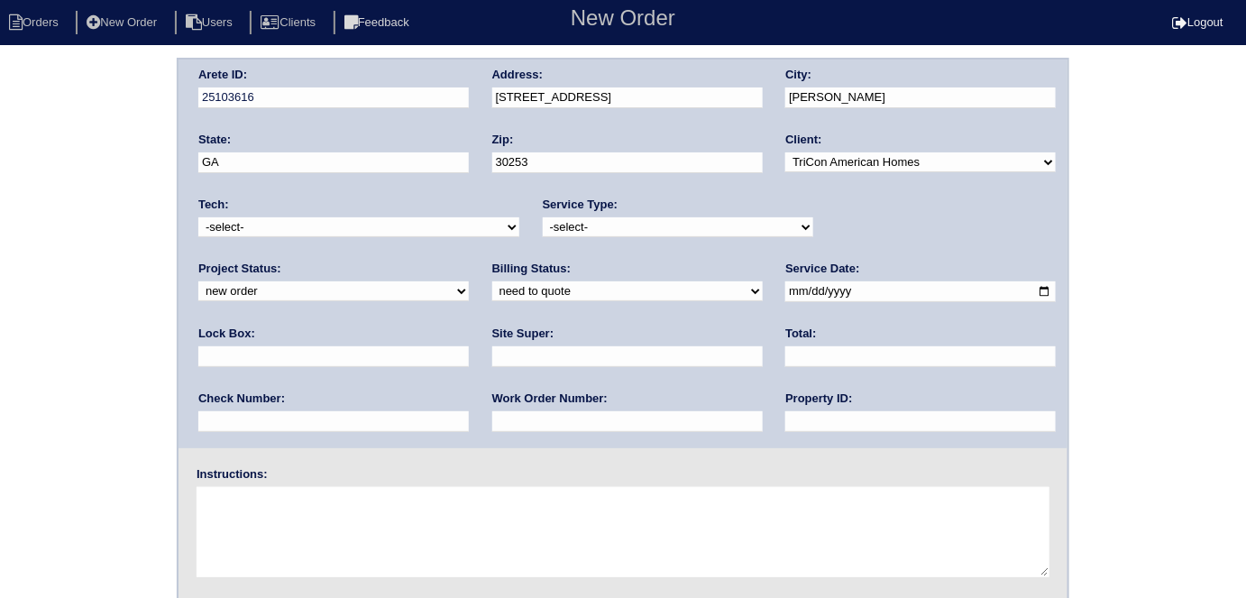
click at [622, 226] on select "-select- initial service basic service maintenance call replacement scope servi…" at bounding box center [678, 227] width 270 height 20
select select "service call"
click at [543, 217] on select "-select- initial service basic service maintenance call replacement scope servi…" at bounding box center [678, 227] width 270 height 20
click at [469, 346] on input "text" at bounding box center [333, 356] width 270 height 21
type input "N/A"
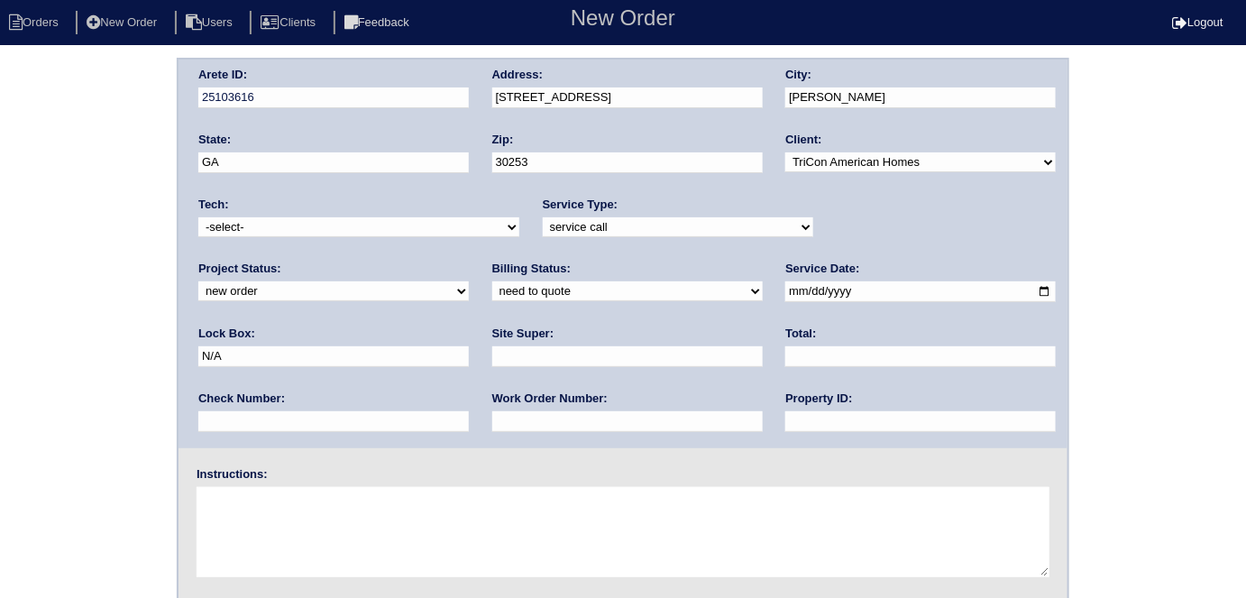
click at [785, 287] on input "date" at bounding box center [920, 291] width 270 height 21
type input "[DATE]"
click at [785, 425] on input "text" at bounding box center [920, 421] width 270 height 21
type input "N/A"
click at [492, 361] on input "text" at bounding box center [627, 356] width 270 height 21
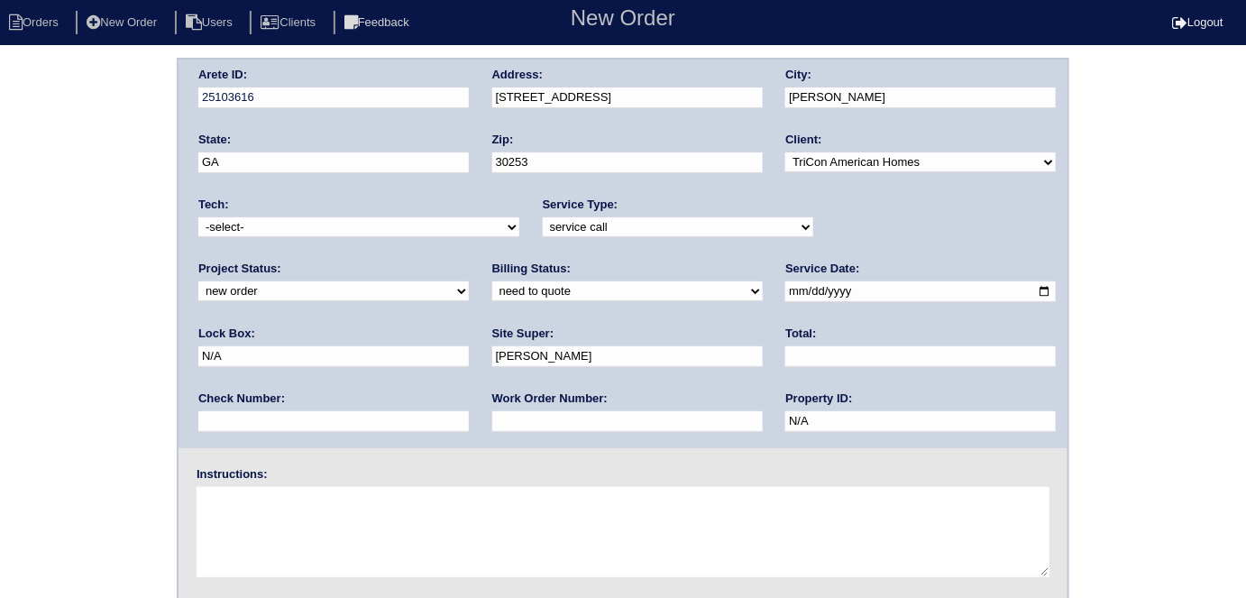
click at [492, 354] on input "[PERSON_NAME]" at bounding box center [627, 356] width 270 height 21
type input "[PERSON_NAME]"
click at [271, 523] on textarea at bounding box center [623, 532] width 853 height 90
type textarea "U/S bedrooms not getting air from vents our installs from [DATE]"
click at [492, 330] on div "Site Super: [PERSON_NAME]" at bounding box center [627, 350] width 270 height 50
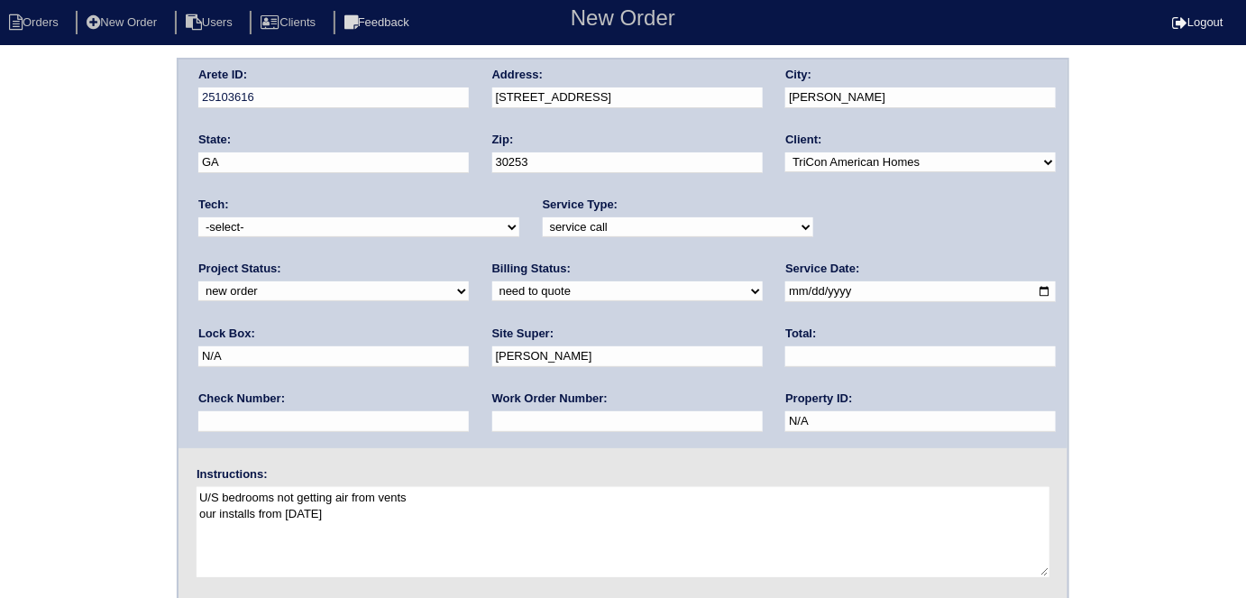
click at [124, 218] on div "Arete ID: 25103616 Address: [STREET_ADDRESS] City: [PERSON_NAME] State: [GEOGRA…" at bounding box center [623, 422] width 1246 height 729
click at [21, 306] on div "Arete ID: 25103616 Address: [STREET_ADDRESS] City: [PERSON_NAME] State: [GEOGRA…" at bounding box center [623, 422] width 1246 height 729
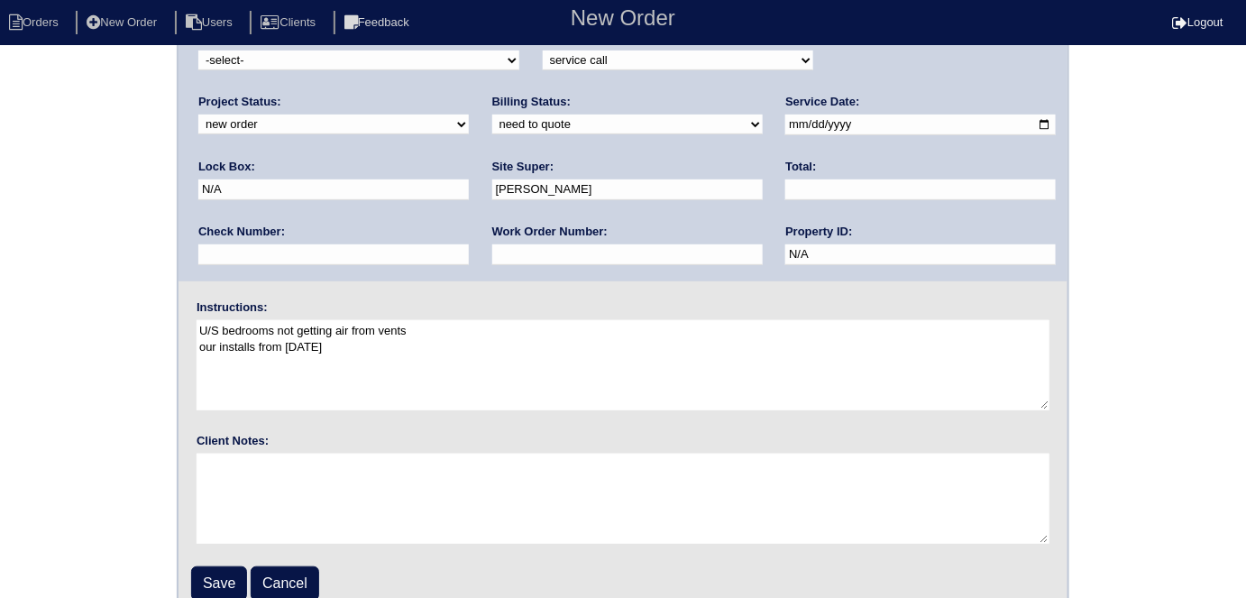
scroll to position [185, 0]
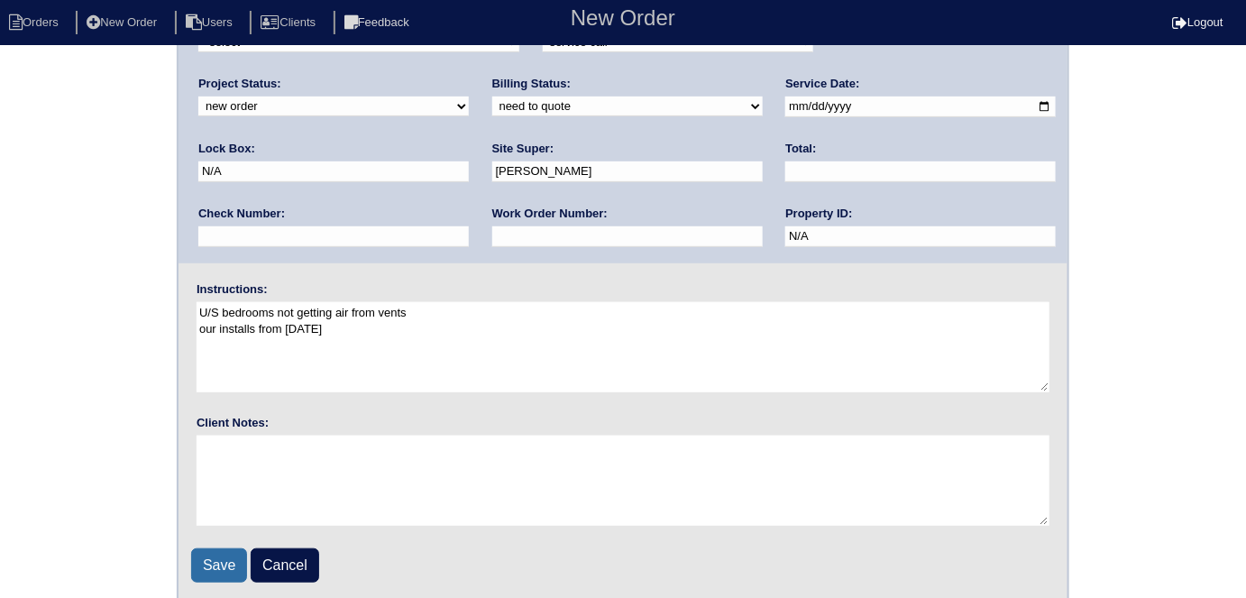
click at [219, 562] on input "Save" at bounding box center [219, 565] width 56 height 34
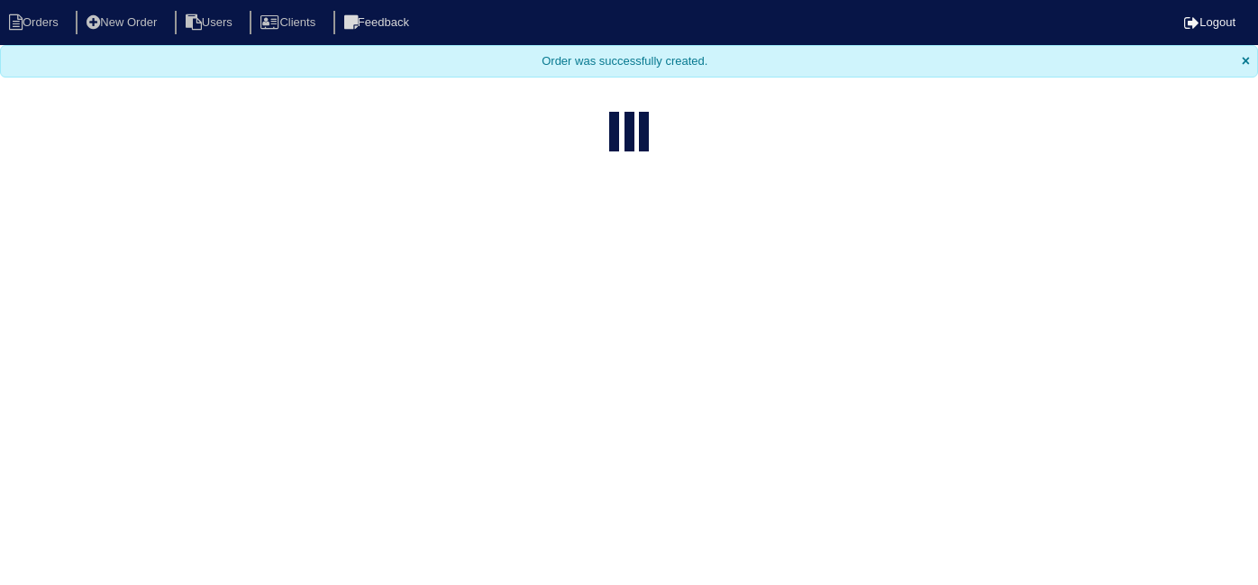
select select "15"
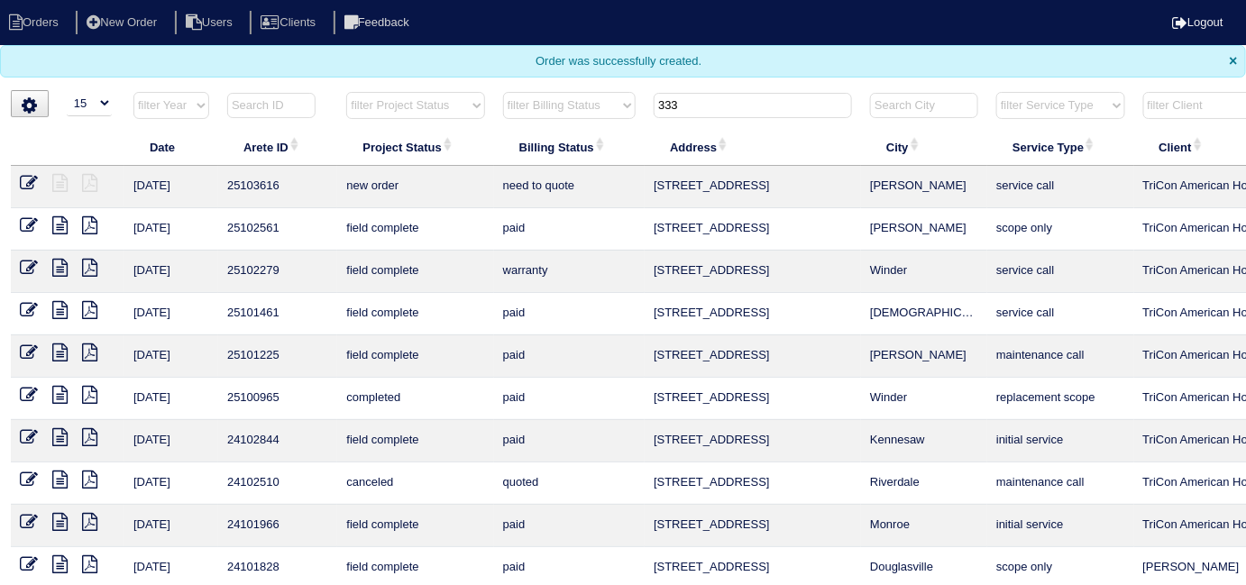
drag, startPoint x: 700, startPoint y: 96, endPoint x: 248, endPoint y: 121, distance: 453.2
click at [299, 123] on tr "filter Year -- Any Year -- 2025 2024 2023 2022 2021 2020 2019 filter Project St…" at bounding box center [792, 109] width 1562 height 37
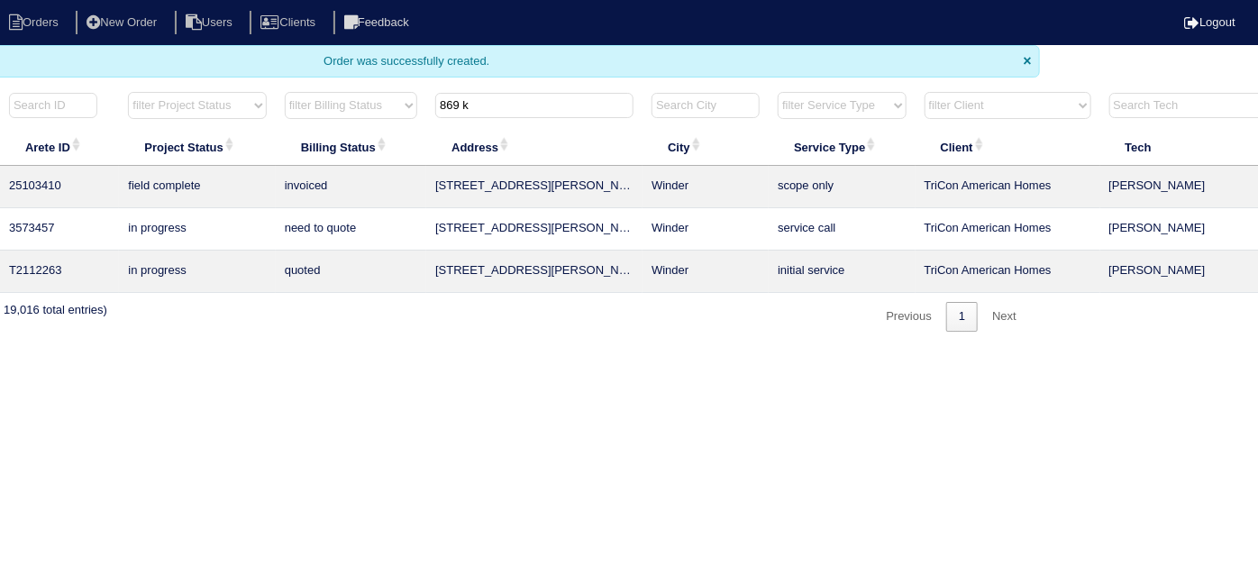
scroll to position [0, 314]
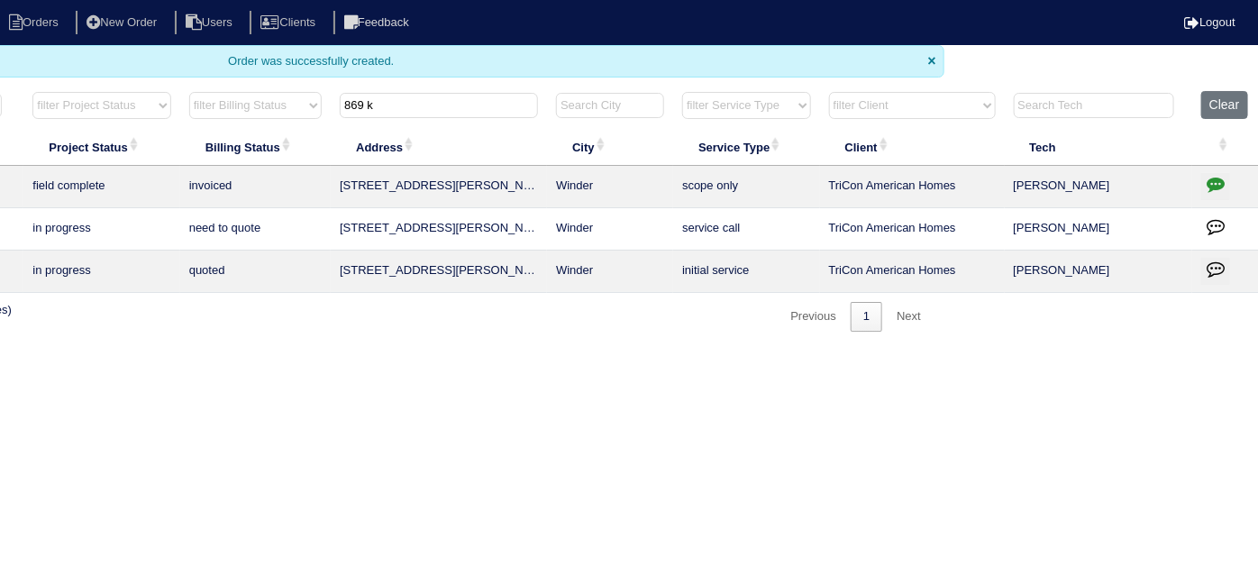
type input "869 k"
click at [1224, 181] on icon "button" at bounding box center [1216, 184] width 18 height 18
type textarea "9/18/25 - Service/Duct cleaning/Odoban approved - Sent to Dan, Payton - KE"
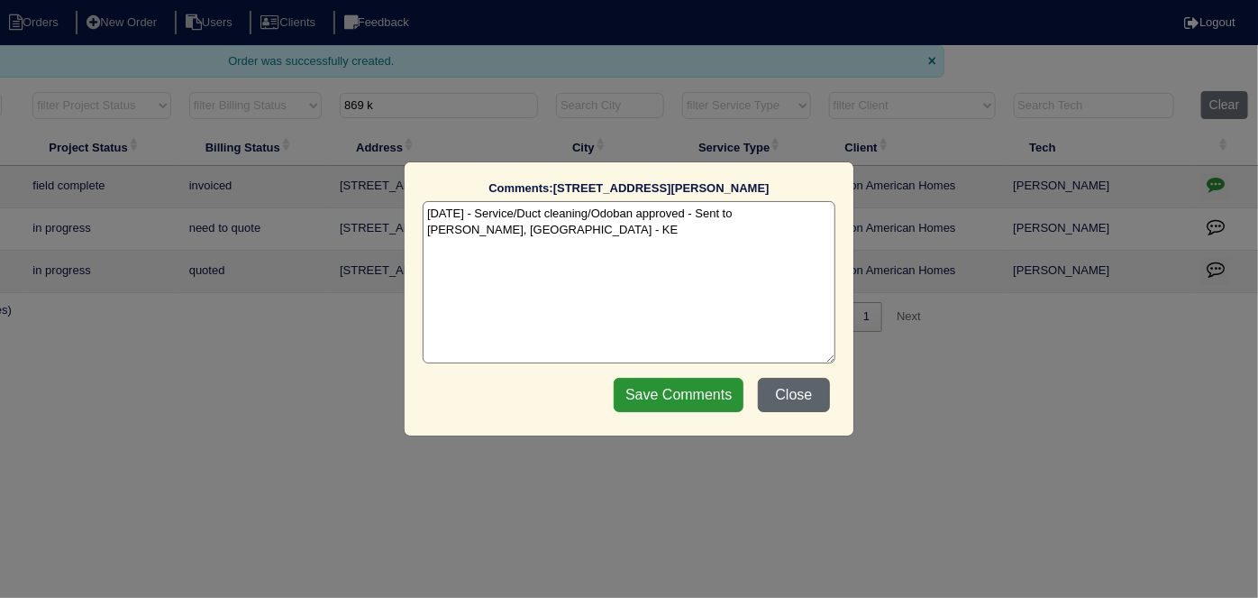
click at [791, 391] on button "Close" at bounding box center [794, 395] width 72 height 34
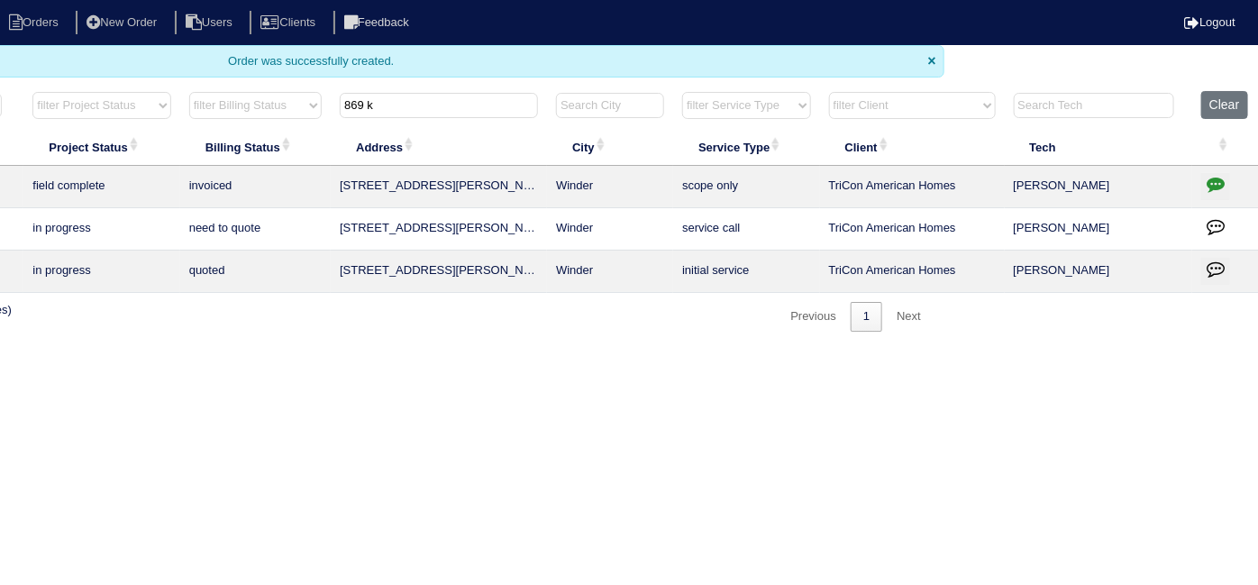
scroll to position [0, 0]
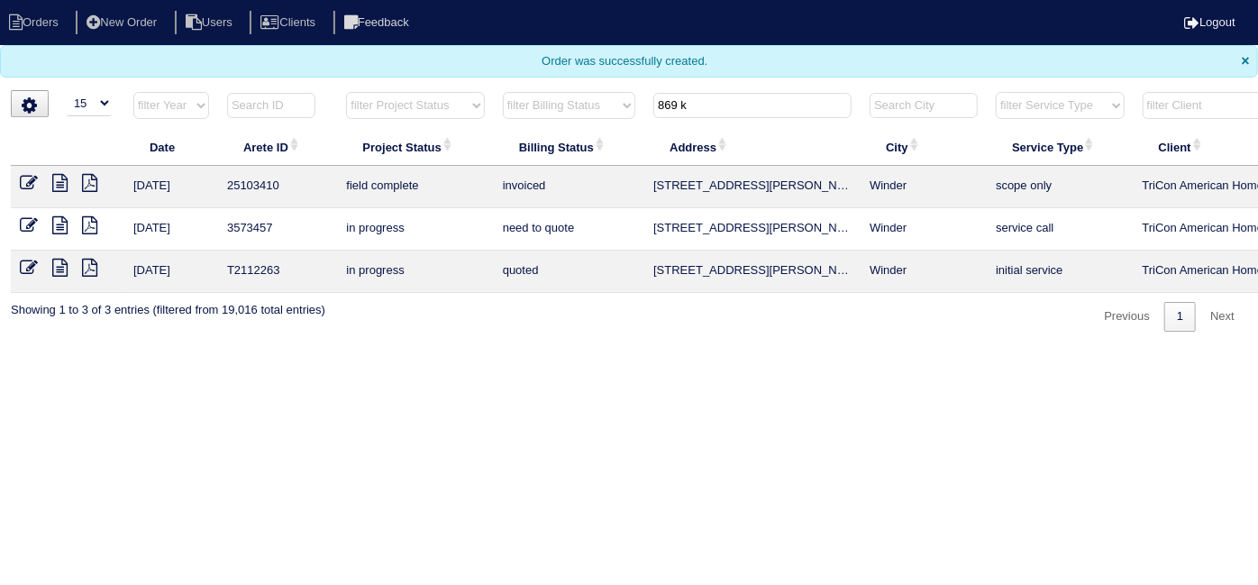
click at [31, 174] on icon at bounding box center [29, 183] width 18 height 18
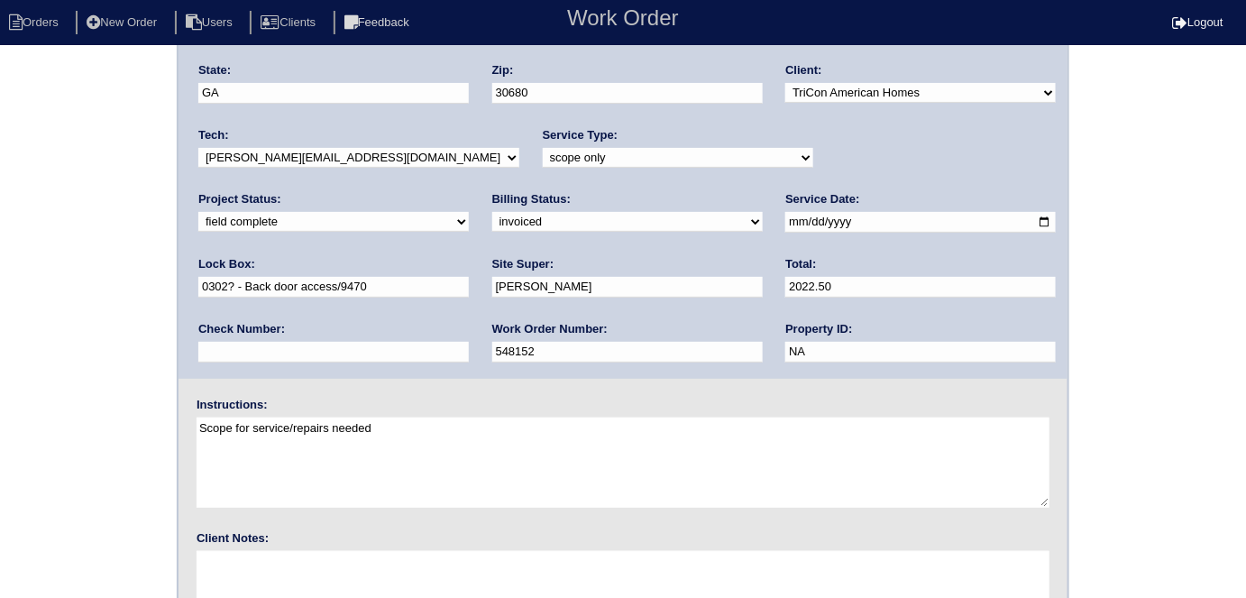
scroll to position [185, 0]
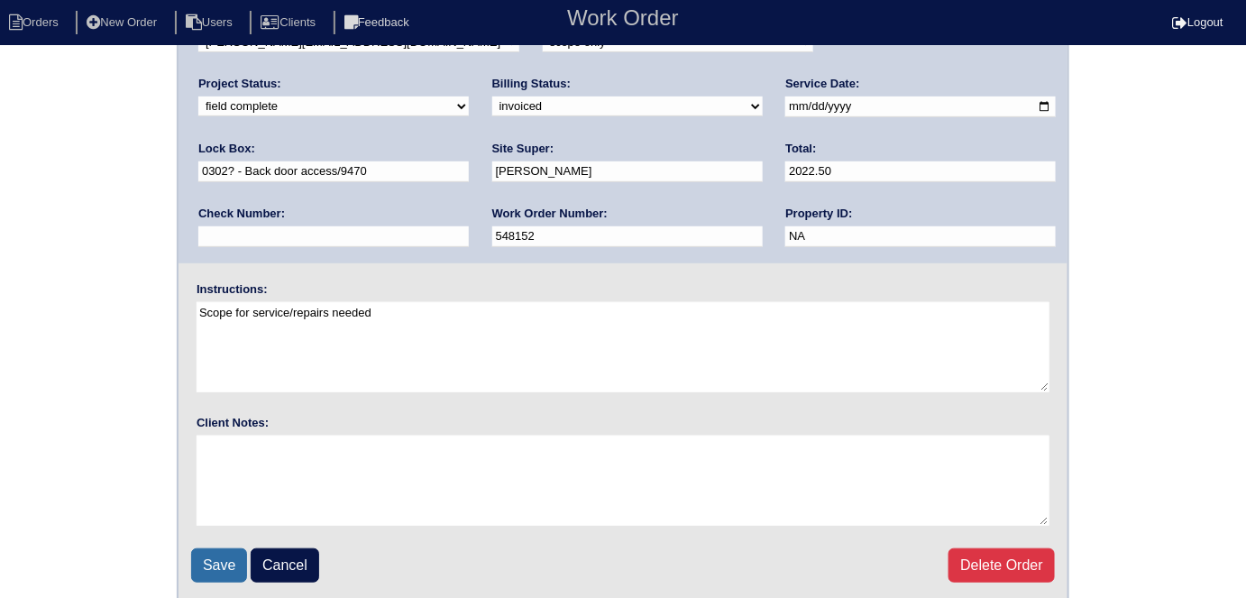
click at [218, 553] on input "Save" at bounding box center [219, 565] width 56 height 34
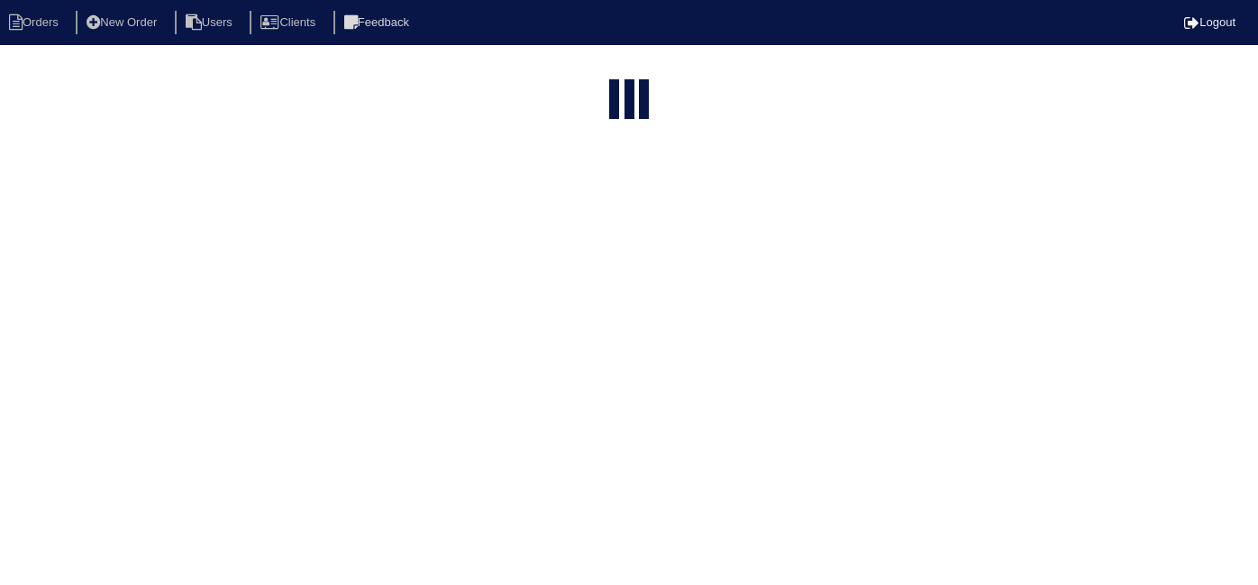
select select "15"
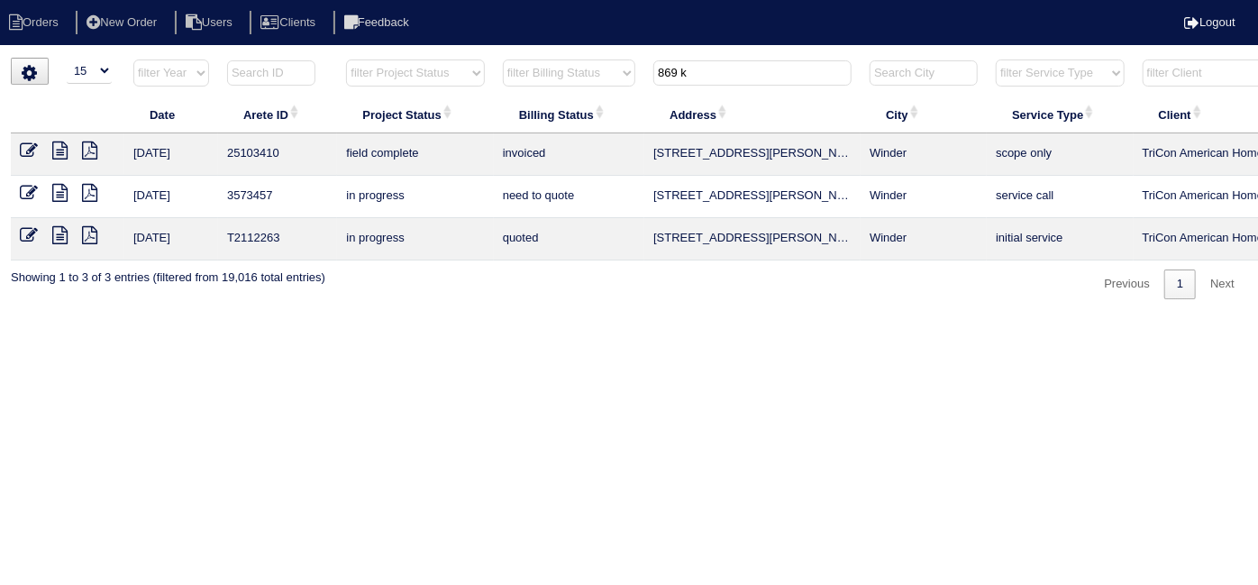
click at [31, 150] on icon at bounding box center [29, 151] width 18 height 18
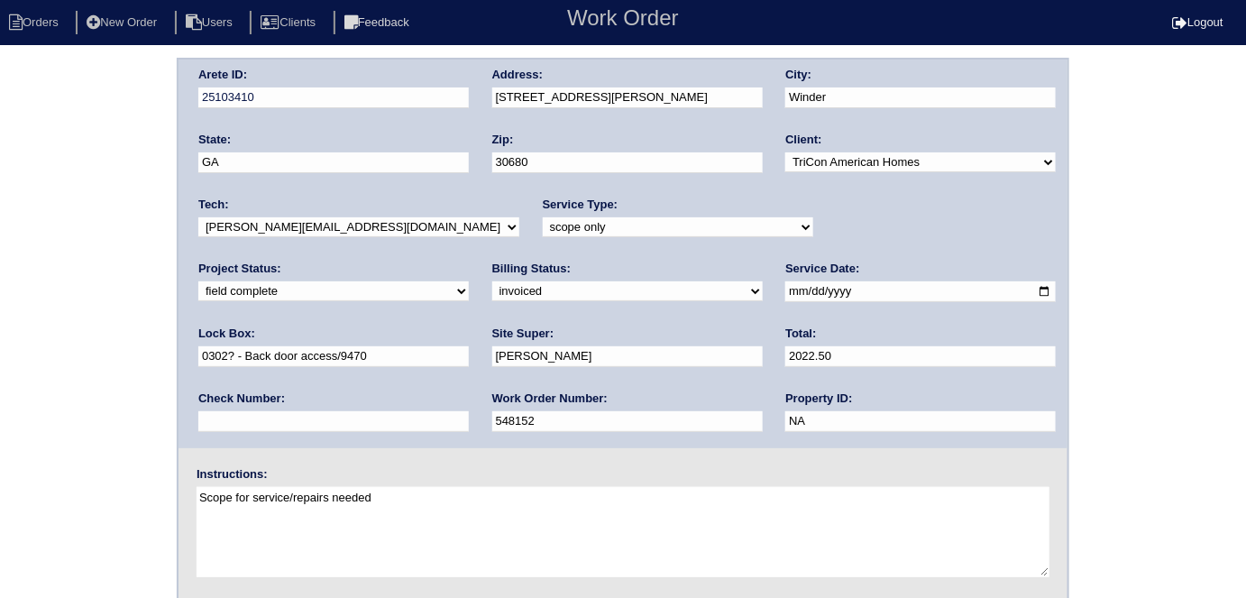
click at [469, 346] on input "0302? - Back door access/9470" at bounding box center [333, 356] width 270 height 21
type input "0302? - Back door access/9470/LB 0411"
click at [1176, 268] on div "Arete ID: 25103410 Address: 869 Kendall Park Dr City: Winder State: GA Zip: 306…" at bounding box center [623, 422] width 1246 height 729
click at [1171, 327] on div "Arete ID: 25103410 Address: 869 Kendall Park Dr City: Winder State: GA Zip: 306…" at bounding box center [623, 422] width 1246 height 729
click at [0, 336] on div "Arete ID: 25103410 Address: 869 Kendall Park Dr City: Winder State: GA Zip: 306…" at bounding box center [623, 422] width 1246 height 729
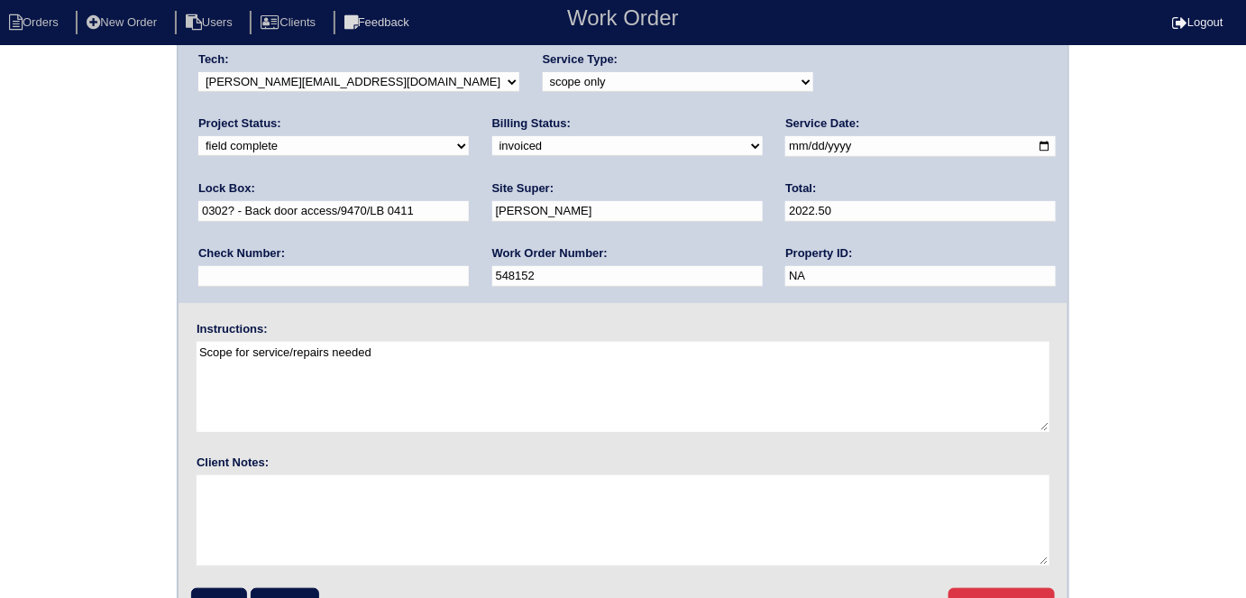
scroll to position [185, 0]
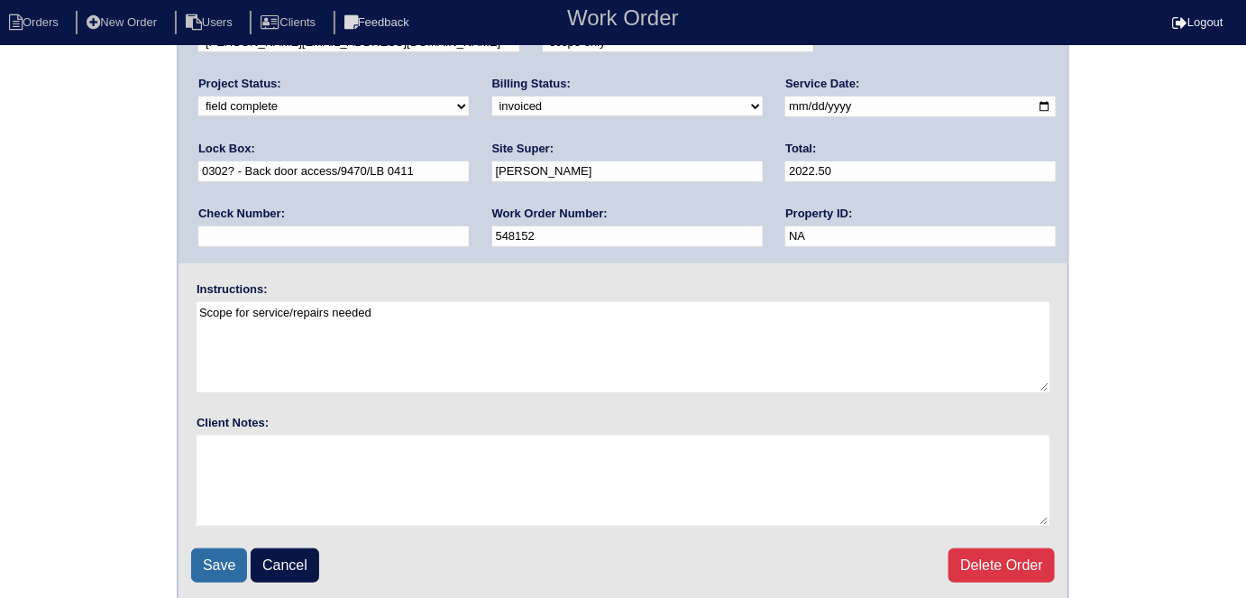
click at [211, 564] on input "Save" at bounding box center [219, 565] width 56 height 34
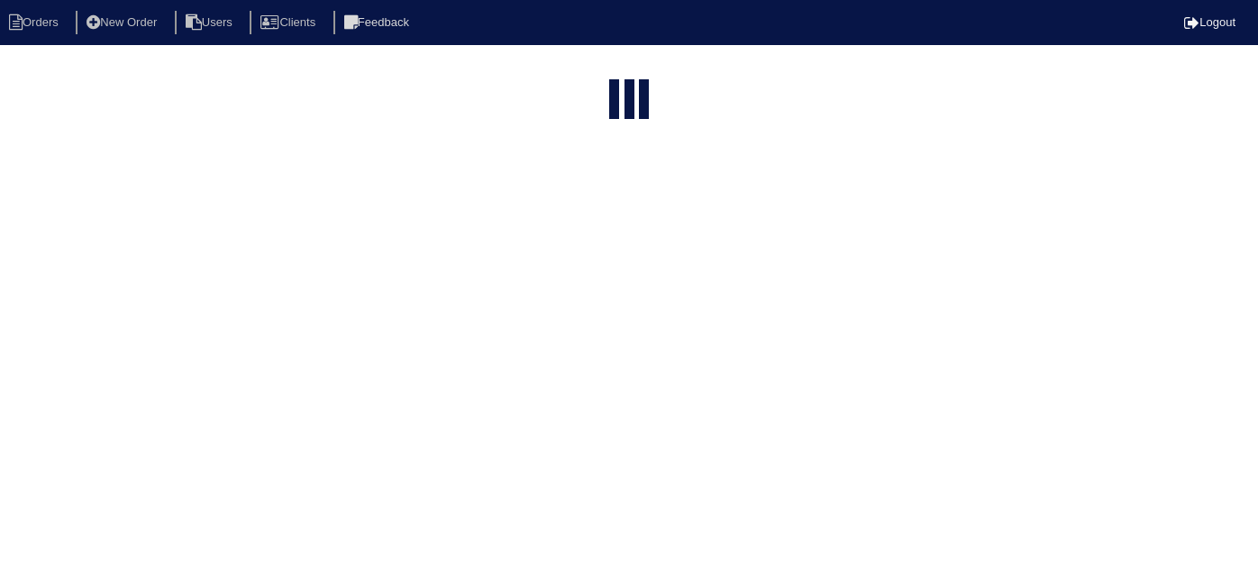
select select "15"
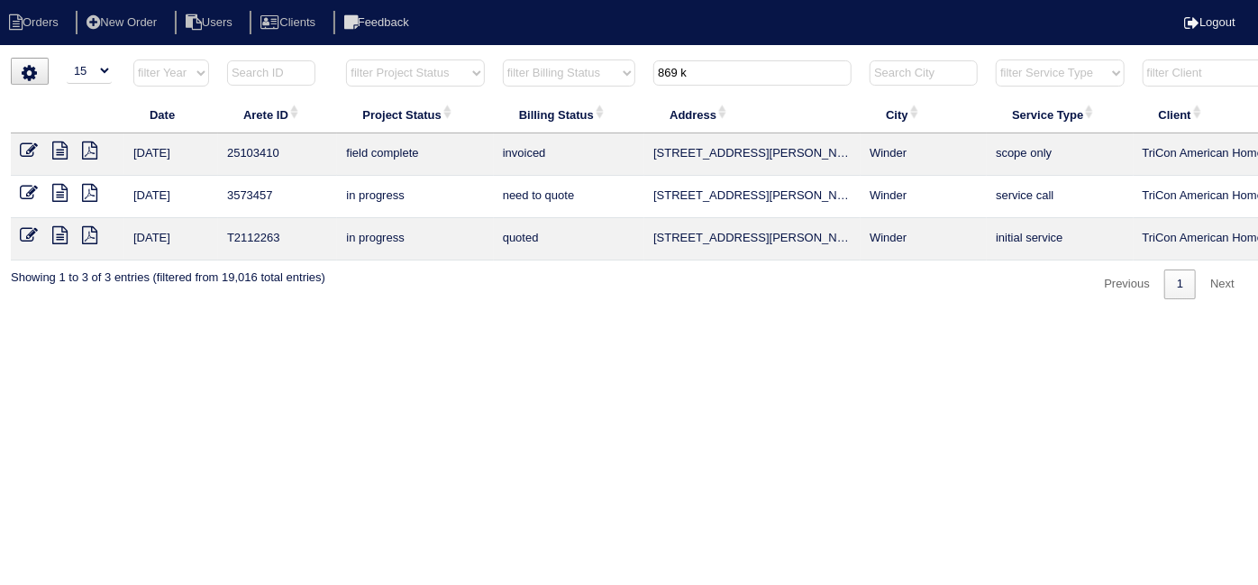
drag, startPoint x: 710, startPoint y: 77, endPoint x: 541, endPoint y: 69, distance: 169.7
click at [543, 69] on tr "filter Year -- Any Year -- 2025 2024 2023 2022 2021 2020 2019 filter Project St…" at bounding box center [792, 77] width 1562 height 37
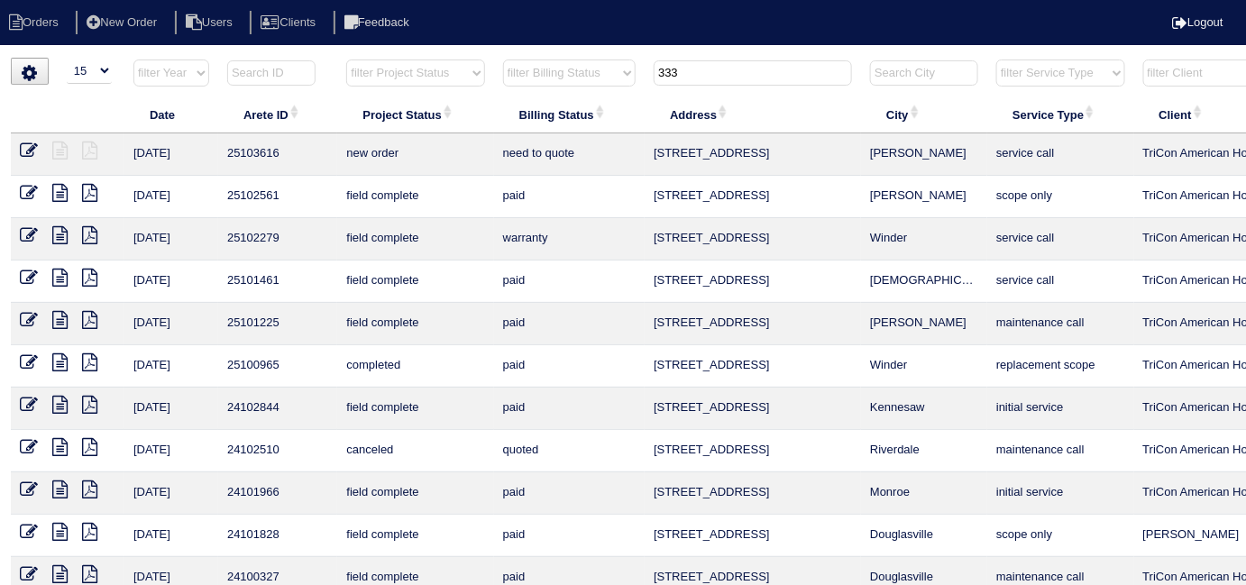
drag, startPoint x: 715, startPoint y: 74, endPoint x: 448, endPoint y: 27, distance: 270.9
click at [468, 58] on body "Orders New Order Users Clients Feedback Logout Orders New Order Users Clients M…" at bounding box center [623, 433] width 1246 height 750
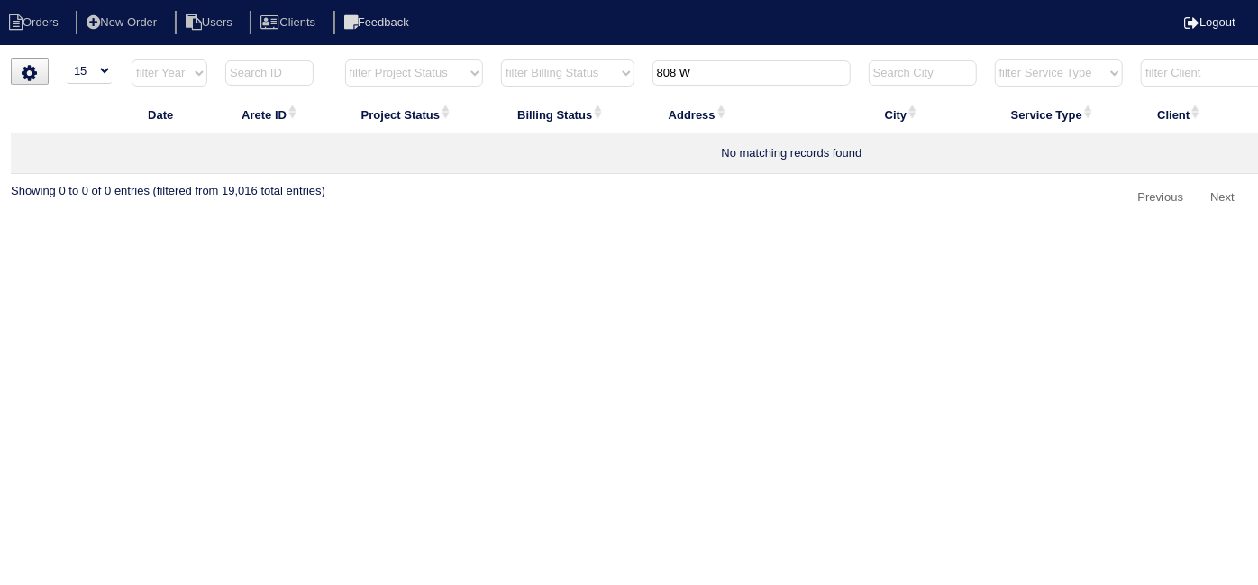
type input "808 W"
click at [170, 15] on li "New Order" at bounding box center [124, 23] width 96 height 24
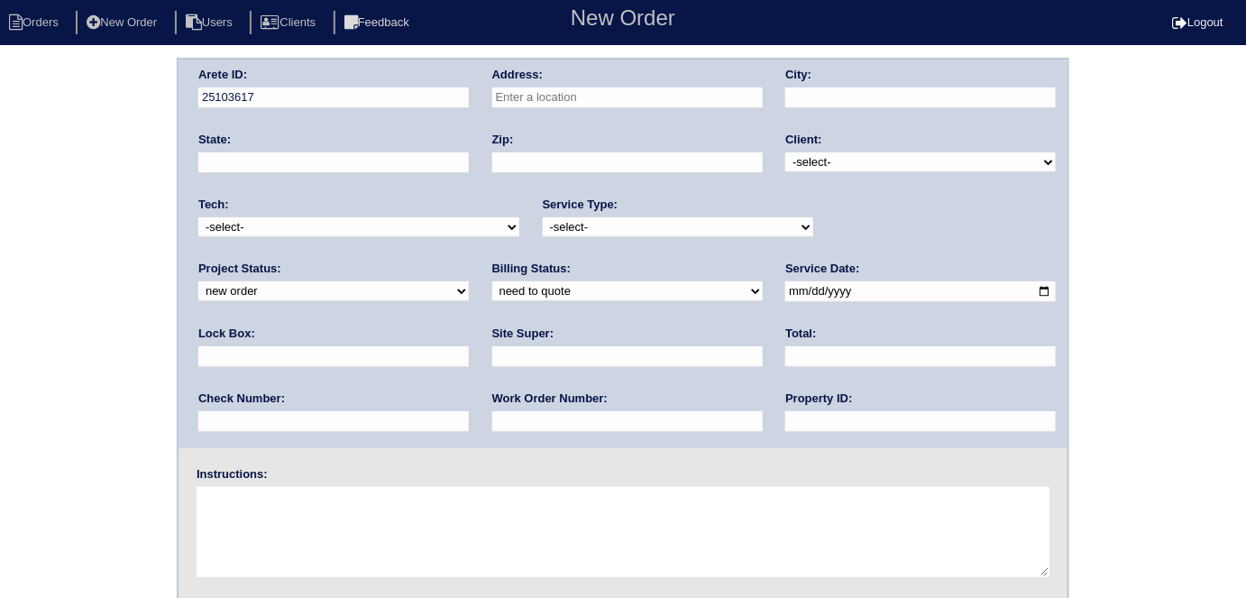
click at [617, 90] on input "text" at bounding box center [627, 97] width 270 height 21
type input "808 Wade Farm Dr"
type input "Austell"
type input "GA"
type input "30168"
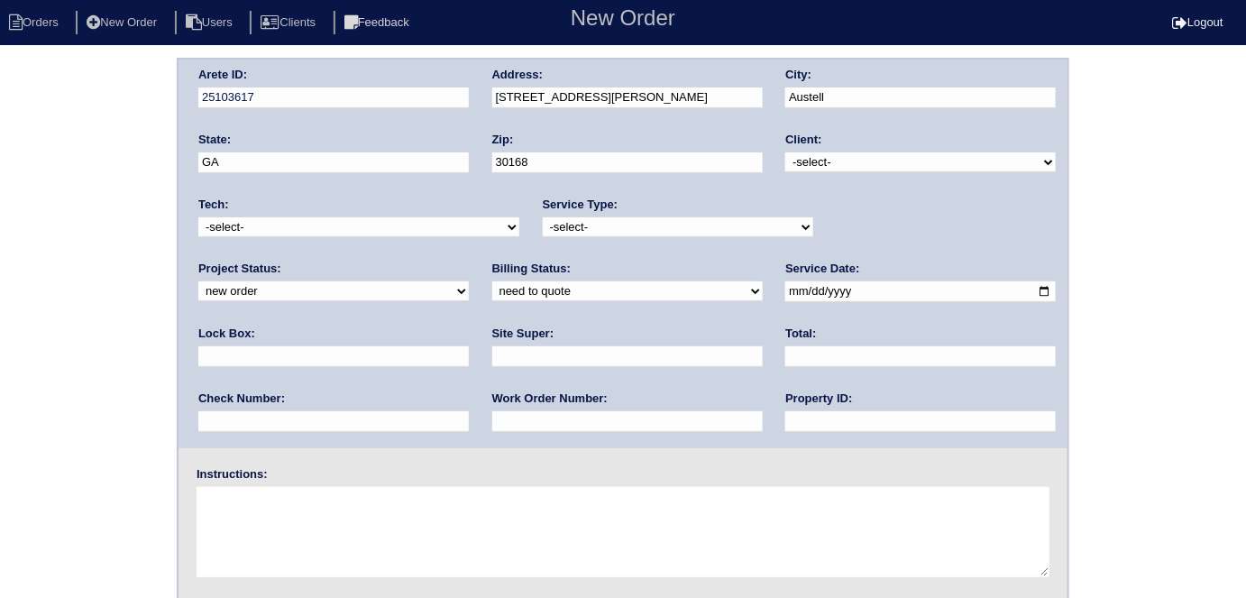
click at [829, 168] on select "-select- TriCon American Homes American Homes 4 Rent First Key Homes Zillow The…" at bounding box center [920, 162] width 270 height 20
select select "1"
click at [786, 152] on select "-select- TriCon American Homes American Homes 4 Rent First Key Homes Zillow The…" at bounding box center [920, 162] width 270 height 20
click at [681, 220] on select "-select- initial service basic service maintenance call replacement scope servi…" at bounding box center [678, 227] width 270 height 20
select select "scope only"
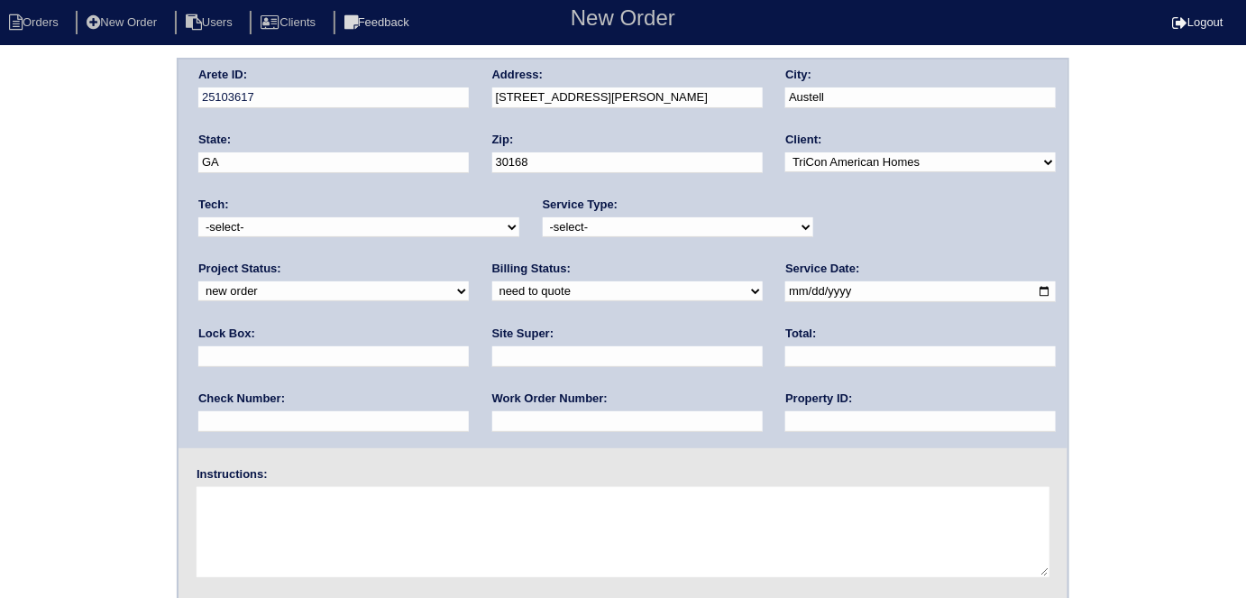
click at [543, 217] on select "-select- initial service basic service maintenance call replacement scope servi…" at bounding box center [678, 227] width 270 height 20
click at [785, 291] on input "date" at bounding box center [920, 291] width 270 height 21
type input "2025-09-30"
drag, startPoint x: 577, startPoint y: 422, endPoint x: 579, endPoint y: 409, distance: 12.7
click at [785, 422] on input "text" at bounding box center [920, 421] width 270 height 21
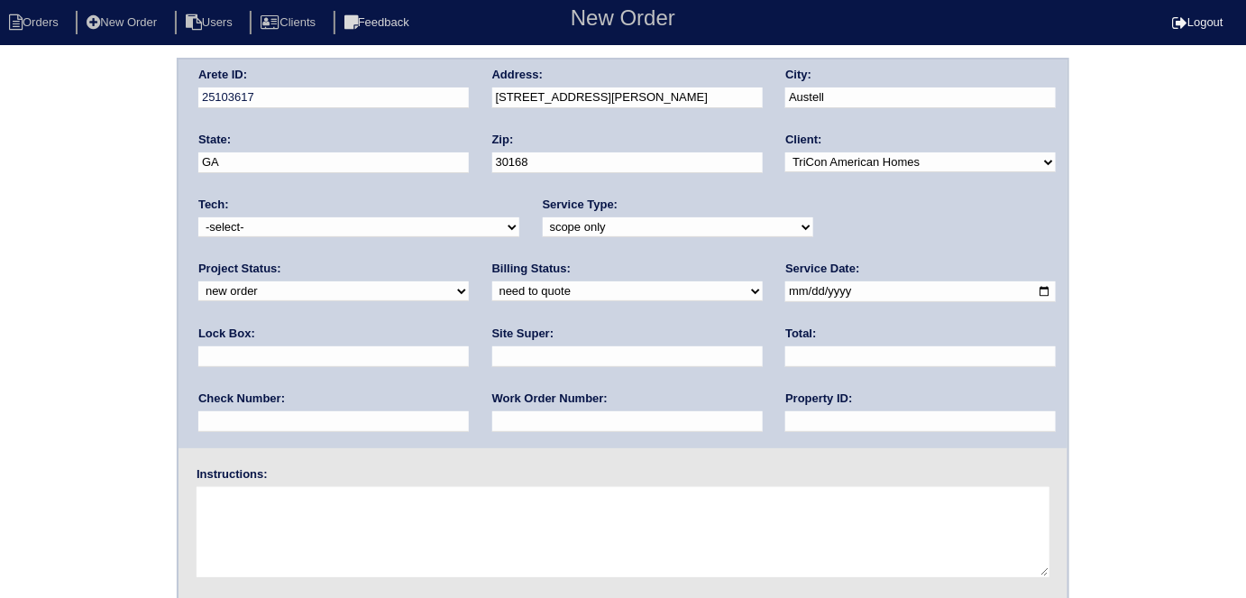
type input "N/A"
click at [492, 352] on input "text" at bounding box center [627, 356] width 270 height 21
type input "Florence Williams"
click at [335, 512] on textarea at bounding box center [623, 532] width 853 height 90
type textarea "c"
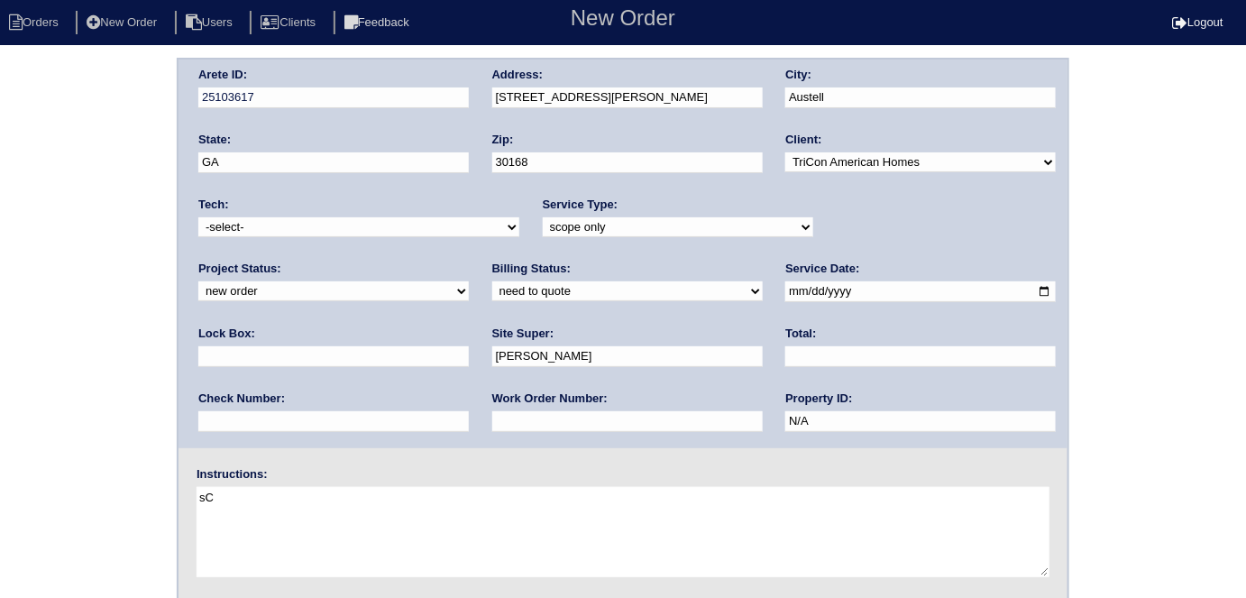
type textarea "s"
type textarea "Scope for service/repairs needed"
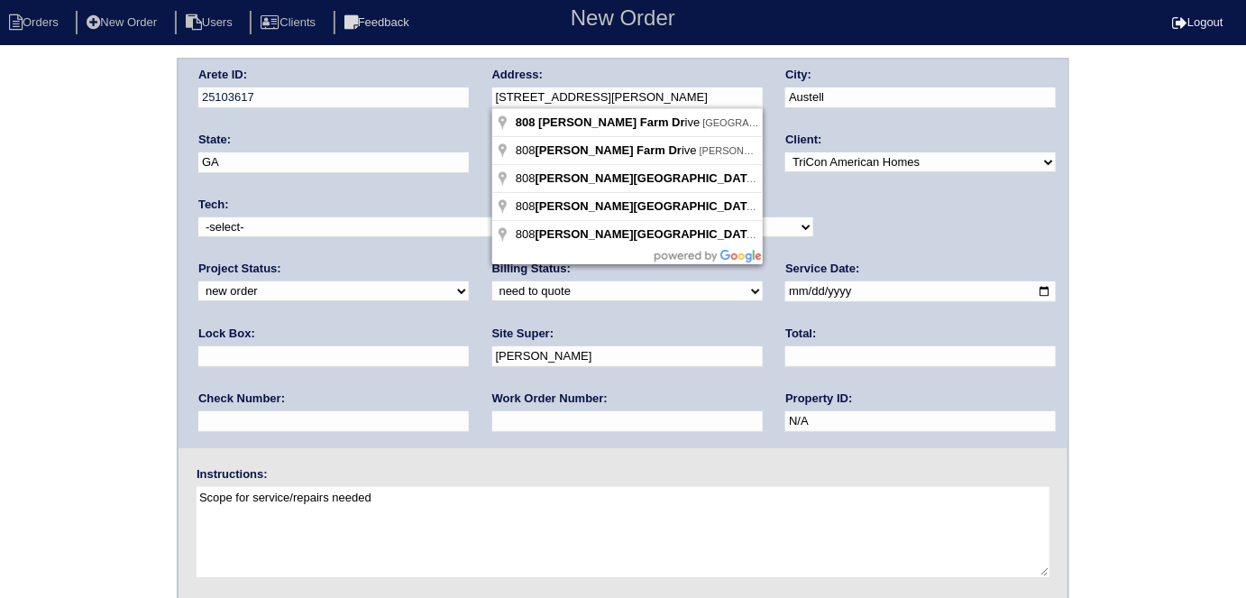
drag, startPoint x: 616, startPoint y: 92, endPoint x: 432, endPoint y: 107, distance: 184.5
click at [433, 107] on div "Arete ID: 25103617 Address: 808 Wade Farm Dr City: Austell State: GA Zip: 30168…" at bounding box center [622, 253] width 889 height 388
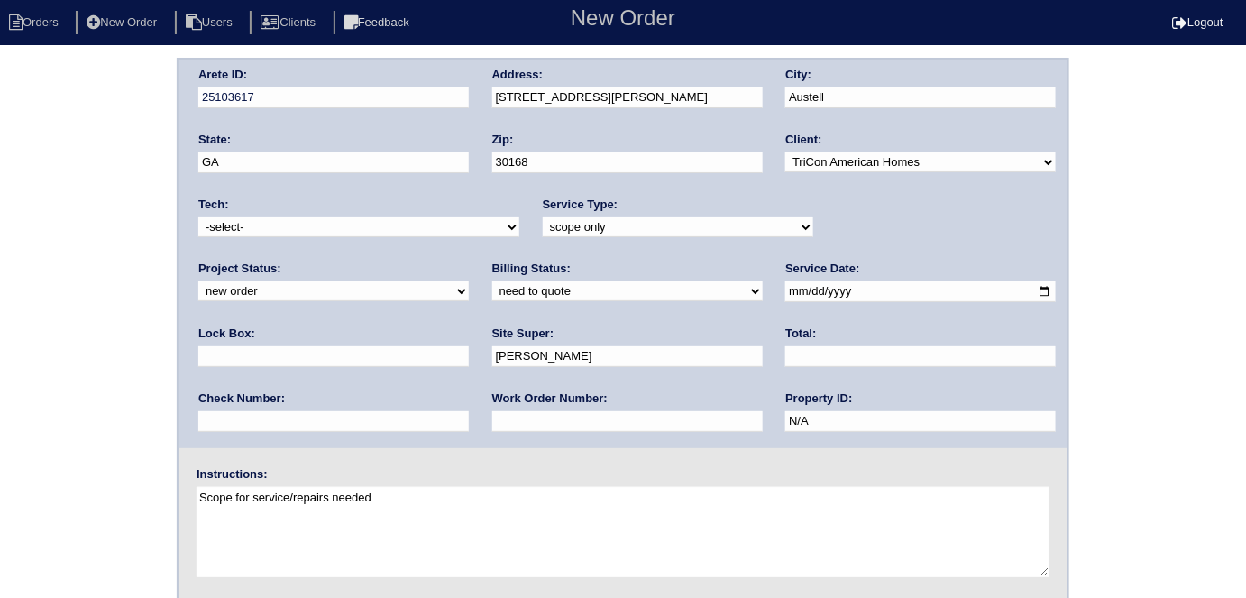
drag, startPoint x: 1154, startPoint y: 207, endPoint x: 976, endPoint y: 394, distance: 257.6
click at [1150, 207] on div "Arete ID: 25103617 Address: 808 Wade Farm Dr City: Austell State: GA Zip: 30168…" at bounding box center [623, 422] width 1246 height 729
click at [133, 241] on div "Arete ID: 25103617 Address: 808 Wade Farm Dr City: Austell State: GA Zip: 30168…" at bounding box center [623, 422] width 1246 height 729
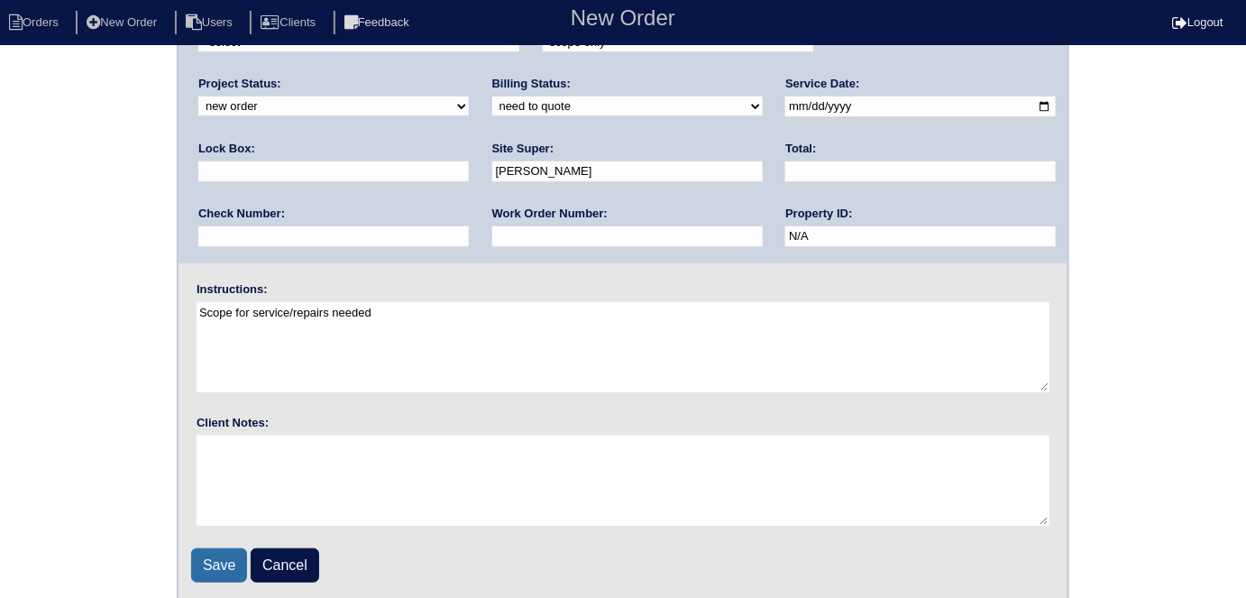
click at [198, 568] on input "Save" at bounding box center [219, 565] width 56 height 34
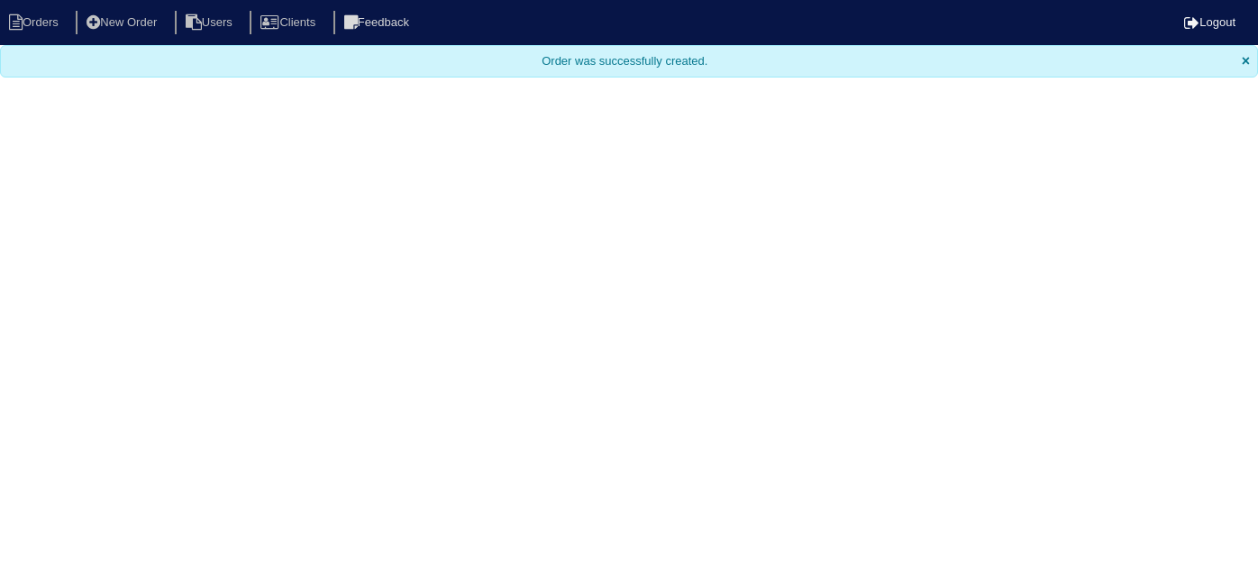
select select "15"
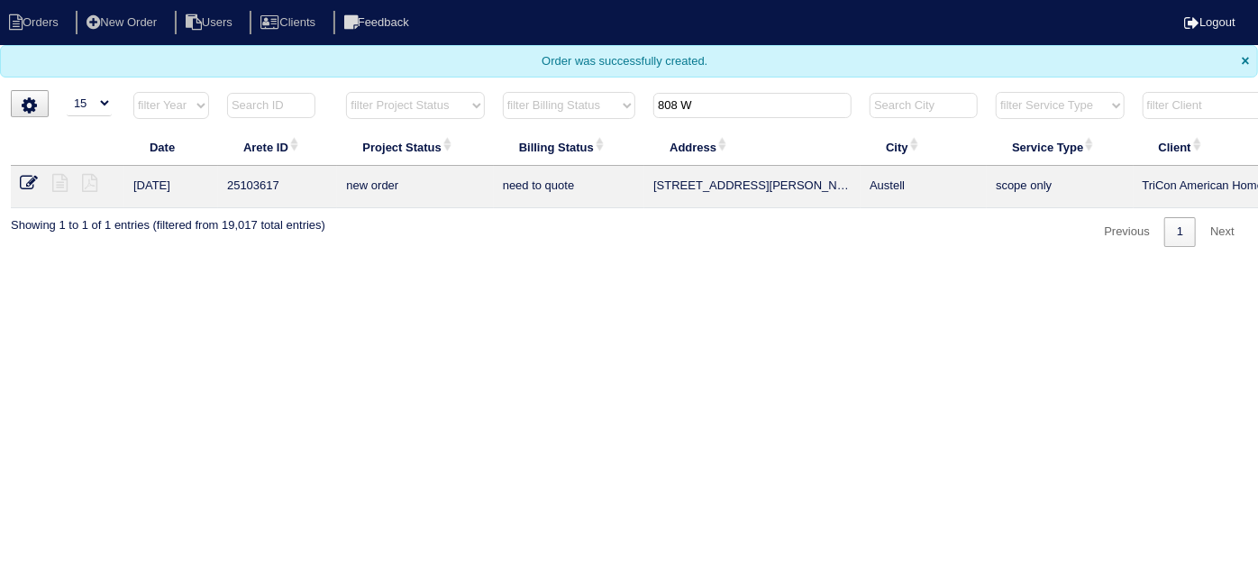
drag, startPoint x: 698, startPoint y: 105, endPoint x: 475, endPoint y: 91, distance: 223.1
click at [481, 94] on tr "filter Year -- Any Year -- 2025 2024 2023 2022 2021 2020 2019 filter Project St…" at bounding box center [792, 109] width 1562 height 37
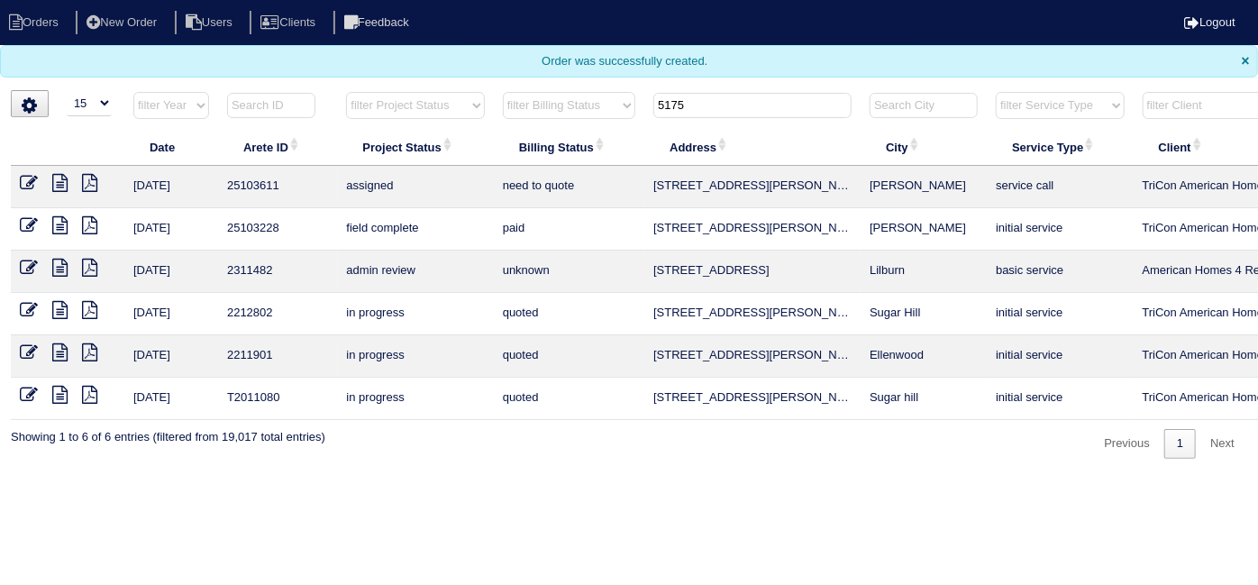
type input "5175"
click at [61, 183] on icon at bounding box center [59, 183] width 15 height 18
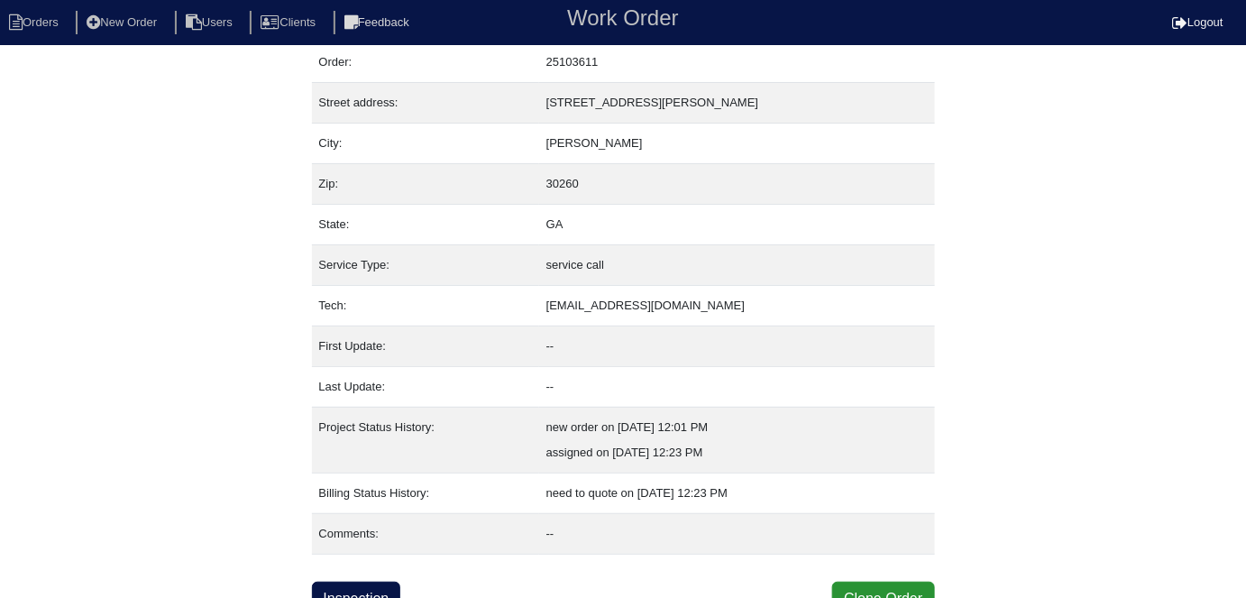
scroll to position [69, 0]
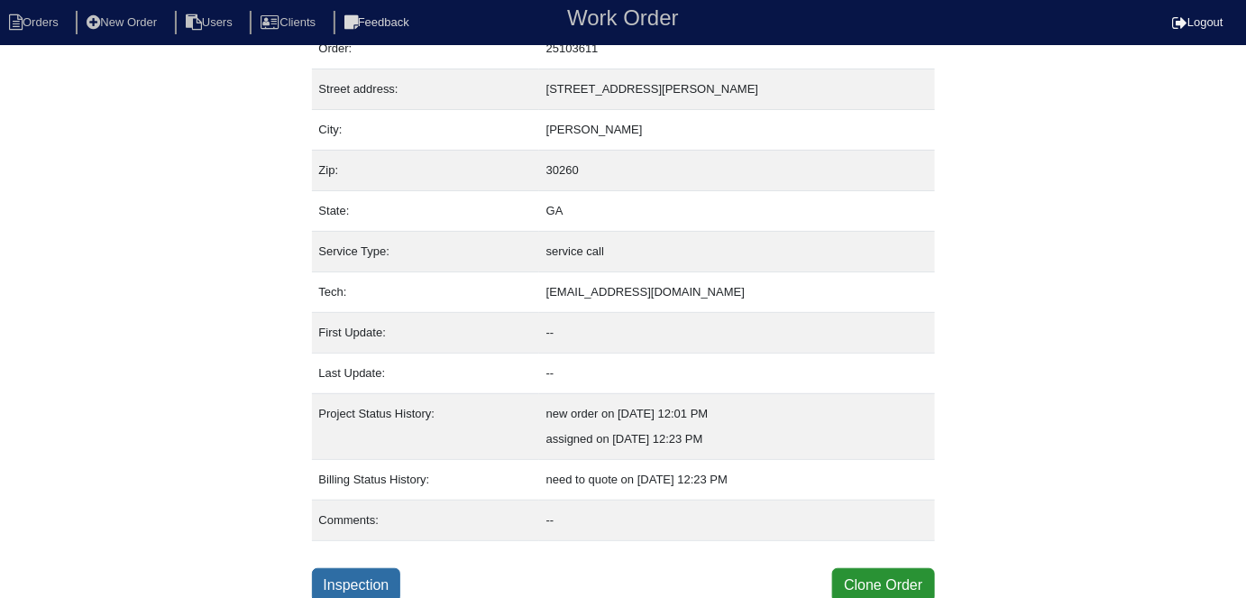
click at [379, 582] on link "Inspection" at bounding box center [356, 585] width 89 height 34
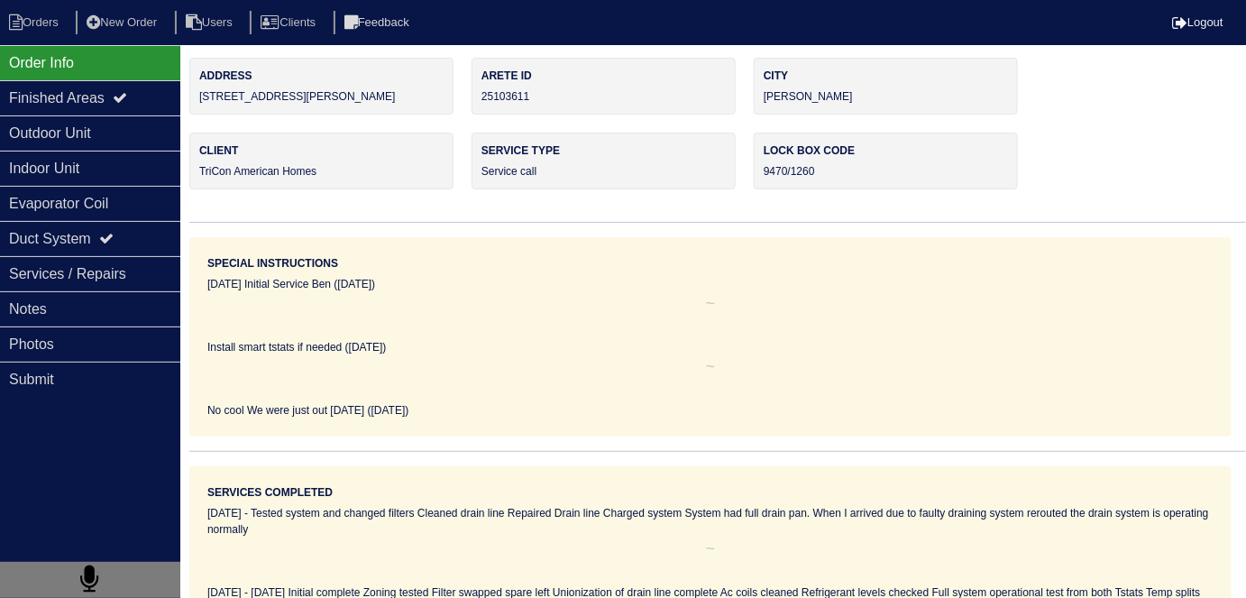
click at [34, 7] on nav "Orders New Order Users Clients Feedback Logout" at bounding box center [623, 22] width 1246 height 45
click at [42, 23] on li "Orders" at bounding box center [36, 23] width 73 height 24
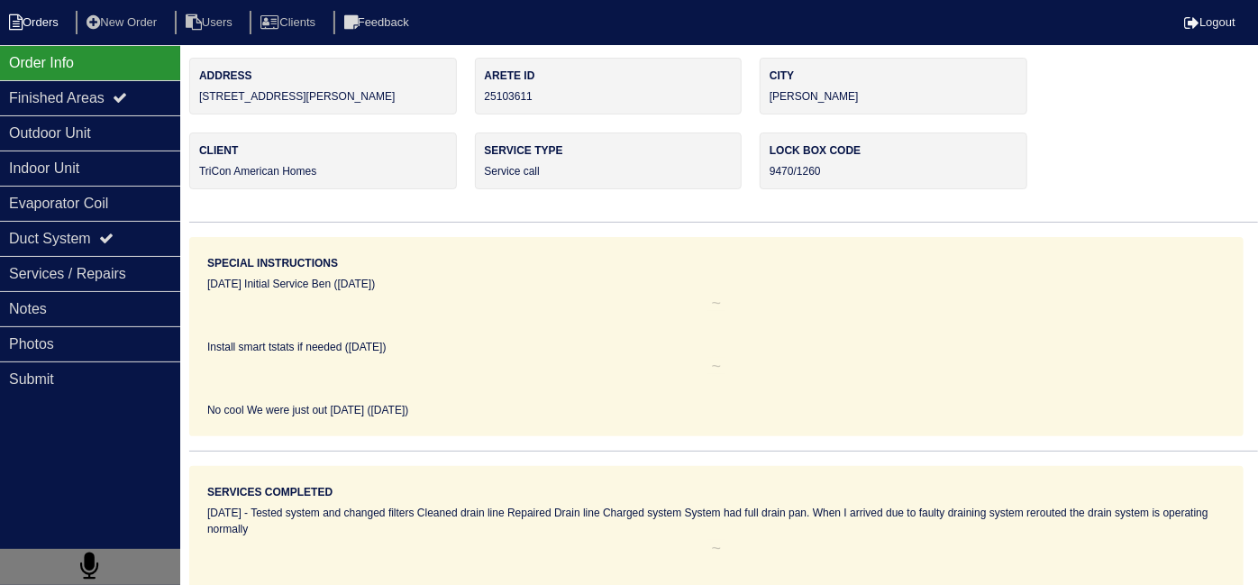
select select "15"
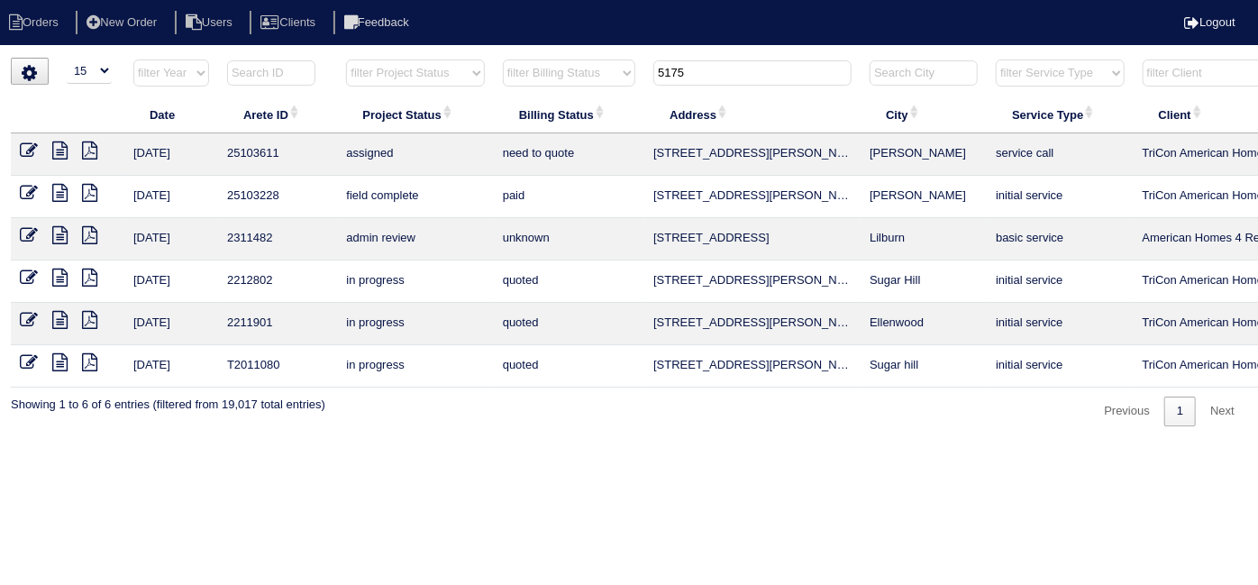
drag, startPoint x: 724, startPoint y: 70, endPoint x: 263, endPoint y: 48, distance: 461.2
click at [322, 65] on tr "filter Year -- Any Year -- 2025 2024 2023 2022 2021 2020 2019 filter Project St…" at bounding box center [792, 77] width 1562 height 37
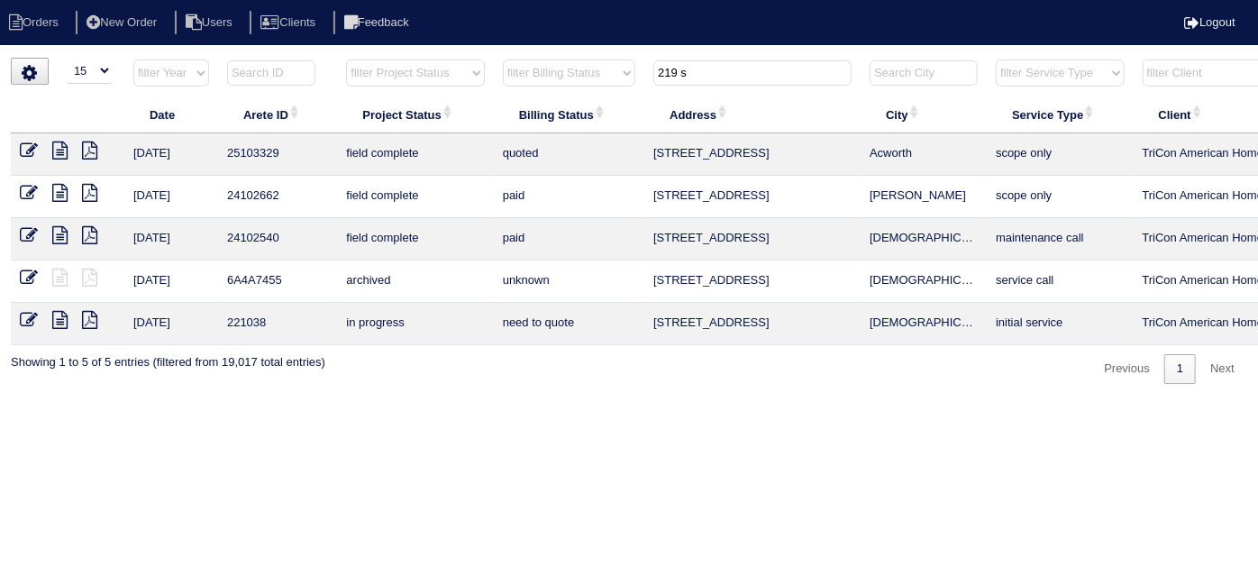
type input "219 s"
click at [27, 142] on icon at bounding box center [29, 151] width 18 height 18
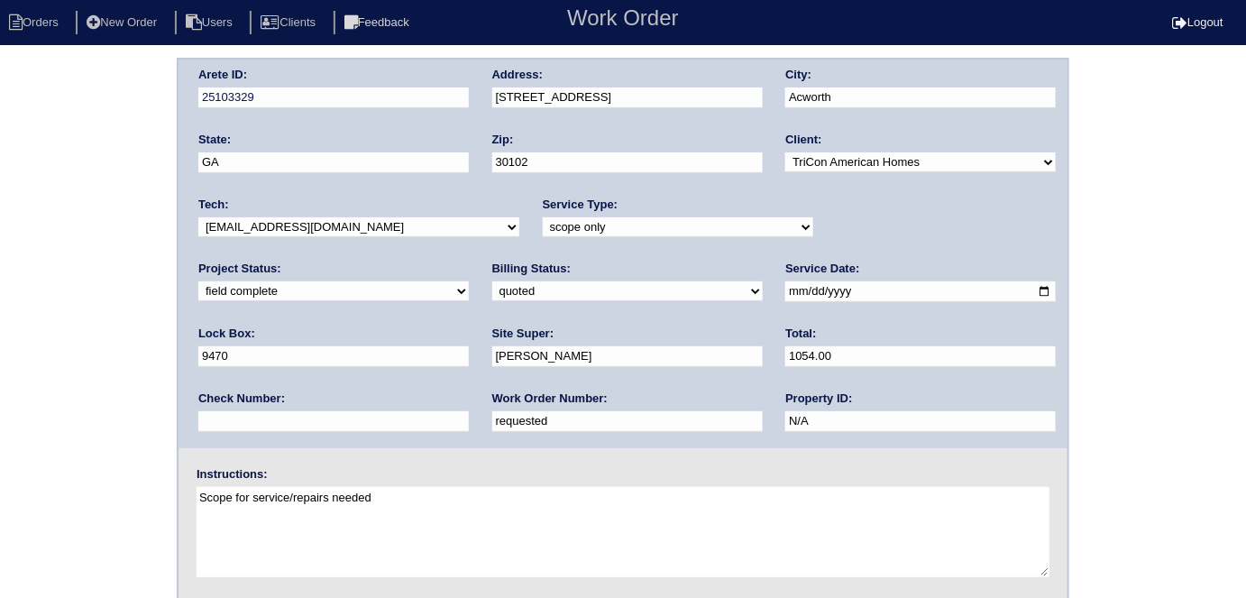
drag, startPoint x: 299, startPoint y: 425, endPoint x: 0, endPoint y: 251, distance: 346.2
click at [0, 298] on div "Arete ID: 25103329 Address: [STREET_ADDRESS] City: [GEOGRAPHIC_DATA] State: [GE…" at bounding box center [623, 422] width 1246 height 729
type input "553489"
drag, startPoint x: 88, startPoint y: 198, endPoint x: 149, endPoint y: 85, distance: 128.6
click at [87, 198] on div "Arete ID: 25103329 Address: [STREET_ADDRESS] City: [GEOGRAPHIC_DATA] State: [GE…" at bounding box center [623, 422] width 1246 height 729
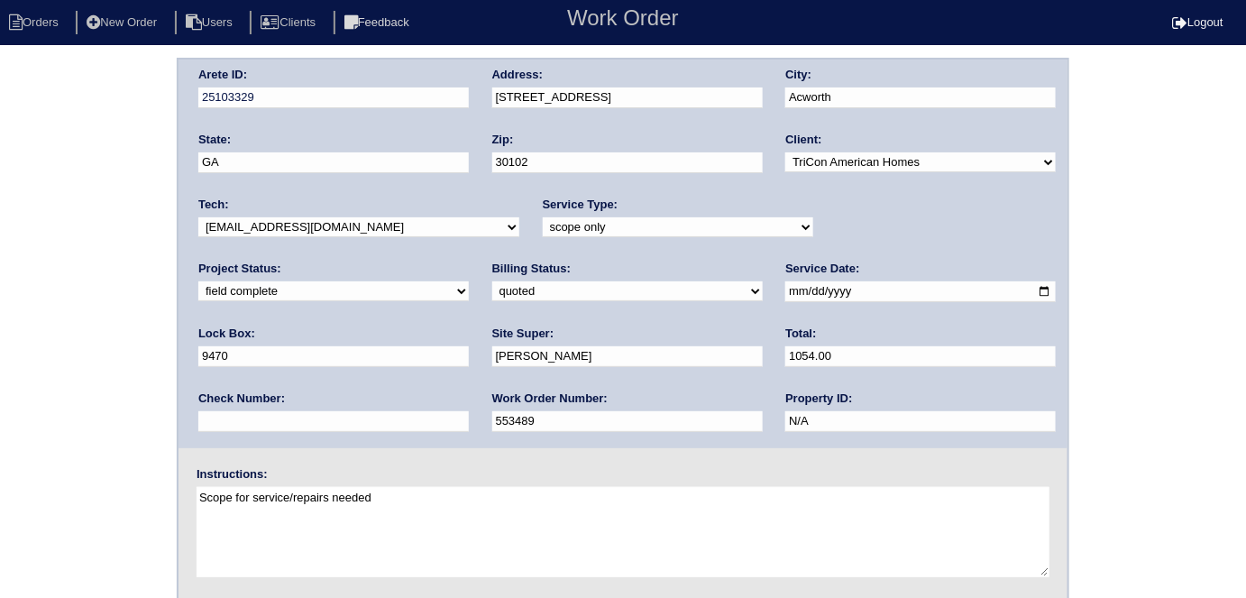
drag, startPoint x: 310, startPoint y: 85, endPoint x: 226, endPoint y: 86, distance: 83.8
click at [226, 86] on div "Arete ID: 25103329" at bounding box center [333, 92] width 270 height 50
click at [157, 87] on div "Arete ID: 25103329 Address: 219 Sable Trace Dr City: Acworth State: GA Zip: 301…" at bounding box center [623, 422] width 1246 height 729
click at [23, 337] on div "Arete ID: 25103329 Address: 219 Sable Trace Dr City: Acworth State: GA Zip: 301…" at bounding box center [623, 422] width 1246 height 729
click at [9, 288] on div "Arete ID: 25103329 Address: 219 Sable Trace Dr City: Acworth State: GA Zip: 301…" at bounding box center [623, 422] width 1246 height 729
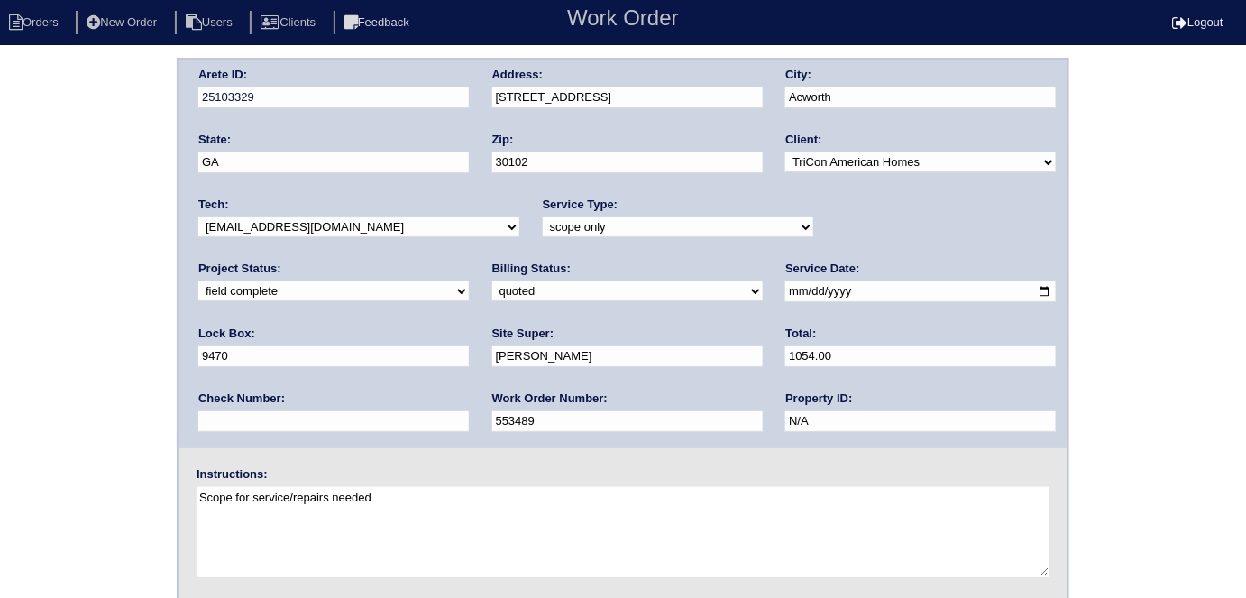
click at [56, 224] on div "Arete ID: 25103329 Address: 219 Sable Trace Dr City: Acworth State: GA Zip: 301…" at bounding box center [623, 422] width 1246 height 729
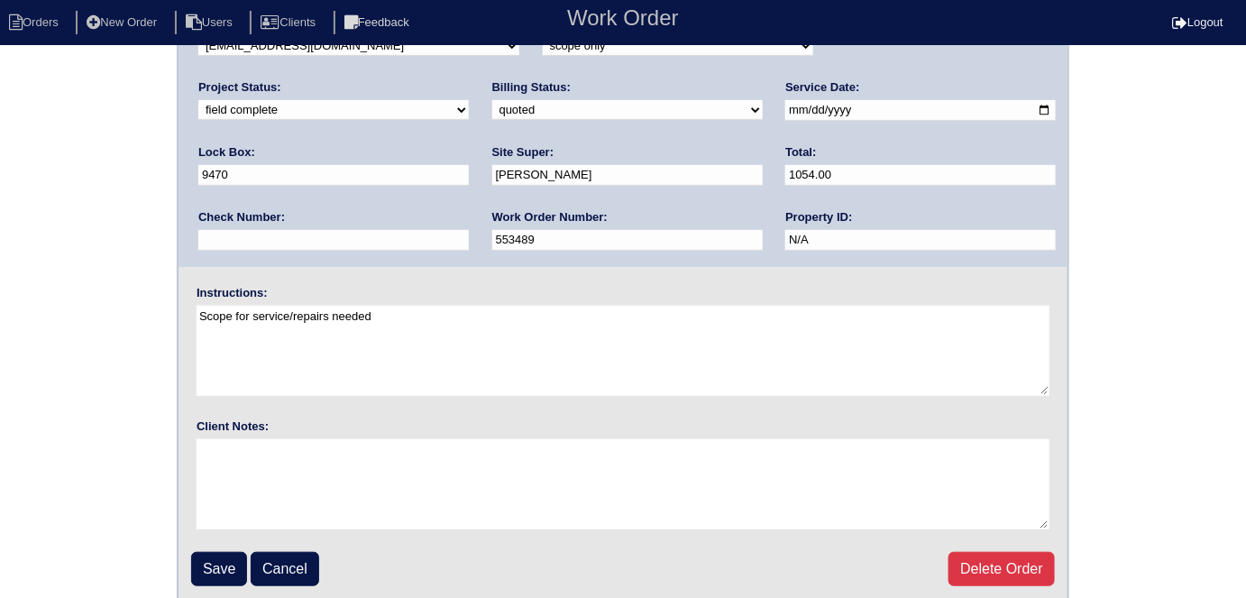
scroll to position [185, 0]
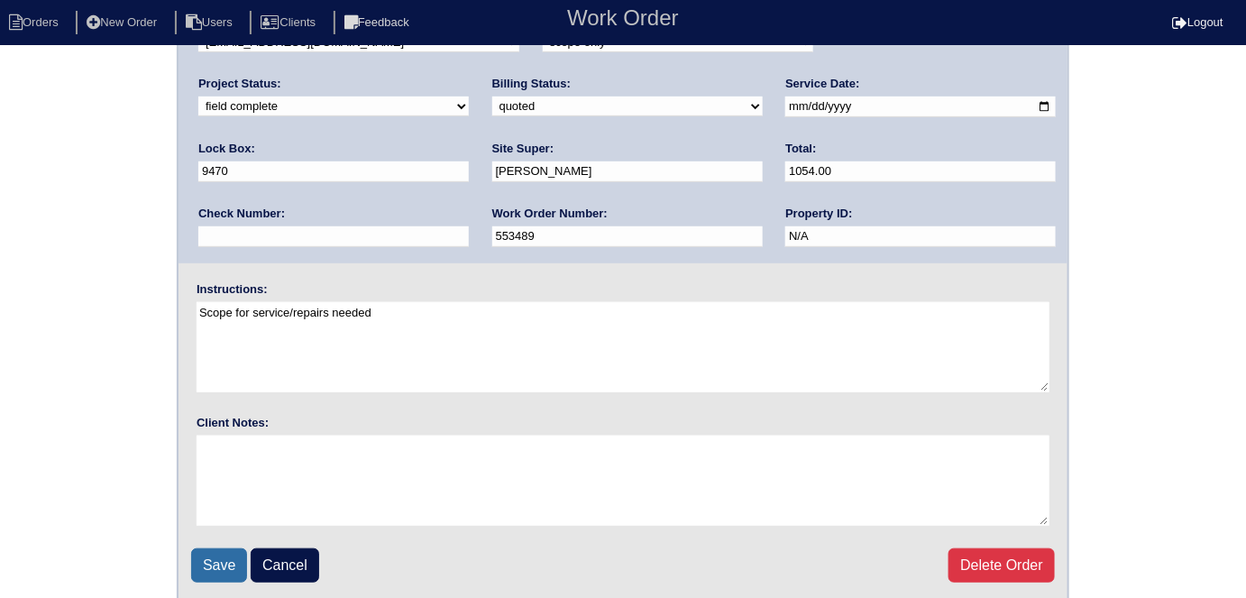
click at [202, 562] on input "Save" at bounding box center [219, 565] width 56 height 34
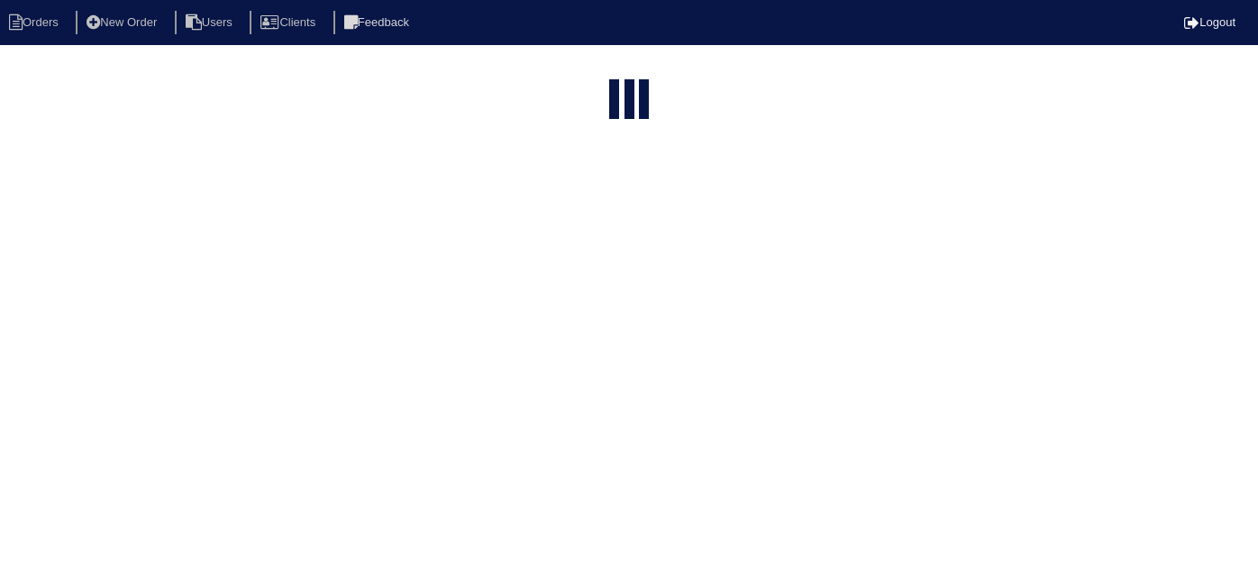
select select "15"
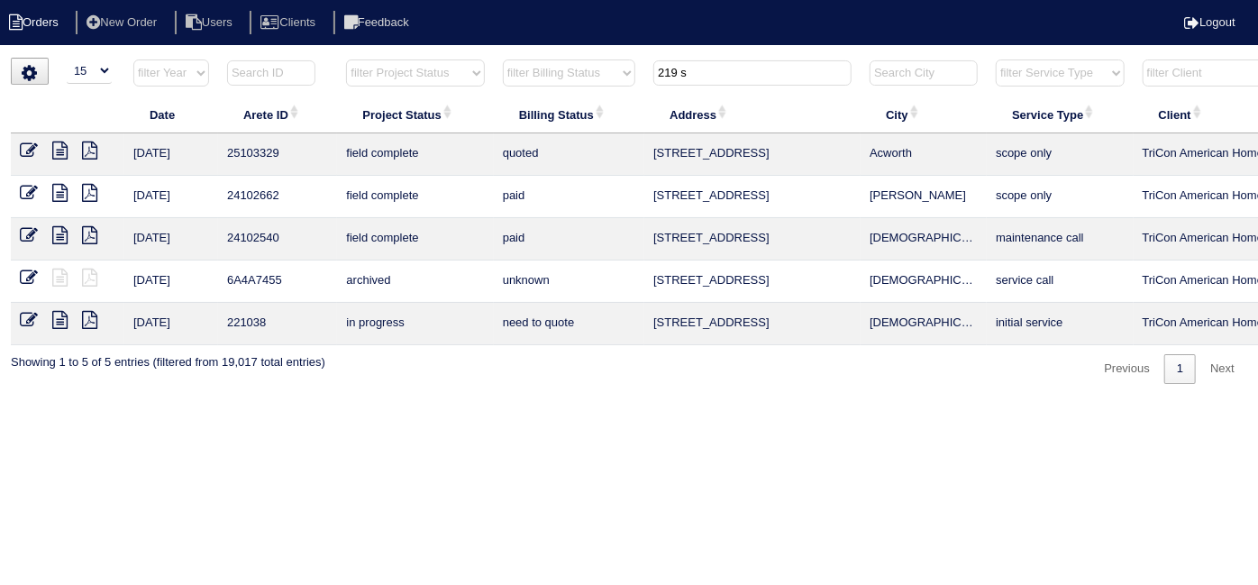
drag, startPoint x: 757, startPoint y: 66, endPoint x: 0, endPoint y: 28, distance: 758.1
click at [300, 55] on html "Orders New Order Users Clients Feedback Logout Orders New Order Users Clients M…" at bounding box center [629, 201] width 1258 height 402
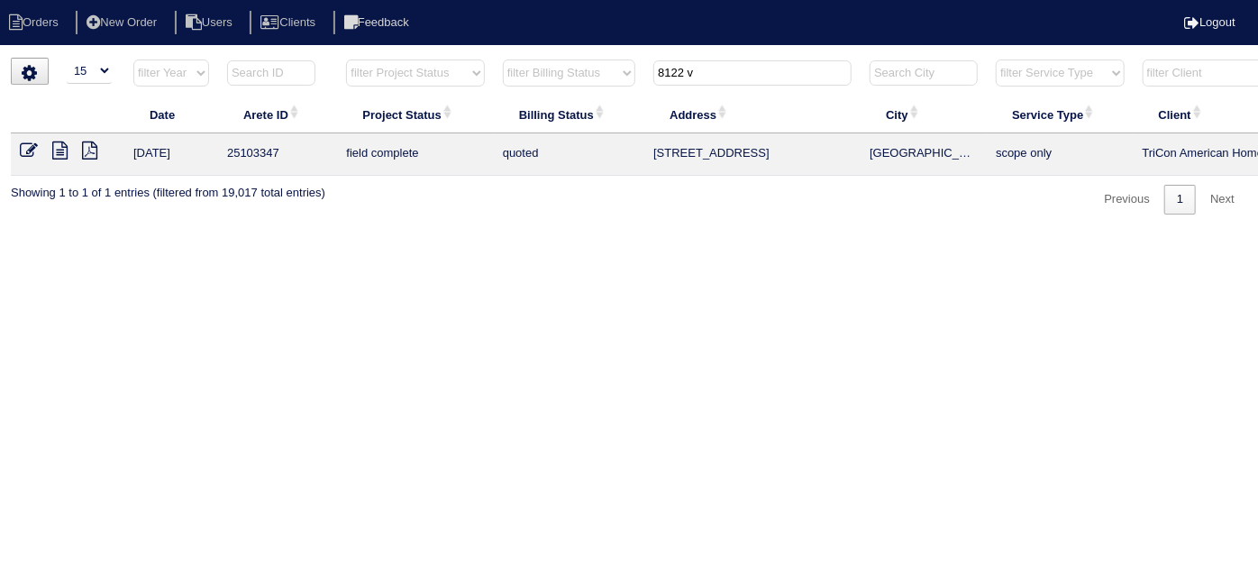
type input "8122 v"
click at [32, 143] on icon at bounding box center [29, 151] width 18 height 18
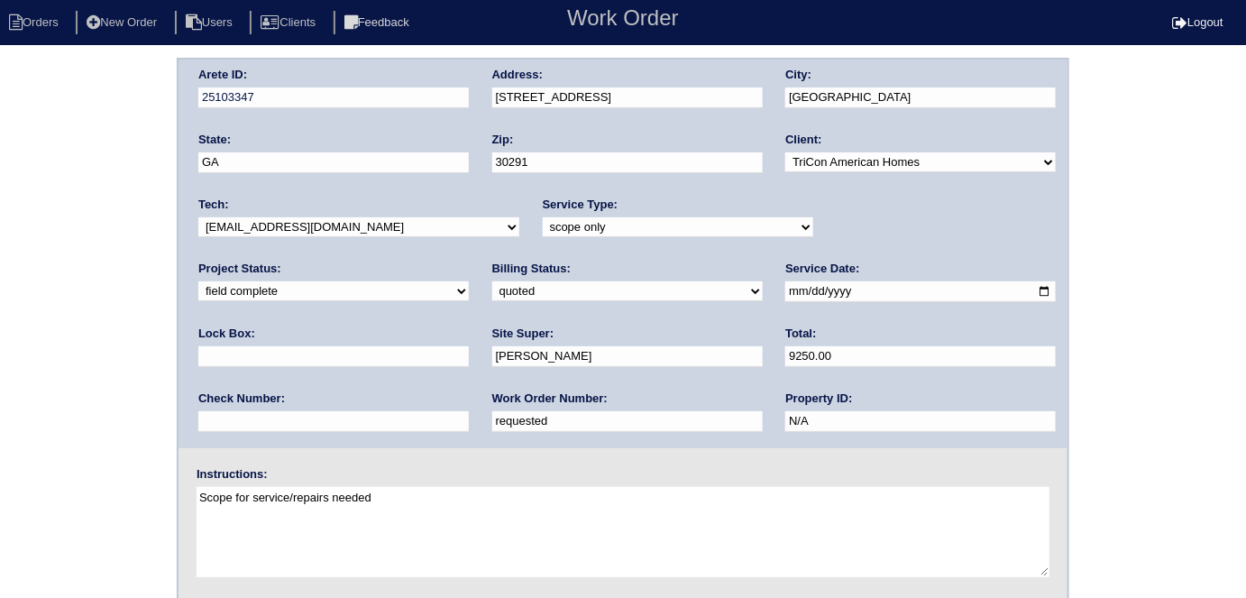
drag, startPoint x: 299, startPoint y: 420, endPoint x: 0, endPoint y: 409, distance: 299.5
click at [0, 409] on div "Arete ID: 25103347 Address: [STREET_ADDRESS] City: [GEOGRAPHIC_DATA] State: [GE…" at bounding box center [623, 422] width 1246 height 729
type input "553515"
click at [33, 316] on div "Arete ID: 25103347 Address: [STREET_ADDRESS] City: [GEOGRAPHIC_DATA] State: [GE…" at bounding box center [623, 422] width 1246 height 729
drag, startPoint x: 302, startPoint y: 423, endPoint x: 137, endPoint y: 410, distance: 165.4
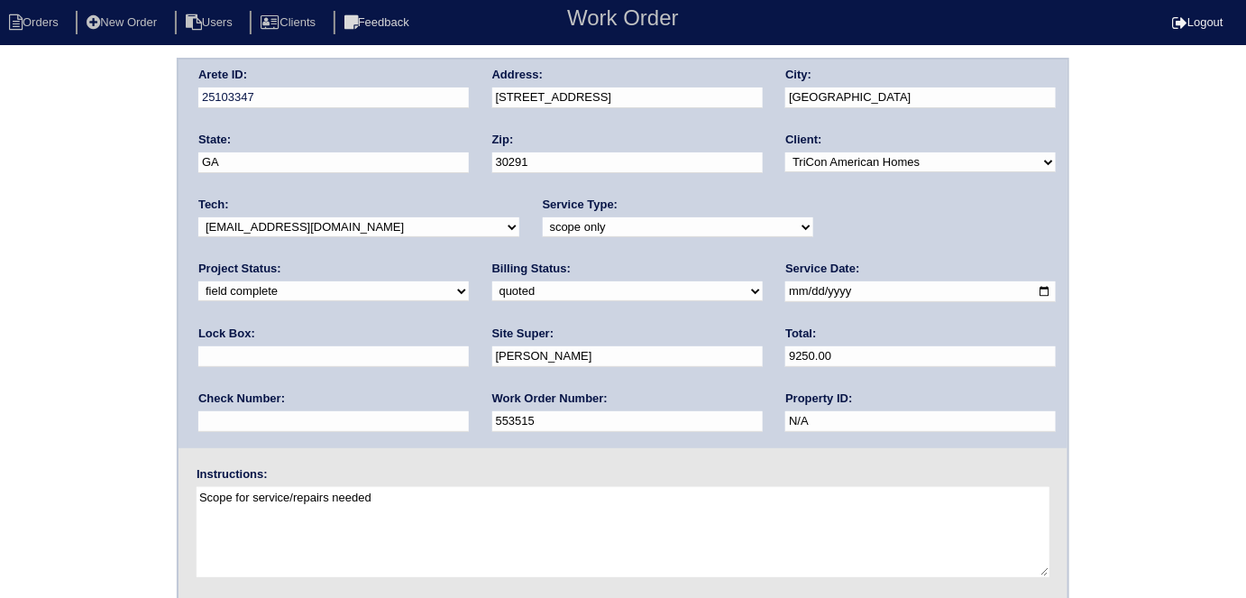
click at [79, 405] on div "Arete ID: 25103347 Address: [STREET_ADDRESS] City: [GEOGRAPHIC_DATA] State: [GE…" at bounding box center [623, 422] width 1246 height 729
click at [492, 291] on select "need to quote quoted need to invoice invoiced paid warranty purchase order need…" at bounding box center [627, 291] width 270 height 20
select select "need to invoice"
click at [492, 281] on select "need to quote quoted need to invoice invoiced paid warranty purchase order need…" at bounding box center [627, 291] width 270 height 20
click at [469, 281] on select "new order assigned in progress field complete need to schedule admin review arc…" at bounding box center [333, 291] width 270 height 20
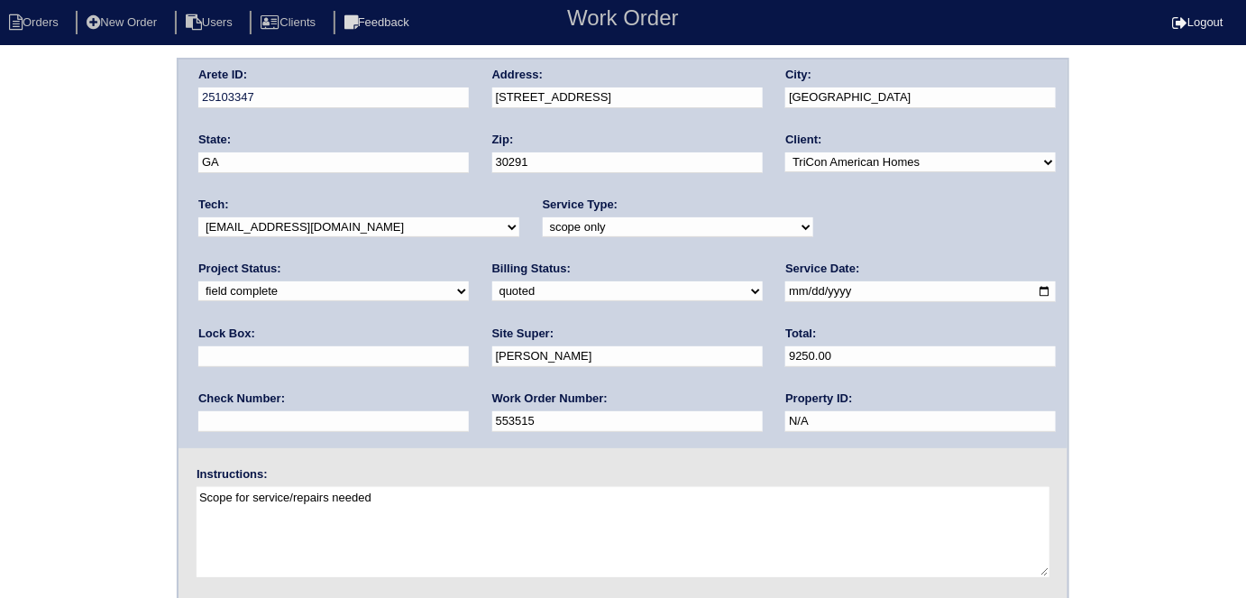
select select "need to schedule"
click at [469, 281] on select "new order assigned in progress field complete need to schedule admin review arc…" at bounding box center [333, 291] width 270 height 20
click at [785, 288] on input "2025-09-11" at bounding box center [920, 291] width 270 height 21
type input "[DATE]"
click at [0, 364] on div "Arete ID: 25103347 Address: 8122 Valley Ridge Dr City: Union City State: GA Zip…" at bounding box center [623, 422] width 1246 height 729
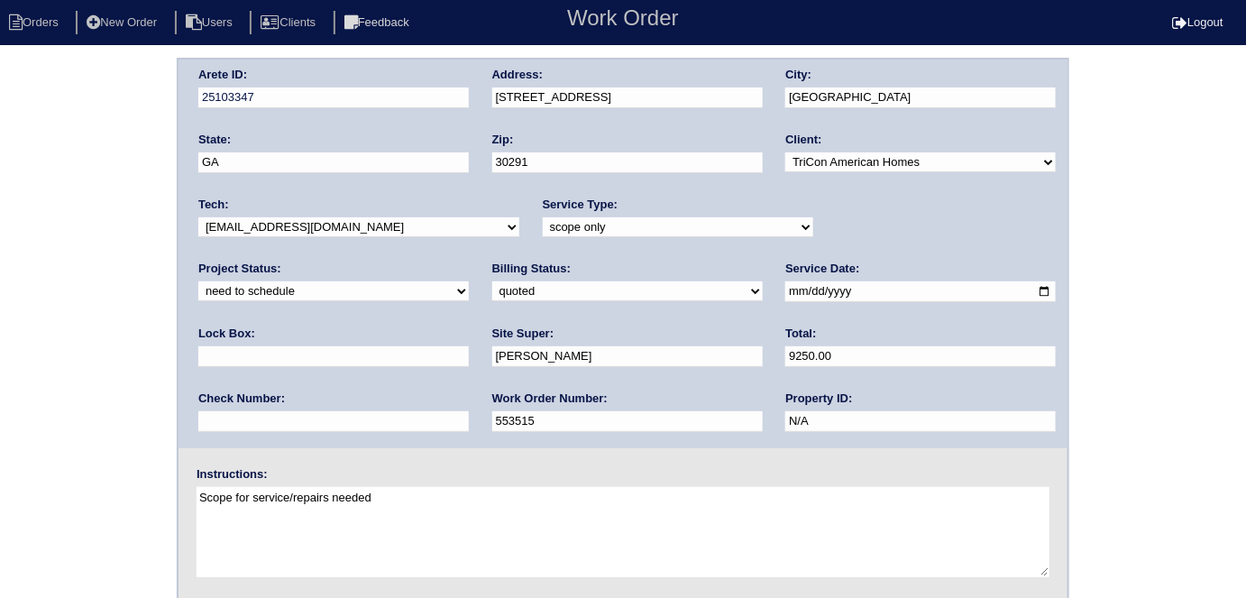
click at [96, 355] on div "Arete ID: 25103347 Address: 8122 Valley Ridge Dr City: Union City State: GA Zip…" at bounding box center [623, 422] width 1246 height 729
click at [469, 261] on div "Project Status: new order assigned in progress field complete need to schedule …" at bounding box center [333, 286] width 270 height 50
drag, startPoint x: 19, startPoint y: 289, endPoint x: 32, endPoint y: 289, distance: 13.5
click at [32, 289] on div "Arete ID: 25103347 Address: 8122 Valley Ridge Dr City: Union City State: GA Zip…" at bounding box center [623, 422] width 1246 height 729
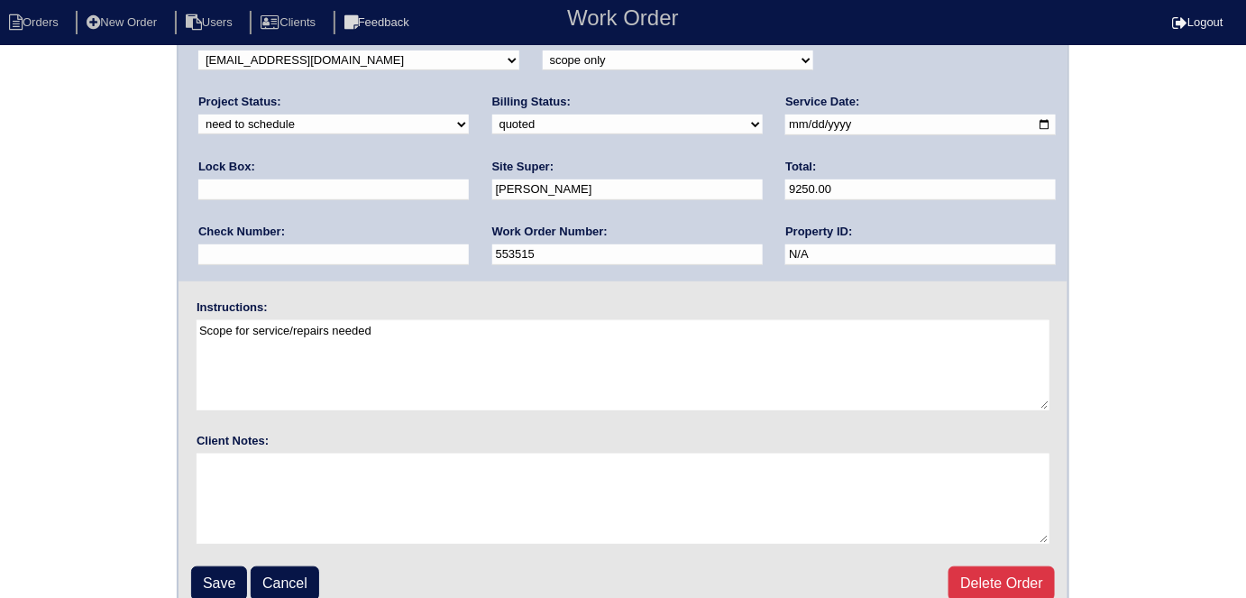
scroll to position [185, 0]
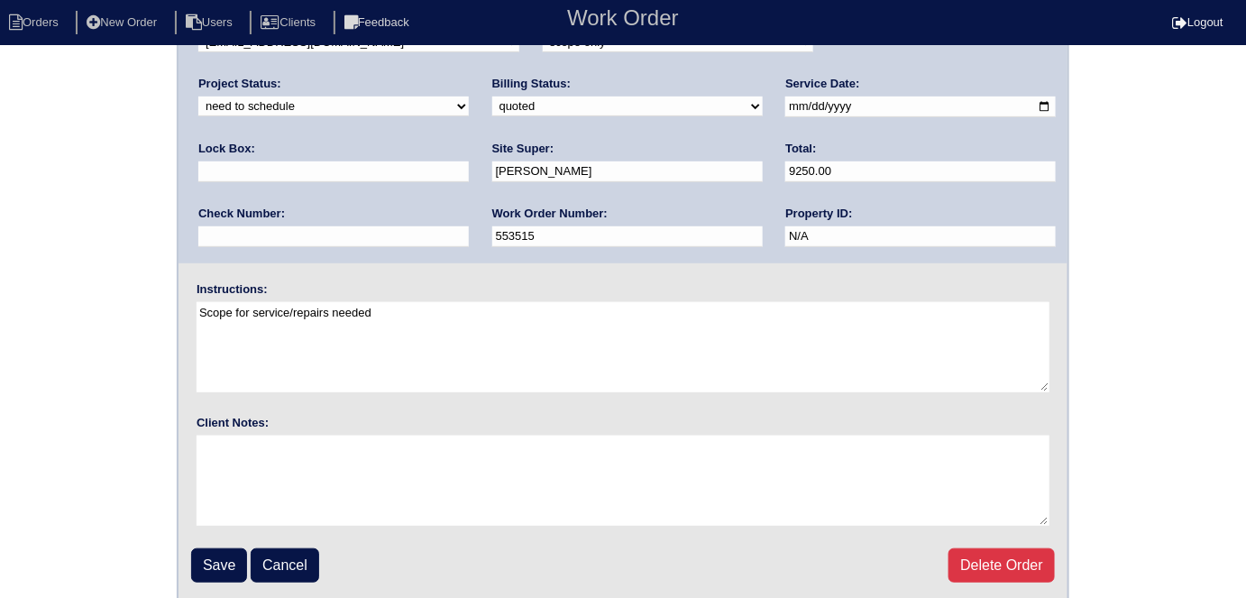
click at [206, 536] on fieldset "Arete ID: 25103347 Address: 8122 Valley Ridge Dr City: Union City State: GA Zip…" at bounding box center [622, 238] width 889 height 726
click at [209, 552] on input "Save" at bounding box center [219, 565] width 56 height 34
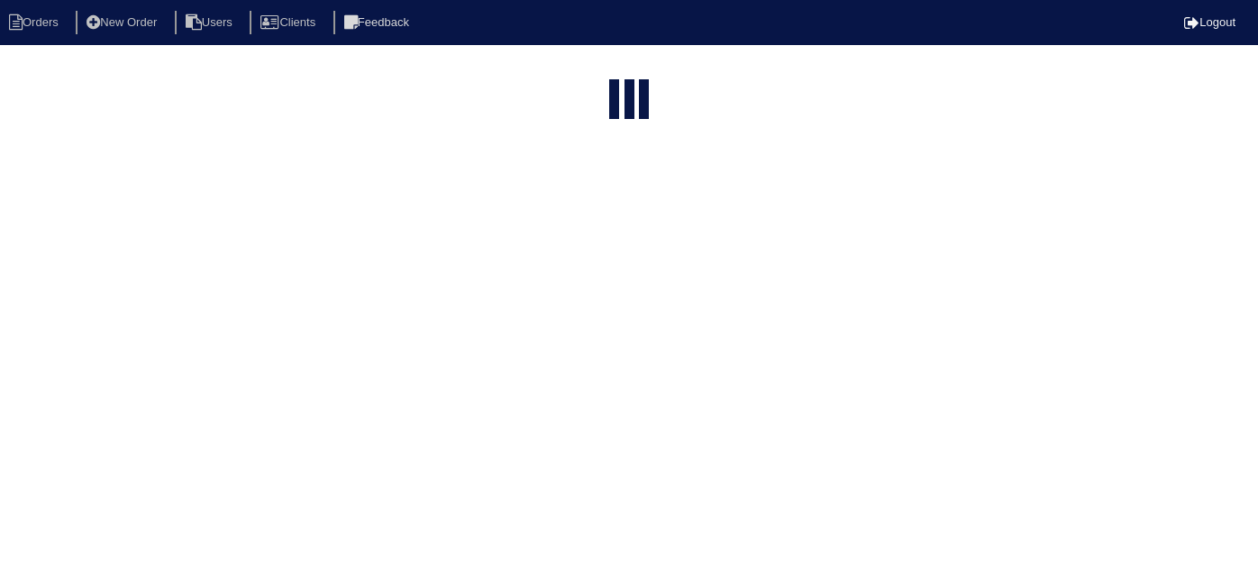
select select "15"
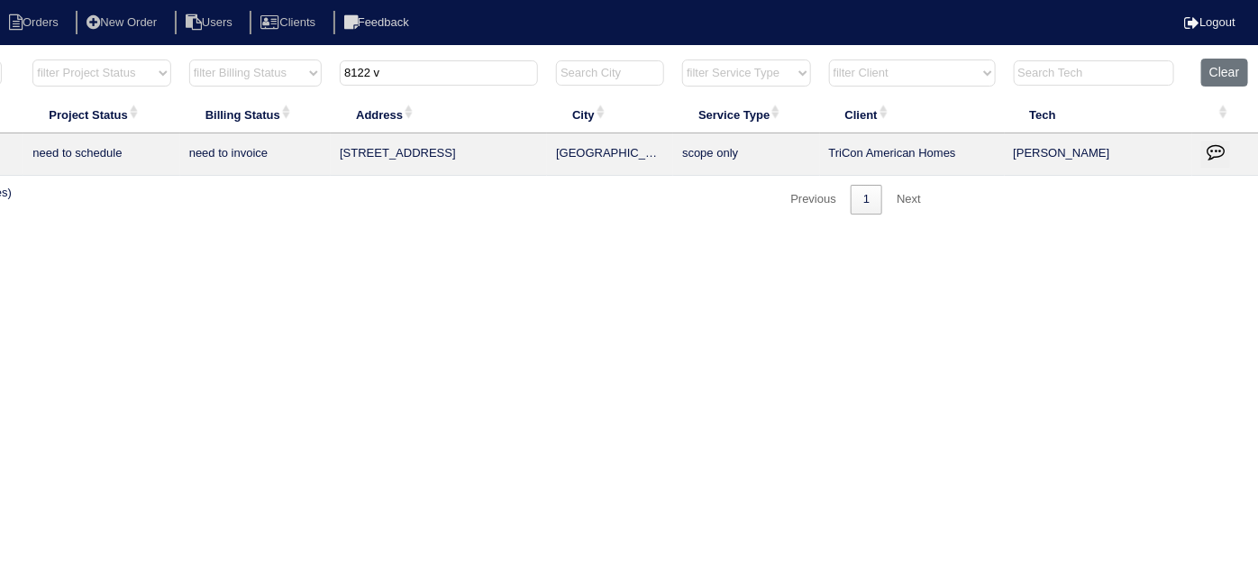
click at [1211, 156] on icon "button" at bounding box center [1216, 151] width 18 height 18
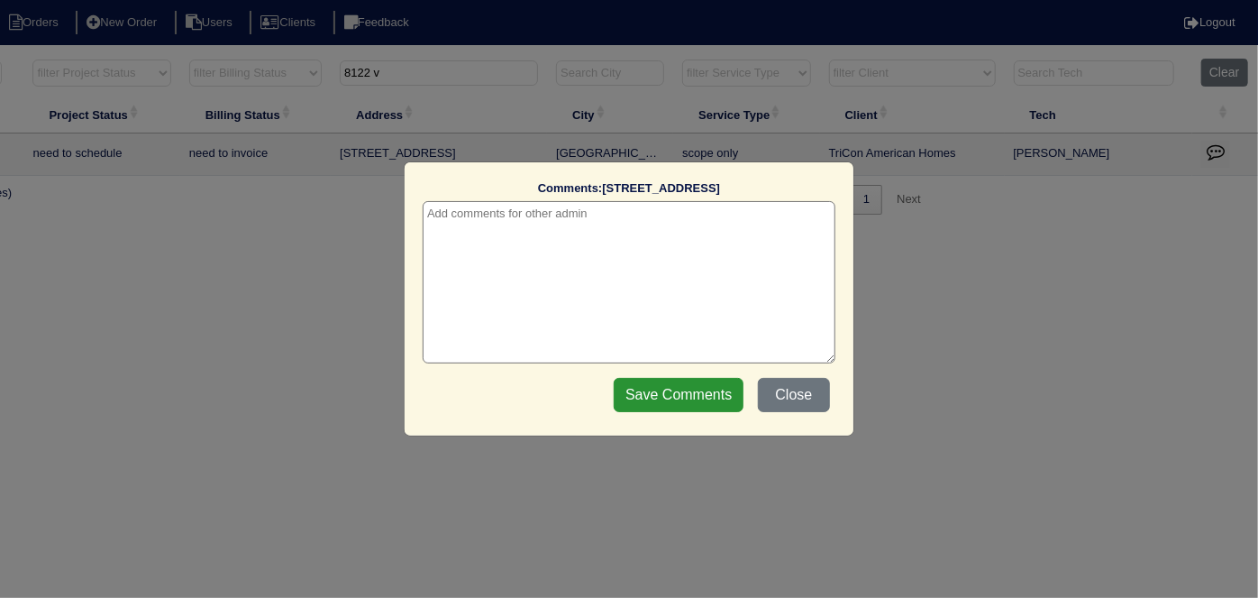
click at [442, 216] on textarea at bounding box center [629, 282] width 413 height 162
paste textarea "Replacement x 2"
type textarea "9/30/25 - Replacement x 2 approved - Sent to Dan, Payton, Reeca - KE"
click at [632, 396] on input "Save Comments" at bounding box center [679, 395] width 130 height 34
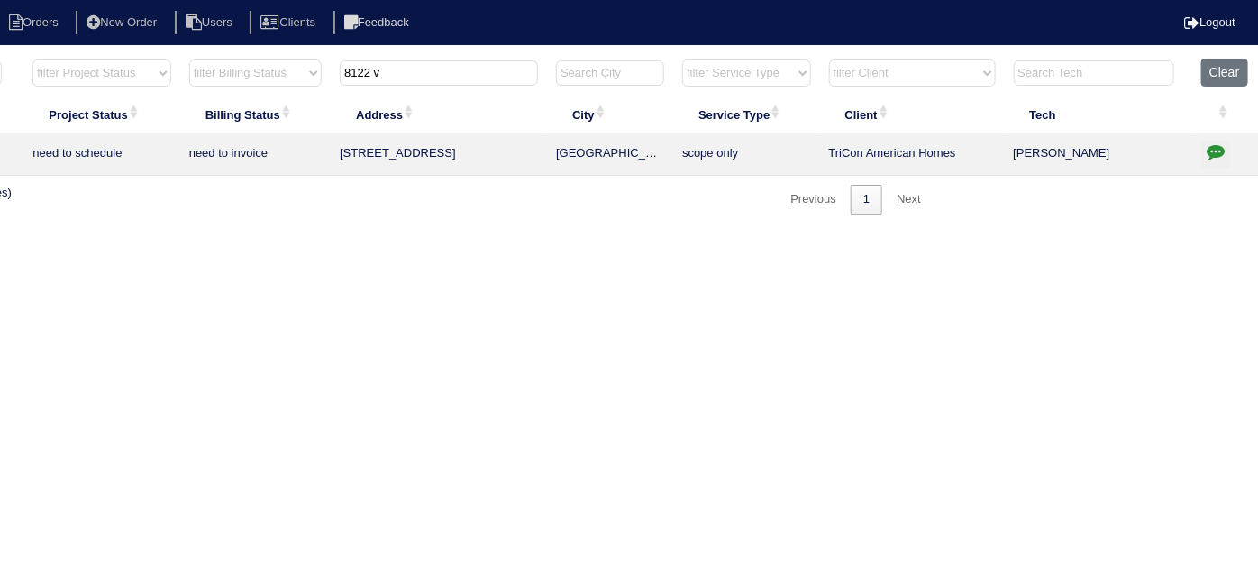
drag, startPoint x: 436, startPoint y: 87, endPoint x: 425, endPoint y: 82, distance: 12.6
click at [424, 83] on th "8122 v" at bounding box center [439, 77] width 216 height 37
drag, startPoint x: 395, startPoint y: 72, endPoint x: 137, endPoint y: 62, distance: 258.0
click at [144, 60] on tr "filter Year -- Any Year -- 2025 2024 2023 2022 2021 2020 2019 filter Project St…" at bounding box center [478, 77] width 1562 height 37
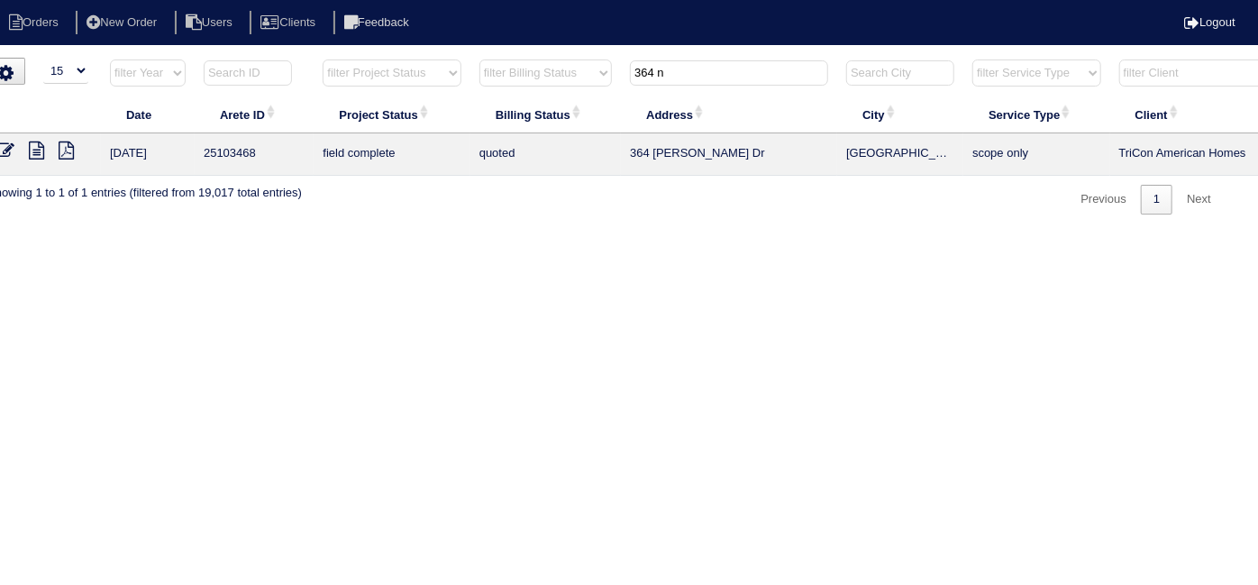
scroll to position [0, 0]
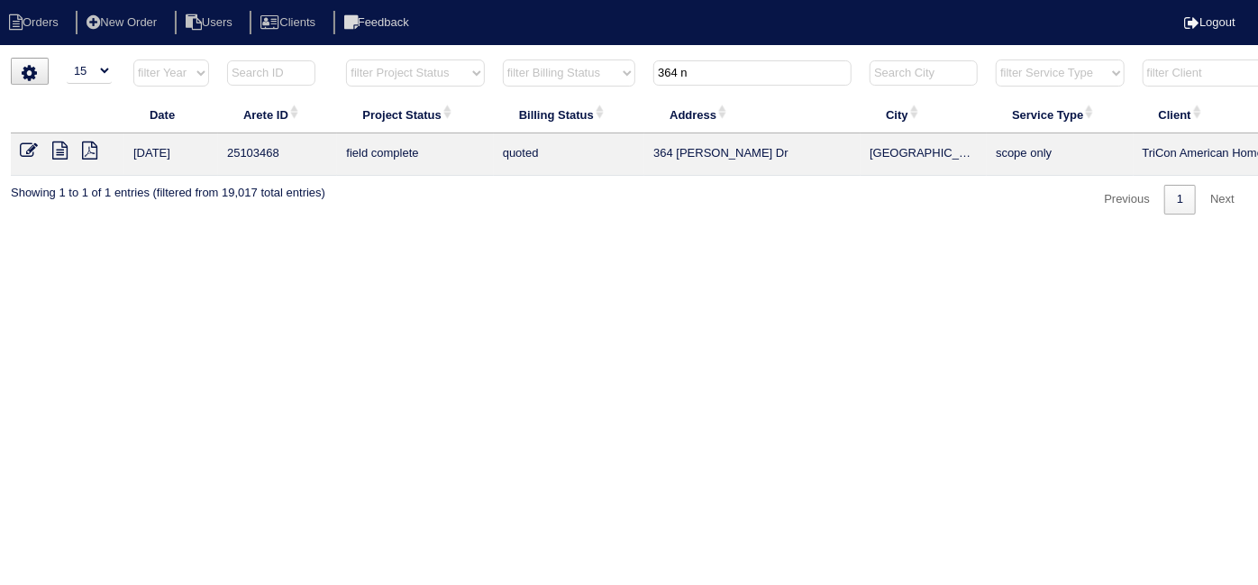
type input "364 n"
click at [24, 142] on icon at bounding box center [29, 151] width 18 height 18
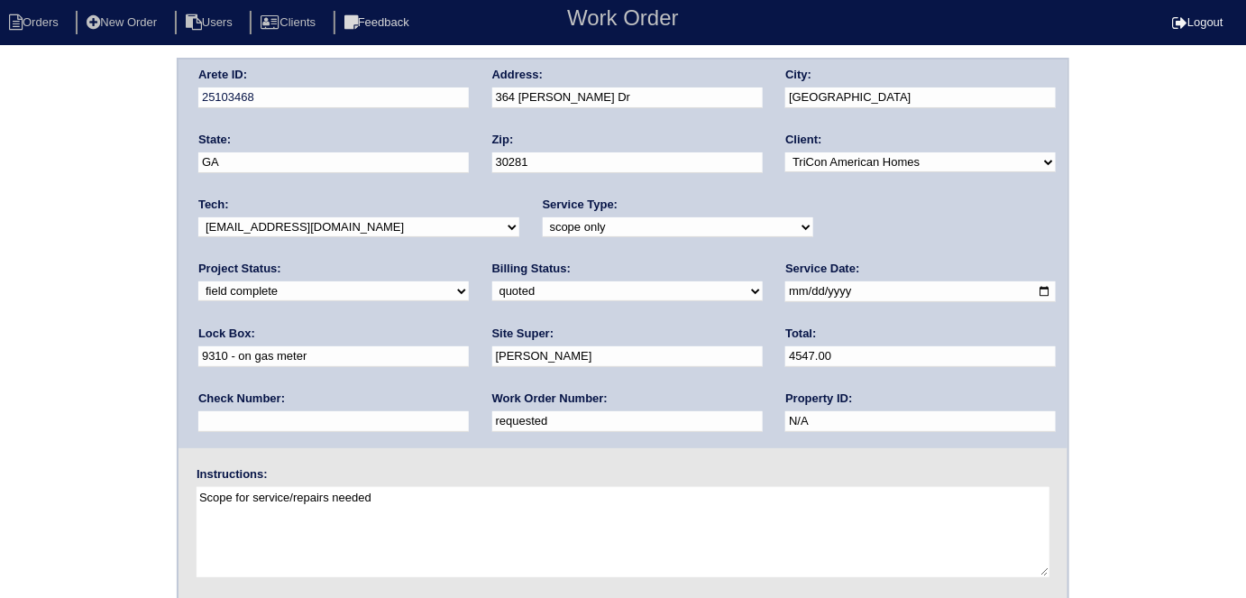
drag, startPoint x: 293, startPoint y: 424, endPoint x: 0, endPoint y: 388, distance: 295.2
click at [0, 387] on div "Arete ID: 25103468 Address: 364 [PERSON_NAME] Dr City: [GEOGRAPHIC_DATA] State:…" at bounding box center [623, 422] width 1246 height 729
type input "553529"
drag, startPoint x: 0, startPoint y: 325, endPoint x: 127, endPoint y: 132, distance: 231.8
click at [0, 324] on div "Arete ID: 25103468 Address: 364 [PERSON_NAME] Dr City: [GEOGRAPHIC_DATA] State:…" at bounding box center [623, 422] width 1246 height 729
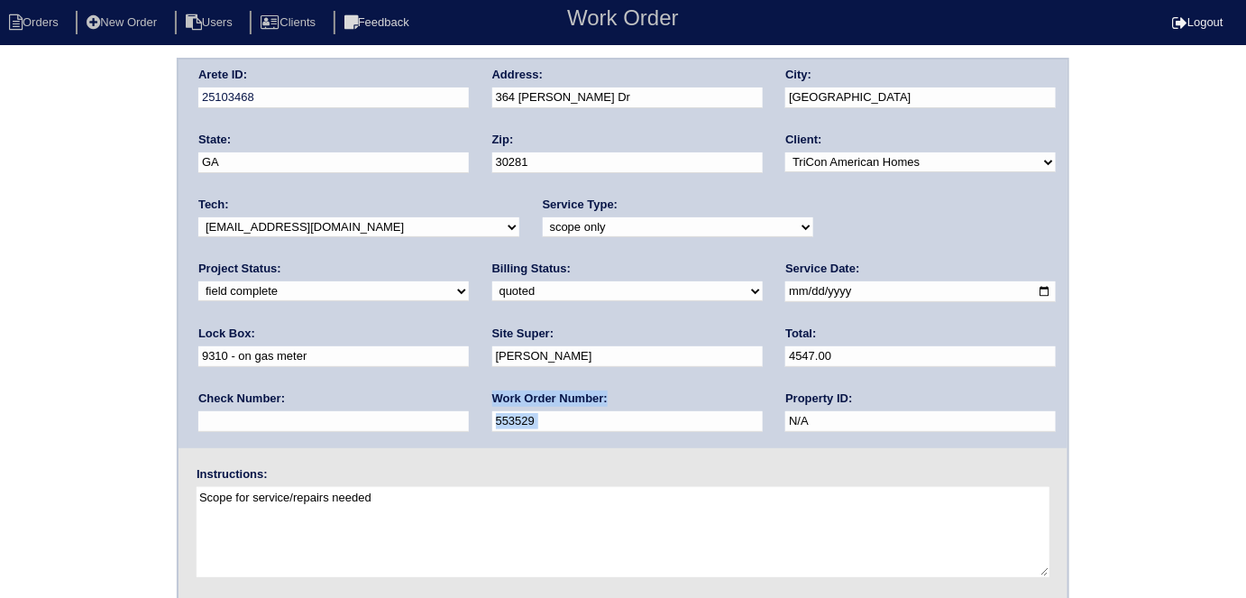
drag, startPoint x: 353, startPoint y: 441, endPoint x: 182, endPoint y: 421, distance: 172.4
click at [182, 421] on div "Arete ID: 25103468 Address: 364 [PERSON_NAME] Dr City: [GEOGRAPHIC_DATA] State:…" at bounding box center [622, 253] width 889 height 388
click at [155, 407] on div "Arete ID: 25103468 Address: 364 [PERSON_NAME] Dr City: [GEOGRAPHIC_DATA] State:…" at bounding box center [623, 422] width 1246 height 729
drag, startPoint x: 303, startPoint y: 416, endPoint x: 170, endPoint y: 412, distance: 132.6
click at [170, 412] on div "Arete ID: 25103468 Address: 364 [PERSON_NAME] Dr City: [GEOGRAPHIC_DATA] State:…" at bounding box center [623, 422] width 1246 height 729
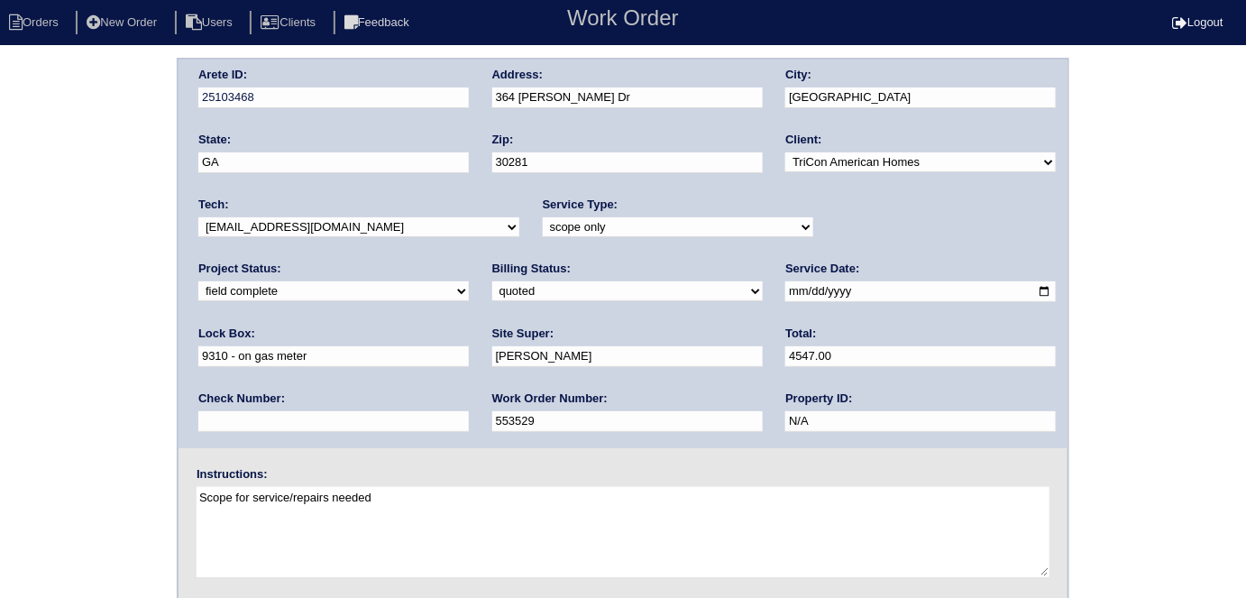
click at [492, 291] on select "need to quote quoted need to invoice invoiced paid warranty purchase order need…" at bounding box center [627, 291] width 270 height 20
select select "need to invoice"
click at [492, 281] on select "need to quote quoted need to invoice invoiced paid warranty purchase order need…" at bounding box center [627, 291] width 270 height 20
click at [469, 281] on select "new order assigned in progress field complete need to schedule admin review arc…" at bounding box center [333, 291] width 270 height 20
select select "need to schedule"
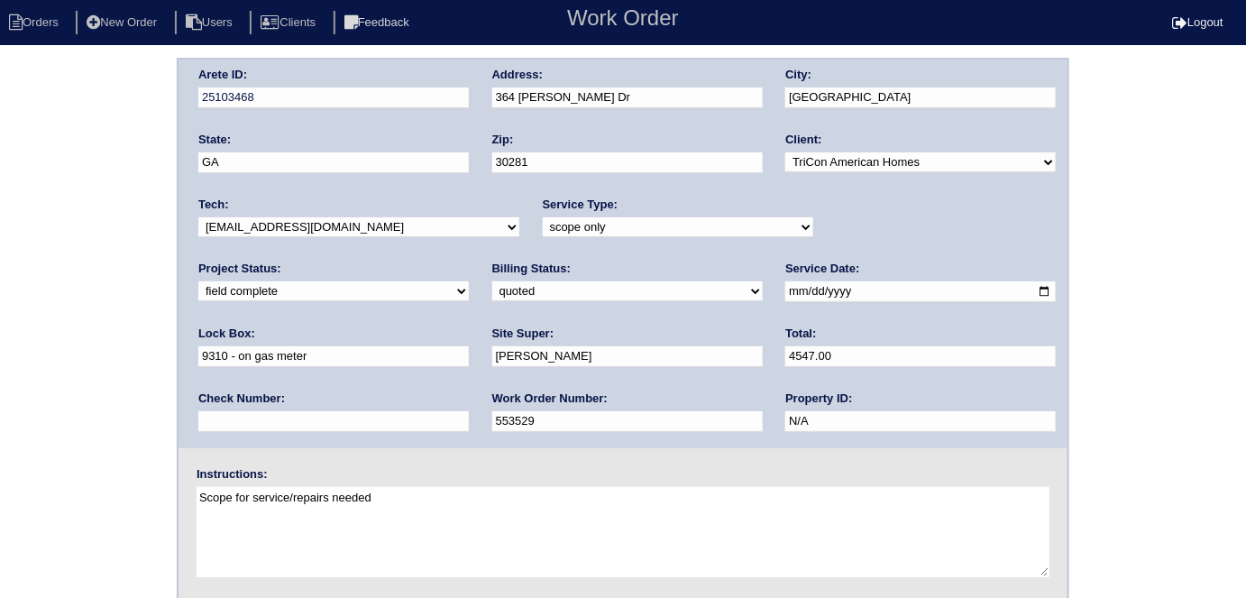
click at [469, 281] on select "new order assigned in progress field complete need to schedule admin review arc…" at bounding box center [333, 291] width 270 height 20
click at [785, 295] on input "[DATE]" at bounding box center [920, 291] width 270 height 21
type input "[DATE]"
drag, startPoint x: 0, startPoint y: 440, endPoint x: 53, endPoint y: 406, distance: 63.3
click at [5, 437] on div "Arete ID: 25103468 Address: 364 [PERSON_NAME] Dr City: [GEOGRAPHIC_DATA] State:…" at bounding box center [623, 422] width 1246 height 729
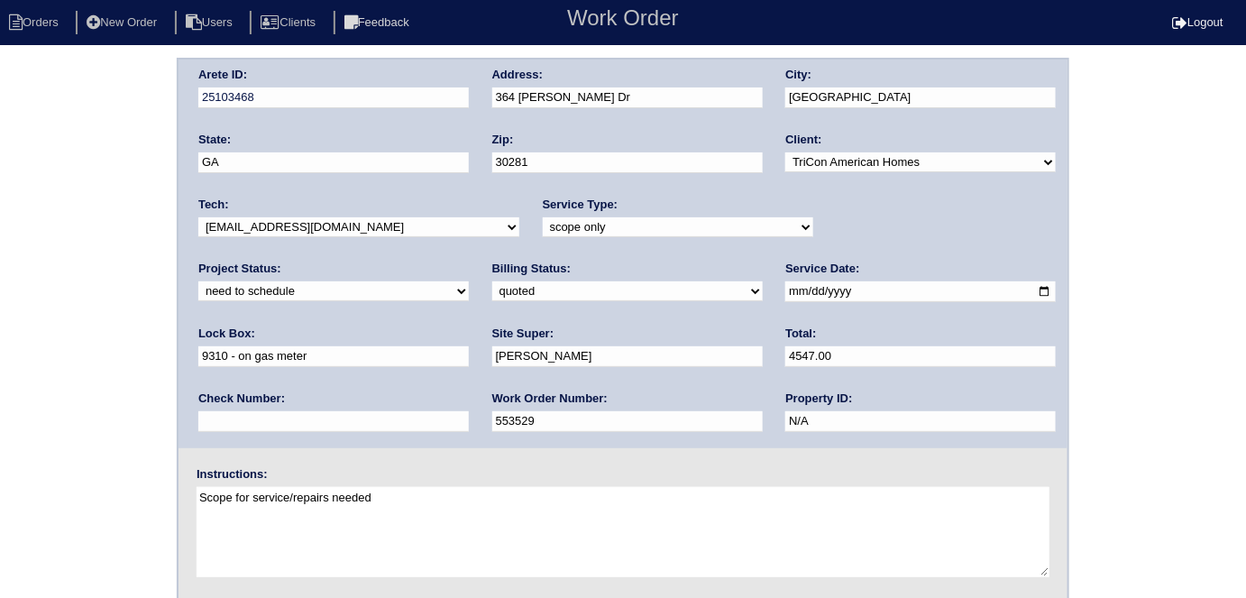
click at [189, 90] on div "Arete ID: 25103468 Address: 364 [PERSON_NAME] Dr City: [GEOGRAPHIC_DATA] State:…" at bounding box center [622, 253] width 889 height 388
click at [0, 294] on div "Arete ID: 25103468 Address: 364 [PERSON_NAME] Dr City: [GEOGRAPHIC_DATA] State:…" at bounding box center [623, 422] width 1246 height 729
click at [13, 343] on div "Arete ID: 25103468 Address: 364 [PERSON_NAME] Dr City: [GEOGRAPHIC_DATA] State:…" at bounding box center [623, 422] width 1246 height 729
drag, startPoint x: 14, startPoint y: 219, endPoint x: 50, endPoint y: 279, distance: 70.8
click at [14, 222] on div "Arete ID: 25103468 Address: 364 [PERSON_NAME] Dr City: [GEOGRAPHIC_DATA] State:…" at bounding box center [623, 422] width 1246 height 729
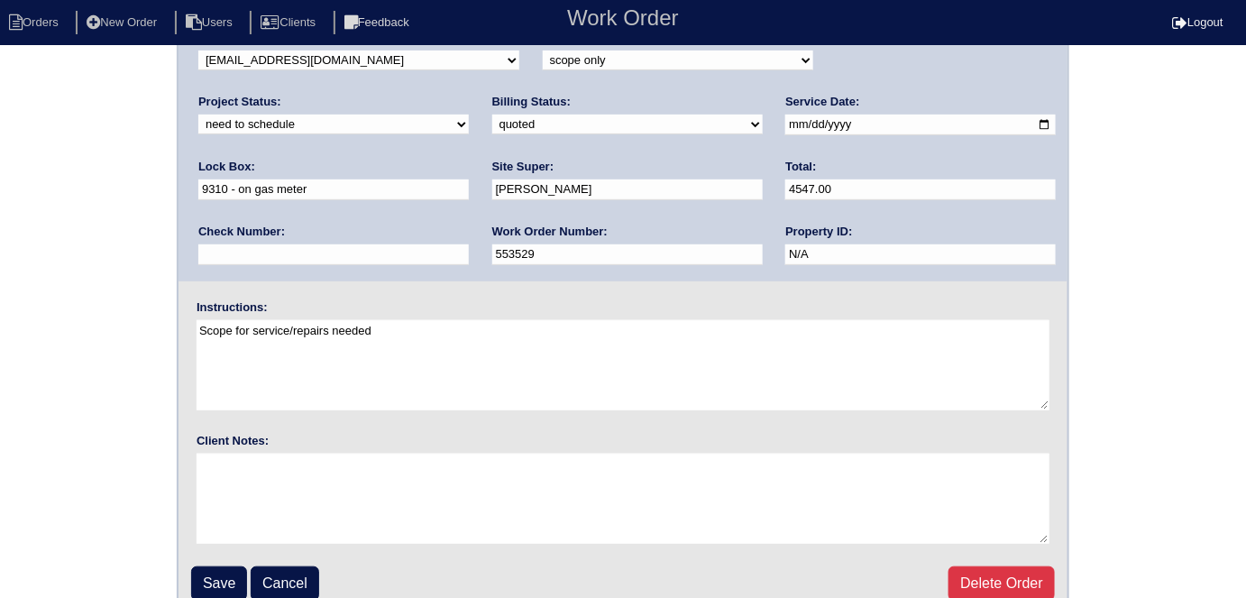
scroll to position [185, 0]
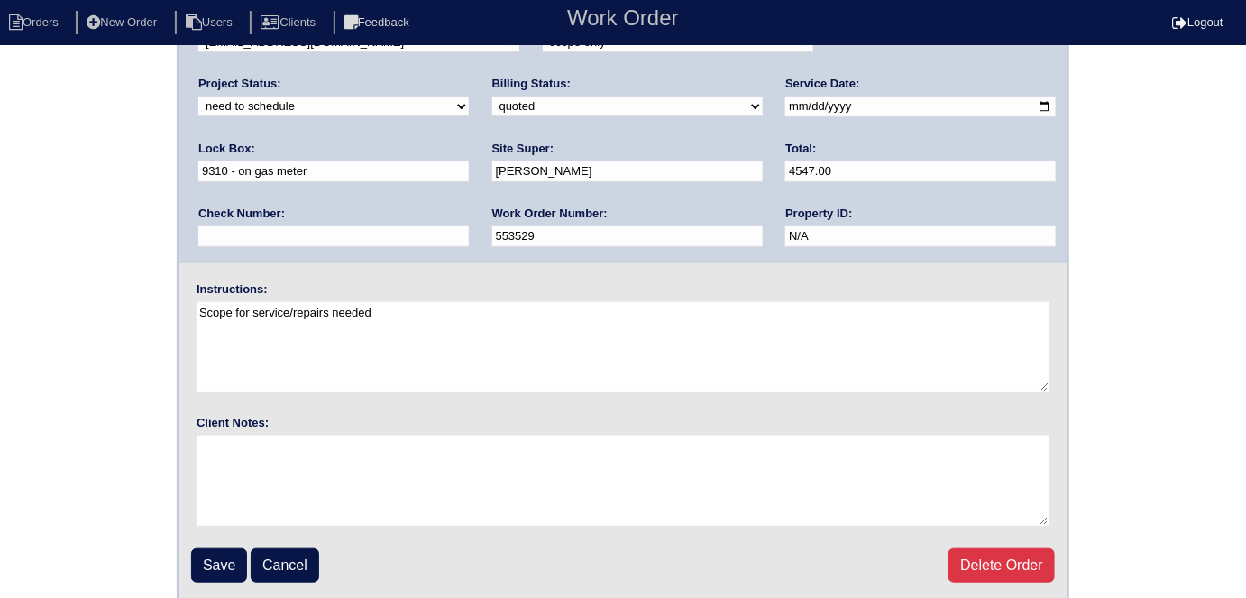
click at [188, 558] on fieldset "Arete ID: 25103468 Address: 364 [PERSON_NAME] Dr City: [GEOGRAPHIC_DATA] State:…" at bounding box center [622, 238] width 889 height 726
click at [210, 562] on input "Save" at bounding box center [219, 565] width 56 height 34
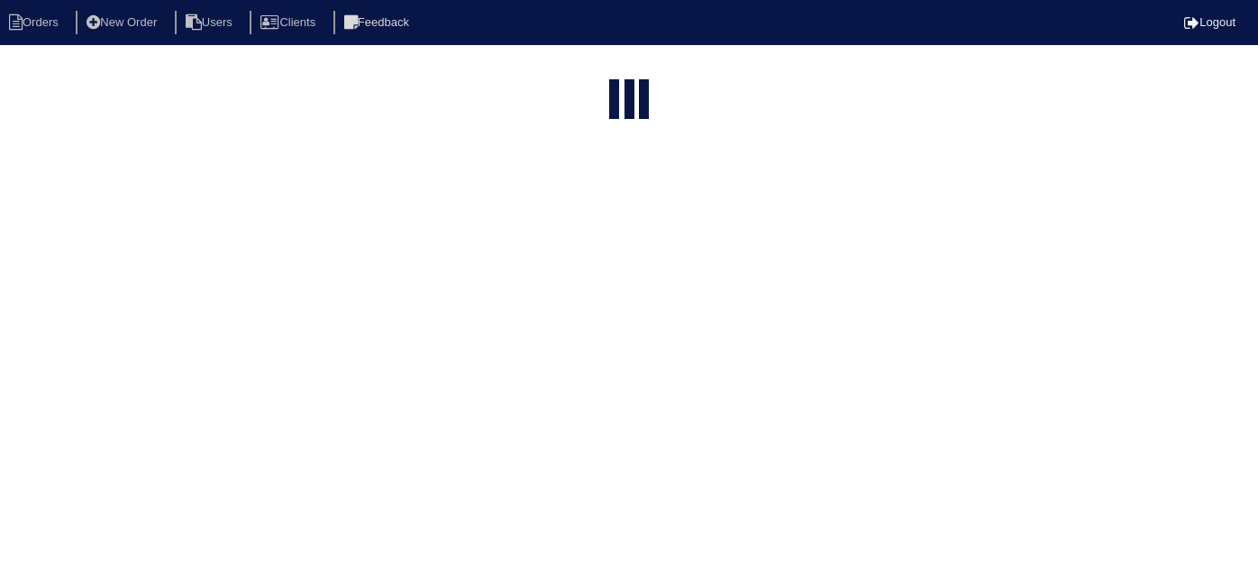
select select "15"
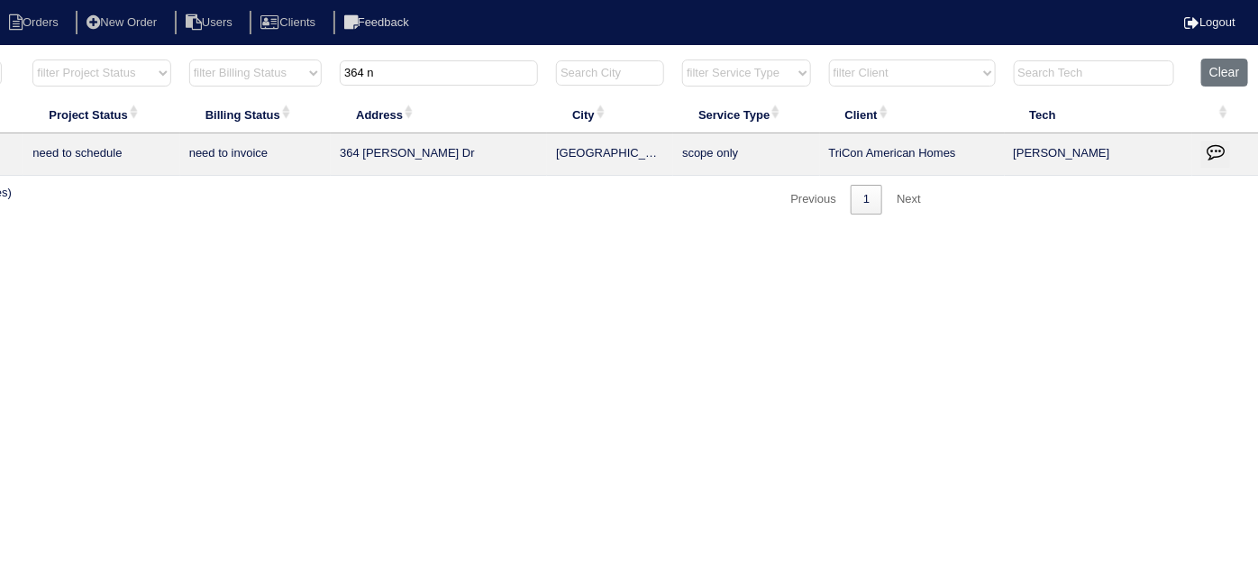
click at [1204, 154] on button "button" at bounding box center [1216, 154] width 29 height 27
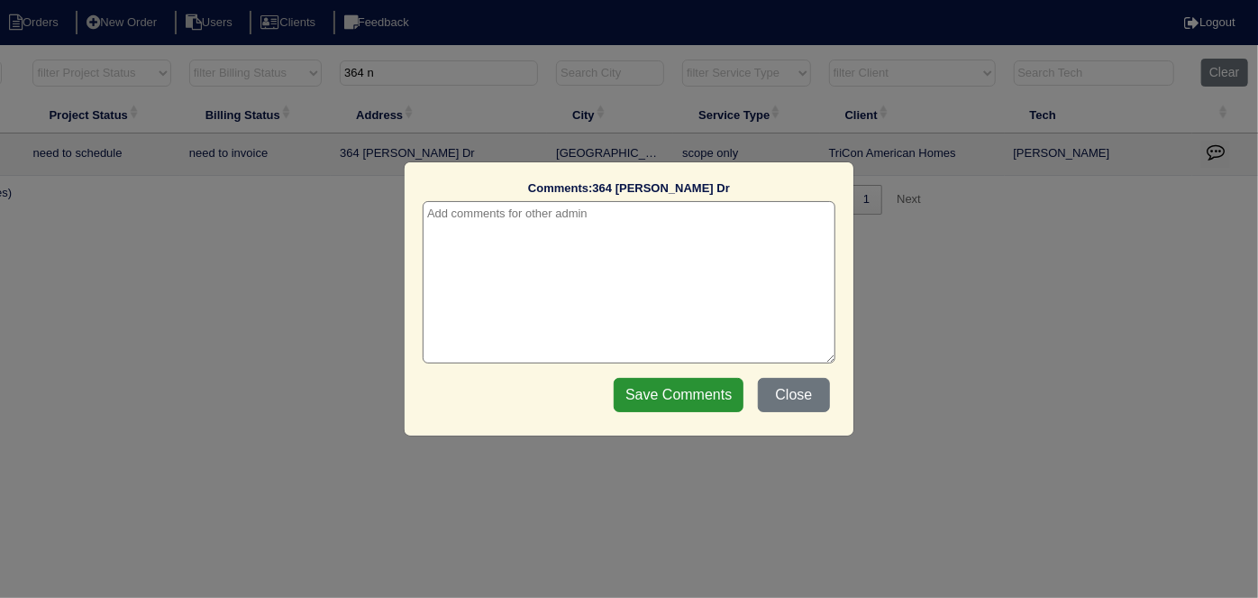
click at [487, 222] on textarea at bounding box center [629, 282] width 413 height 162
paste textarea "Replace Furnace & Zoning / Service AC"
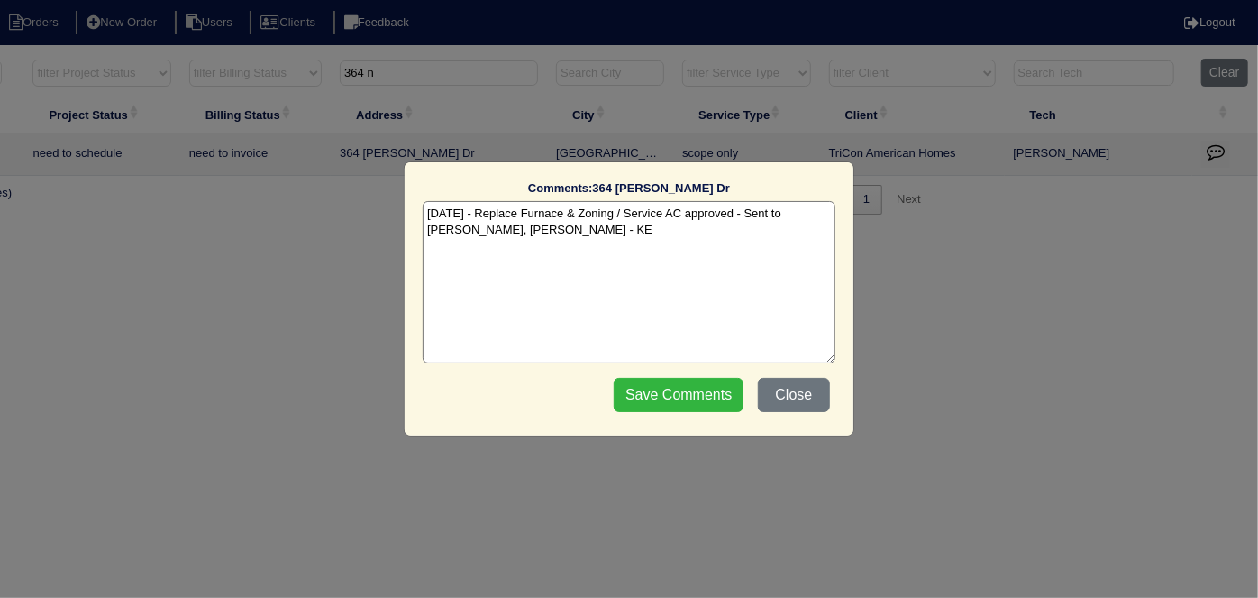
type textarea "9/30/25 - Replace Furnace & Zoning / Service AC approved - Sent to Dan, Payton,…"
click at [639, 391] on input "Save Comments" at bounding box center [679, 395] width 130 height 34
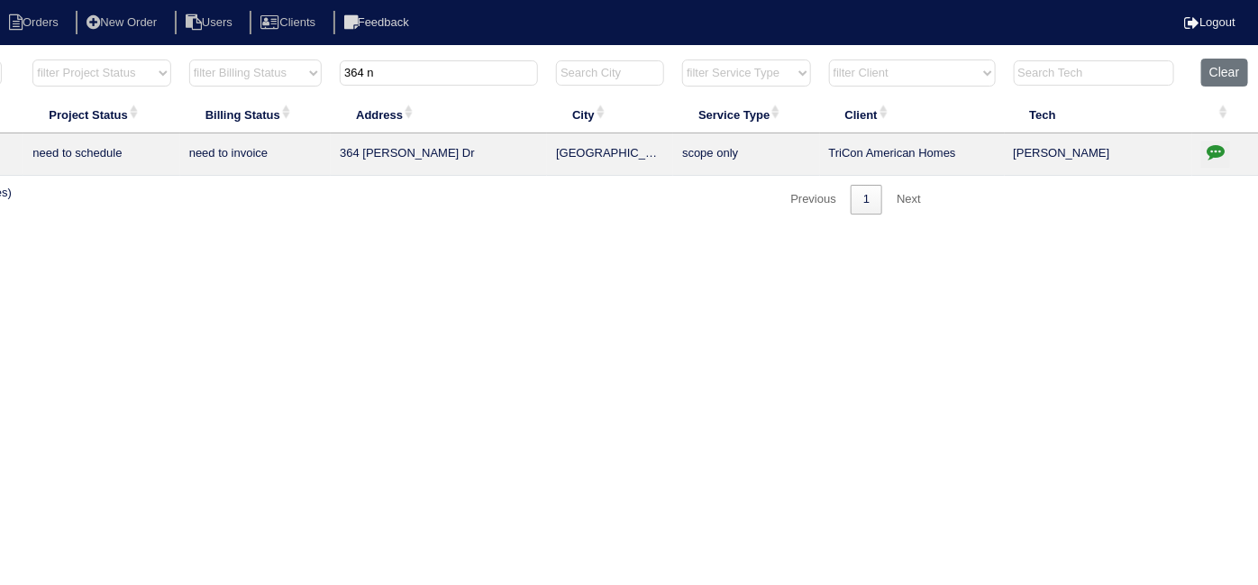
drag, startPoint x: 415, startPoint y: 67, endPoint x: 141, endPoint y: 0, distance: 282.0
click at [204, 58] on body "Orders New Order Users Clients Feedback Logout Orders New Order Users Clients M…" at bounding box center [315, 136] width 1258 height 157
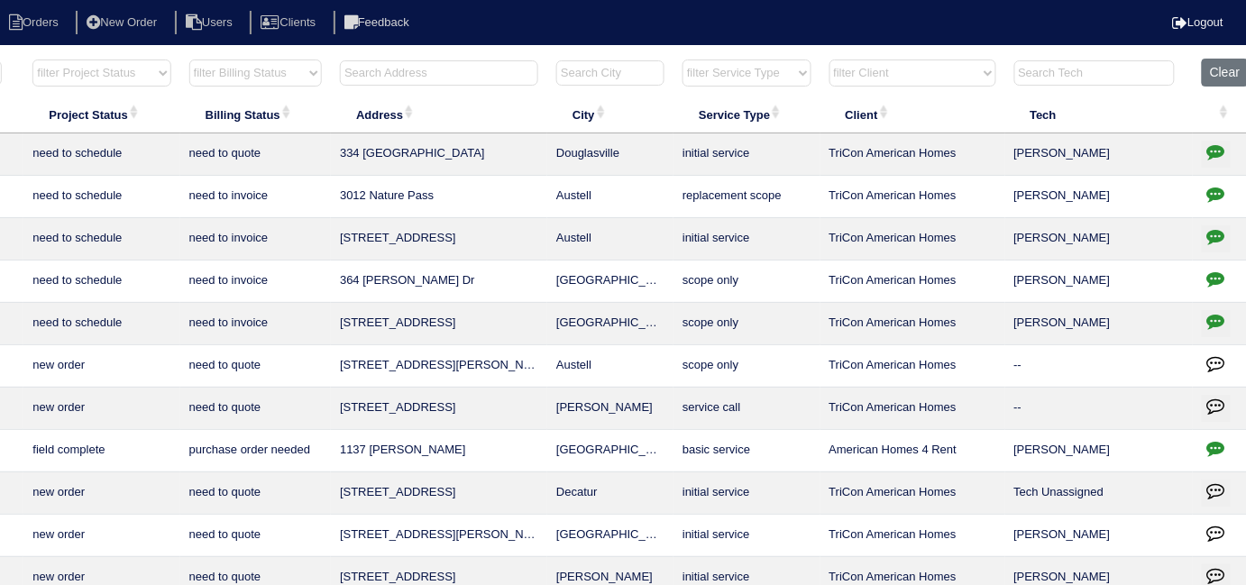
click at [399, 66] on input "text" at bounding box center [439, 72] width 198 height 25
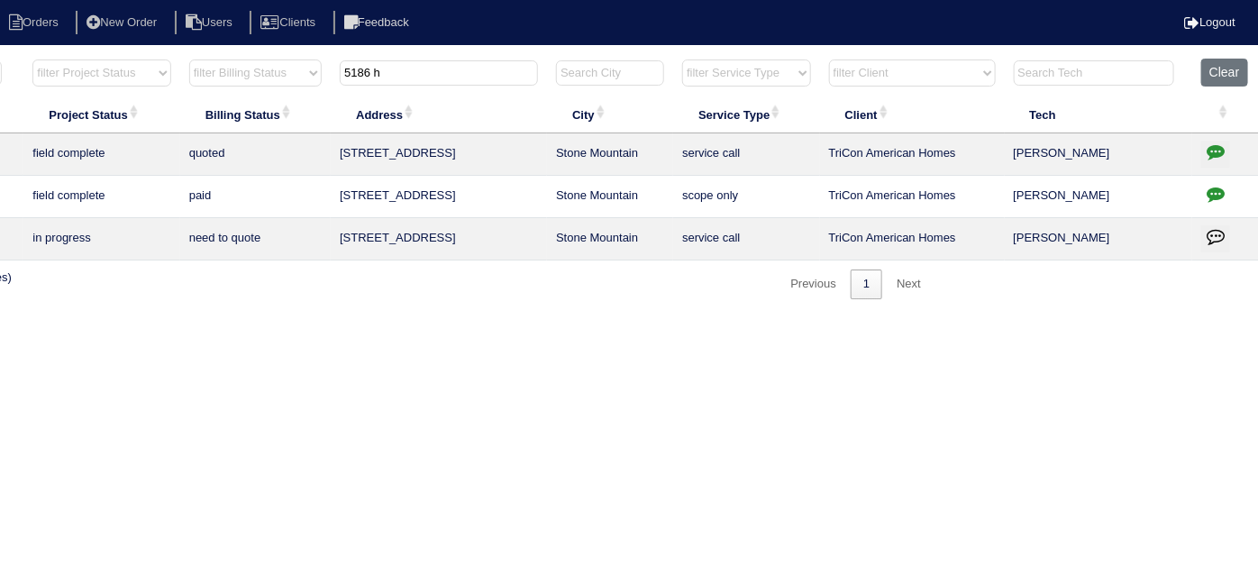
scroll to position [0, 0]
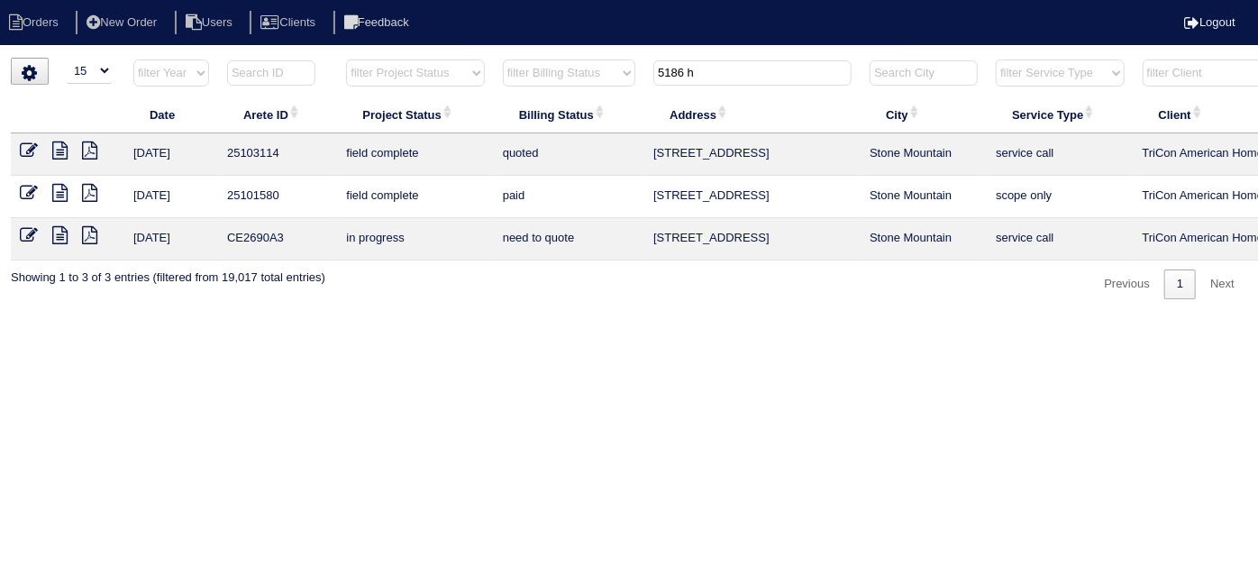
type input "5186 h"
click at [28, 148] on icon at bounding box center [29, 151] width 18 height 18
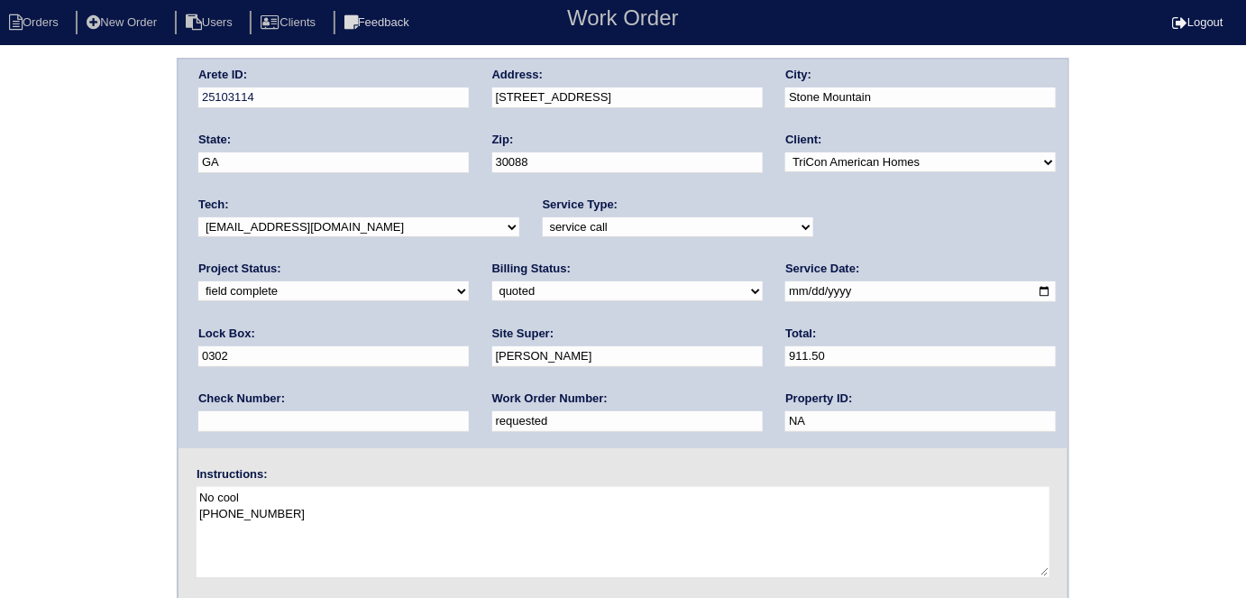
drag, startPoint x: 301, startPoint y: 421, endPoint x: 0, endPoint y: 267, distance: 338.2
click at [0, 267] on div "Arete ID: 25103114 Address: [STREET_ADDRESS] City: [GEOGRAPHIC_DATA] State: [GE…" at bounding box center [623, 422] width 1246 height 729
type input "553436"
click at [0, 275] on div "Arete ID: 25103114 Address: [STREET_ADDRESS] City: [GEOGRAPHIC_DATA] State: [GE…" at bounding box center [623, 422] width 1246 height 729
click at [492, 299] on select "need to quote quoted need to invoice invoiced paid warranty purchase order need…" at bounding box center [627, 291] width 270 height 20
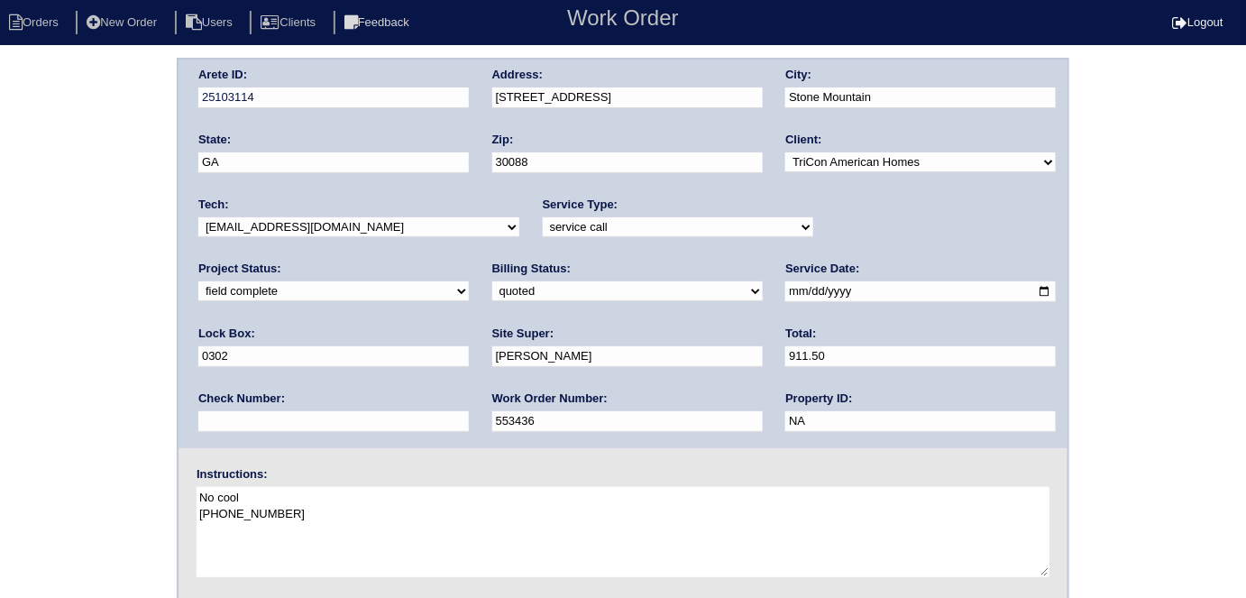
select select "need to invoice"
click at [492, 281] on select "need to quote quoted need to invoice invoiced paid warranty purchase order need…" at bounding box center [627, 291] width 270 height 20
click at [30, 370] on div "Arete ID: 25103114 Address: [STREET_ADDRESS] City: [GEOGRAPHIC_DATA] State: [GE…" at bounding box center [623, 422] width 1246 height 729
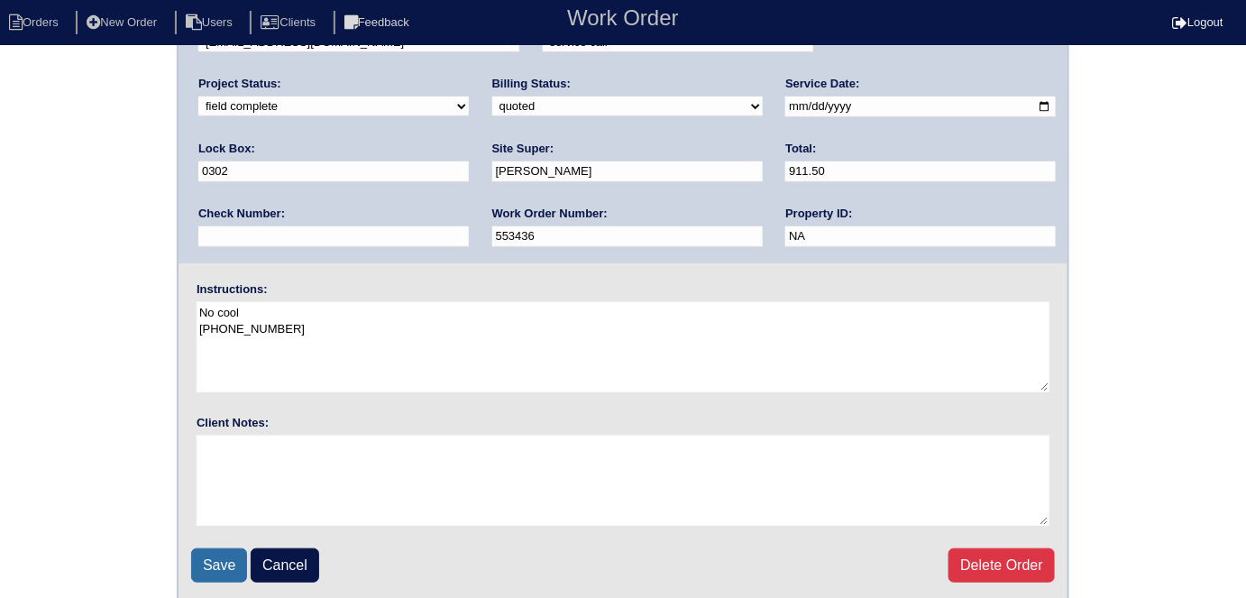
click at [206, 571] on input "Save" at bounding box center [219, 565] width 56 height 34
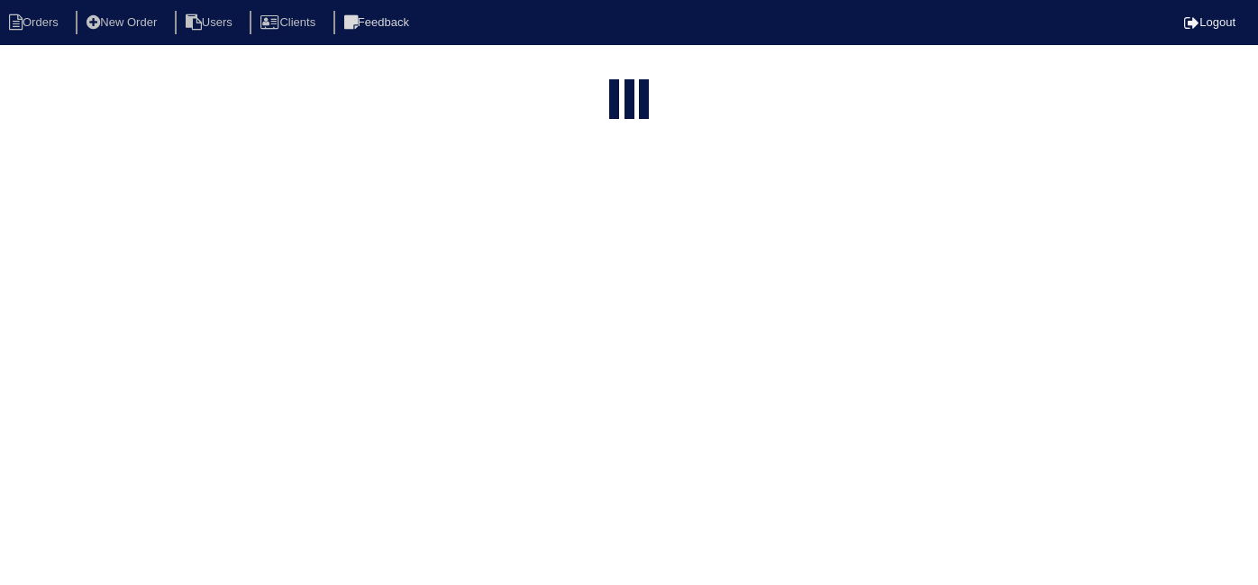
select select "15"
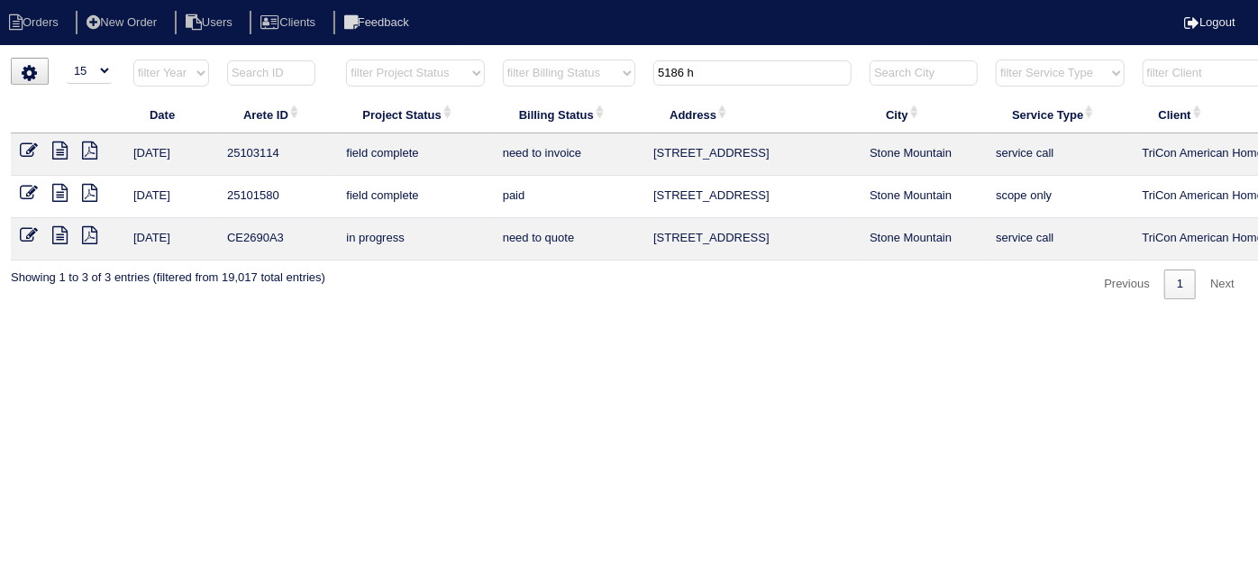
drag, startPoint x: 748, startPoint y: 82, endPoint x: 729, endPoint y: 72, distance: 21.4
click at [733, 74] on th "5186 h" at bounding box center [752, 77] width 216 height 37
drag, startPoint x: 726, startPoint y: 70, endPoint x: 283, endPoint y: 37, distance: 443.8
click at [298, 48] on html "Orders New Order Users Clients Feedback Logout Orders New Order Users Clients M…" at bounding box center [629, 158] width 1258 height 317
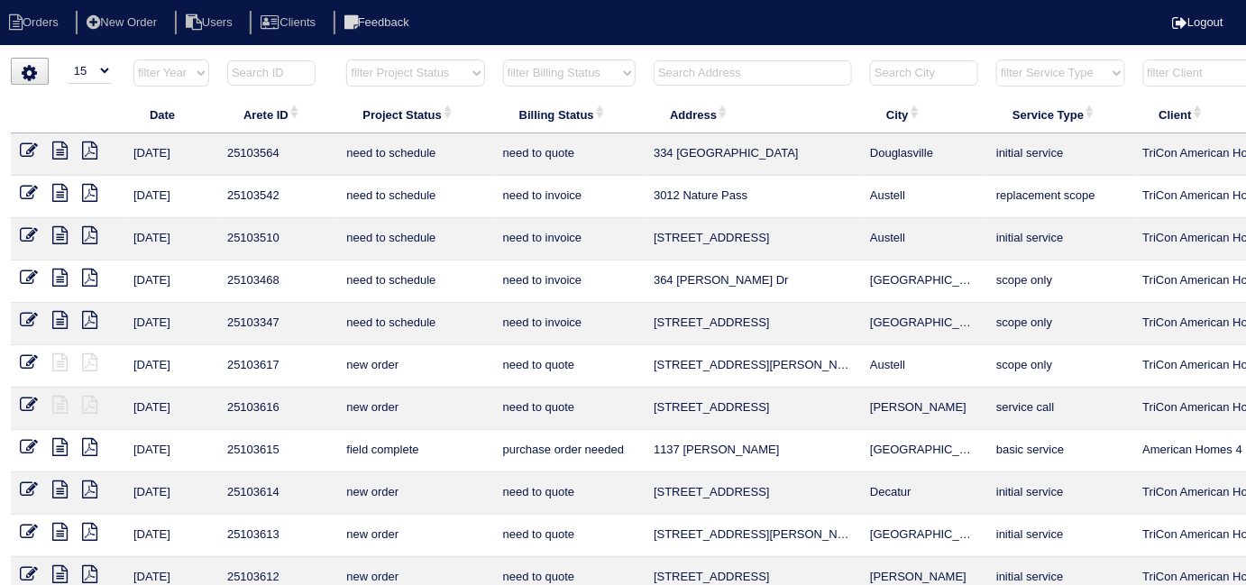
click at [692, 70] on input "text" at bounding box center [753, 72] width 198 height 25
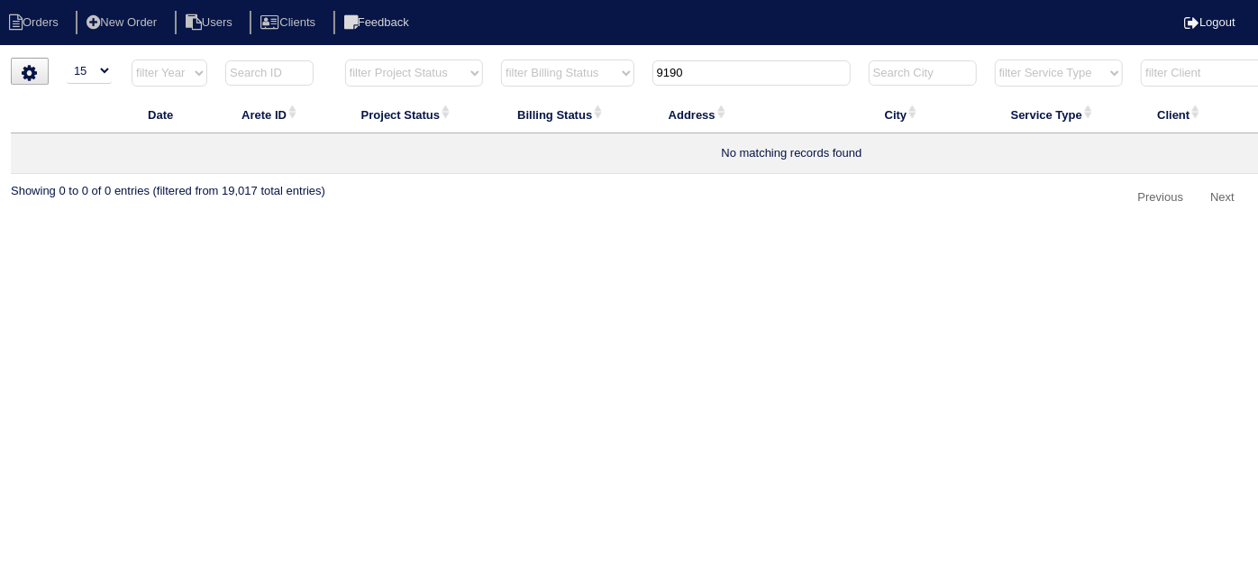
type input "9190"
click at [154, 22] on li "New Order" at bounding box center [124, 23] width 96 height 24
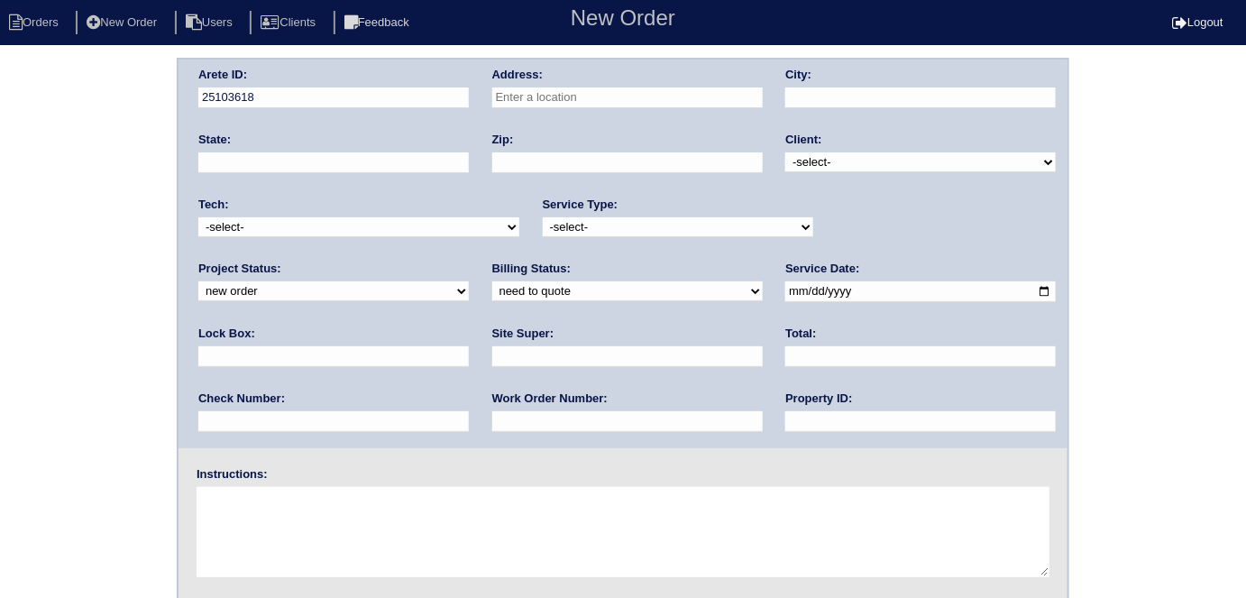
click at [546, 99] on input "text" at bounding box center [627, 97] width 270 height 21
type input "[STREET_ADDRESS][PERSON_NAME]"
type input "[PERSON_NAME]"
type input "GA"
type input "30014"
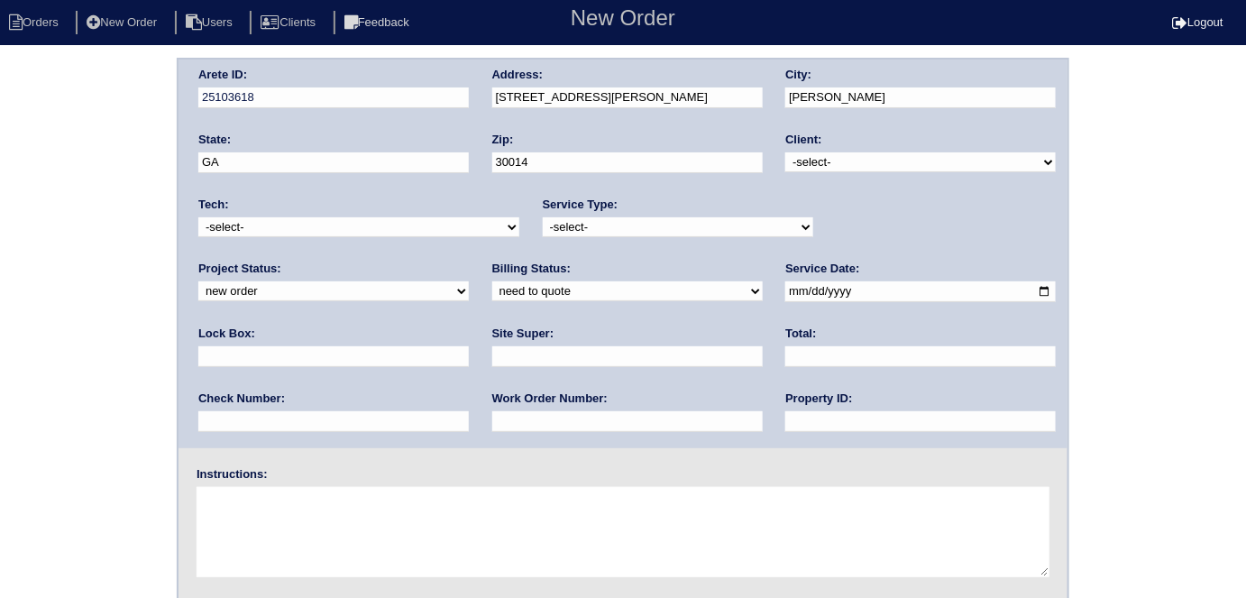
click at [831, 154] on select "-select- TriCon American Homes American Homes 4 Rent First Key Homes Zillow The…" at bounding box center [920, 162] width 270 height 20
select select "1"
click at [786, 152] on select "-select- TriCon American Homes American Homes 4 Rent First Key Homes Zillow The…" at bounding box center [920, 162] width 270 height 20
click at [618, 224] on select "-select- initial service basic service maintenance call replacement scope servi…" at bounding box center [678, 227] width 270 height 20
select select "initial service"
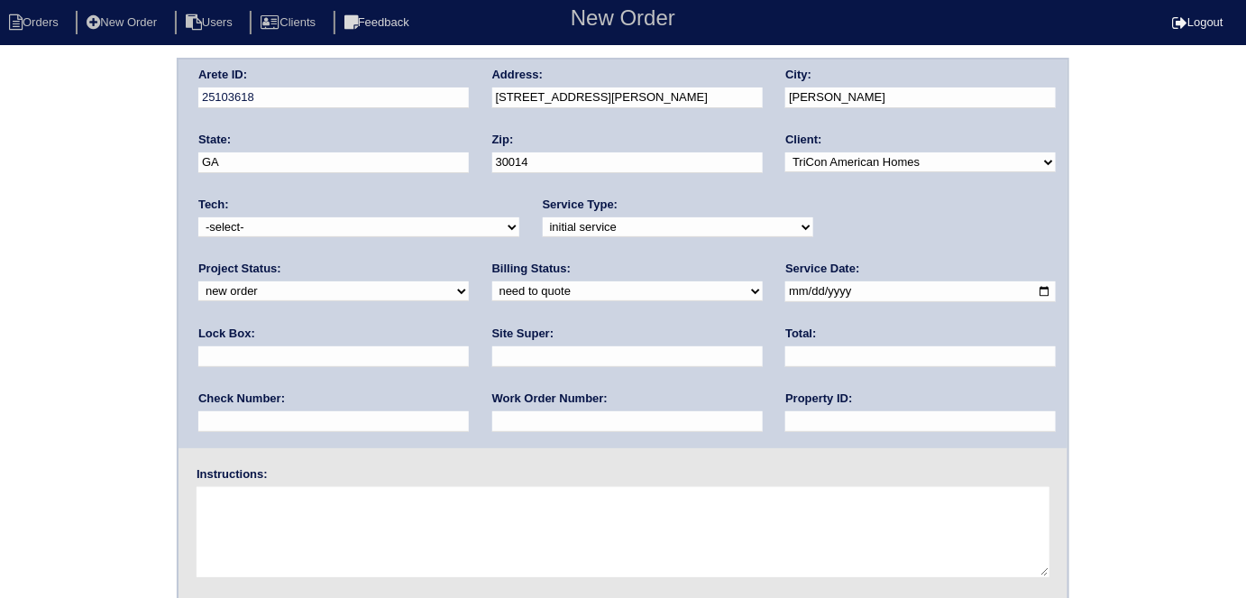
click at [543, 217] on select "-select- initial service basic service maintenance call replacement scope servi…" at bounding box center [678, 227] width 270 height 20
click at [469, 346] on input "text" at bounding box center [333, 356] width 270 height 21
type input "9470"
click at [785, 284] on input "date" at bounding box center [920, 291] width 270 height 21
type input "2025-09-30"
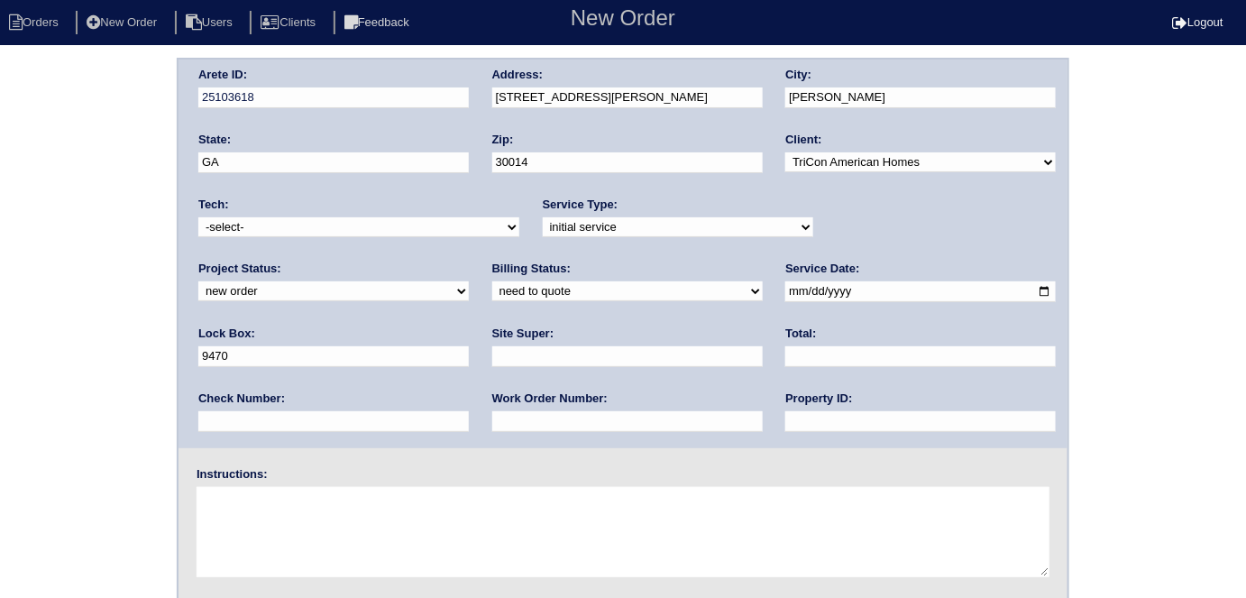
drag, startPoint x: 547, startPoint y: 418, endPoint x: 548, endPoint y: 396, distance: 22.6
click at [785, 418] on input "text" at bounding box center [920, 421] width 270 height 21
type input "N/A"
click at [492, 351] on input "text" at bounding box center [627, 356] width 270 height 21
click at [492, 359] on input "text" at bounding box center [627, 356] width 270 height 21
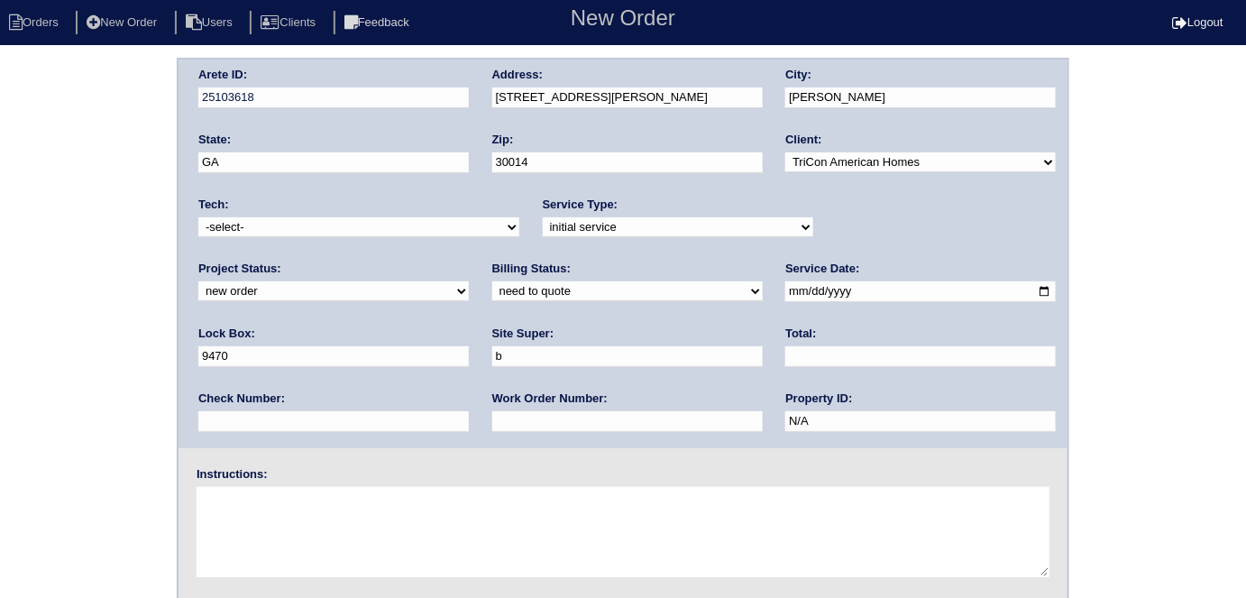
type input "Brian Perkins"
click at [492, 414] on input "text" at bounding box center [627, 421] width 270 height 21
click at [492, 424] on input "text" at bounding box center [627, 421] width 270 height 21
type input "553595"
click at [303, 522] on textarea at bounding box center [623, 532] width 853 height 90
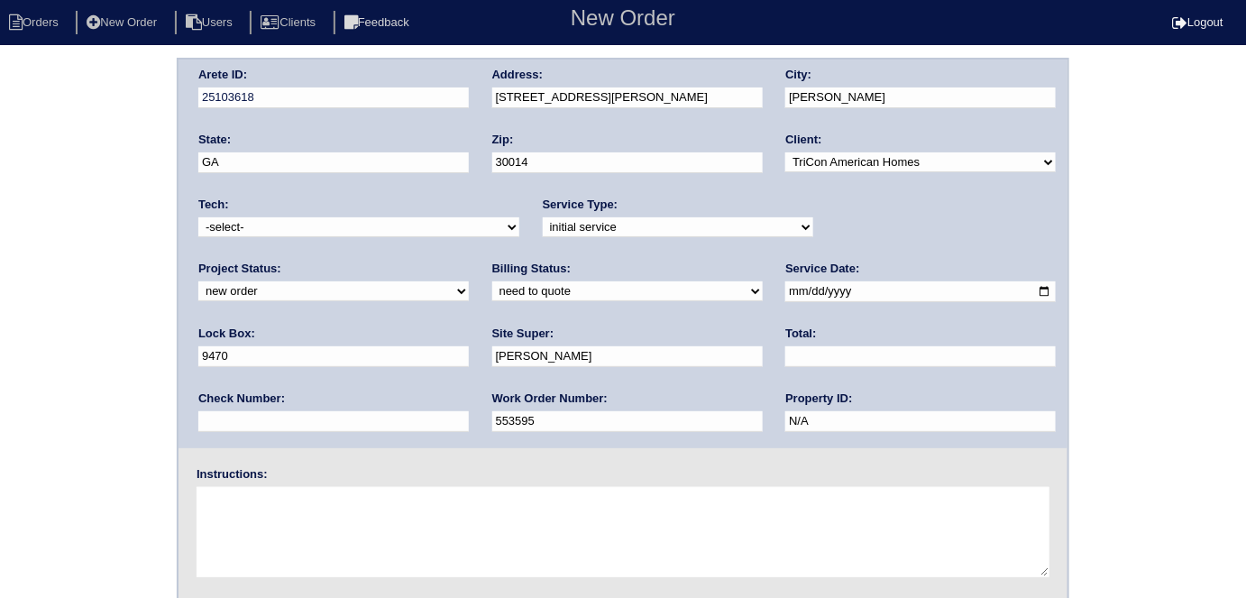
click at [329, 507] on textarea at bounding box center [623, 532] width 853 height 90
type textarea "Install smart tstats"
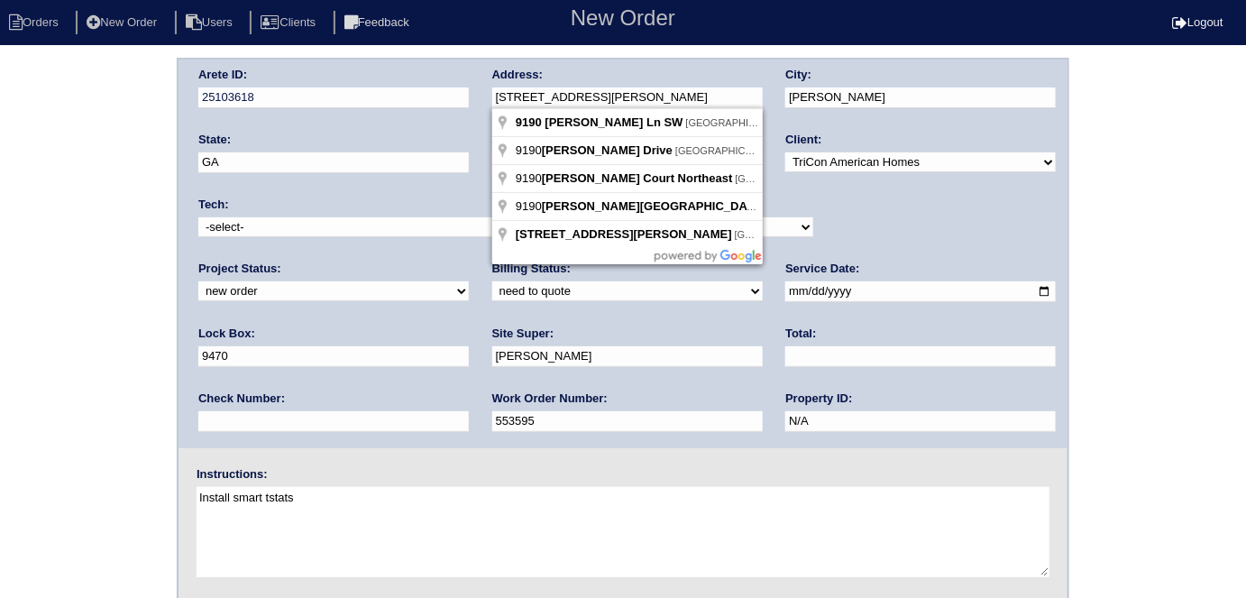
drag, startPoint x: 617, startPoint y: 96, endPoint x: 501, endPoint y: 96, distance: 116.3
click at [501, 96] on input "9190 Rhett Ln SW" at bounding box center [627, 97] width 270 height 21
click at [635, 91] on input "9190 Rhett Ln SW" at bounding box center [627, 97] width 270 height 21
drag, startPoint x: 632, startPoint y: 96, endPoint x: 493, endPoint y: 96, distance: 138.8
click at [493, 96] on input "9190 Rhett Ln SW" at bounding box center [627, 97] width 270 height 21
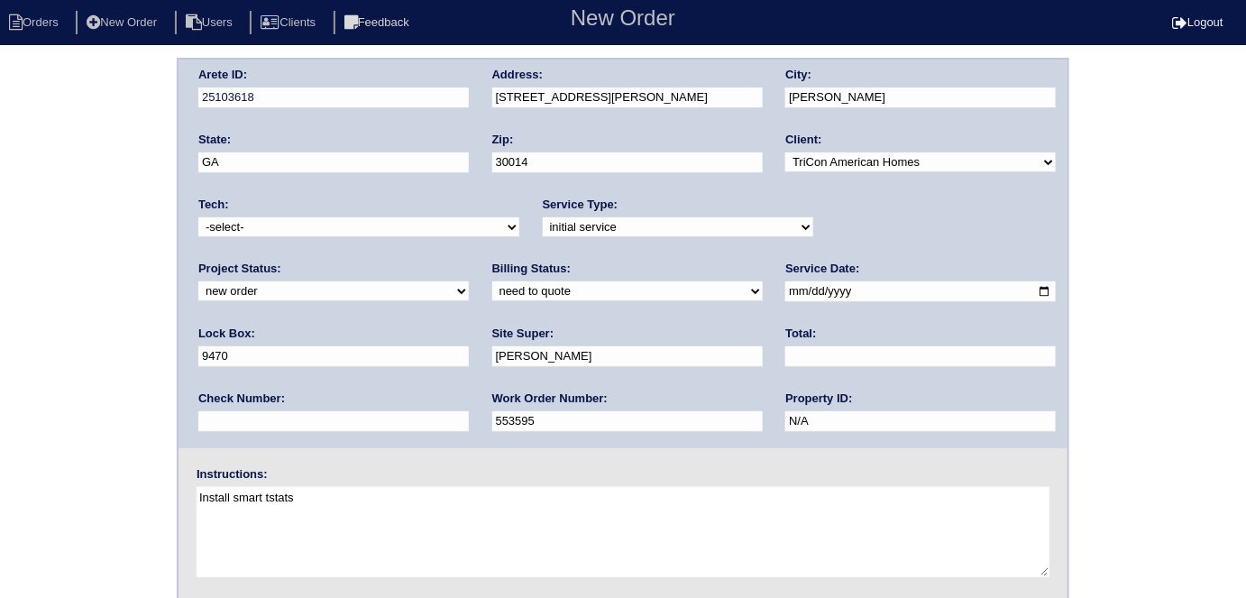
click at [1143, 148] on div "Arete ID: 25103618 Address: 9190 Rhett Ln SW City: Covington State: GA Zip: 300…" at bounding box center [623, 422] width 1246 height 729
click at [132, 210] on div "Arete ID: 25103618 Address: 9190 Rhett Ln SW City: Covington State: GA Zip: 300…" at bounding box center [623, 422] width 1246 height 729
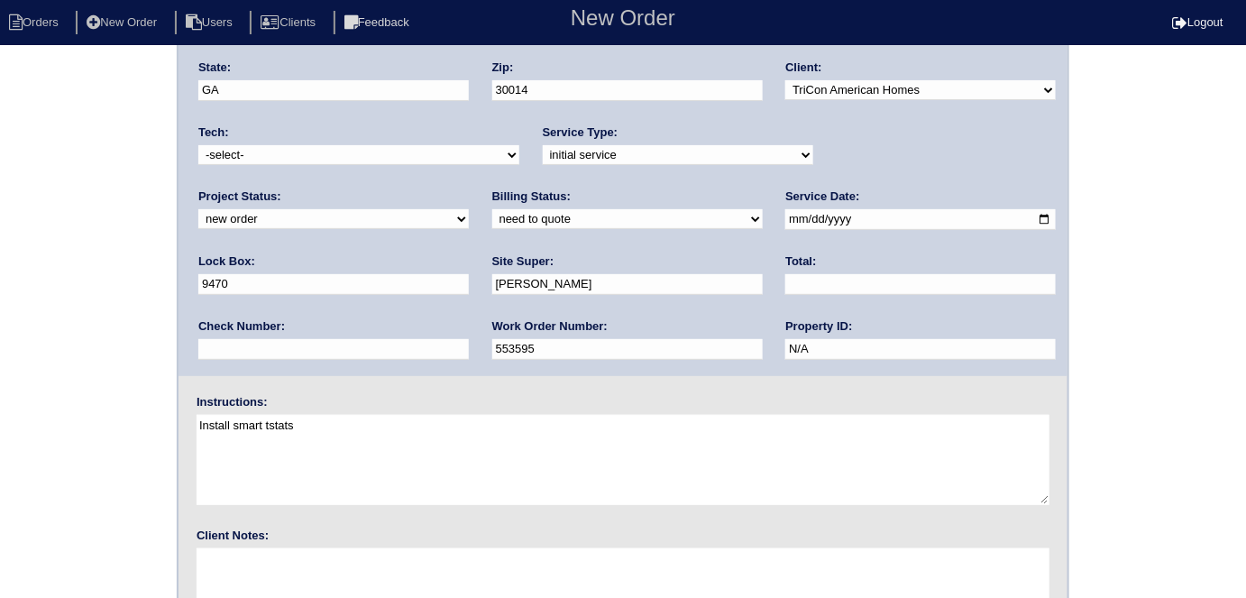
scroll to position [185, 0]
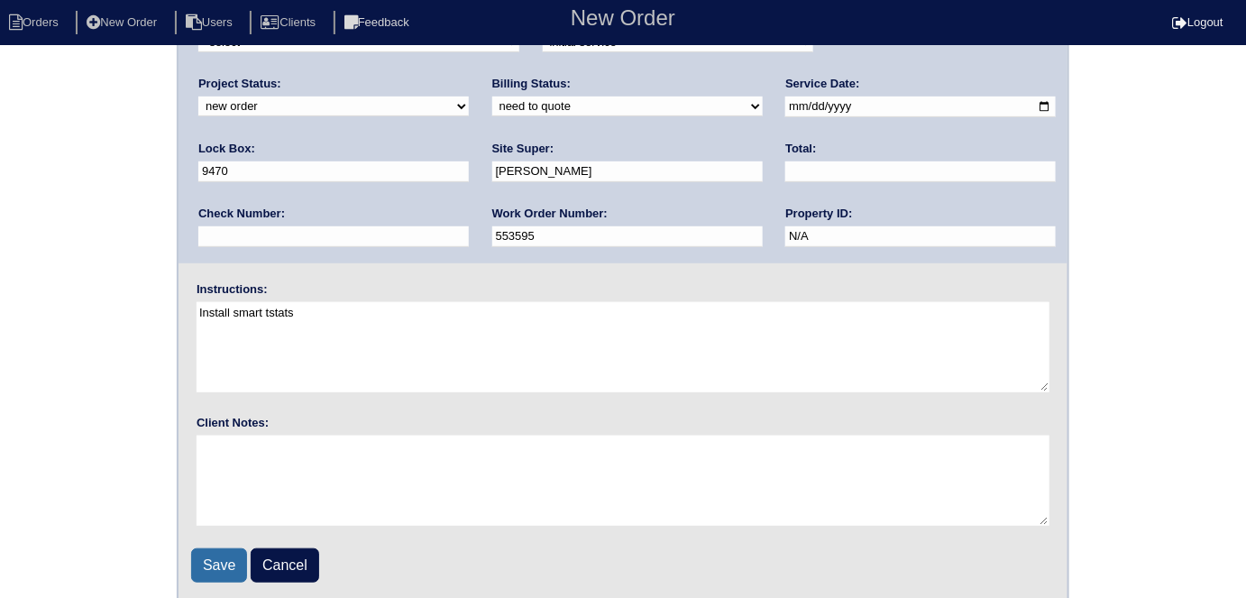
click at [197, 563] on input "Save" at bounding box center [219, 565] width 56 height 34
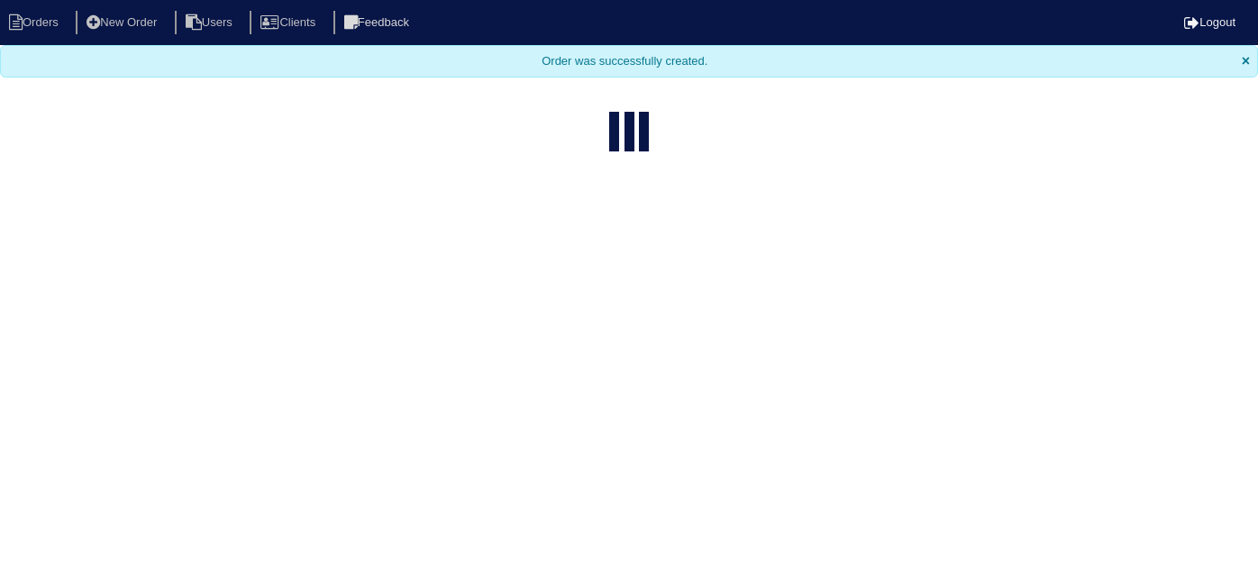
select select "15"
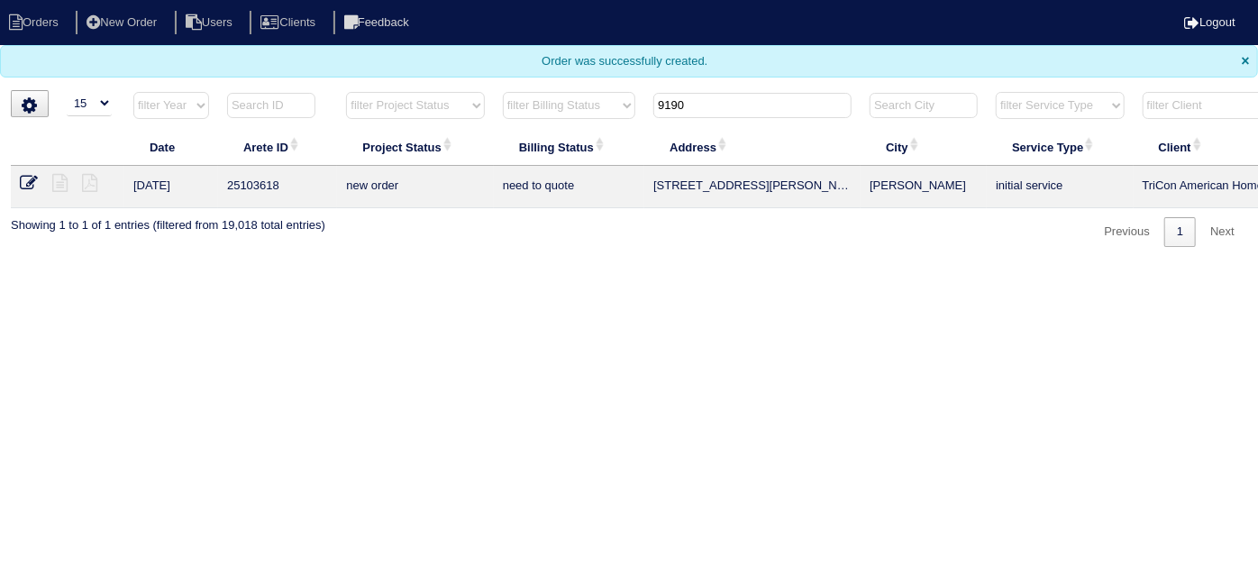
drag, startPoint x: 715, startPoint y: 114, endPoint x: 447, endPoint y: 61, distance: 272.9
click at [492, 91] on tr "filter Year -- Any Year -- 2025 2024 2023 2022 2021 2020 2019 filter Project St…" at bounding box center [792, 109] width 1562 height 37
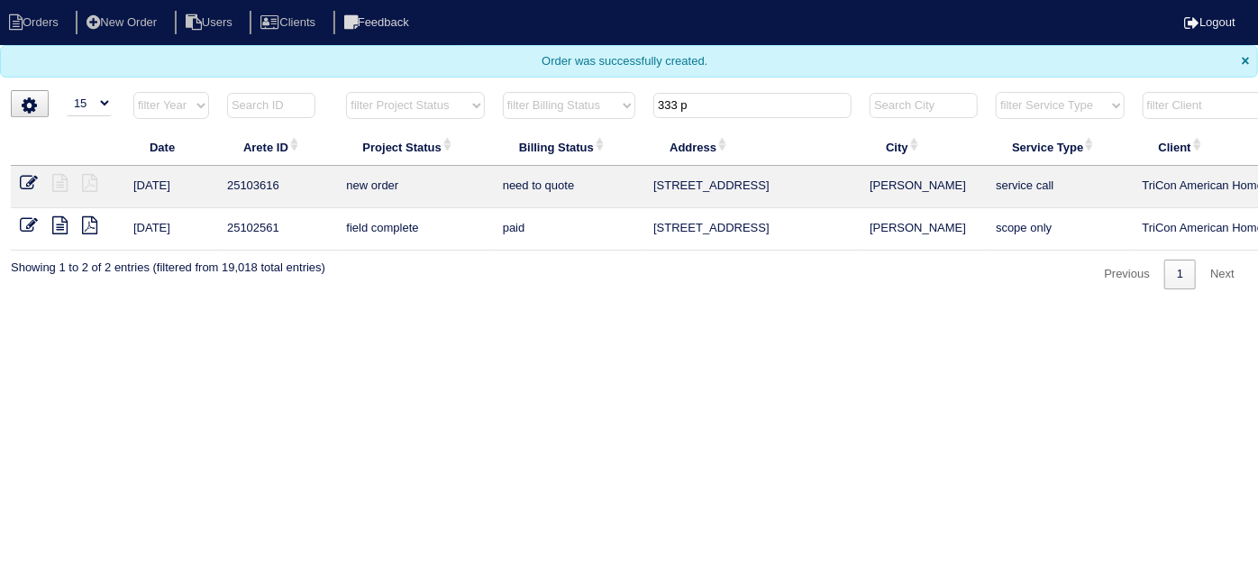
type input "333 p"
click at [22, 178] on icon at bounding box center [29, 183] width 18 height 18
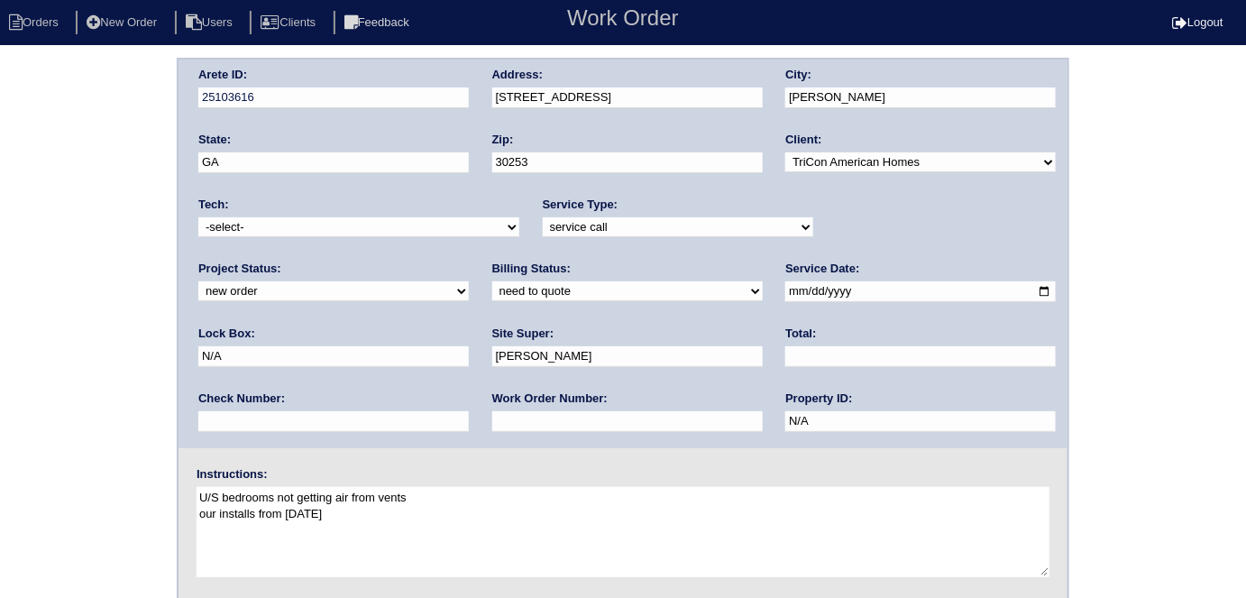
click at [469, 281] on select "new order assigned in progress field complete need to schedule admin review arc…" at bounding box center [333, 291] width 270 height 20
select select "assigned"
click at [469, 281] on select "new order assigned in progress field complete need to schedule admin review arc…" at bounding box center [333, 291] width 270 height 20
click at [297, 231] on select "-select- aretesmg+backup-tech@gmail.com benjohnholt88@gmail.com callisonhvac@ya…" at bounding box center [358, 227] width 321 height 20
select select "36"
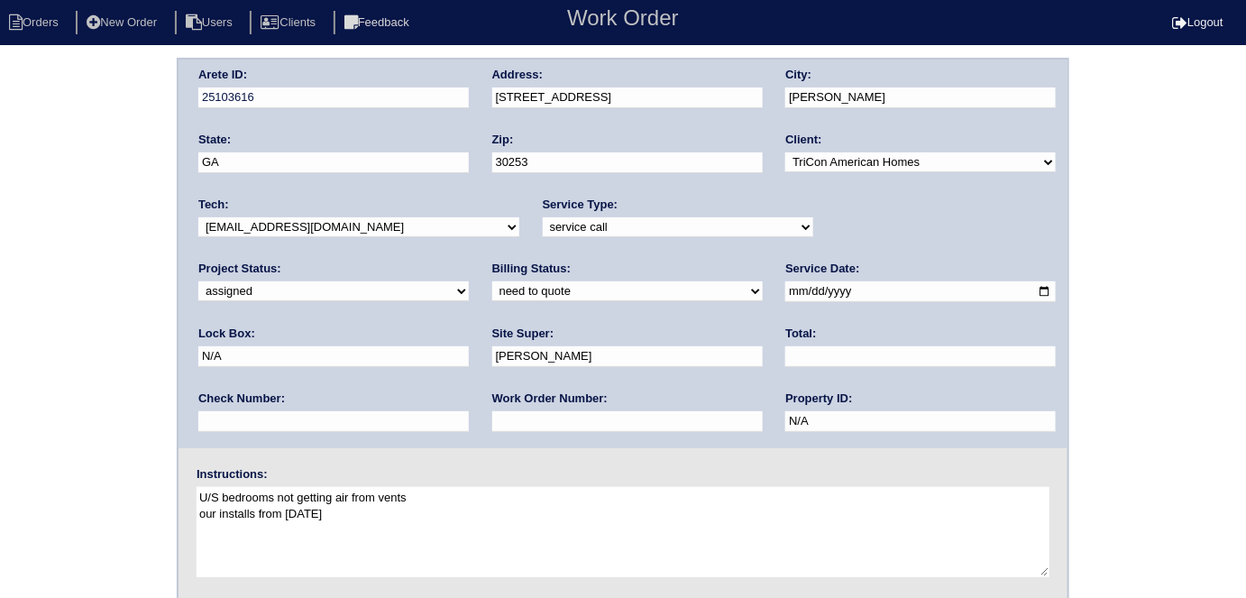
click at [198, 217] on select "-select- aretesmg+backup-tech@gmail.com benjohnholt88@gmail.com callisonhvac@ya…" at bounding box center [358, 227] width 321 height 20
click at [36, 338] on div "Arete ID: 25103616 Address: 333 Plymstock Dr City: McDonough State: GA Zip: 302…" at bounding box center [623, 422] width 1246 height 729
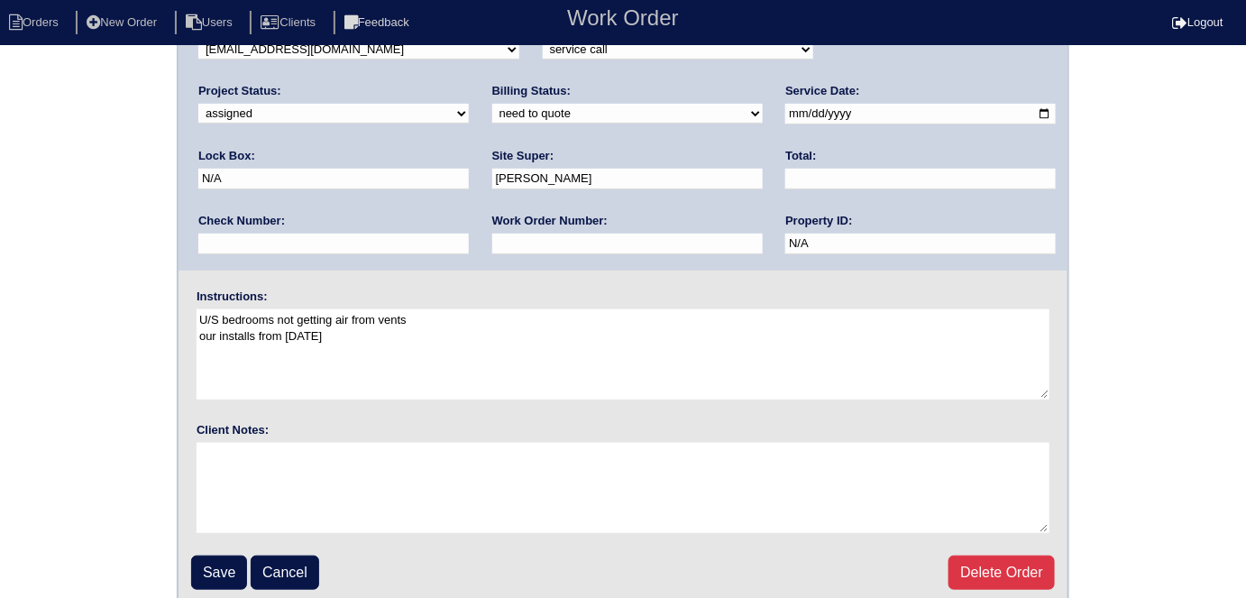
scroll to position [185, 0]
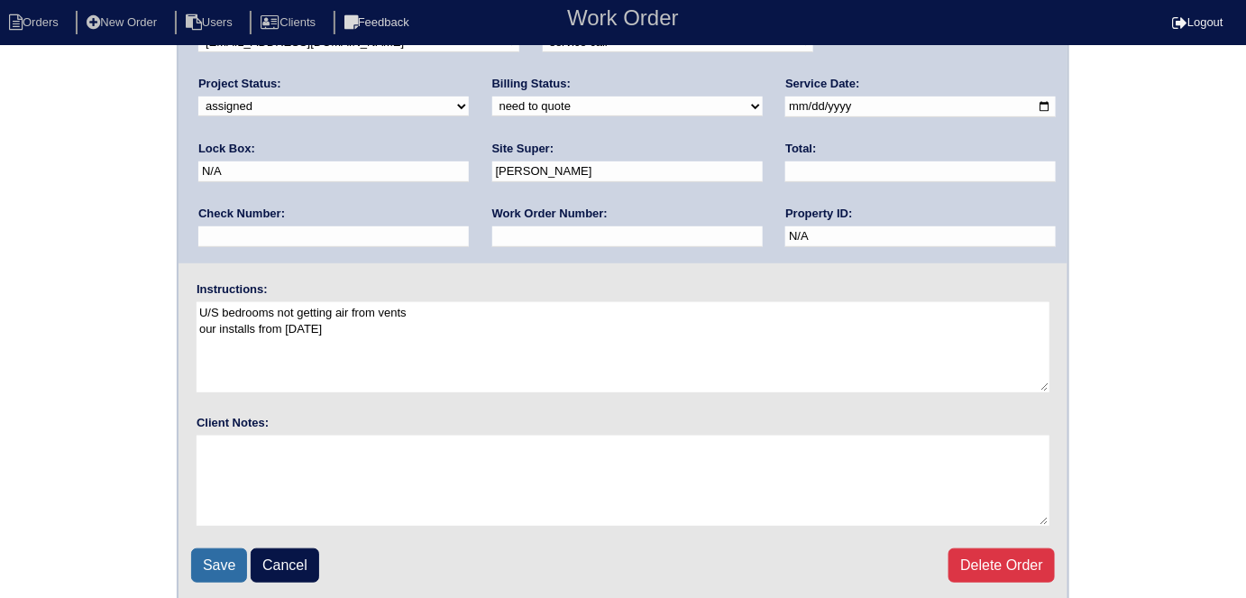
click at [231, 562] on input "Save" at bounding box center [219, 565] width 56 height 34
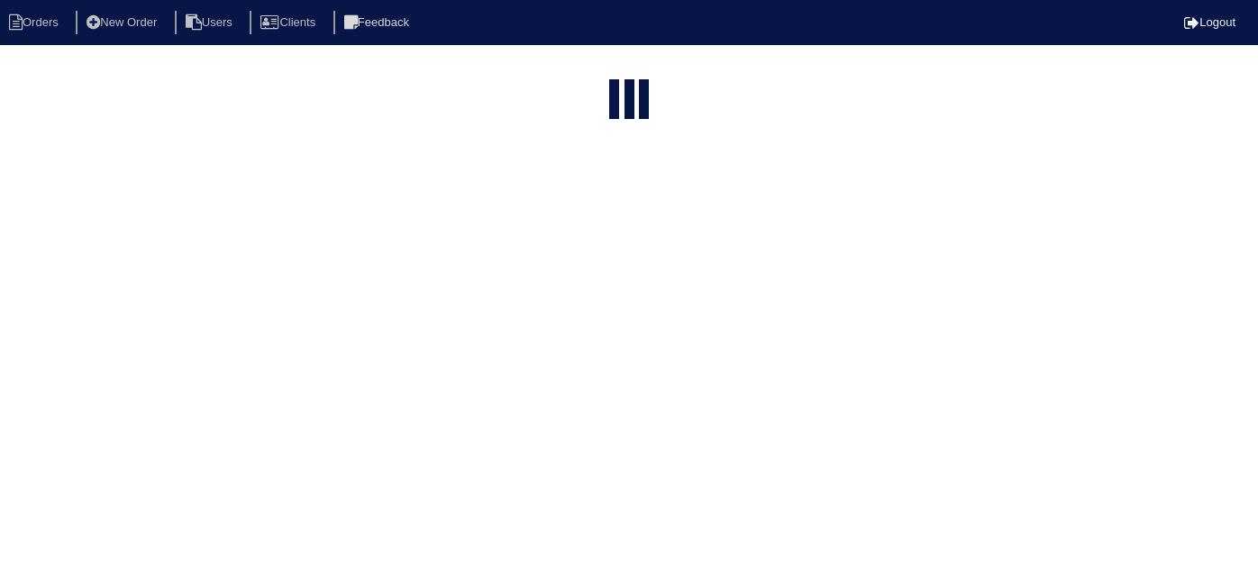
select select "15"
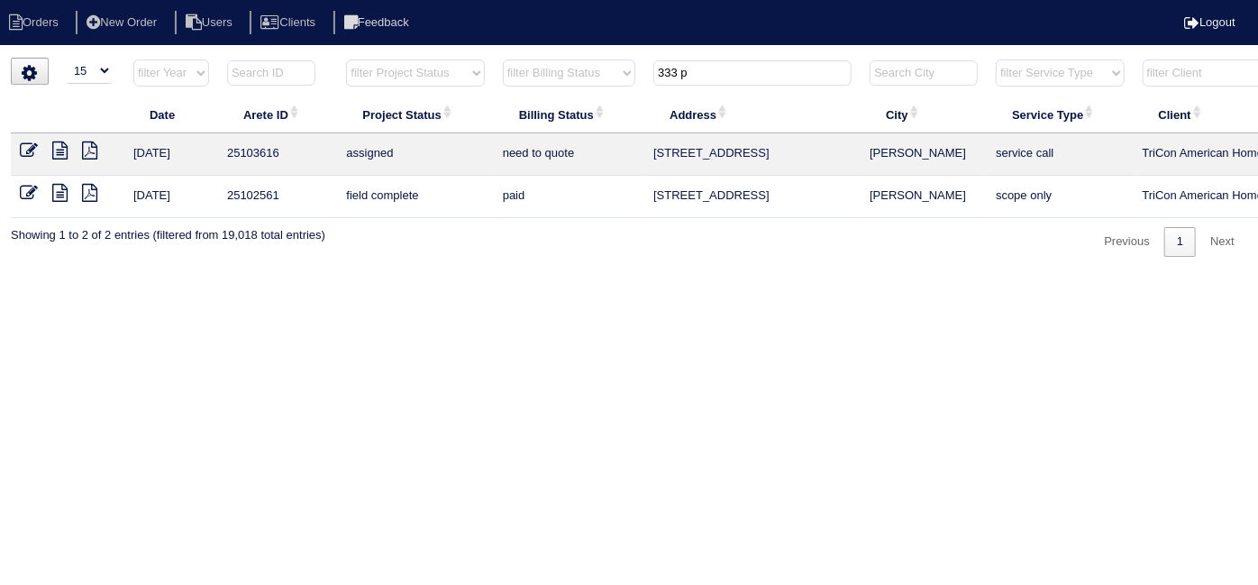
drag, startPoint x: 718, startPoint y: 73, endPoint x: 462, endPoint y: 32, distance: 259.3
click at [462, 58] on body "Orders New Order Users Clients Feedback Logout Orders New Order Users Clients M…" at bounding box center [629, 157] width 1258 height 199
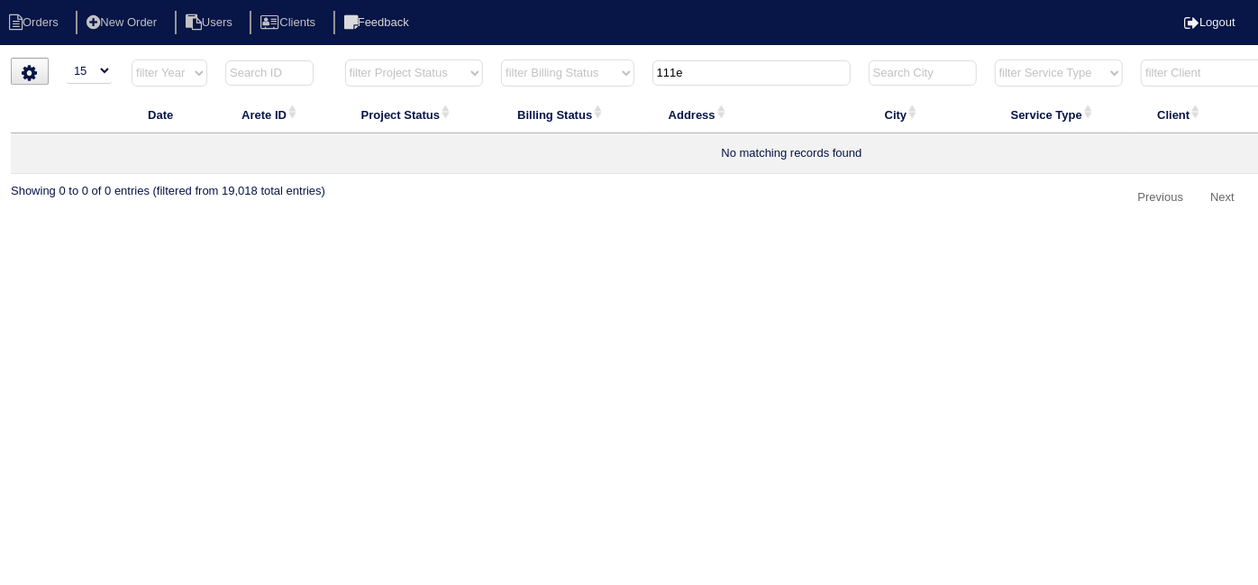
click at [677, 72] on input "111e" at bounding box center [752, 72] width 198 height 25
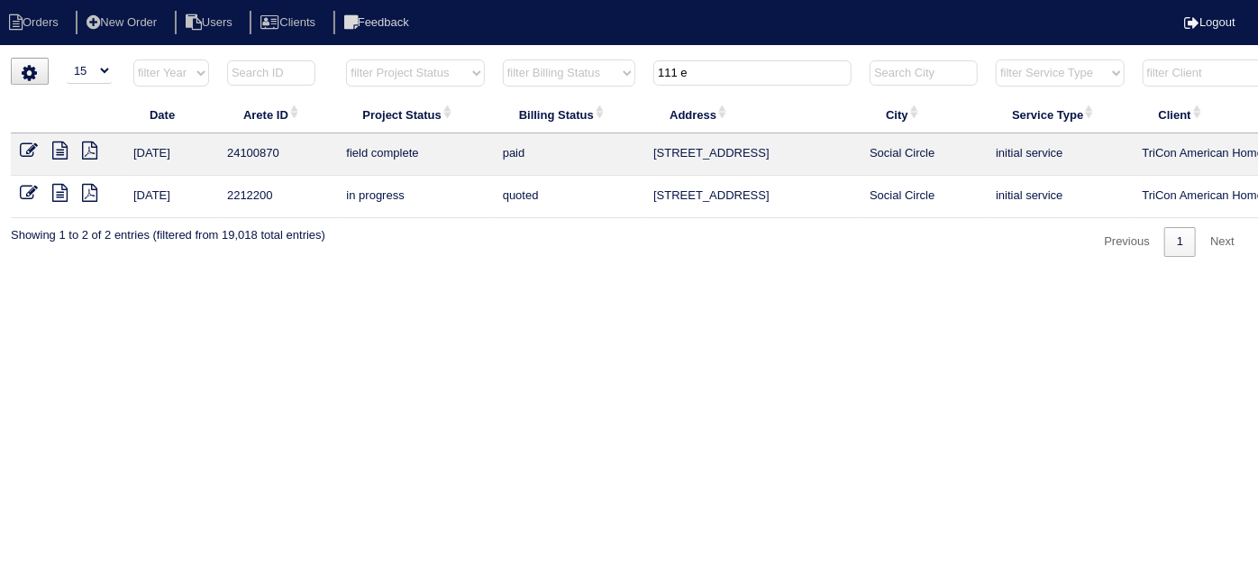
type input "111 e"
click at [60, 151] on icon at bounding box center [59, 151] width 15 height 18
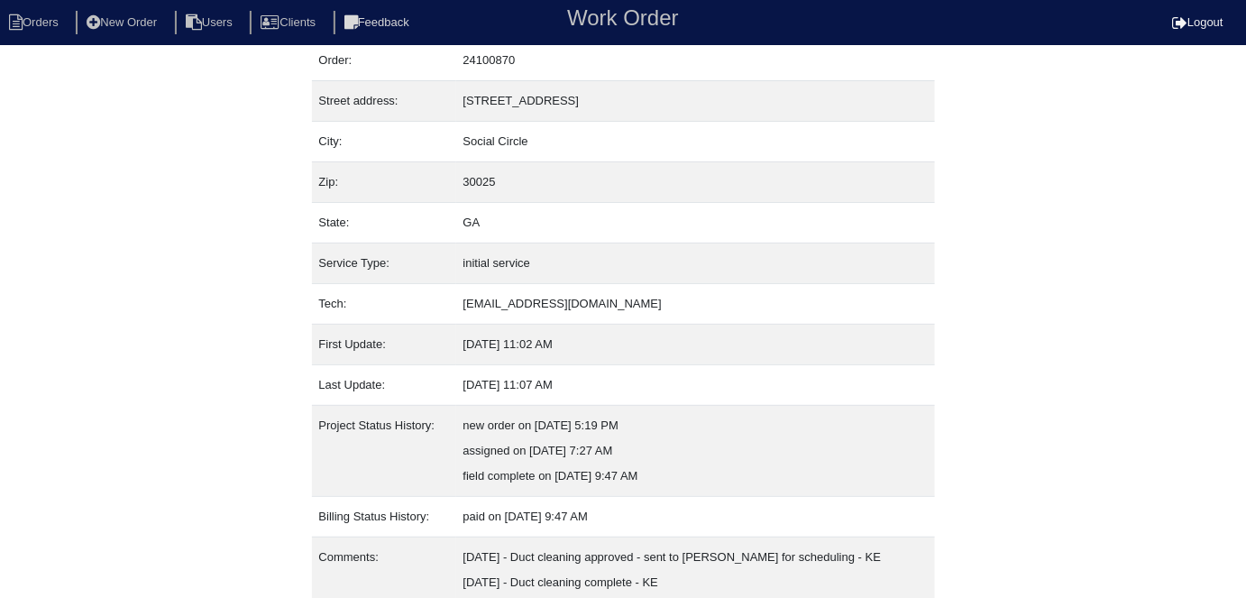
scroll to position [120, 0]
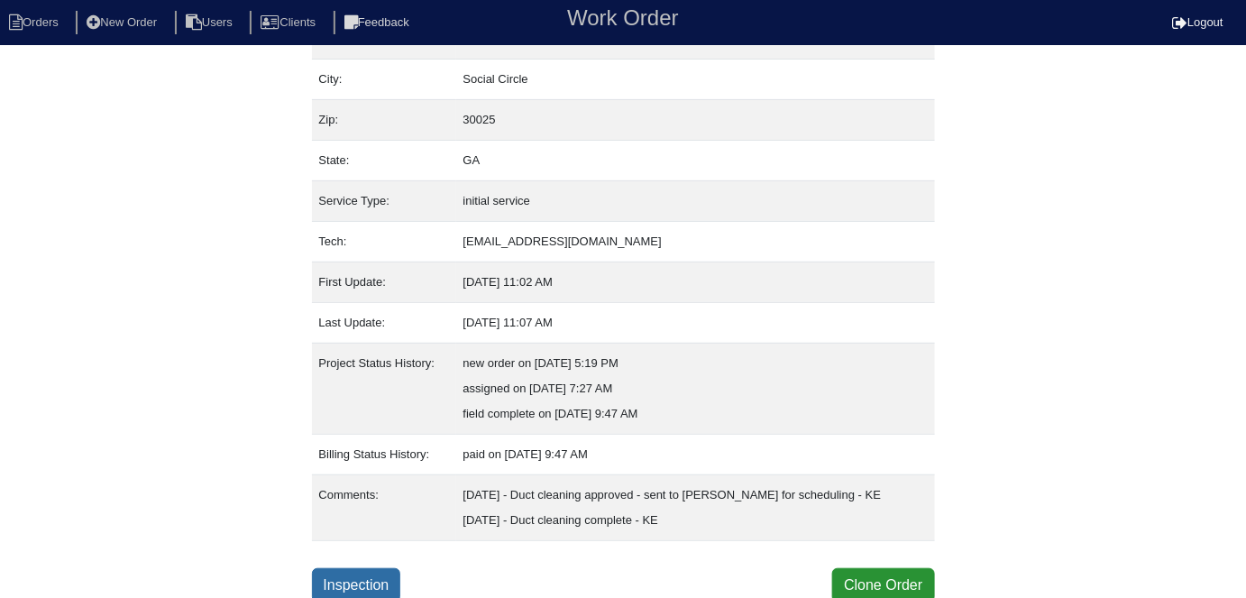
click at [388, 583] on link "Inspection" at bounding box center [356, 585] width 89 height 34
select select "3"
select select "Goodman"
select select "1"
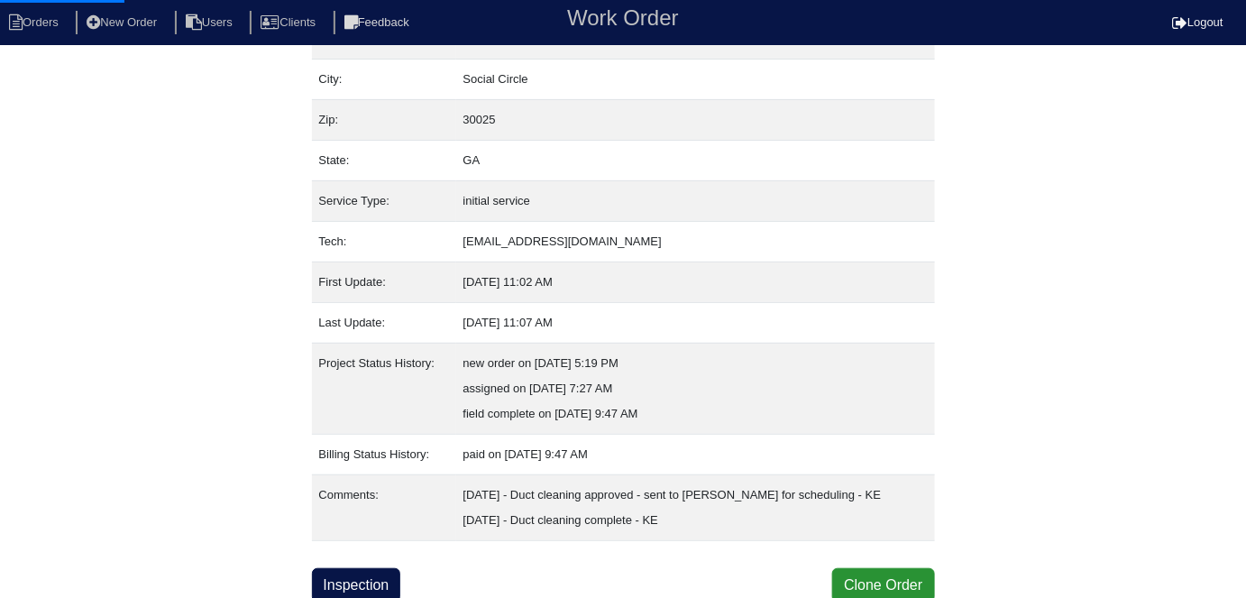
select select "0"
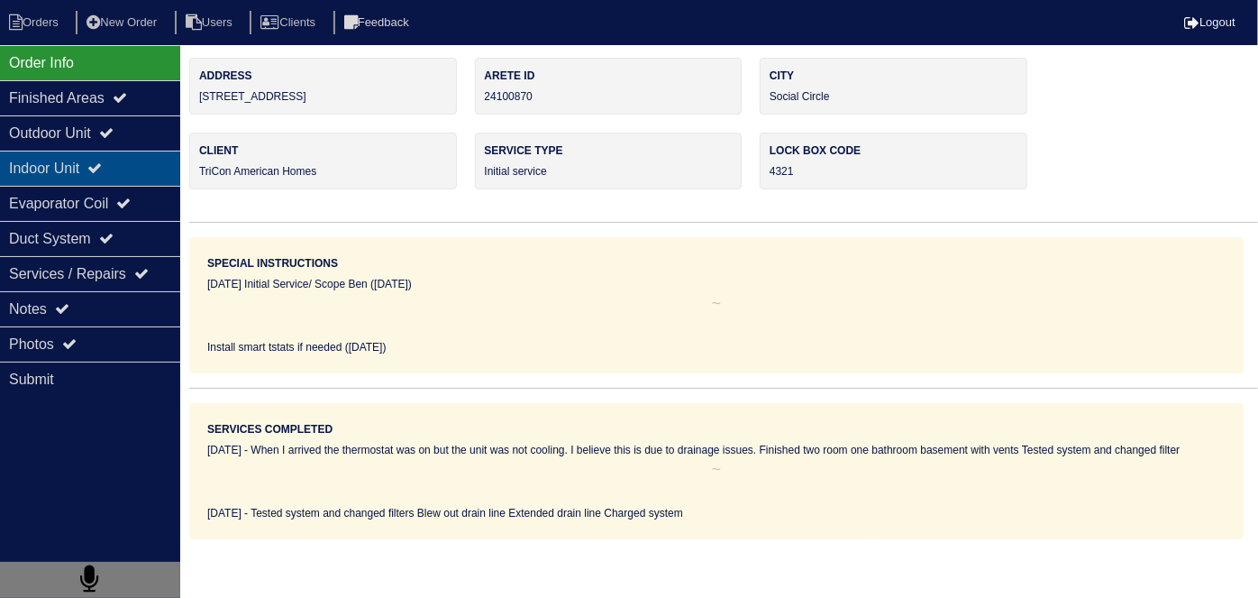
click at [89, 159] on div "Indoor Unit" at bounding box center [90, 168] width 180 height 35
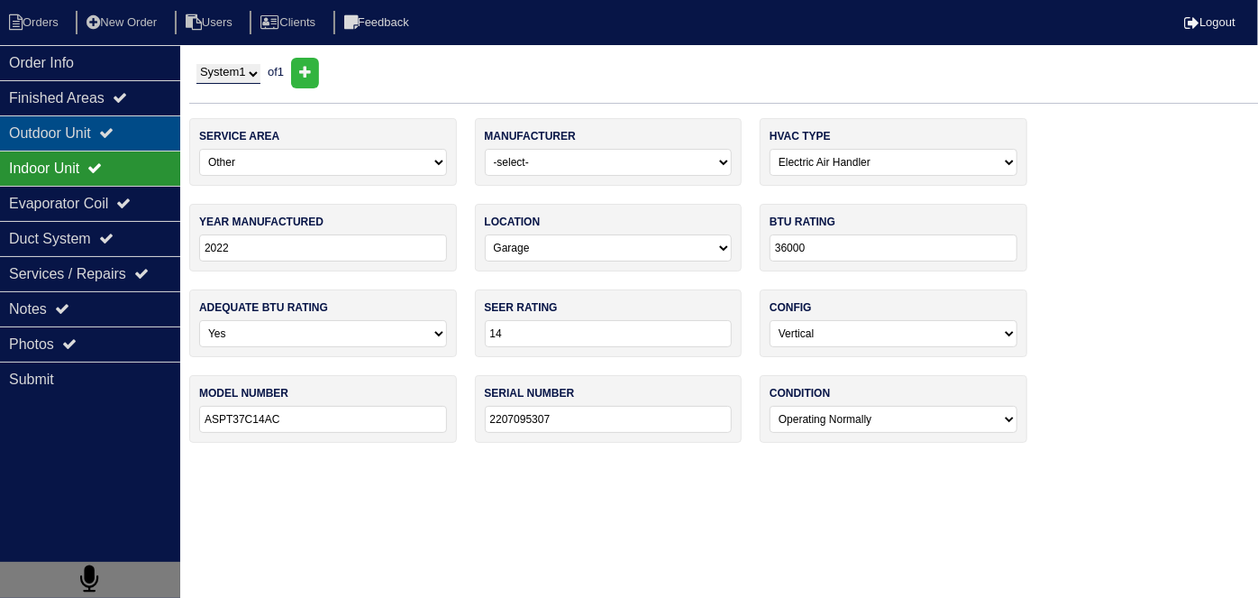
click at [85, 137] on div "Outdoor Unit" at bounding box center [90, 132] width 180 height 35
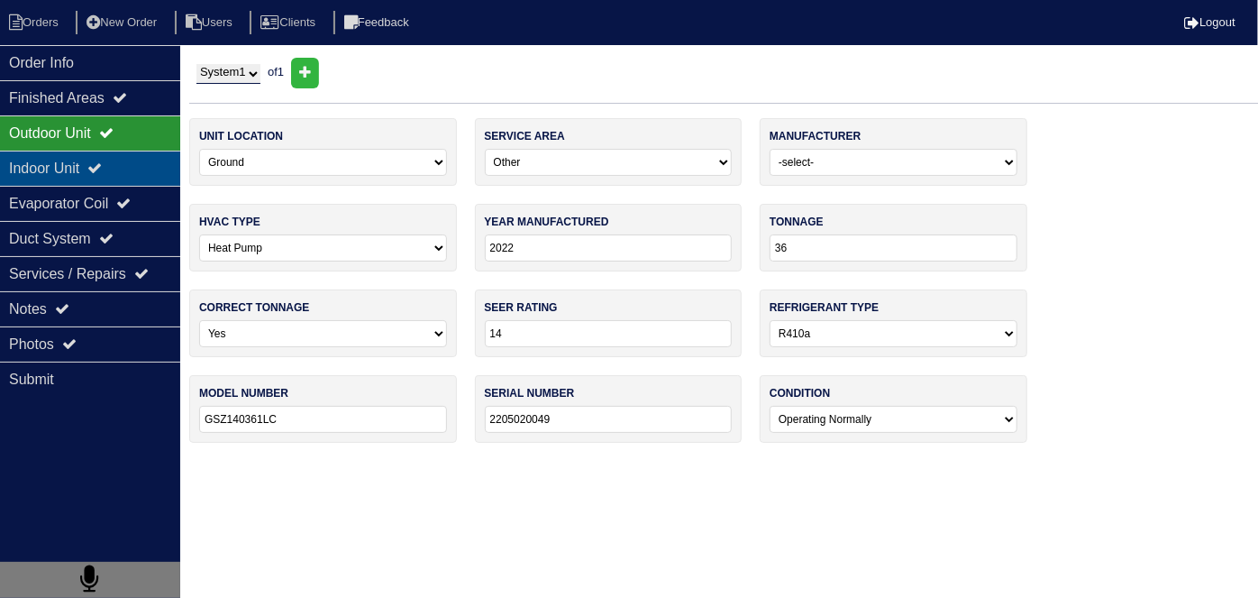
click at [84, 169] on div "Indoor Unit" at bounding box center [90, 168] width 180 height 35
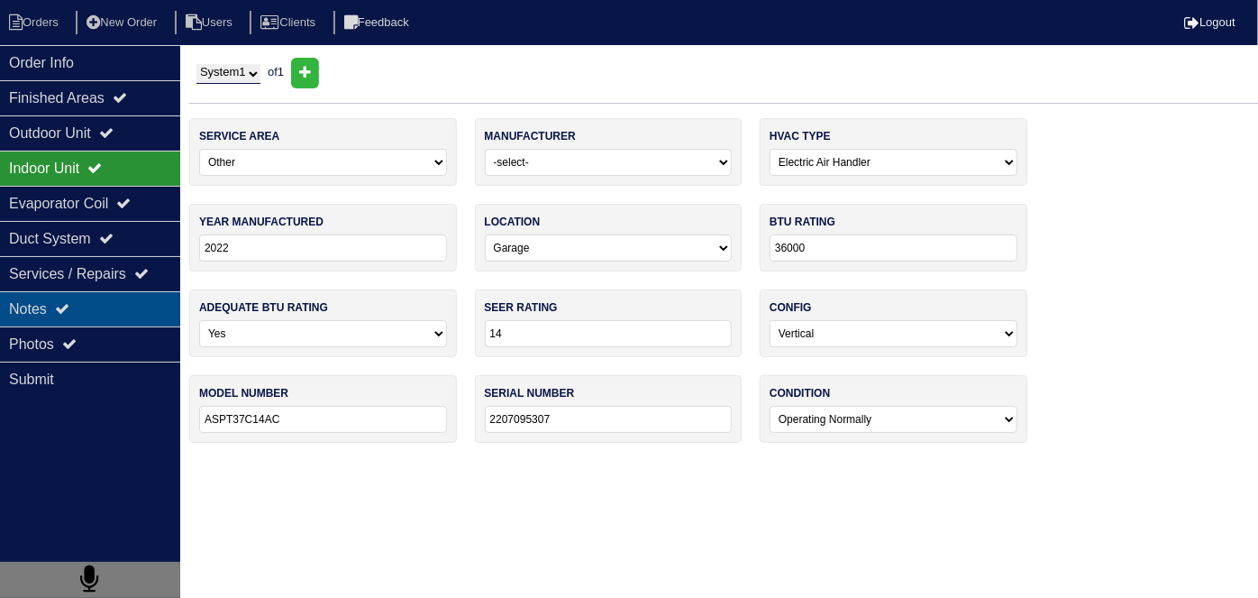
click at [69, 313] on icon at bounding box center [62, 308] width 14 height 14
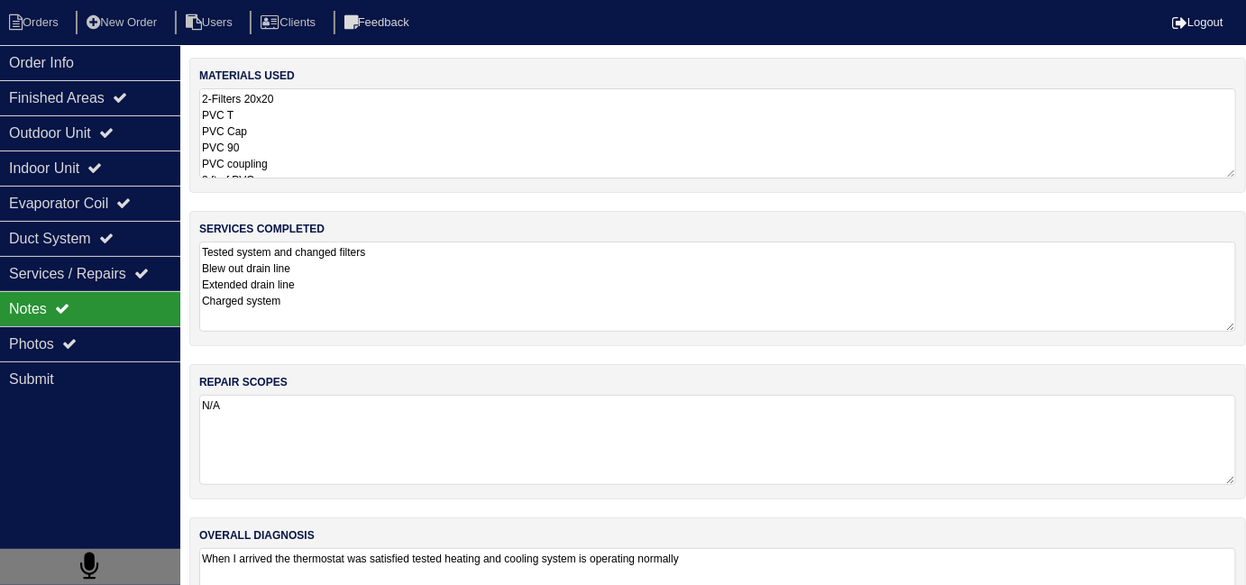
click at [480, 292] on textarea "Tested system and changed filters Blew out drain line Extended drain line Charg…" at bounding box center [717, 287] width 1037 height 90
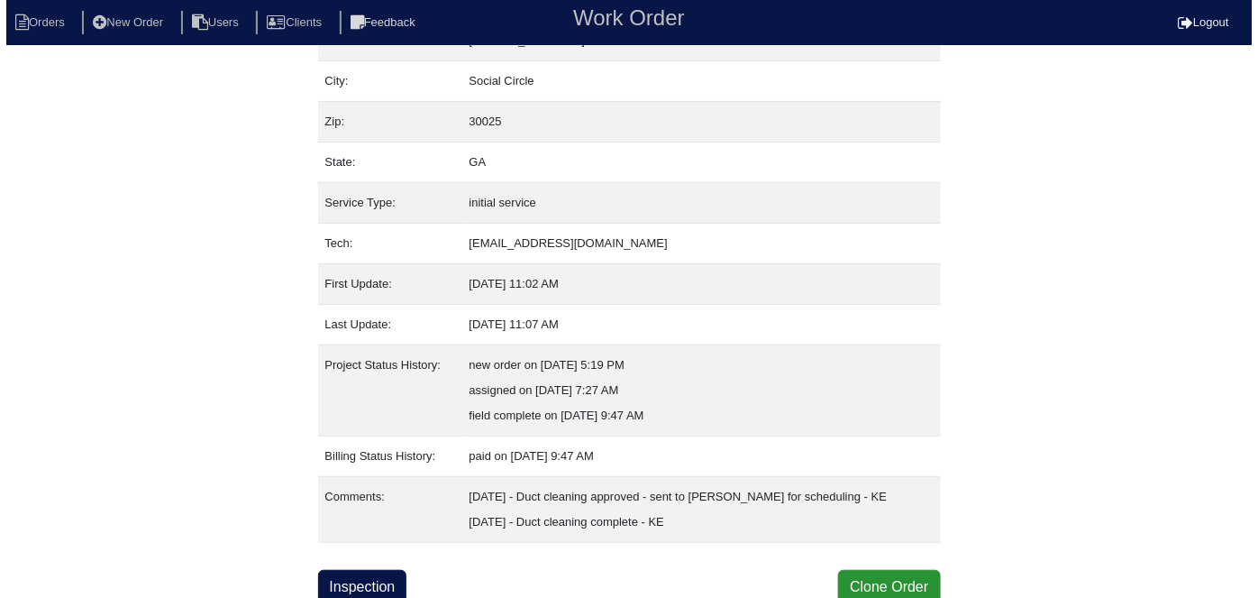
scroll to position [120, 0]
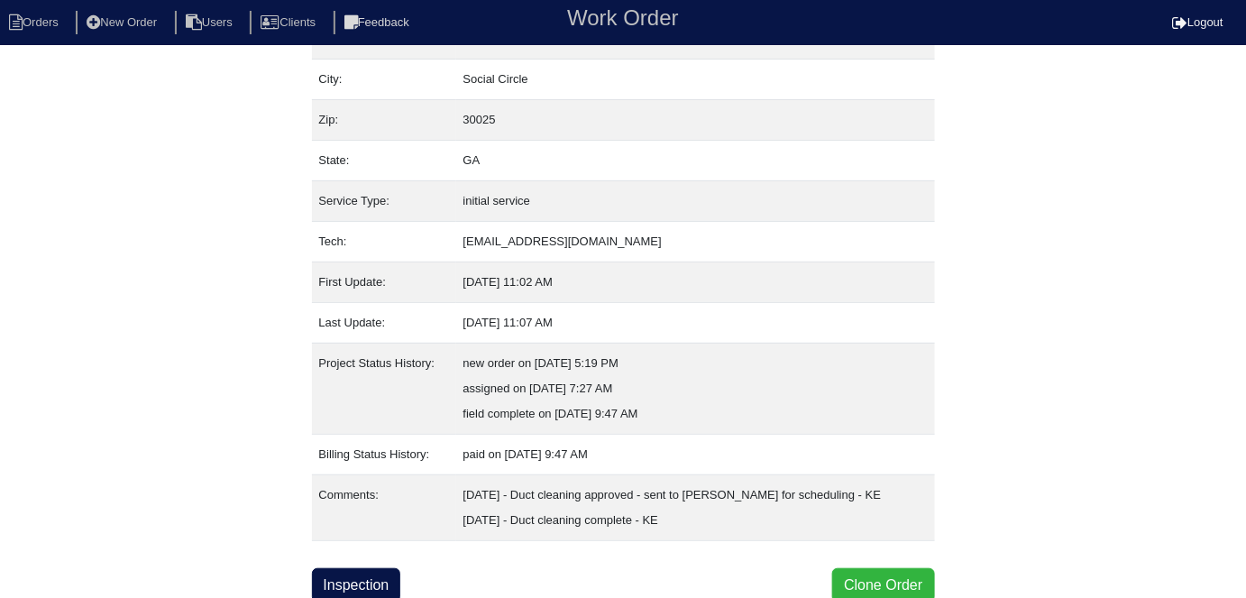
click at [883, 580] on button "Clone Order" at bounding box center [883, 585] width 102 height 34
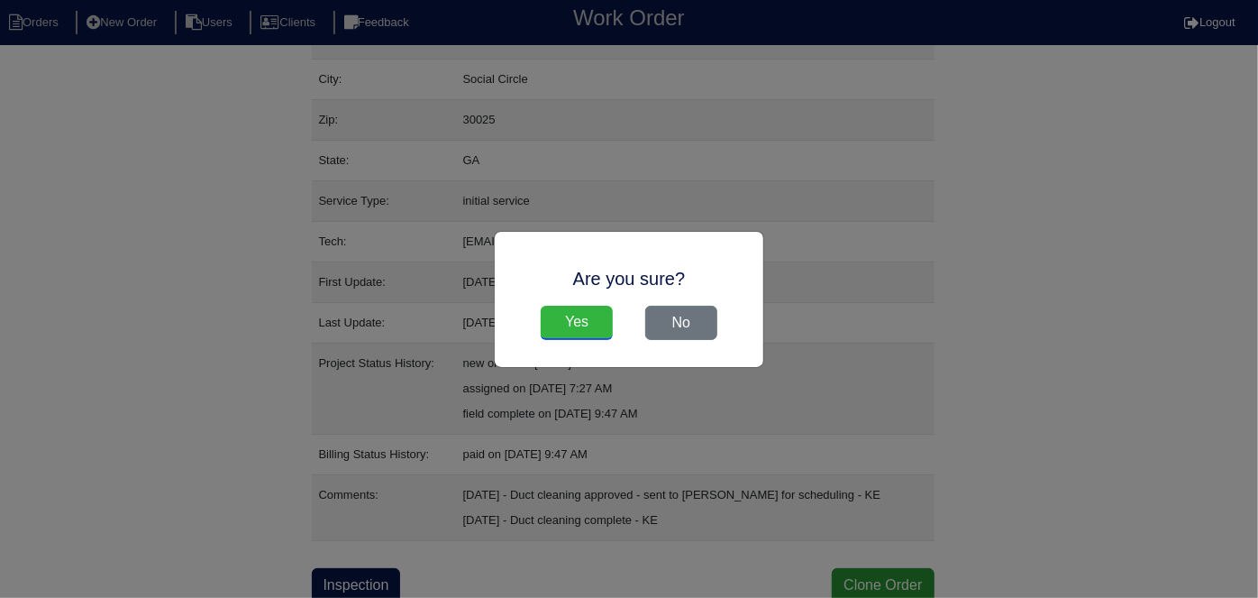
click at [580, 324] on input "Yes" at bounding box center [577, 323] width 72 height 34
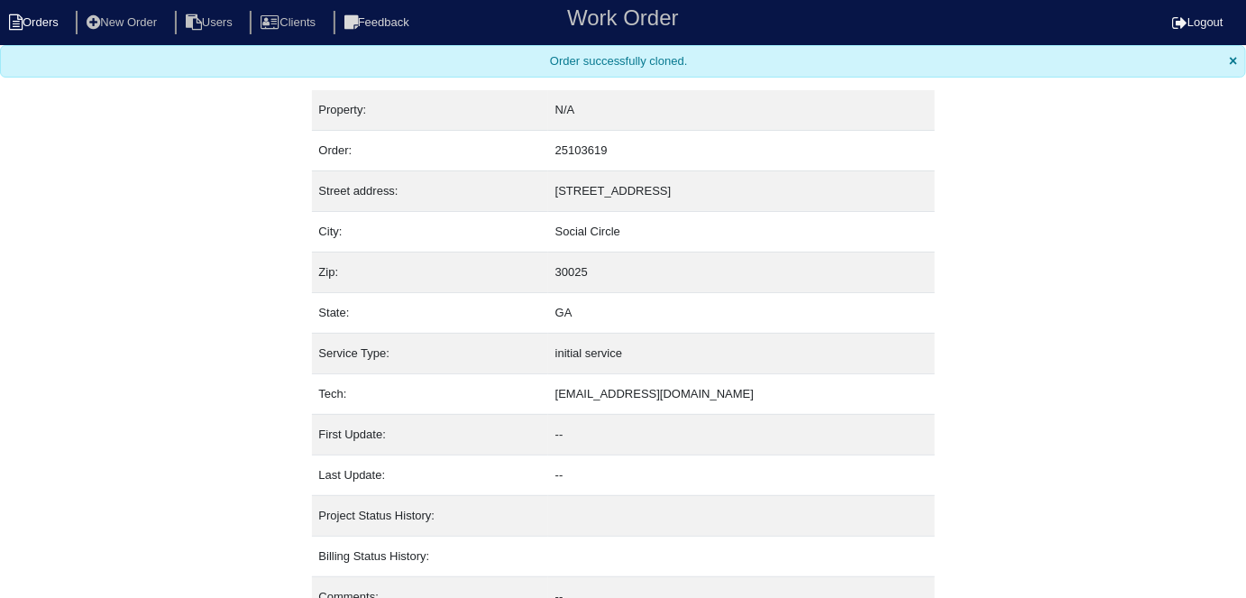
click at [34, 22] on li "Orders" at bounding box center [36, 23] width 73 height 24
select select "15"
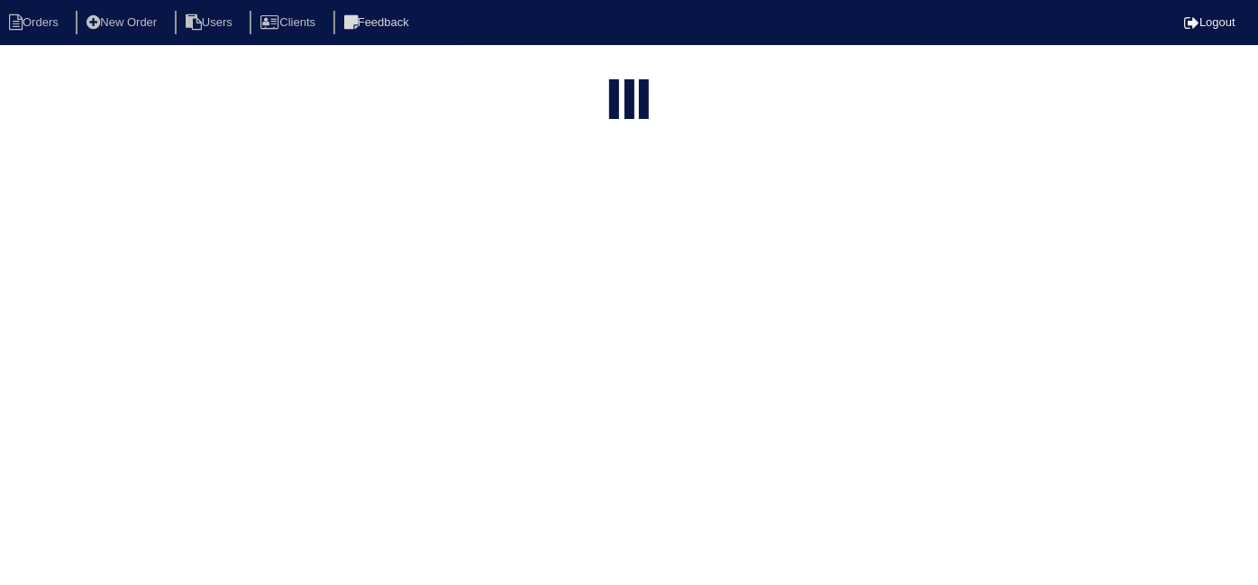
type input "111 e"
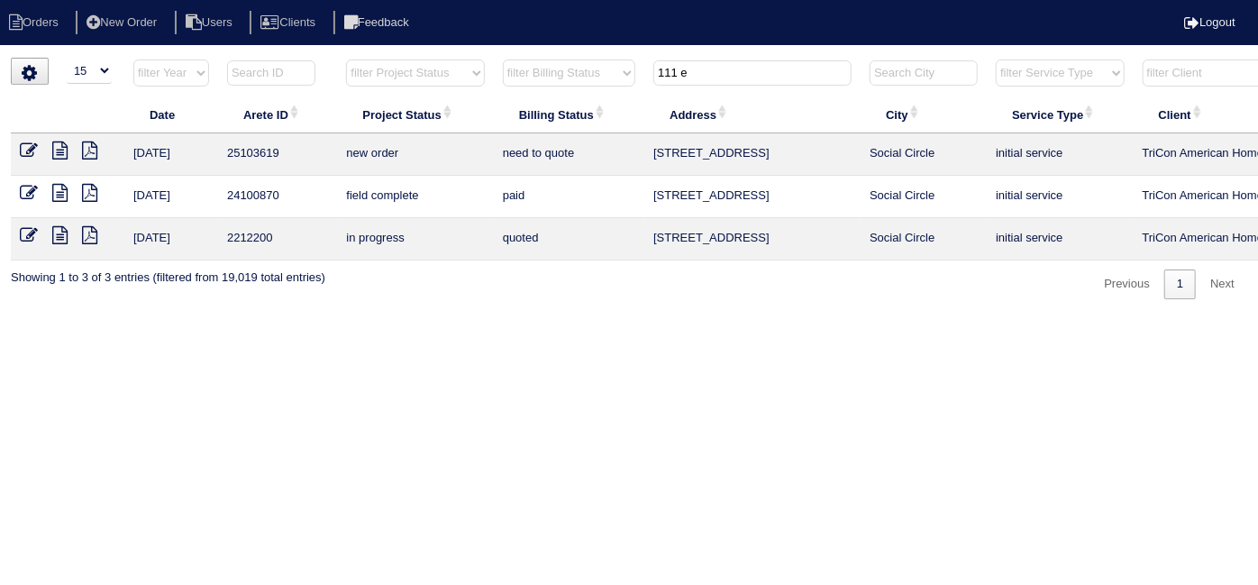
click at [30, 151] on icon at bounding box center [29, 151] width 18 height 18
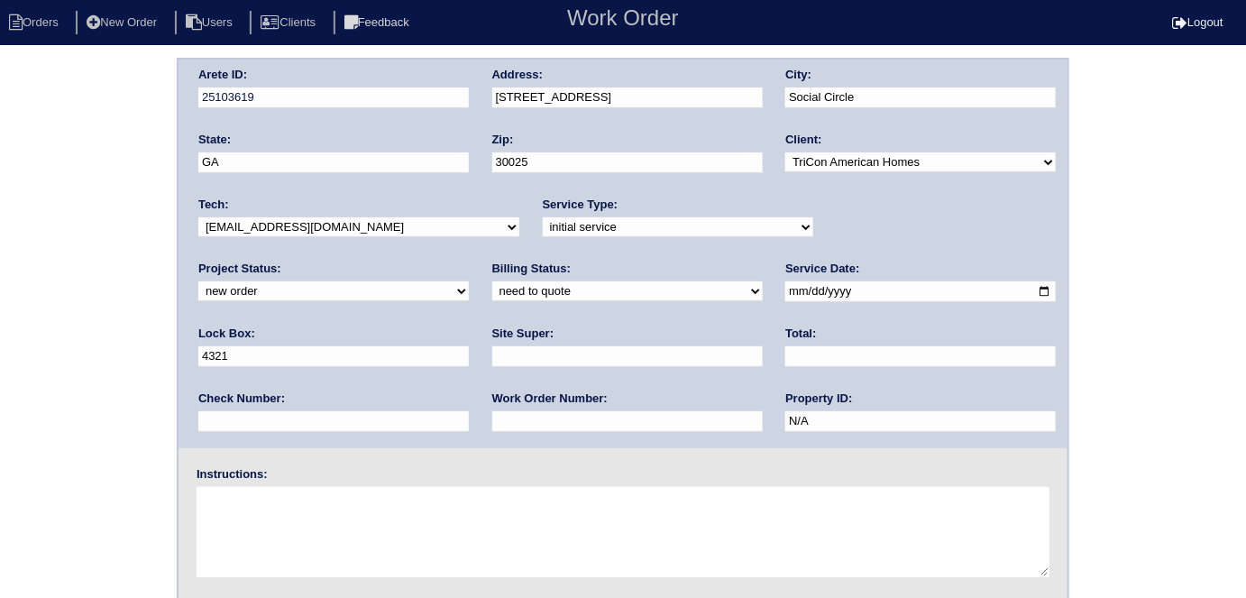
drag, startPoint x: 830, startPoint y: 288, endPoint x: 689, endPoint y: 267, distance: 143.2
click at [689, 267] on div "Arete ID: 25103619 Address: [STREET_ADDRESS] City: Social Circle State: [GEOGRA…" at bounding box center [622, 253] width 889 height 388
type input "9470"
click at [492, 346] on input "text" at bounding box center [627, 356] width 270 height 21
type input "[PERSON_NAME]"
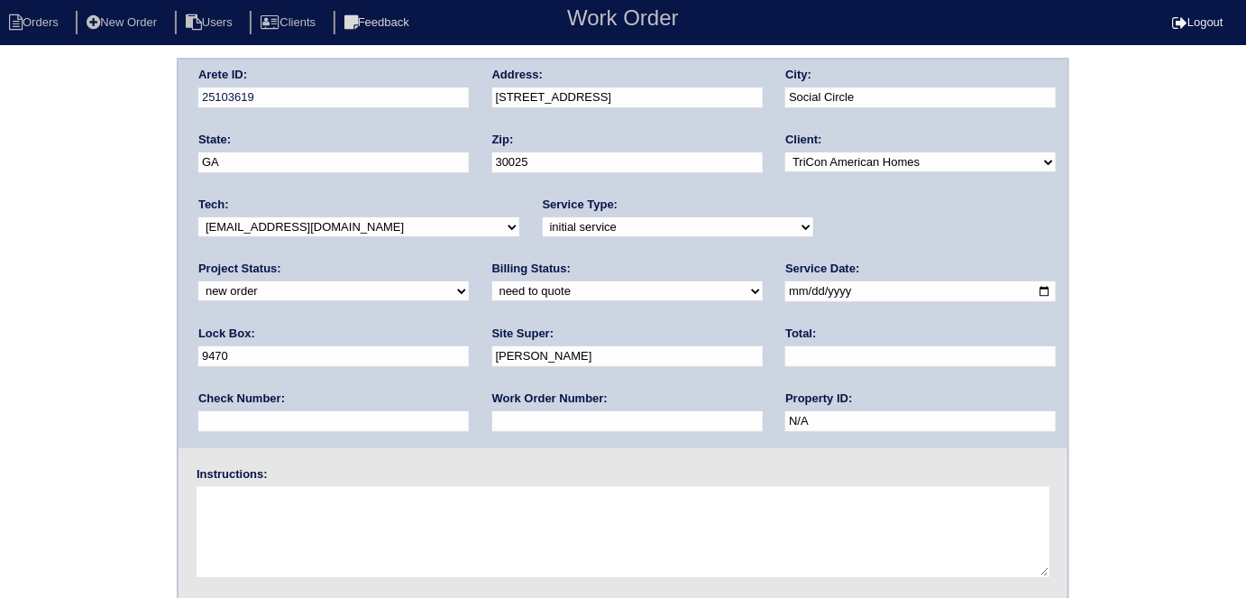
click at [492, 404] on div "Work Order Number:" at bounding box center [627, 415] width 270 height 50
click at [492, 418] on input "text" at bounding box center [627, 421] width 270 height 21
type input "553603"
click at [274, 503] on textarea at bounding box center [623, 532] width 853 height 90
type textarea "Install smart tstats if needed"
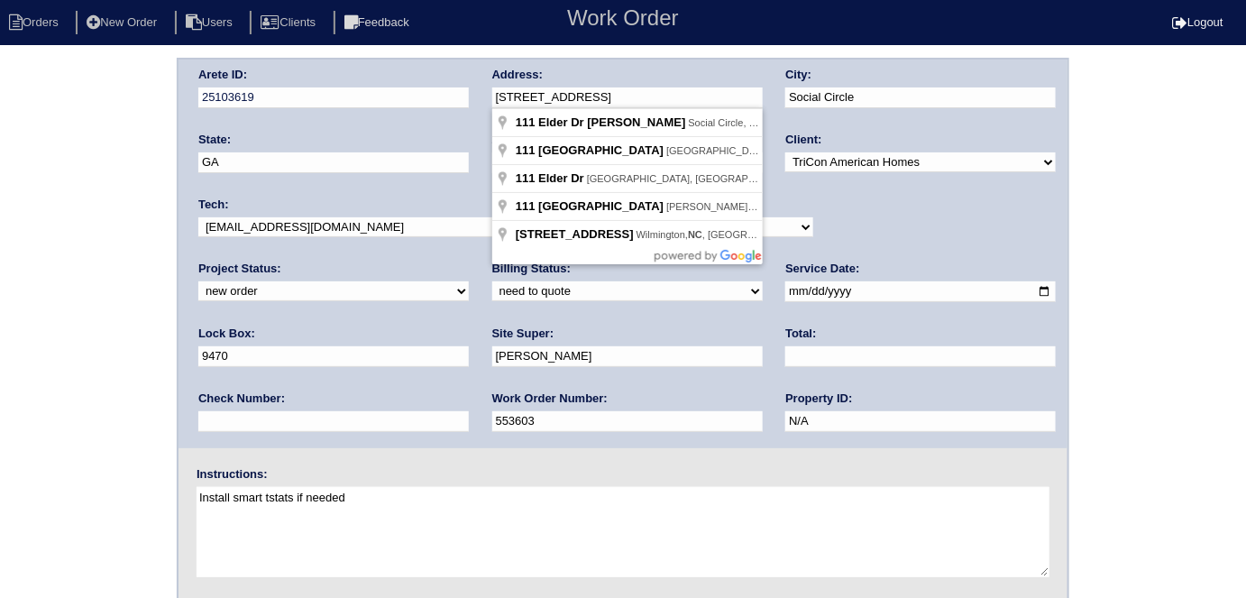
drag, startPoint x: 610, startPoint y: 87, endPoint x: 469, endPoint y: 93, distance: 141.7
click at [469, 93] on div "Arete ID: 25103619 Address: [STREET_ADDRESS] City: Social Circle State: [GEOGRA…" at bounding box center [622, 253] width 889 height 388
click at [108, 122] on div "Arete ID: 25103619 Address: [STREET_ADDRESS] City: Social Circle State: [GEOGRA…" at bounding box center [623, 422] width 1246 height 729
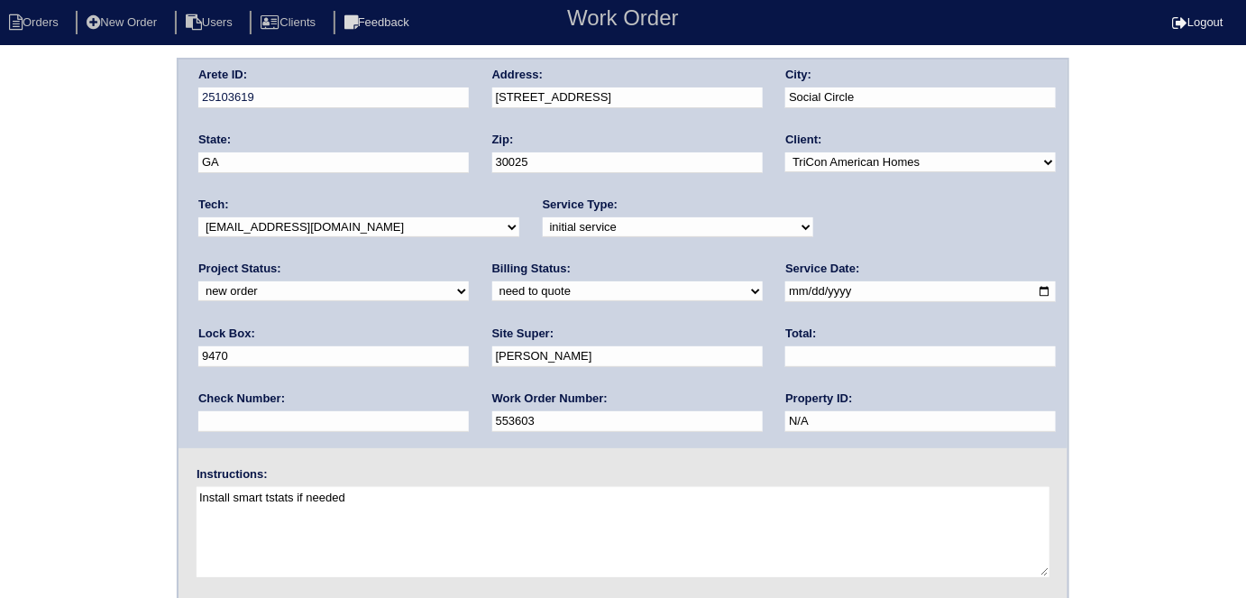
click at [84, 161] on div "Arete ID: 25103619 Address: [STREET_ADDRESS] City: Social Circle State: [GEOGRA…" at bounding box center [623, 422] width 1246 height 729
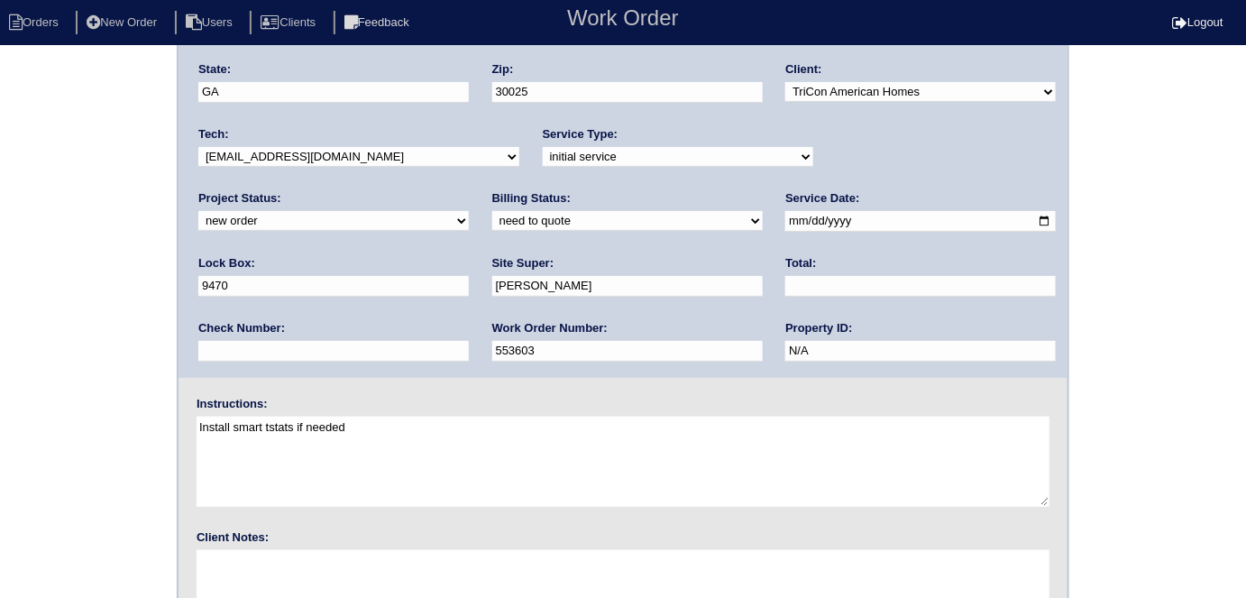
scroll to position [185, 0]
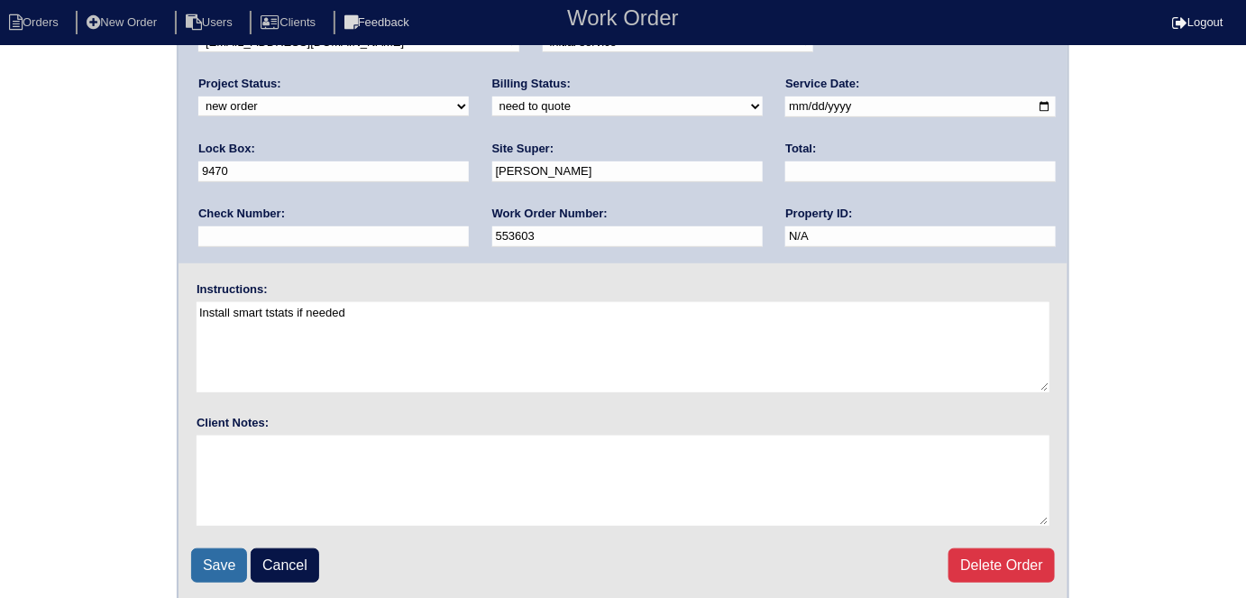
click at [208, 557] on input "Save" at bounding box center [219, 565] width 56 height 34
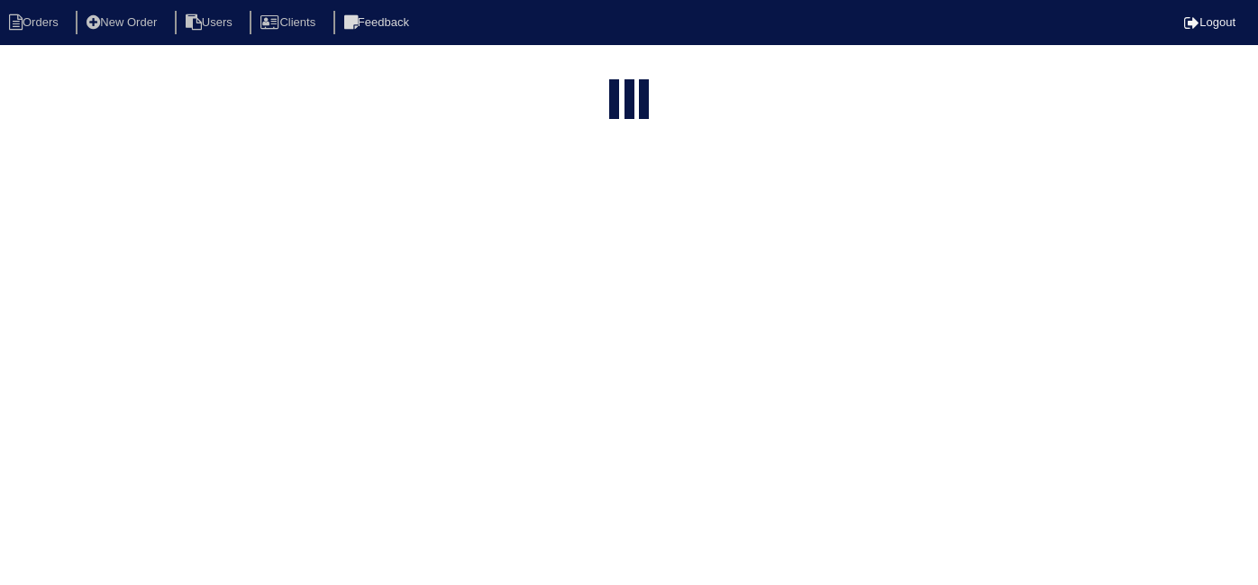
select select "15"
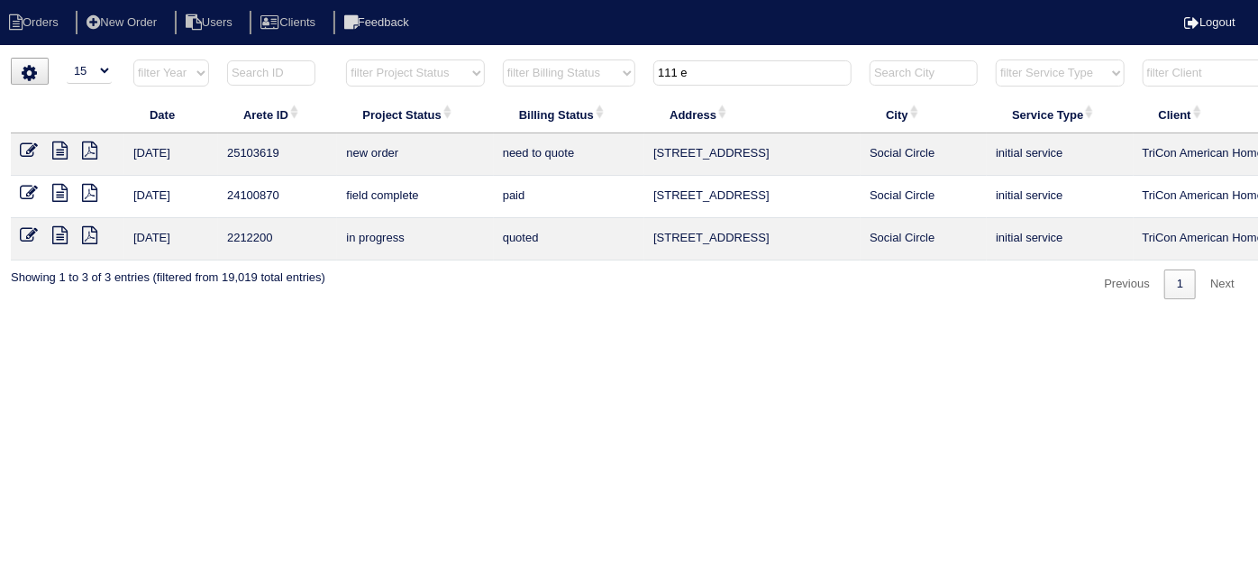
drag, startPoint x: 722, startPoint y: 78, endPoint x: 644, endPoint y: 79, distance: 78.4
click at [644, 79] on tr "filter Year -- Any Year -- 2025 2024 2023 2022 2021 2020 2019 filter Project St…" at bounding box center [792, 77] width 1562 height 37
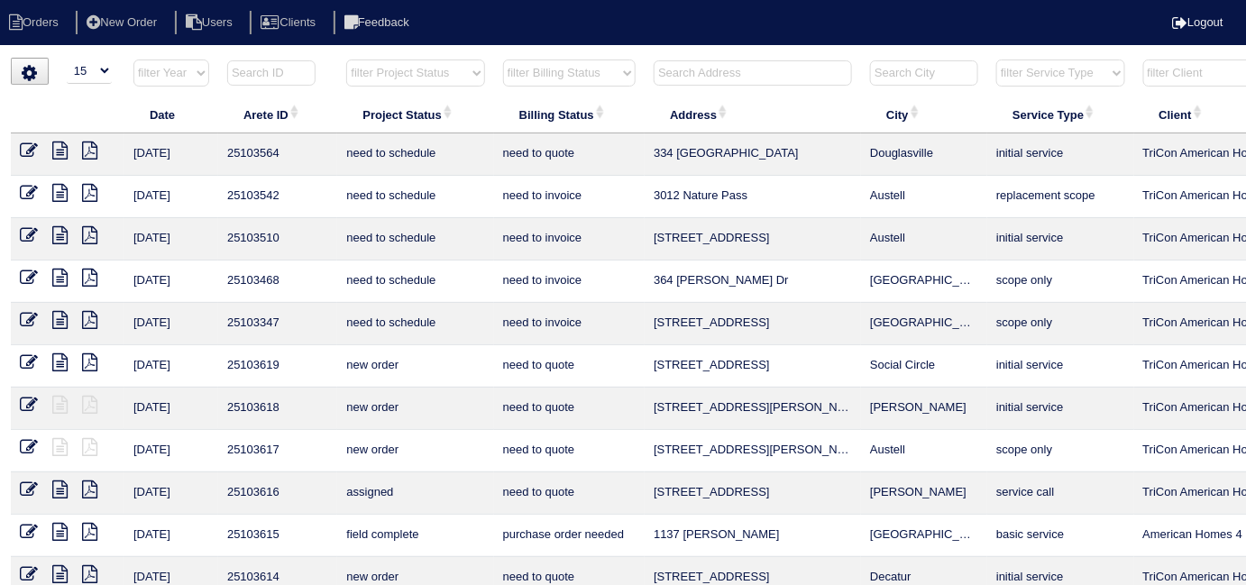
click at [755, 71] on input "text" at bounding box center [753, 72] width 198 height 25
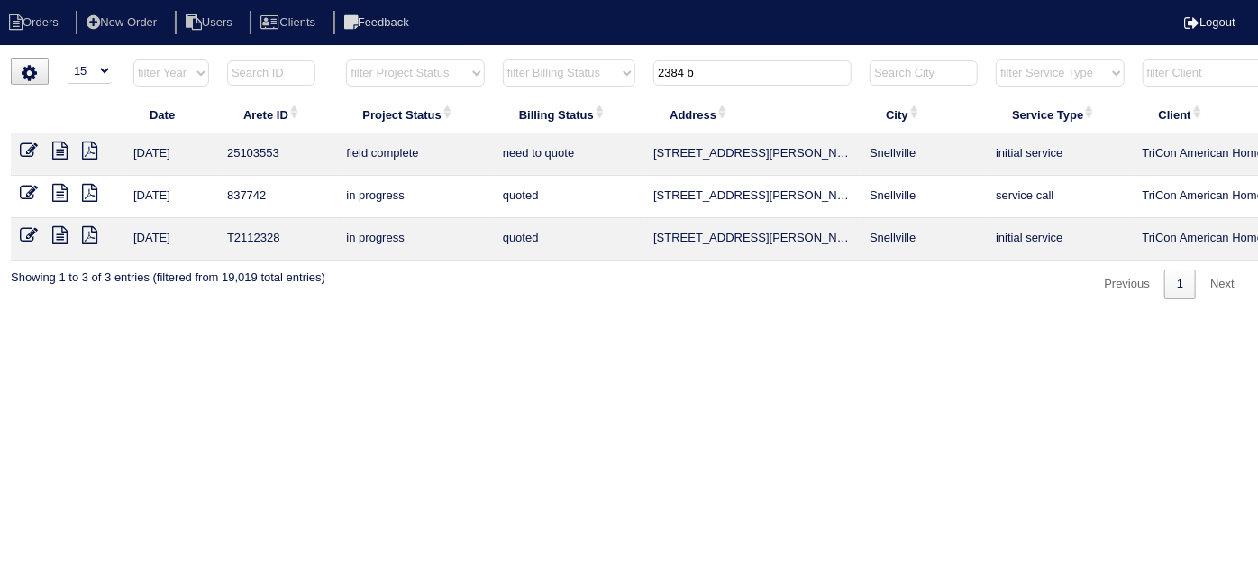
type input "2384 b"
click at [59, 151] on icon at bounding box center [59, 151] width 15 height 18
click at [31, 150] on icon at bounding box center [29, 151] width 18 height 18
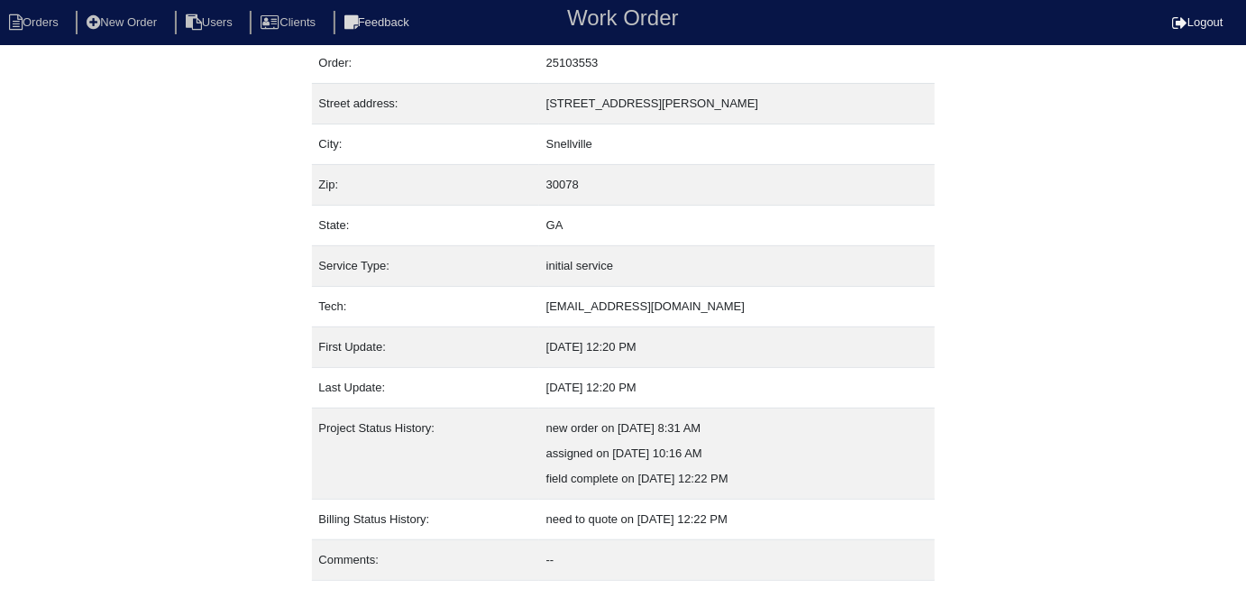
scroll to position [95, 0]
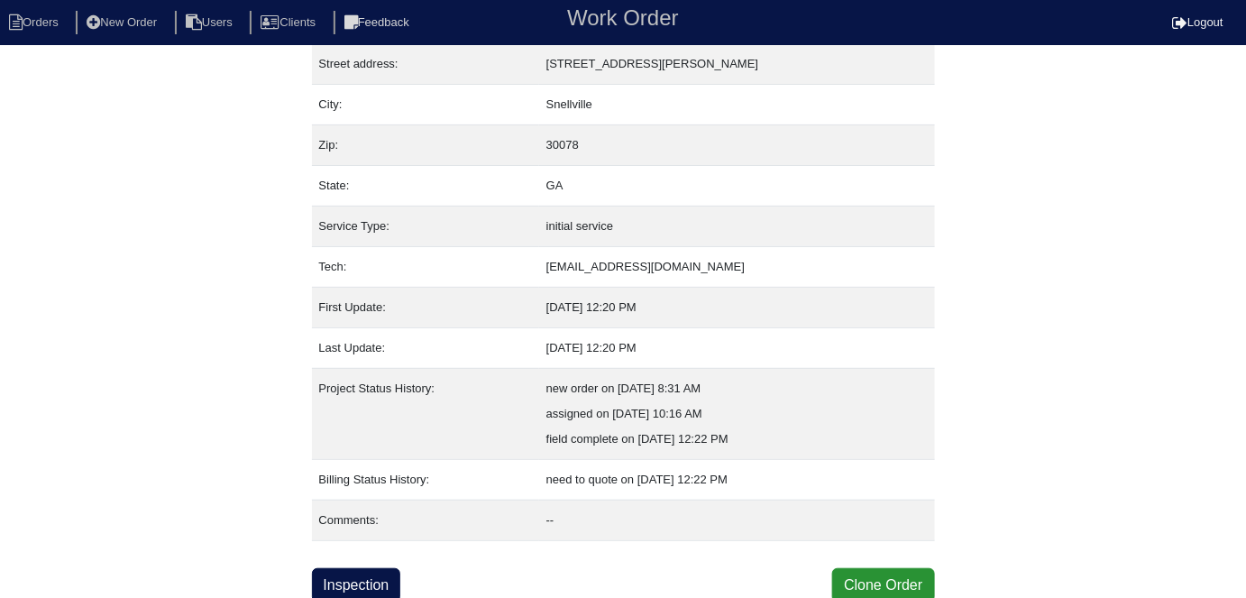
click at [377, 555] on div "Property: NA Order: 25103553 Street address: [STREET_ADDRESS][PERSON_NAME] City…" at bounding box center [623, 282] width 623 height 639
click at [378, 575] on link "Inspection" at bounding box center [356, 585] width 89 height 34
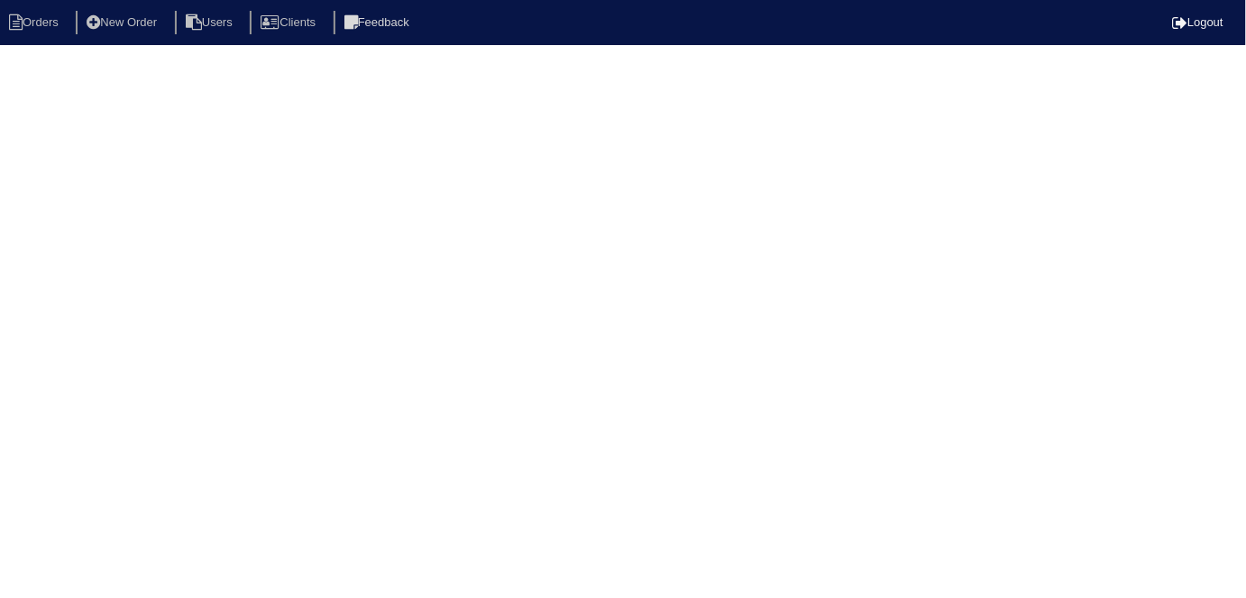
select select "0"
select select "[PERSON_NAME]"
select select "0"
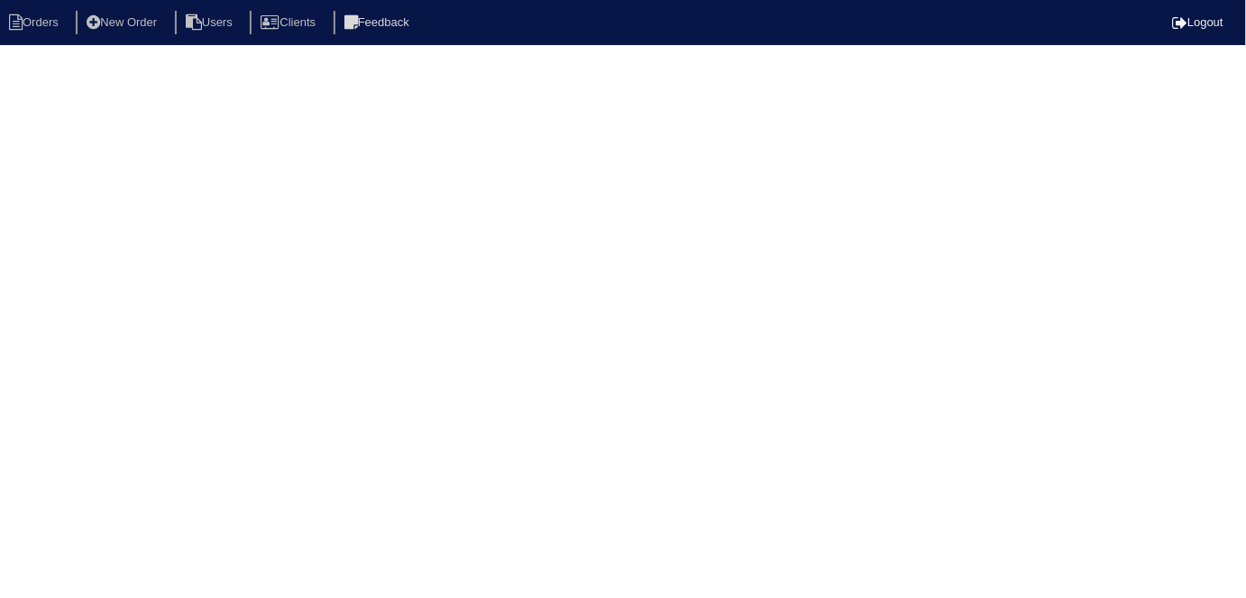
select select "1"
select select "0"
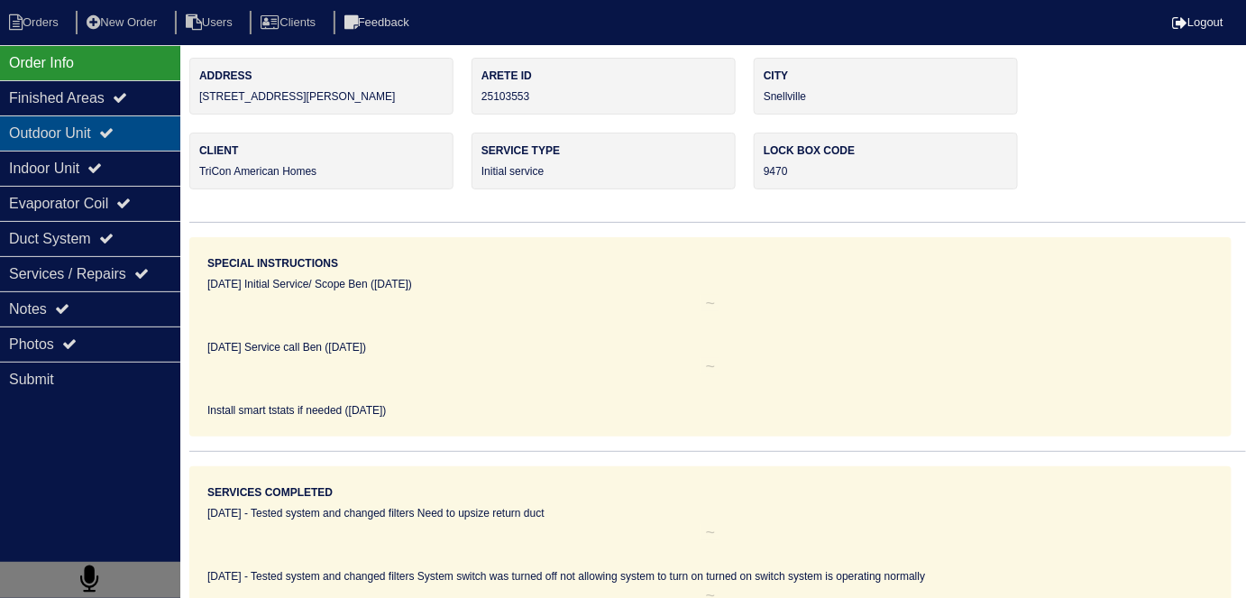
click at [121, 148] on div "Outdoor Unit" at bounding box center [90, 132] width 180 height 35
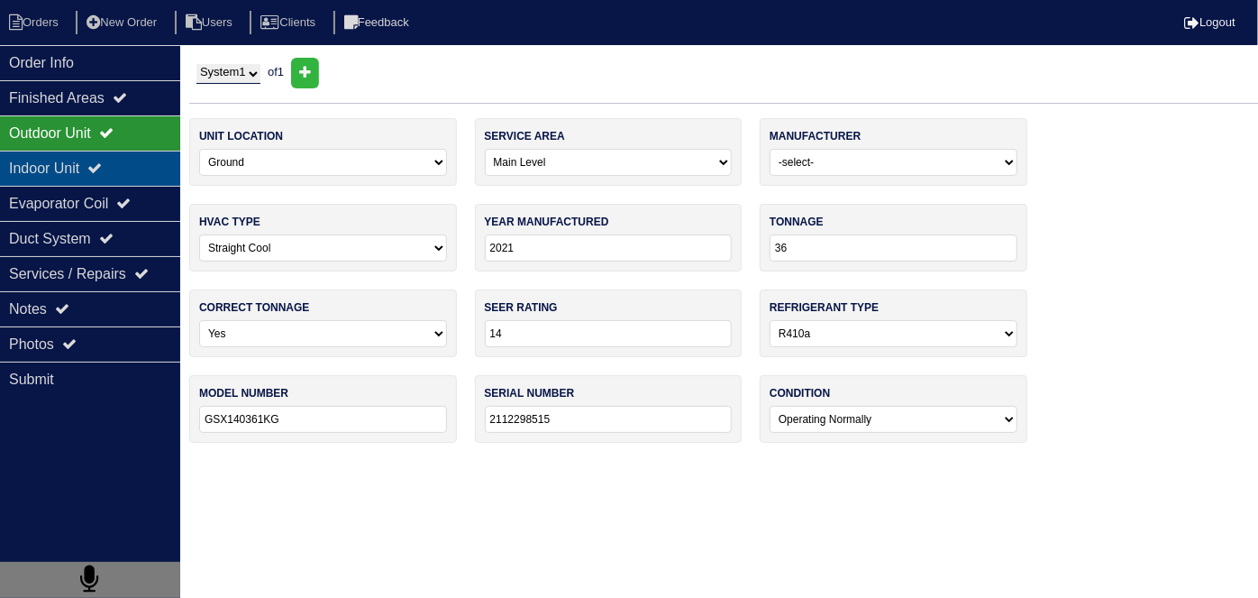
click at [102, 161] on icon at bounding box center [94, 167] width 14 height 14
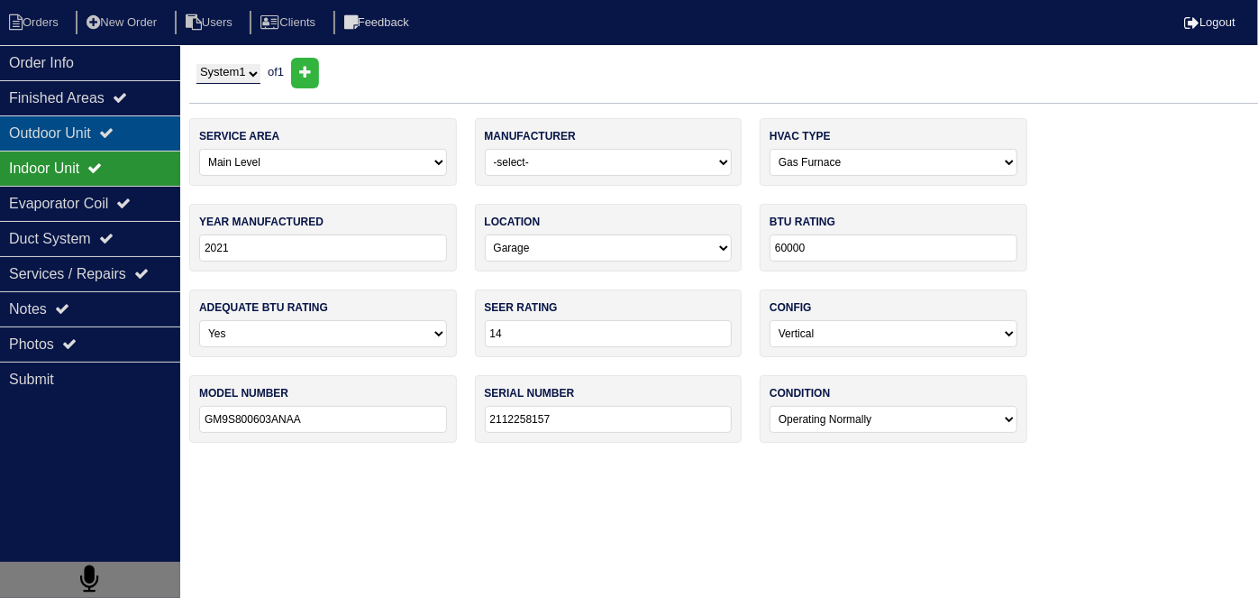
click at [113, 125] on icon at bounding box center [106, 132] width 14 height 14
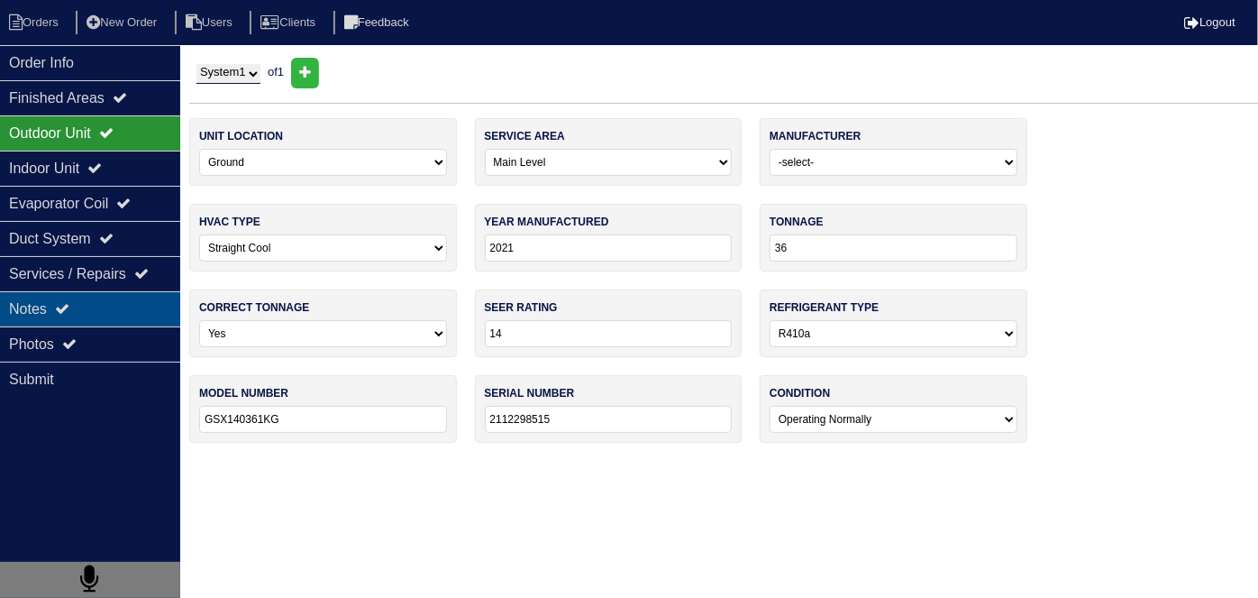
drag, startPoint x: 113, startPoint y: 297, endPoint x: 157, endPoint y: 305, distance: 44.9
click at [113, 297] on div "Notes" at bounding box center [90, 308] width 180 height 35
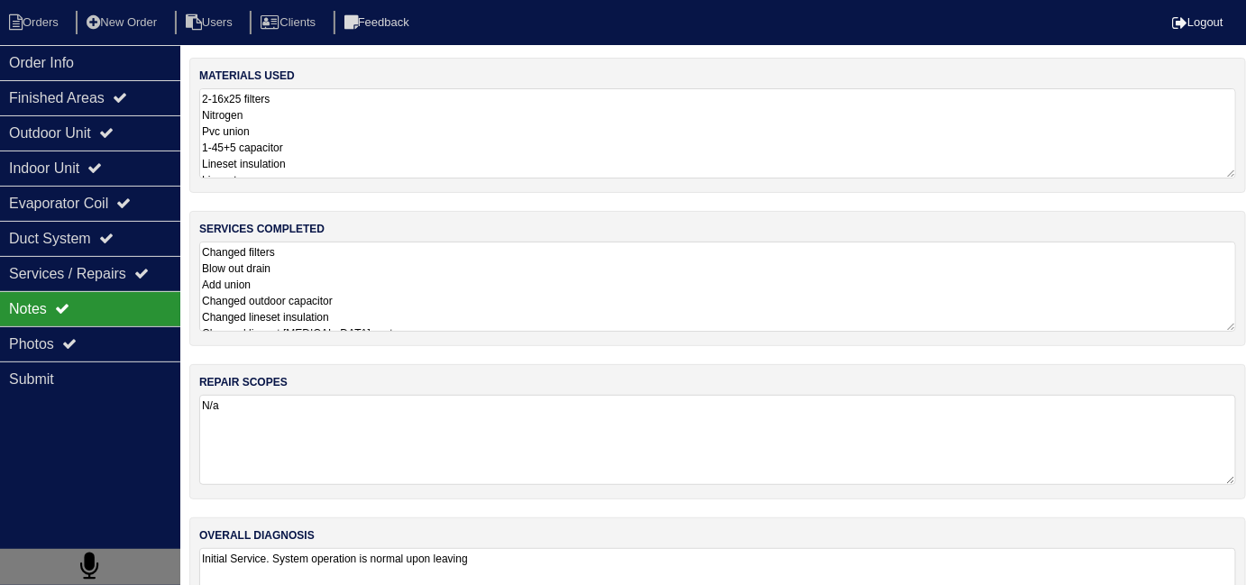
click at [449, 284] on textarea "Changed filters Blow out drain Add union Changed outdoor capacitor Changed line…" at bounding box center [717, 287] width 1037 height 90
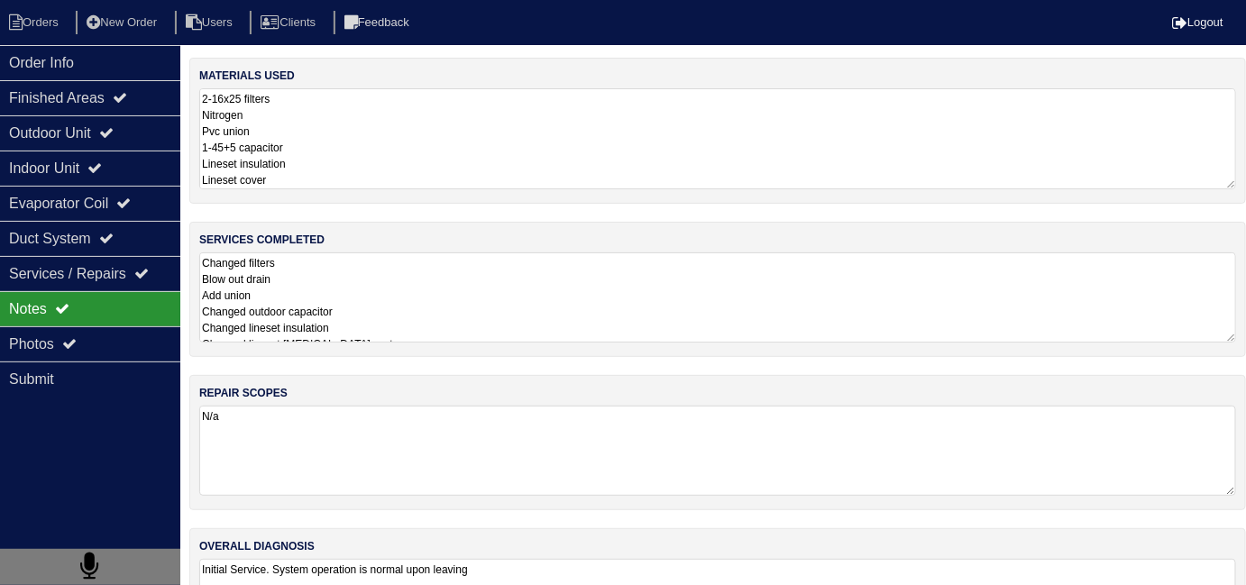
click at [470, 114] on textarea "2-16x25 filters Nitrogen Pvc union 1-45+5 capacitor Lineset insulation Lineset …" at bounding box center [717, 138] width 1037 height 101
click at [87, 241] on div "Duct System" at bounding box center [90, 238] width 180 height 35
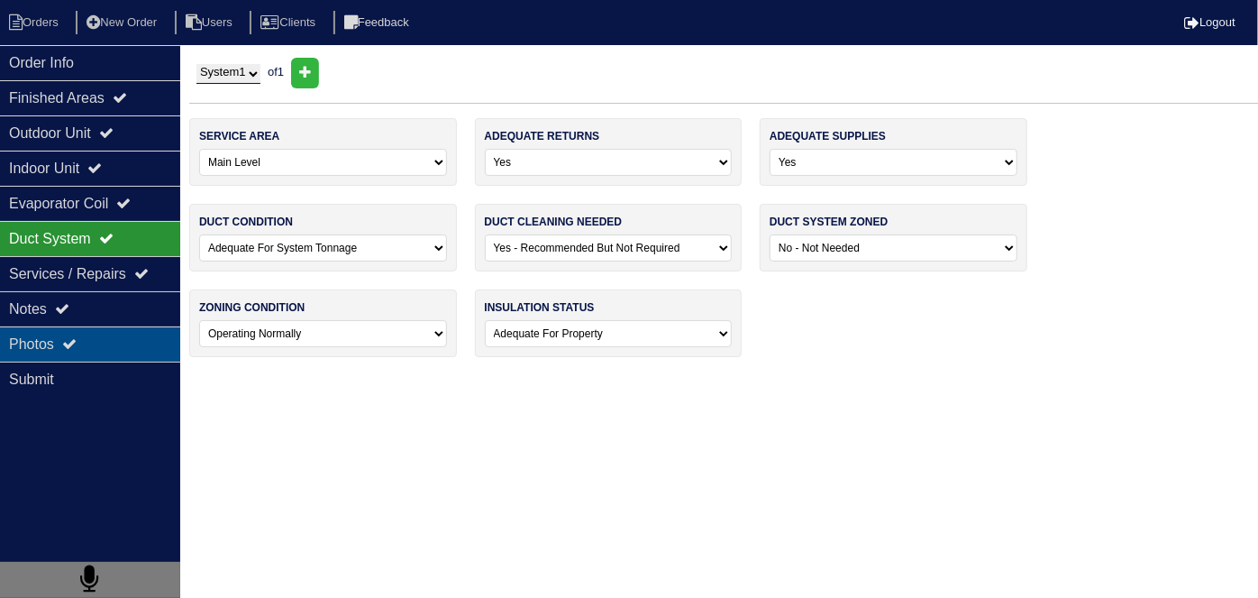
click at [77, 344] on icon at bounding box center [69, 343] width 14 height 14
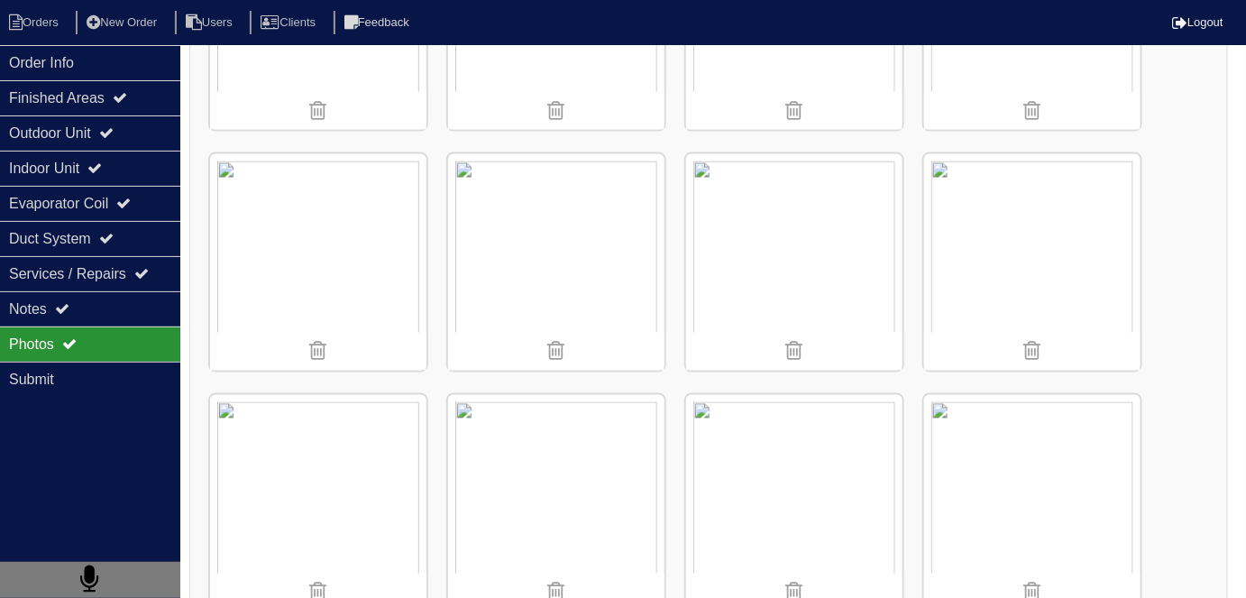
scroll to position [901, 0]
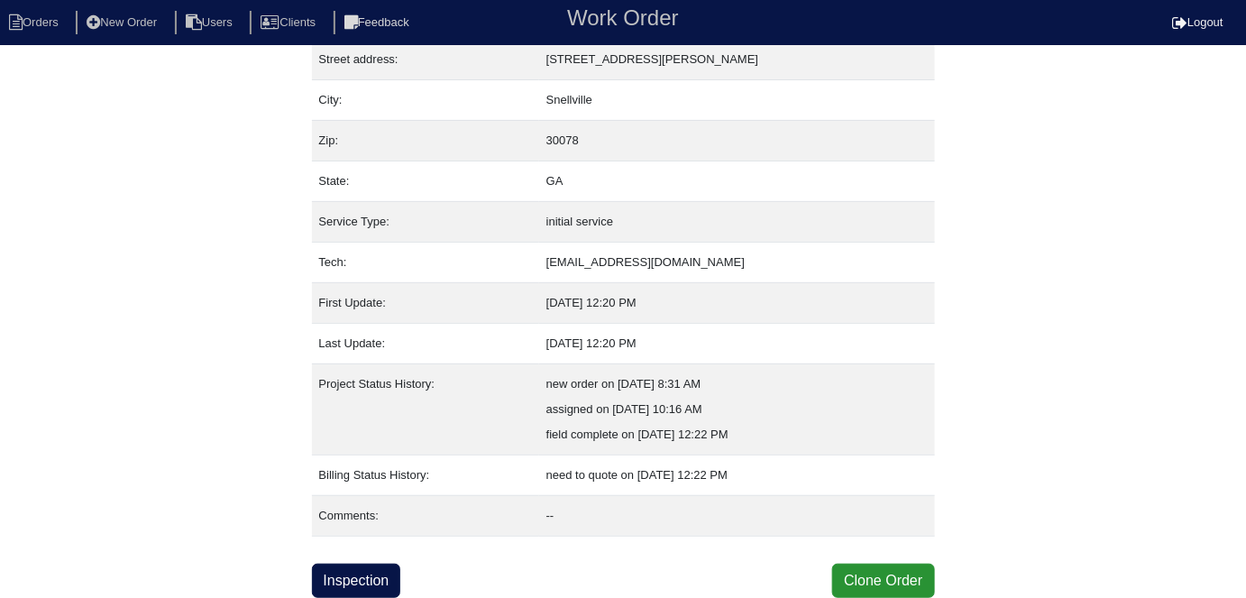
scroll to position [95, 0]
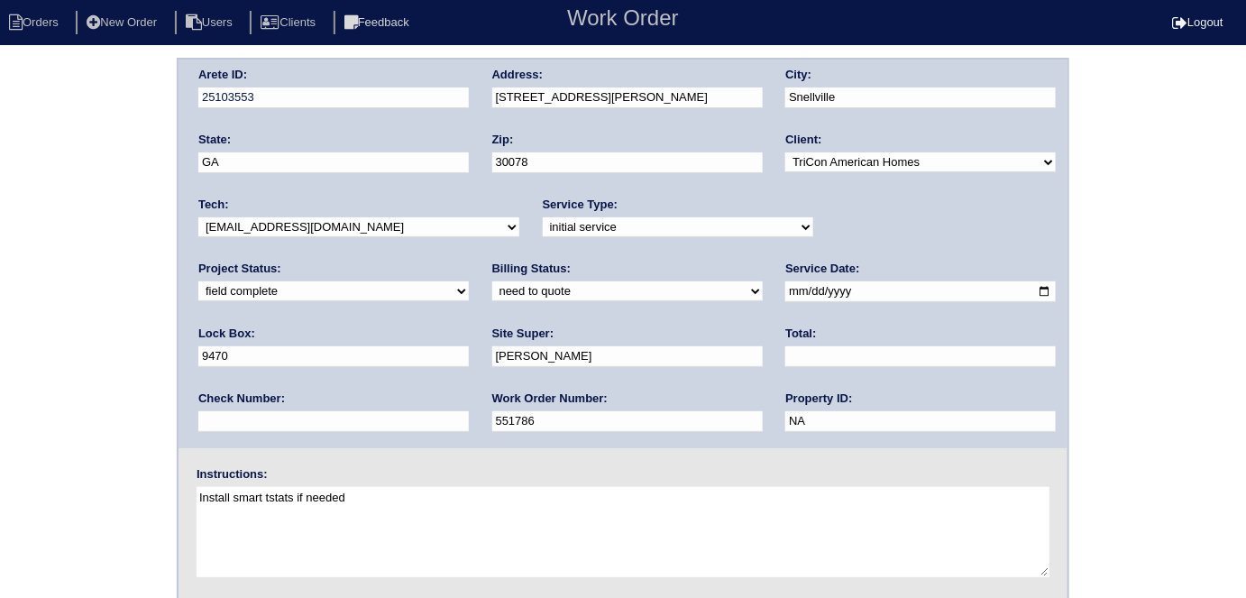
click at [492, 300] on div "Billing Status: need to quote quoted need to invoice invoiced paid warranty pur…" at bounding box center [627, 286] width 270 height 50
click at [492, 284] on select "need to quote quoted need to invoice invoiced paid warranty purchase order need…" at bounding box center [627, 291] width 270 height 20
select select "quoted"
click at [492, 281] on select "need to quote quoted need to invoice invoiced paid warranty purchase order need…" at bounding box center [627, 291] width 270 height 20
click at [785, 359] on input "text" at bounding box center [920, 356] width 270 height 21
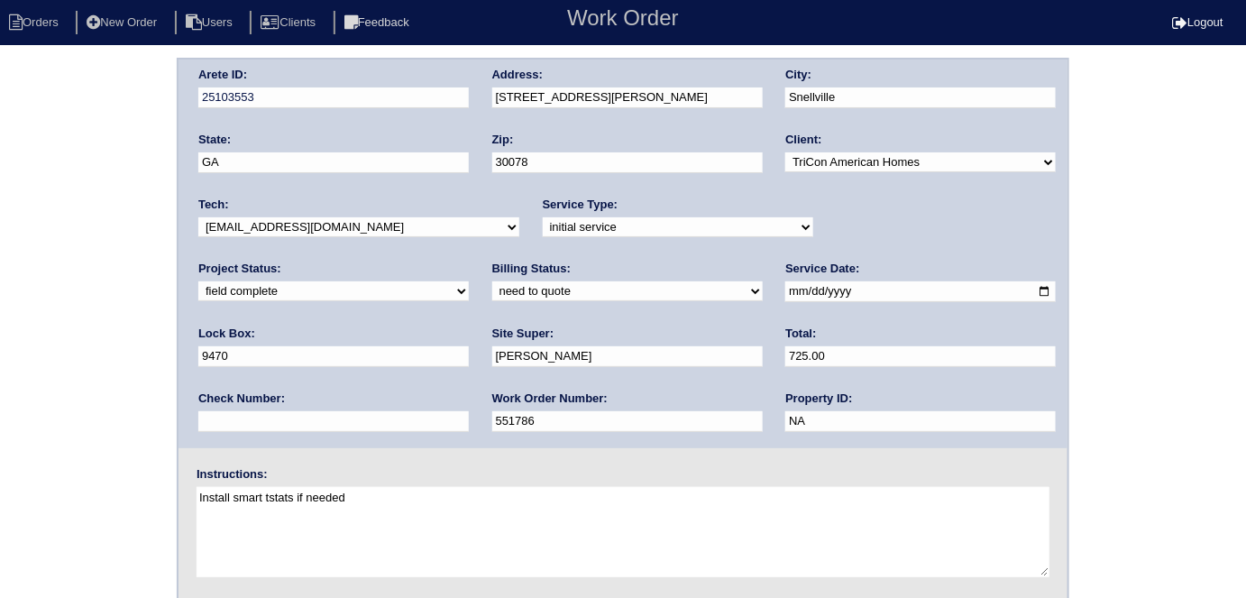
type input "725.00"
click at [462, 93] on div "Arete ID: 25103553 Address: [STREET_ADDRESS][PERSON_NAME] City: [GEOGRAPHIC_DAT…" at bounding box center [622, 253] width 889 height 388
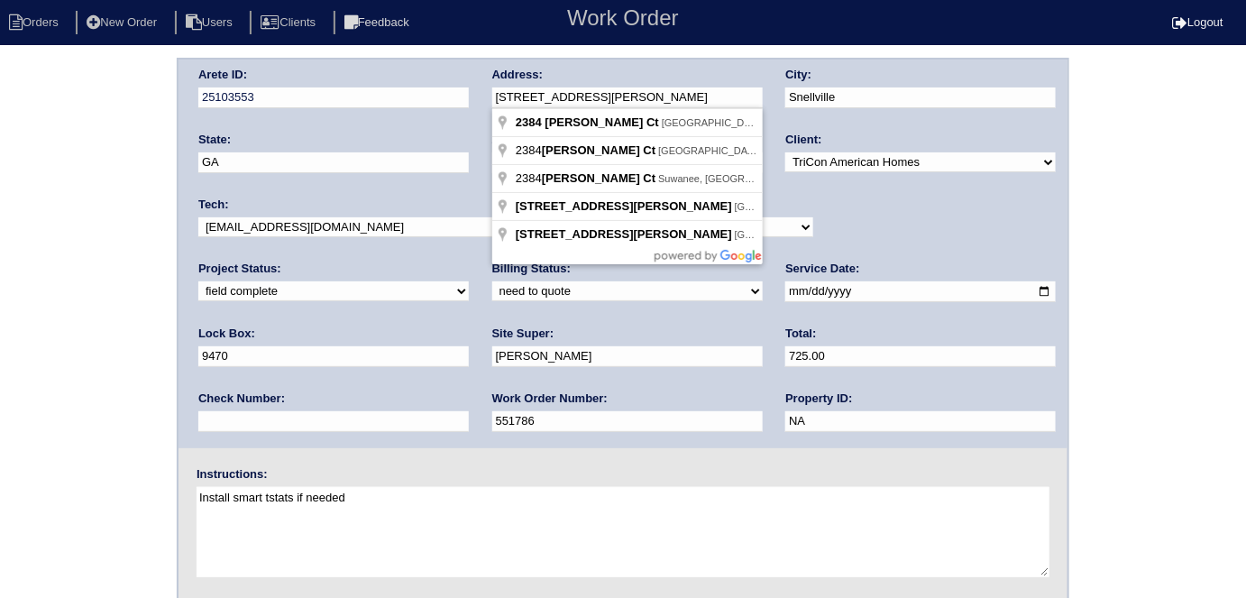
click at [147, 274] on div "Arete ID: 25103553 Address: [STREET_ADDRESS][PERSON_NAME] City: [GEOGRAPHIC_DAT…" at bounding box center [623, 422] width 1246 height 729
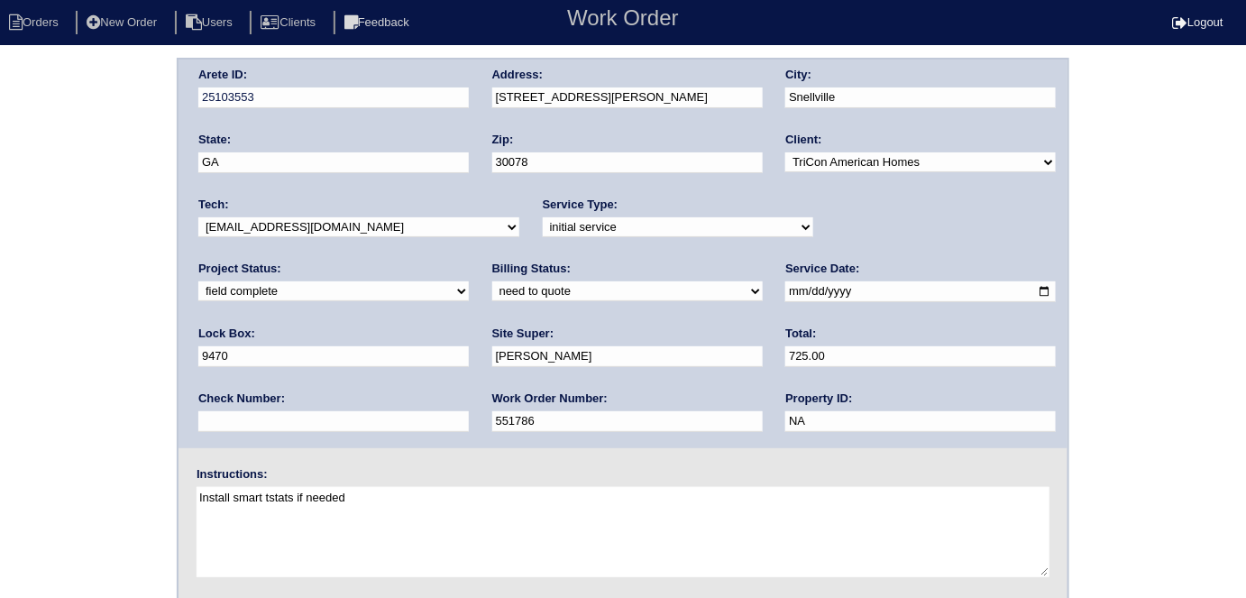
drag, startPoint x: 122, startPoint y: 337, endPoint x: 187, endPoint y: 401, distance: 91.8
click at [120, 338] on div "Arete ID: 25103553 Address: [STREET_ADDRESS][PERSON_NAME] City: [GEOGRAPHIC_DAT…" at bounding box center [623, 422] width 1246 height 729
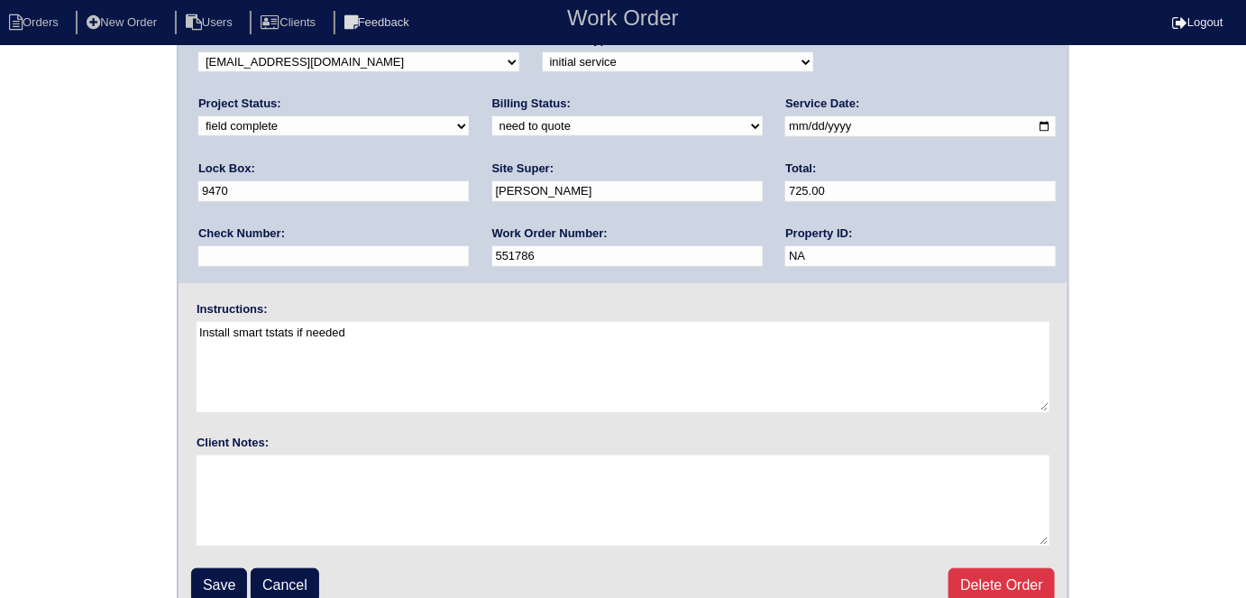
scroll to position [185, 0]
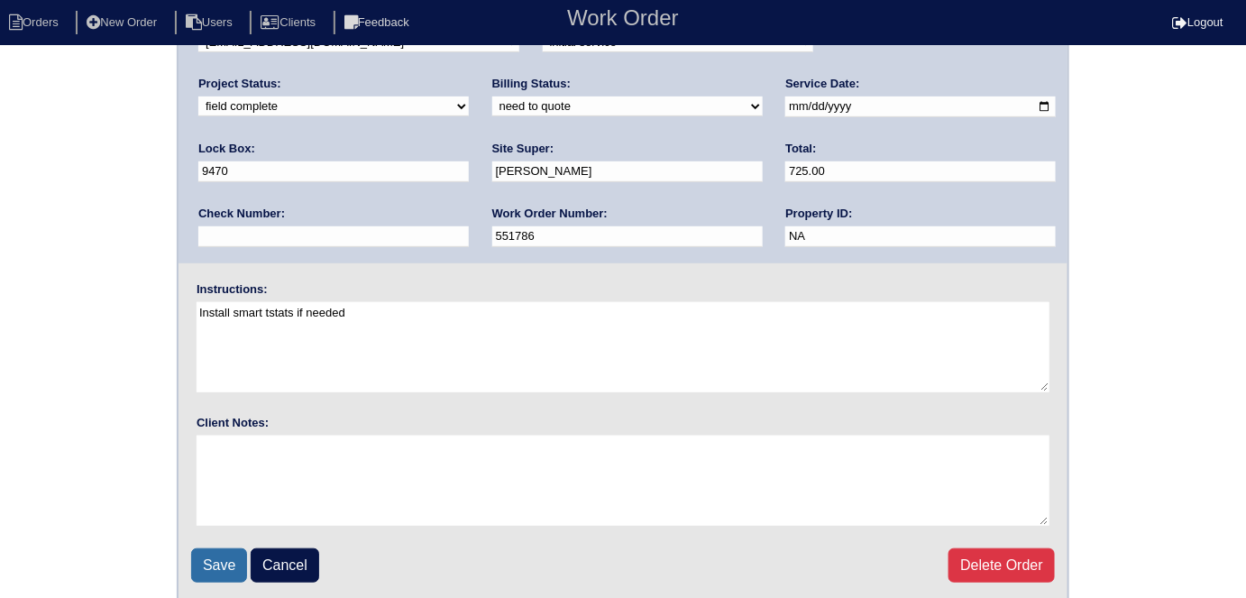
click at [233, 551] on input "Save" at bounding box center [219, 565] width 56 height 34
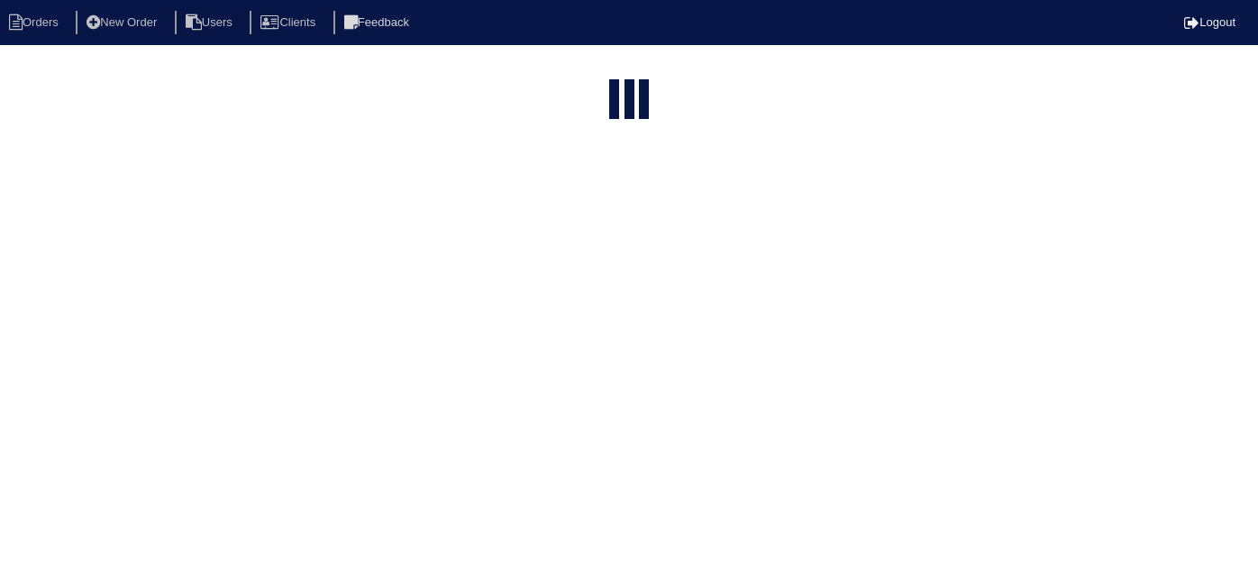
select select "15"
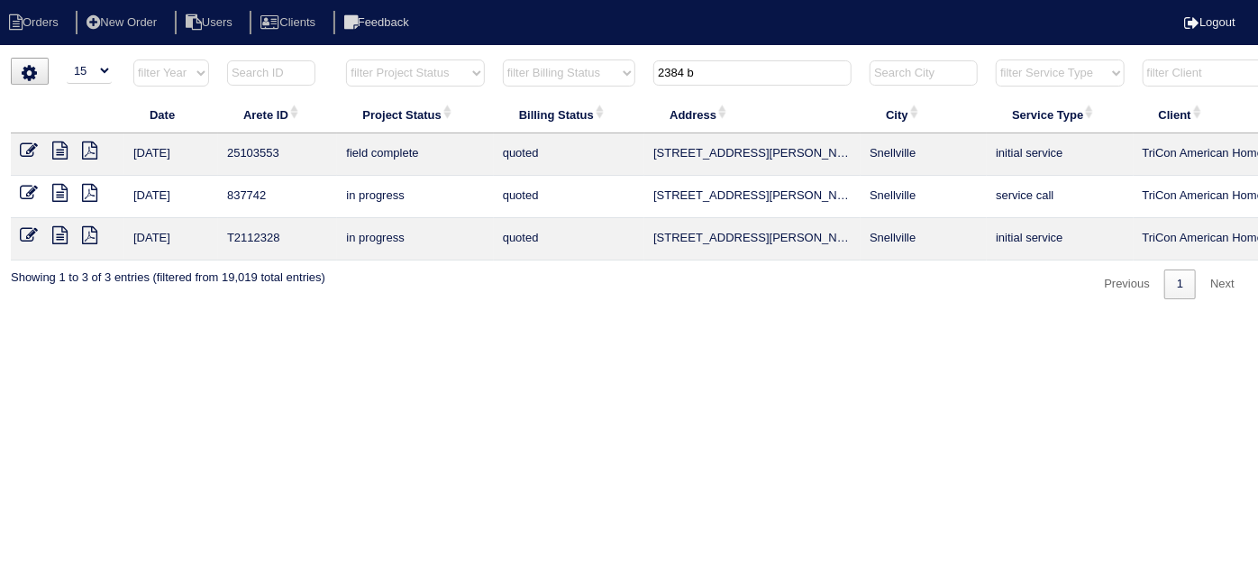
drag, startPoint x: 757, startPoint y: 81, endPoint x: 489, endPoint y: 41, distance: 270.6
click at [490, 58] on body "Orders New Order Users Clients Feedback Logout Orders New Order Users Clients M…" at bounding box center [629, 179] width 1258 height 242
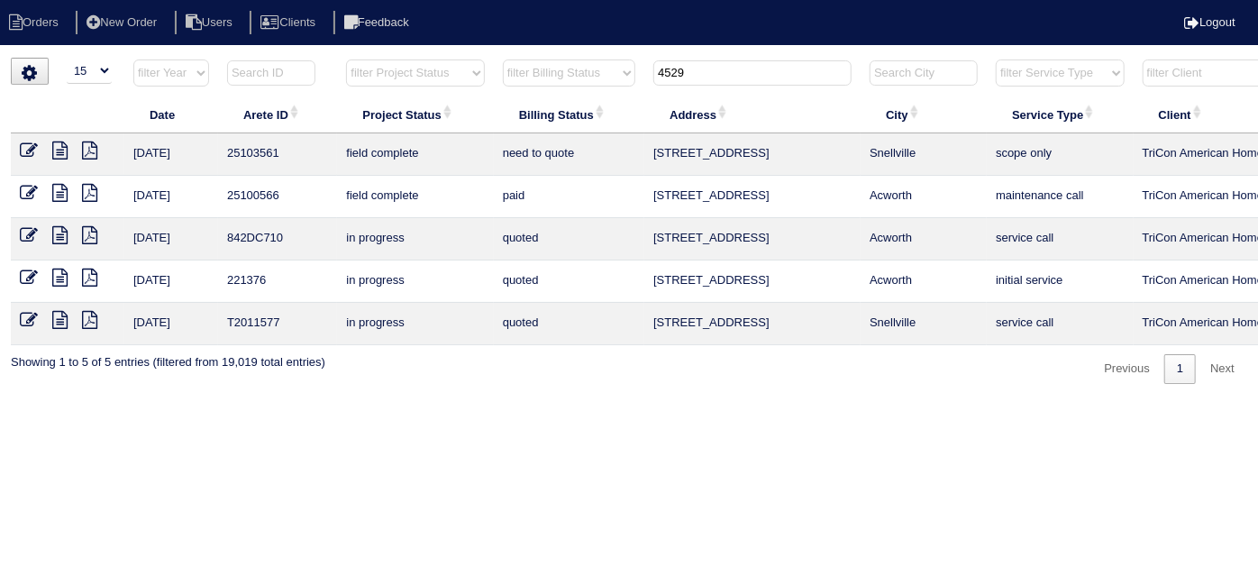
type input "4529"
click at [64, 144] on icon at bounding box center [59, 151] width 15 height 18
click at [31, 147] on icon at bounding box center [29, 151] width 18 height 18
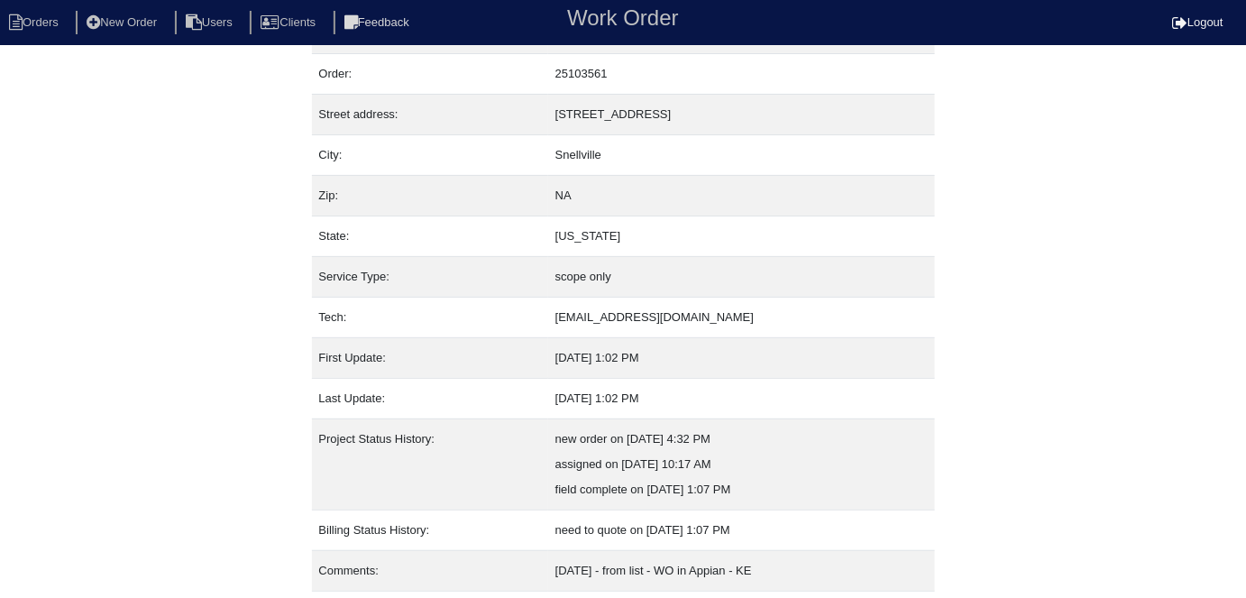
scroll to position [95, 0]
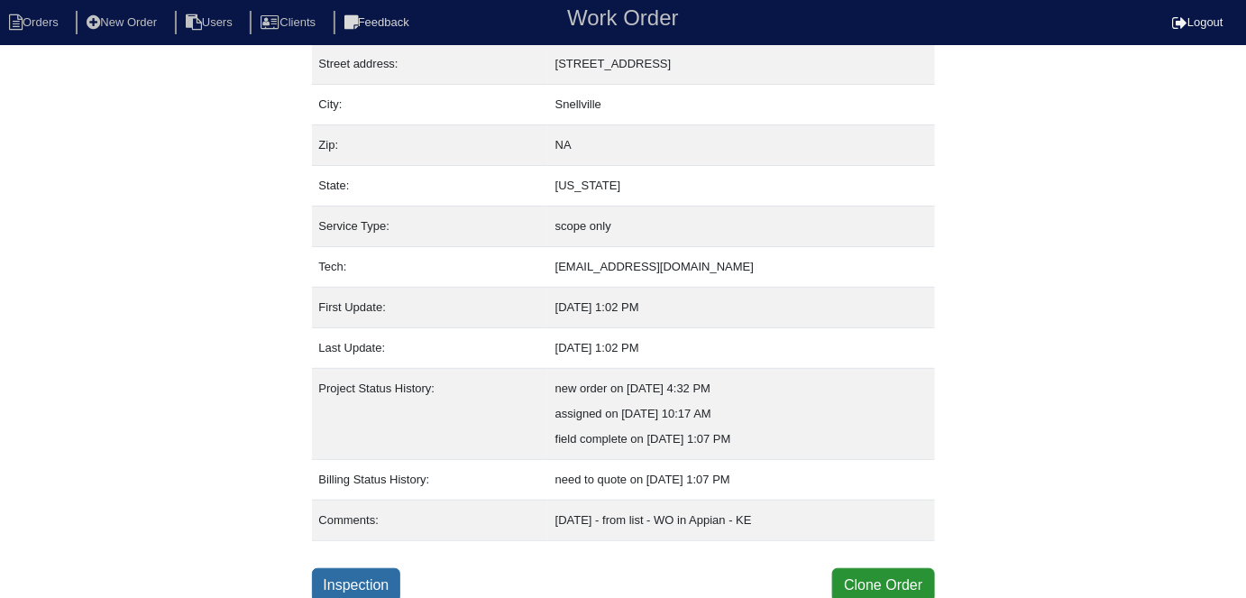
click at [328, 580] on link "Inspection" at bounding box center [356, 585] width 89 height 34
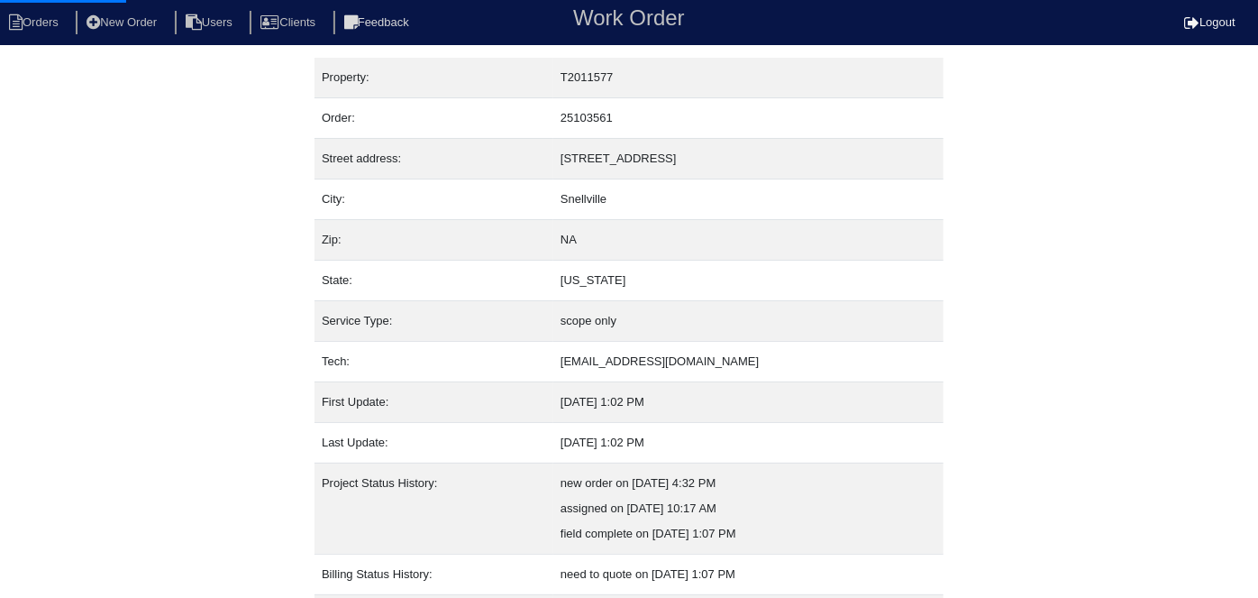
select select "0"
select select "Rheem"
select select "0"
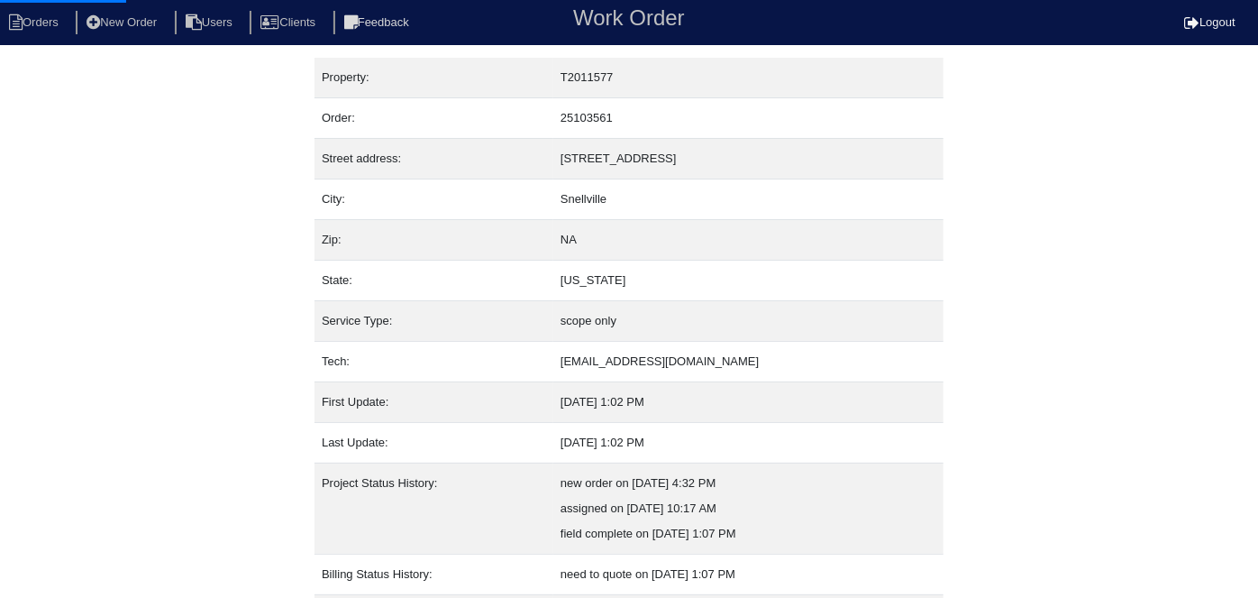
select select "0"
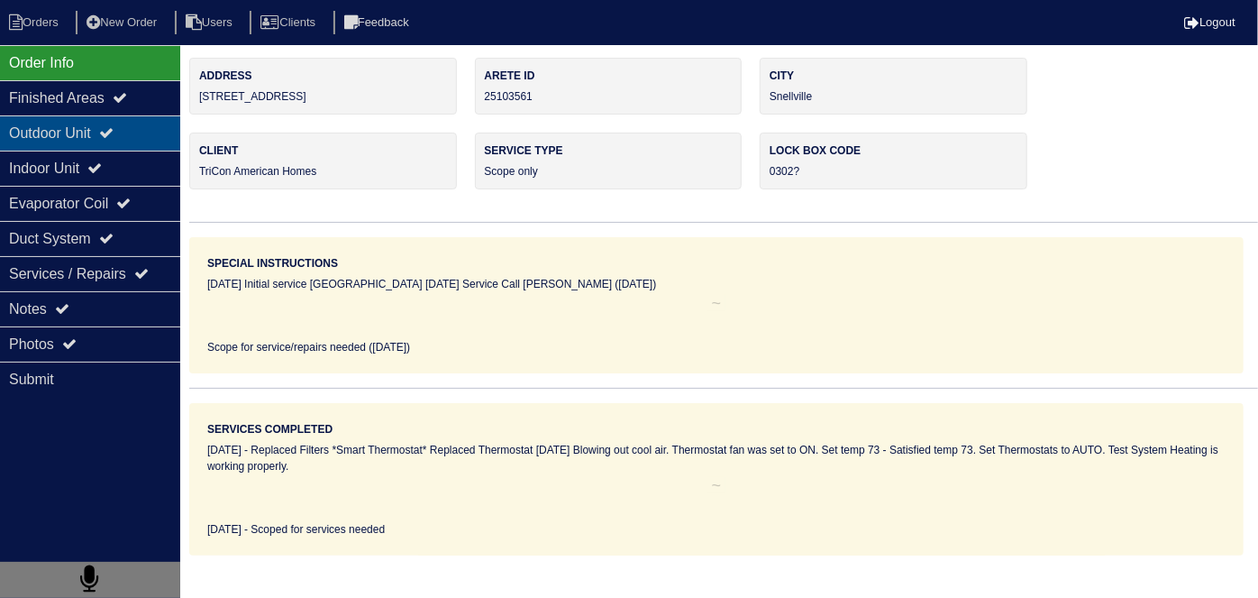
click at [31, 140] on div "Outdoor Unit" at bounding box center [90, 132] width 180 height 35
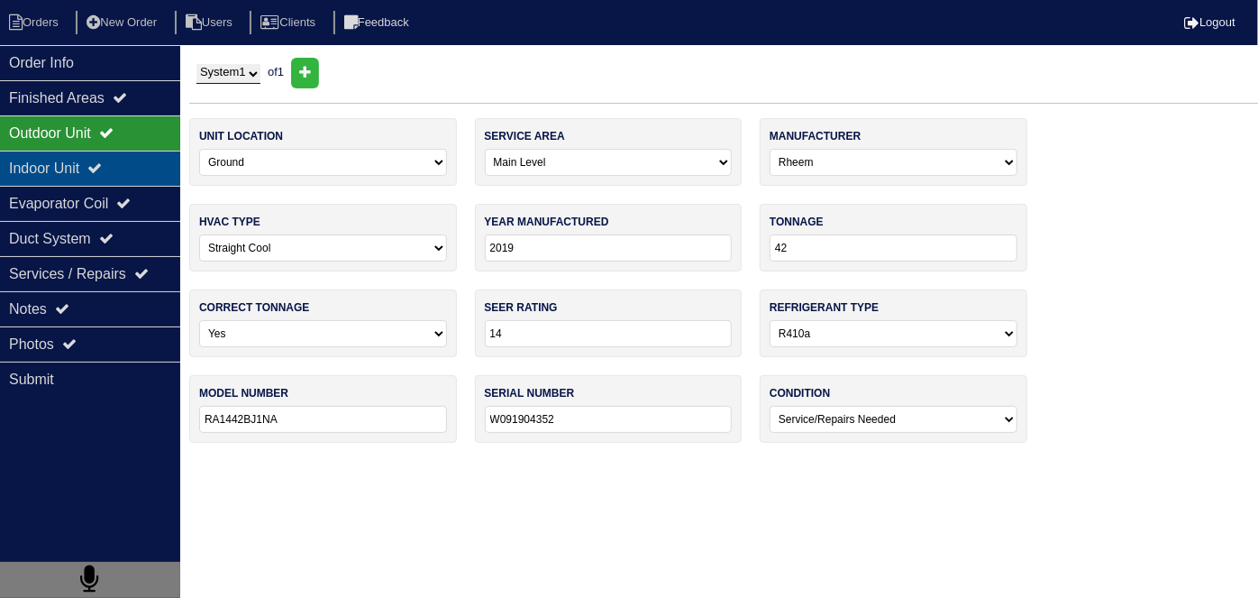
click at [35, 159] on div "Indoor Unit" at bounding box center [90, 168] width 180 height 35
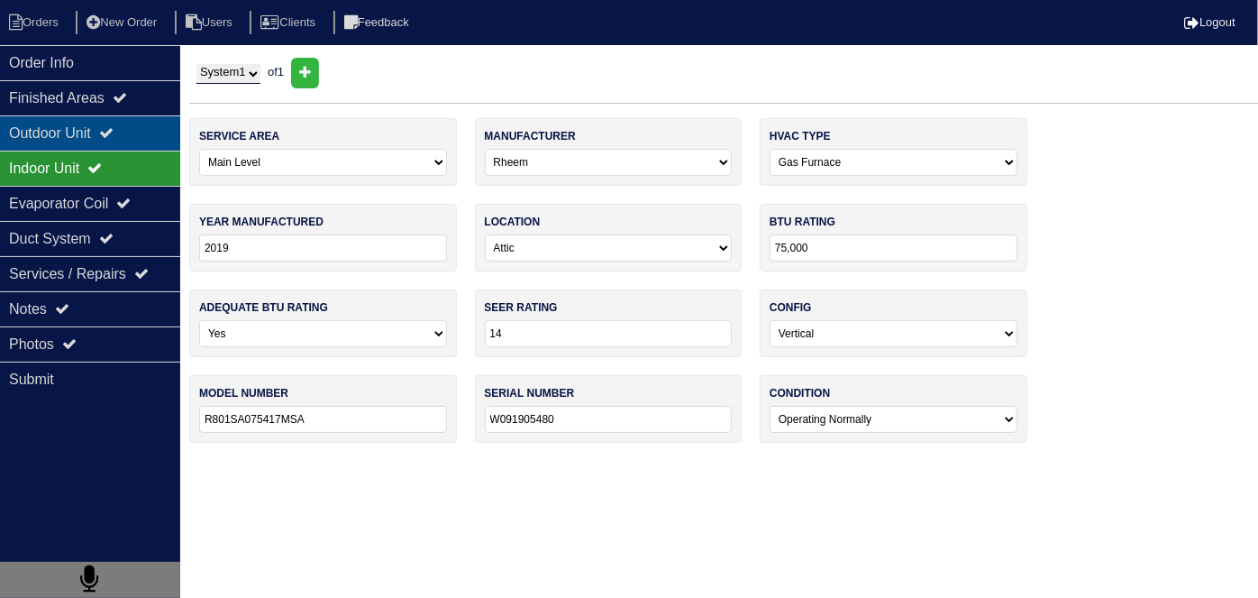
click at [31, 136] on div "Outdoor Unit" at bounding box center [90, 132] width 180 height 35
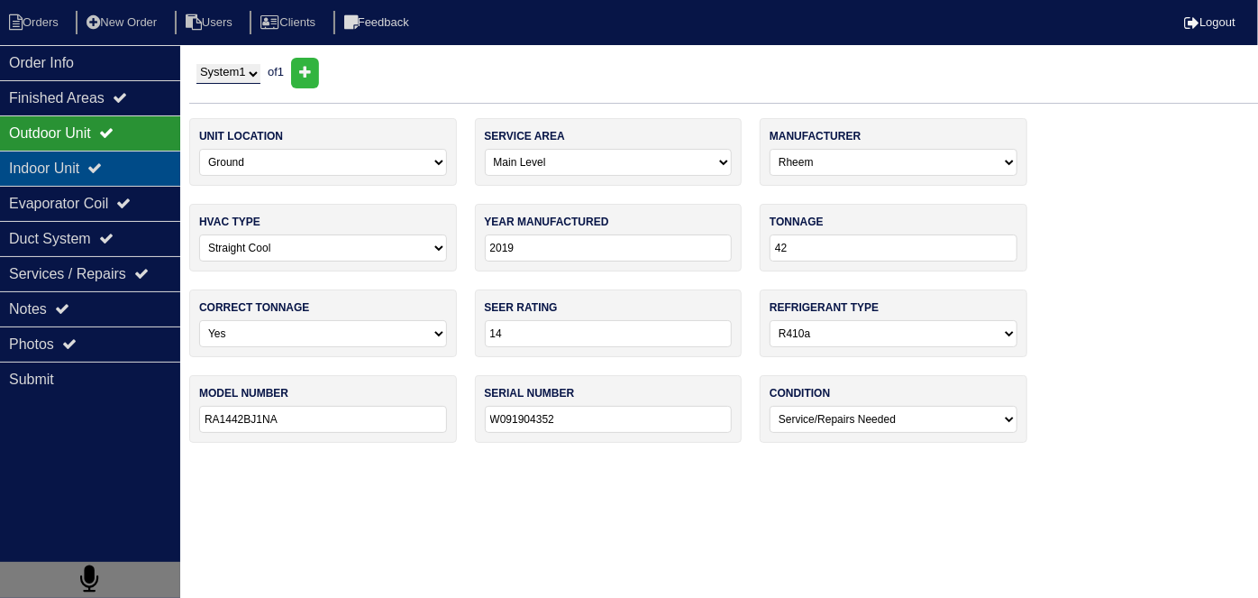
click at [67, 169] on div "Indoor Unit" at bounding box center [90, 168] width 180 height 35
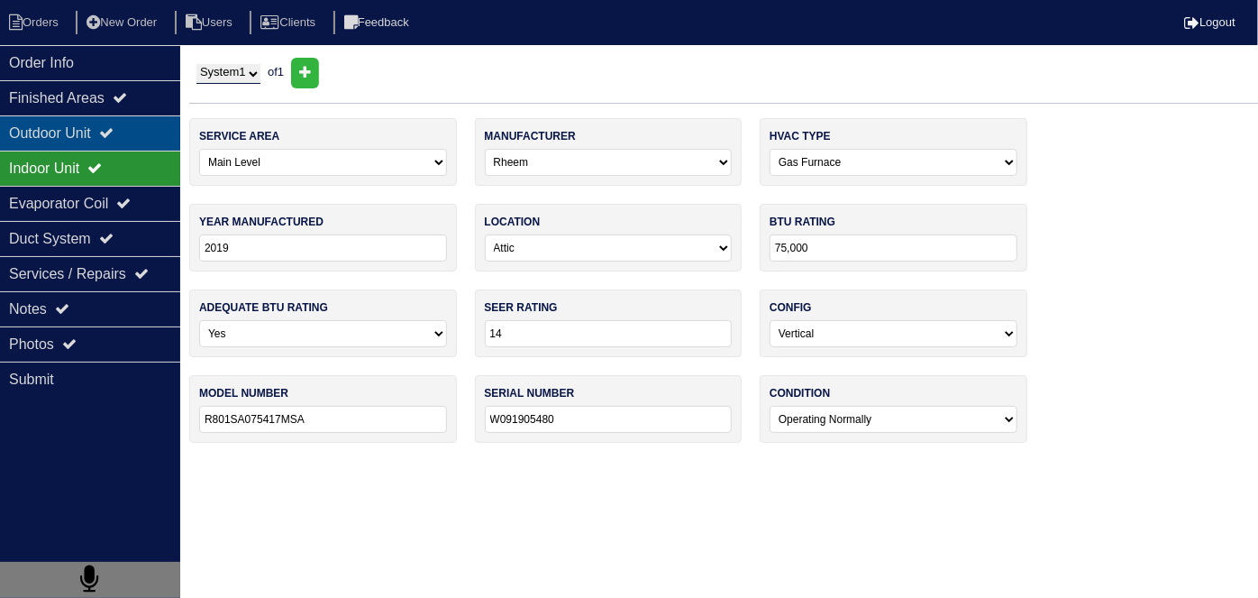
click at [58, 139] on div "Outdoor Unit" at bounding box center [90, 132] width 180 height 35
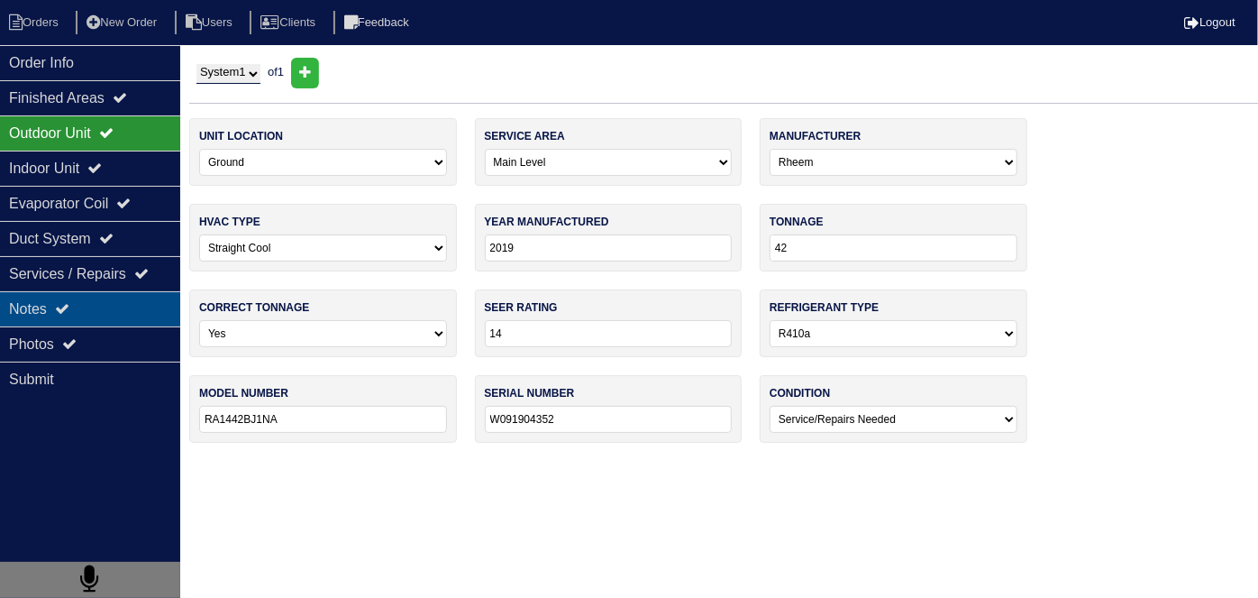
click at [87, 301] on div "Notes" at bounding box center [90, 308] width 180 height 35
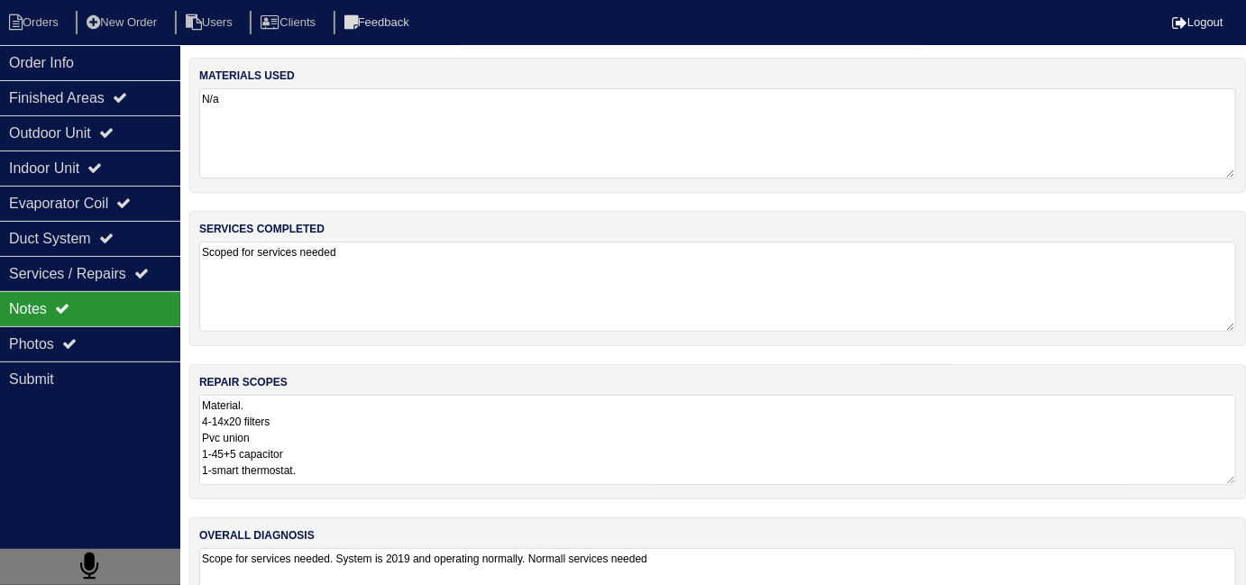
click at [388, 421] on textarea "Material. 4-14x20 filters Pvc union 1-45+5 capacitor 1-smart thermostat. Servic…" at bounding box center [717, 440] width 1037 height 90
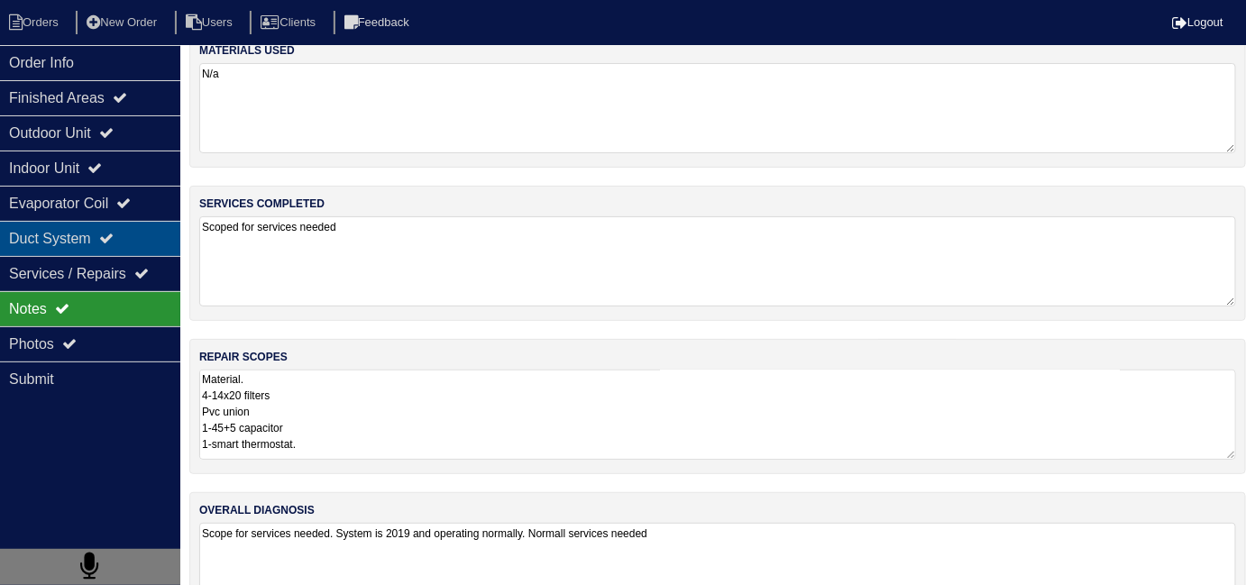
click at [91, 241] on div "Duct System" at bounding box center [90, 238] width 180 height 35
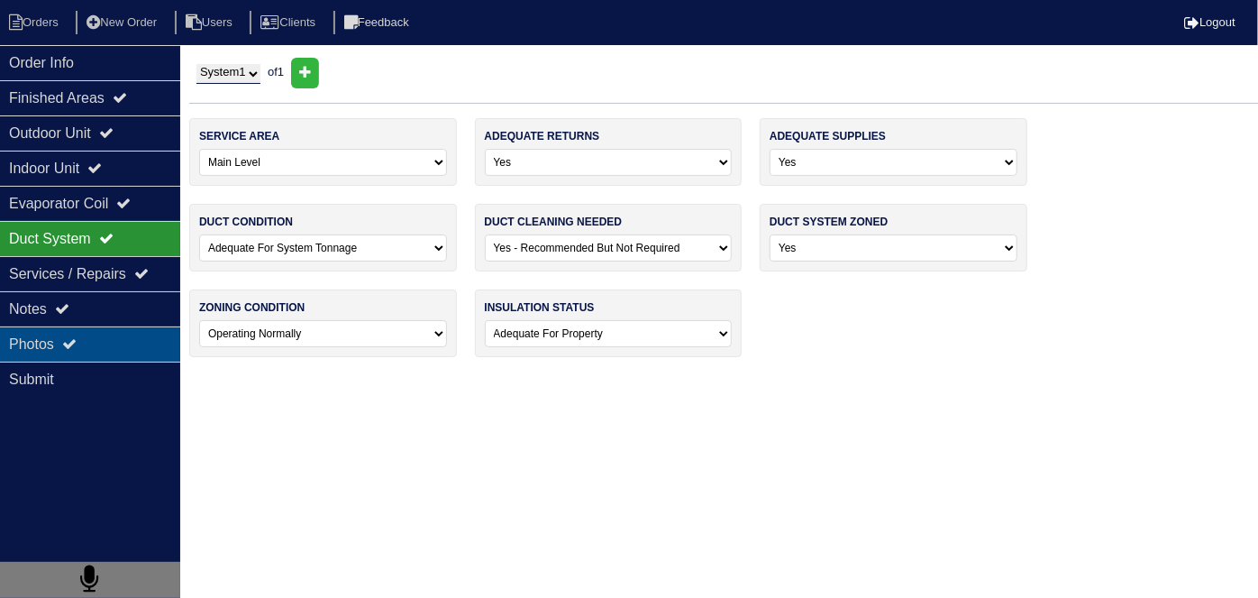
click at [73, 332] on div "Photos" at bounding box center [90, 343] width 180 height 35
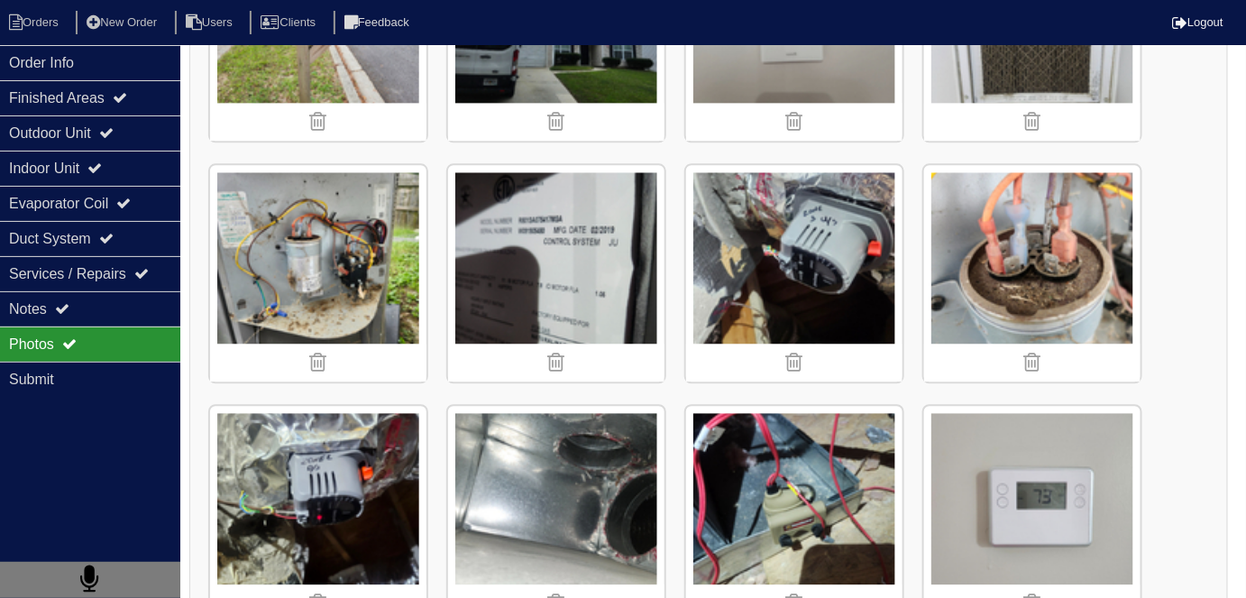
scroll to position [1425, 0]
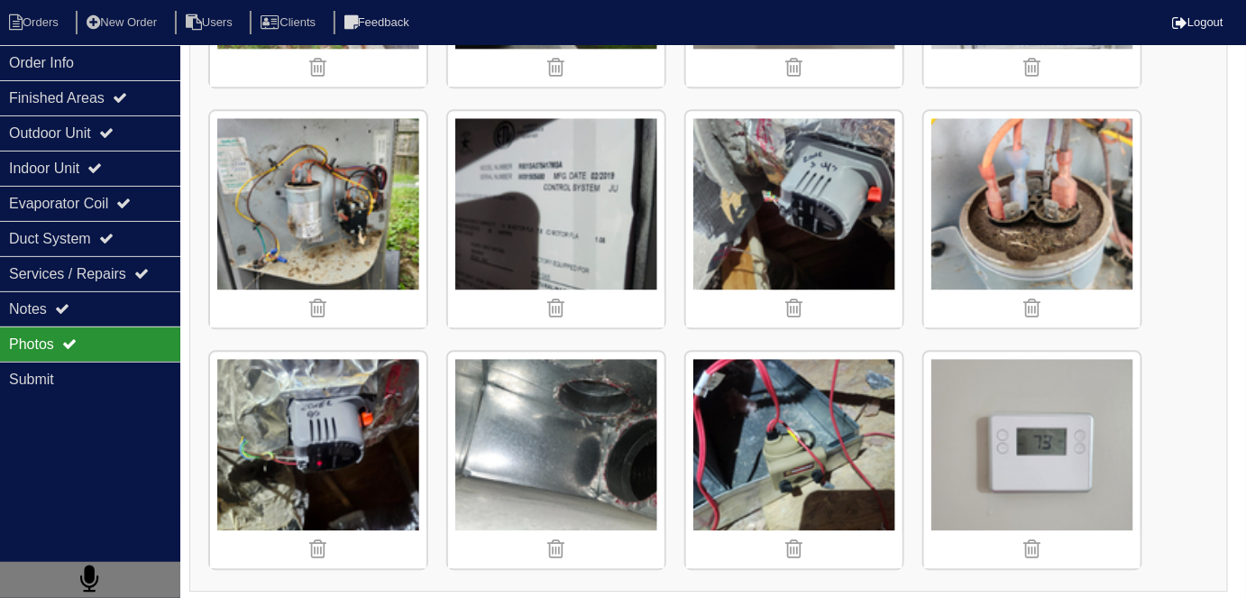
scroll to position [95, 0]
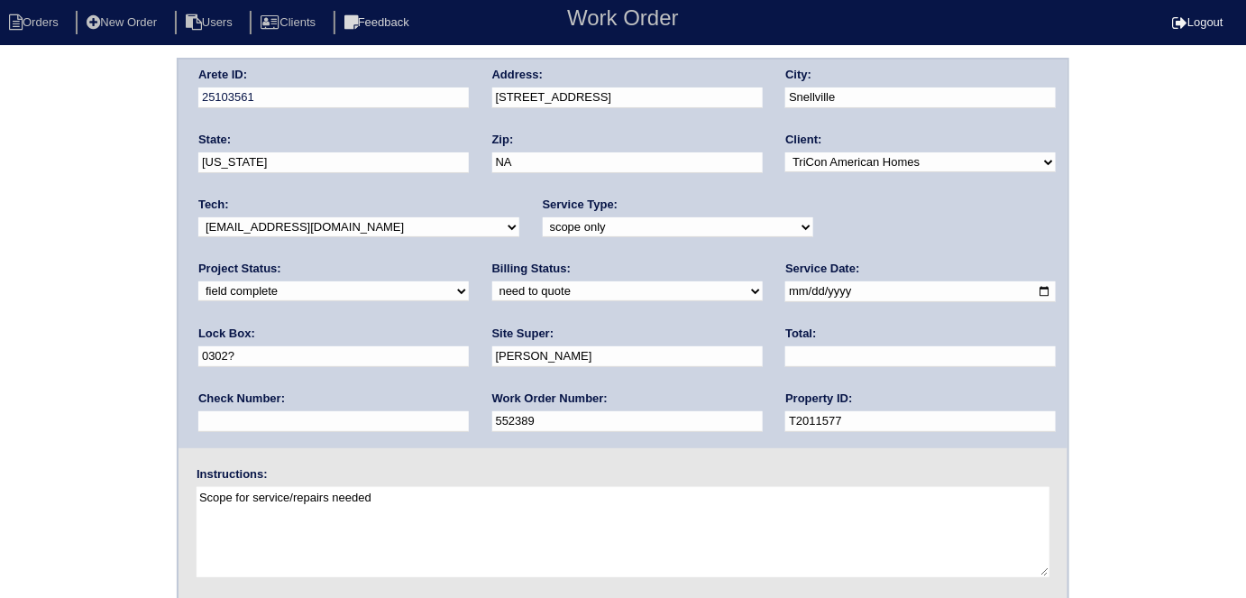
click at [492, 293] on select "need to quote quoted need to invoice invoiced paid warranty purchase order need…" at bounding box center [627, 291] width 270 height 20
click at [492, 281] on select "need to quote quoted need to invoice invoiced paid warranty purchase order need…" at bounding box center [627, 291] width 270 height 20
click at [492, 292] on select "need to quote quoted need to invoice invoiced paid warranty purchase order need…" at bounding box center [627, 291] width 270 height 20
select select "quoted"
click at [492, 281] on select "need to quote quoted need to invoice invoiced paid warranty purchase order need…" at bounding box center [627, 291] width 270 height 20
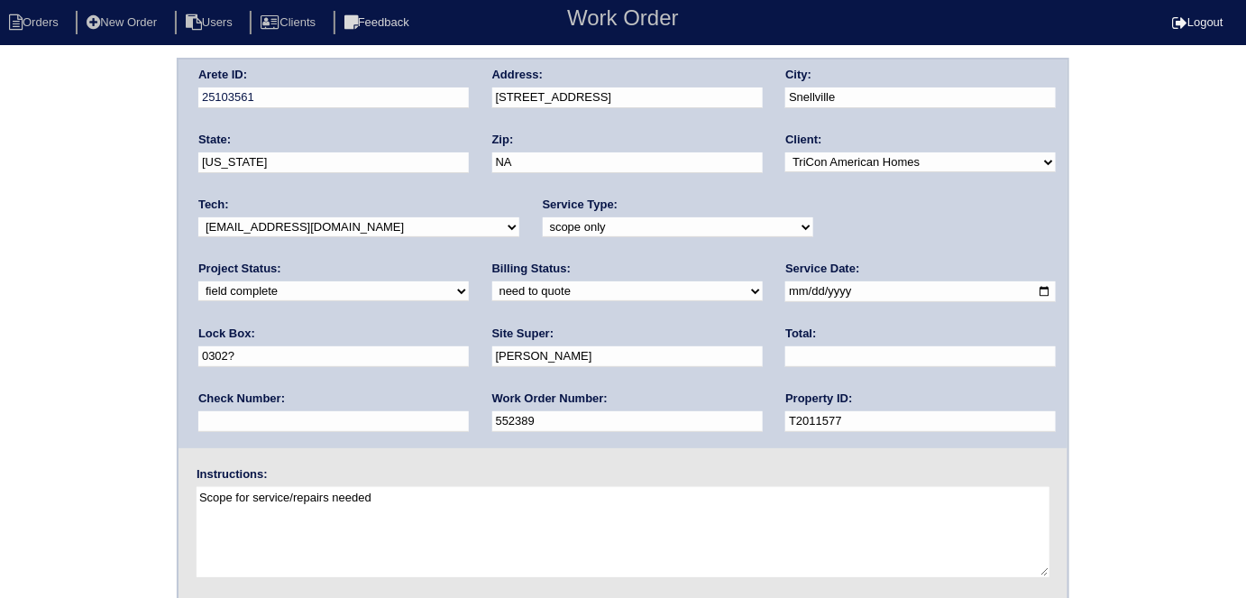
click at [785, 346] on input "text" at bounding box center [920, 356] width 270 height 21
type input "600.00"
click at [463, 99] on div "Arete ID: 25103561 Address: 4529 Persian Court City: Snellville State: Georgia …" at bounding box center [622, 253] width 889 height 388
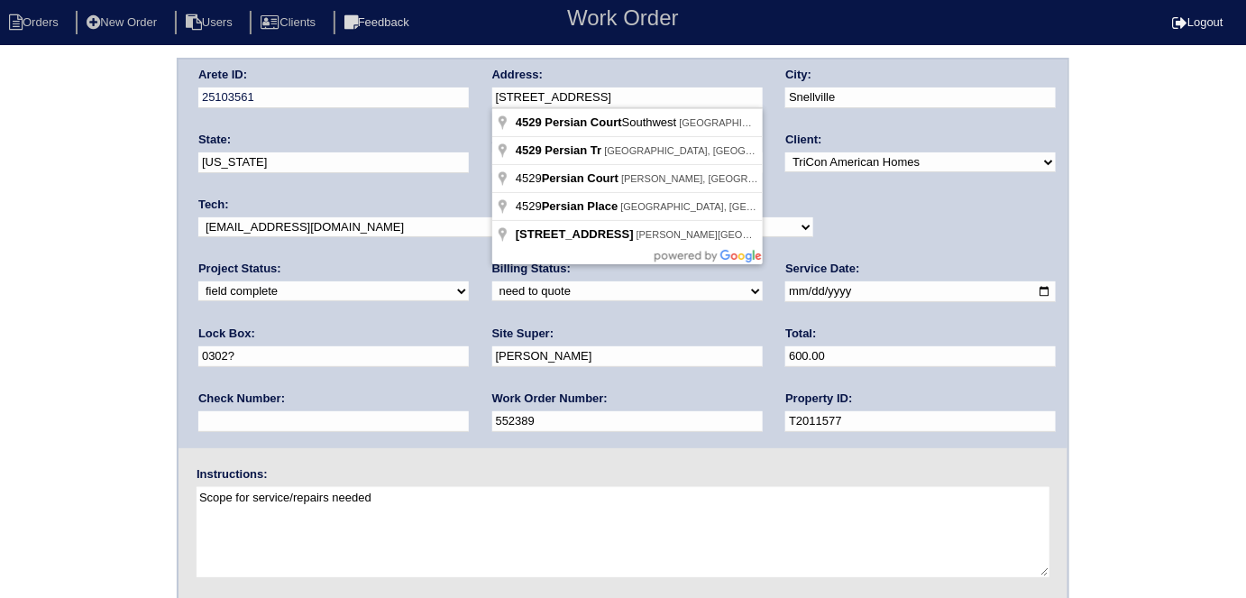
click at [68, 421] on div "Arete ID: 25103561 Address: 4529 Persian Court City: Snellville State: Georgia …" at bounding box center [623, 422] width 1246 height 729
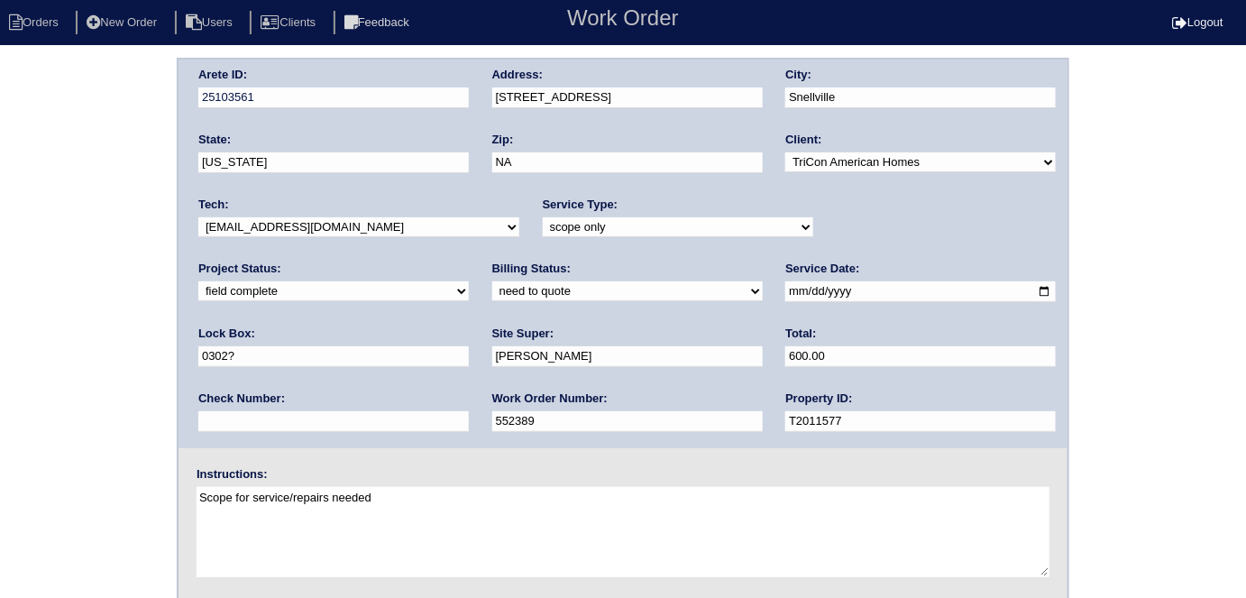
click at [7, 197] on div "Arete ID: 25103561 Address: 4529 Persian Court City: Snellville State: Georgia …" at bounding box center [623, 422] width 1246 height 729
click at [103, 407] on div "Arete ID: 25103561 Address: 4529 Persian Court City: Snellville State: Georgia …" at bounding box center [623, 422] width 1246 height 729
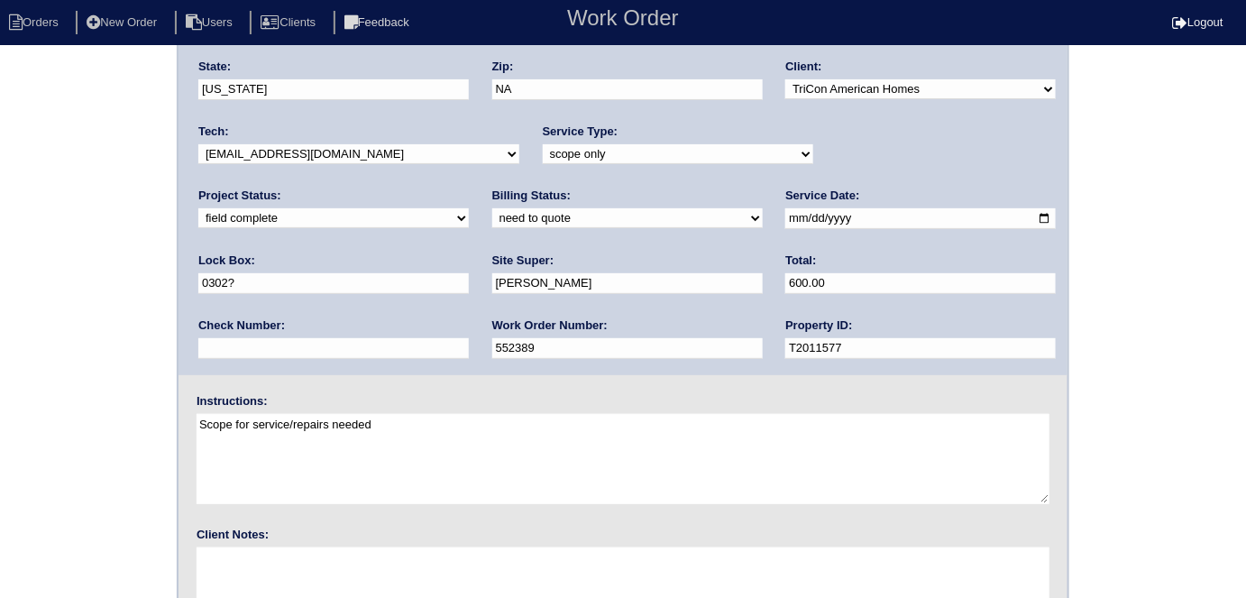
scroll to position [185, 0]
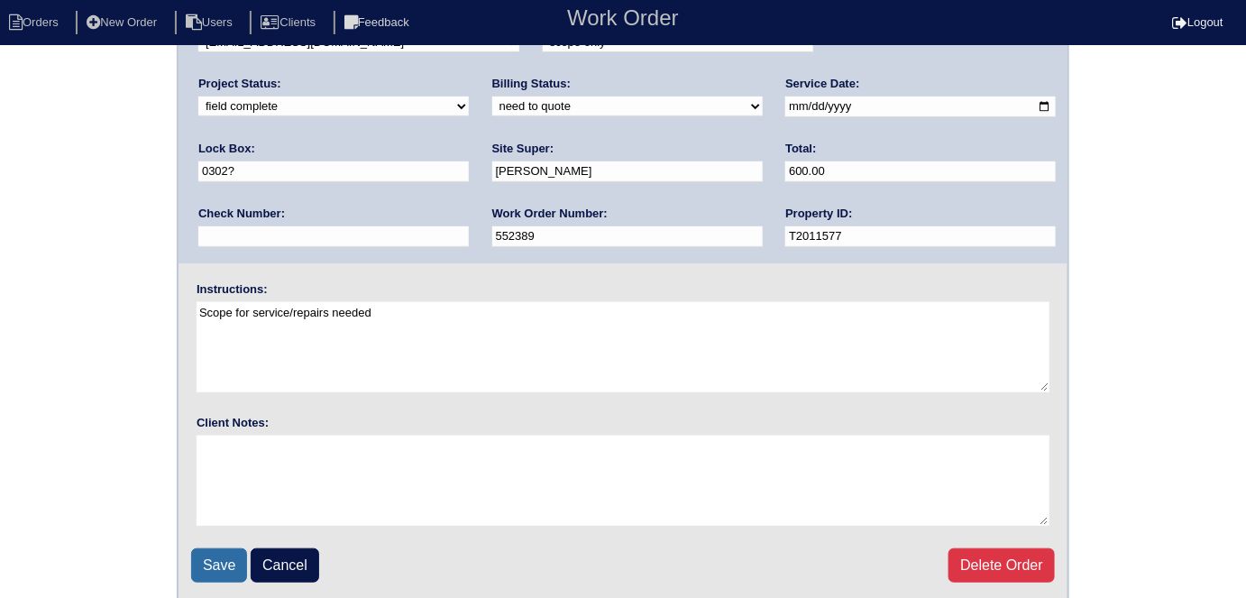
click at [209, 565] on input "Save" at bounding box center [219, 565] width 56 height 34
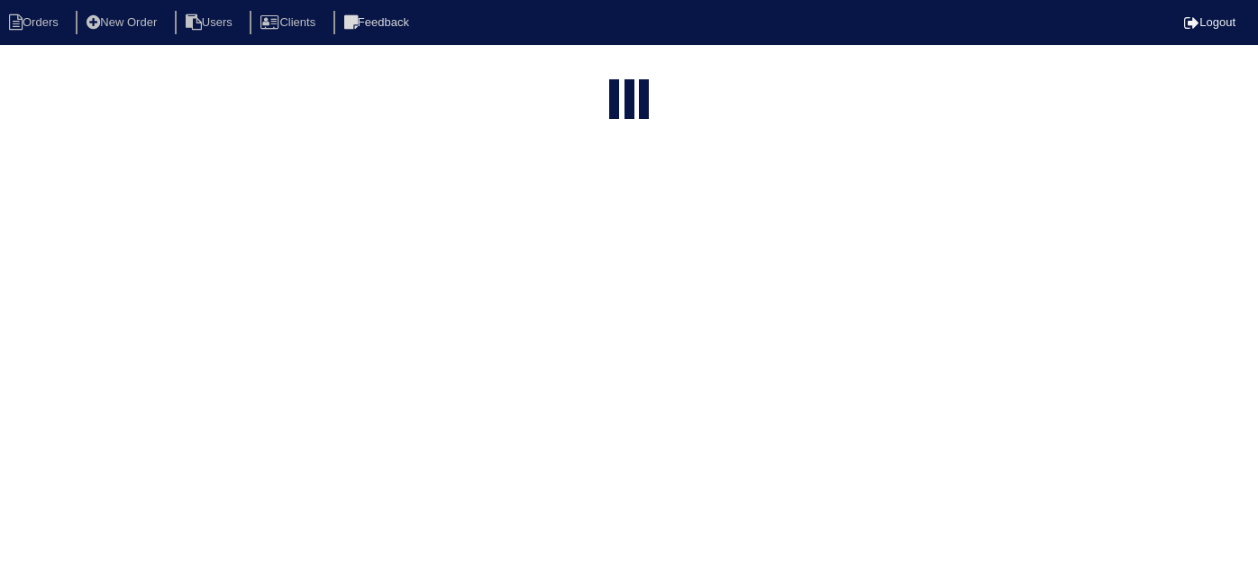
select select "15"
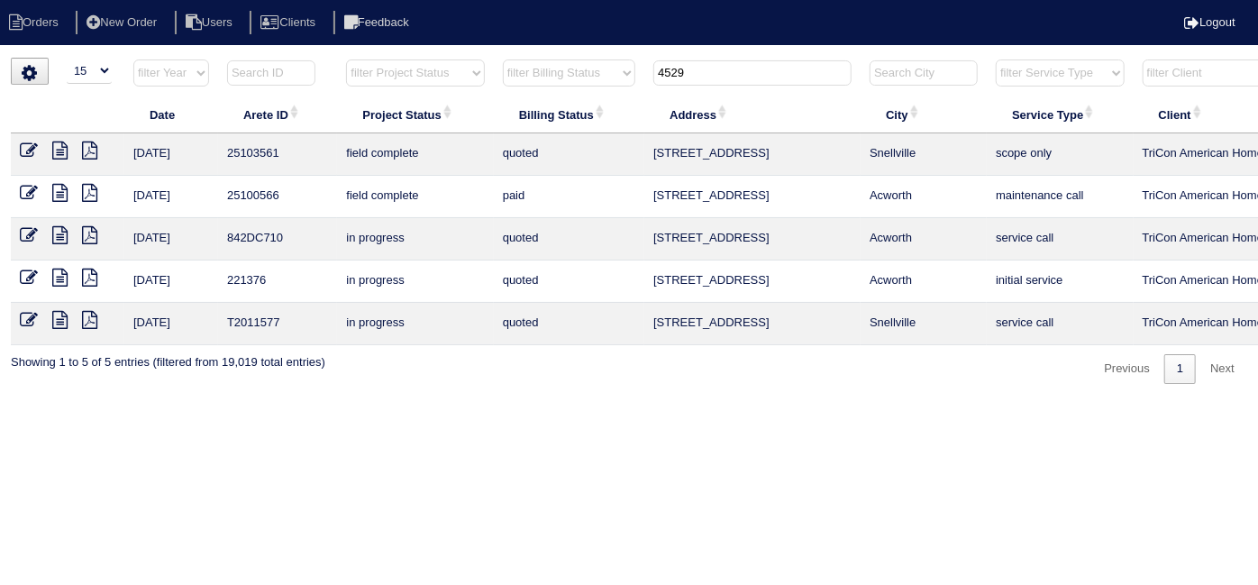
drag, startPoint x: 716, startPoint y: 70, endPoint x: 486, endPoint y: -14, distance: 245.0
click at [486, 0] on html "Orders New Order Users Clients Feedback Logout Orders New Order Users Clients M…" at bounding box center [629, 201] width 1258 height 402
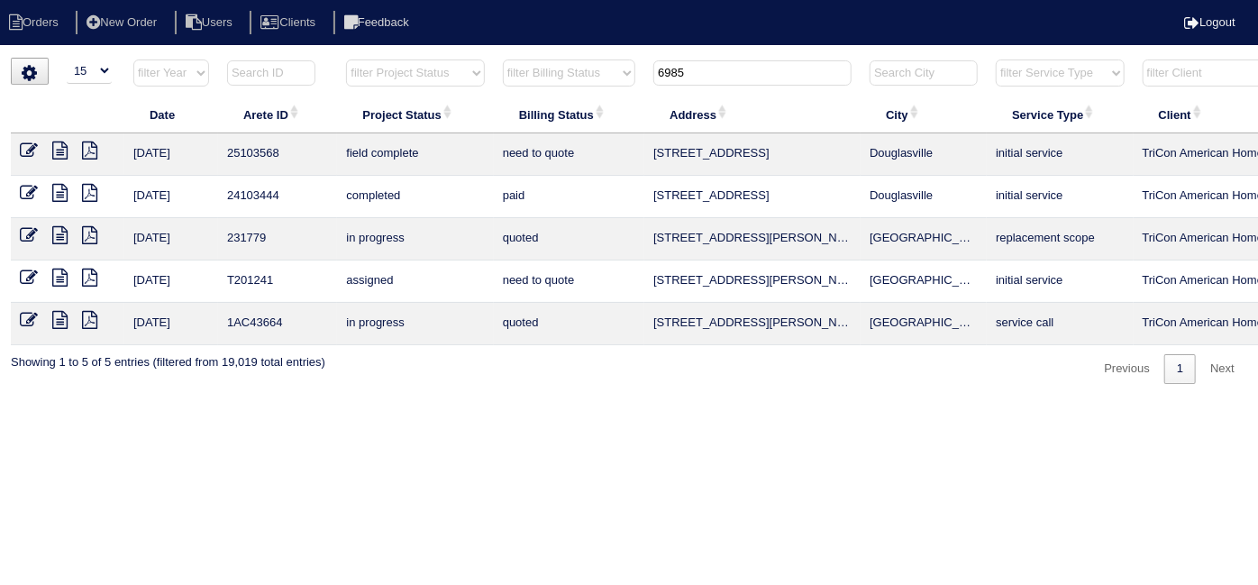
type input "6985"
click at [59, 150] on icon at bounding box center [59, 151] width 15 height 18
click at [28, 146] on icon at bounding box center [29, 151] width 18 height 18
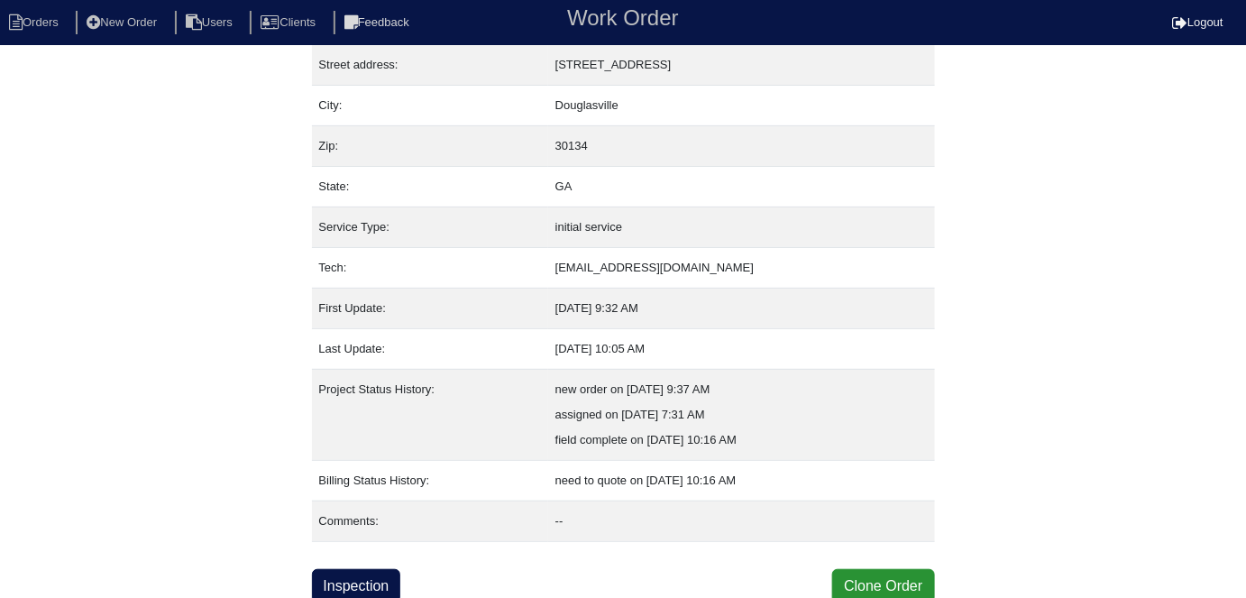
scroll to position [95, 0]
click at [346, 582] on link "Inspection" at bounding box center [356, 585] width 89 height 34
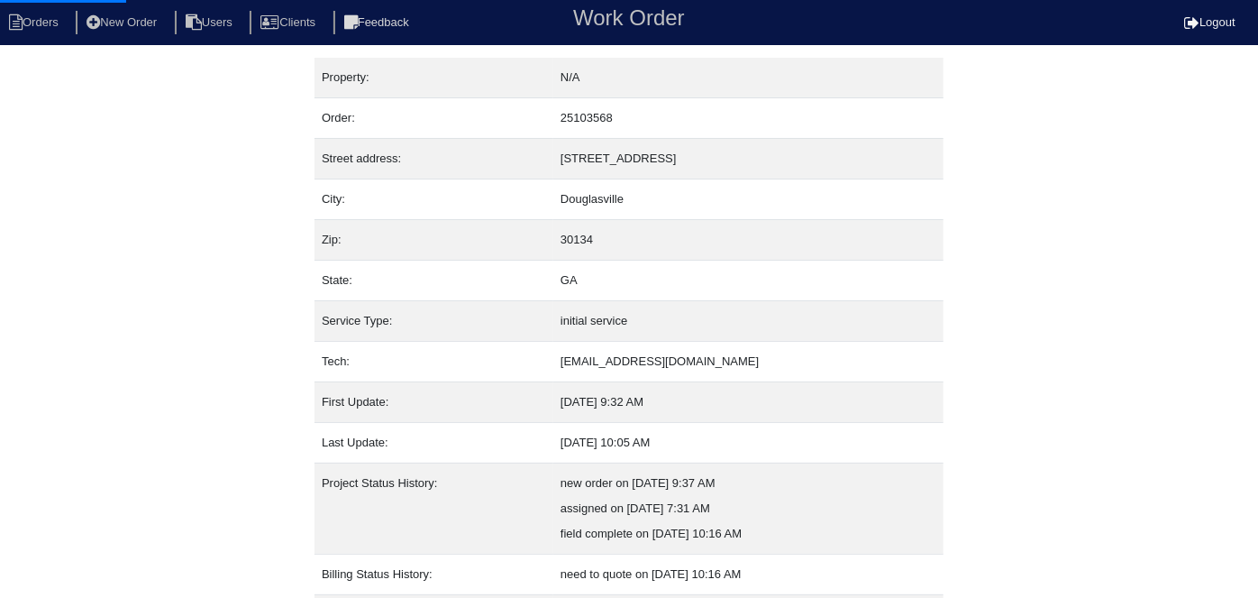
select select "0"
select select "[PERSON_NAME]"
select select "0"
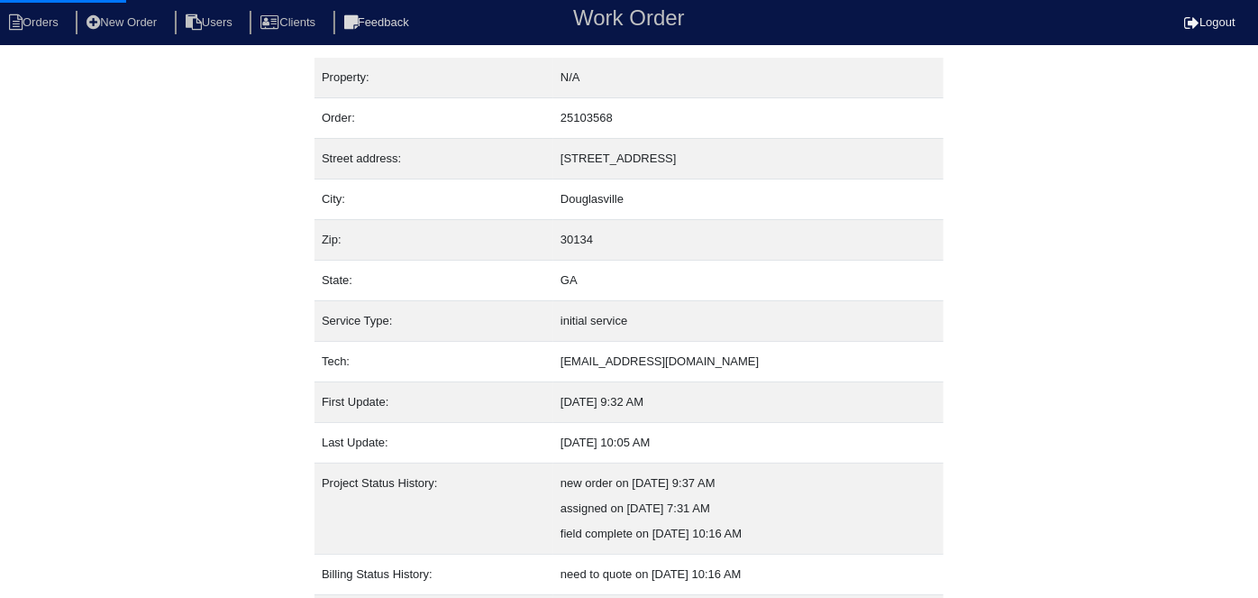
select select "1"
select select "0"
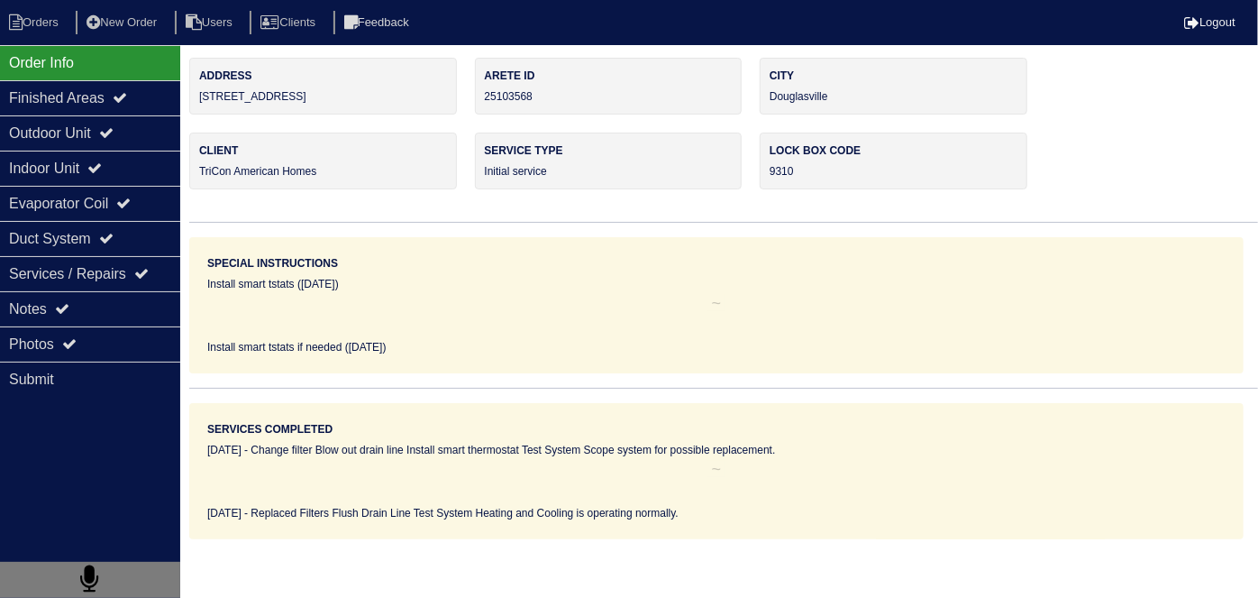
click at [87, 146] on div "Outdoor Unit" at bounding box center [90, 132] width 180 height 35
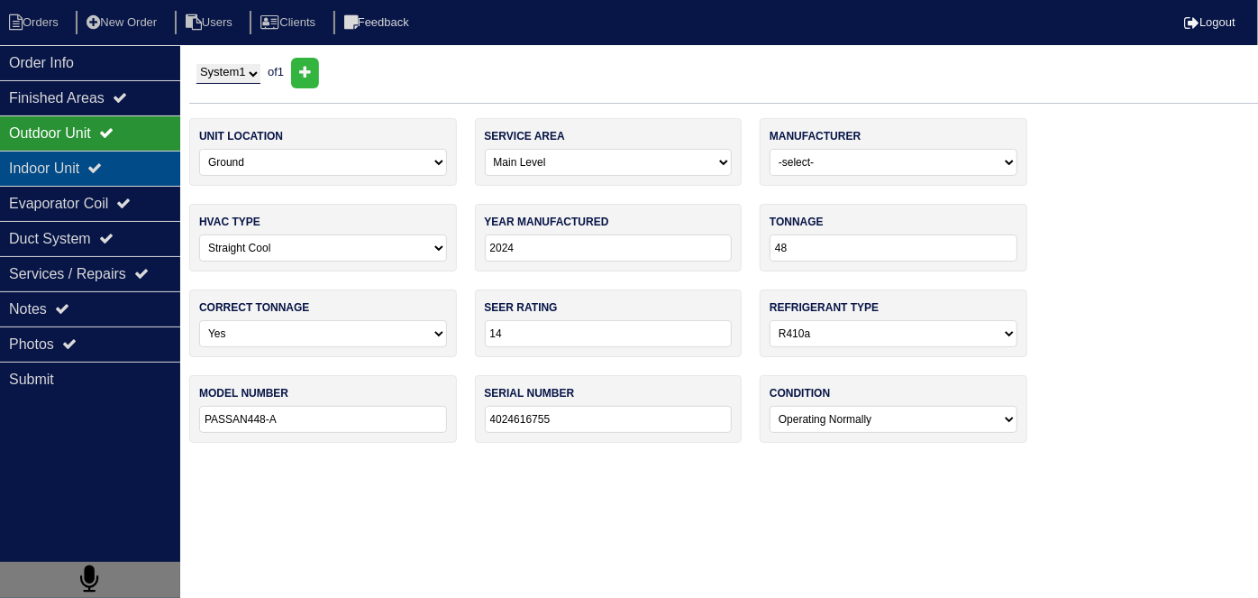
click at [81, 156] on div "Indoor Unit" at bounding box center [90, 168] width 180 height 35
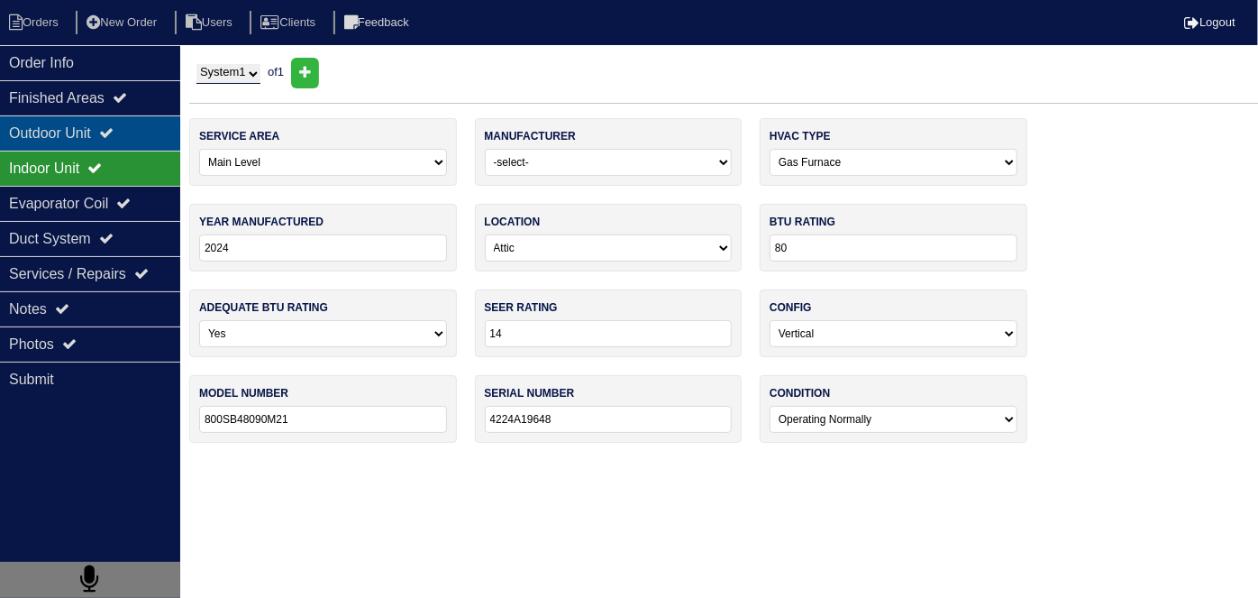
click at [77, 140] on div "Outdoor Unit" at bounding box center [90, 132] width 180 height 35
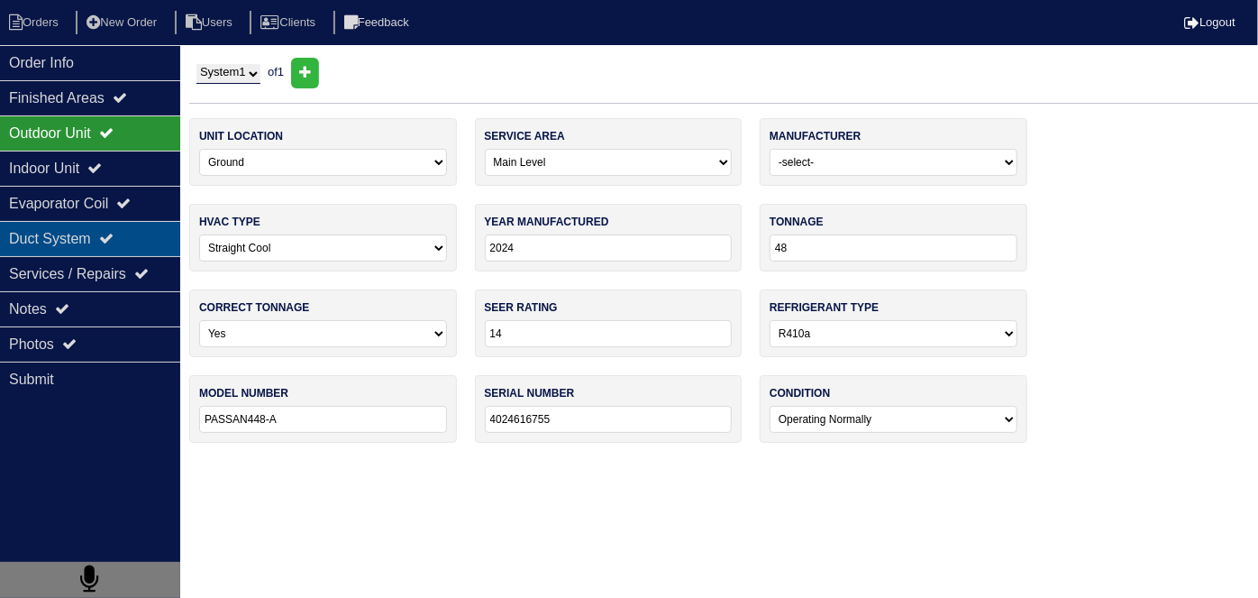
click at [139, 227] on div "Duct System" at bounding box center [90, 238] width 180 height 35
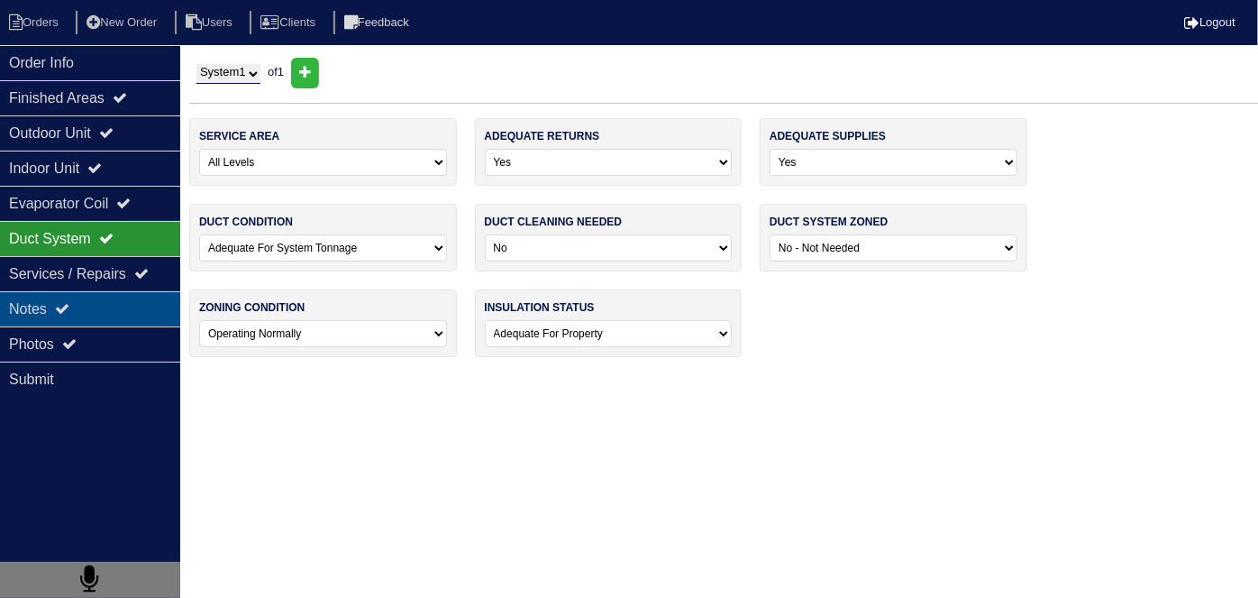
click at [59, 313] on icon at bounding box center [62, 308] width 14 height 14
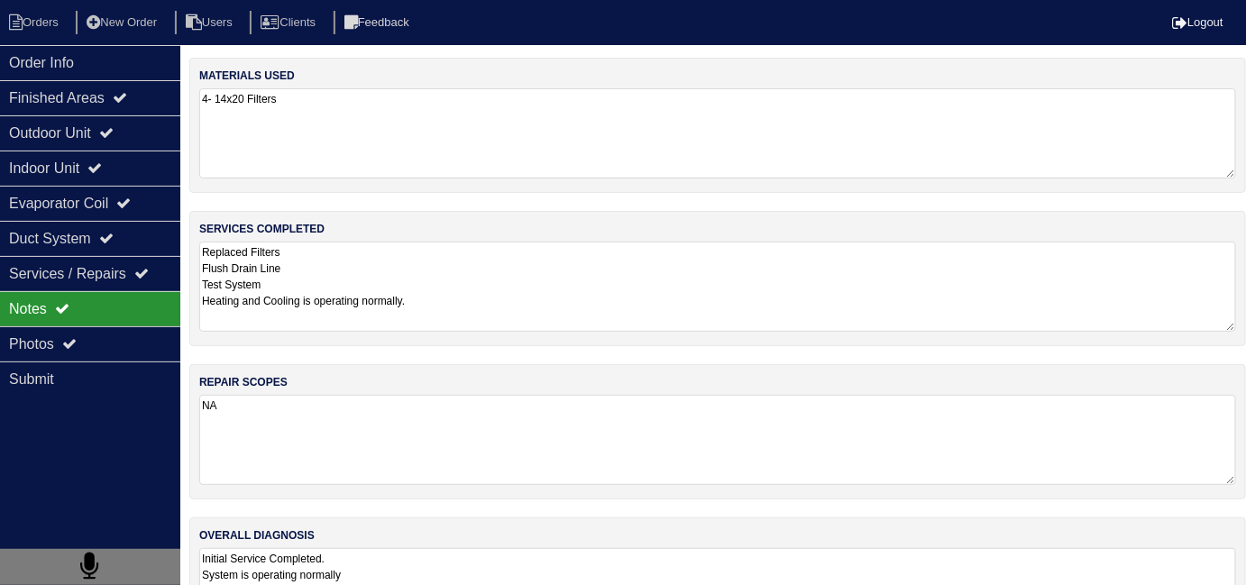
click at [408, 298] on textarea "Replaced Filters Flush Drain Line Test System Heating and Cooling is operating …" at bounding box center [717, 287] width 1037 height 90
click at [96, 247] on div "Duct System" at bounding box center [90, 238] width 180 height 35
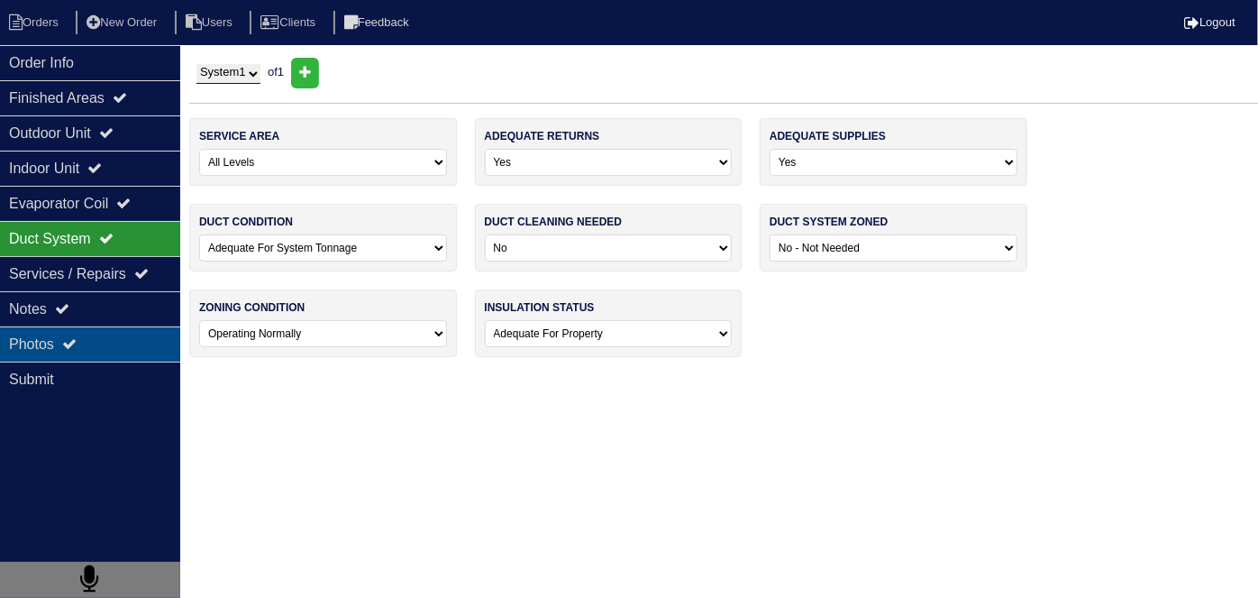
click at [96, 326] on div "Photos" at bounding box center [90, 343] width 180 height 35
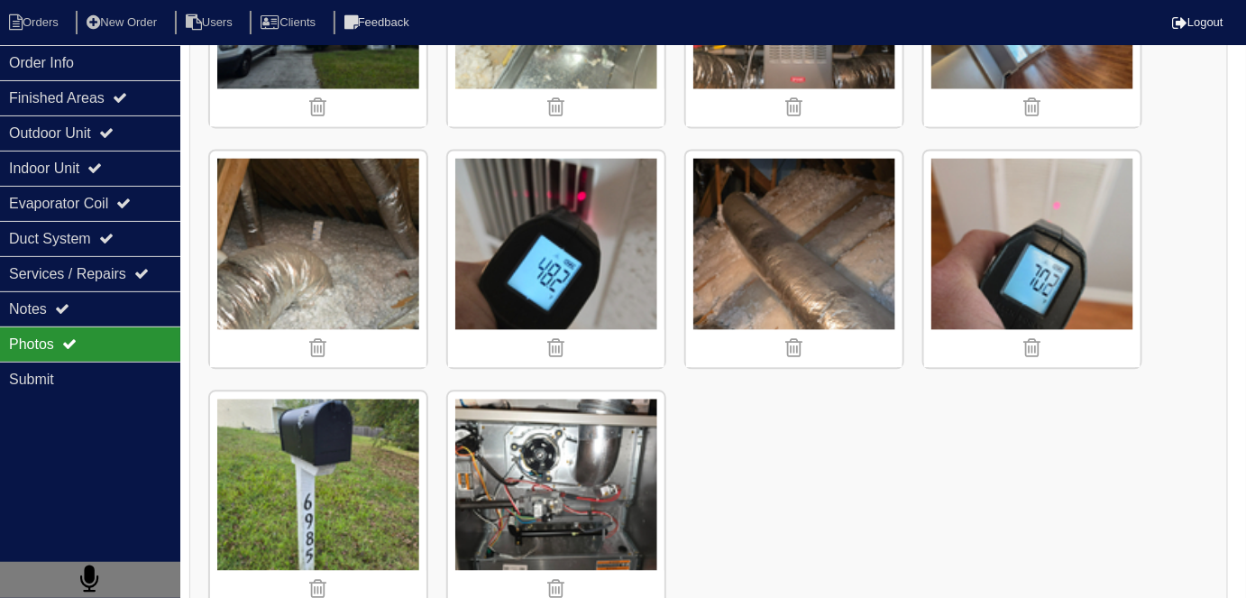
scroll to position [1185, 0]
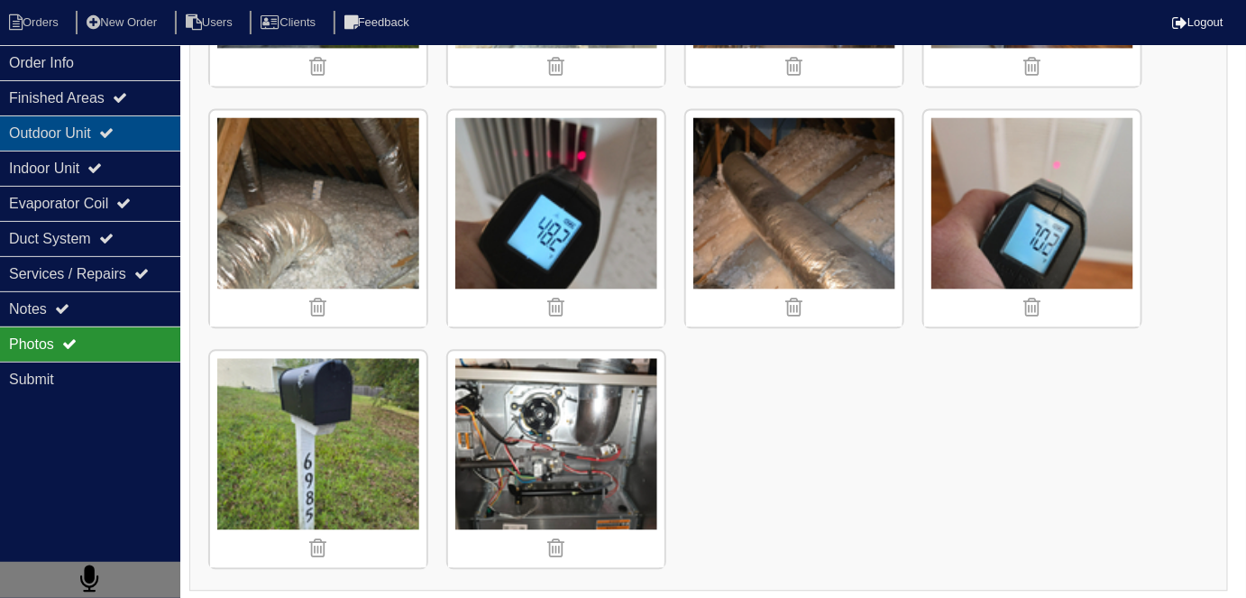
click at [45, 130] on div "Outdoor Unit" at bounding box center [90, 132] width 180 height 35
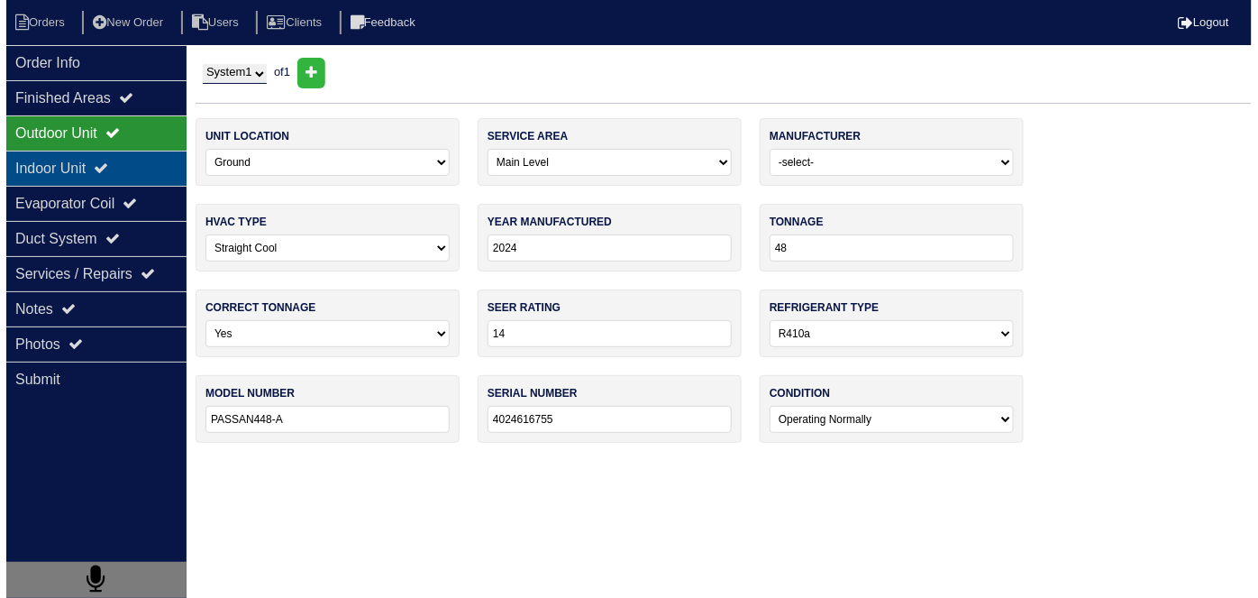
scroll to position [0, 0]
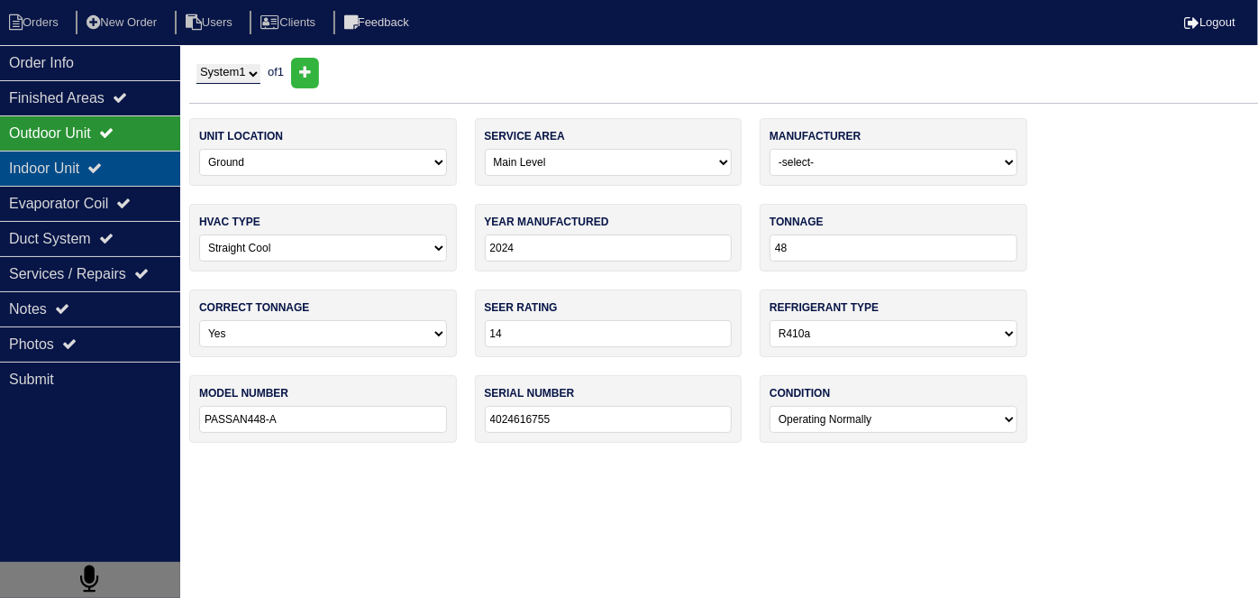
click at [45, 165] on div "Indoor Unit" at bounding box center [90, 168] width 180 height 35
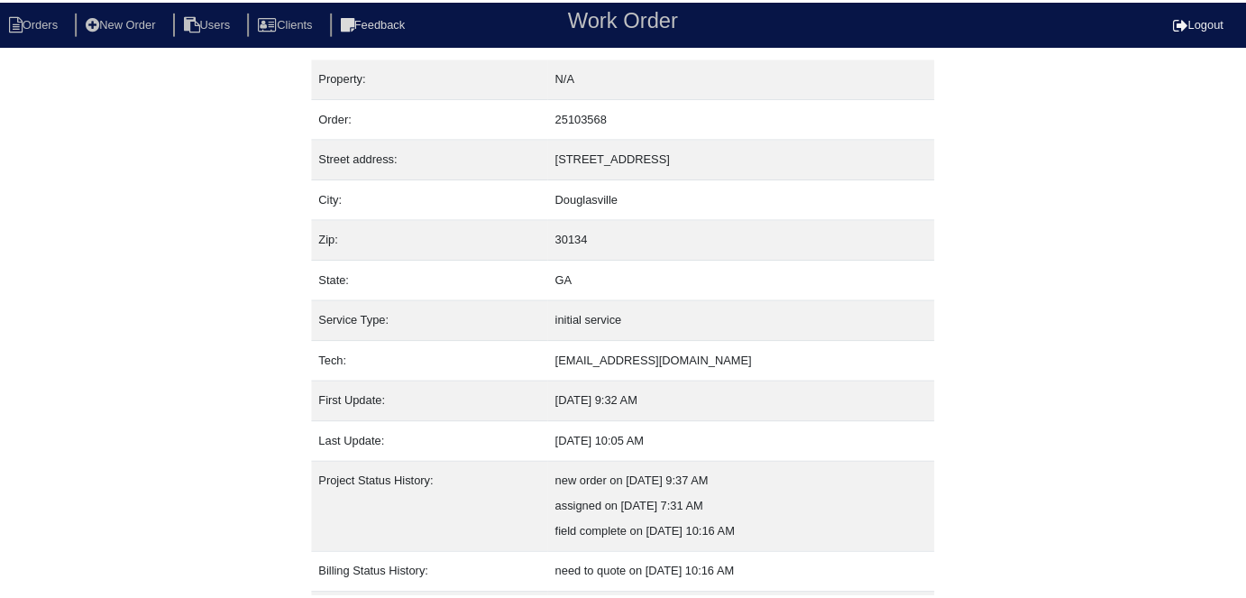
scroll to position [95, 0]
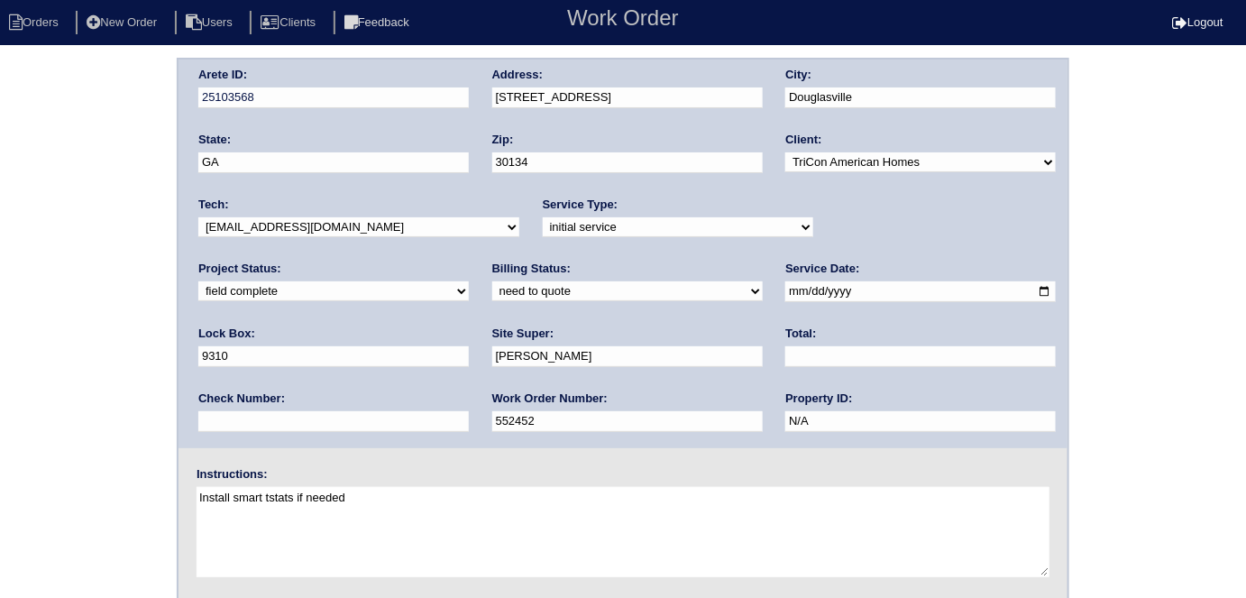
click at [785, 357] on input "text" at bounding box center [920, 356] width 270 height 21
type input "325.00"
click at [59, 297] on div "Arete ID: 25103568 Address: 6985 Borowood Ln City: Douglasville State: GA Zip: …" at bounding box center [623, 422] width 1246 height 729
click at [492, 290] on select "need to quote quoted need to invoice invoiced paid warranty purchase order need…" at bounding box center [627, 291] width 270 height 20
select select "quoted"
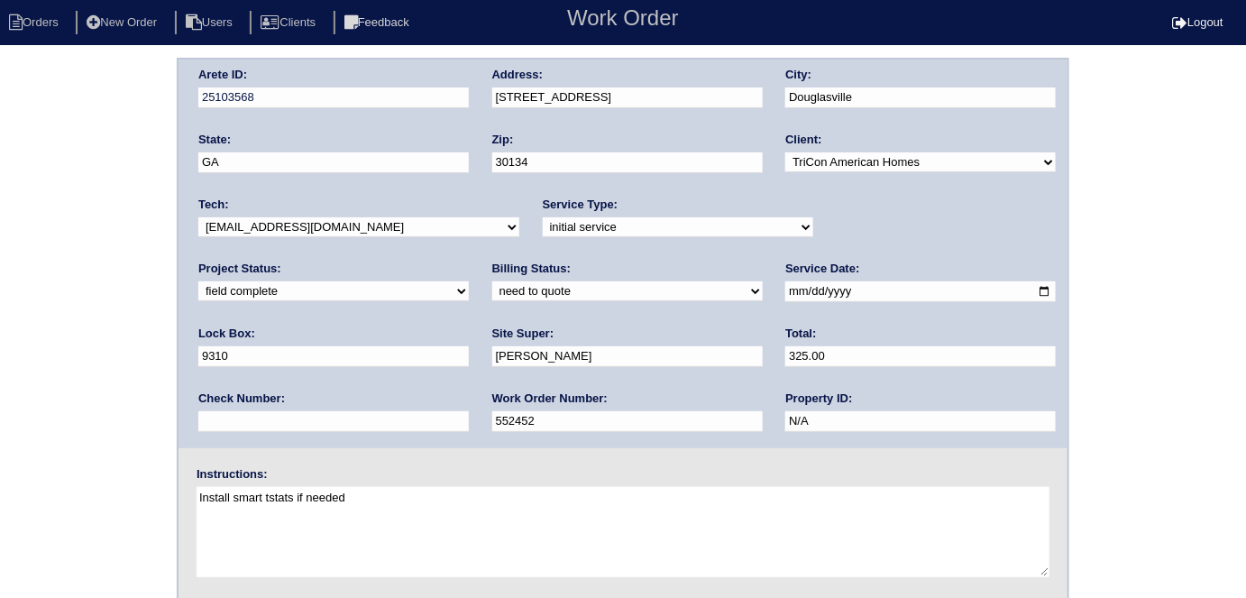
click at [492, 281] on select "need to quote quoted need to invoice invoiced paid warranty purchase order need…" at bounding box center [627, 291] width 270 height 20
click at [0, 342] on div "Arete ID: 25103568 Address: 6985 Borowood Ln City: Douglasville State: GA Zip: …" at bounding box center [623, 422] width 1246 height 729
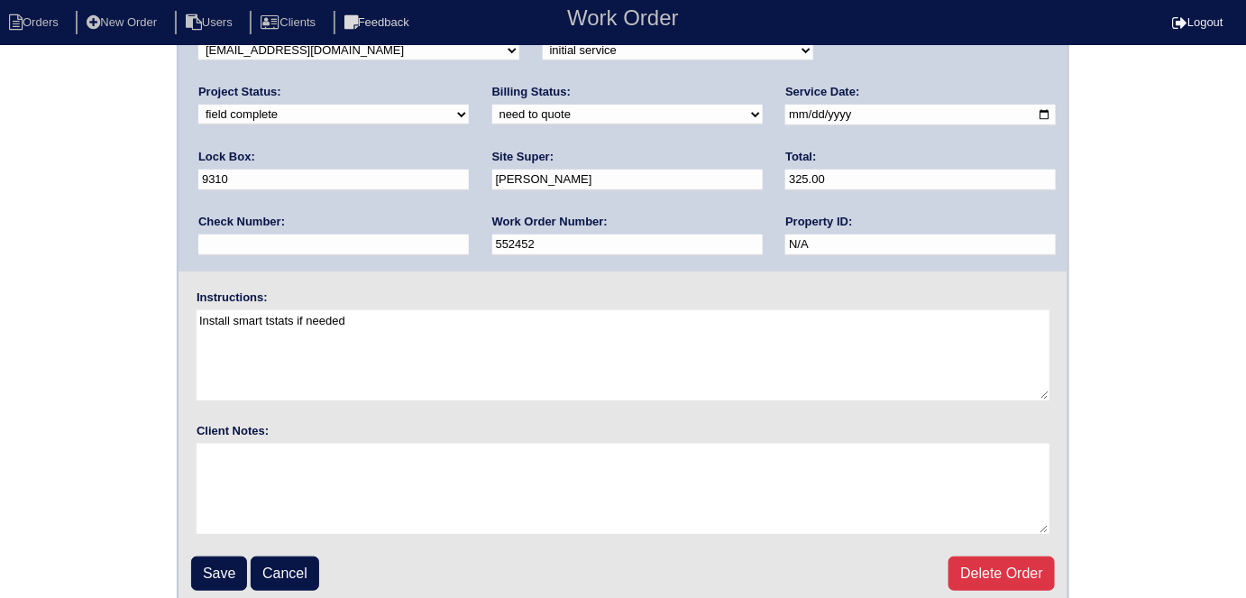
scroll to position [185, 0]
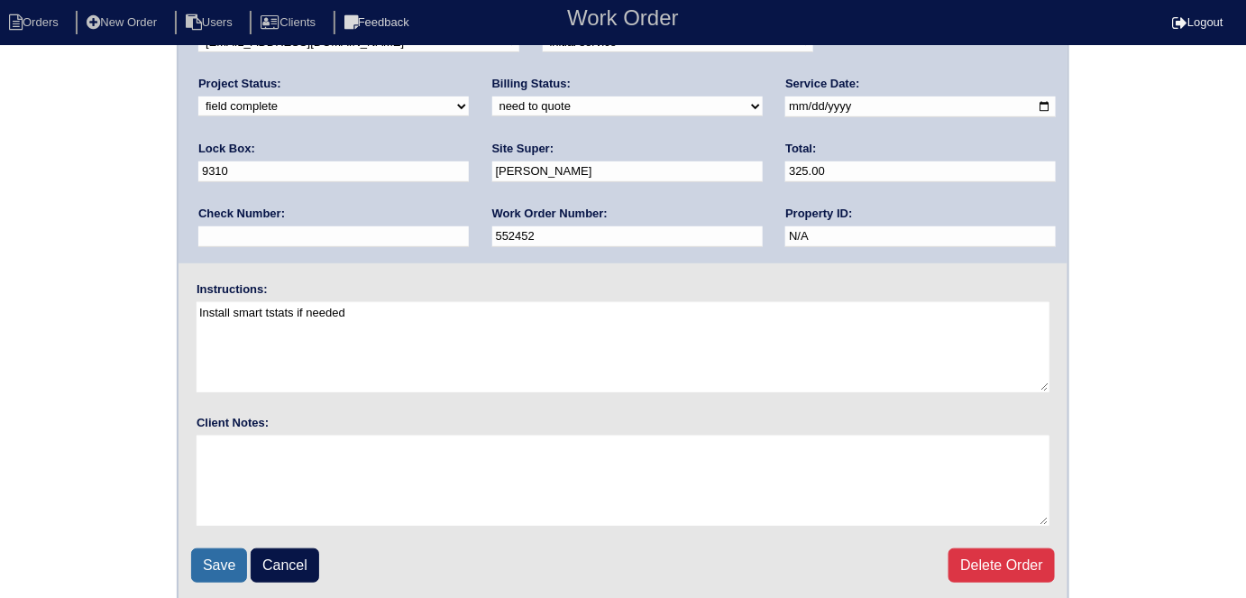
click at [209, 553] on input "Save" at bounding box center [219, 565] width 56 height 34
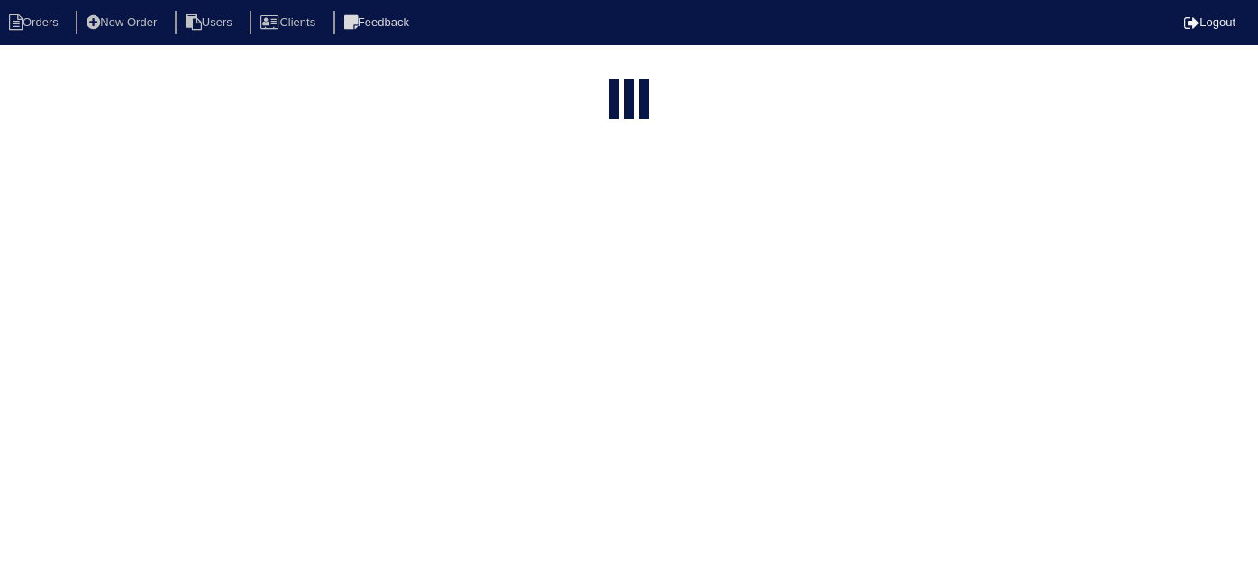
select select "15"
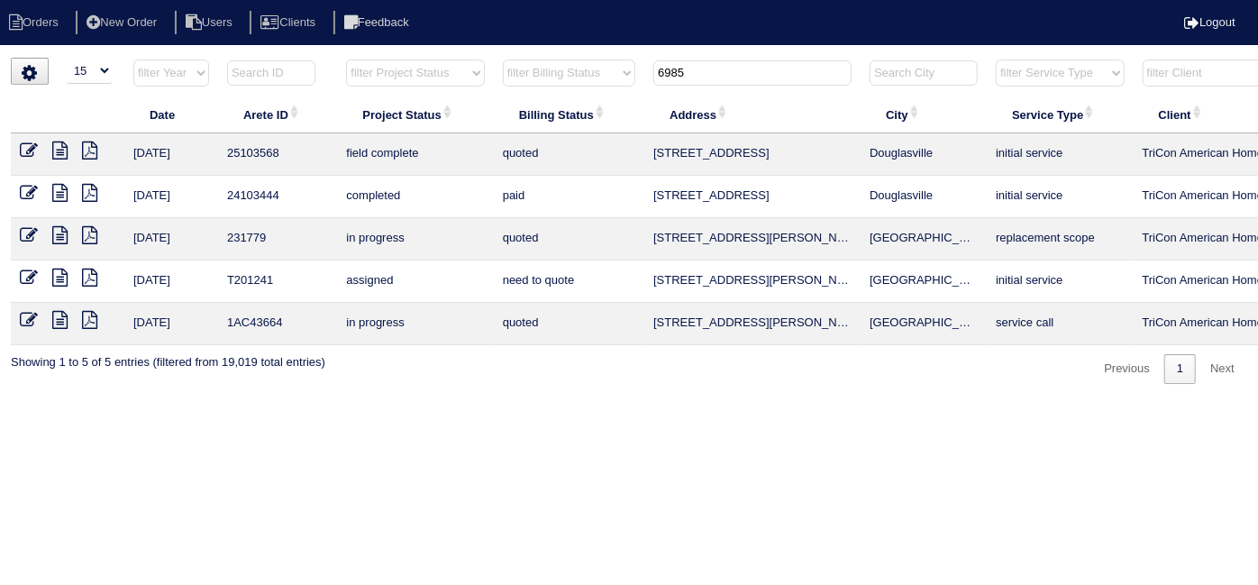
click at [55, 149] on icon at bounding box center [59, 151] width 15 height 18
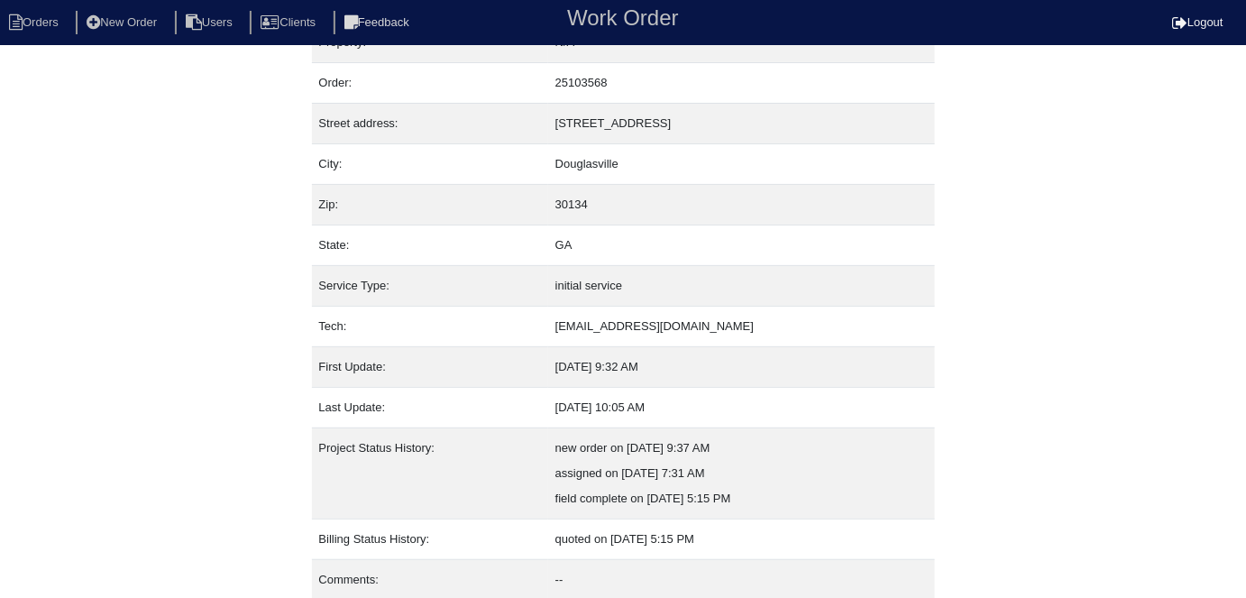
scroll to position [95, 0]
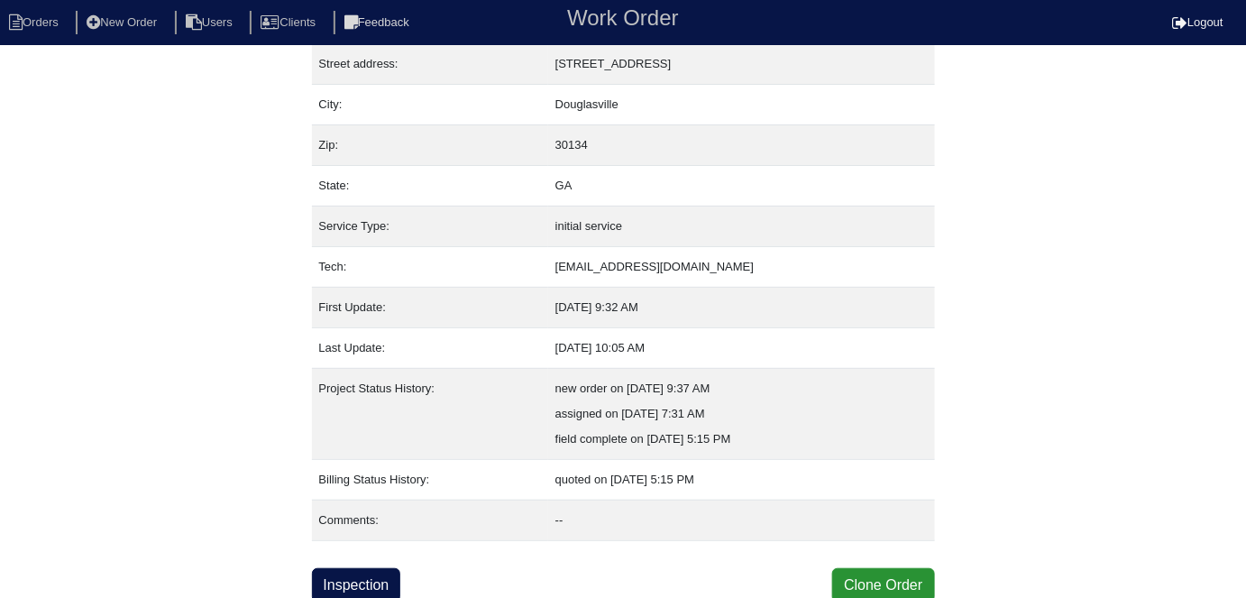
click at [355, 562] on div "Property: N/A Order: 25103568 Street address: [STREET_ADDRESS] City: [GEOGRAPHI…" at bounding box center [623, 282] width 623 height 639
click at [358, 570] on link "Inspection" at bounding box center [356, 585] width 89 height 34
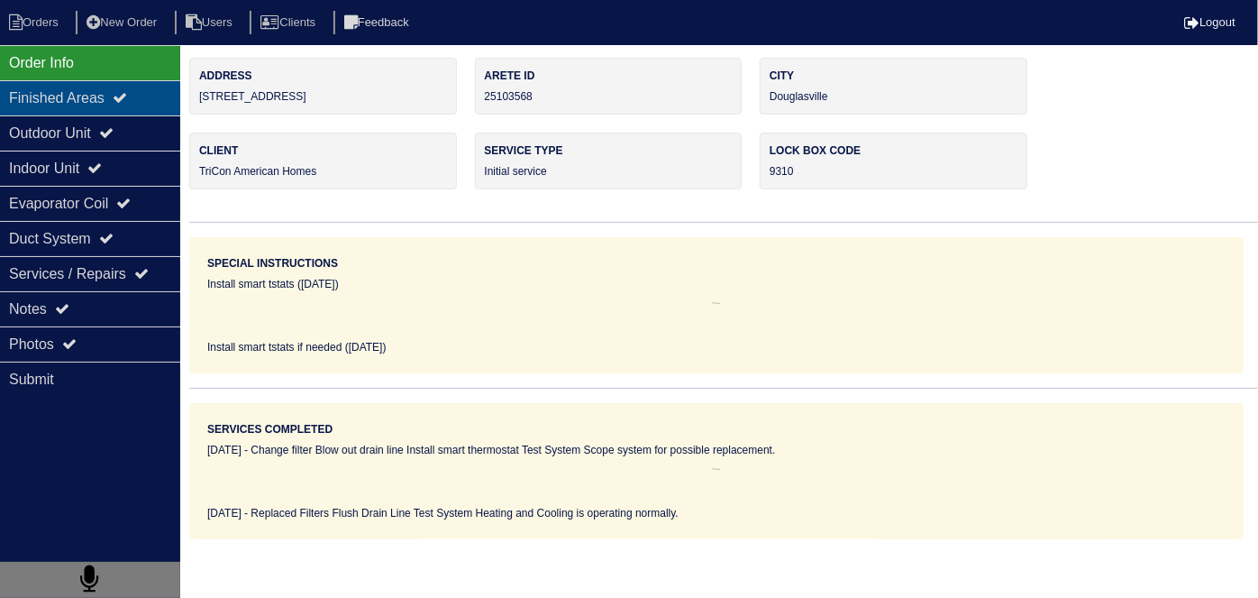
click at [81, 105] on div "Finished Areas" at bounding box center [90, 97] width 180 height 35
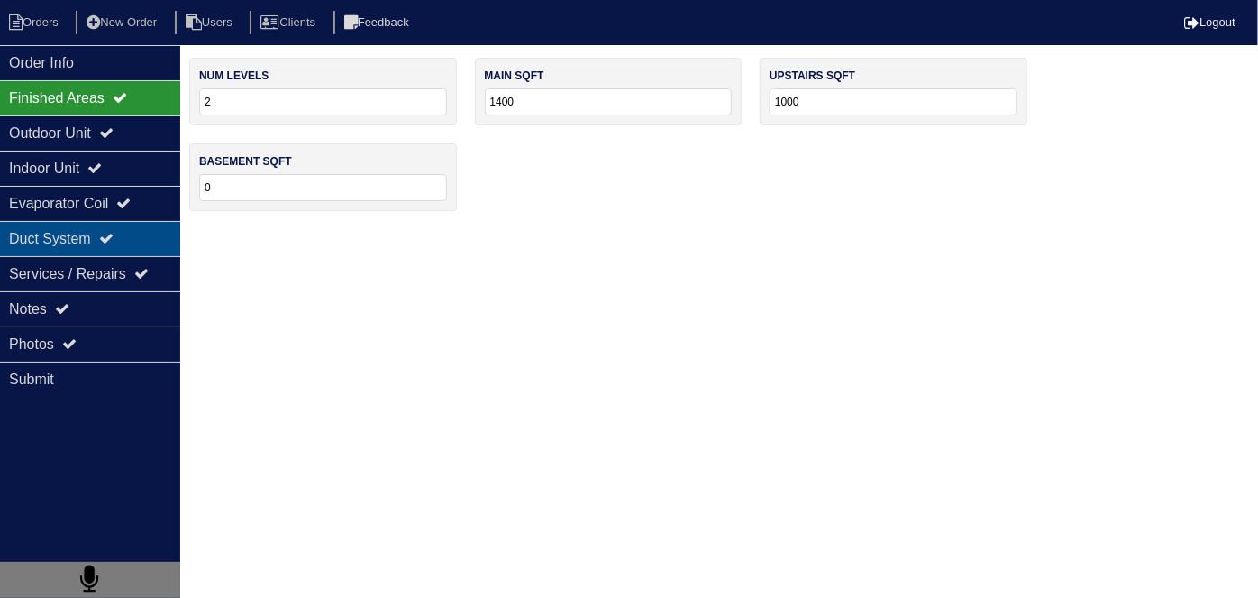
click at [97, 234] on div "Duct System" at bounding box center [90, 238] width 180 height 35
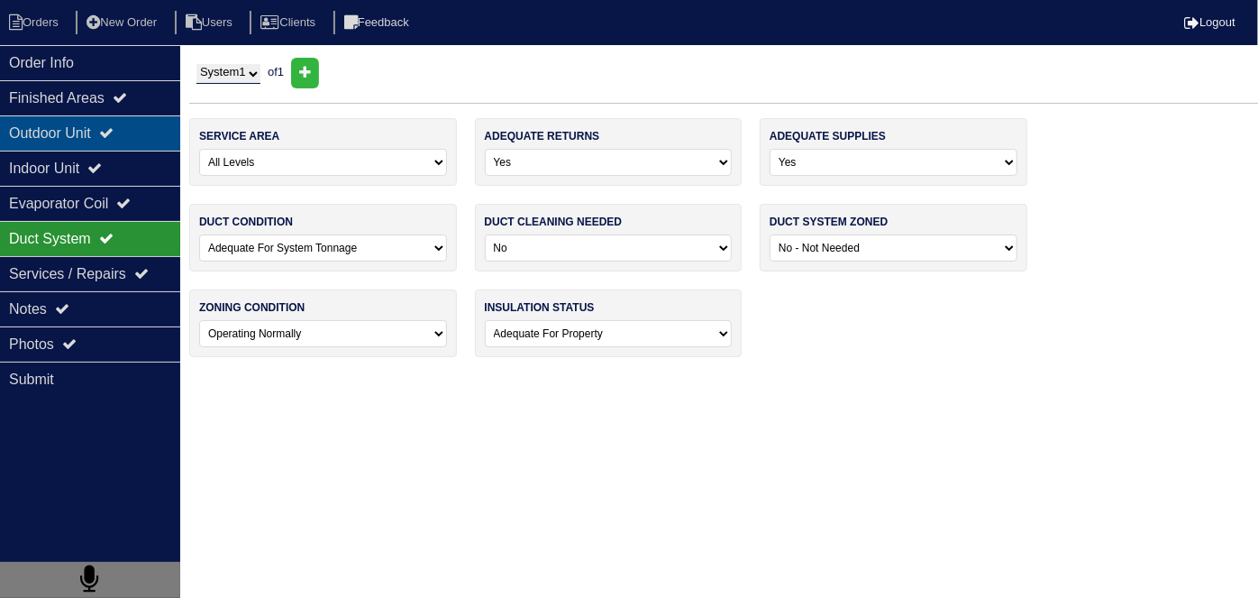
click at [81, 142] on div "Outdoor Unit" at bounding box center [90, 132] width 180 height 35
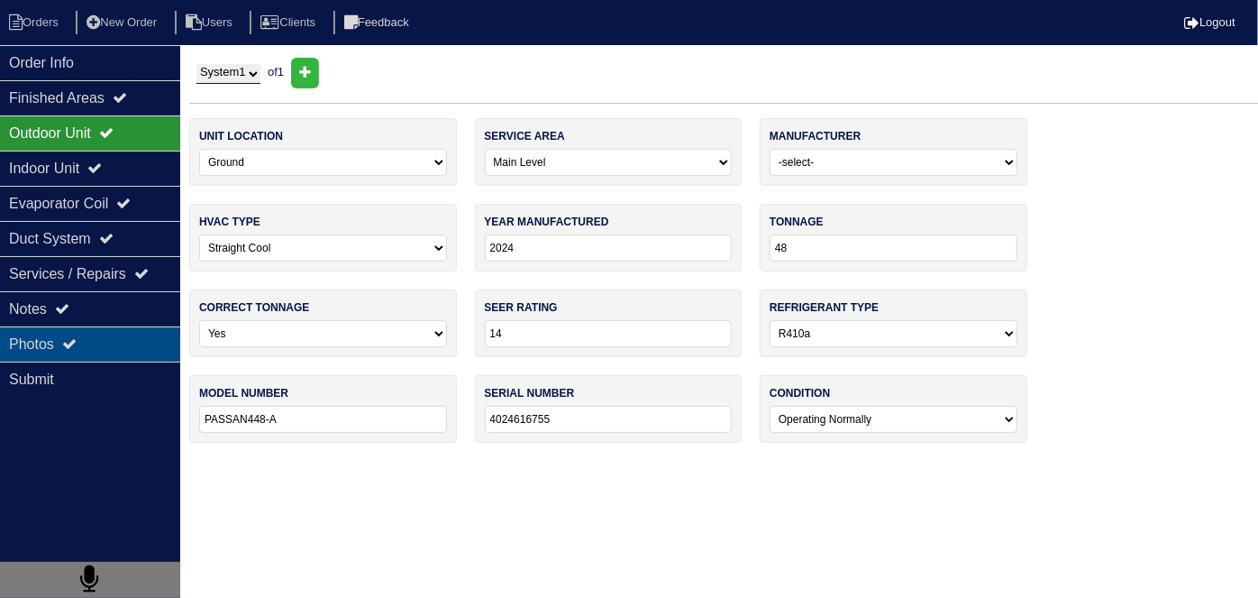
click at [98, 342] on div "Photos" at bounding box center [90, 343] width 180 height 35
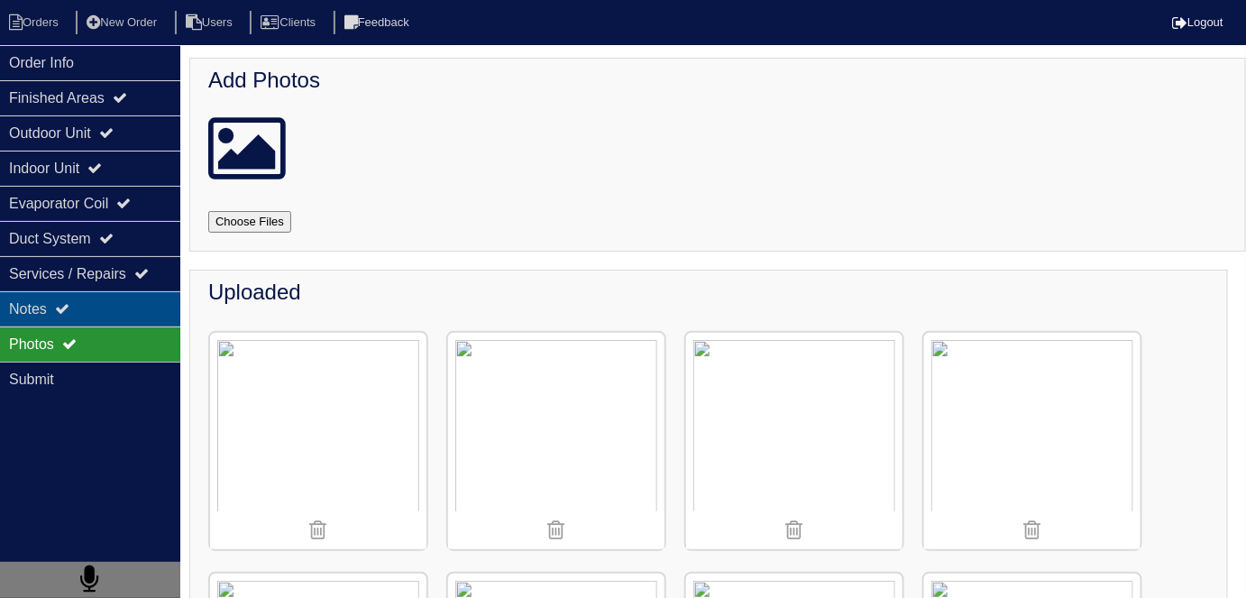
click at [91, 311] on div "Notes" at bounding box center [90, 308] width 180 height 35
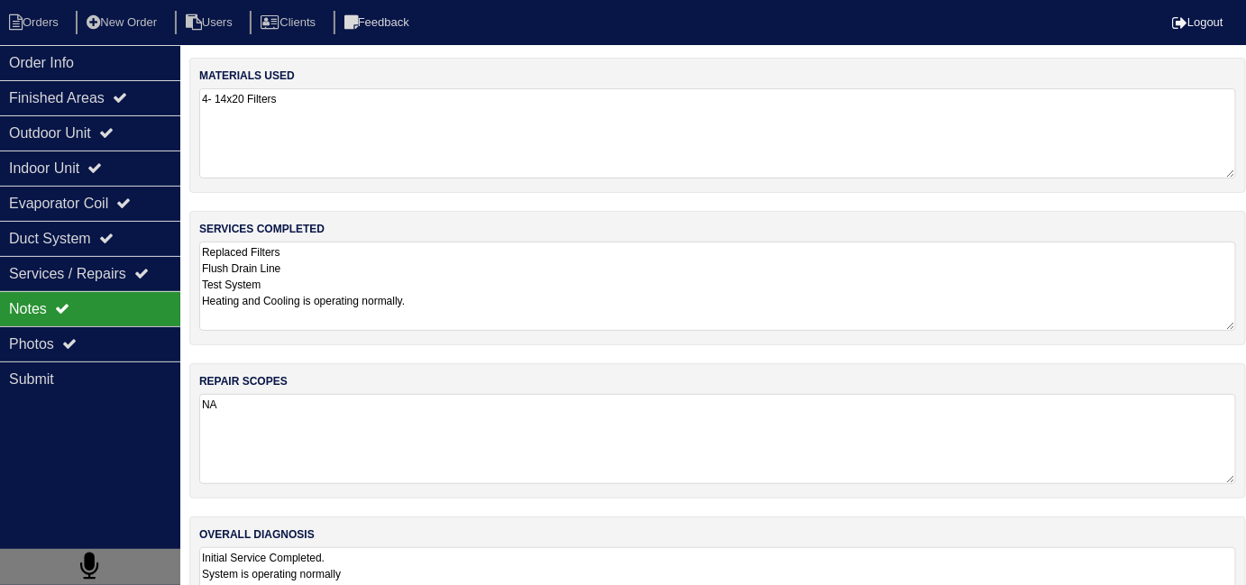
click at [574, 299] on textarea "Replaced Filters Flush Drain Line Test System Heating and Cooling is operating …" at bounding box center [717, 286] width 1037 height 89
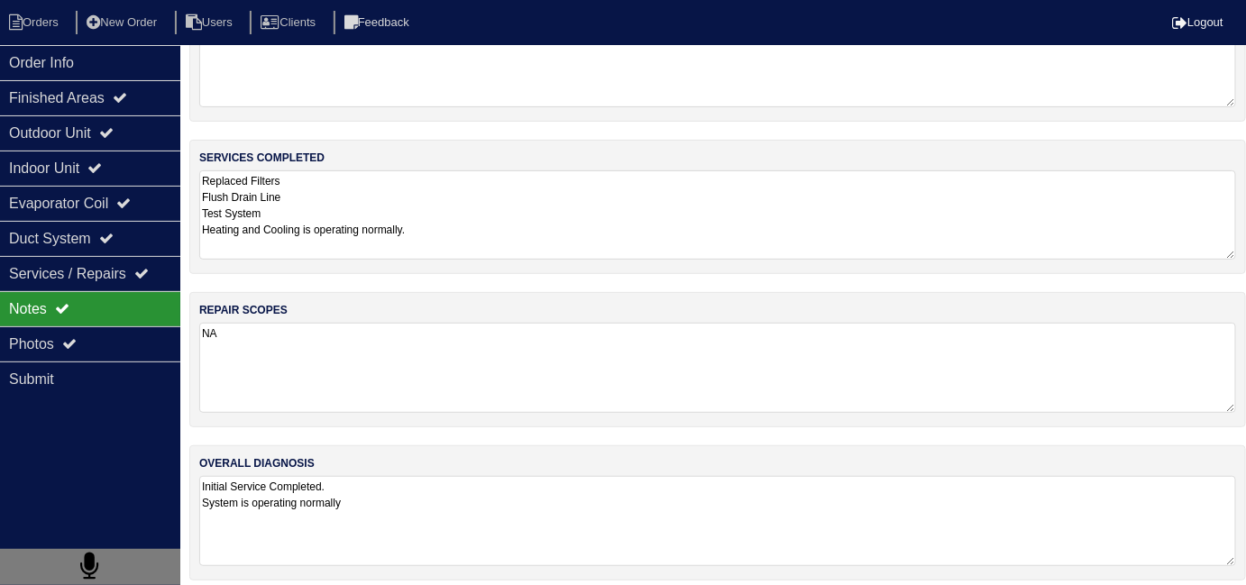
scroll to position [79, 0]
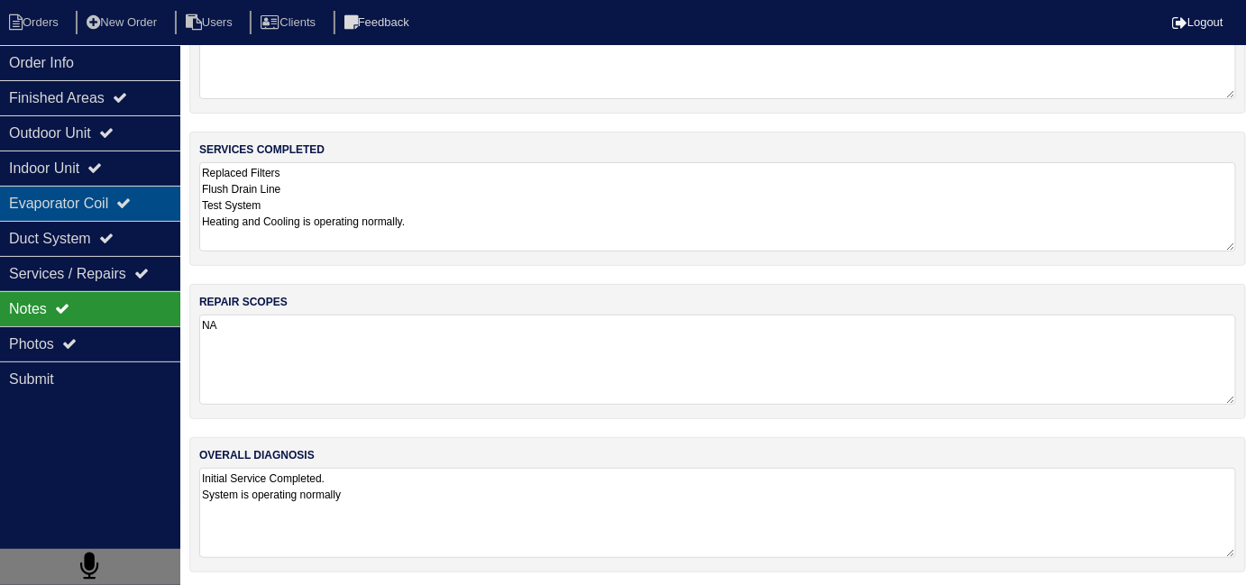
click at [83, 204] on div "Evaporator Coil" at bounding box center [90, 203] width 180 height 35
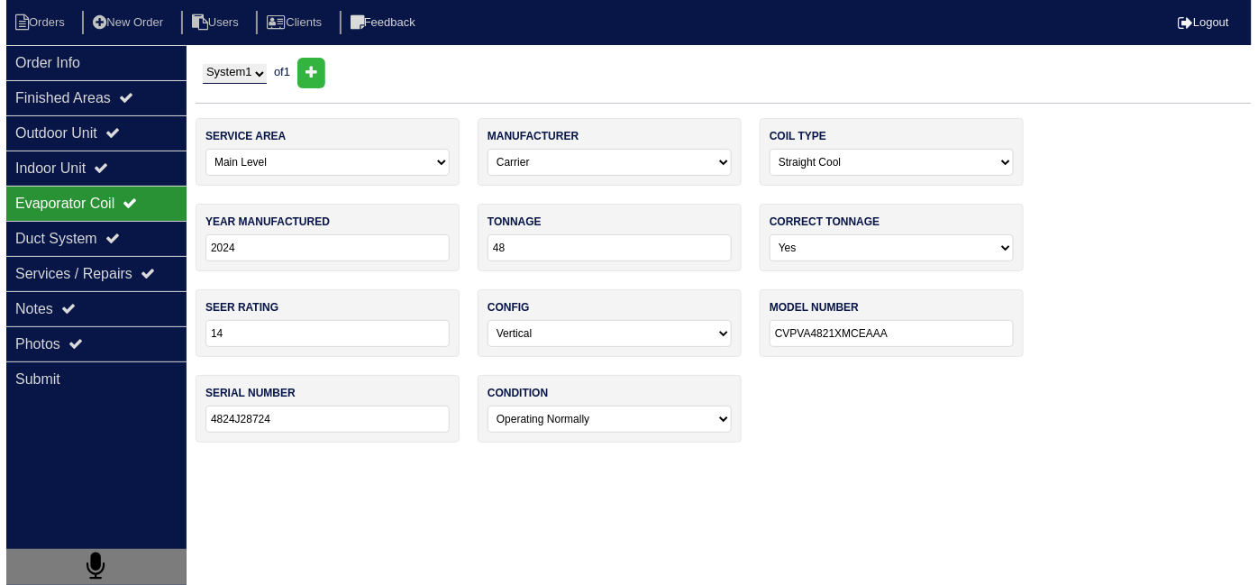
scroll to position [0, 0]
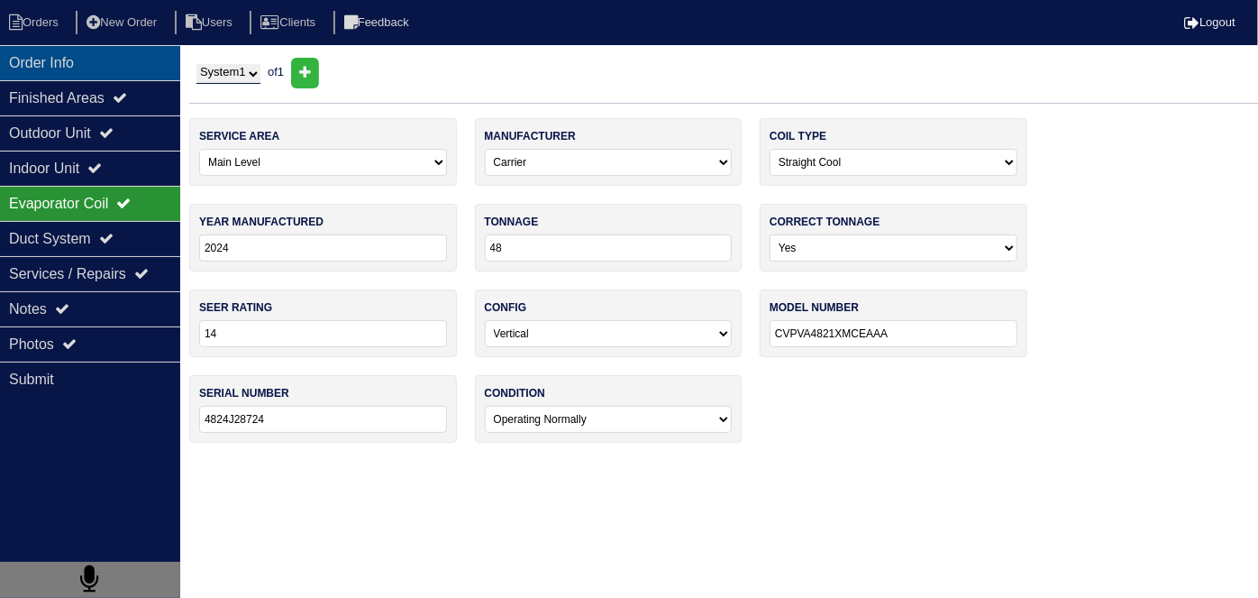
click at [114, 78] on div "Order Info" at bounding box center [90, 62] width 180 height 35
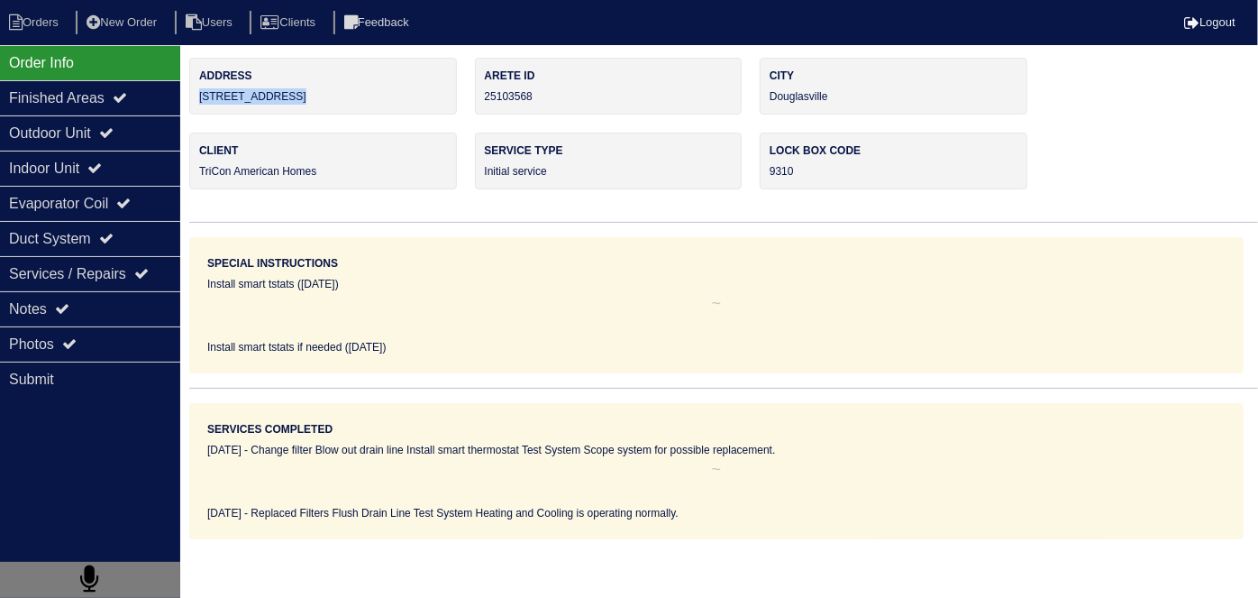
drag, startPoint x: 374, startPoint y: 104, endPoint x: 192, endPoint y: 103, distance: 182.1
click at [192, 103] on div "Address [STREET_ADDRESS]" at bounding box center [323, 86] width 268 height 57
copy div "[STREET_ADDRESS]"
click at [51, 32] on li "Orders" at bounding box center [36, 23] width 73 height 24
select select "15"
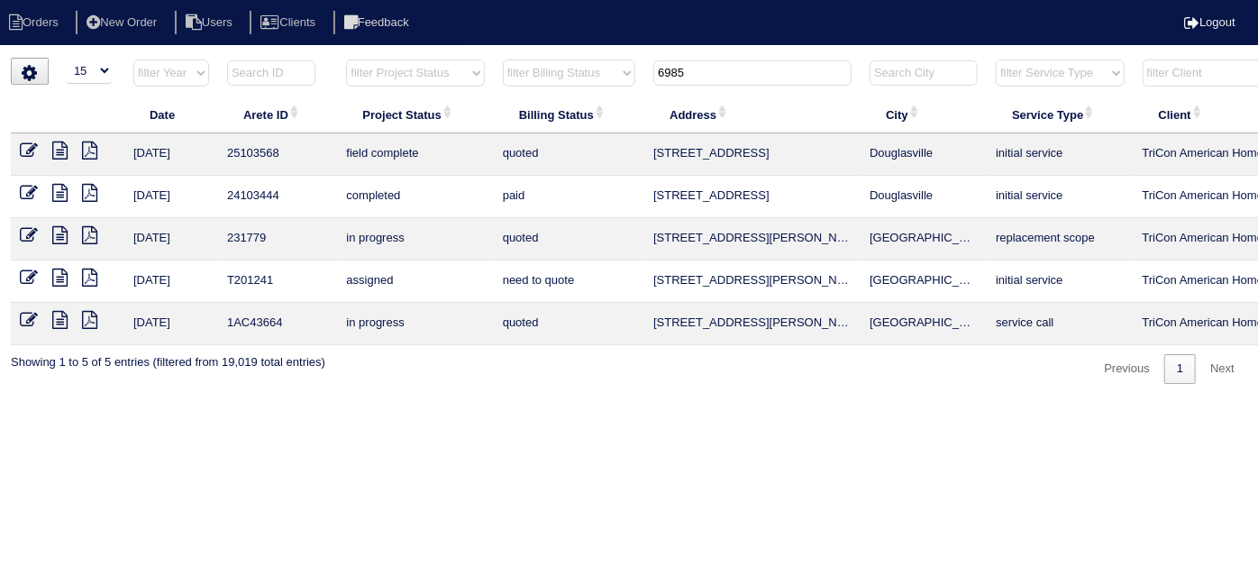
drag, startPoint x: 772, startPoint y: 73, endPoint x: 481, endPoint y: 2, distance: 299.7
click at [495, 58] on body "Orders New Order Users Clients Feedback Logout Orders New Order Users Clients M…" at bounding box center [629, 221] width 1258 height 326
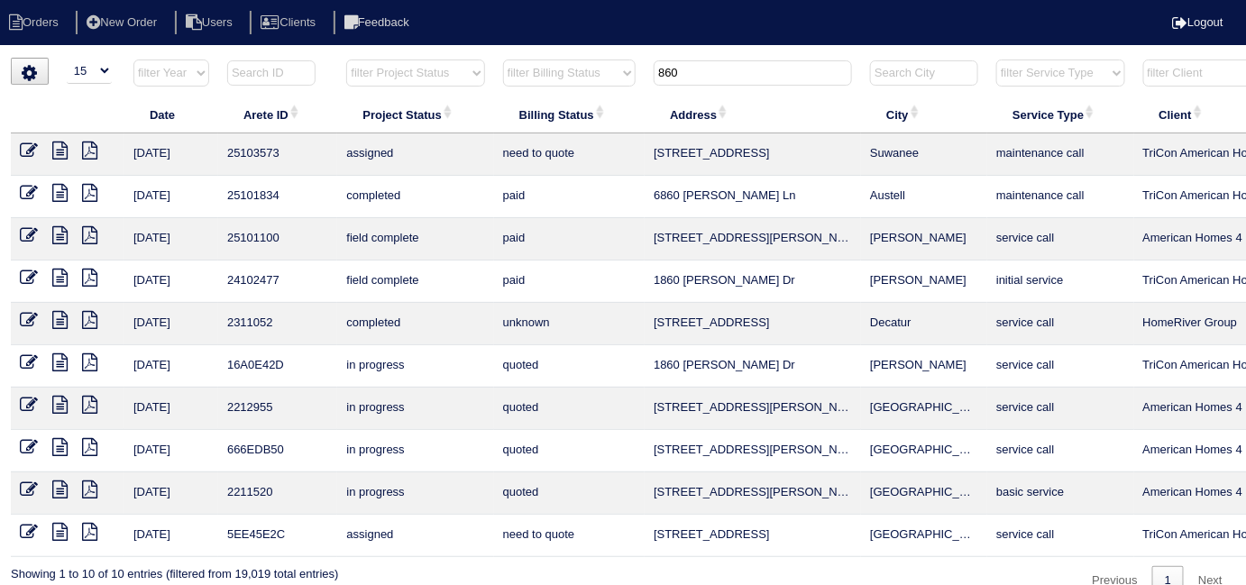
drag, startPoint x: 709, startPoint y: 75, endPoint x: 244, endPoint y: 20, distance: 468.4
click at [261, 58] on body "Orders New Order Users Clients Feedback Logout Orders New Order Users Clients M…" at bounding box center [623, 327] width 1246 height 538
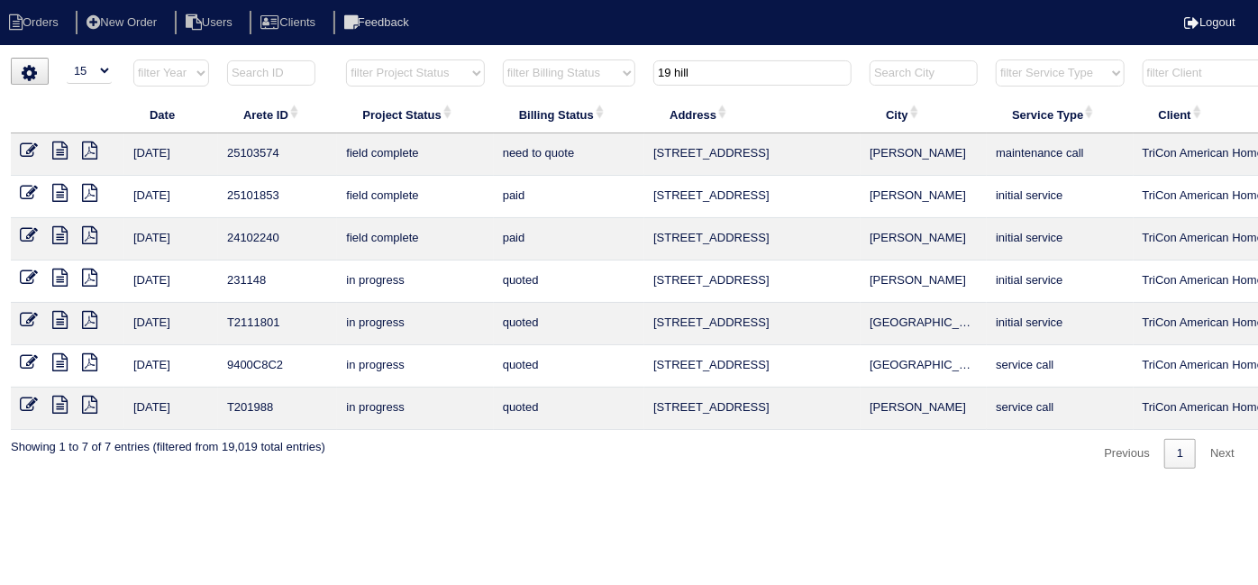
type input "19 hill"
click at [58, 150] on icon at bounding box center [59, 151] width 15 height 18
click at [24, 150] on icon at bounding box center [29, 151] width 18 height 18
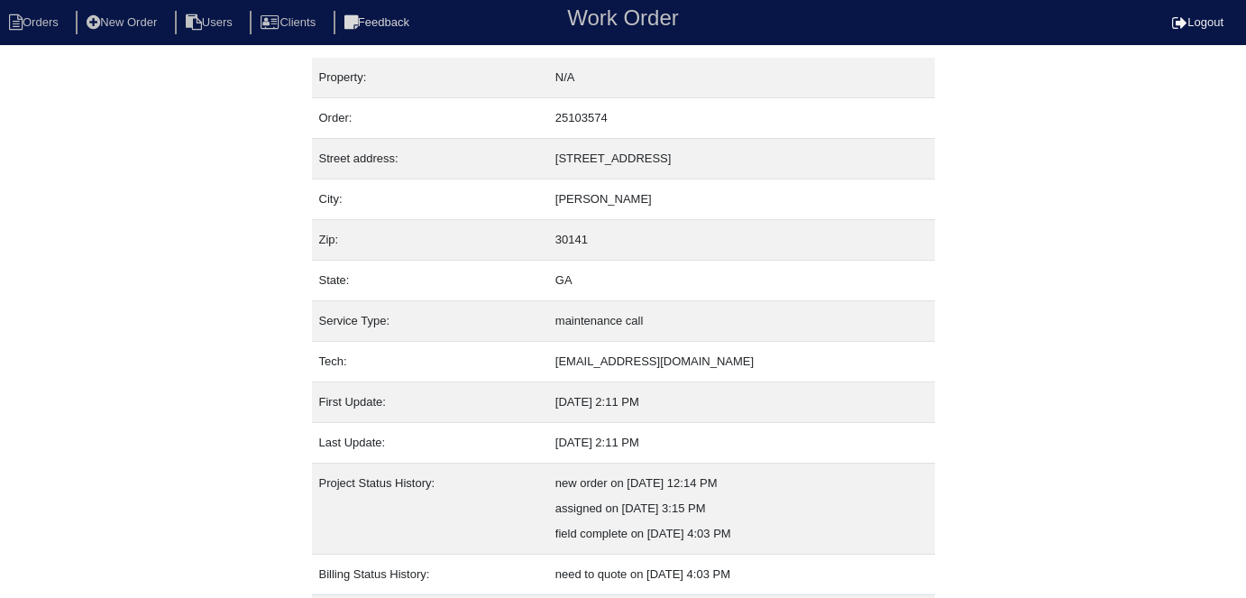
scroll to position [95, 0]
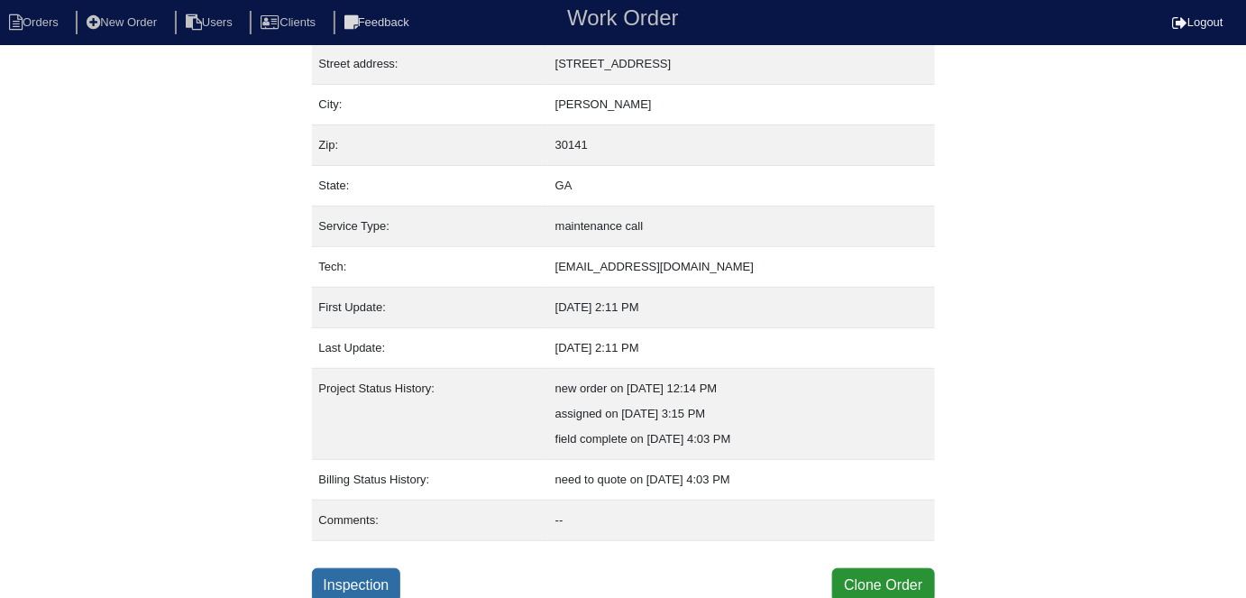
click at [368, 571] on link "Inspection" at bounding box center [356, 585] width 89 height 34
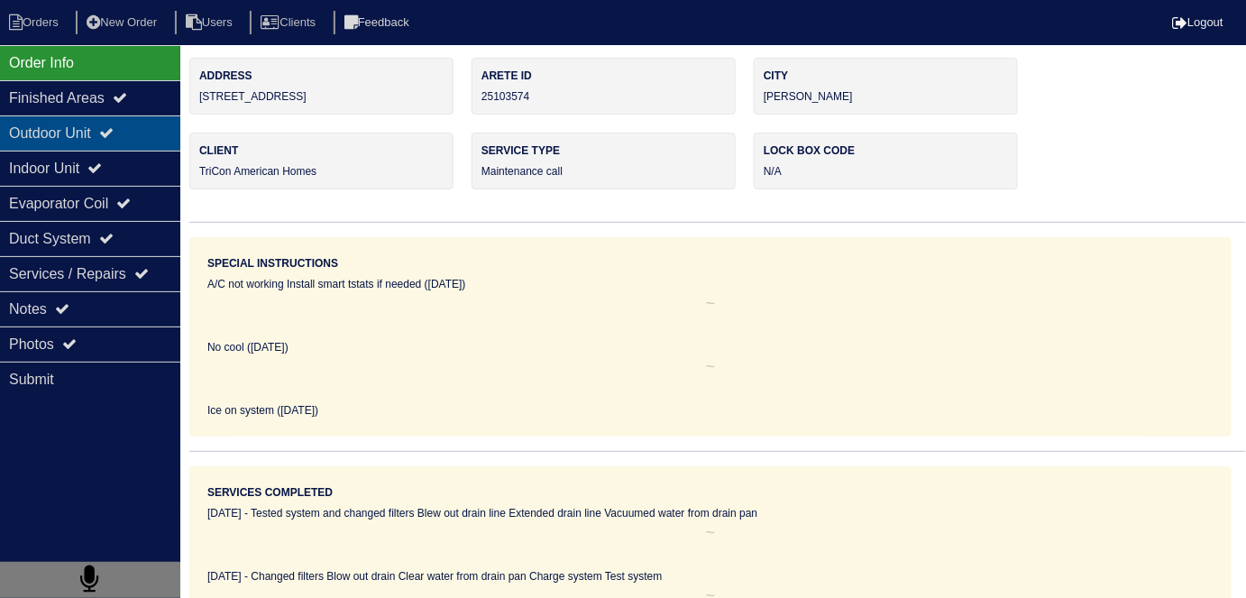
click at [113, 134] on icon at bounding box center [106, 132] width 14 height 14
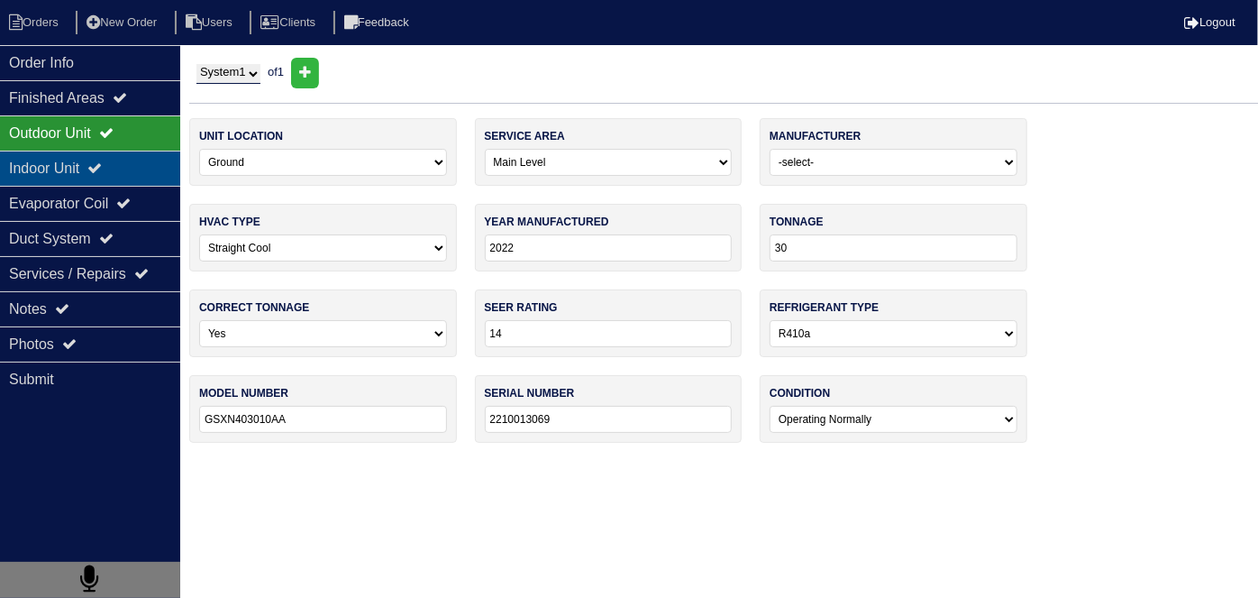
click at [102, 164] on icon at bounding box center [94, 167] width 14 height 14
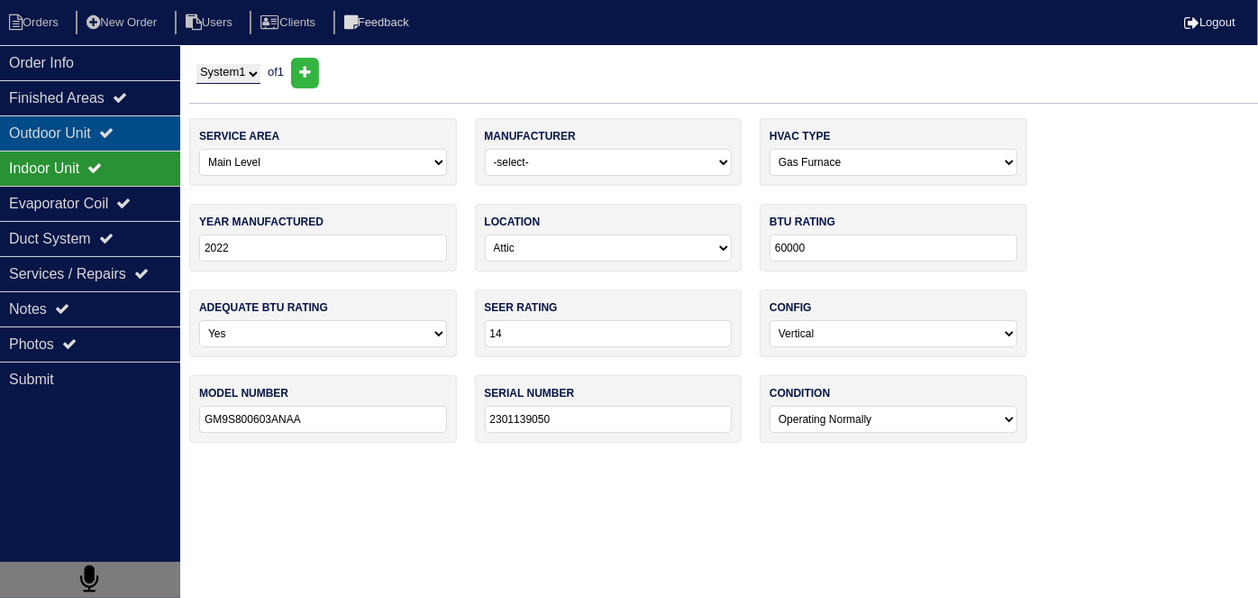
click at [89, 128] on div "Outdoor Unit" at bounding box center [90, 132] width 180 height 35
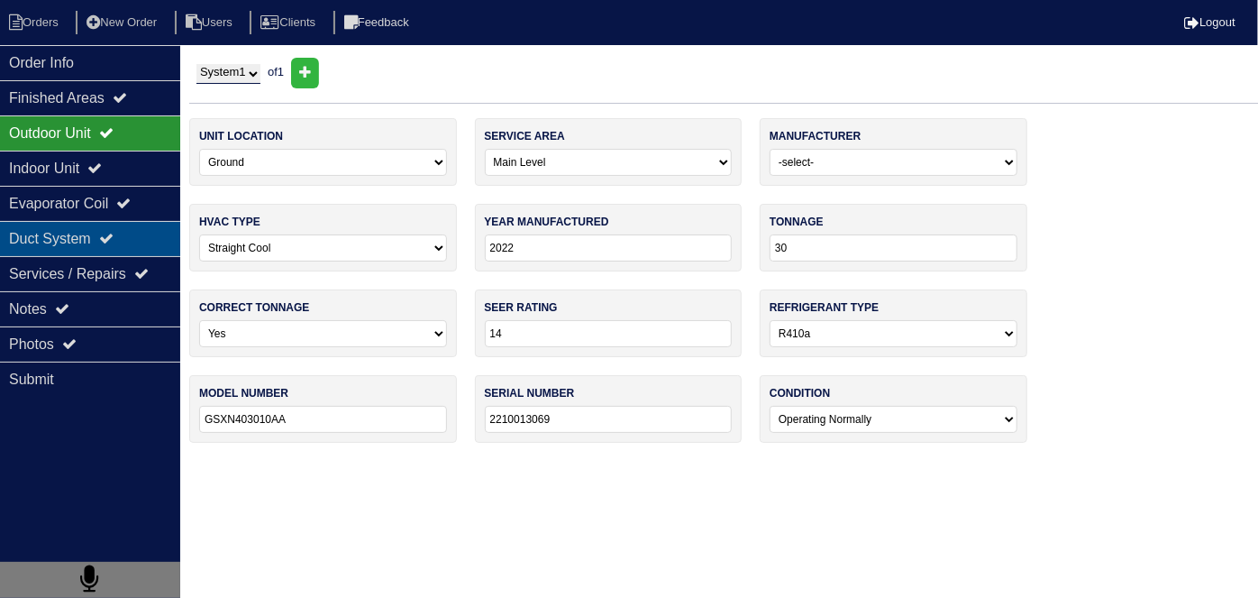
drag, startPoint x: 75, startPoint y: 242, endPoint x: 55, endPoint y: 294, distance: 55.1
click at [73, 243] on div "Duct System" at bounding box center [90, 238] width 180 height 35
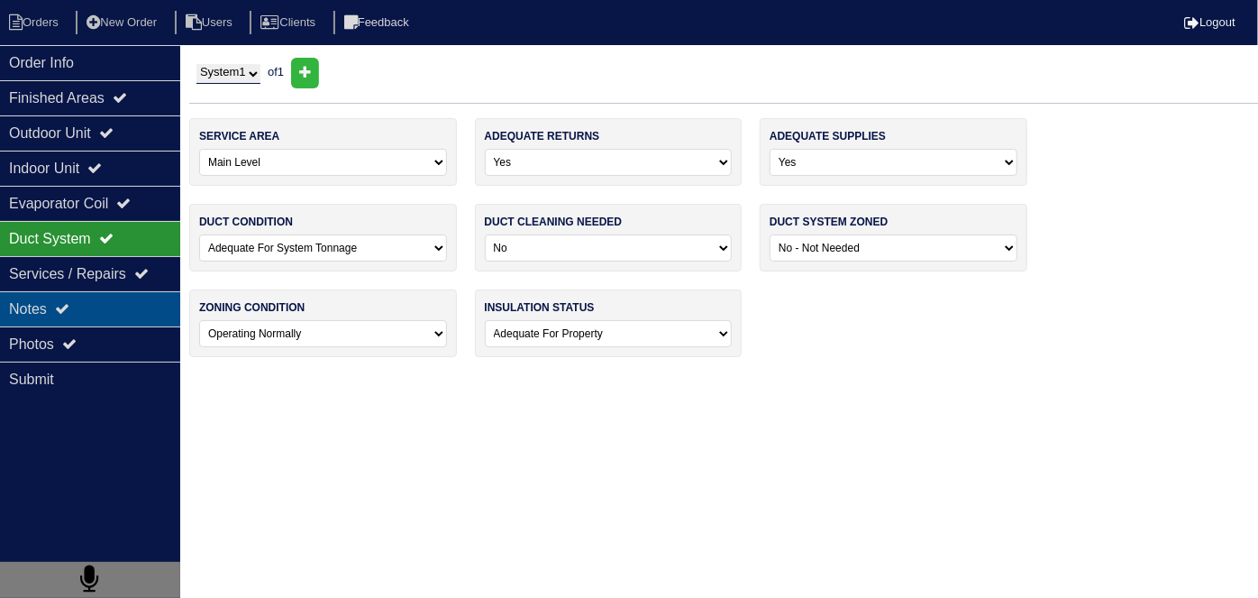
click at [55, 298] on div "Notes" at bounding box center [90, 308] width 180 height 35
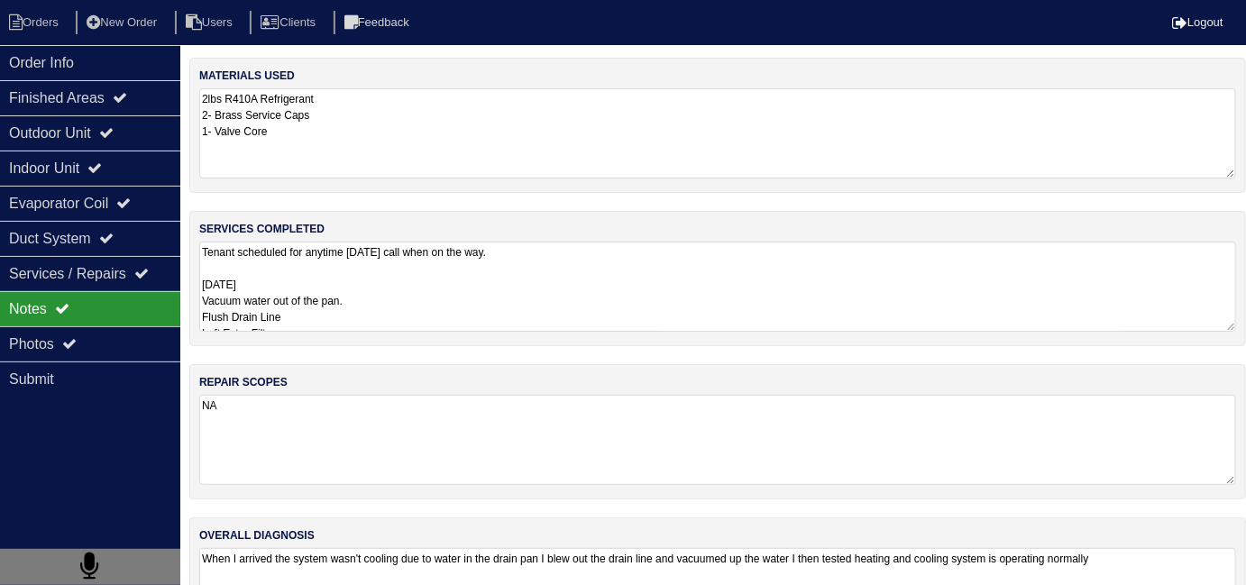
click at [537, 306] on textarea "Tenant scheduled for anytime tomorrow call when on the way. 9/30/25 Vacuum wate…" at bounding box center [717, 287] width 1037 height 90
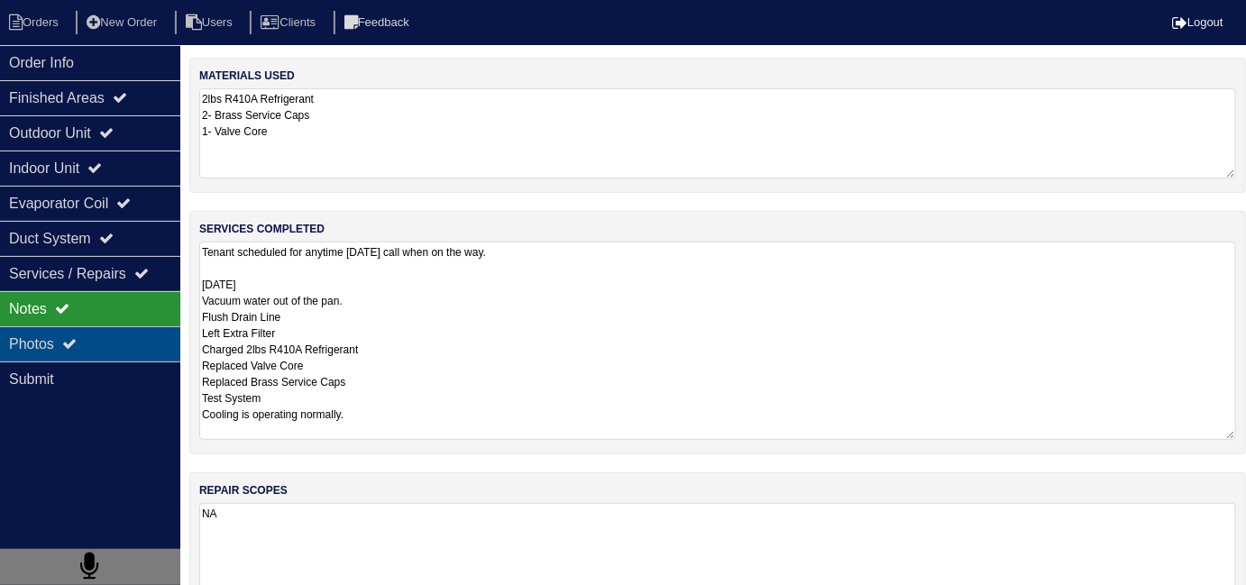
click at [14, 343] on div "Photos" at bounding box center [90, 343] width 180 height 35
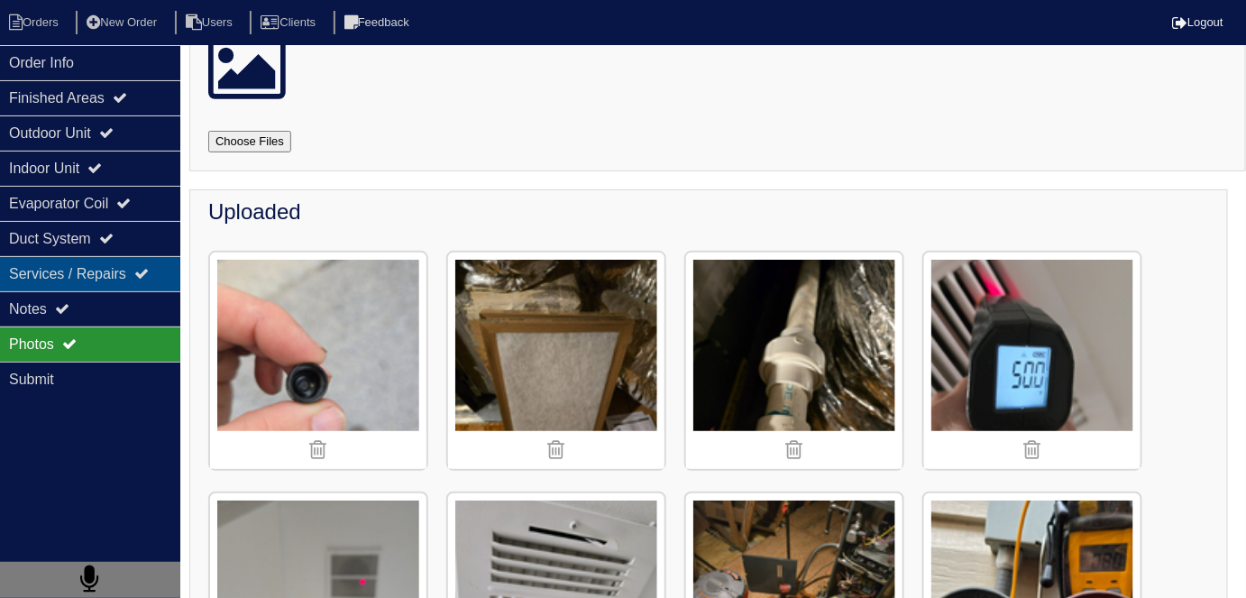
scroll to position [81, 0]
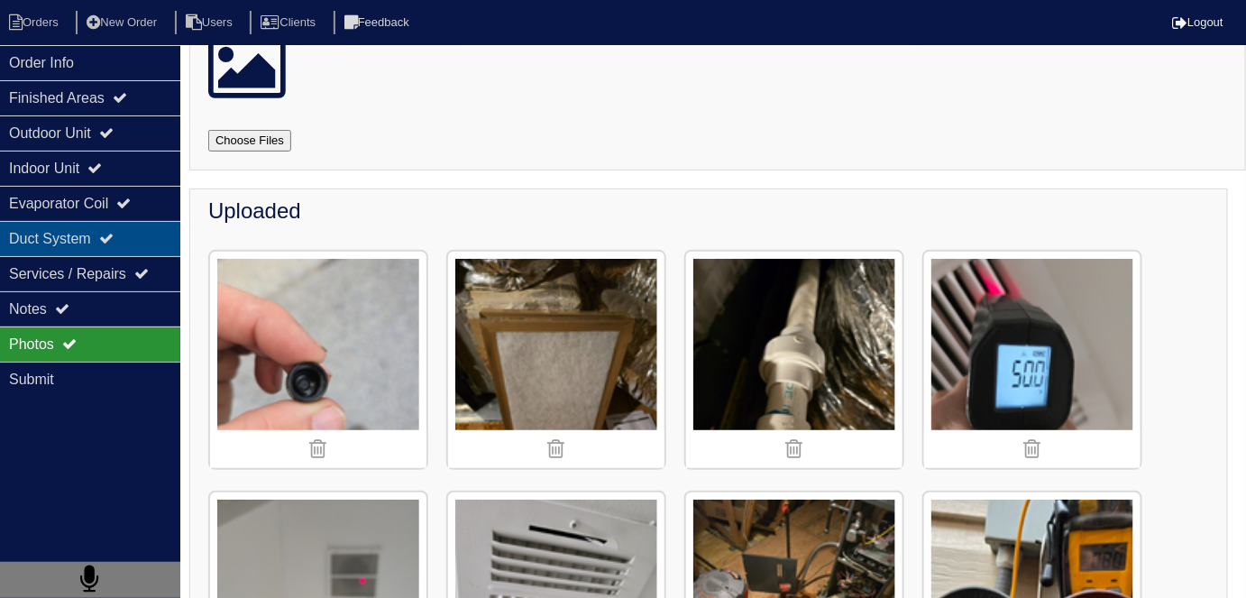
click at [87, 247] on div "Duct System" at bounding box center [90, 238] width 180 height 35
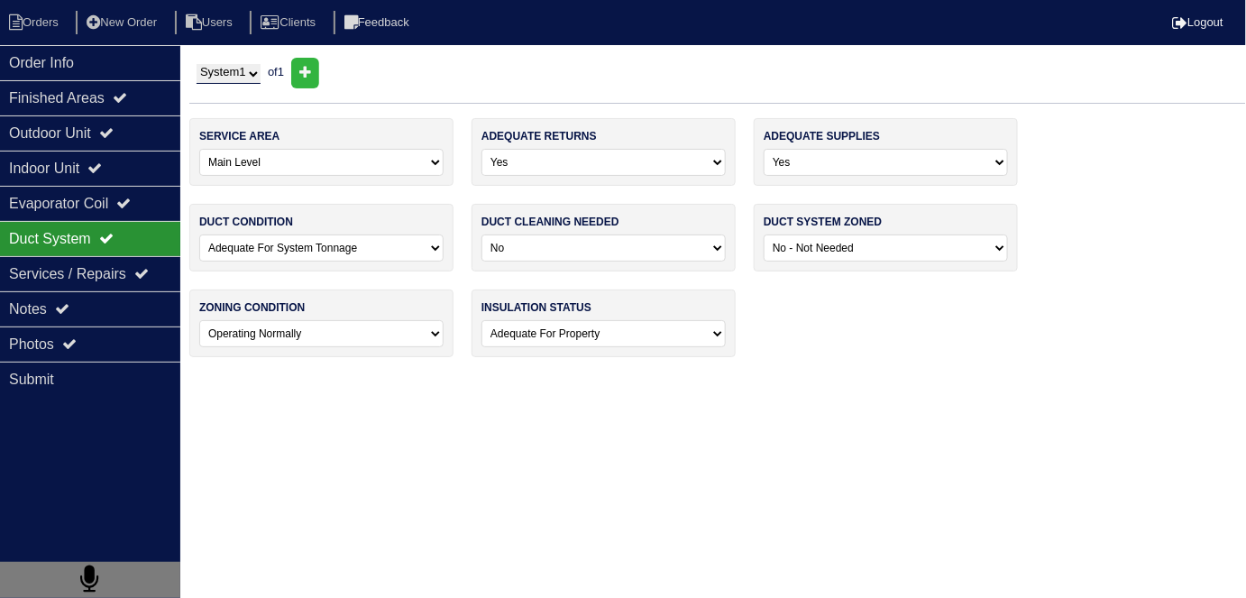
scroll to position [0, 0]
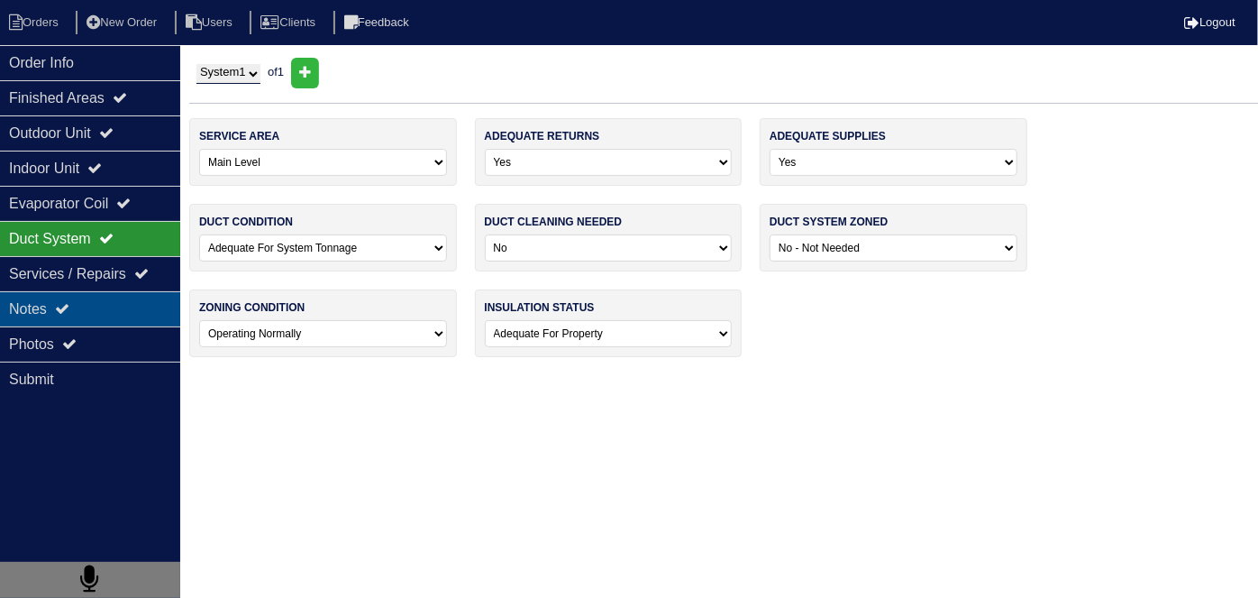
click at [69, 313] on icon at bounding box center [62, 308] width 14 height 14
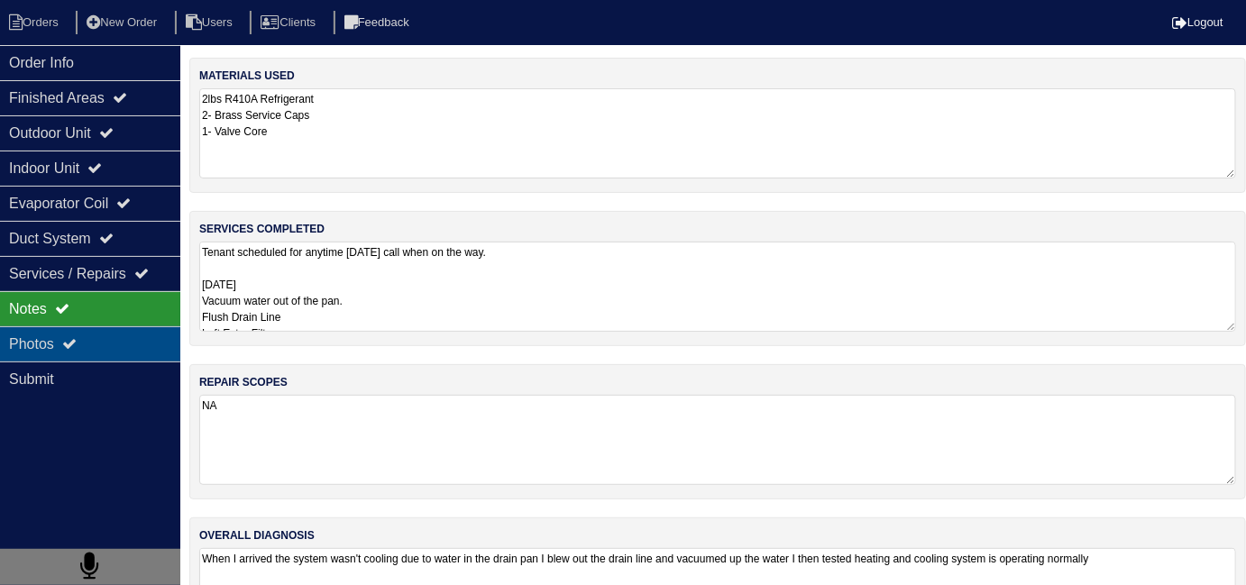
click at [72, 330] on div "Photos" at bounding box center [90, 343] width 180 height 35
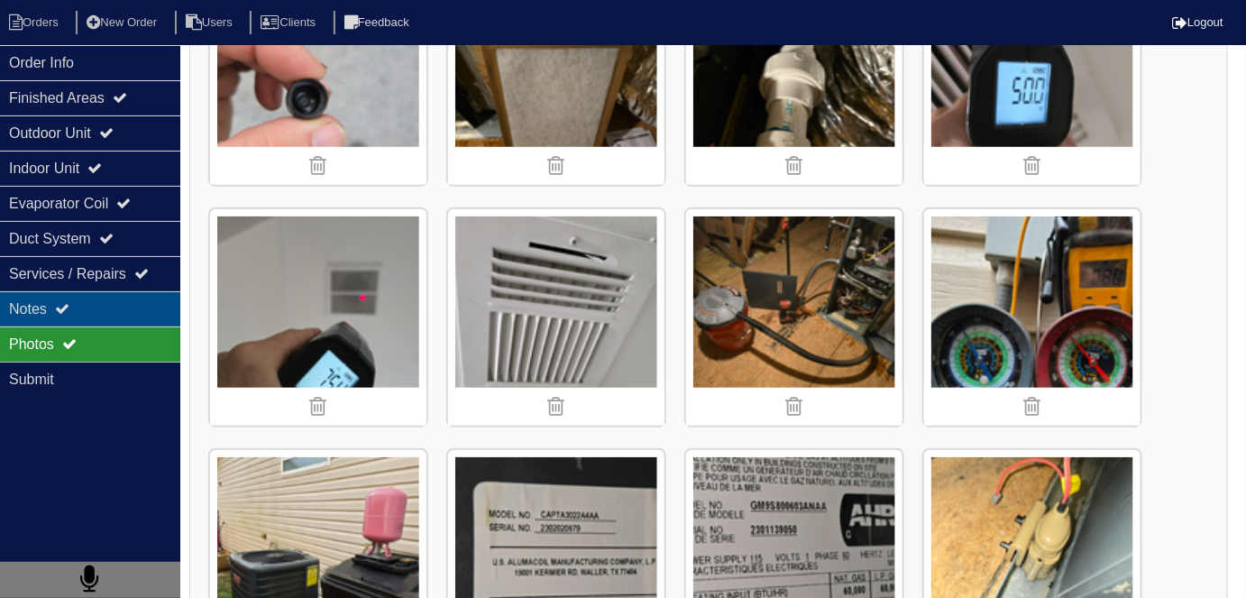
click at [114, 298] on div "Notes" at bounding box center [90, 308] width 180 height 35
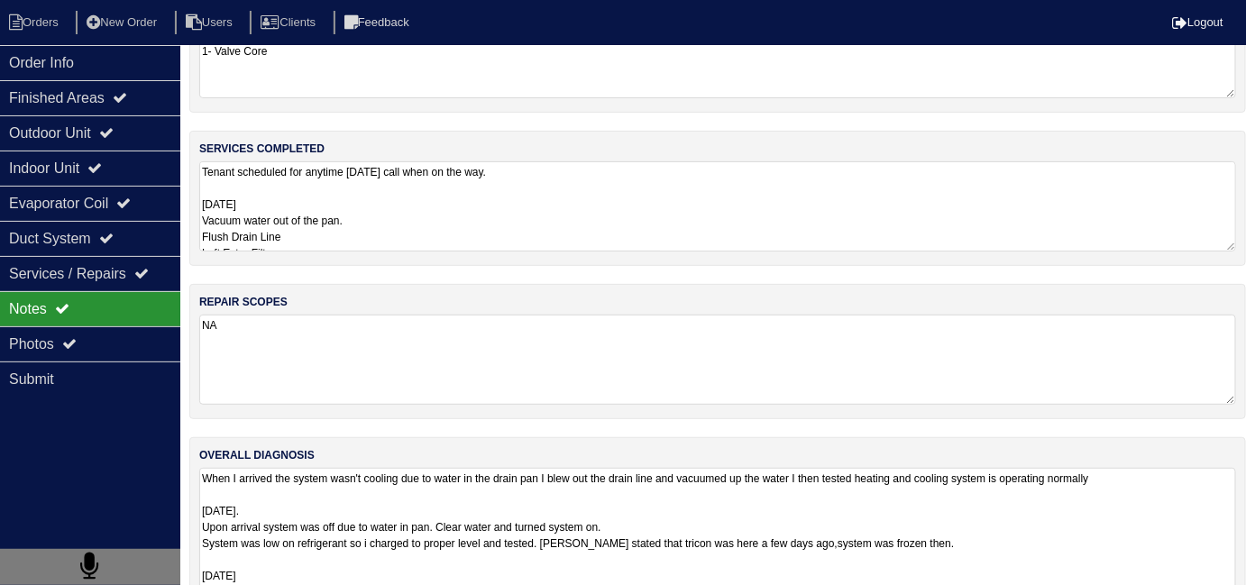
click at [726, 474] on textarea "When I arrived the system wasn't cooling due to water in the drain pan I blew o…" at bounding box center [717, 591] width 1037 height 247
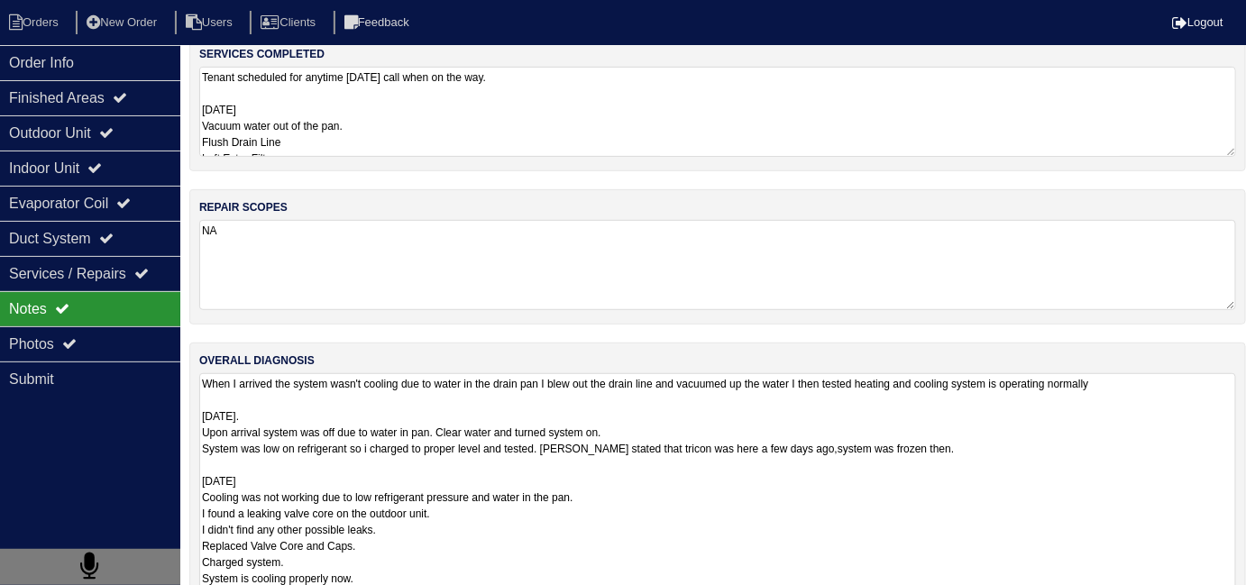
scroll to position [237, 0]
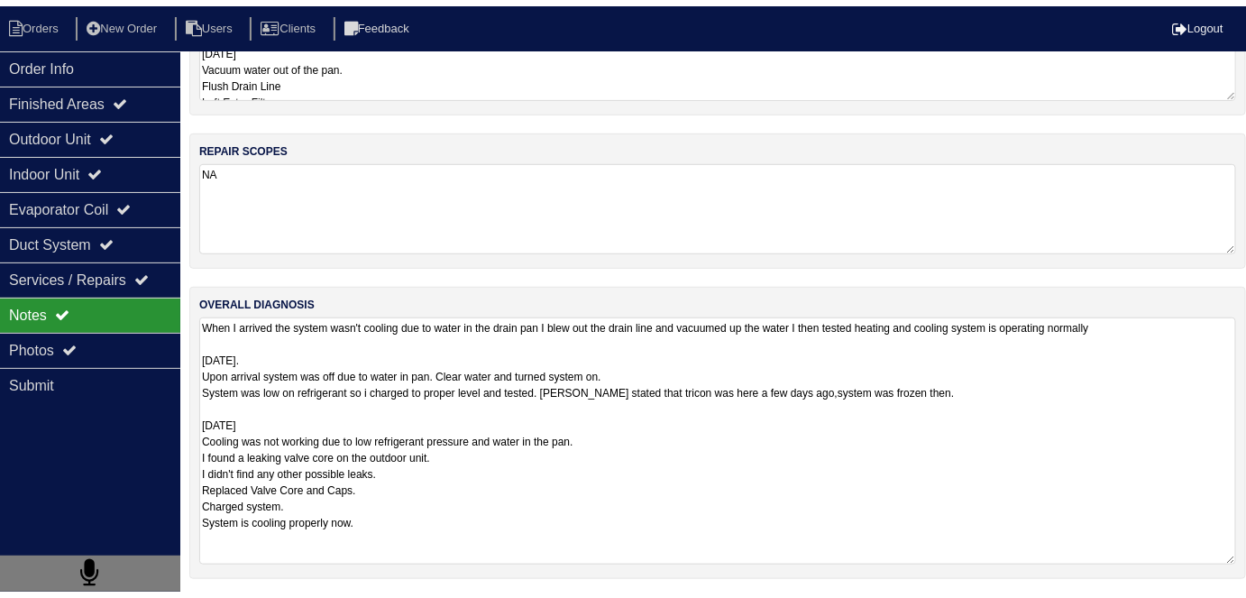
scroll to position [95, 0]
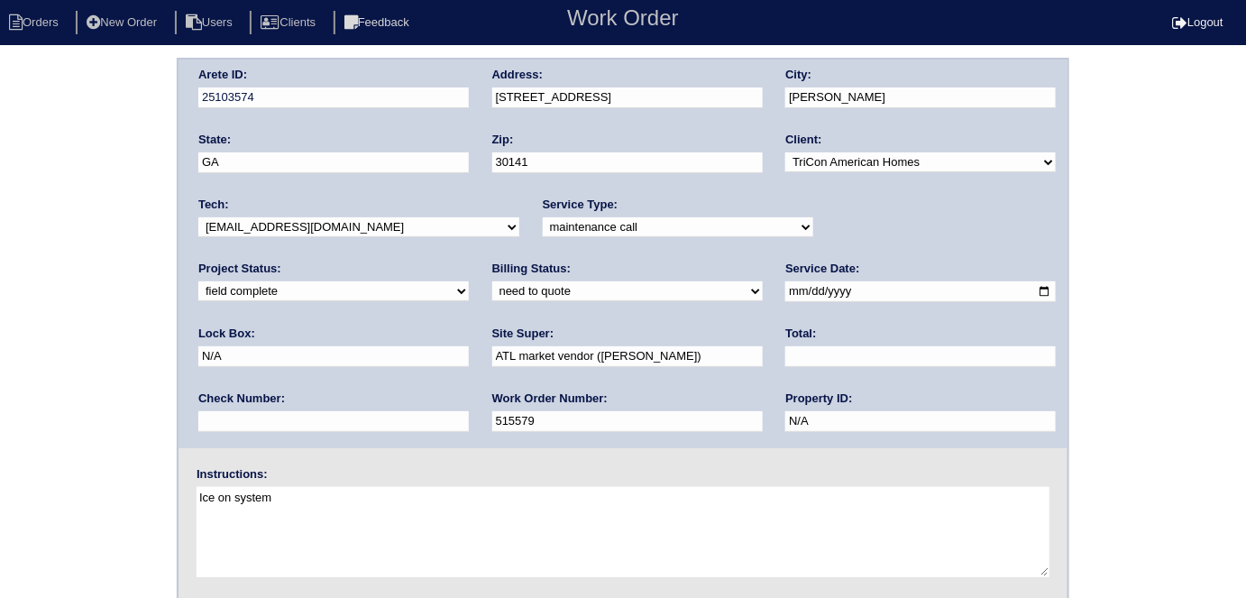
click at [492, 301] on div "Billing Status: need to quote quoted need to invoice invoiced paid warranty pur…" at bounding box center [627, 286] width 270 height 50
click at [492, 299] on select "need to quote quoted need to invoice invoiced paid warranty purchase order need…" at bounding box center [627, 291] width 270 height 20
select select "quoted"
click at [492, 281] on select "need to quote quoted need to invoice invoiced paid warranty purchase order need…" at bounding box center [627, 291] width 270 height 20
click at [785, 357] on input "text" at bounding box center [920, 356] width 270 height 21
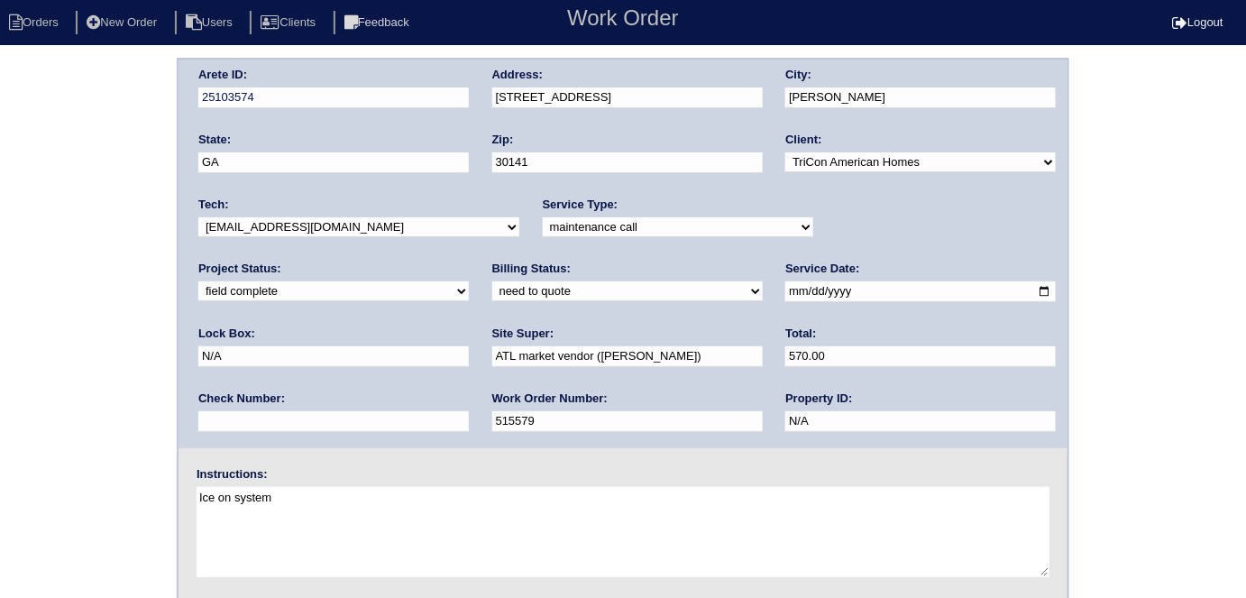
type input "570.00"
click at [5, 327] on div "Arete ID: 25103574 Address: [STREET_ADDRESS] City: [PERSON_NAME] State: [GEOGRA…" at bounding box center [623, 422] width 1246 height 729
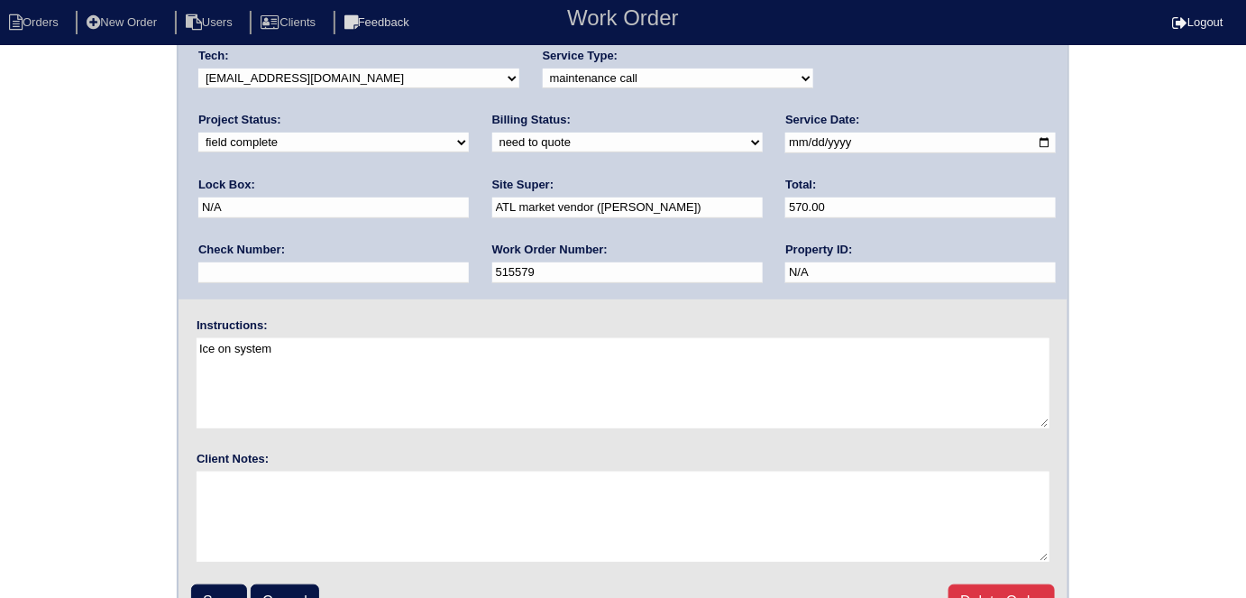
scroll to position [185, 0]
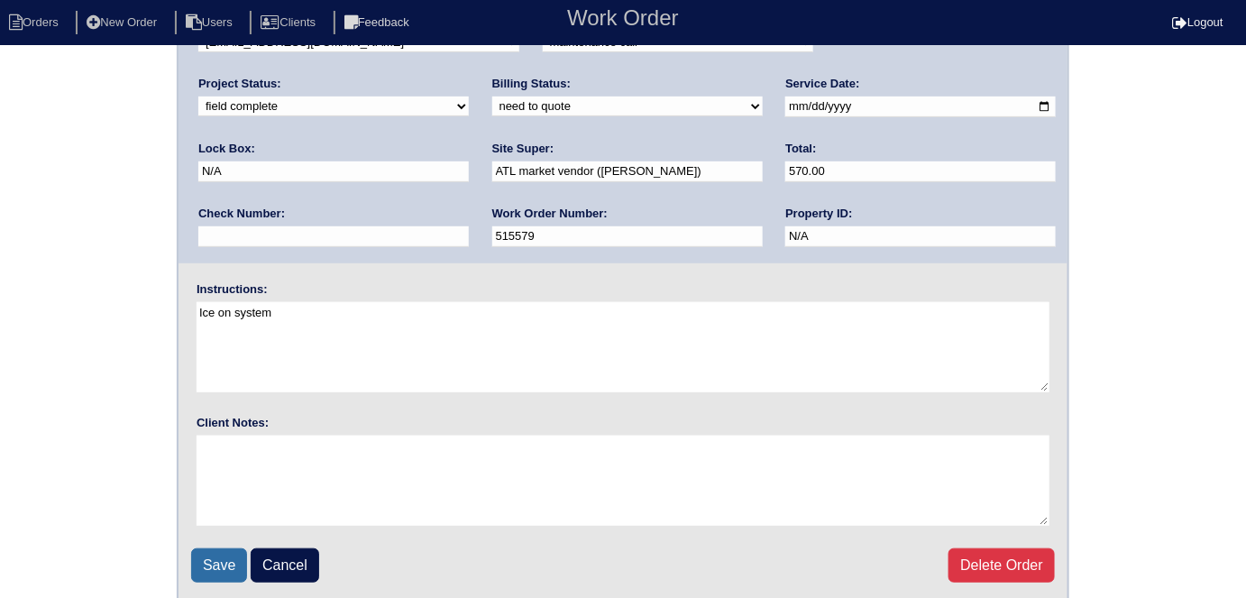
click at [235, 567] on input "Save" at bounding box center [219, 565] width 56 height 34
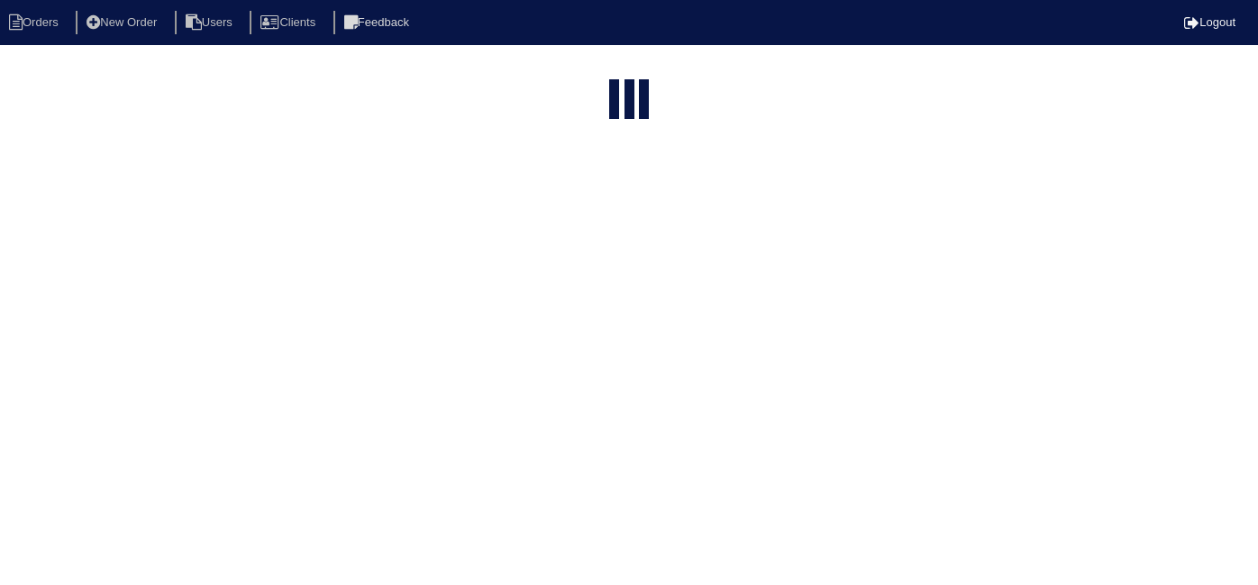
select select "15"
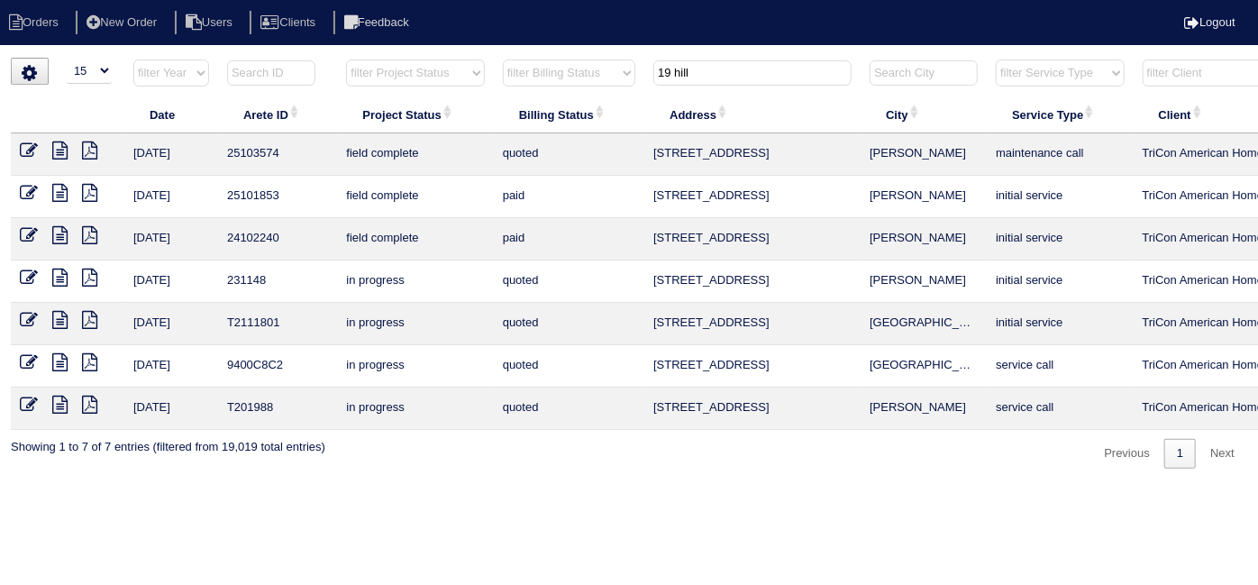
drag, startPoint x: 699, startPoint y: 73, endPoint x: 401, endPoint y: 0, distance: 306.3
click at [454, 58] on body "Orders New Order Users Clients Feedback Logout Orders New Order Users Clients M…" at bounding box center [629, 263] width 1258 height 411
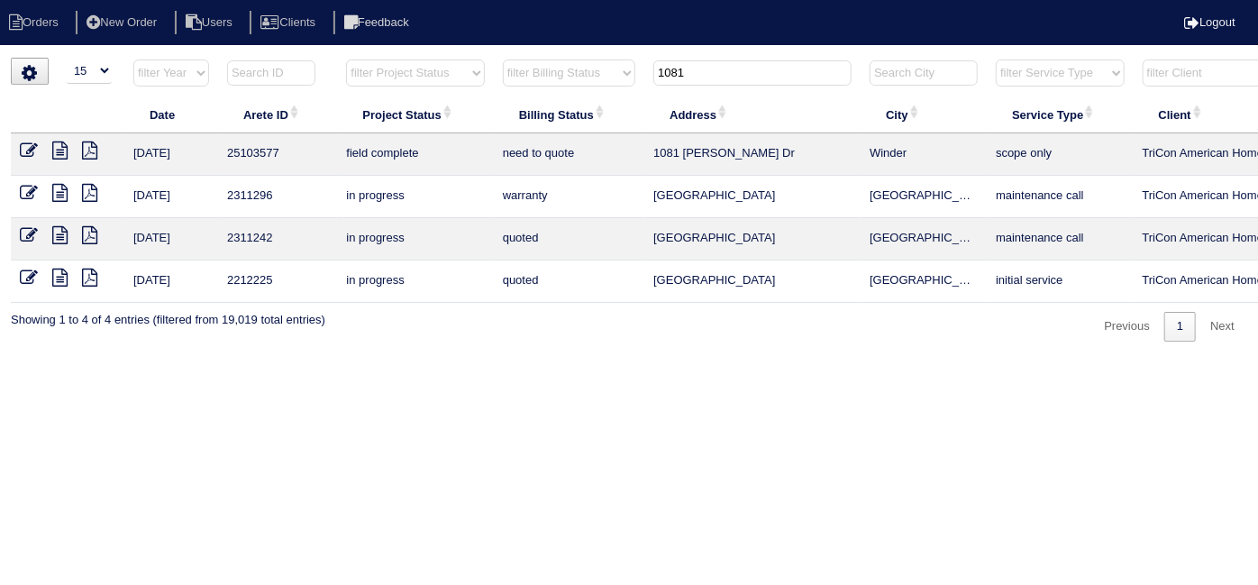
type input "1081"
click at [59, 156] on icon at bounding box center [59, 151] width 15 height 18
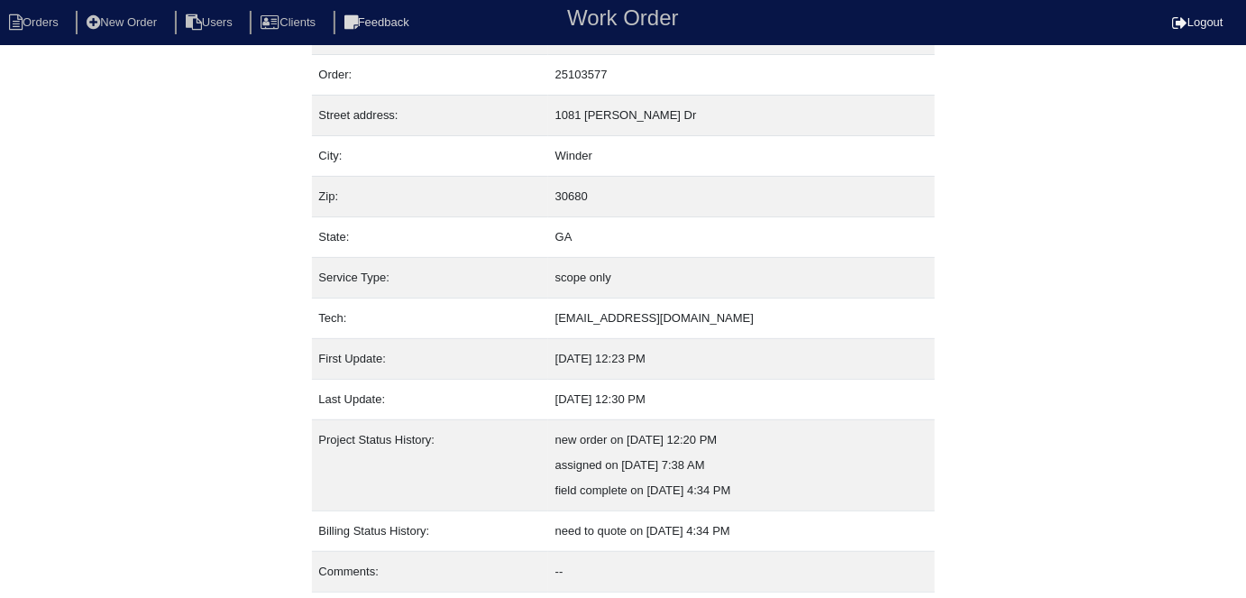
scroll to position [95, 0]
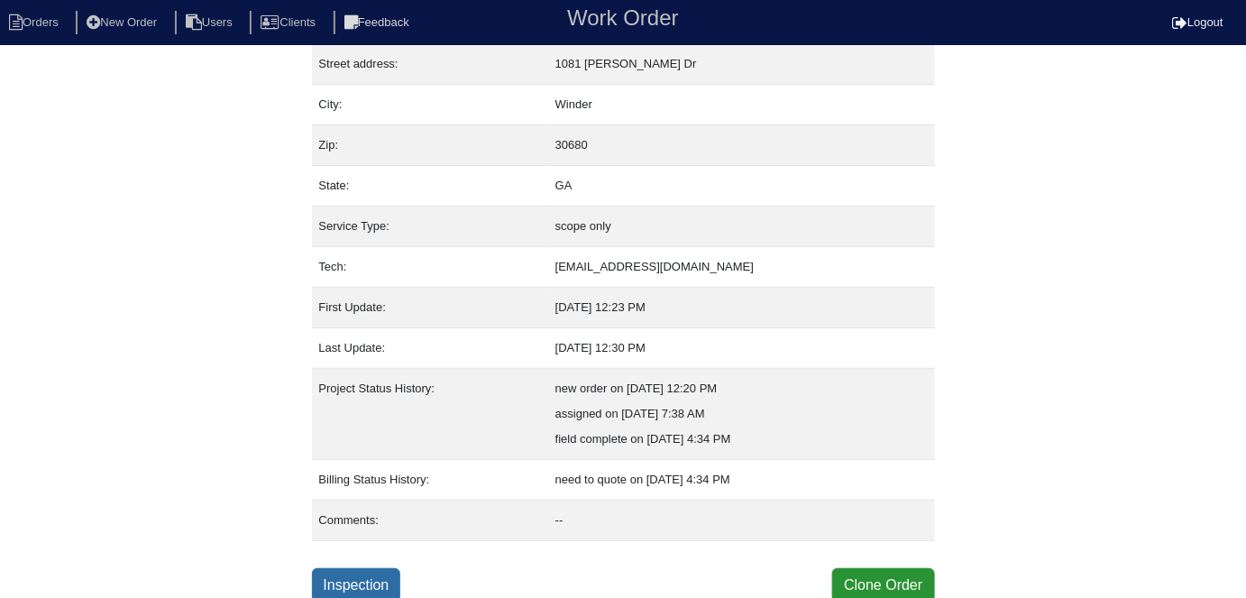
click at [362, 572] on link "Inspection" at bounding box center [356, 585] width 89 height 34
click at [392, 580] on link "Inspection" at bounding box center [356, 585] width 89 height 34
click at [348, 580] on link "Inspection" at bounding box center [356, 585] width 89 height 34
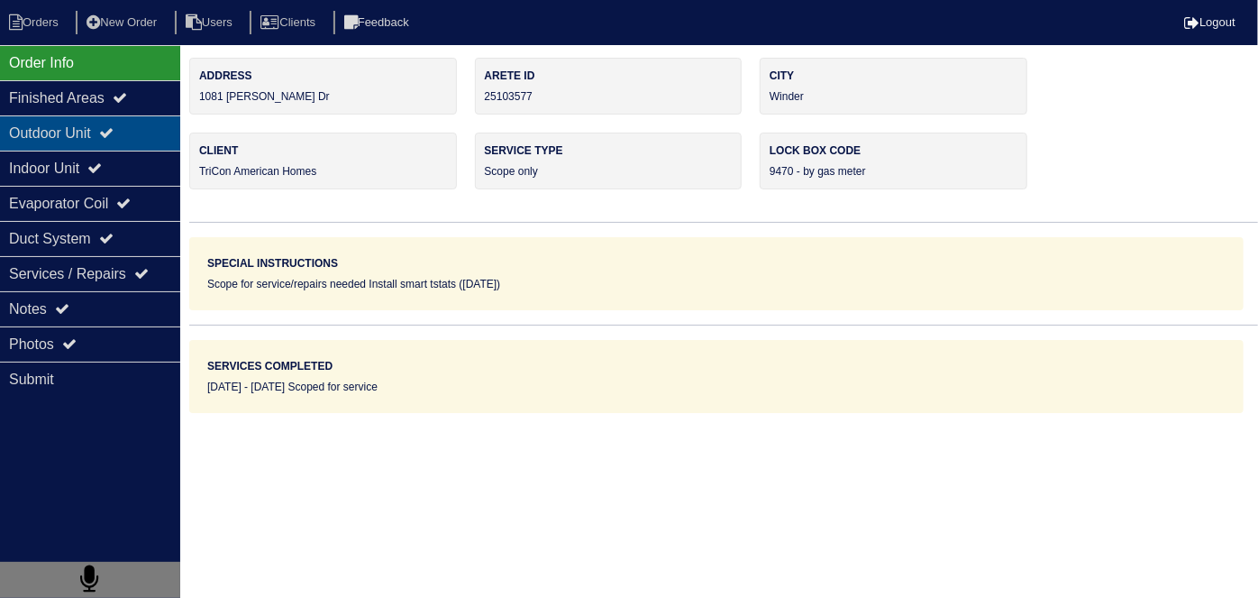
click at [97, 119] on div "Outdoor Unit" at bounding box center [90, 132] width 180 height 35
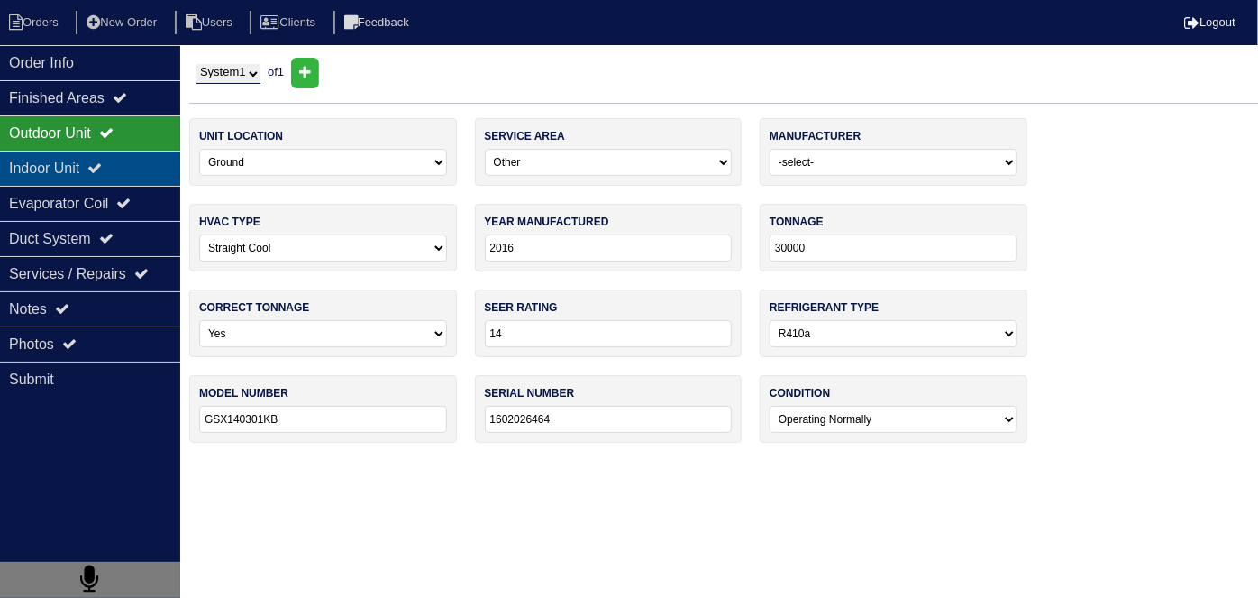
click at [72, 167] on div "Indoor Unit" at bounding box center [90, 168] width 180 height 35
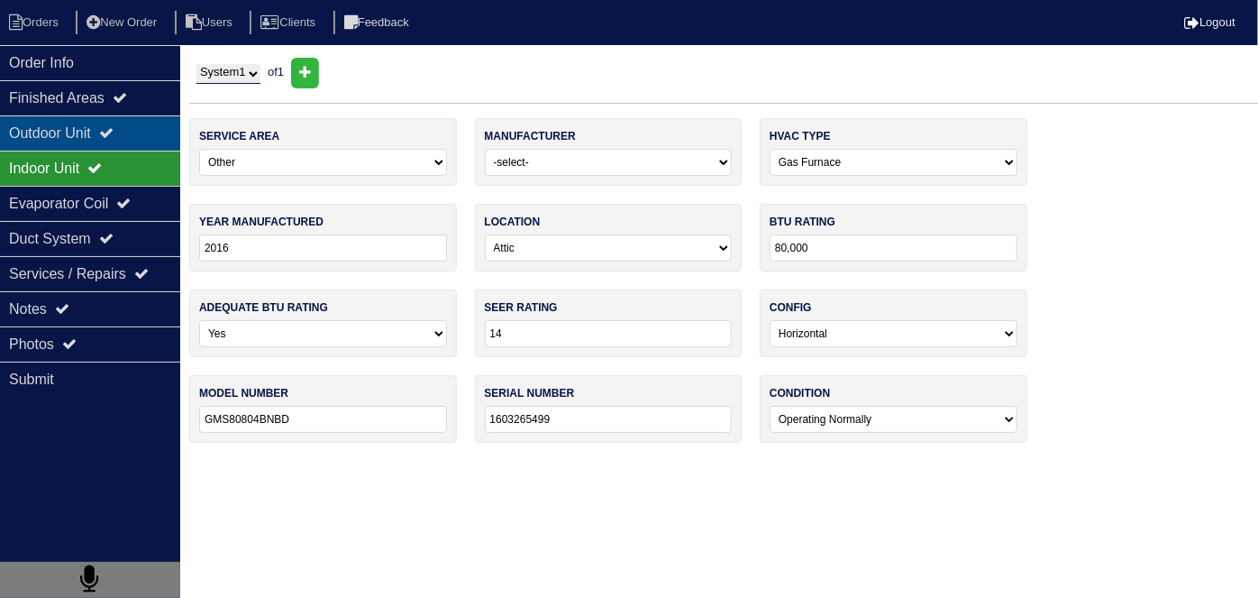
click at [71, 139] on div "Outdoor Unit" at bounding box center [90, 132] width 180 height 35
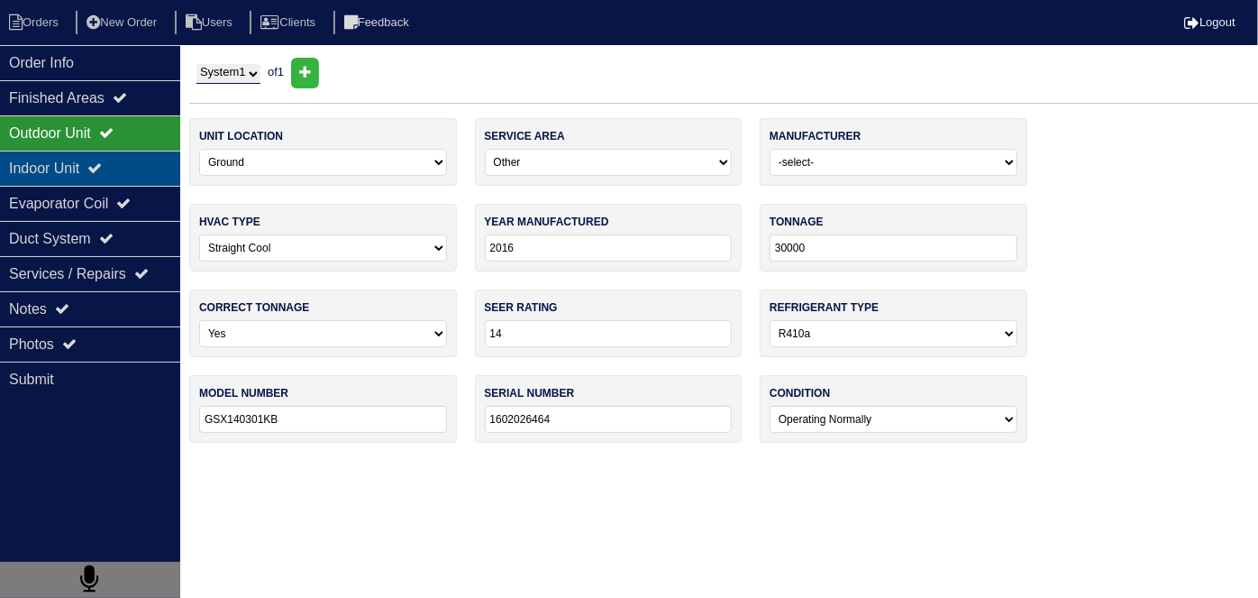
click at [72, 167] on div "Indoor Unit" at bounding box center [90, 168] width 180 height 35
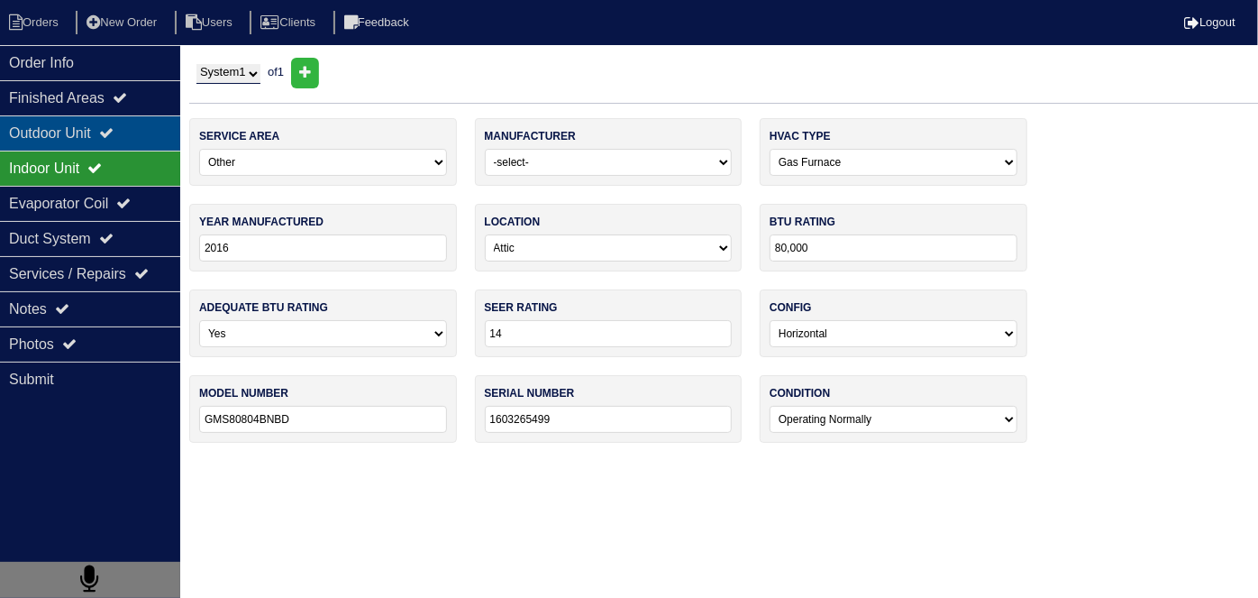
drag, startPoint x: 65, startPoint y: 137, endPoint x: 50, endPoint y: 142, distance: 15.4
click at [65, 137] on div "Outdoor Unit" at bounding box center [90, 132] width 180 height 35
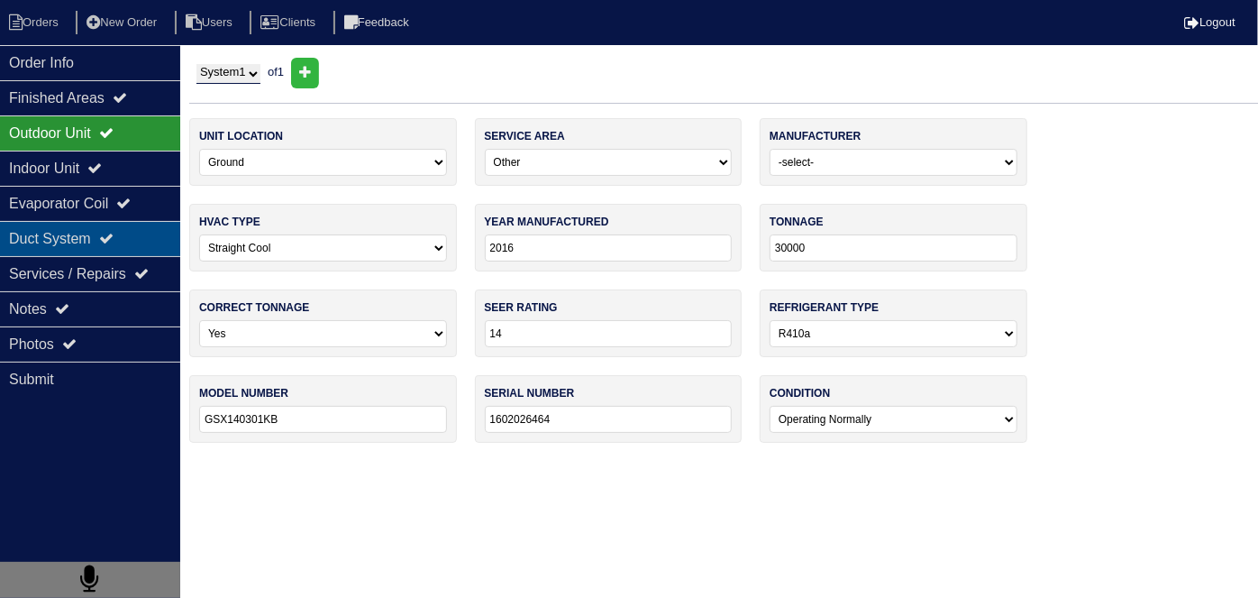
click at [83, 229] on div "Duct System" at bounding box center [90, 238] width 180 height 35
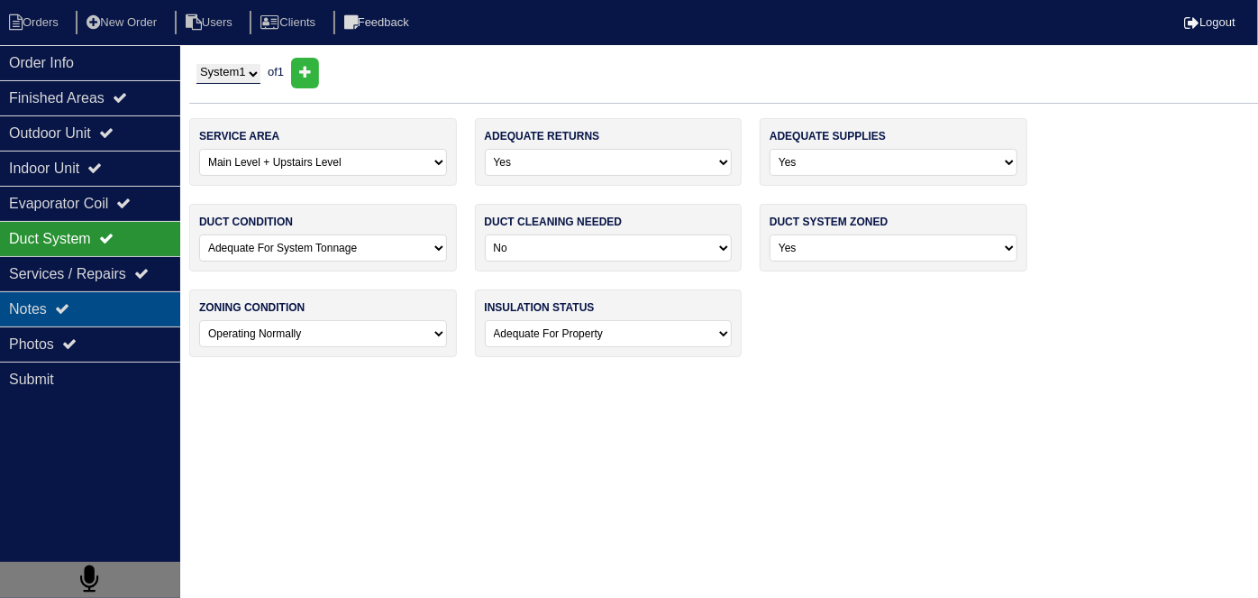
click at [69, 306] on icon at bounding box center [62, 308] width 14 height 14
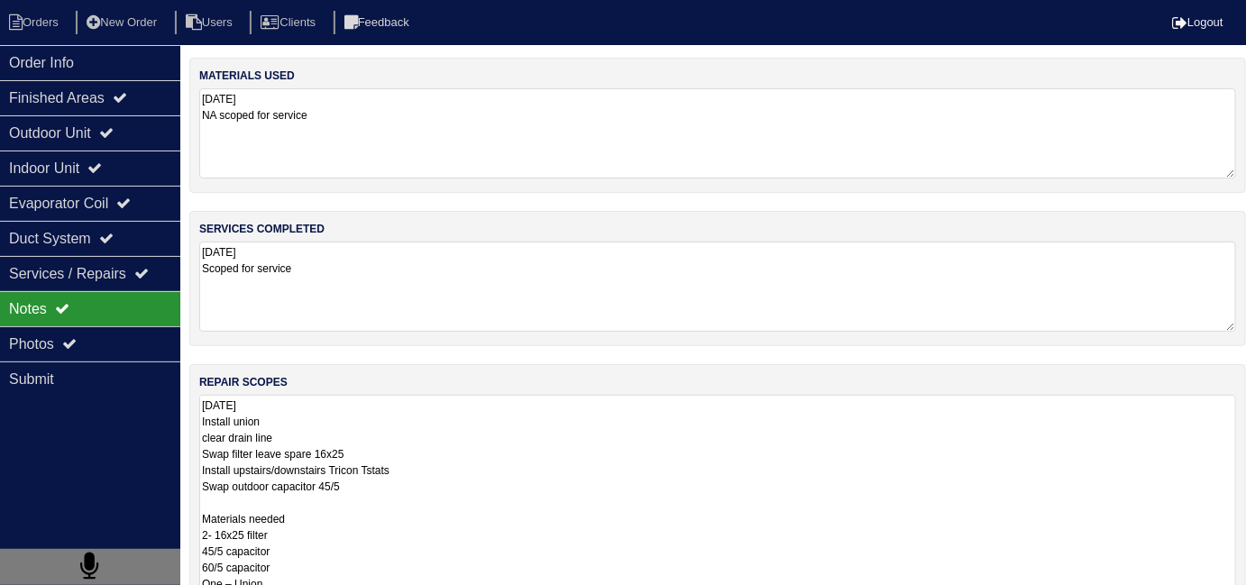
drag, startPoint x: 509, startPoint y: 420, endPoint x: 613, endPoint y: 416, distance: 103.7
click at [507, 420] on textarea "9.30.25 Install union clear drain line Swap filter leave spare 16x25 Install up…" at bounding box center [717, 518] width 1037 height 247
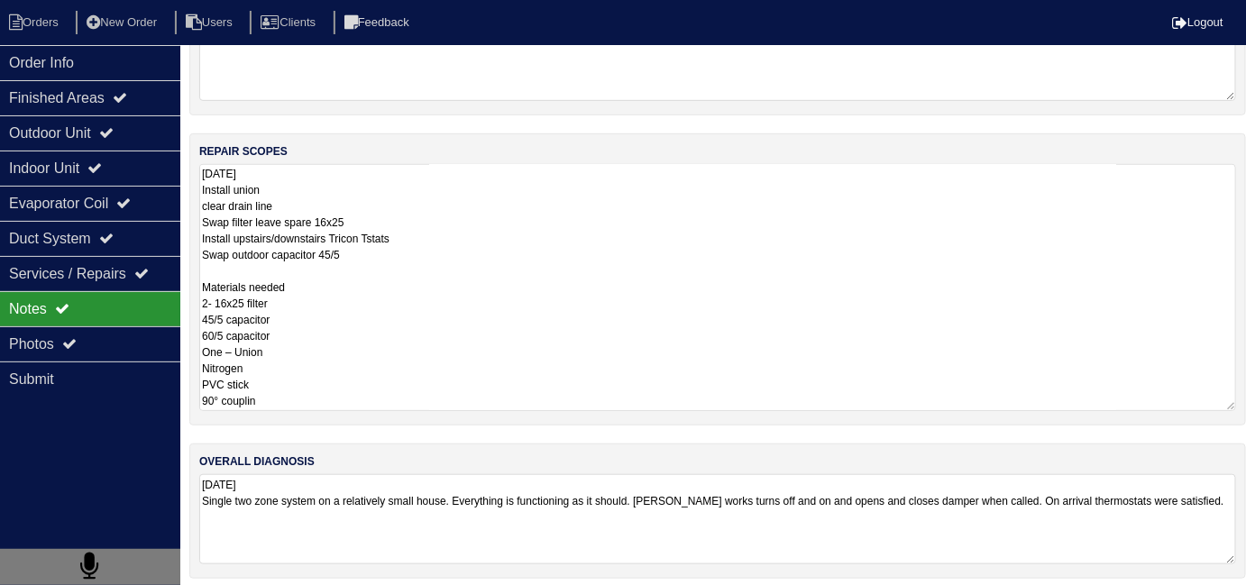
scroll to position [237, 0]
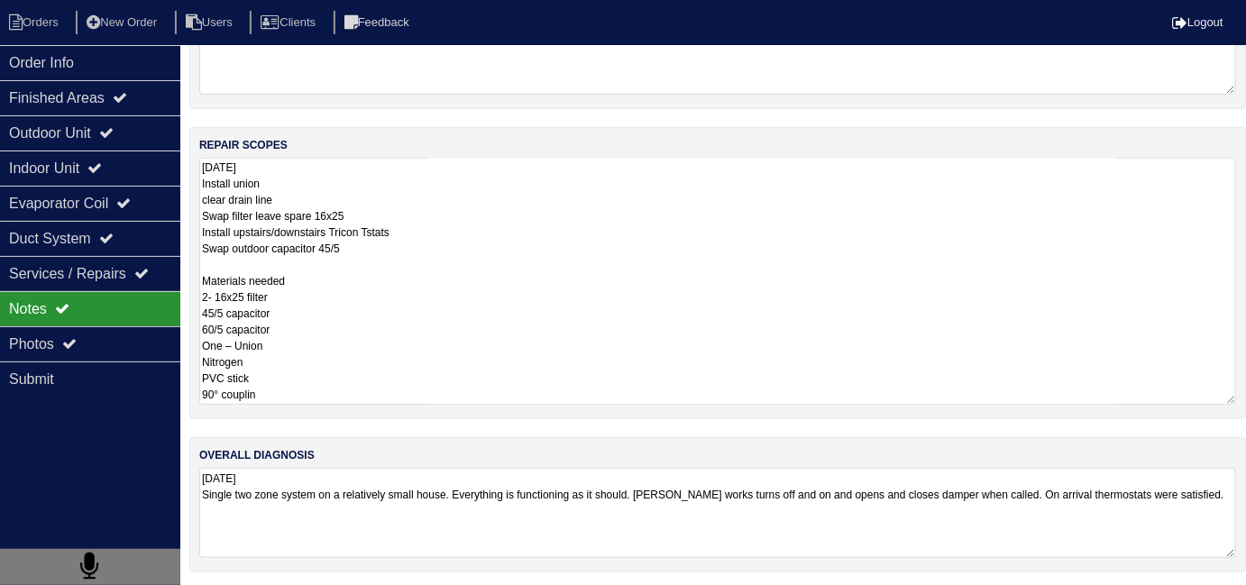
click at [533, 393] on textarea "9.30.25 Install union clear drain line Swap filter leave spare 16x25 Install up…" at bounding box center [717, 281] width 1037 height 247
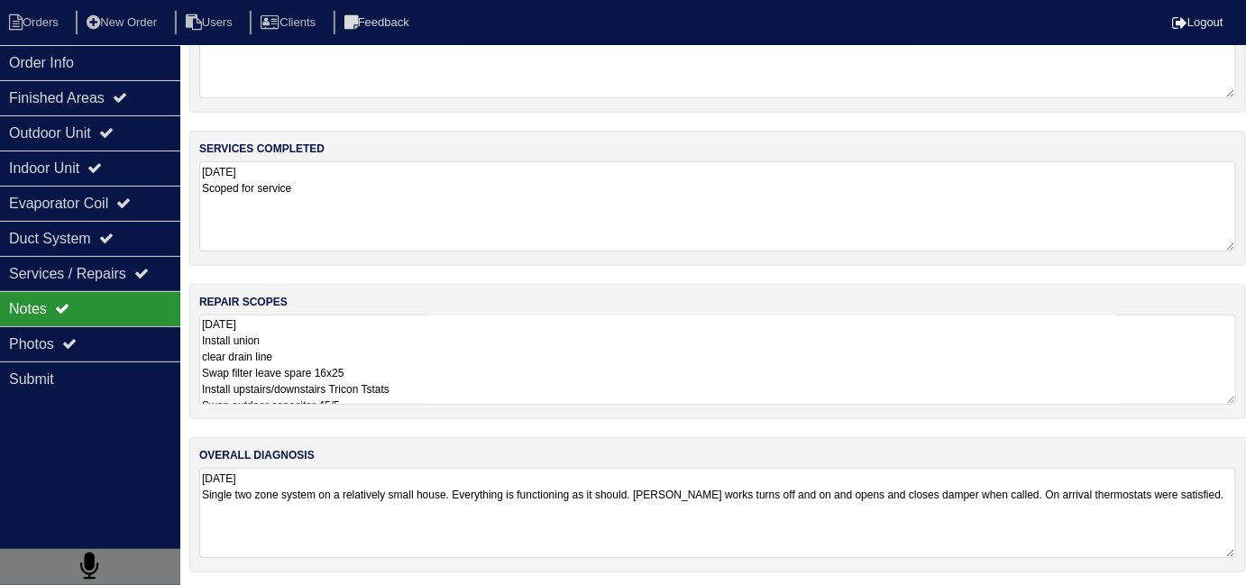
click at [58, 34] on nav "Orders New Order Users Clients Feedback Logout" at bounding box center [623, 22] width 1246 height 45
click at [52, 25] on li "Orders" at bounding box center [36, 23] width 73 height 24
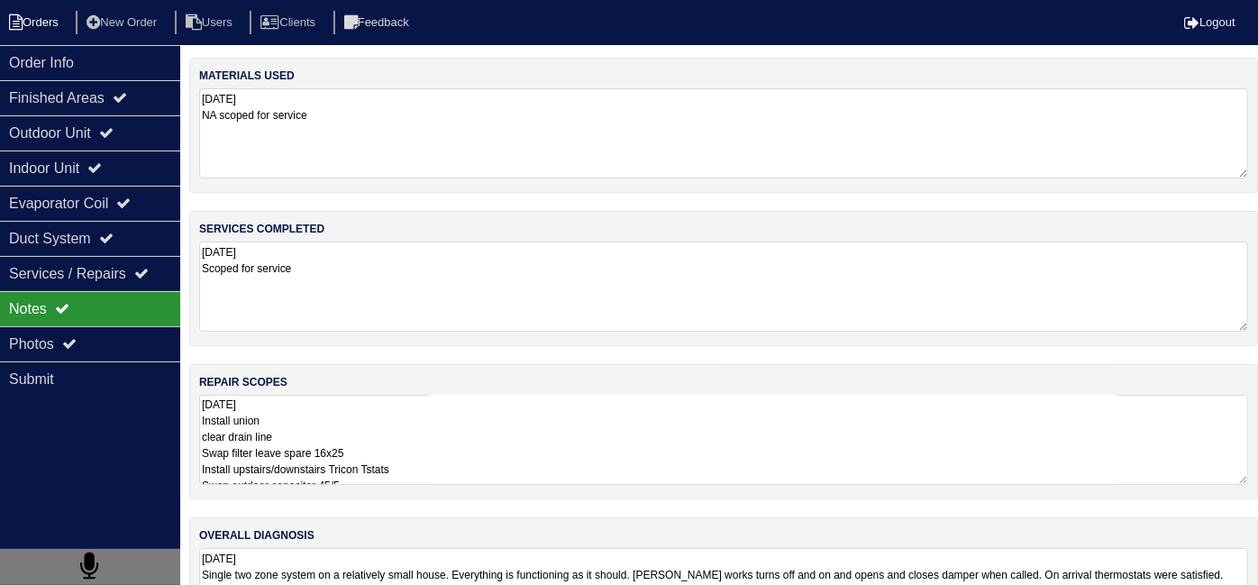
select select "15"
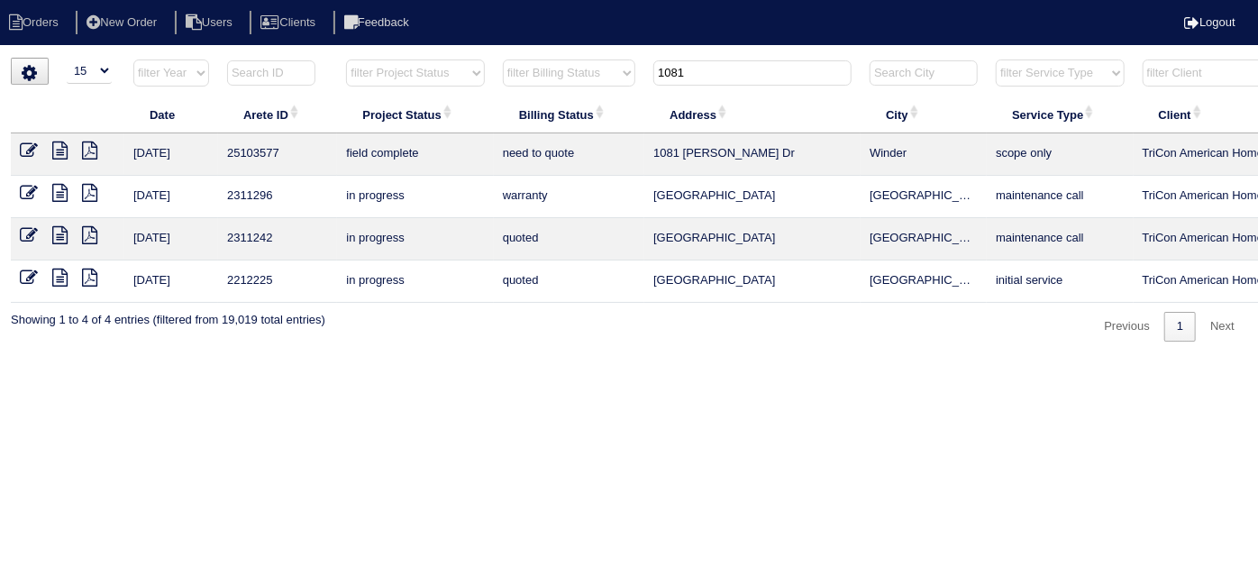
drag, startPoint x: 715, startPoint y: 79, endPoint x: 403, endPoint y: 68, distance: 312.1
click at [404, 70] on tr "filter Year -- Any Year -- 2025 2024 2023 2022 2021 2020 2019 filter Project St…" at bounding box center [792, 77] width 1562 height 37
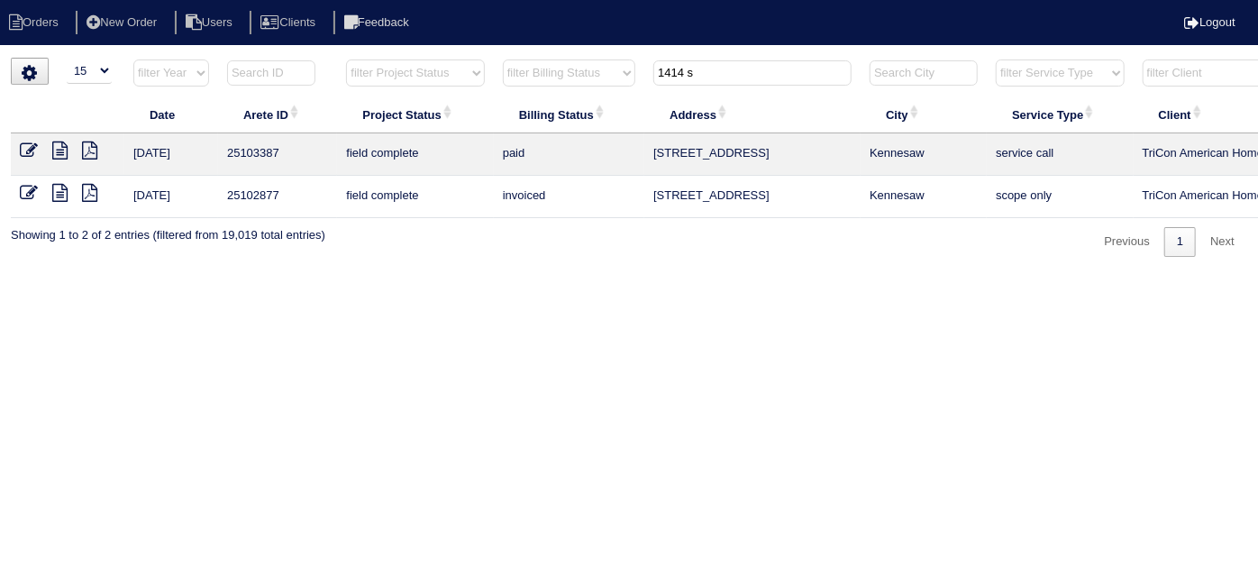
type input "1414 s"
click at [25, 151] on icon at bounding box center [29, 151] width 18 height 18
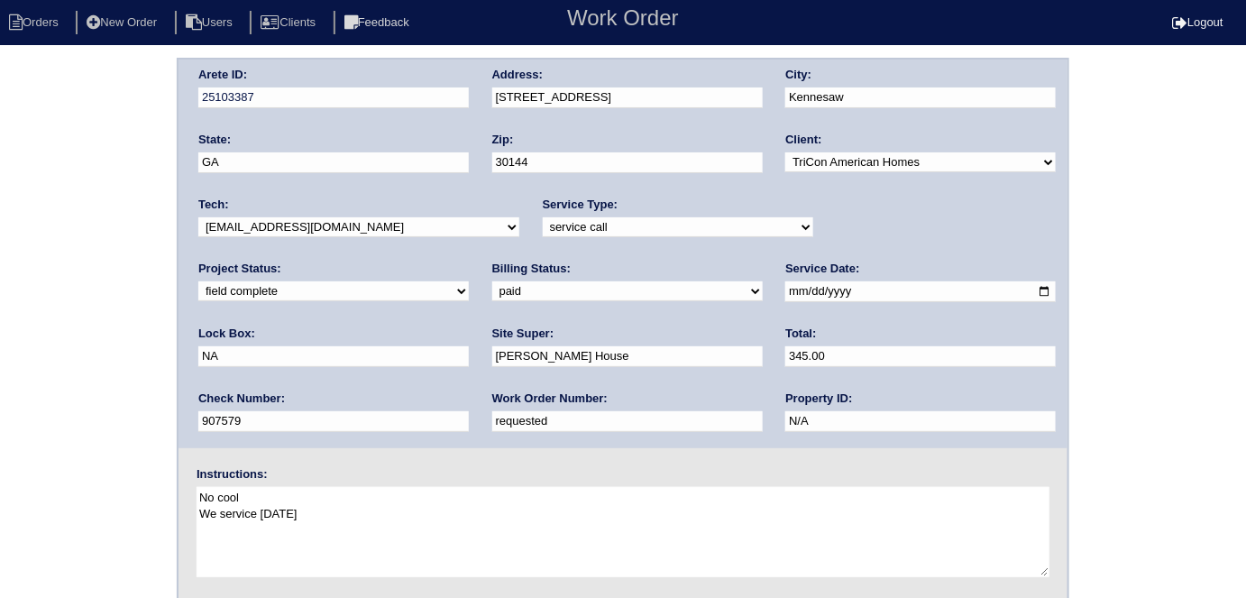
drag, startPoint x: 133, startPoint y: 267, endPoint x: 186, endPoint y: 285, distance: 56.2
click at [133, 267] on div "Arete ID: 25103387 Address: [STREET_ADDRESS] City: [GEOGRAPHIC_DATA] State: [GE…" at bounding box center [623, 422] width 1246 height 729
click at [492, 301] on div "Billing Status: need to quote quoted need to invoice invoiced paid warranty pur…" at bounding box center [627, 286] width 270 height 50
click at [122, 304] on div "Arete ID: 25103387 Address: [STREET_ADDRESS] City: [GEOGRAPHIC_DATA] State: [GE…" at bounding box center [623, 422] width 1246 height 729
click at [55, 301] on div "Arete ID: 25103387 Address: [STREET_ADDRESS] City: [GEOGRAPHIC_DATA] State: [GE…" at bounding box center [623, 422] width 1246 height 729
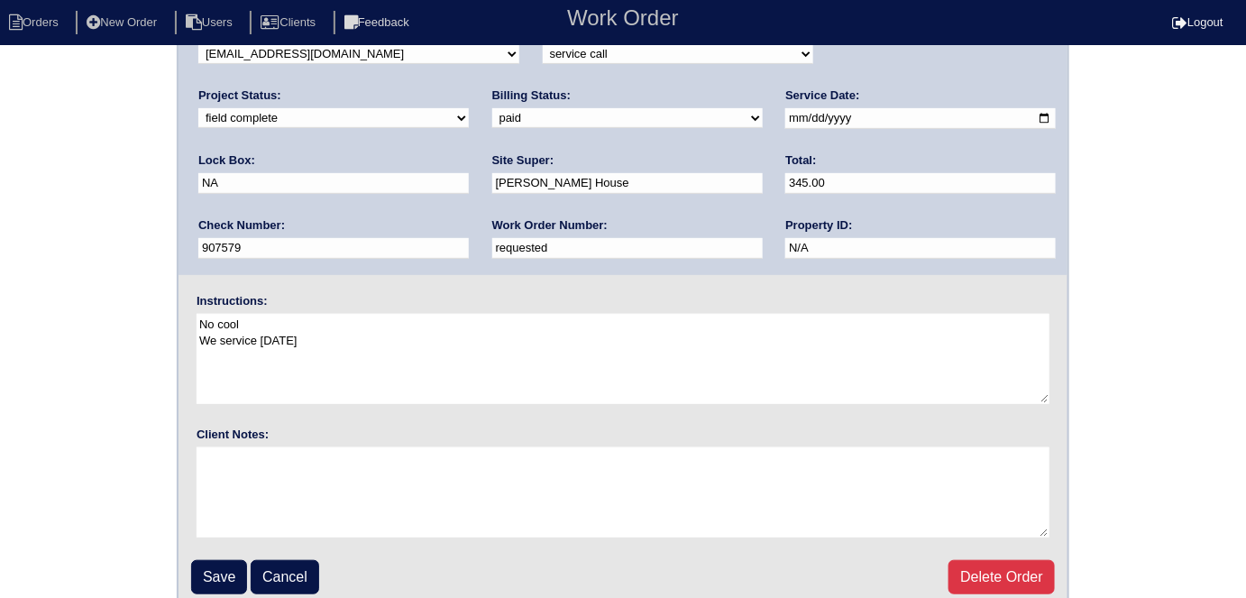
scroll to position [185, 0]
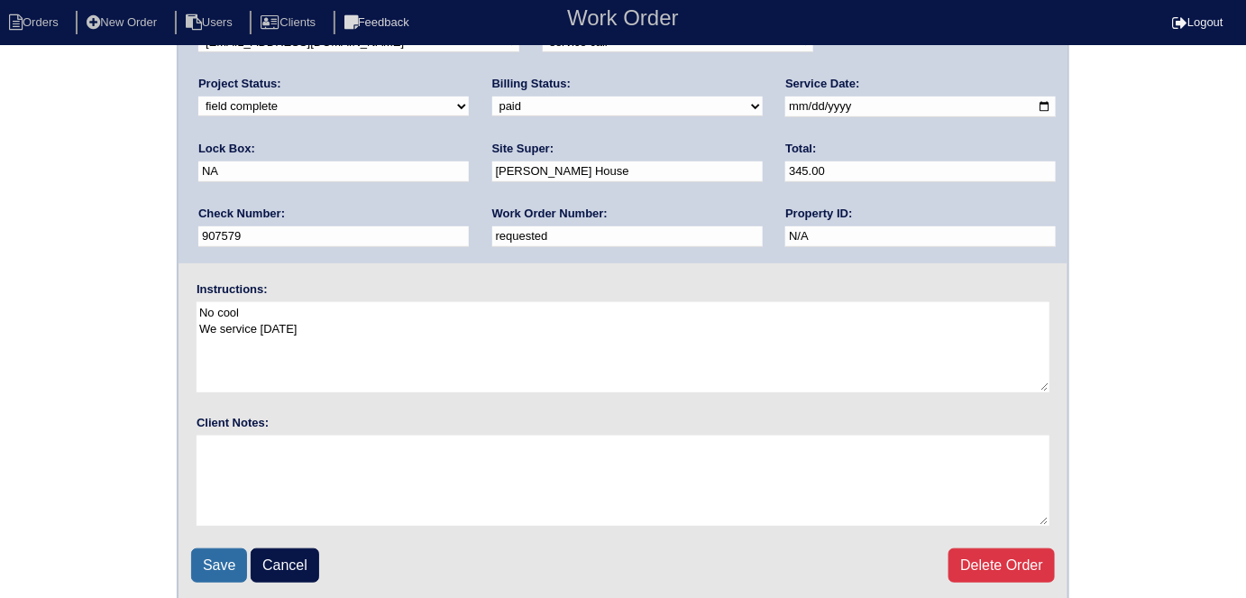
click at [209, 553] on input "Save" at bounding box center [219, 565] width 56 height 34
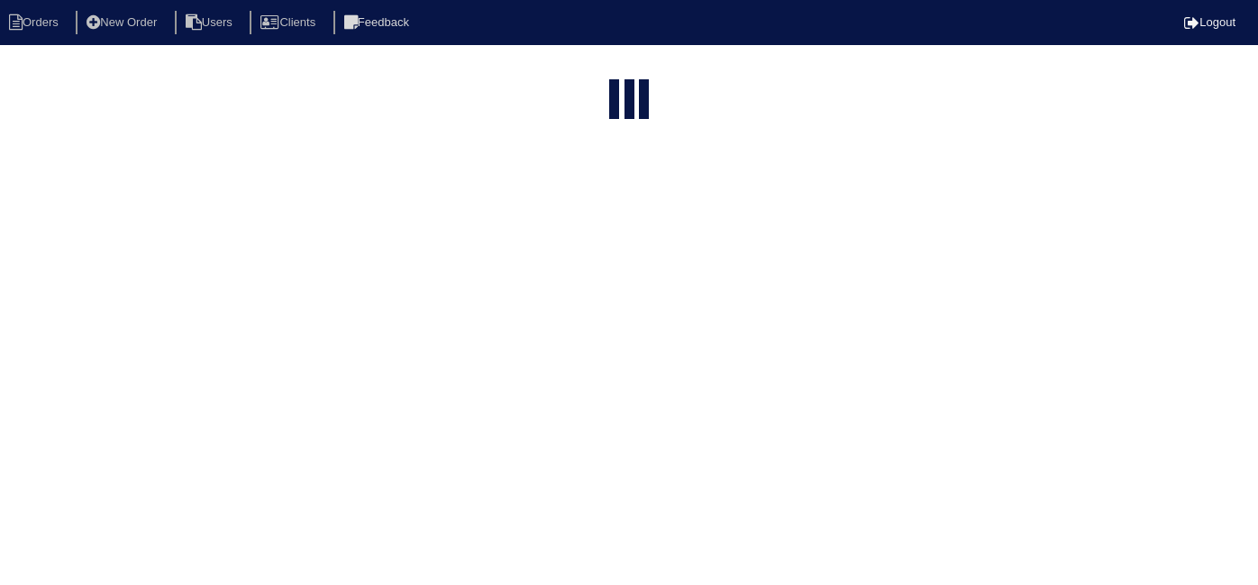
select select "15"
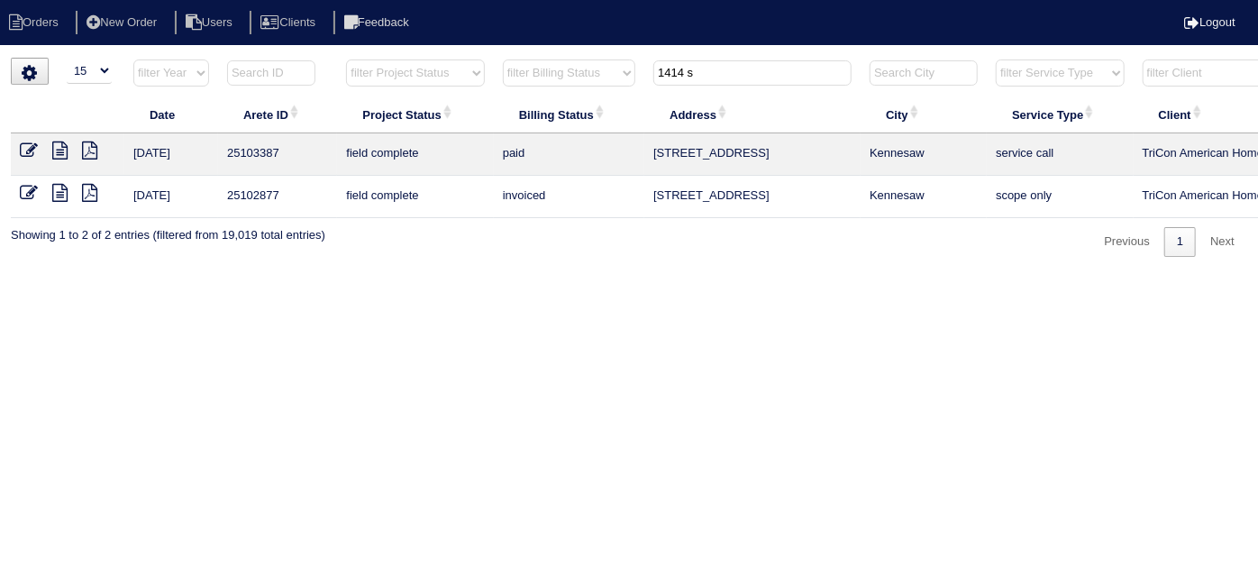
drag, startPoint x: 716, startPoint y: 72, endPoint x: 320, endPoint y: -27, distance: 407.9
click at [320, 0] on html "Orders New Order Users Clients Feedback Logout Orders New Order Users Clients M…" at bounding box center [629, 137] width 1258 height 275
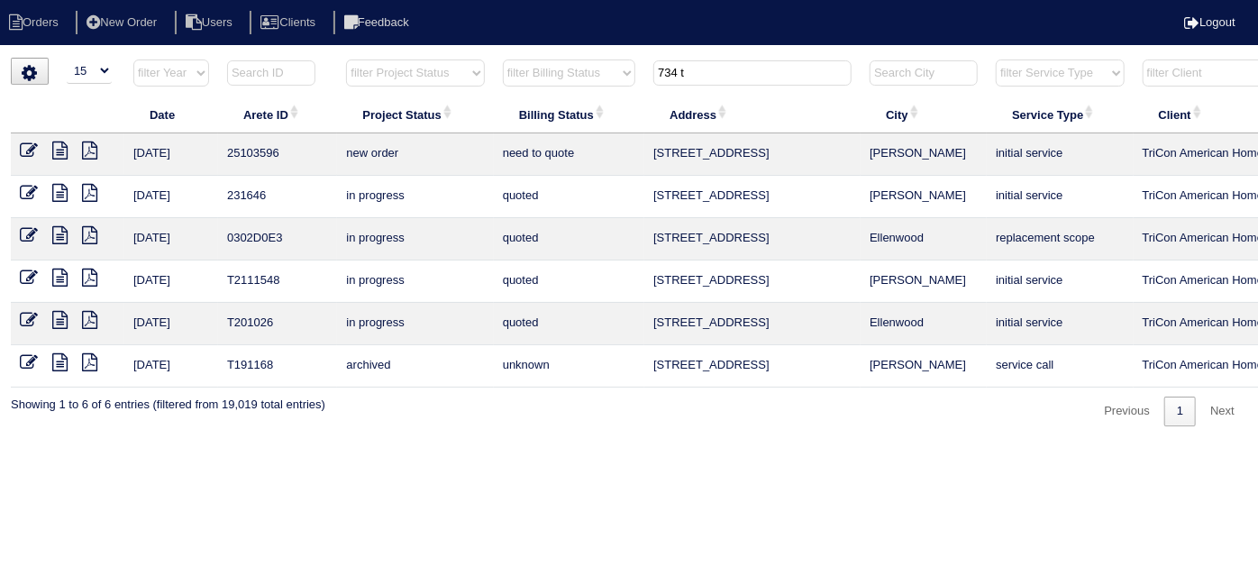
type input "734 t"
click at [32, 145] on icon at bounding box center [29, 151] width 18 height 18
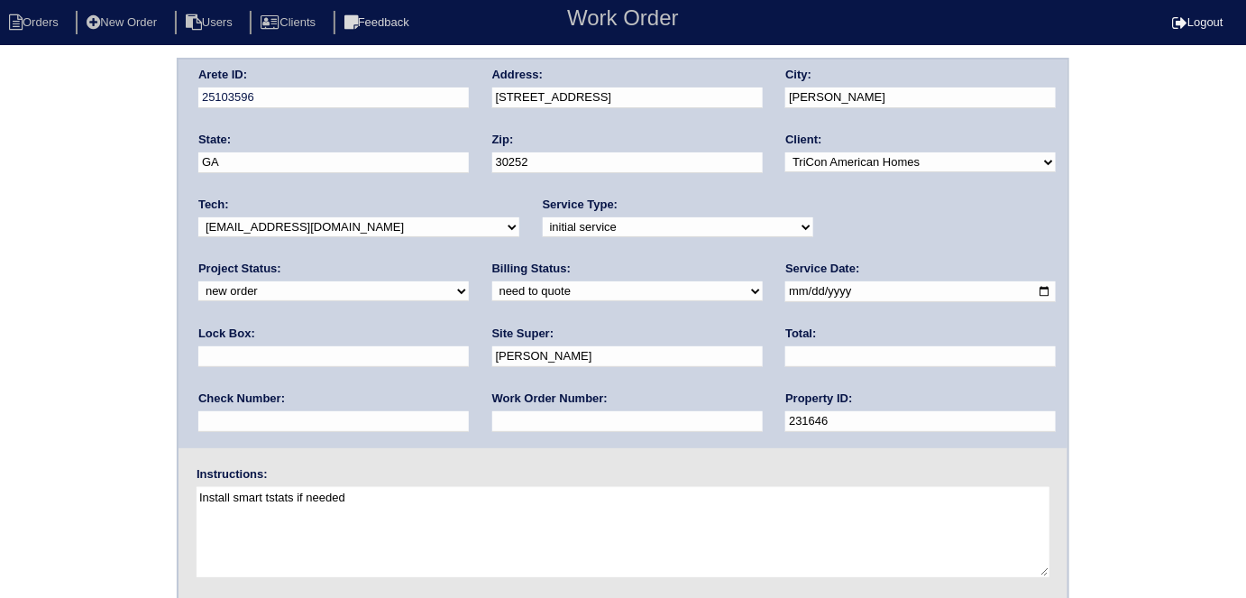
click at [492, 431] on div "Work Order Number:" at bounding box center [627, 415] width 270 height 50
click at [492, 414] on input "text" at bounding box center [627, 421] width 270 height 21
type input "553644"
click at [469, 346] on input "text" at bounding box center [333, 356] width 270 height 21
type input "1334"
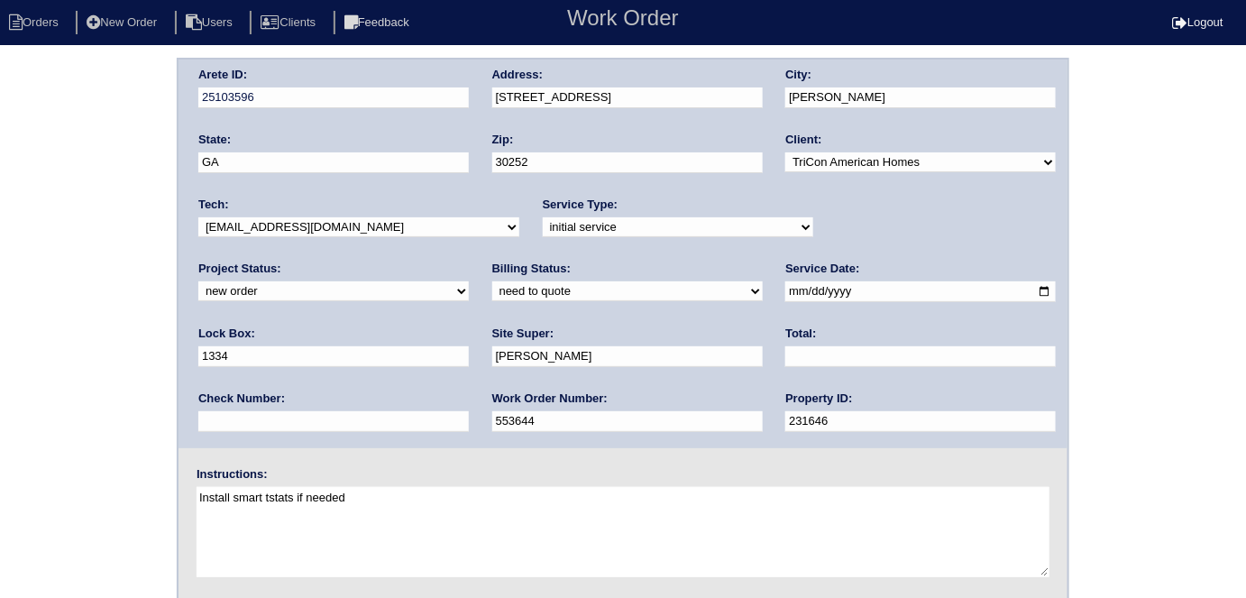
click at [227, 386] on div "Arete ID: 25103596 Address: 734 Trickle Ln City: McDonough State: GA Zip: 30252…" at bounding box center [622, 253] width 889 height 388
click at [2, 376] on div "Arete ID: 25103596 Address: 734 Trickle Ln City: McDonough State: GA Zip: 30252…" at bounding box center [623, 422] width 1246 height 729
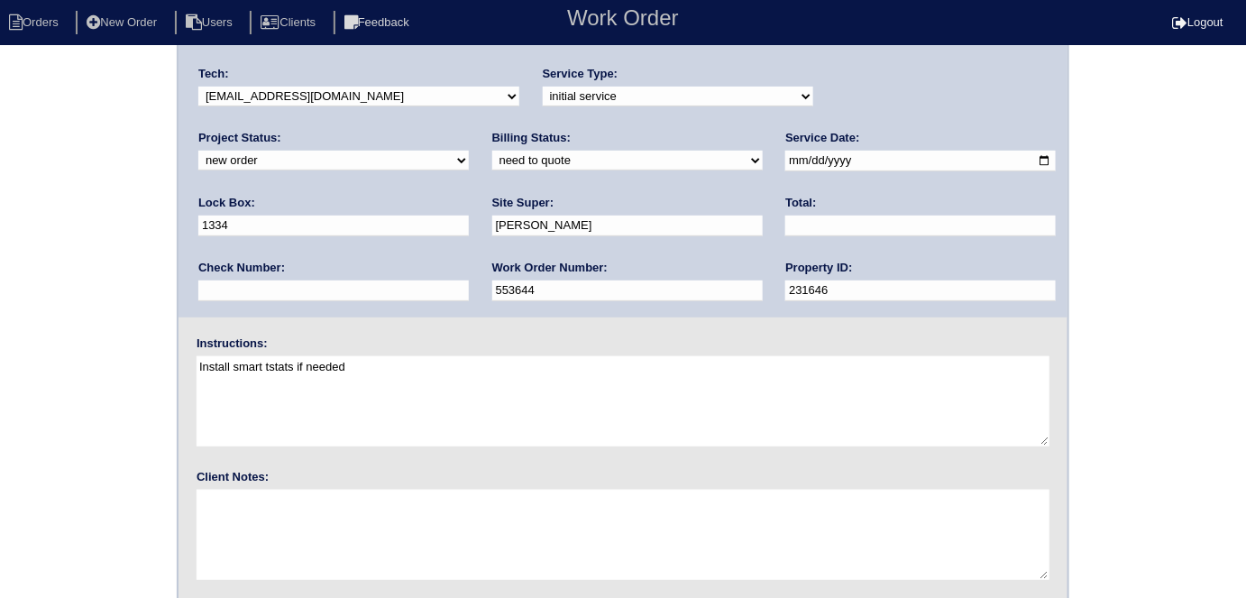
scroll to position [185, 0]
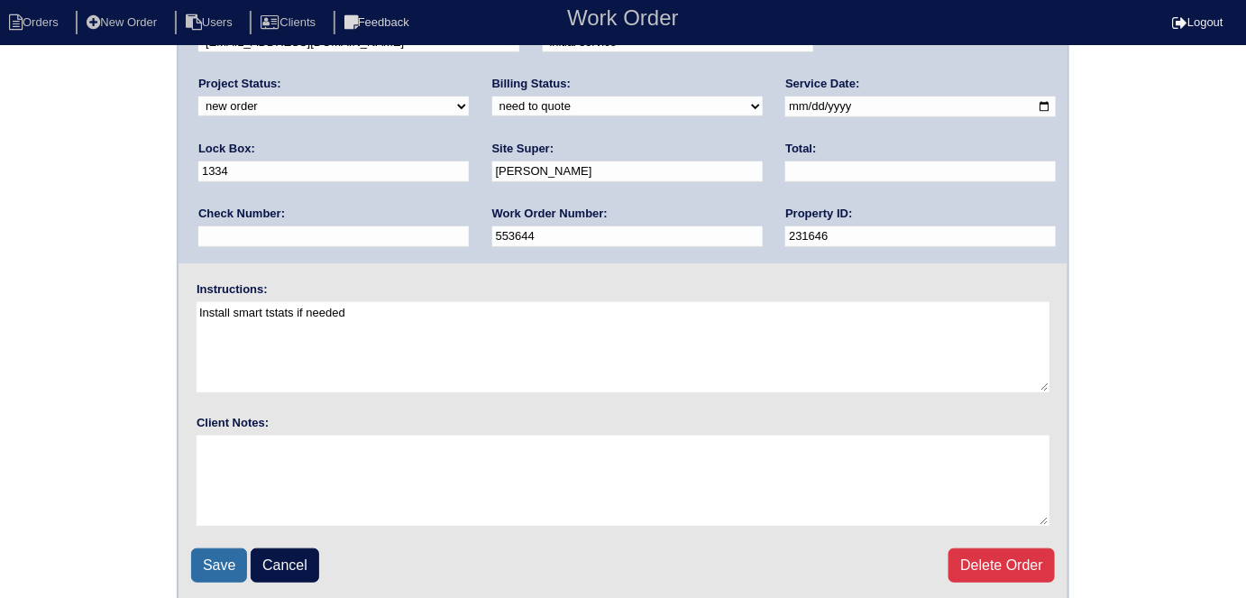
click at [225, 553] on input "Save" at bounding box center [219, 565] width 56 height 34
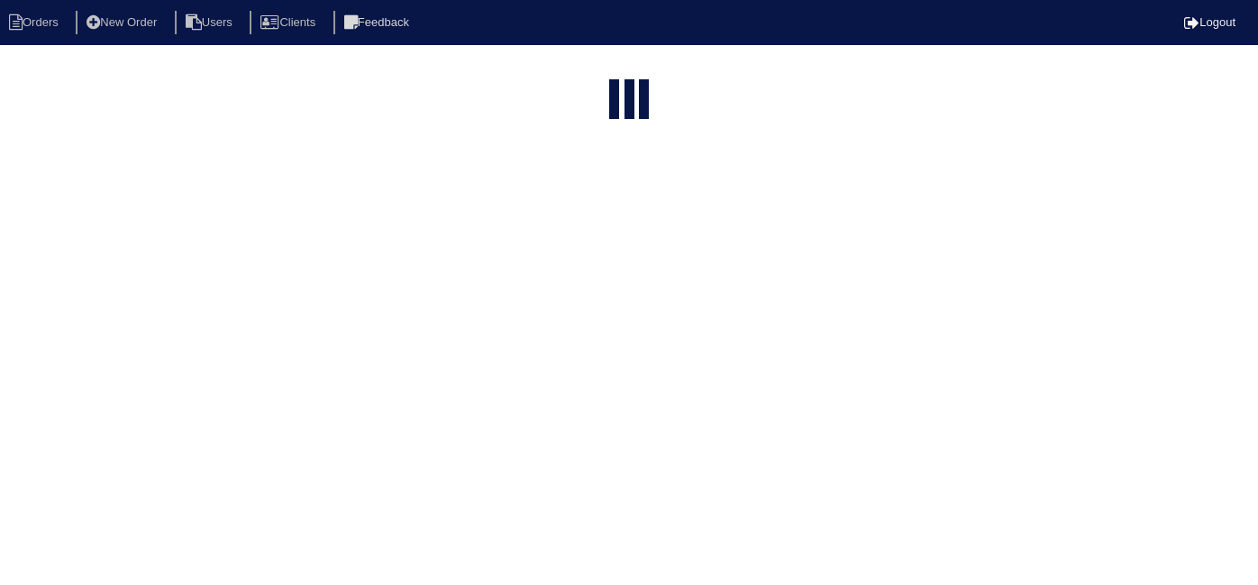
select select "15"
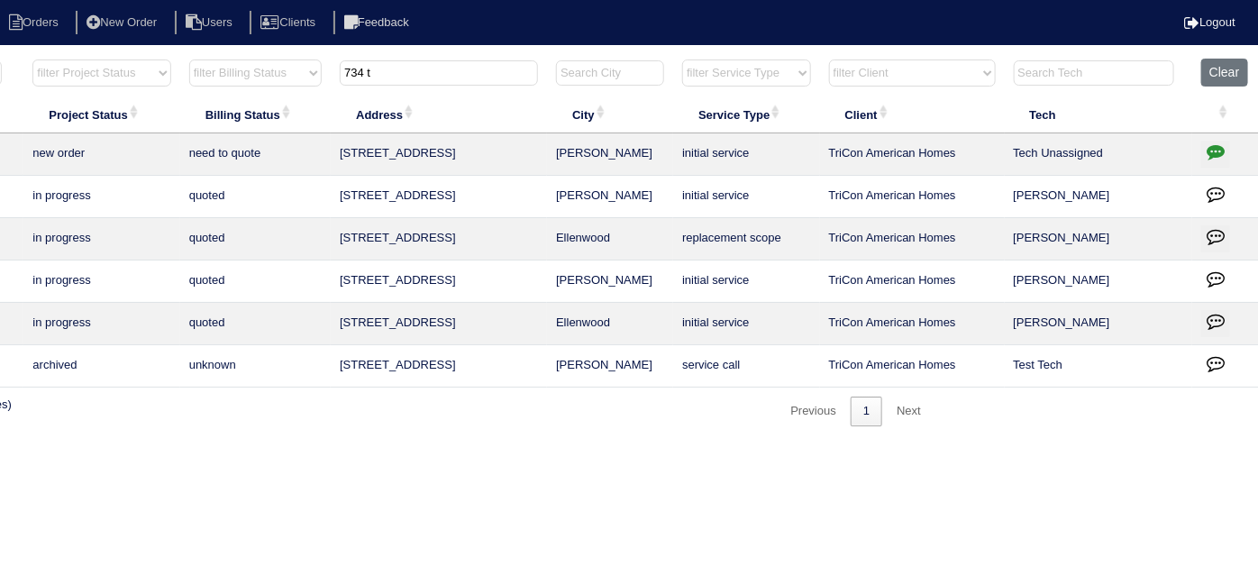
click at [1223, 158] on icon "button" at bounding box center [1216, 151] width 18 height 18
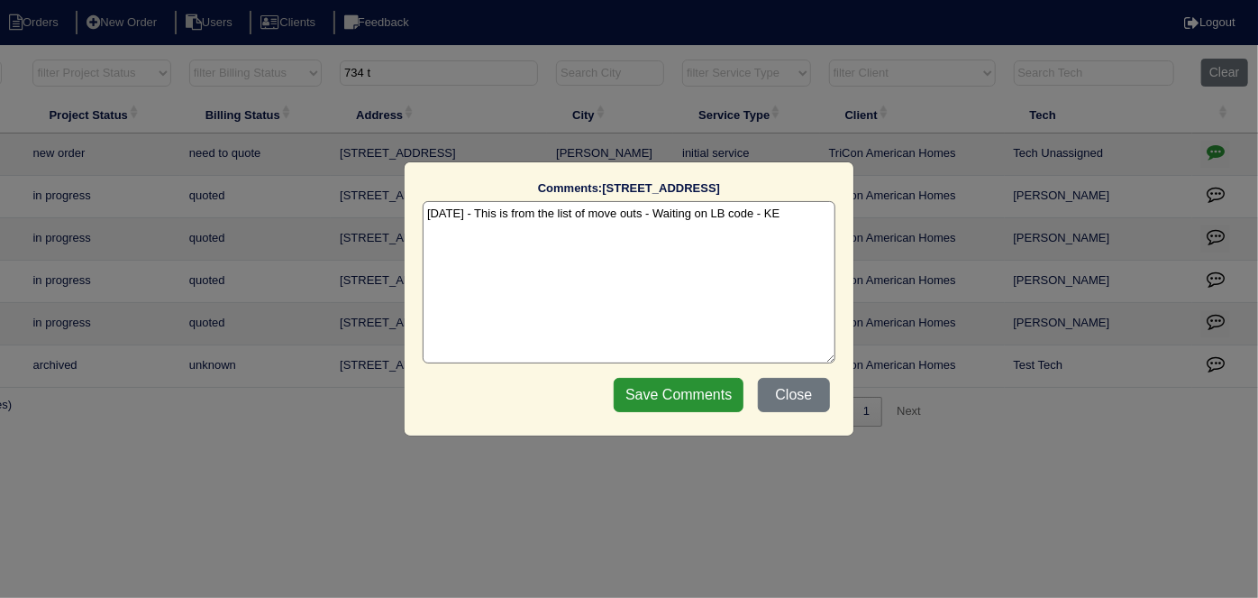
click at [793, 214] on textarea "[DATE] - This is from the list of move outs - Waiting on LB code - KE" at bounding box center [629, 282] width 413 height 162
drag, startPoint x: 763, startPoint y: 215, endPoint x: 654, endPoint y: 215, distance: 109.1
click at [654, 215] on textarea "[DATE] - This is from the list of move outs - Waiting on LB code - KE" at bounding box center [629, 282] width 413 height 162
click at [816, 215] on textarea "[DATE] - This is from the list of move outs - Waiting on LB code - KE" at bounding box center [629, 282] width 413 height 162
type textarea "[DATE] - This is from the list of move outs - Waiting on LB code - KE - WO put …"
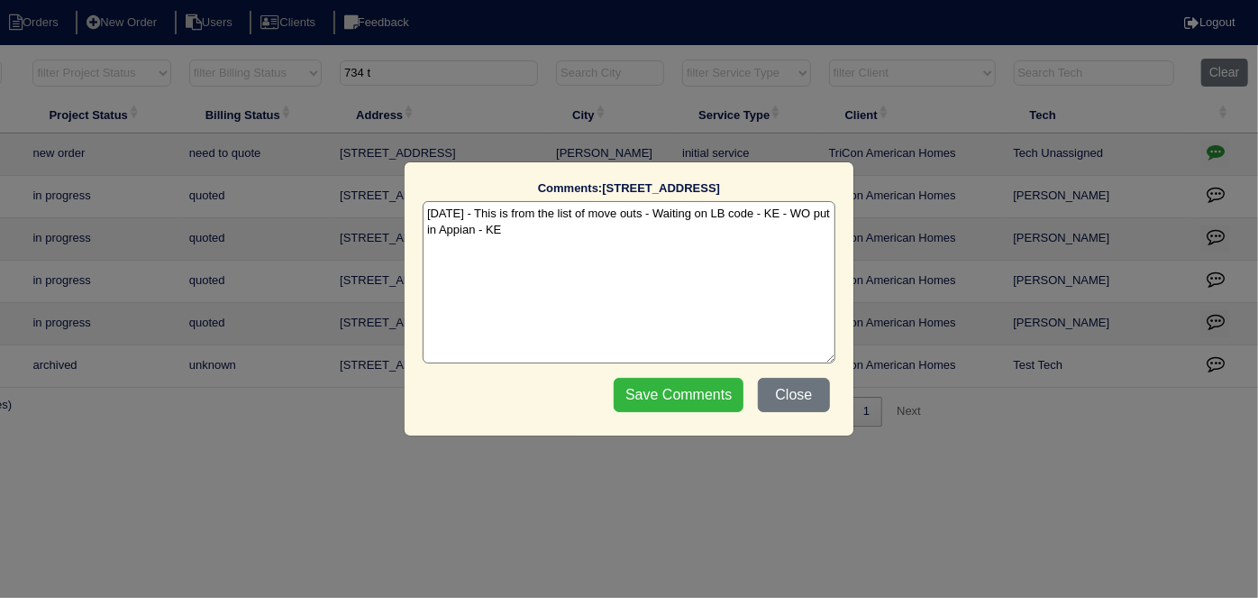
click at [679, 385] on input "Save Comments" at bounding box center [679, 395] width 130 height 34
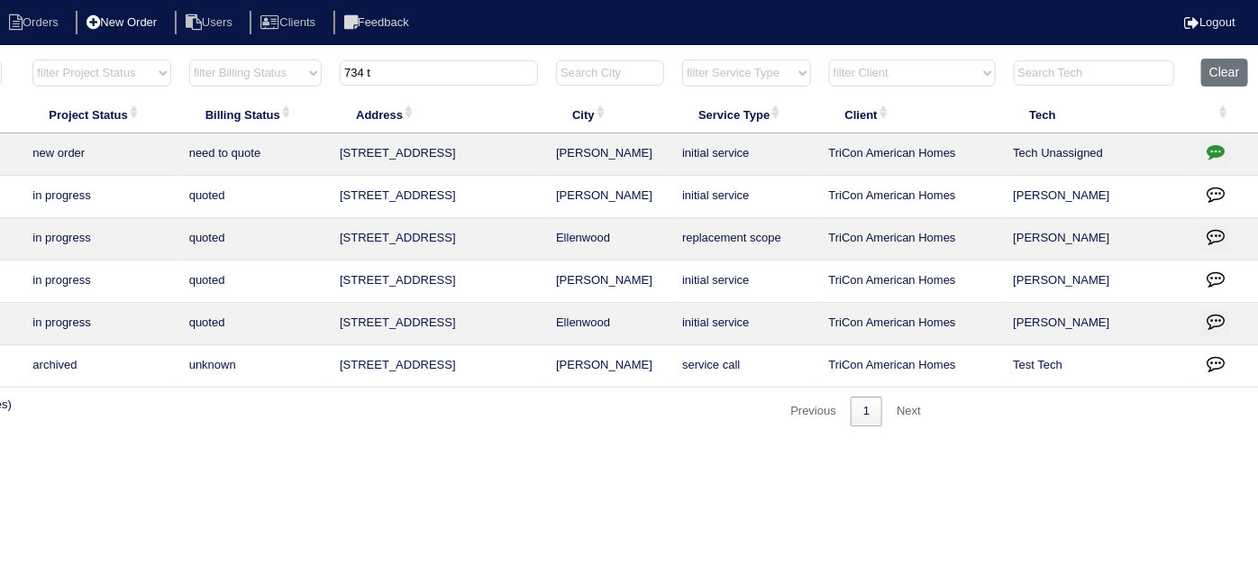
drag, startPoint x: 452, startPoint y: 75, endPoint x: 124, endPoint y: 25, distance: 331.8
click at [124, 58] on body "Orders New Order Users Clients Feedback Logout Orders New Order Users Clients M…" at bounding box center [315, 242] width 1258 height 369
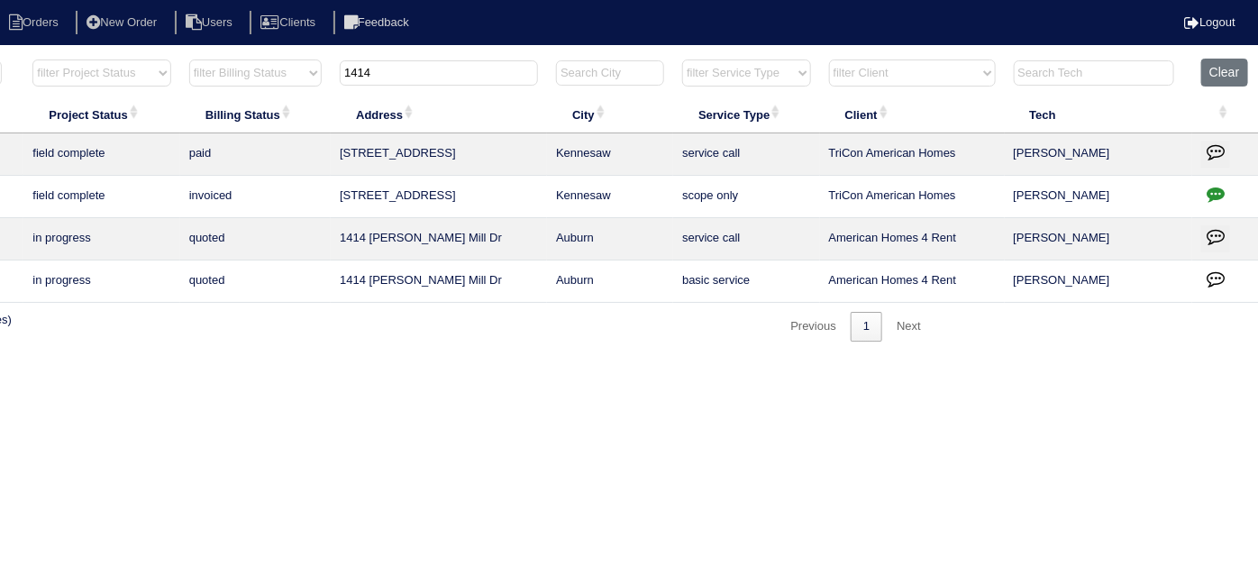
scroll to position [0, 0]
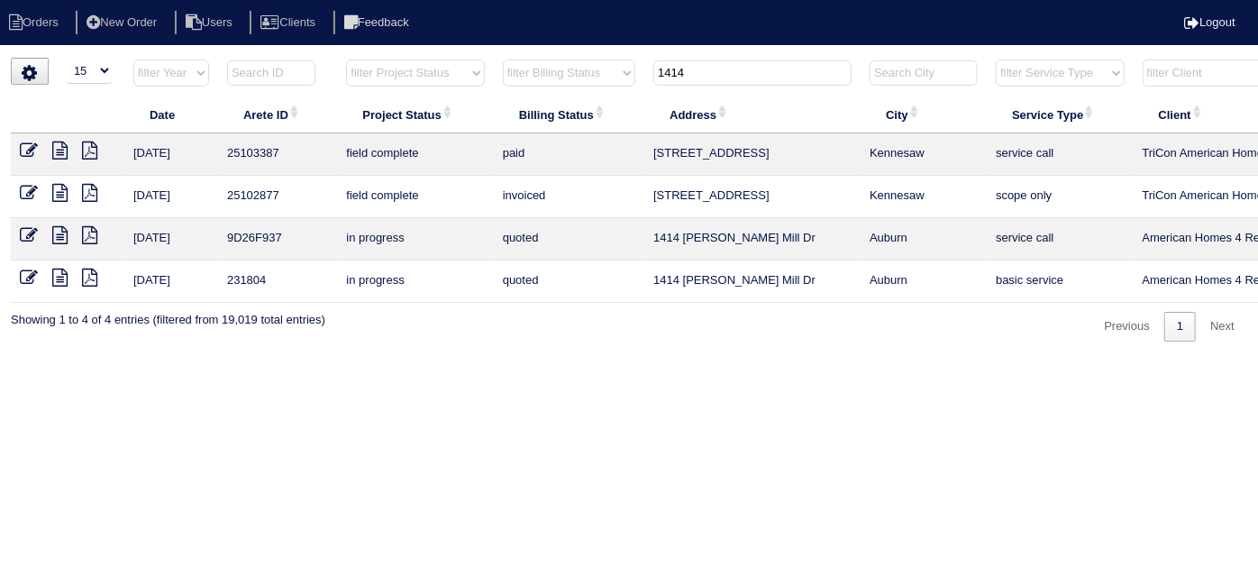
type input "1414"
click at [25, 145] on icon at bounding box center [29, 151] width 18 height 18
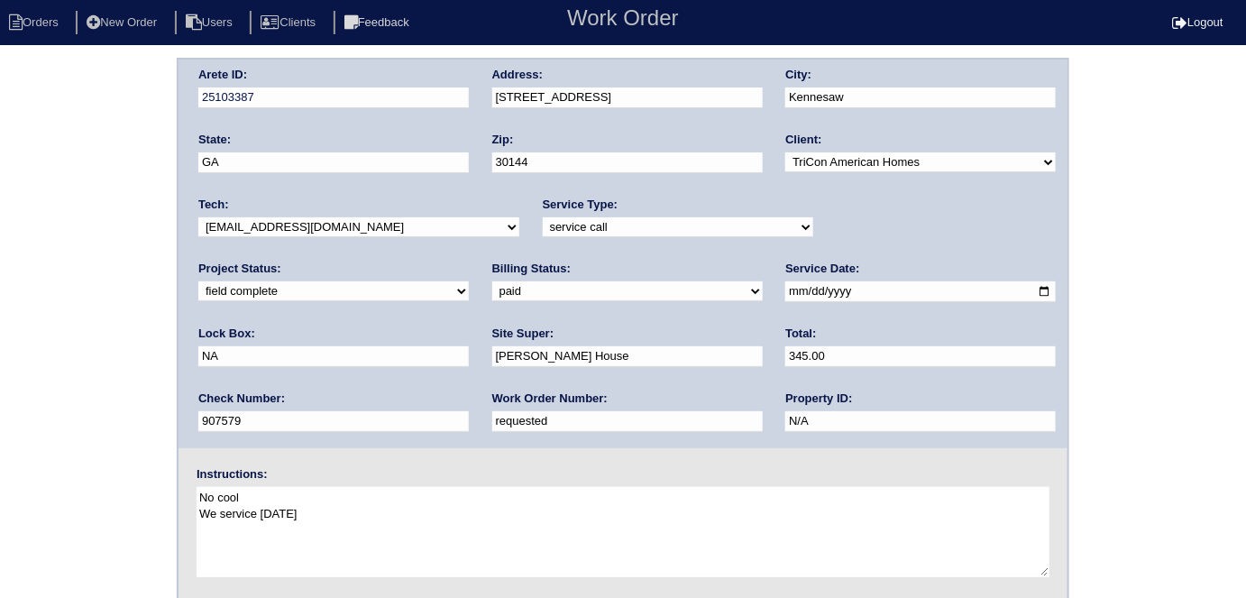
click at [492, 298] on select "need to quote quoted need to invoice invoiced paid warranty purchase order need…" at bounding box center [627, 291] width 270 height 20
select select "need to invoice"
click at [492, 281] on select "need to quote quoted need to invoice invoiced paid warranty purchase order need…" at bounding box center [627, 291] width 270 height 20
drag, startPoint x: 45, startPoint y: 407, endPoint x: 43, endPoint y: 424, distance: 17.2
click at [41, 409] on div "Arete ID: 25103387 Address: 1414 Shiloh Way NW City: Kennesaw State: GA Zip: 30…" at bounding box center [623, 422] width 1246 height 729
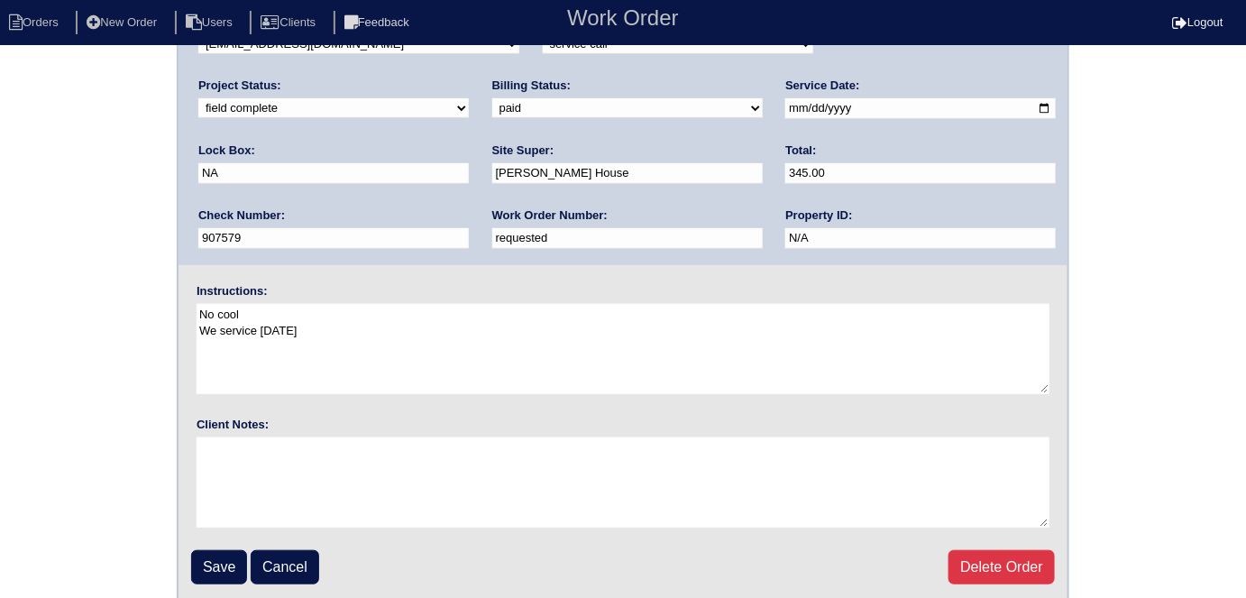
scroll to position [185, 0]
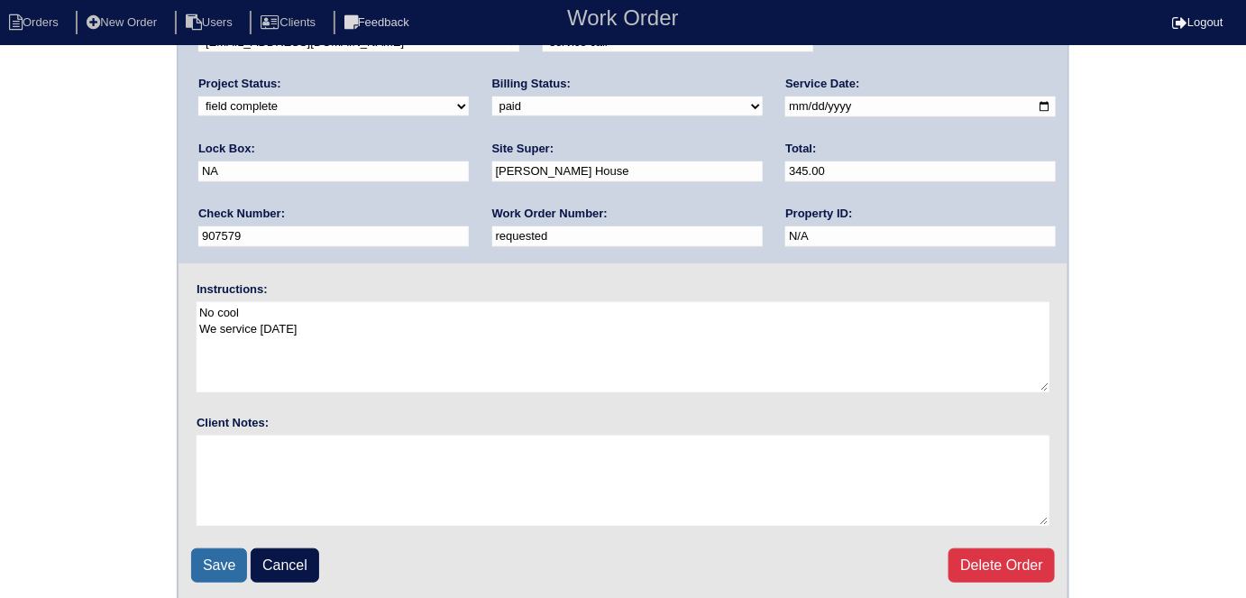
click at [216, 553] on input "Save" at bounding box center [219, 565] width 56 height 34
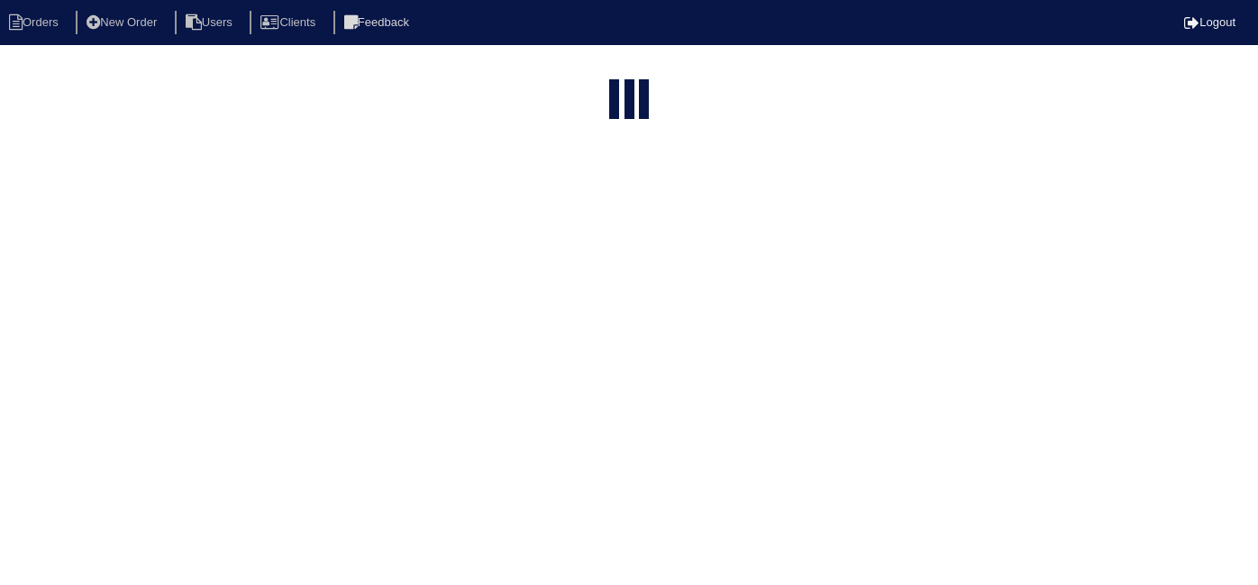
select select "15"
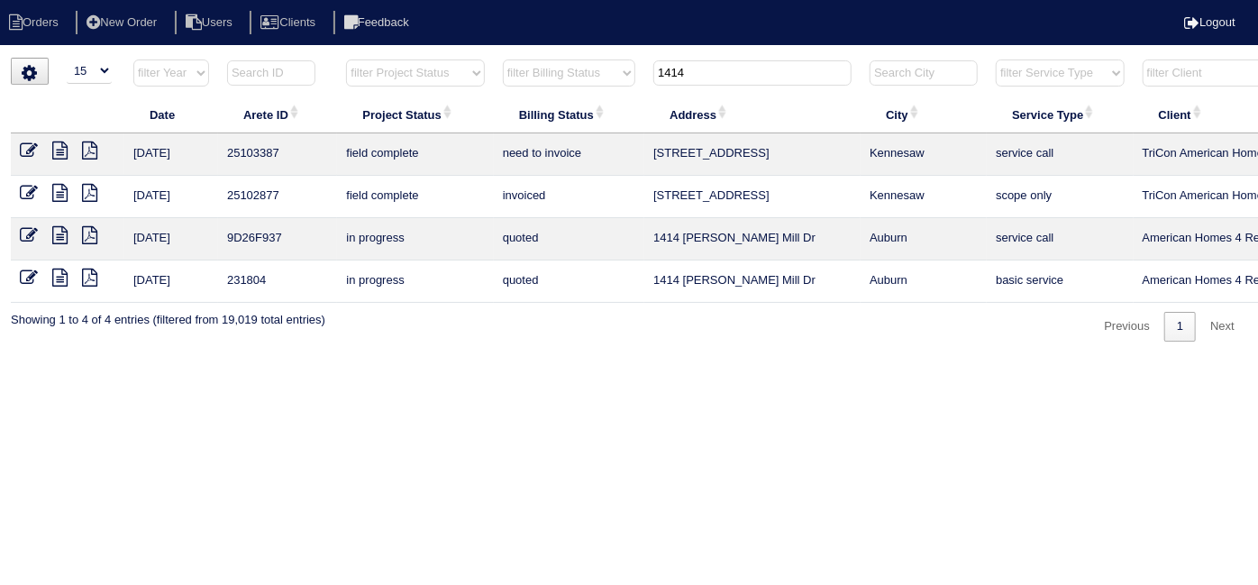
click at [29, 151] on icon at bounding box center [29, 151] width 18 height 18
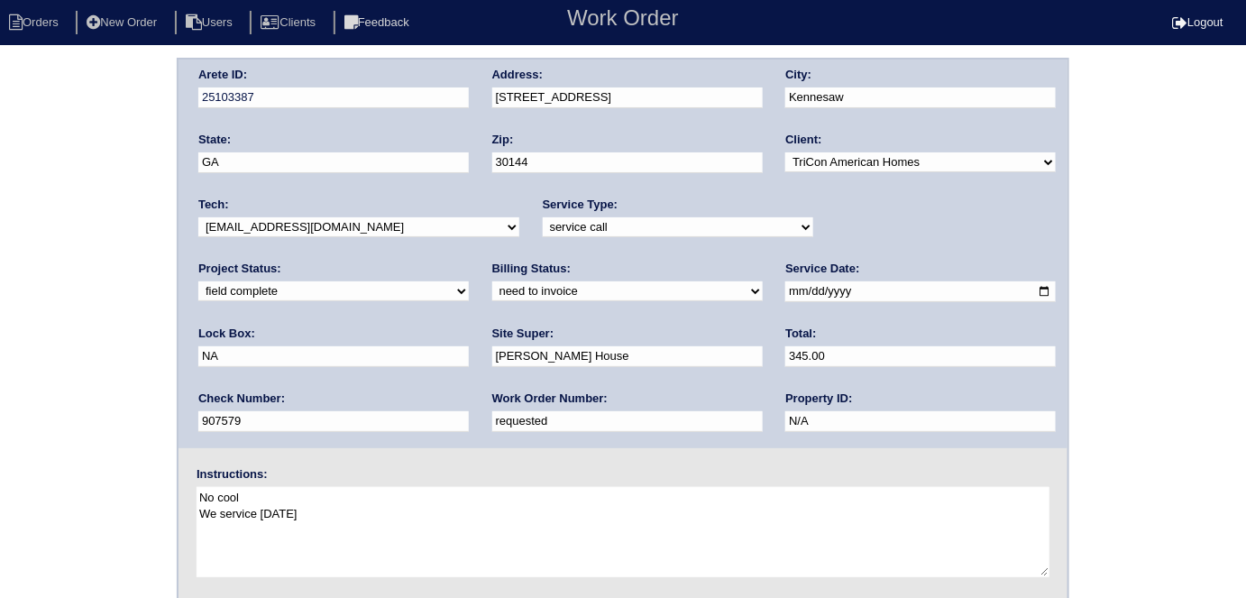
drag, startPoint x: 299, startPoint y: 425, endPoint x: 53, endPoint y: 358, distance: 255.2
click at [54, 359] on div "Arete ID: 25103387 Address: 1414 Shiloh Way NW City: Kennesaw State: GA Zip: 30…" at bounding box center [623, 422] width 1246 height 729
type input "553627"
click at [77, 317] on div "Arete ID: 25103387 Address: 1414 Shiloh Way NW City: Kennesaw State: GA Zip: 30…" at bounding box center [623, 422] width 1246 height 729
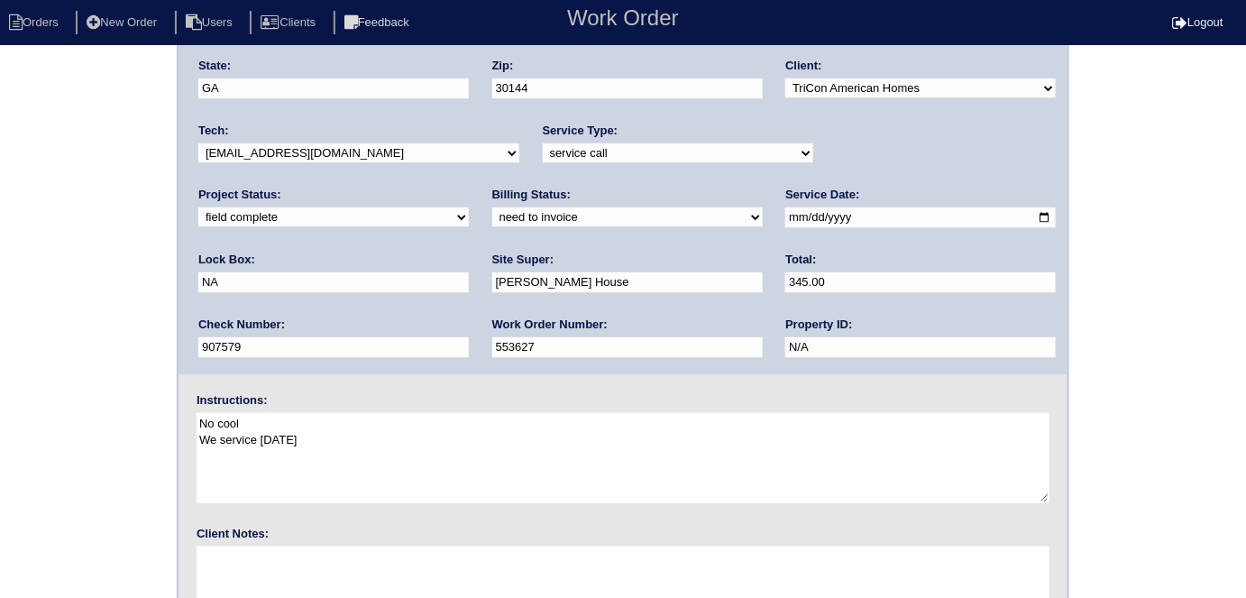
scroll to position [185, 0]
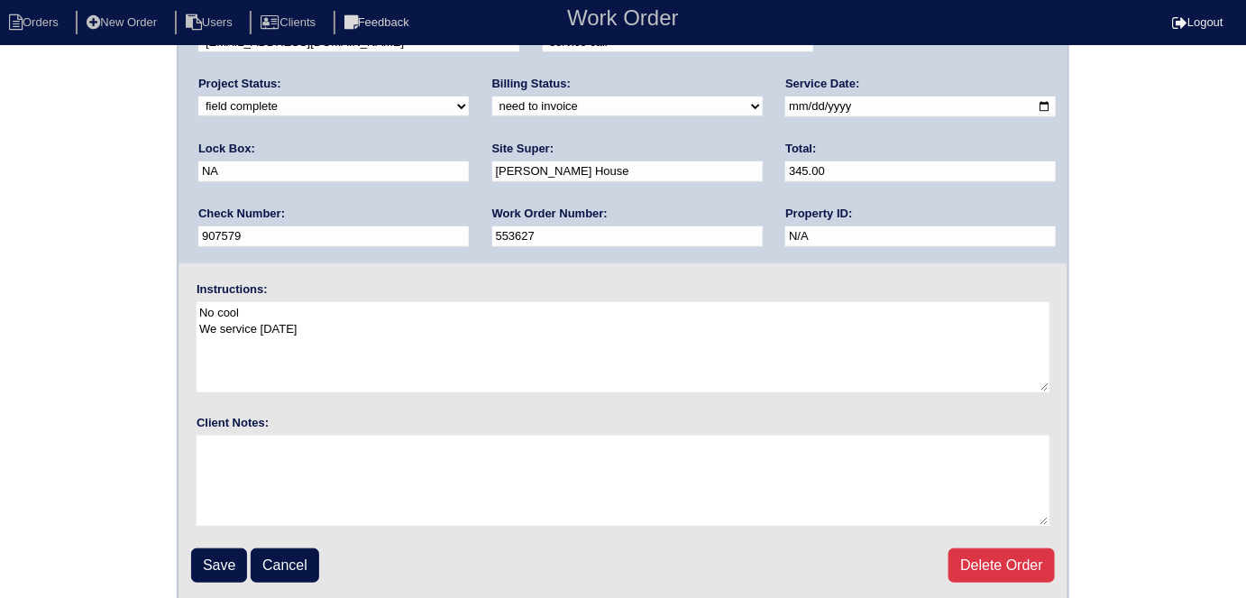
click at [215, 590] on fieldset "Arete ID: 25103387 Address: 1414 Shiloh Way NW City: Kennesaw State: GA Zip: 30…" at bounding box center [622, 238] width 889 height 726
click at [215, 576] on input "Save" at bounding box center [219, 565] width 56 height 34
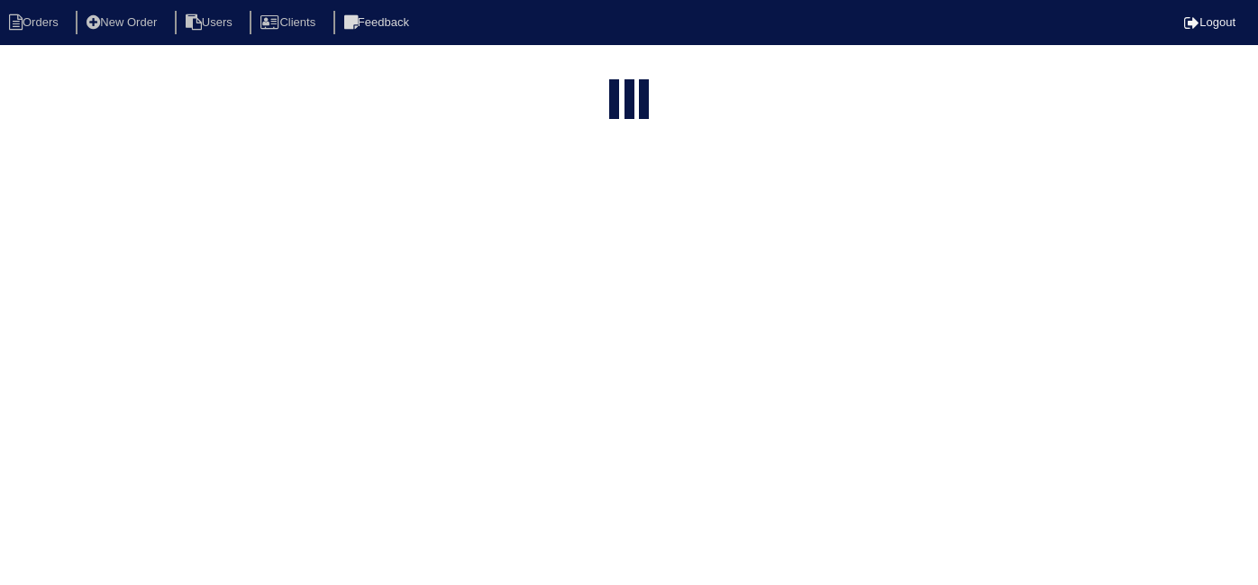
select select "15"
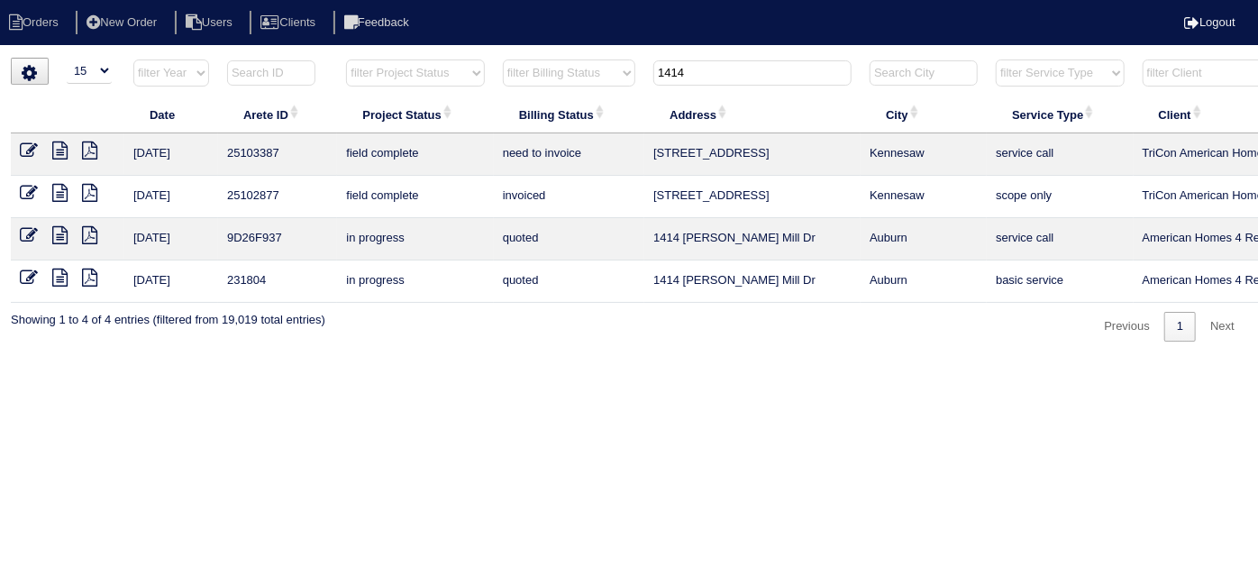
drag, startPoint x: 704, startPoint y: 65, endPoint x: 504, endPoint y: 67, distance: 200.1
click at [516, 68] on tr "filter Year -- Any Year -- 2025 2024 2023 2022 2021 2020 2019 filter Project St…" at bounding box center [792, 77] width 1562 height 37
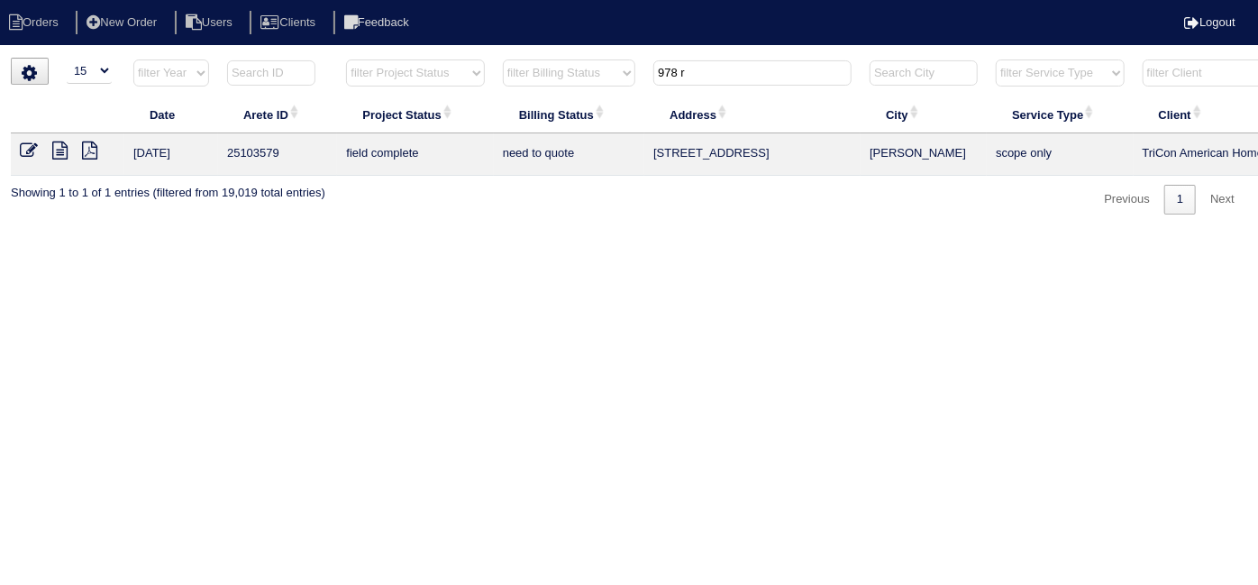
type input "978 r"
drag, startPoint x: 769, startPoint y: 70, endPoint x: 120, endPoint y: 9, distance: 651.9
click at [145, 58] on body "Orders New Order Users Clients Feedback Logout Orders New Order Users Clients M…" at bounding box center [629, 136] width 1258 height 157
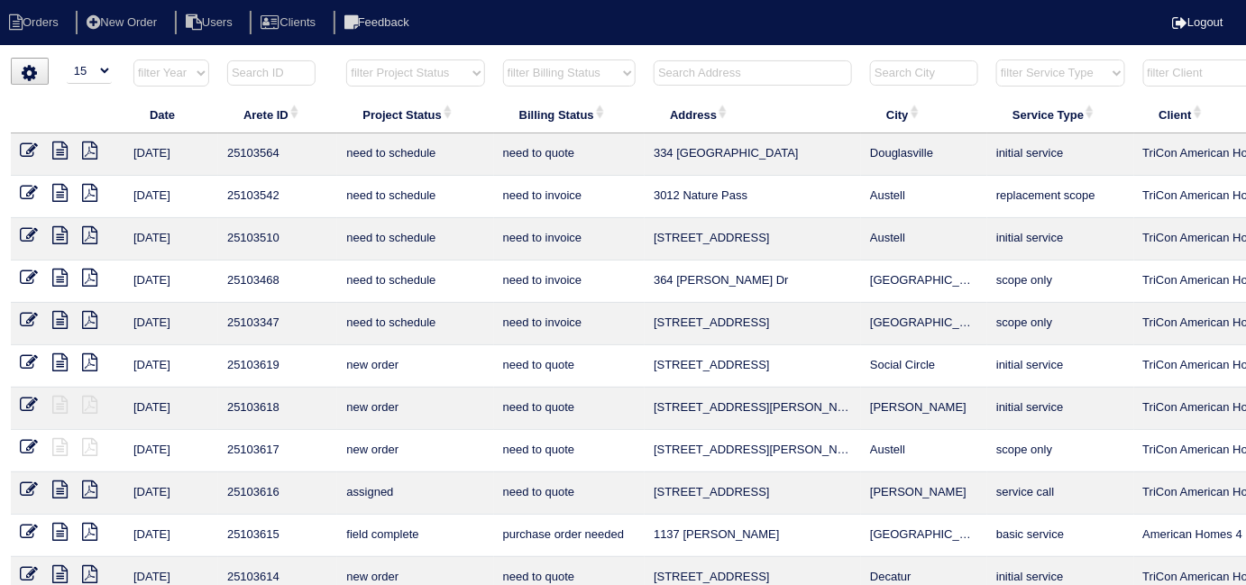
click at [703, 71] on input "text" at bounding box center [753, 72] width 198 height 25
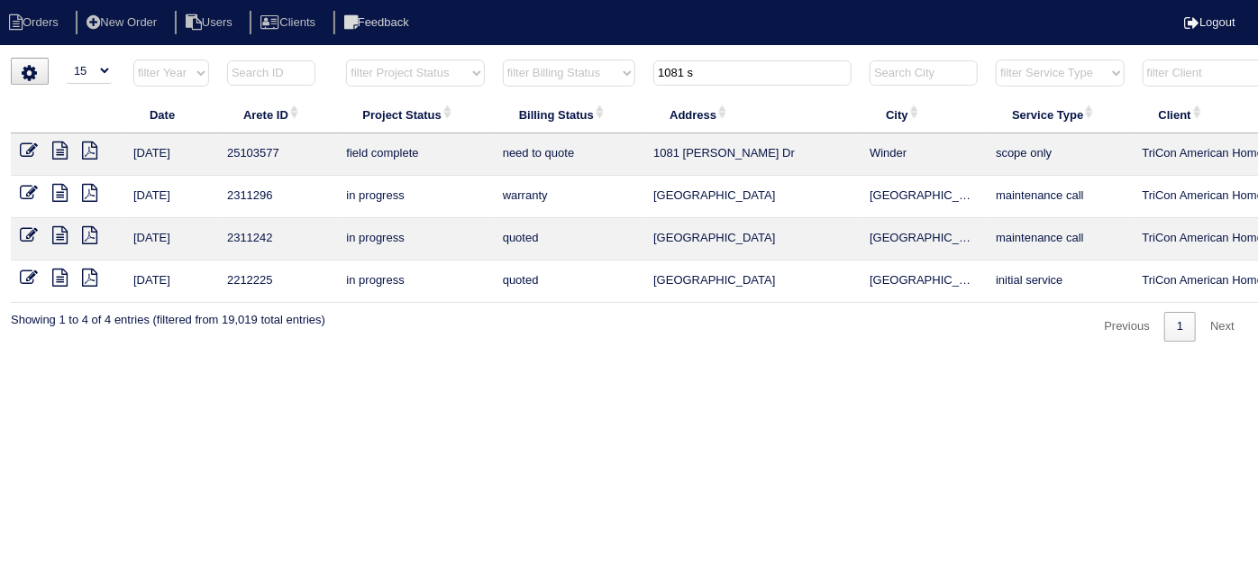
type input "1081 s"
click at [59, 145] on icon at bounding box center [59, 151] width 15 height 18
click at [28, 142] on icon at bounding box center [29, 151] width 18 height 18
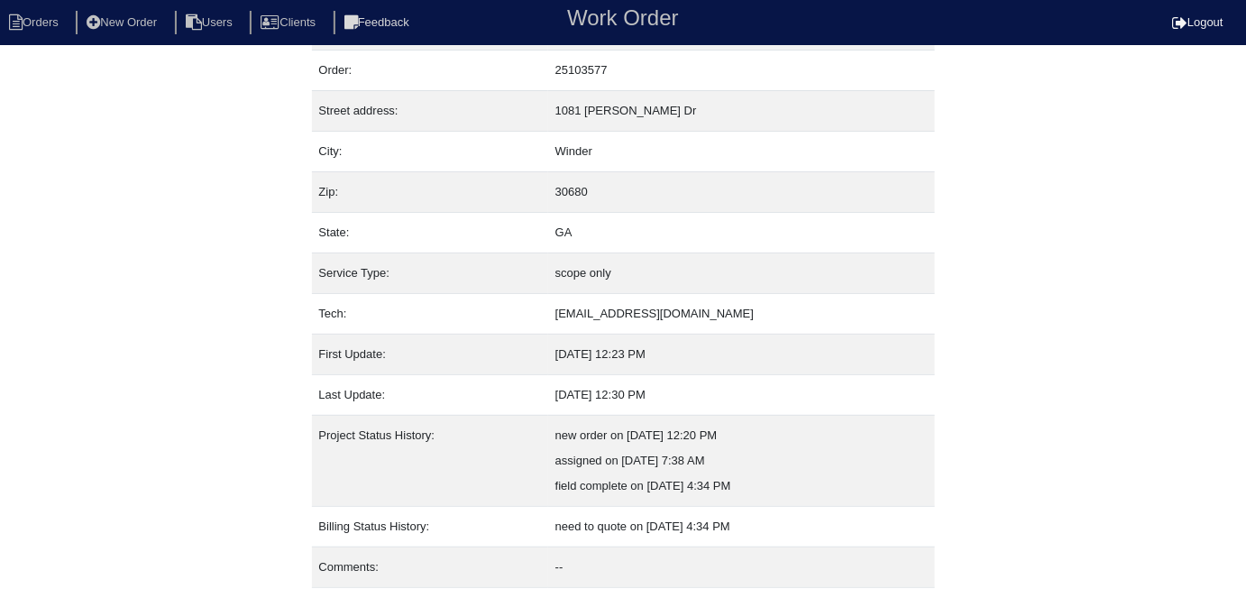
scroll to position [95, 0]
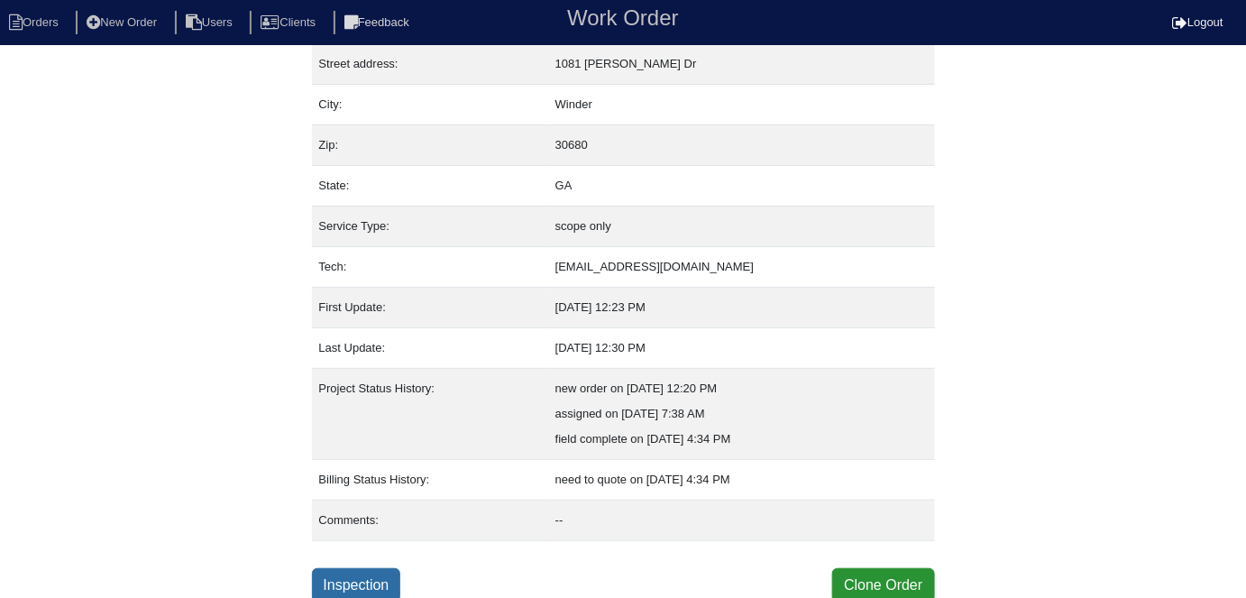
click at [391, 572] on link "Inspection" at bounding box center [356, 585] width 89 height 34
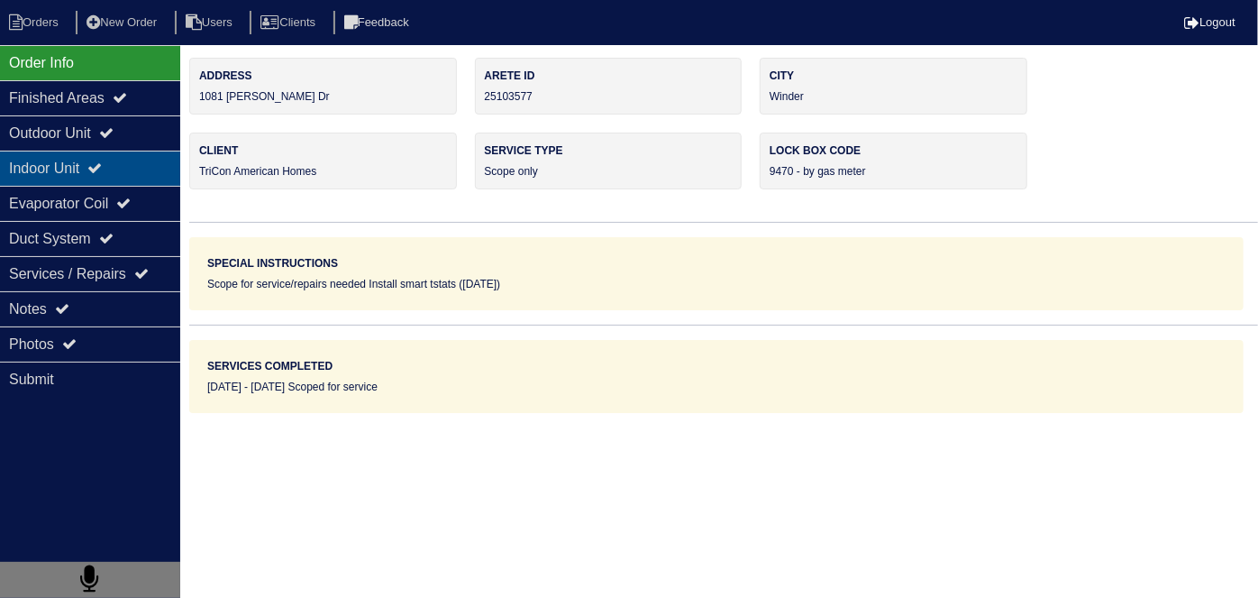
click at [105, 153] on div "Indoor Unit" at bounding box center [90, 168] width 180 height 35
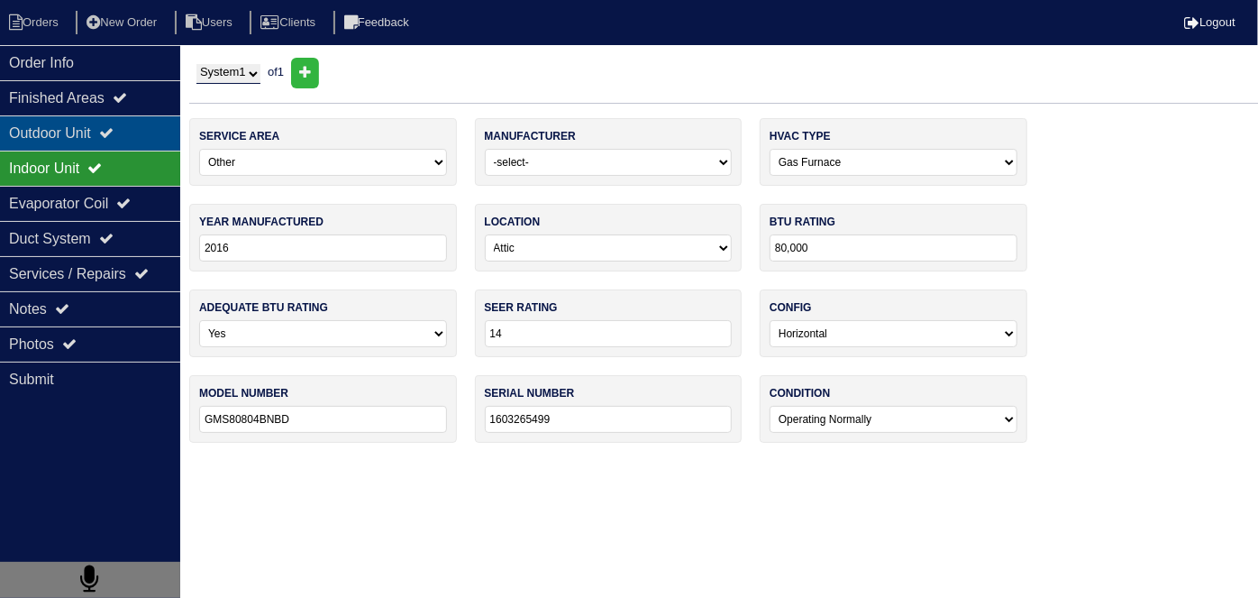
click at [96, 130] on div "Outdoor Unit" at bounding box center [90, 132] width 180 height 35
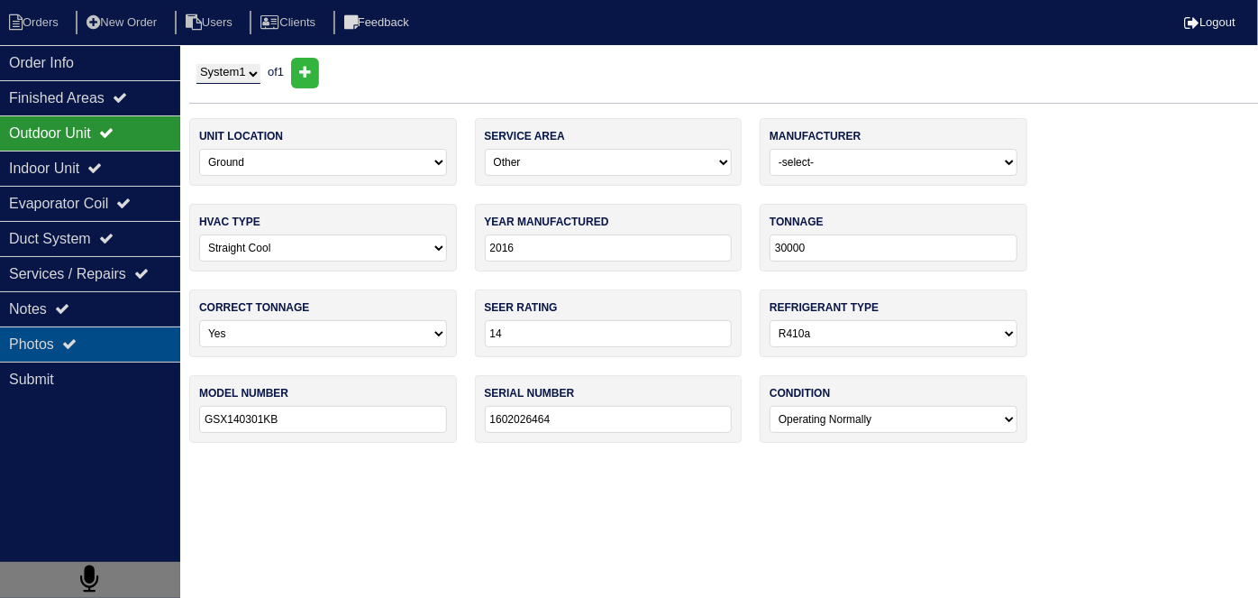
click at [84, 356] on div "Photos" at bounding box center [90, 343] width 180 height 35
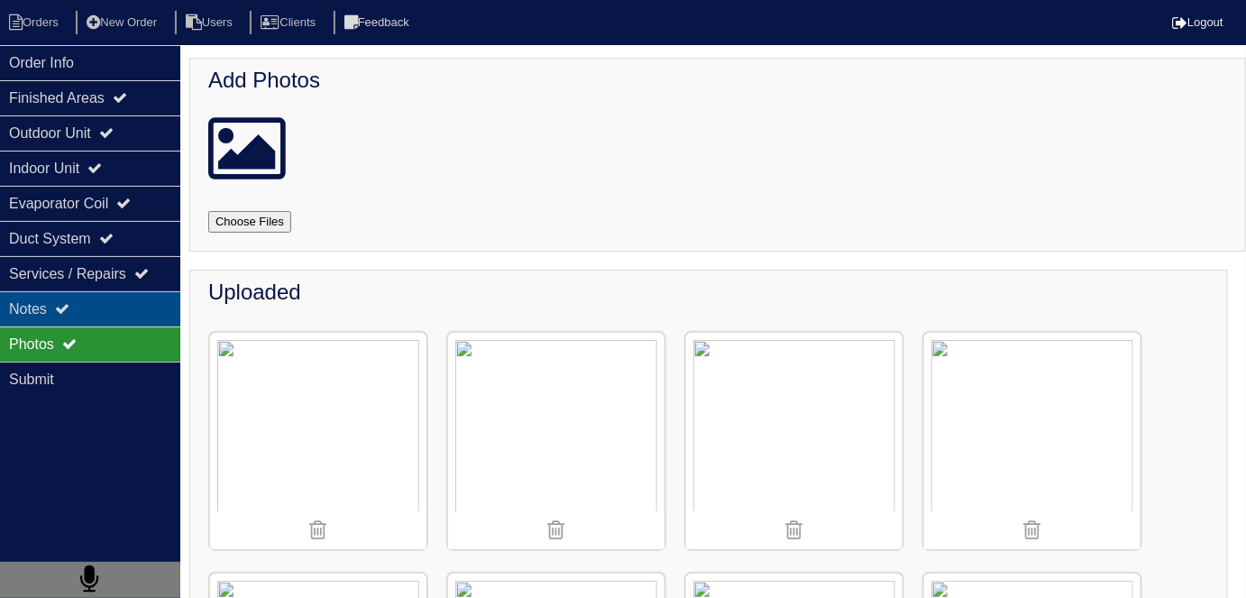
click at [79, 308] on div "Notes" at bounding box center [90, 308] width 180 height 35
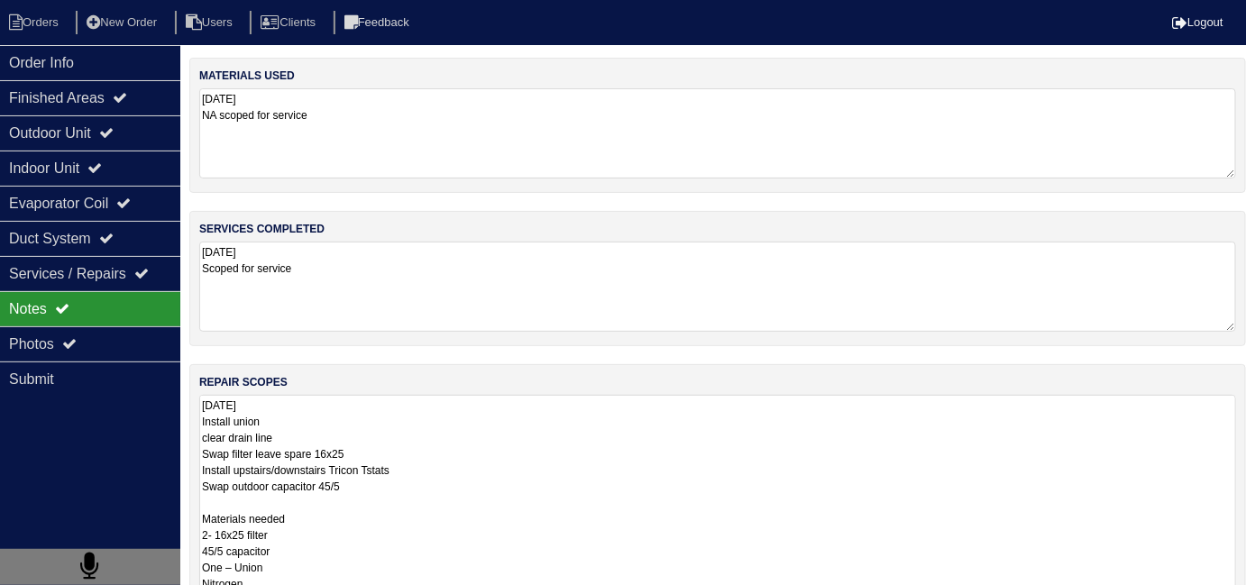
click at [553, 439] on textarea "9.30.25 Install union clear drain line Swap filter leave spare 16x25 Install up…" at bounding box center [717, 510] width 1037 height 231
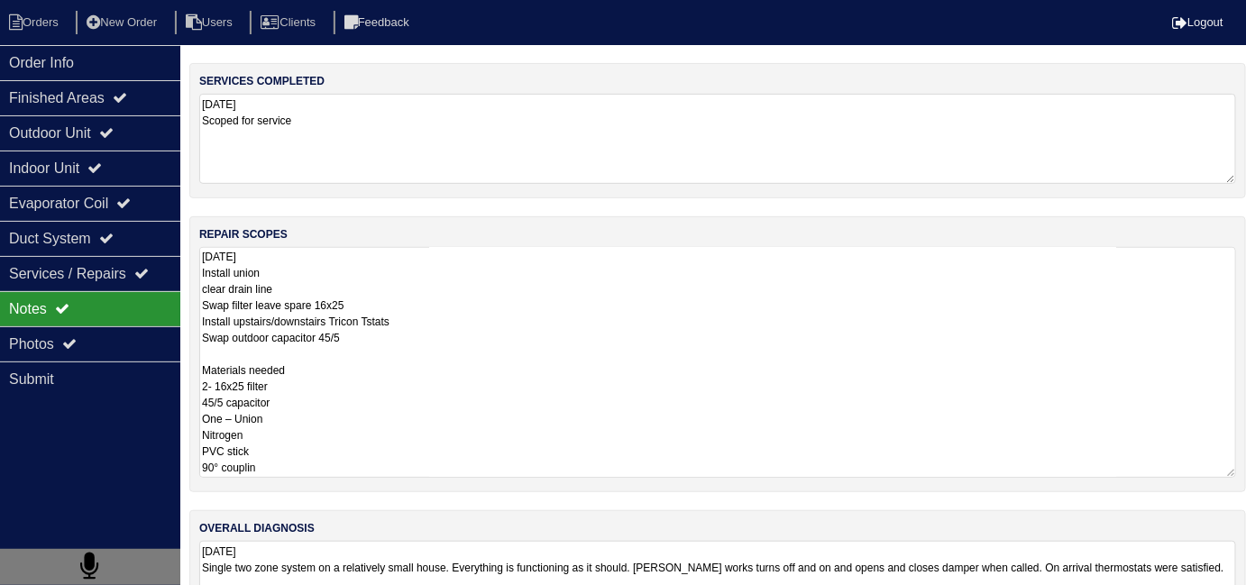
scroll to position [221, 0]
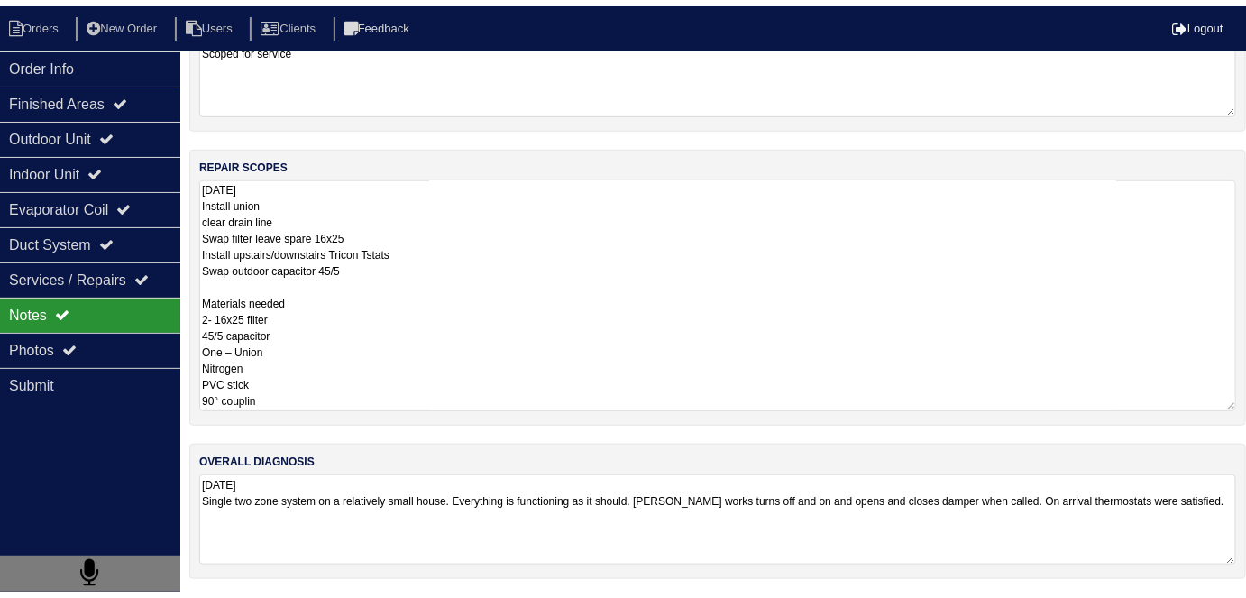
scroll to position [95, 0]
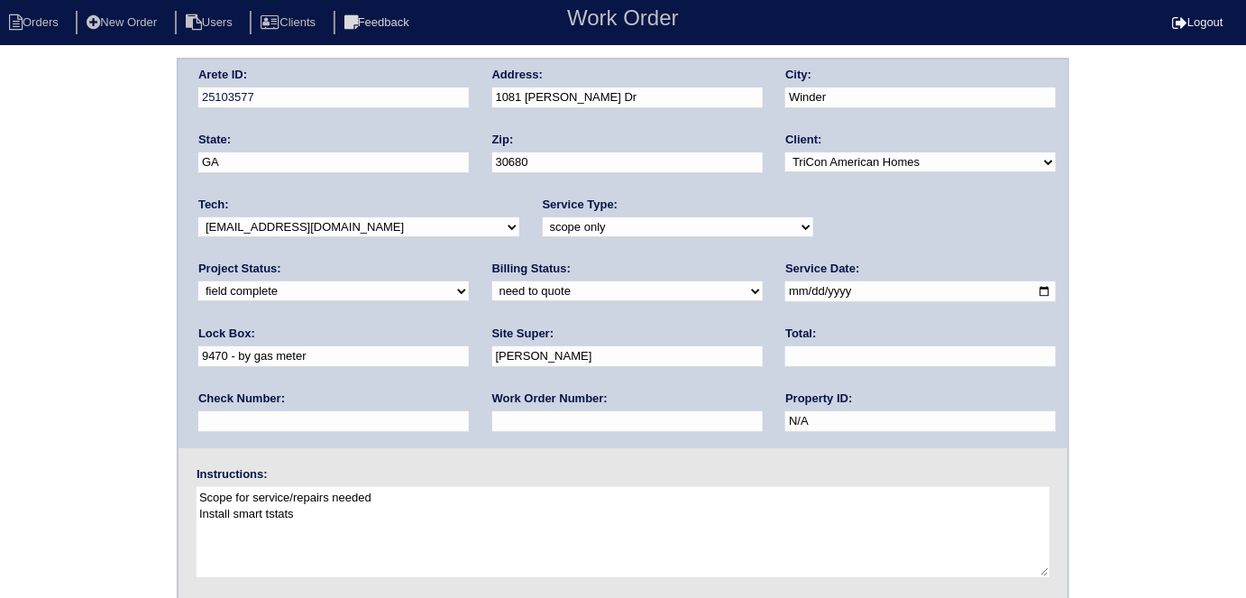
click at [492, 288] on select "need to quote quoted need to invoice invoiced paid warranty purchase order need…" at bounding box center [627, 291] width 270 height 20
select select "quoted"
click at [492, 281] on select "need to quote quoted need to invoice invoiced paid warranty purchase order need…" at bounding box center [627, 291] width 270 height 20
drag, startPoint x: 252, startPoint y: 417, endPoint x: 260, endPoint y: 399, distance: 19.4
click at [492, 417] on input "text" at bounding box center [627, 421] width 270 height 21
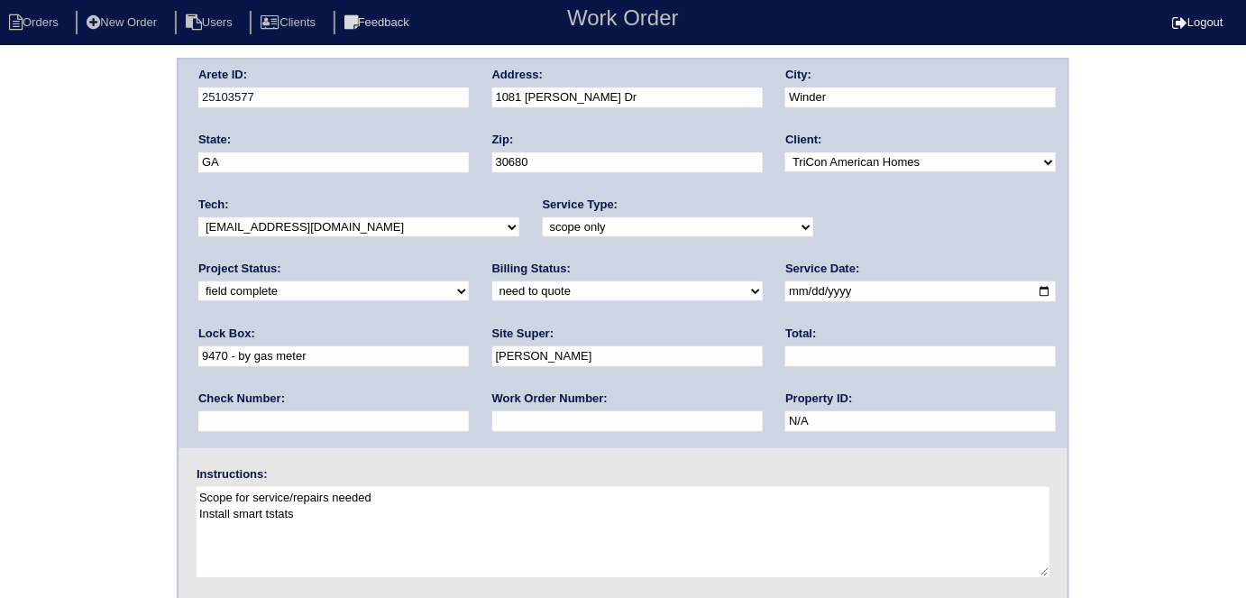
type input "requested"
click at [785, 349] on input "text" at bounding box center [920, 356] width 270 height 21
type input "647.50"
click at [428, 92] on div "Arete ID: 25103577 Address: 1081 [PERSON_NAME] Dr City: Winder State: [GEOGRAPH…" at bounding box center [622, 253] width 889 height 388
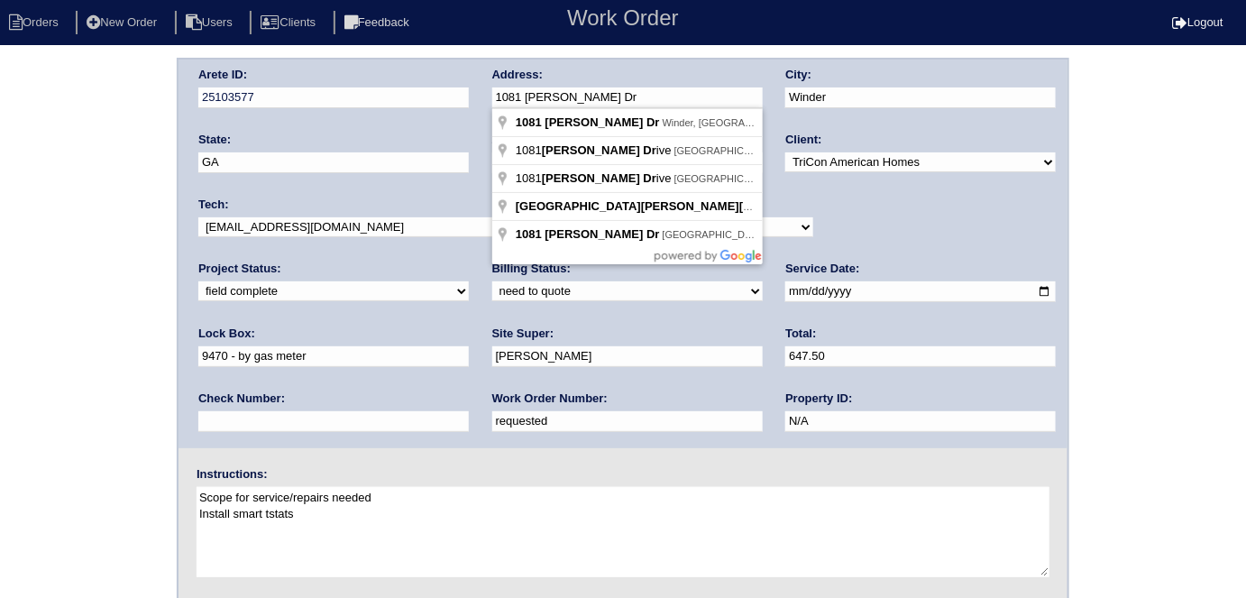
click at [48, 257] on div "Arete ID: 25103577 Address: 1081 [PERSON_NAME] Dr City: Winder State: [GEOGRAPH…" at bounding box center [623, 422] width 1246 height 729
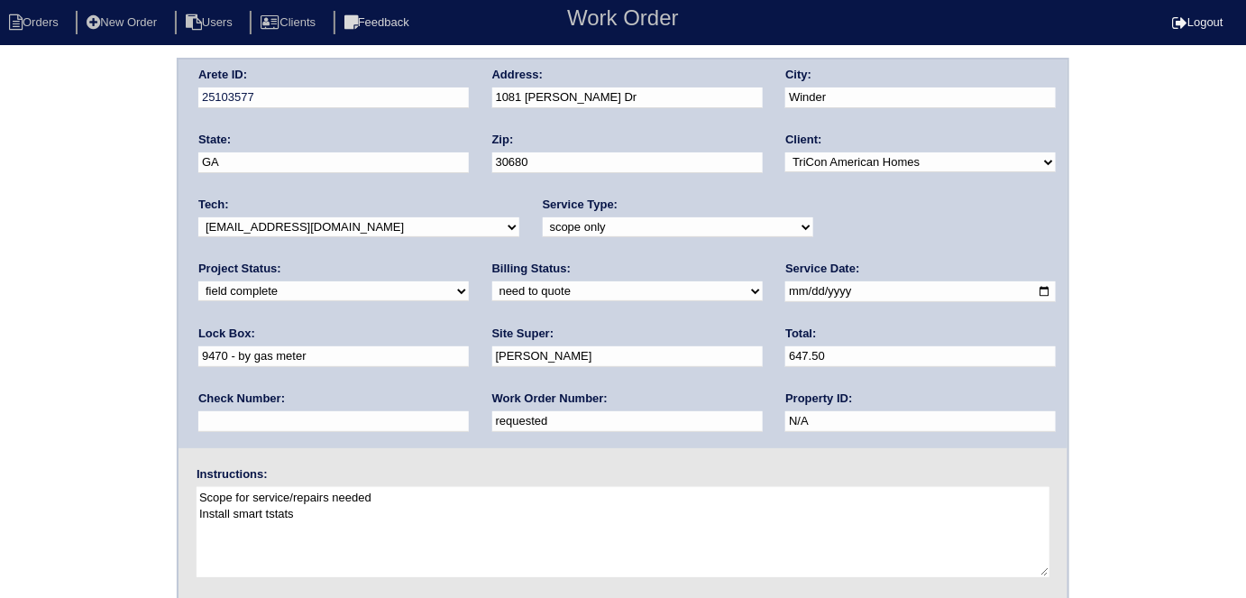
click at [0, 304] on div "Arete ID: 25103577 Address: 1081 Sutherland Dr City: Winder State: GA Zip: 3068…" at bounding box center [623, 422] width 1246 height 729
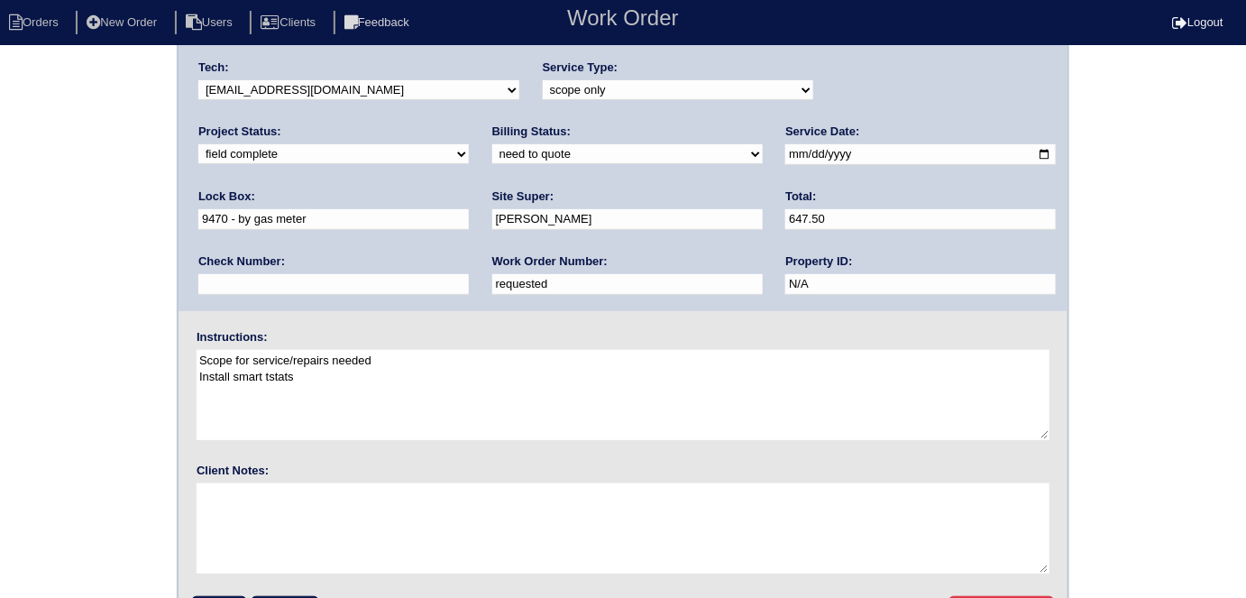
scroll to position [185, 0]
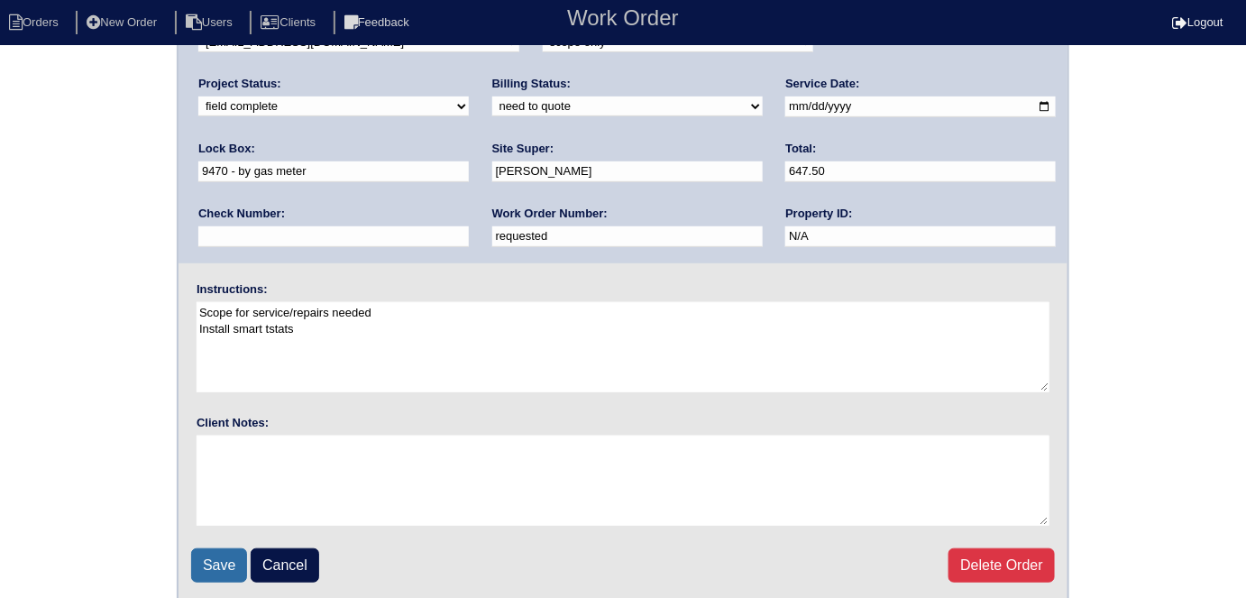
click at [215, 549] on input "Save" at bounding box center [219, 565] width 56 height 34
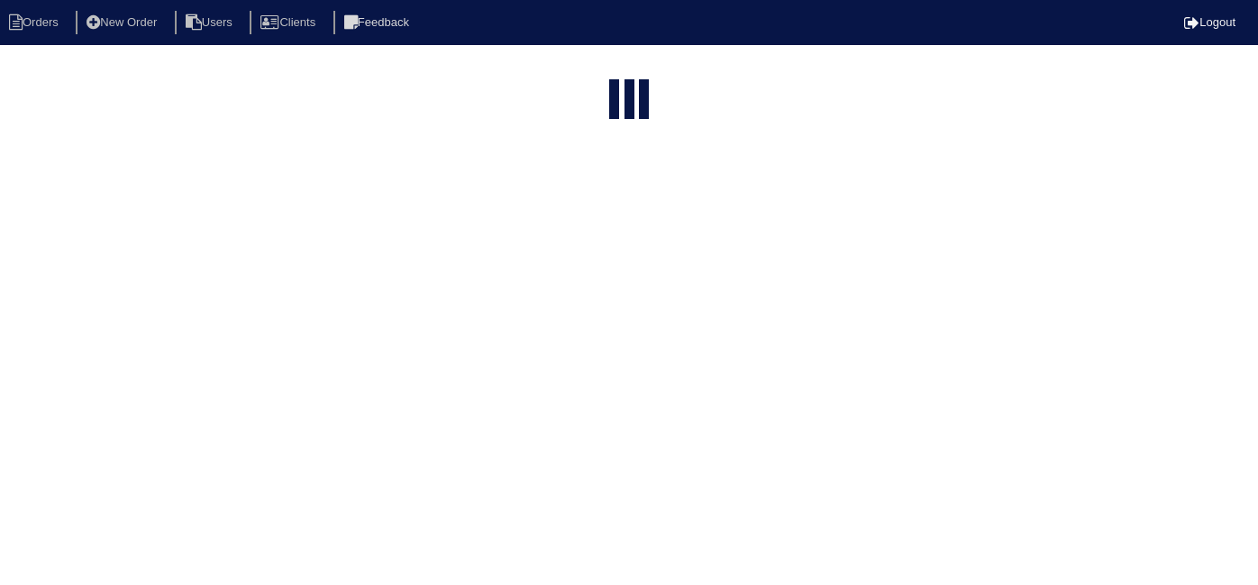
select select "15"
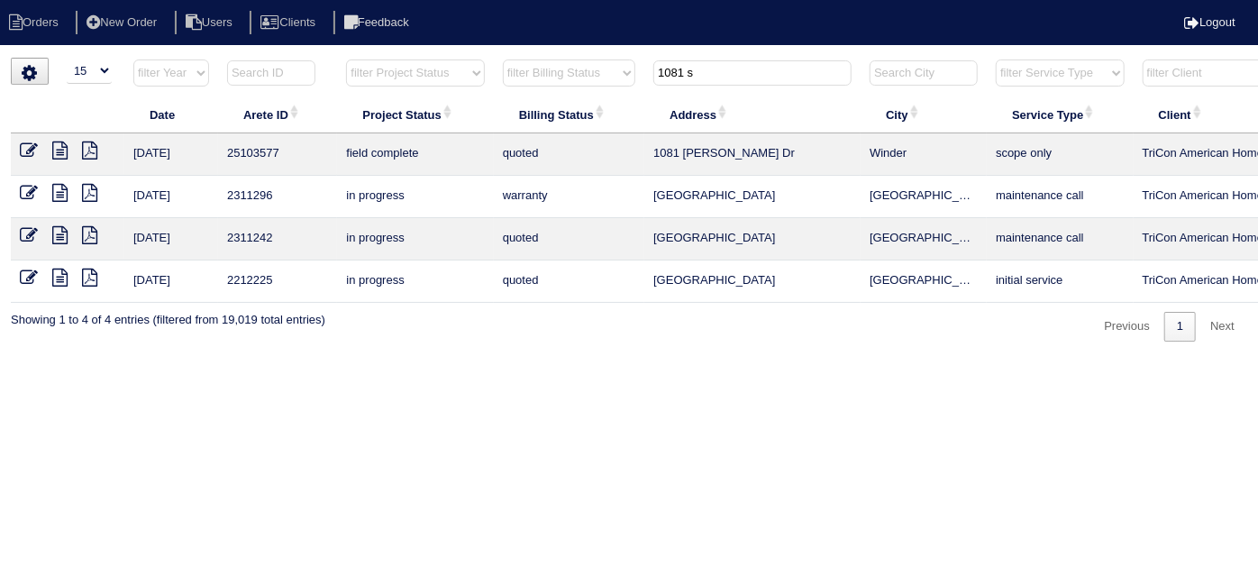
drag, startPoint x: 737, startPoint y: 74, endPoint x: 452, endPoint y: 127, distance: 289.8
click at [452, 127] on table "Date Arete ID Project Status Billing Status Address City Service Type Client Te…" at bounding box center [792, 181] width 1562 height 244
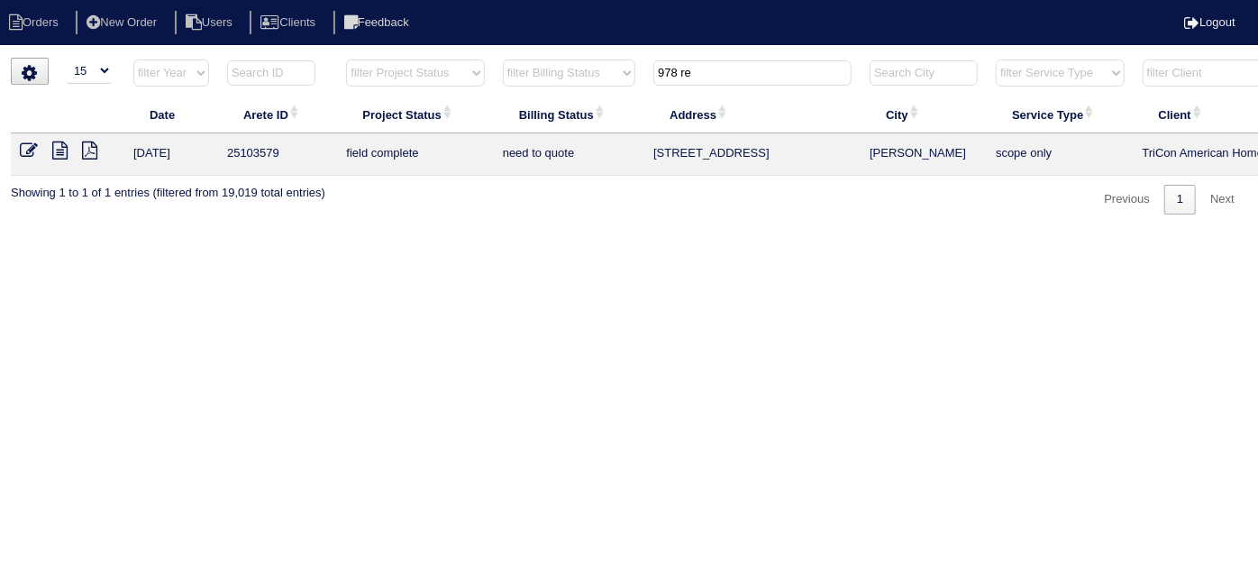
type input "978 re"
click at [55, 154] on icon at bounding box center [59, 151] width 15 height 18
click at [33, 146] on icon at bounding box center [29, 151] width 18 height 18
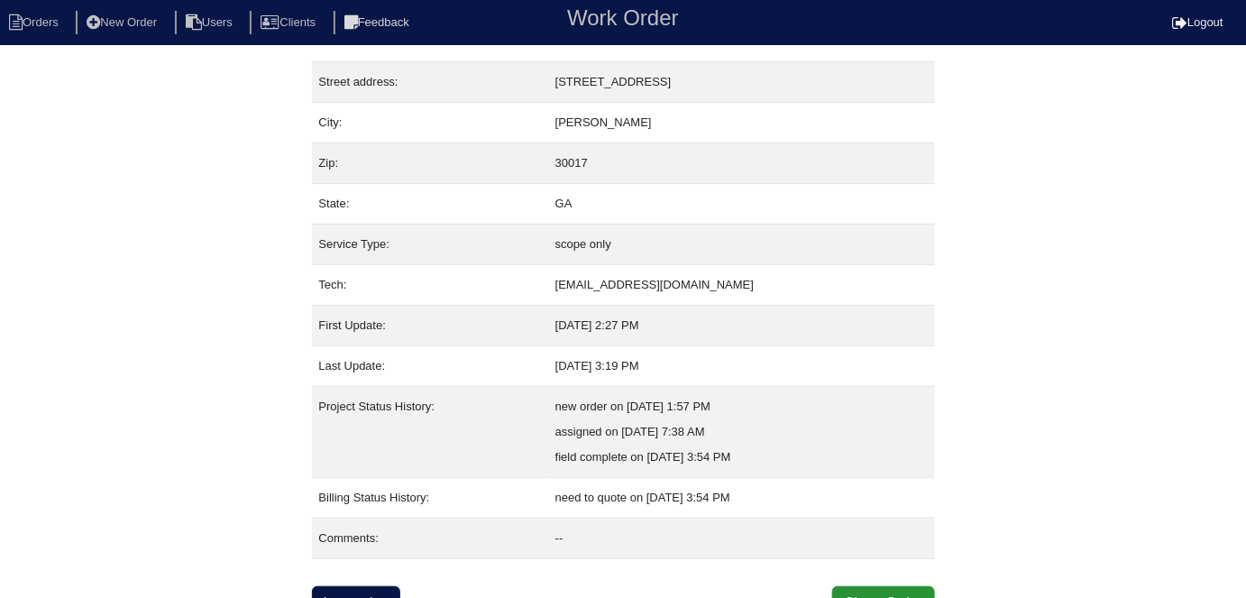
scroll to position [95, 0]
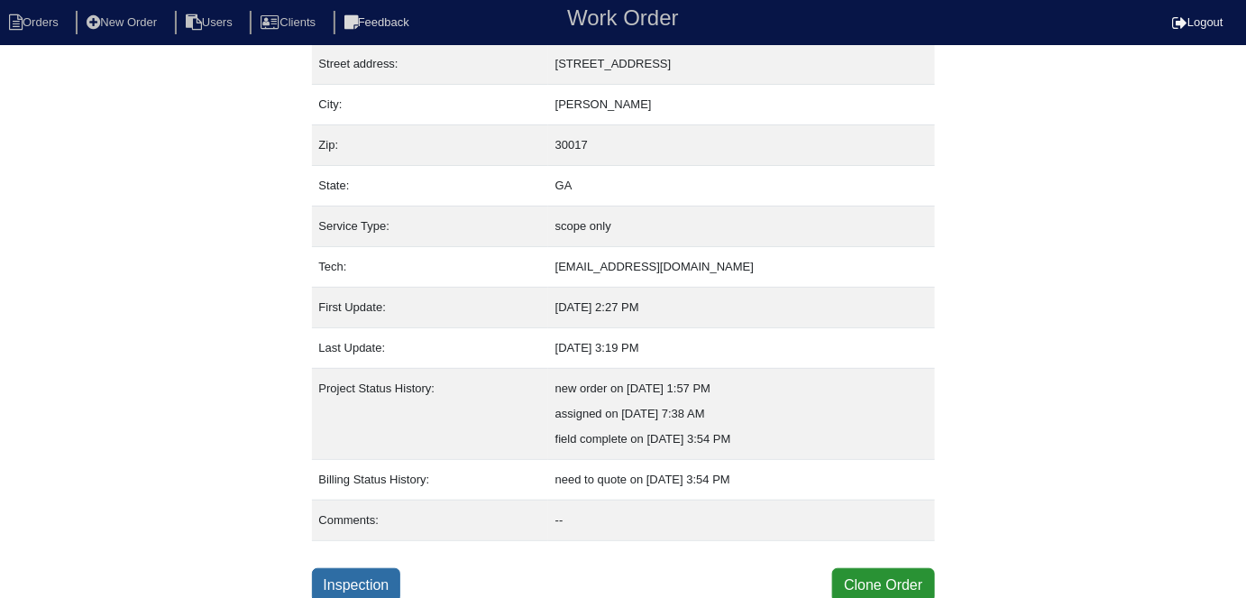
click at [336, 582] on link "Inspection" at bounding box center [356, 585] width 89 height 34
click at [344, 576] on link "Inspection" at bounding box center [356, 585] width 89 height 34
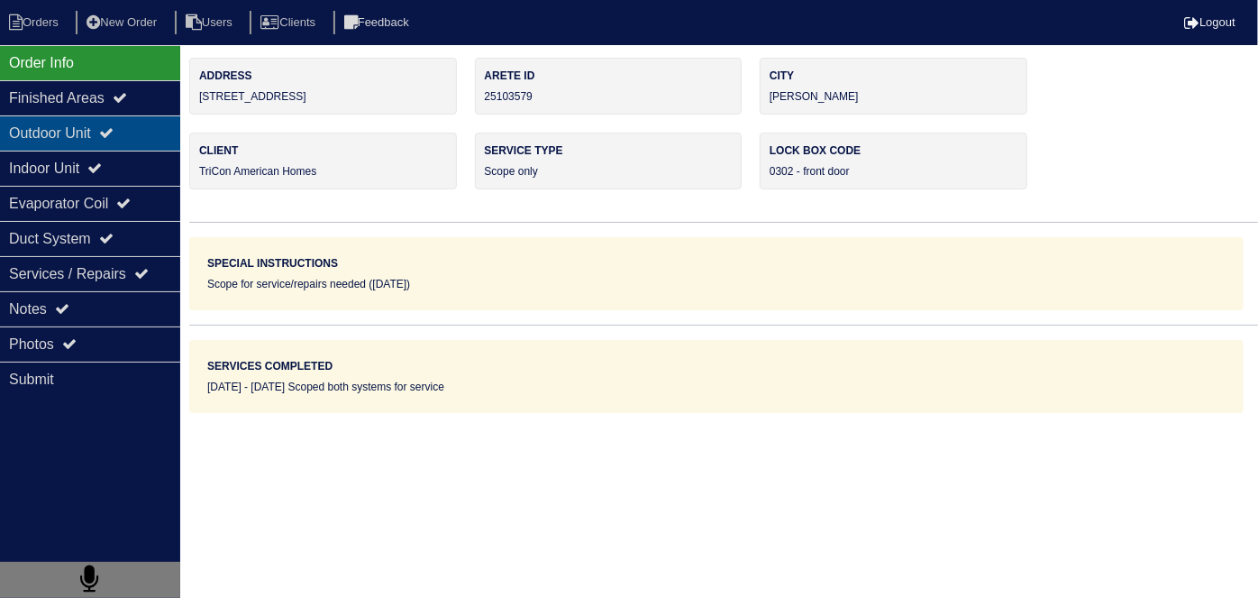
click at [108, 126] on div "Outdoor Unit" at bounding box center [90, 132] width 180 height 35
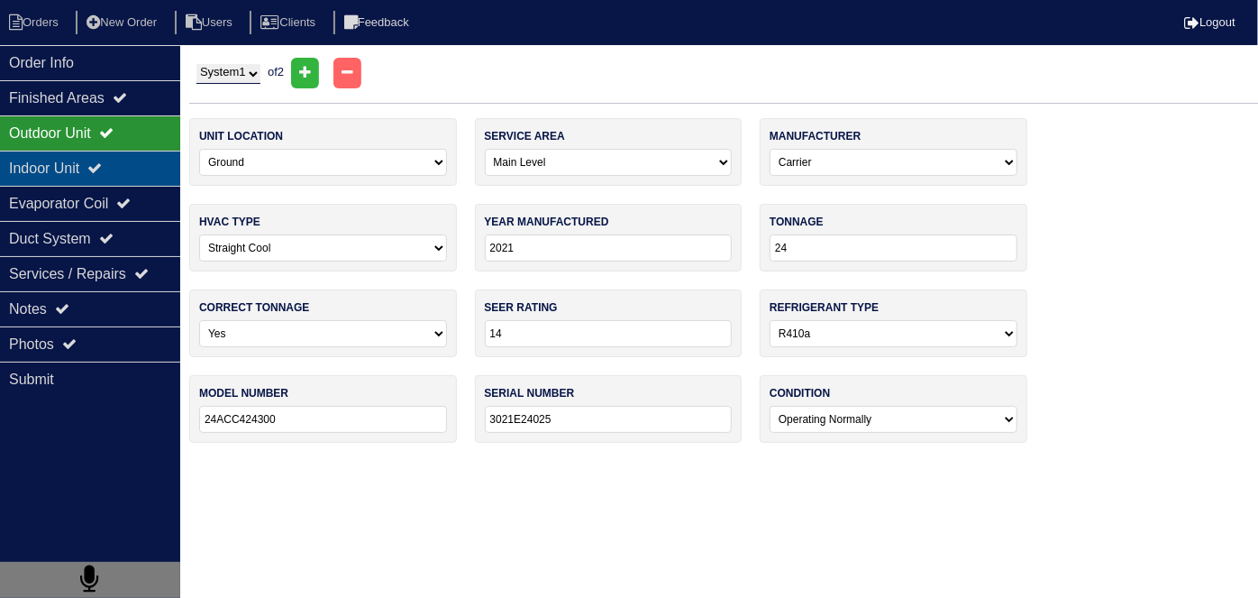
click at [96, 157] on div "Indoor Unit" at bounding box center [90, 168] width 180 height 35
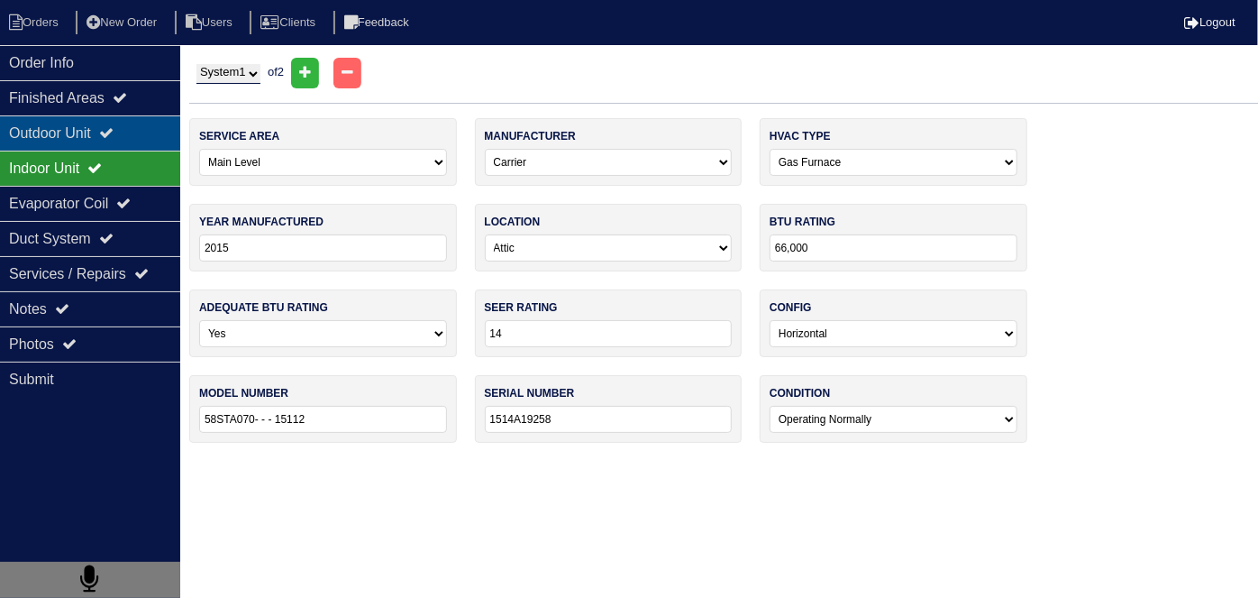
click at [112, 122] on div "Outdoor Unit" at bounding box center [90, 132] width 180 height 35
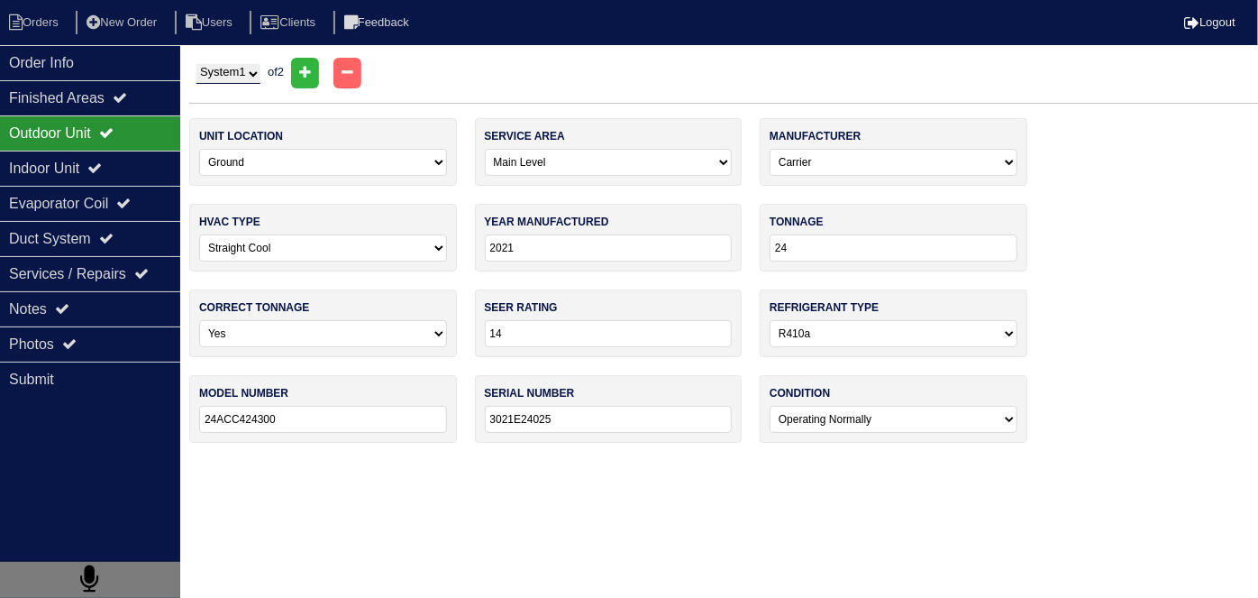
click at [239, 72] on select "System 1 System 2" at bounding box center [229, 74] width 64 height 20
select select "2"
click at [197, 64] on select "System 1 System 2" at bounding box center [229, 74] width 64 height 20
select select "1"
type input "2014"
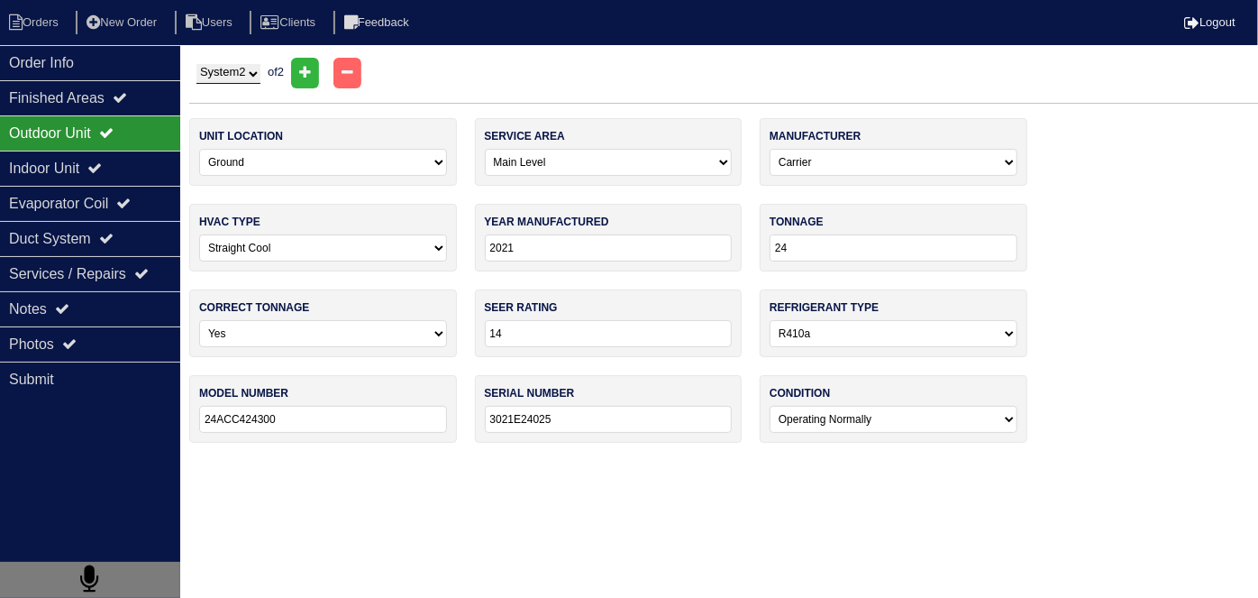
type input "36000"
type input "24AB336A340"
type input "3114E20875"
select select "1"
type input "2014"
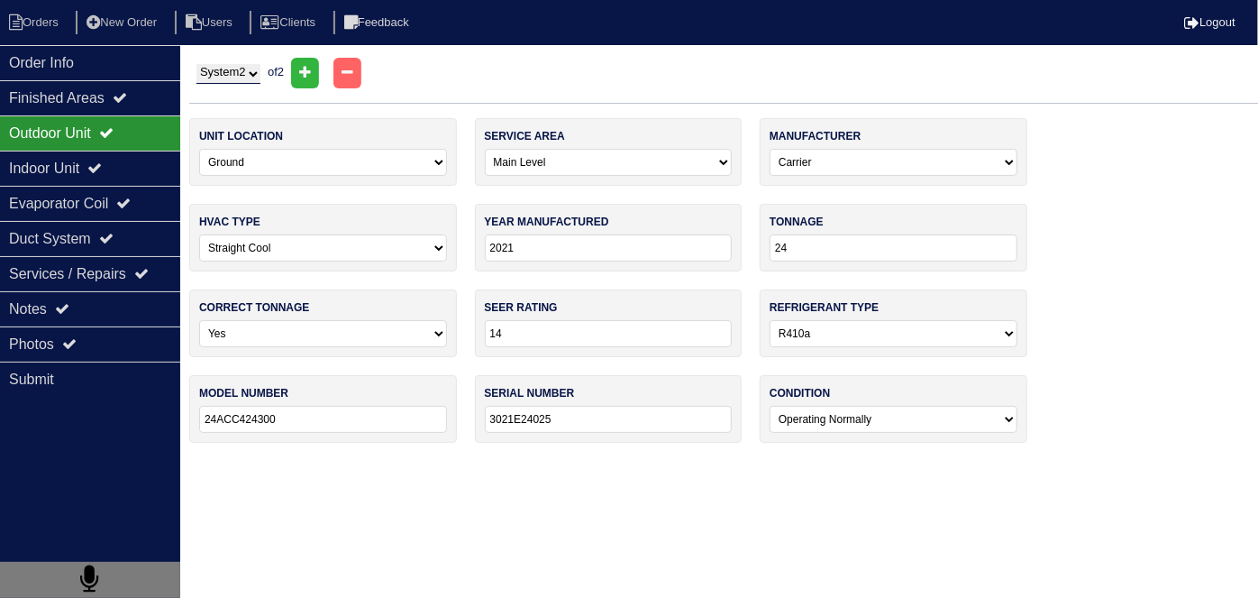
type input "44,000"
select select "0"
type input "58STA045- - - 15108"
type input "1714A18482"
click at [101, 202] on div "Evaporator Coil" at bounding box center [90, 203] width 180 height 35
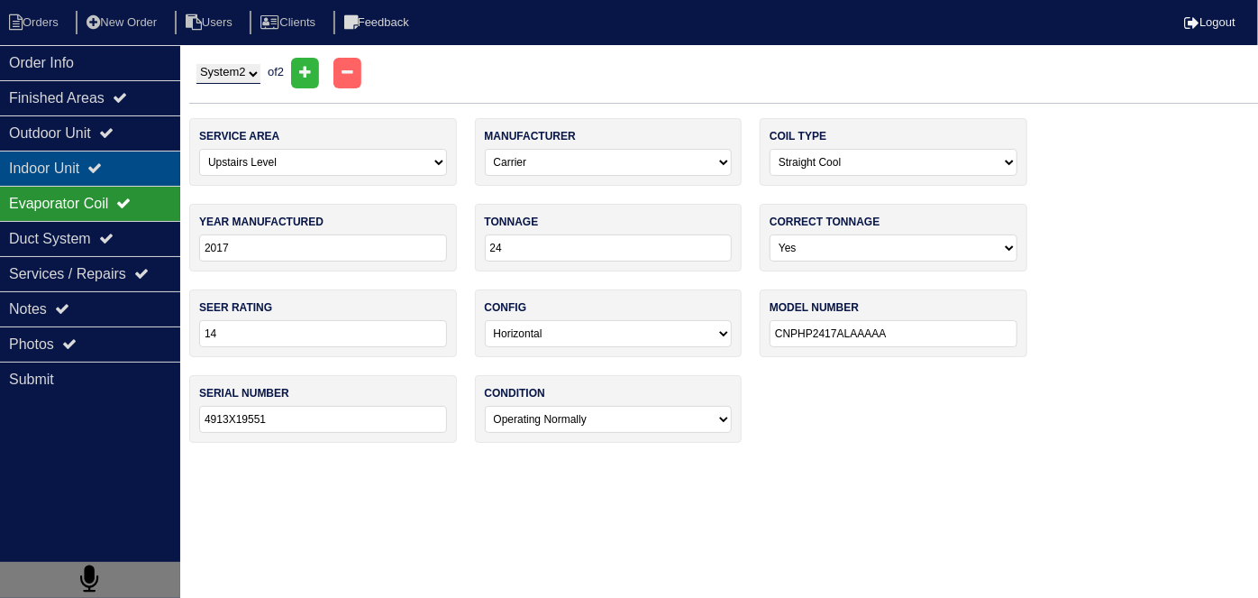
click at [96, 178] on div "Indoor Unit" at bounding box center [90, 168] width 180 height 35
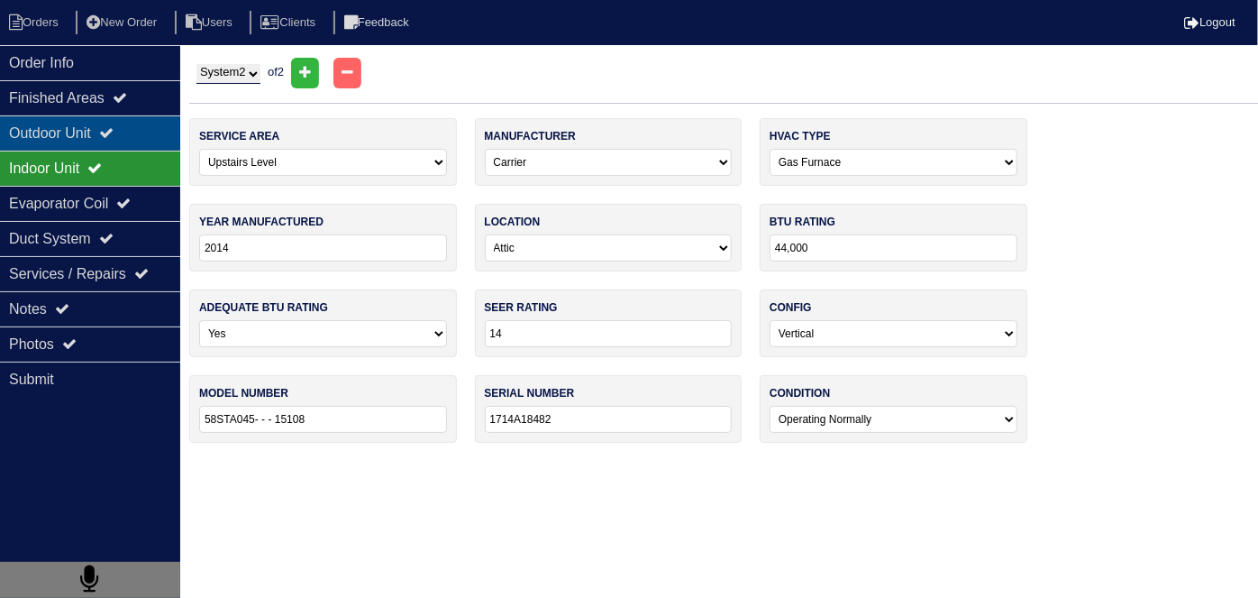
click at [84, 125] on div "Outdoor Unit" at bounding box center [90, 132] width 180 height 35
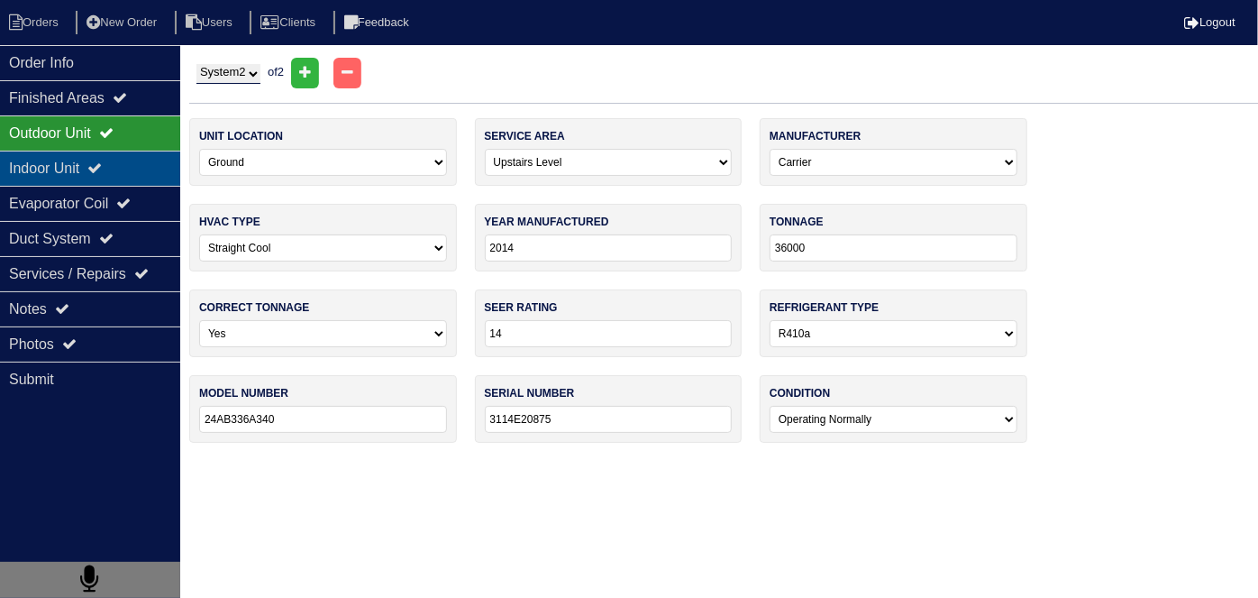
click at [74, 163] on div "Indoor Unit" at bounding box center [90, 168] width 180 height 35
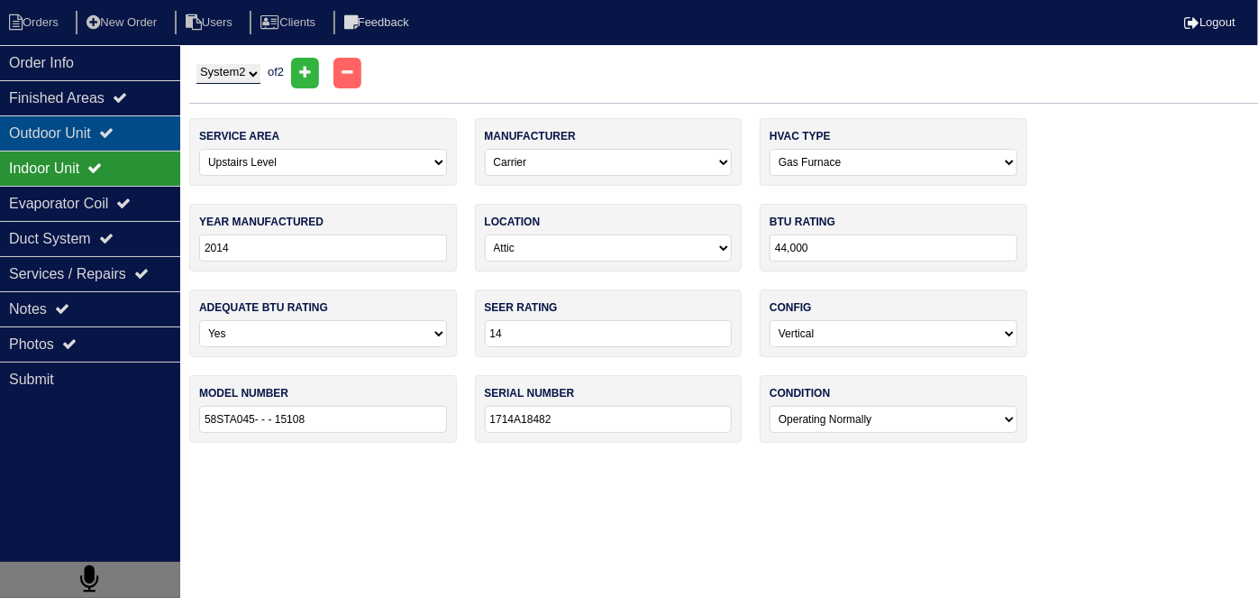
click at [84, 129] on div "Outdoor Unit" at bounding box center [90, 132] width 180 height 35
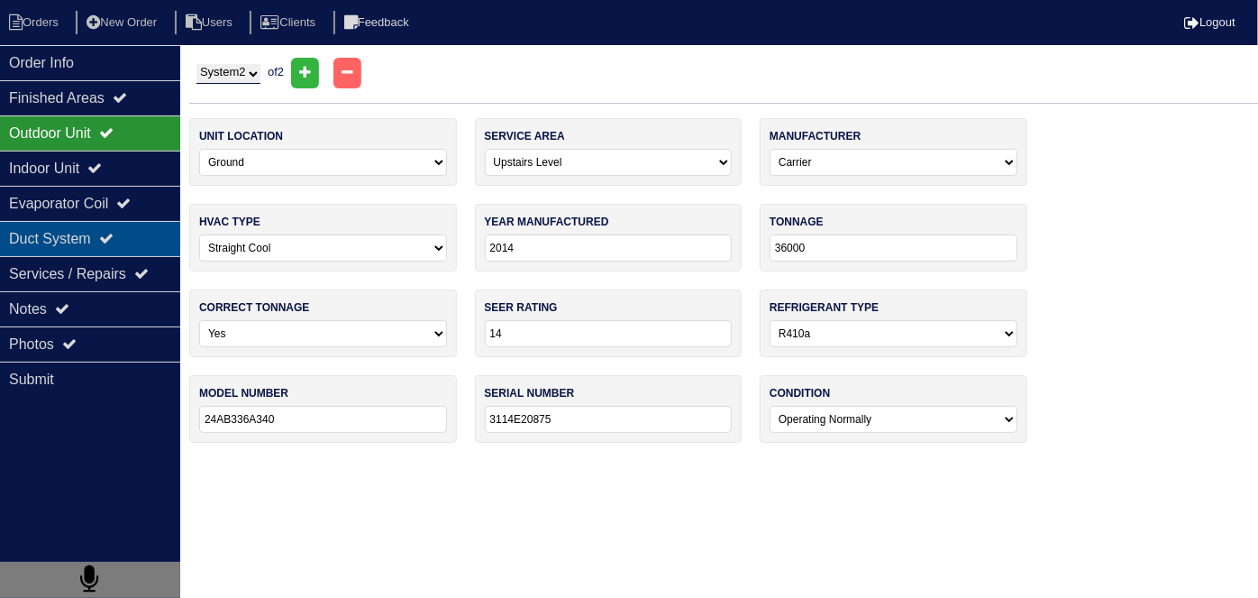
click at [45, 238] on div "Duct System" at bounding box center [90, 238] width 180 height 35
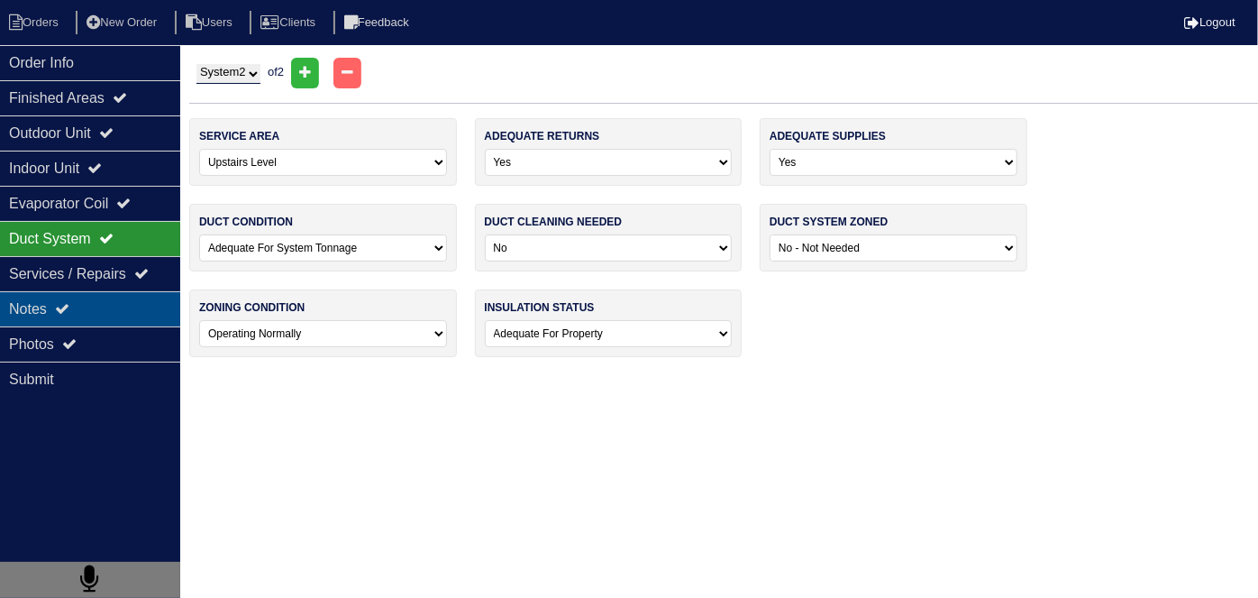
click at [59, 300] on div "Notes" at bounding box center [90, 308] width 180 height 35
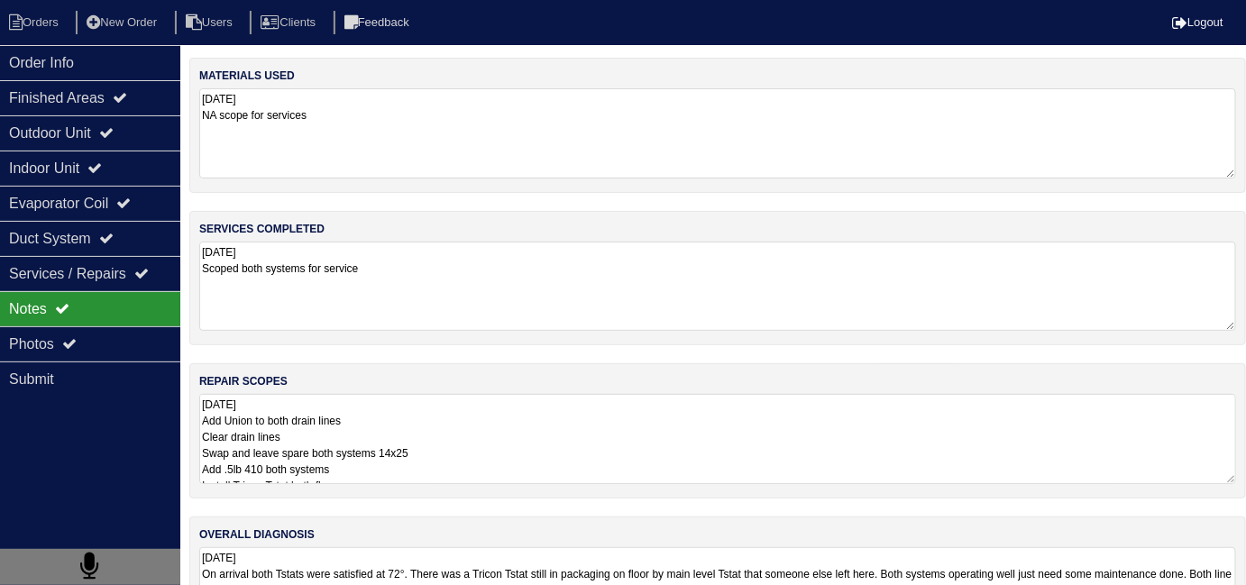
click at [454, 294] on textarea "9.30.25 Scoped both systems for service" at bounding box center [717, 286] width 1037 height 89
click at [555, 481] on div "repair scopes 9.30.25 Add Union to both drain lines Clear drain lines Swap and …" at bounding box center [717, 431] width 1056 height 135
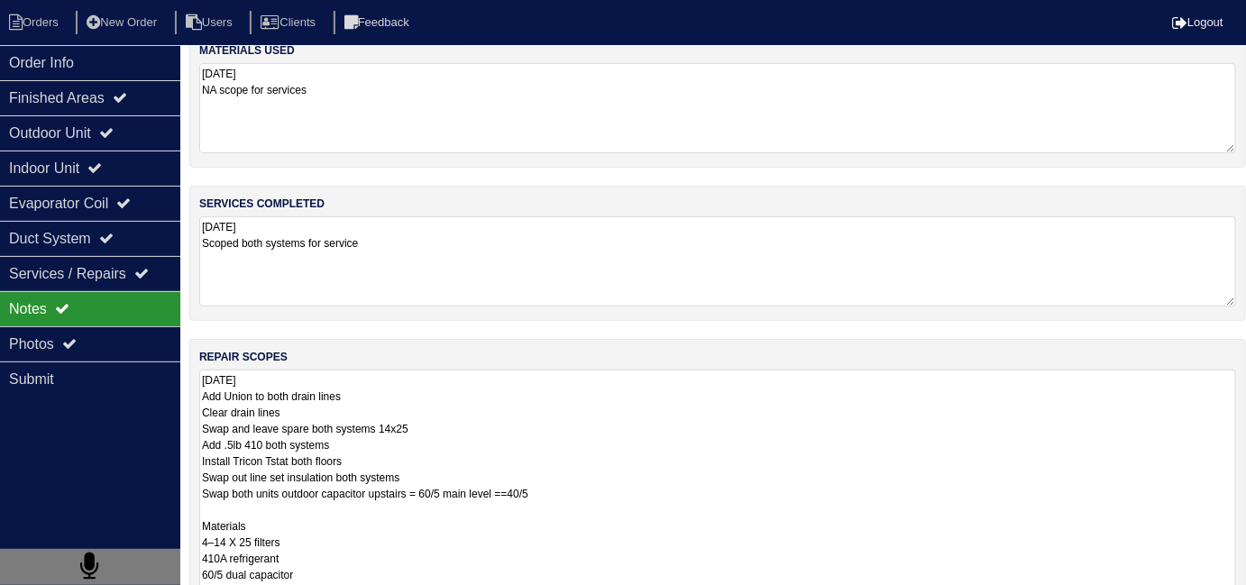
scroll to position [41, 0]
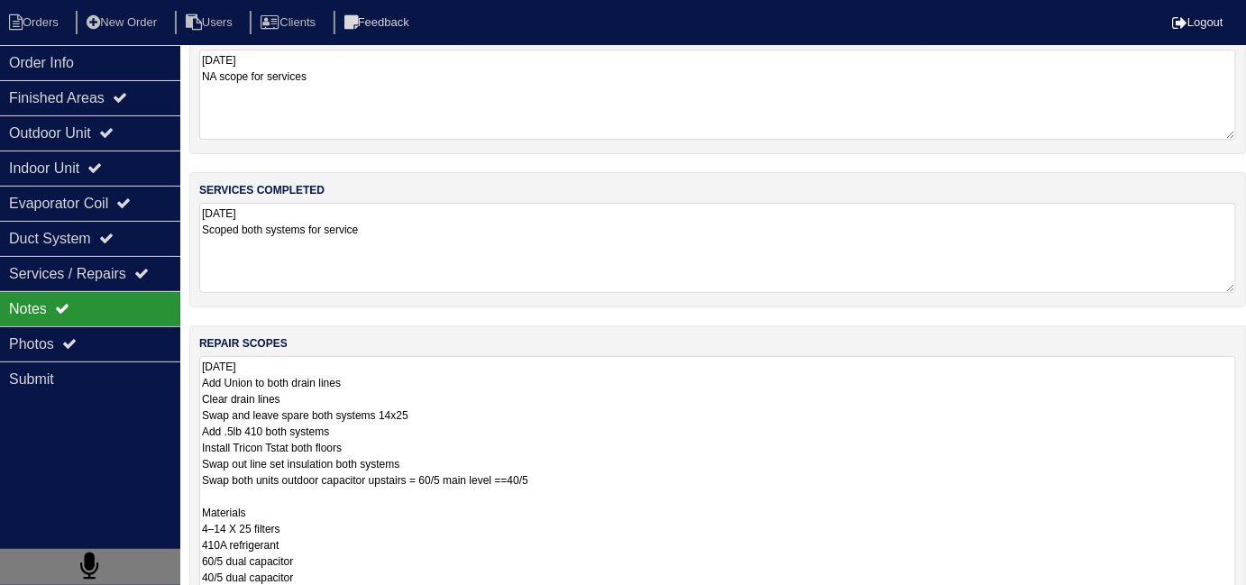
click at [645, 431] on textarea "9.30.25 Add Union to both drain lines Clear drain lines Swap and leave spare bo…" at bounding box center [717, 512] width 1037 height 312
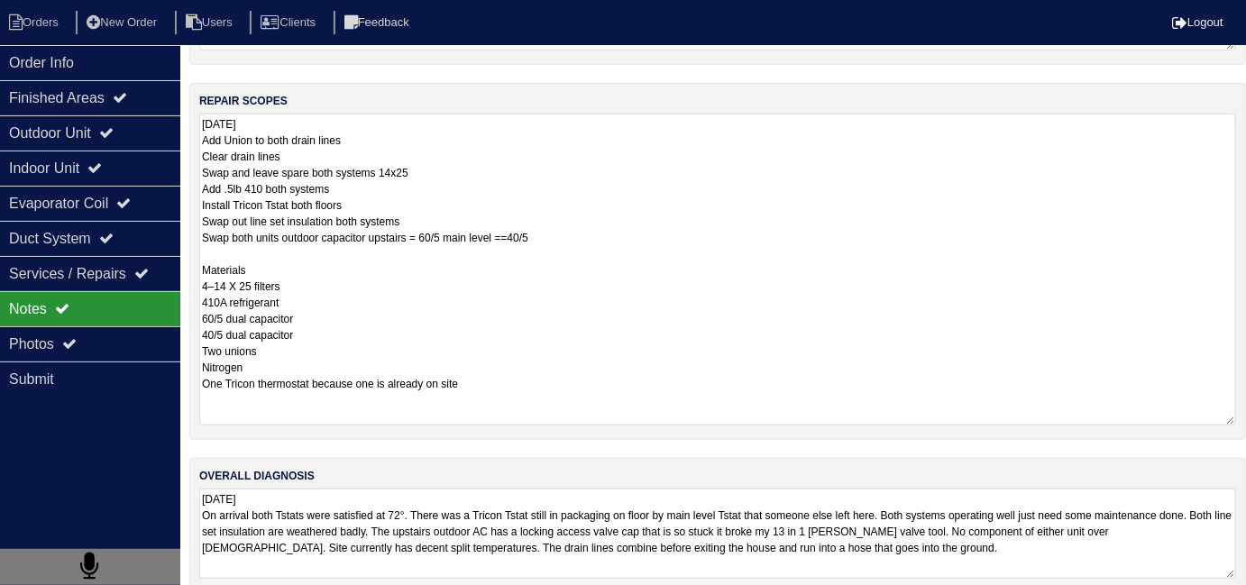
scroll to position [285, 0]
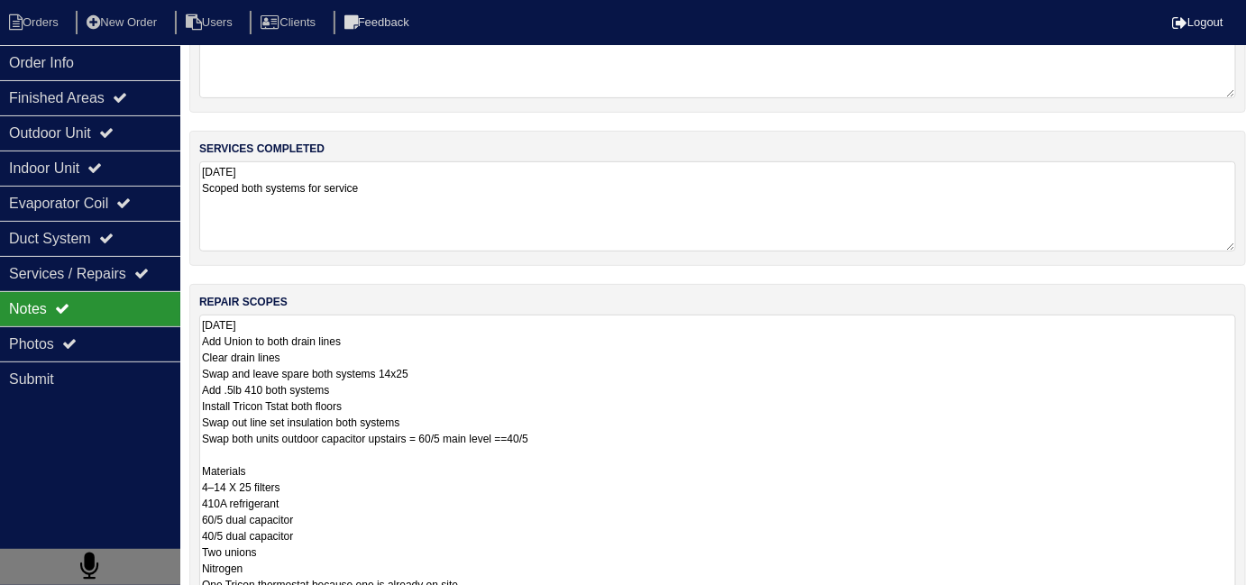
click at [645, 572] on div "materials used 9.30.25 NA scope for services services completed 9.30.25 Scoped …" at bounding box center [717, 394] width 1056 height 835
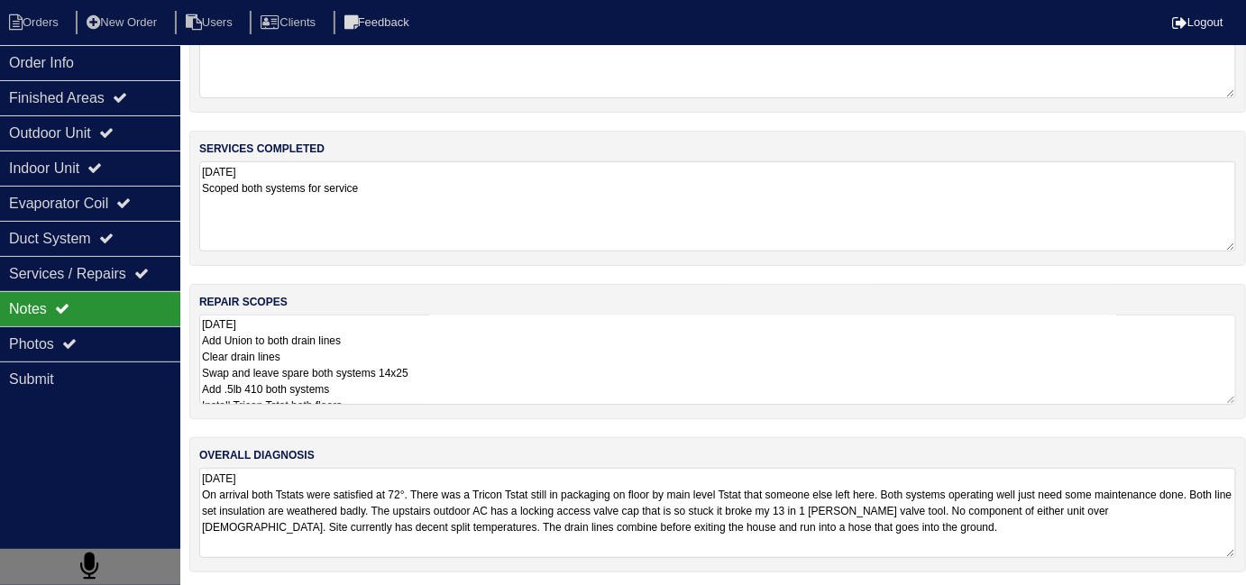
click at [651, 544] on textarea "9.30.25 On arrival both Tstats were satisfied at 72°. There was a Tricon Tstat …" at bounding box center [717, 513] width 1037 height 90
click at [693, 545] on textarea "9.30.25 On arrival both Tstats were satisfied at 72°. There was a Tricon Tstat …" at bounding box center [717, 513] width 1037 height 89
click at [47, 256] on div "Services / Repairs" at bounding box center [90, 273] width 180 height 35
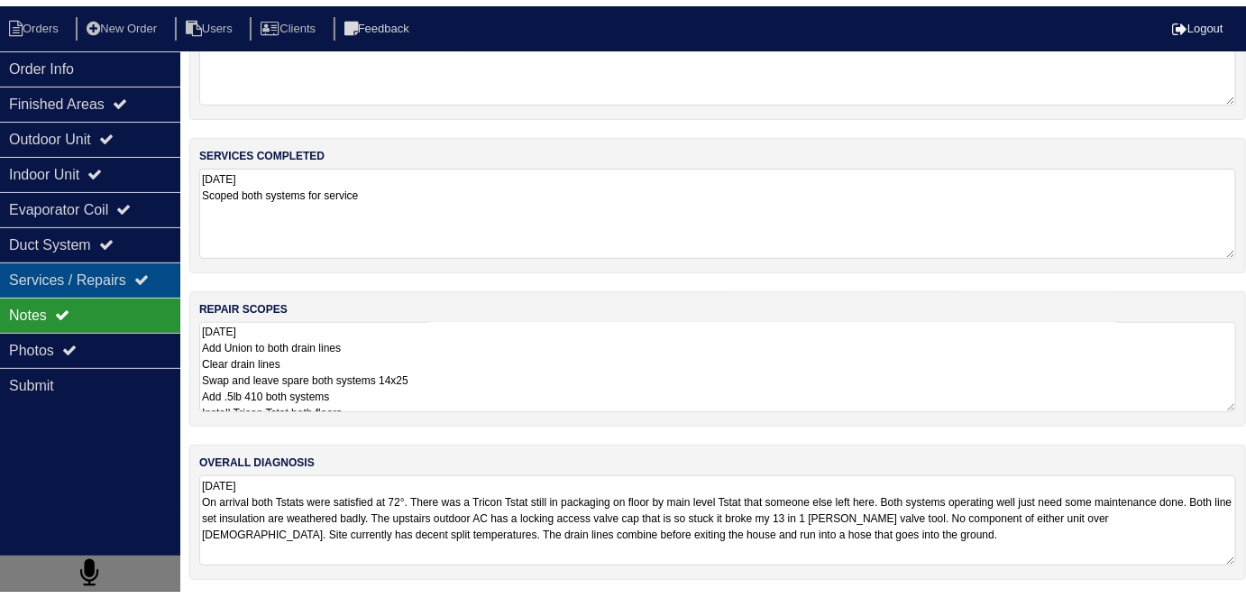
scroll to position [0, 0]
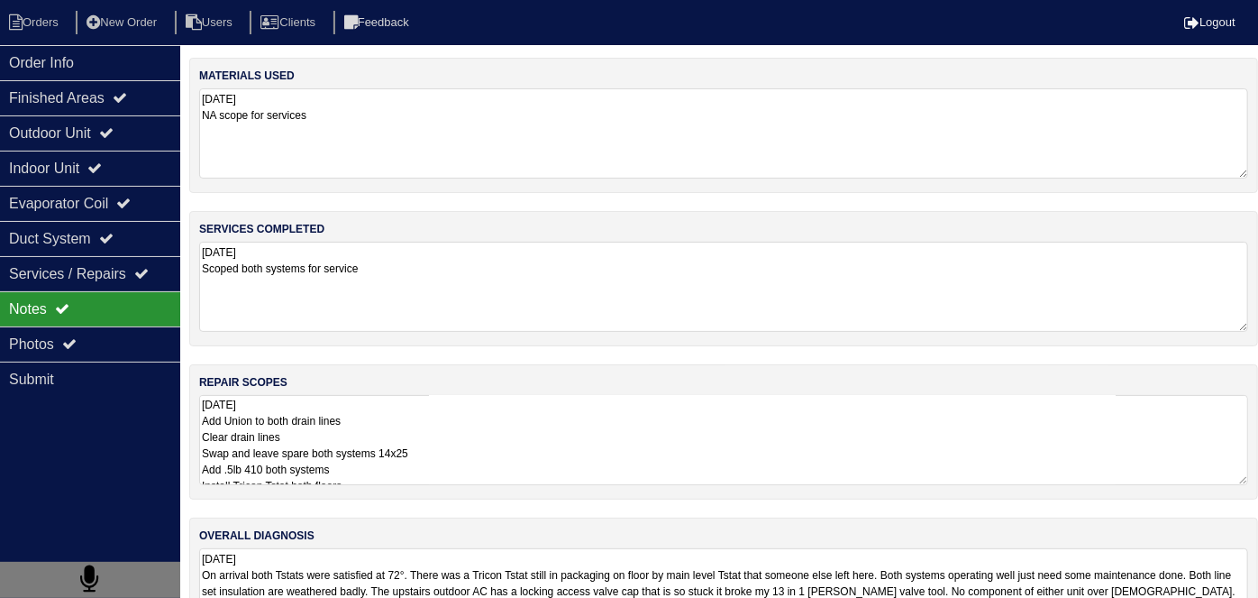
select select "2"
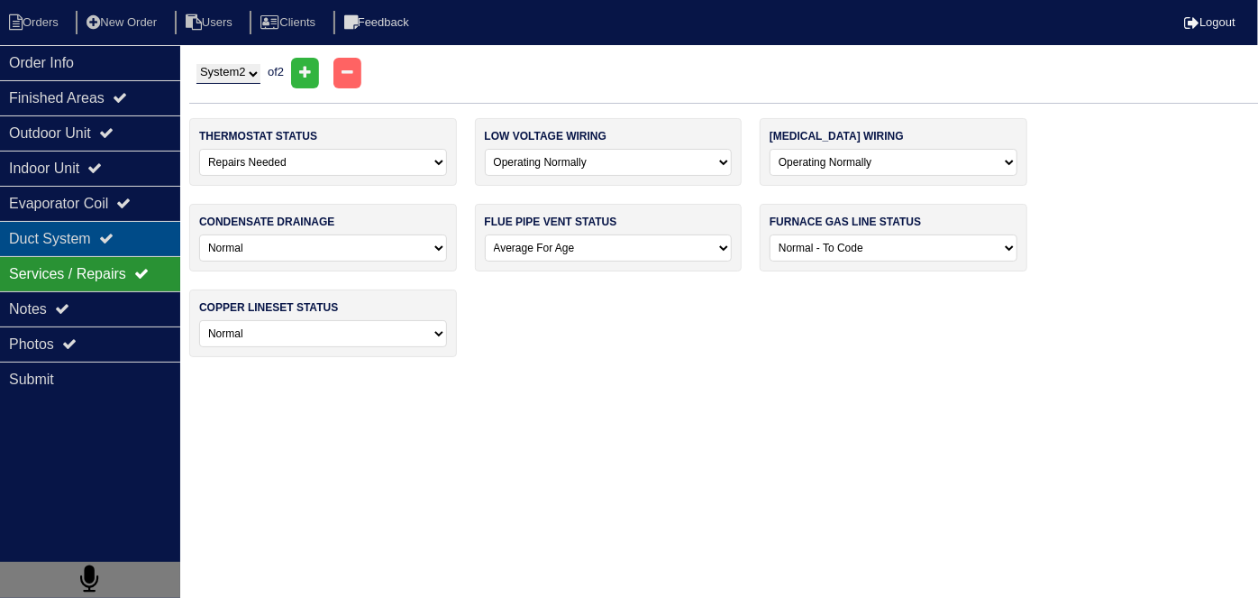
click at [60, 242] on div "Duct System" at bounding box center [90, 238] width 180 height 35
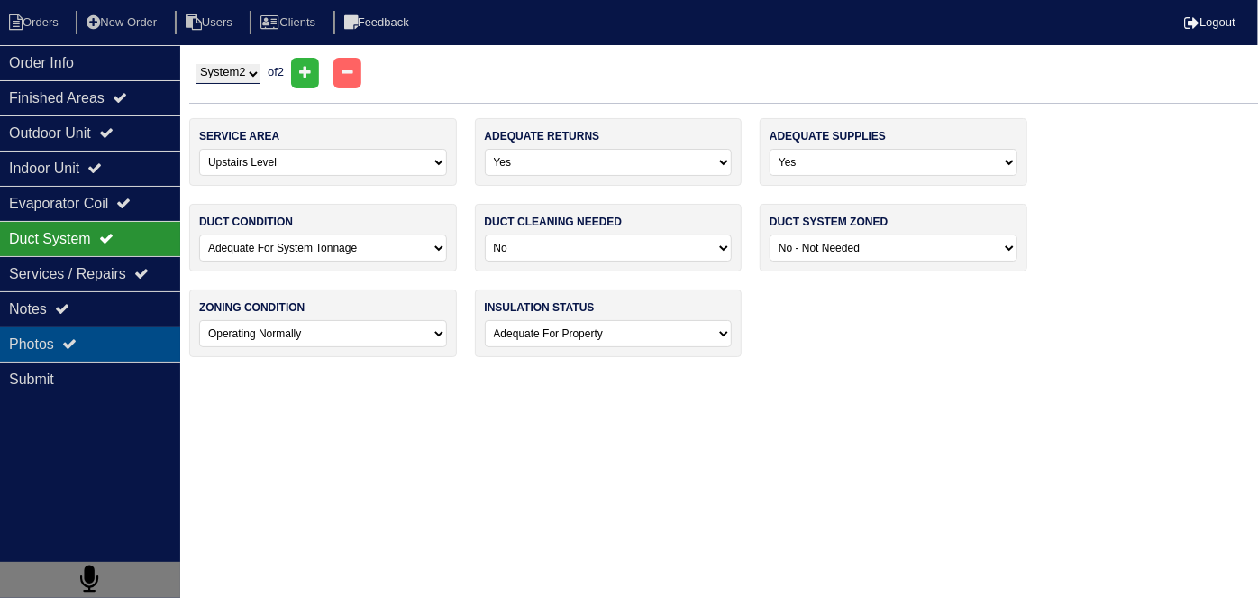
click at [64, 352] on div "Photos" at bounding box center [90, 343] width 180 height 35
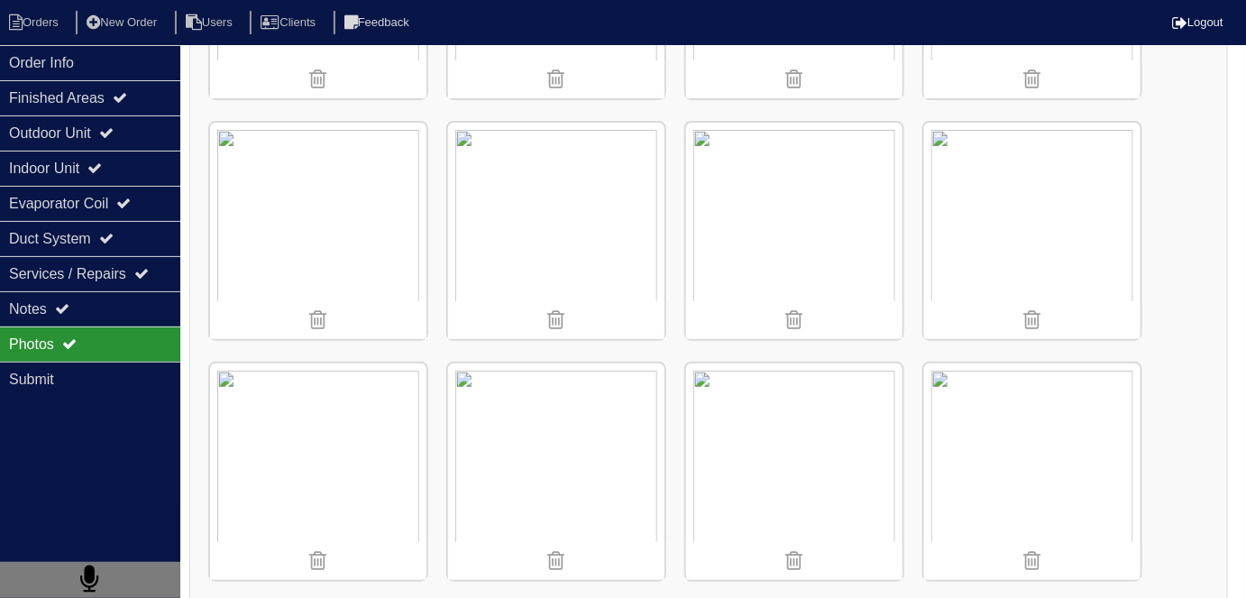
scroll to position [2622, 0]
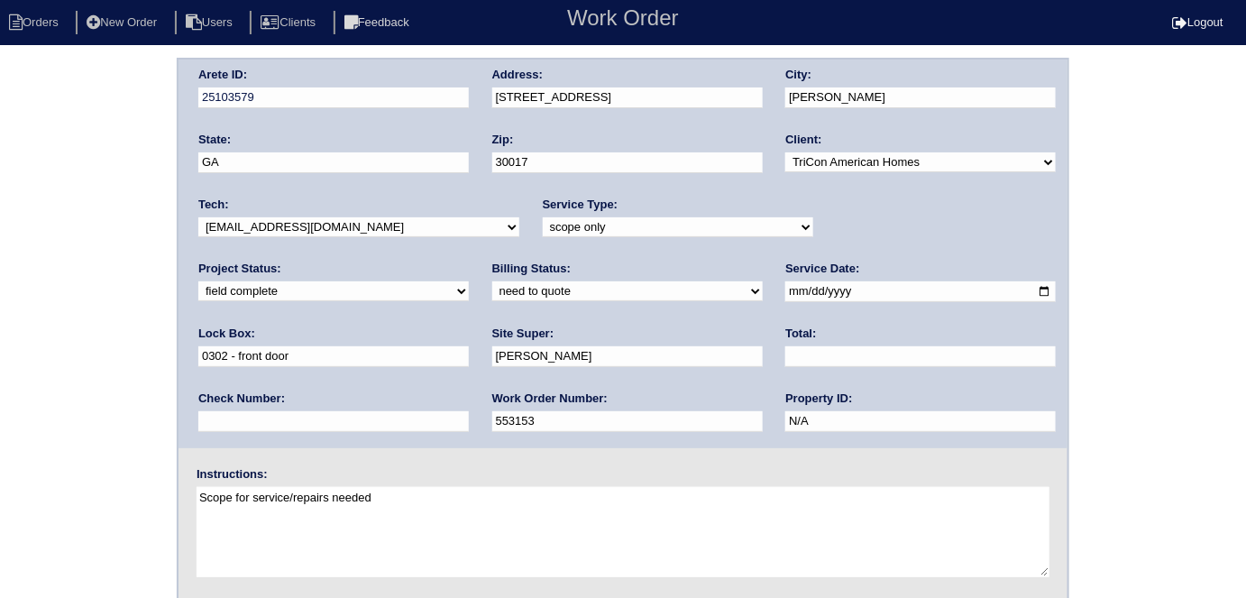
click at [785, 358] on input "text" at bounding box center [920, 356] width 270 height 21
type input "1659.00"
click at [492, 287] on select "need to quote quoted need to invoice invoiced paid warranty purchase order need…" at bounding box center [627, 291] width 270 height 20
select select "quoted"
click at [492, 281] on select "need to quote quoted need to invoice invoiced paid warranty purchase order need…" at bounding box center [627, 291] width 270 height 20
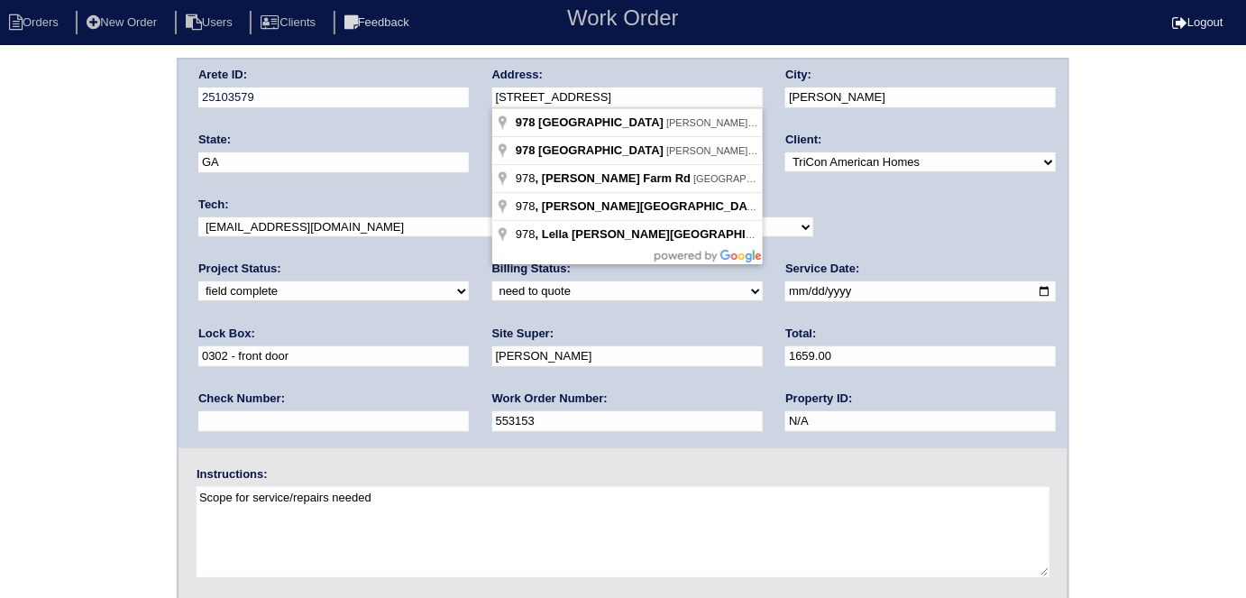
drag, startPoint x: 679, startPoint y: 94, endPoint x: 434, endPoint y: 83, distance: 244.5
click at [434, 83] on div "Arete ID: 25103579 Address: [STREET_ADDRESS] City: [PERSON_NAME] State: [GEOGRA…" at bounding box center [622, 253] width 889 height 388
click at [86, 345] on div "Arete ID: 25103579 Address: 978 Reddy Farm Rd SW City: Grayson State: GA Zip: 3…" at bounding box center [623, 422] width 1246 height 729
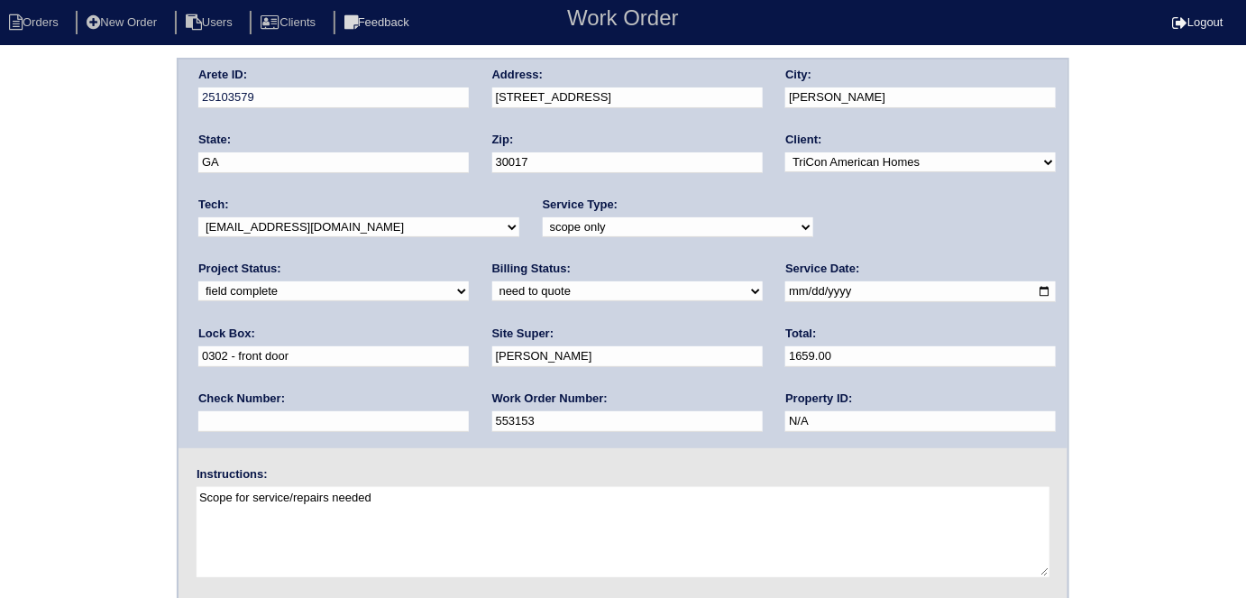
click at [29, 233] on div "Arete ID: 25103579 Address: 978 Reddy Farm Rd SW City: Grayson State: GA Zip: 3…" at bounding box center [623, 422] width 1246 height 729
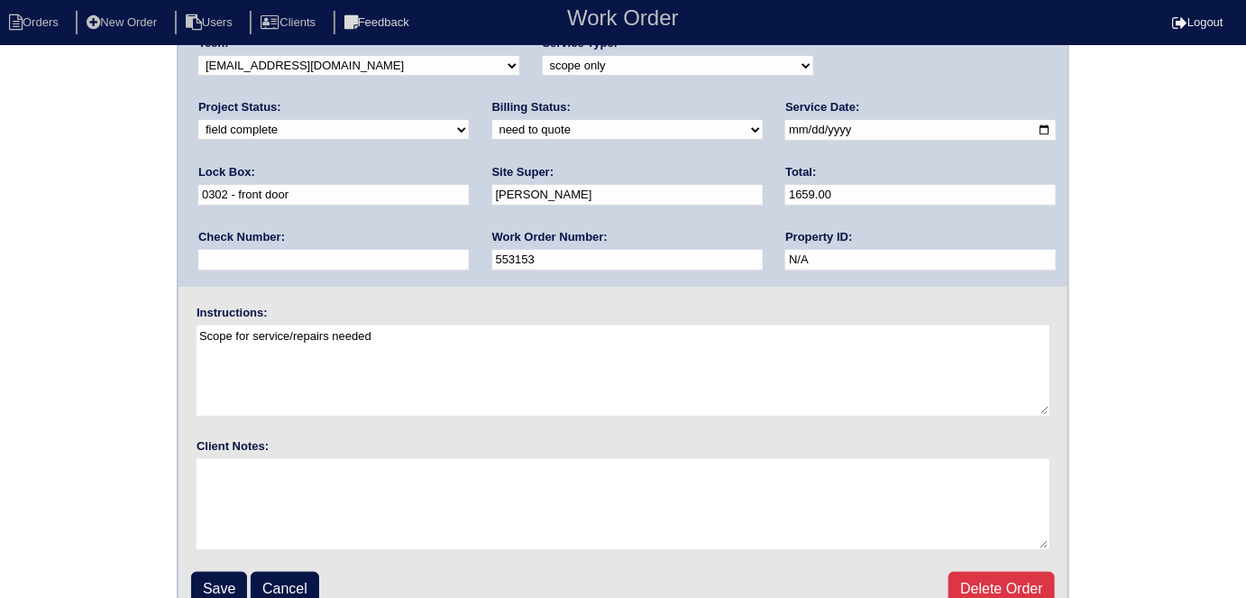
scroll to position [163, 0]
click at [202, 570] on input "Save" at bounding box center [219, 587] width 56 height 34
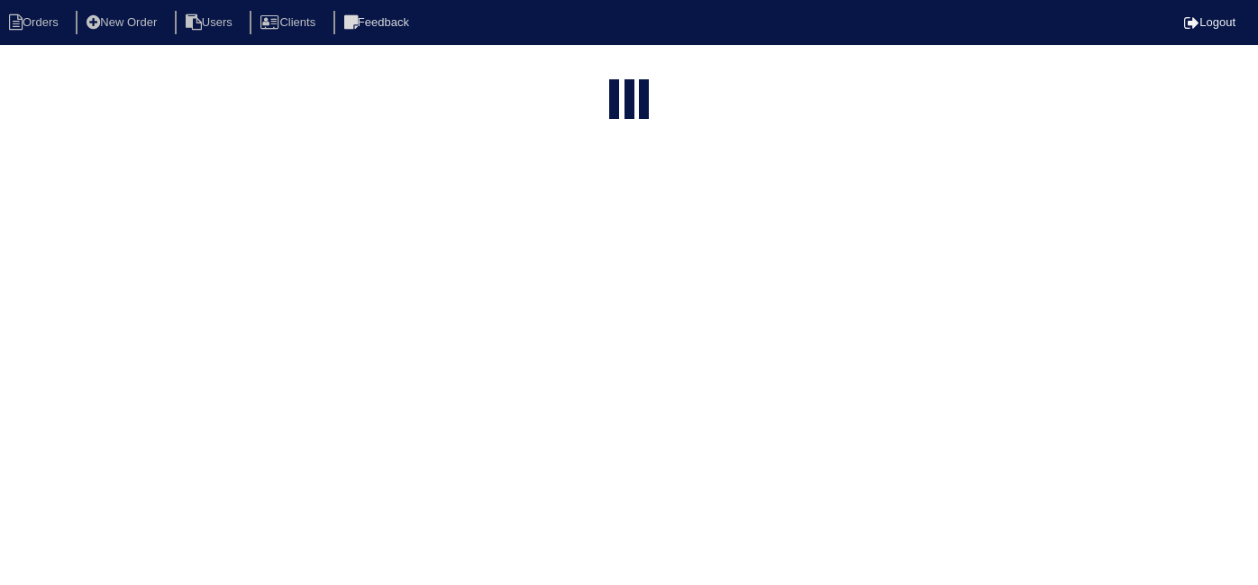
select select "15"
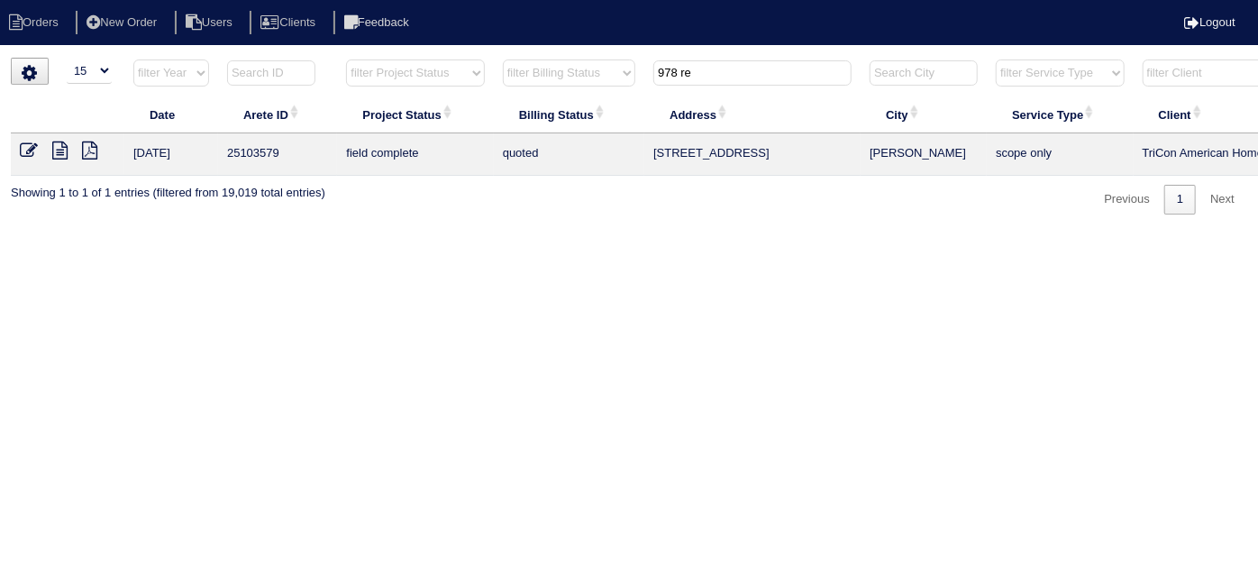
drag, startPoint x: 743, startPoint y: 67, endPoint x: 441, endPoint y: 56, distance: 302.2
click at [452, 62] on tr "filter Year -- Any Year -- 2025 2024 2023 2022 2021 2020 2019 filter Project St…" at bounding box center [792, 77] width 1562 height 37
type input "1100 a"
click at [59, 156] on icon at bounding box center [59, 151] width 15 height 18
click at [27, 147] on icon at bounding box center [29, 151] width 18 height 18
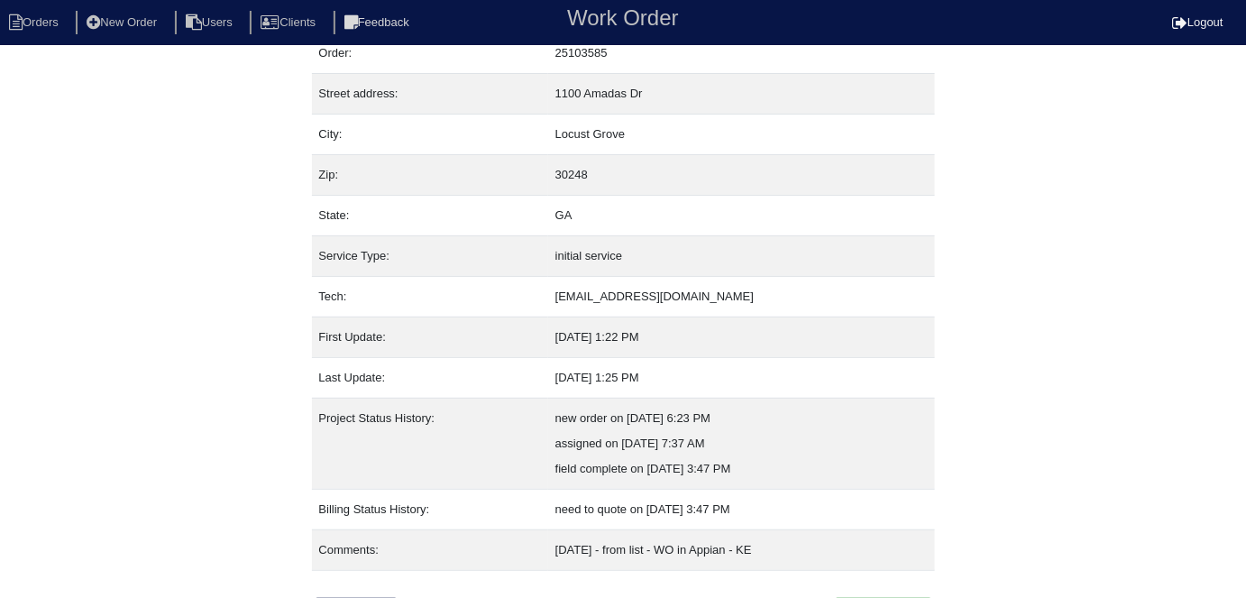
scroll to position [95, 0]
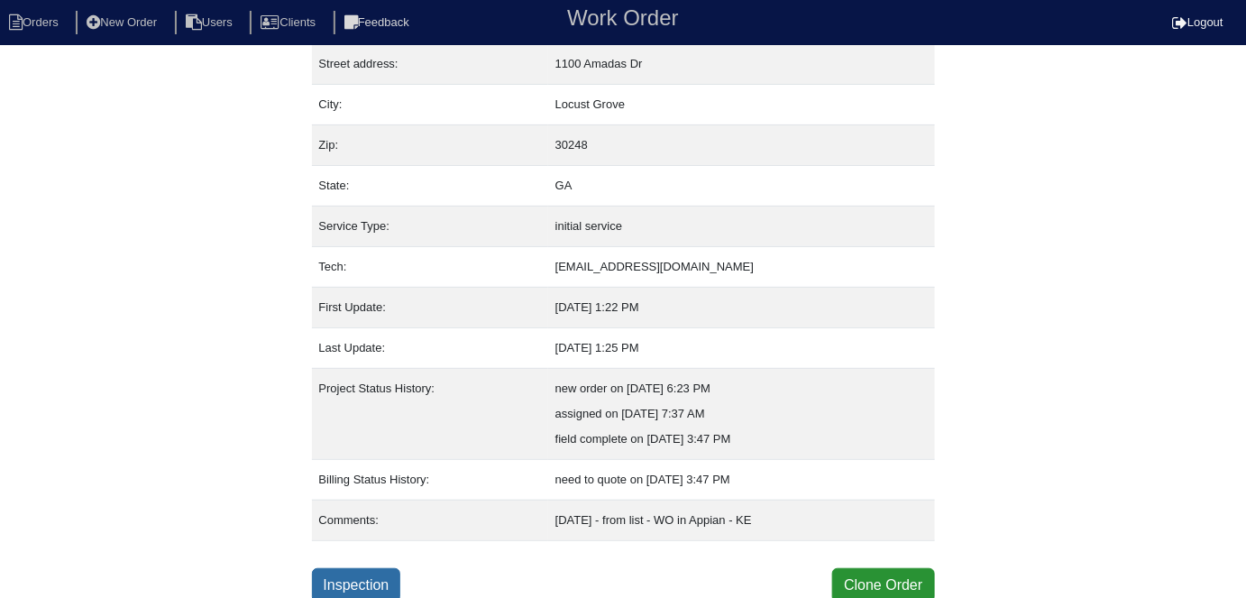
click at [324, 575] on link "Inspection" at bounding box center [356, 585] width 89 height 34
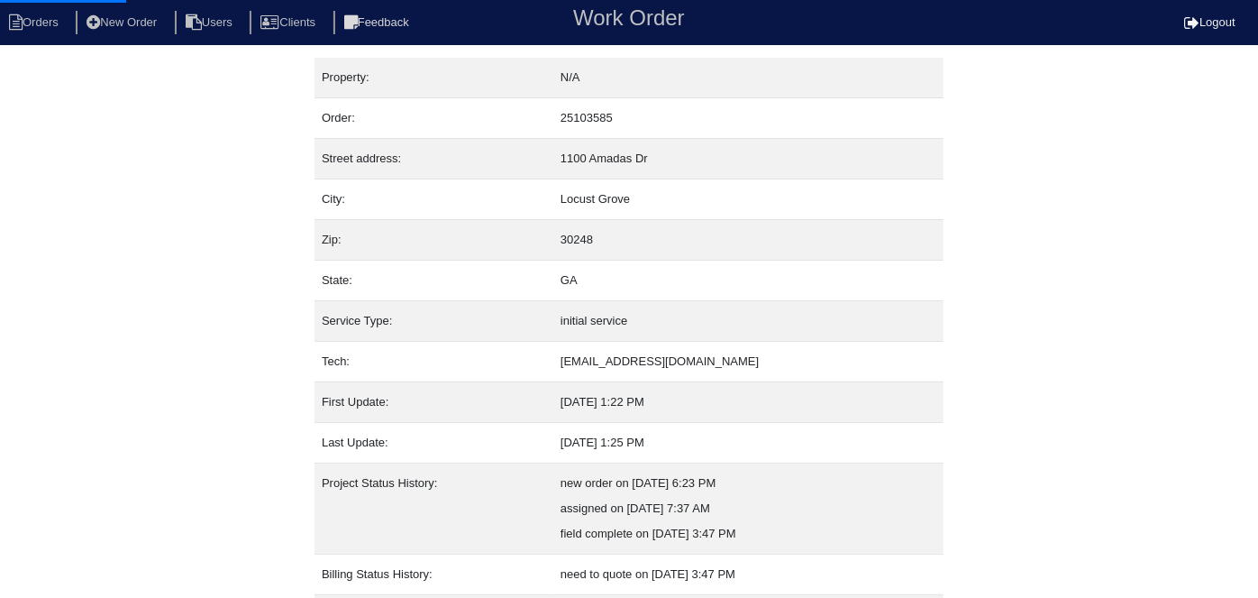
select select "0"
select select "3"
select select "Carrier"
select select "1"
select select "0"
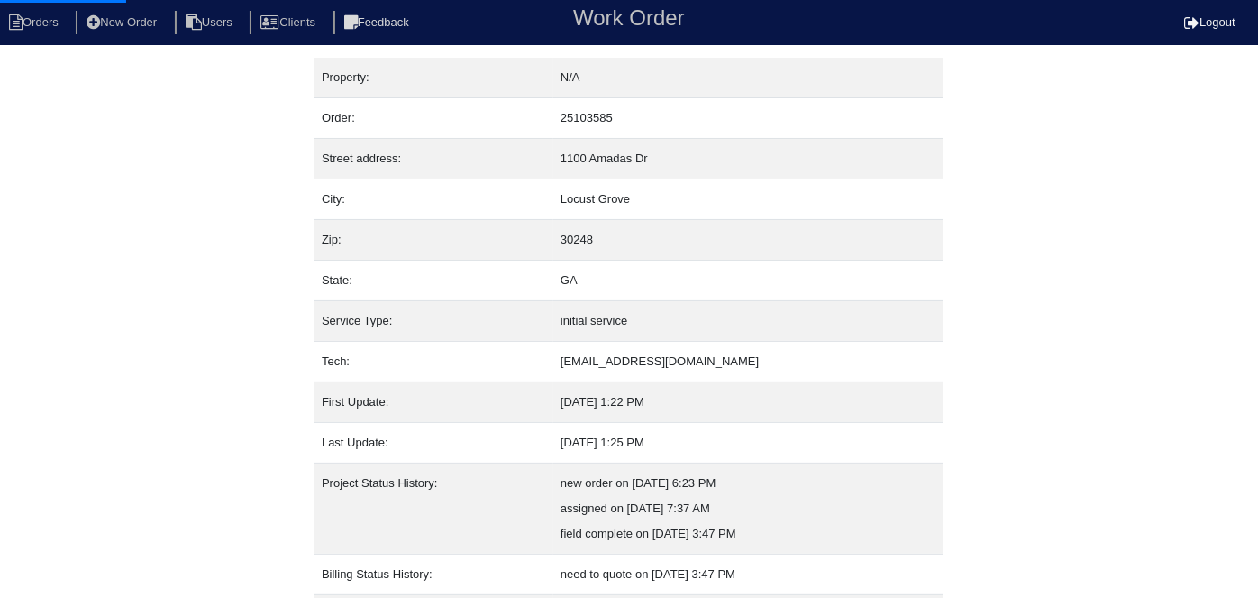
select select "1"
select select "0"
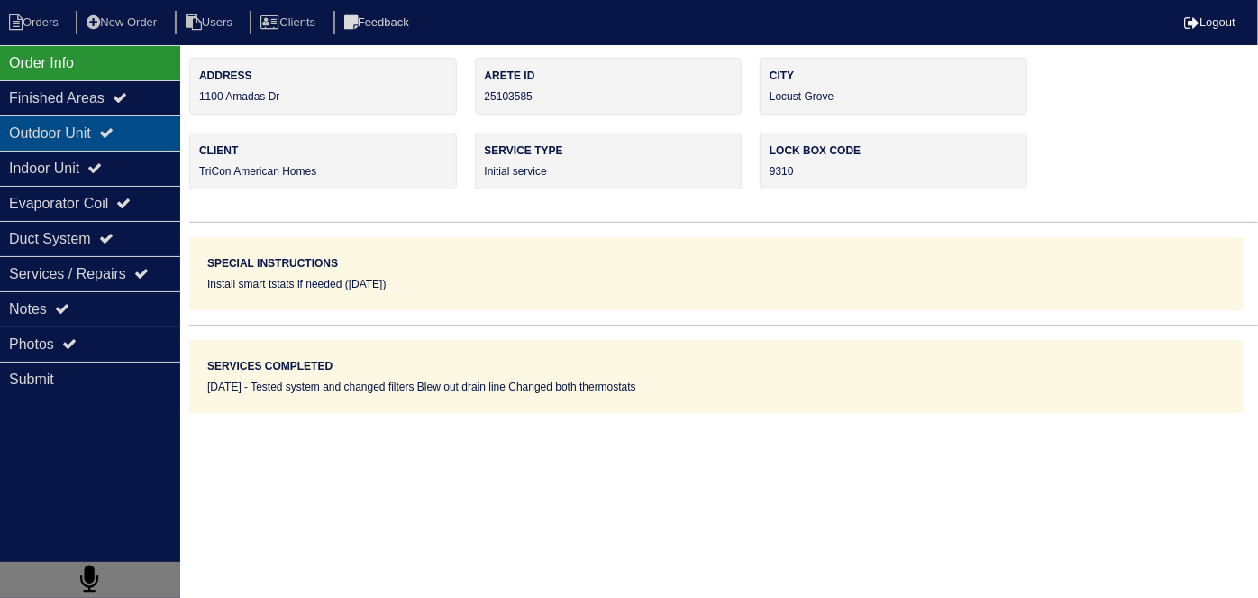
drag, startPoint x: 138, startPoint y: 136, endPoint x: 127, endPoint y: 159, distance: 25.0
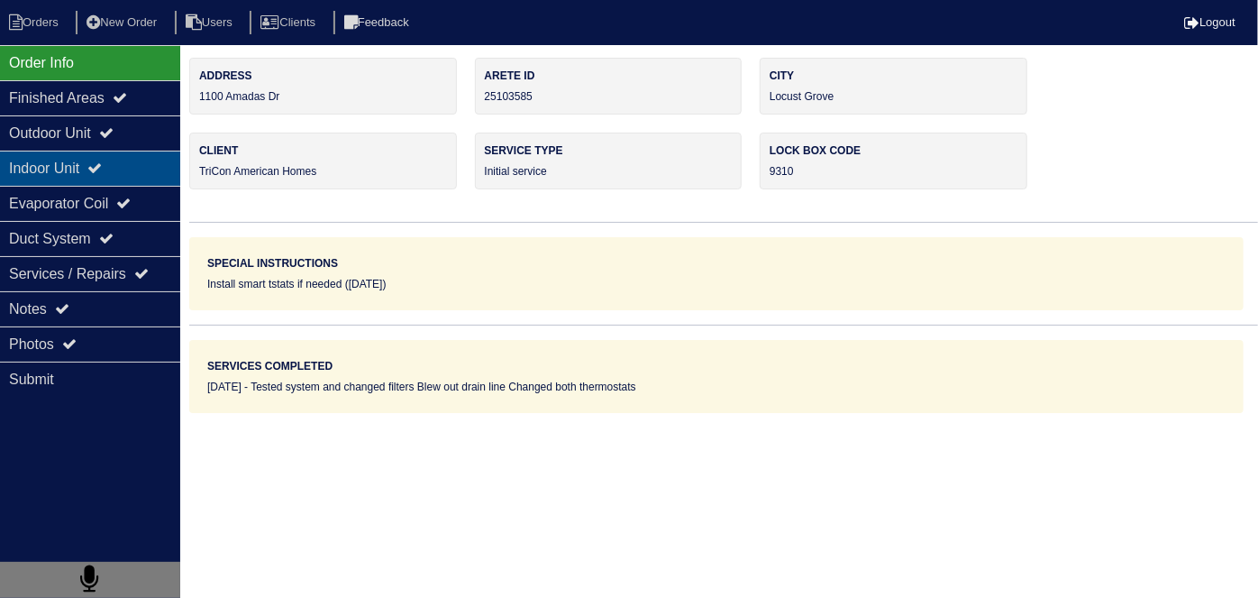
click at [137, 136] on div "Outdoor Unit" at bounding box center [90, 132] width 180 height 35
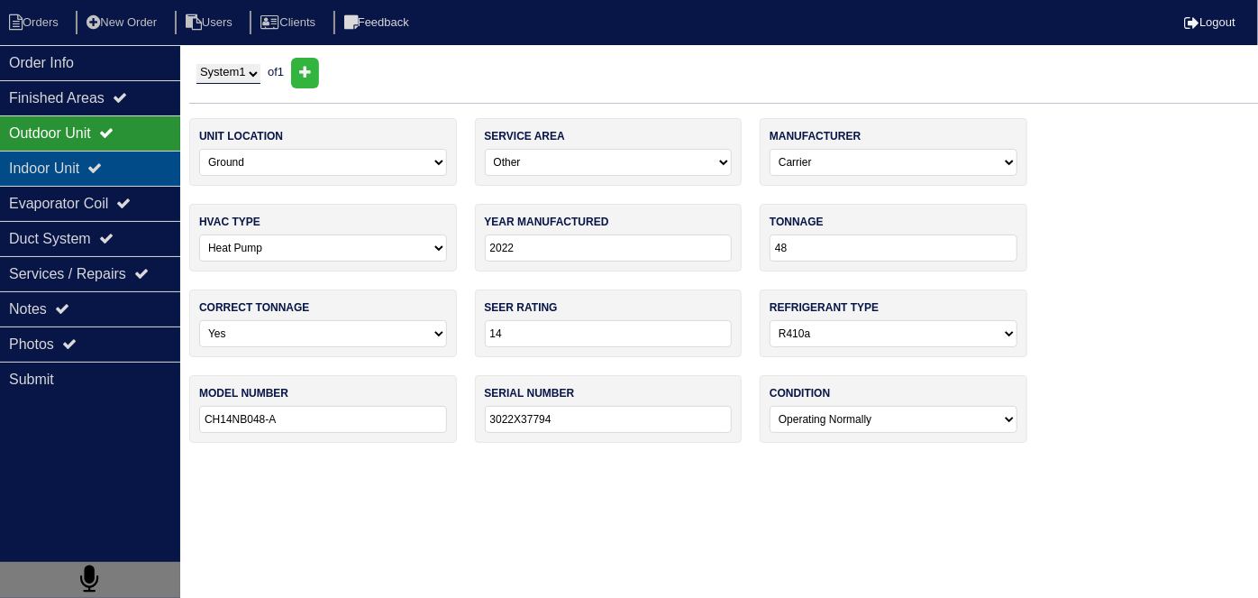
click at [127, 159] on div "Indoor Unit" at bounding box center [90, 168] width 180 height 35
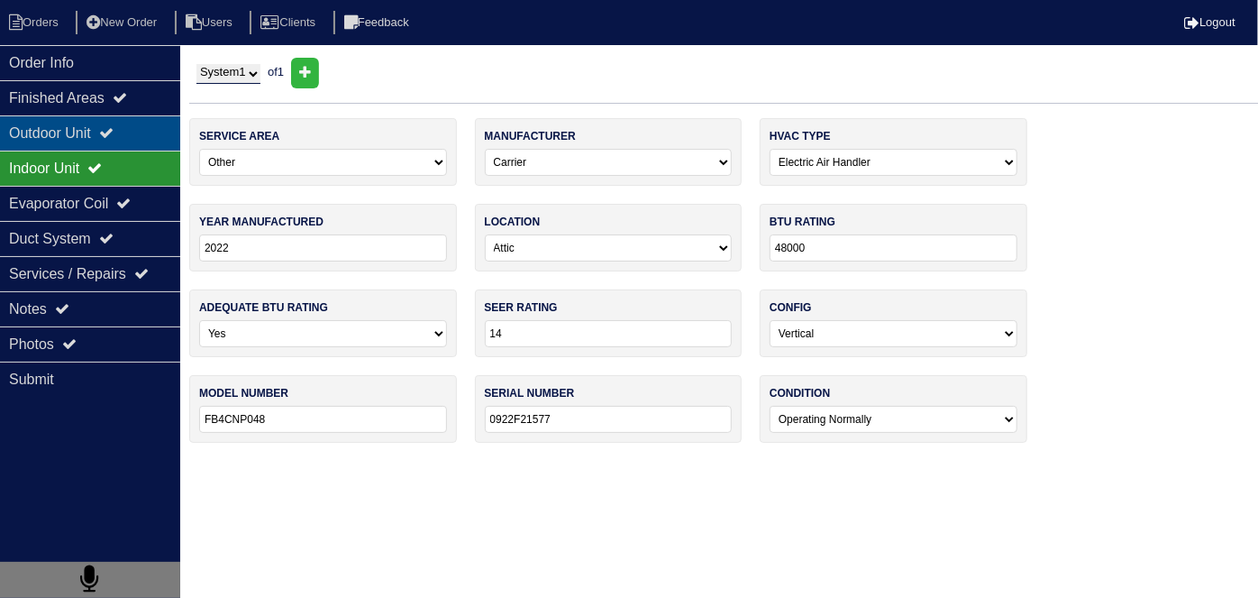
click at [106, 137] on div "Outdoor Unit" at bounding box center [90, 132] width 180 height 35
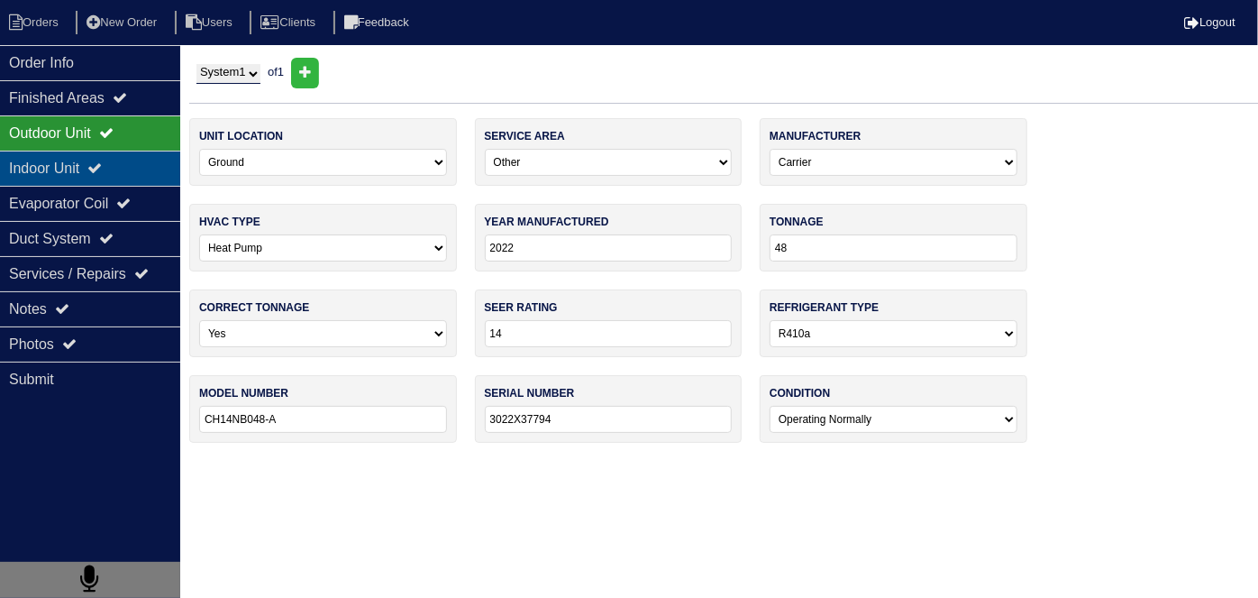
click at [105, 157] on div "Indoor Unit" at bounding box center [90, 168] width 180 height 35
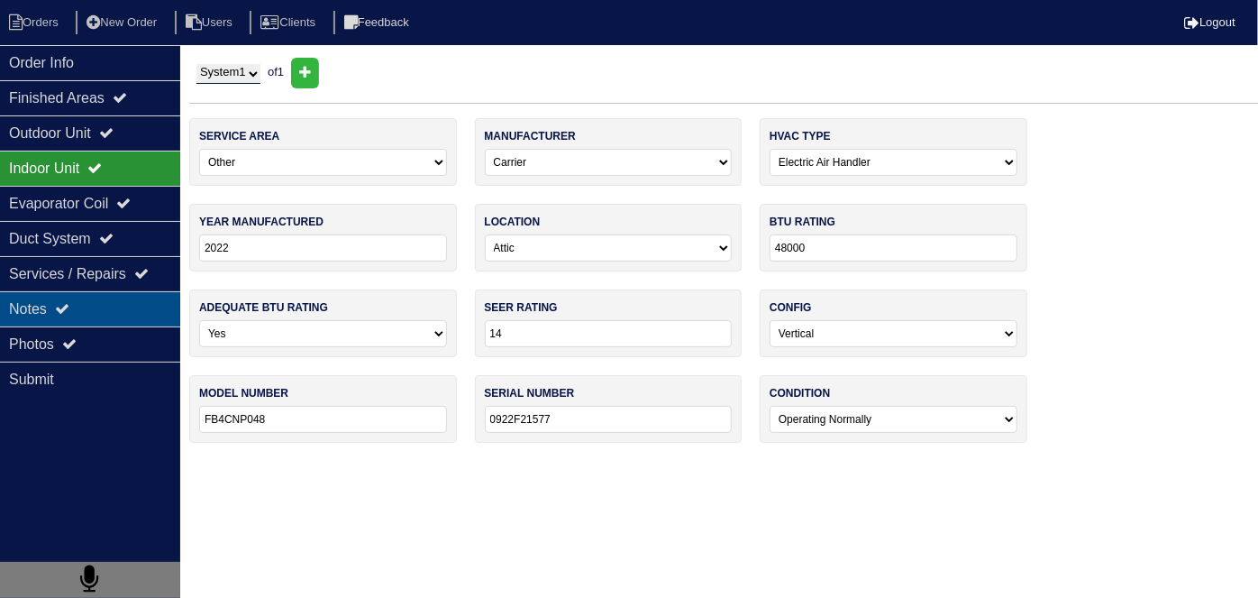
click at [110, 309] on div "Notes" at bounding box center [90, 308] width 180 height 35
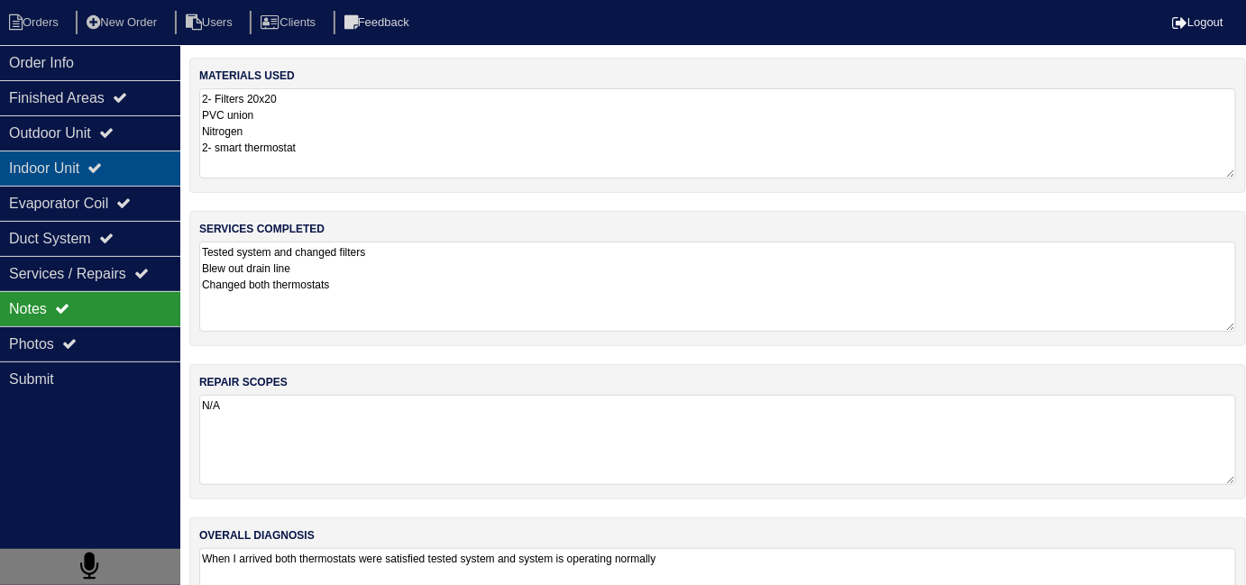
click at [45, 154] on div "Indoor Unit" at bounding box center [90, 168] width 180 height 35
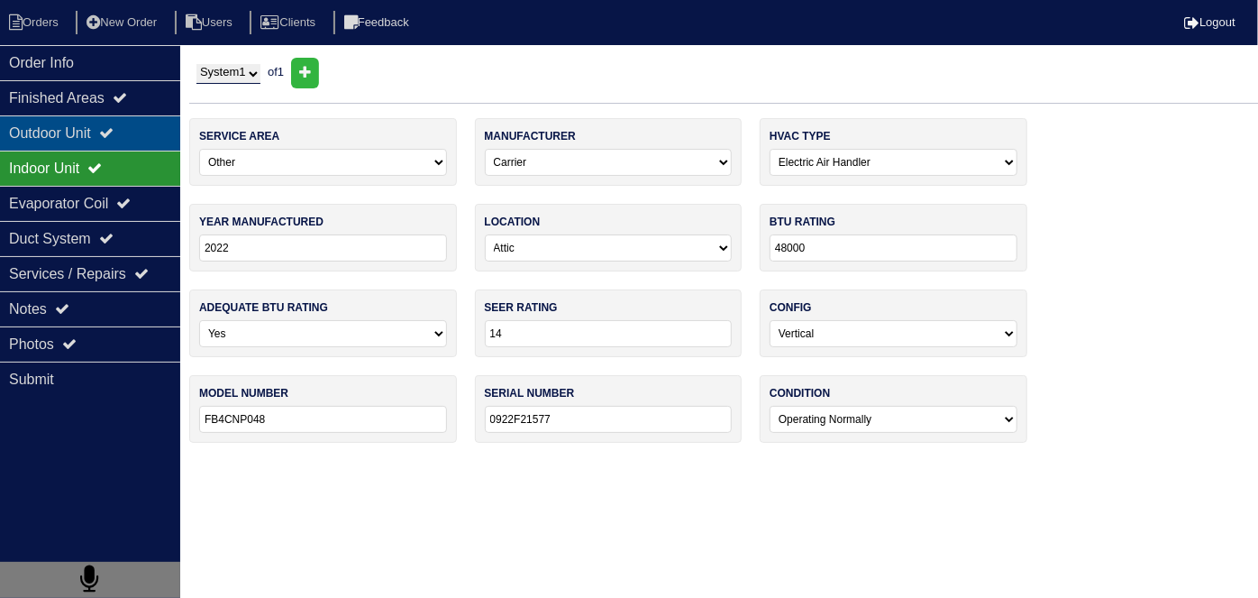
click at [52, 137] on div "Outdoor Unit" at bounding box center [90, 132] width 180 height 35
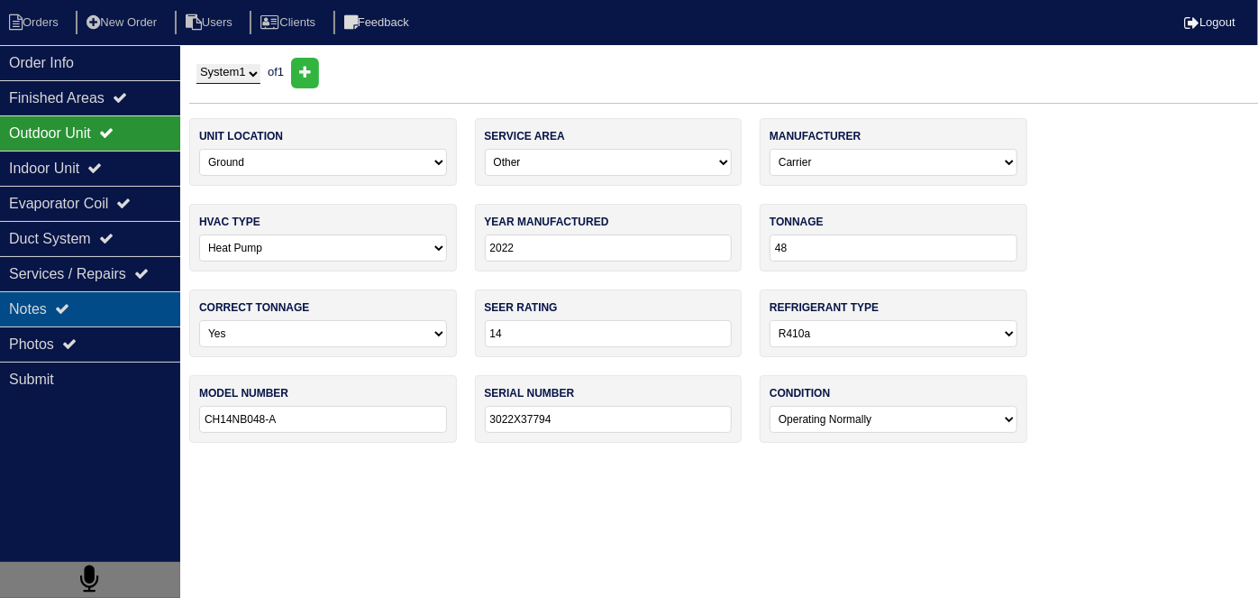
click at [79, 295] on div "Notes" at bounding box center [90, 308] width 180 height 35
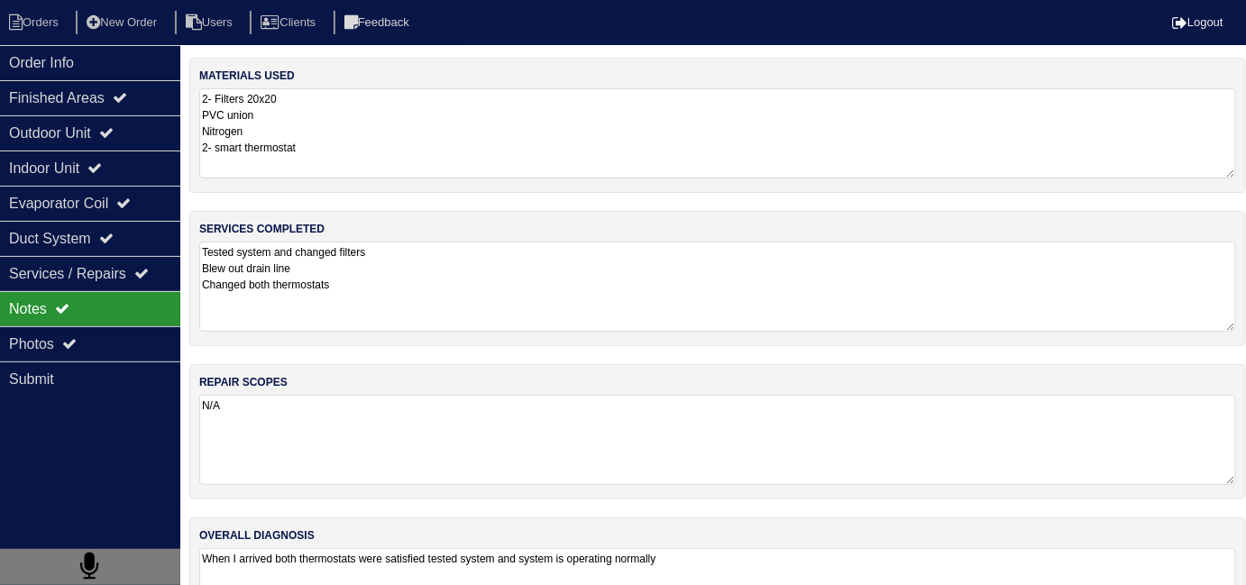
click at [469, 296] on textarea "Tested system and changed filters Blew out drain line Changed both thermostats" at bounding box center [717, 287] width 1037 height 90
click at [114, 242] on icon at bounding box center [106, 238] width 14 height 14
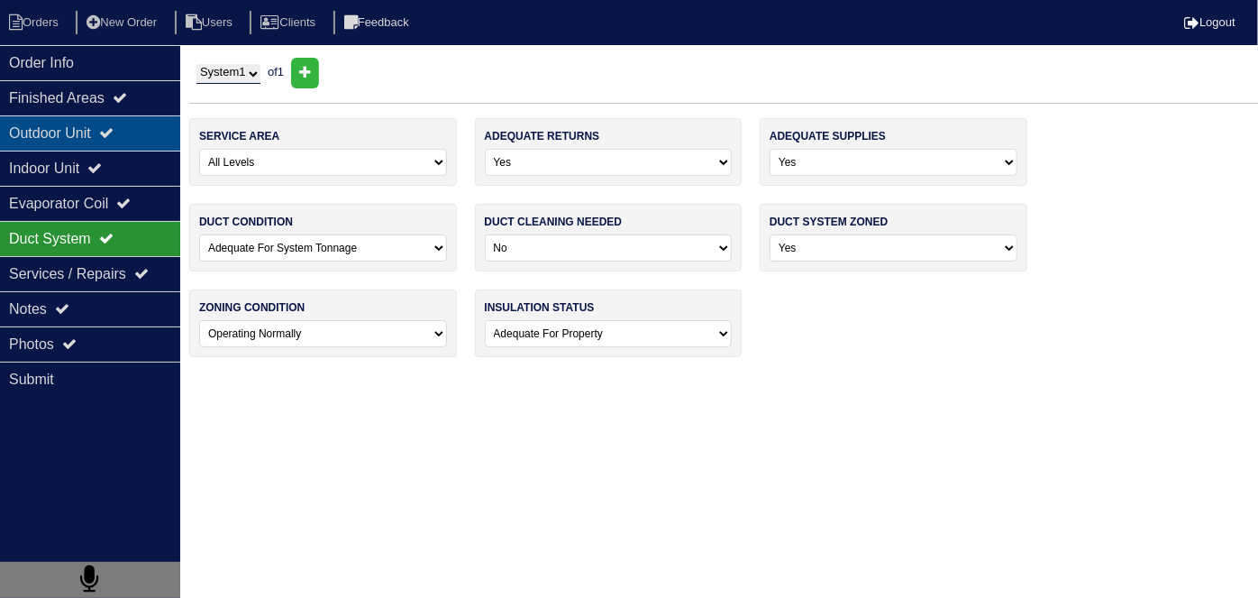
click at [106, 134] on div "Outdoor Unit" at bounding box center [90, 132] width 180 height 35
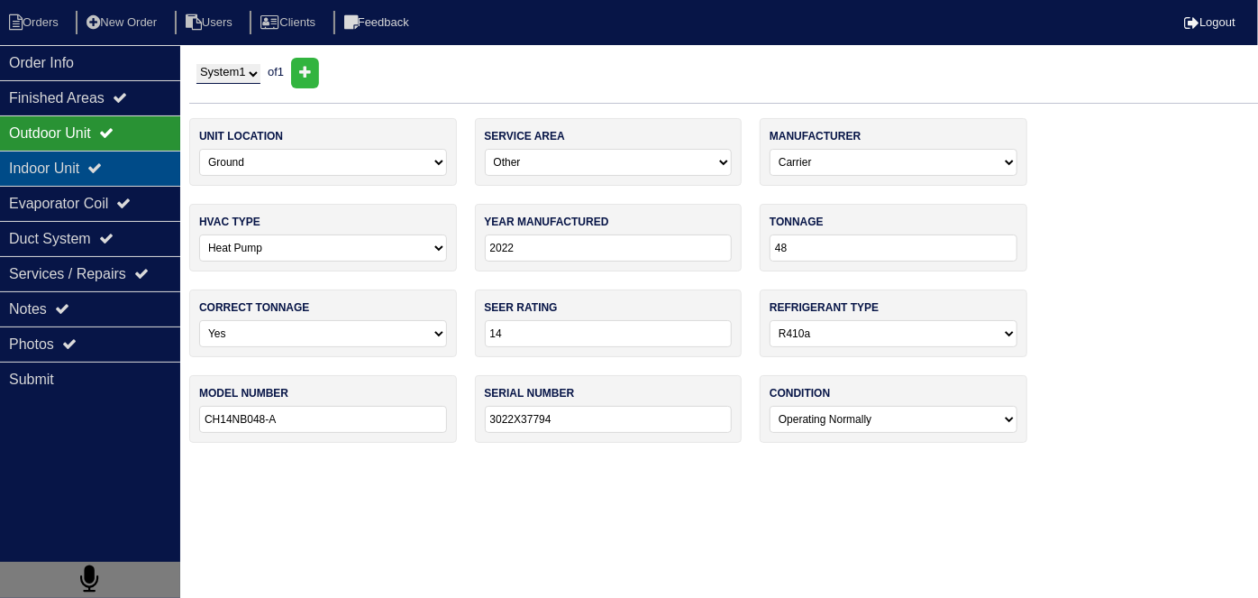
click at [91, 162] on div "Indoor Unit" at bounding box center [90, 168] width 180 height 35
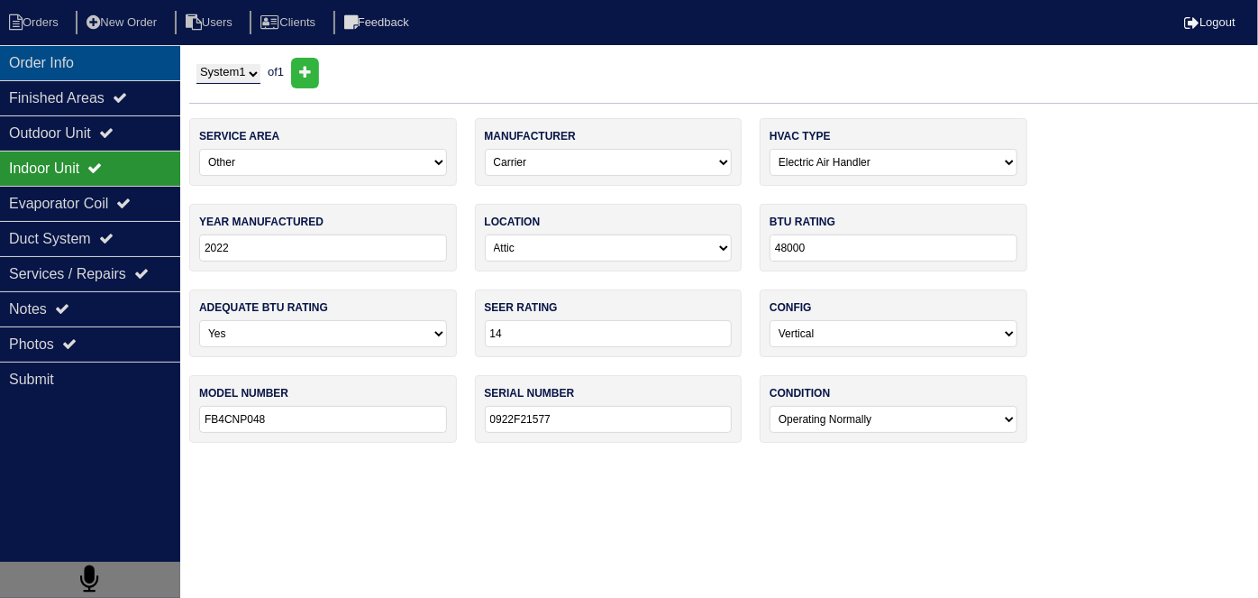
click at [87, 58] on div "Order Info" at bounding box center [90, 62] width 180 height 35
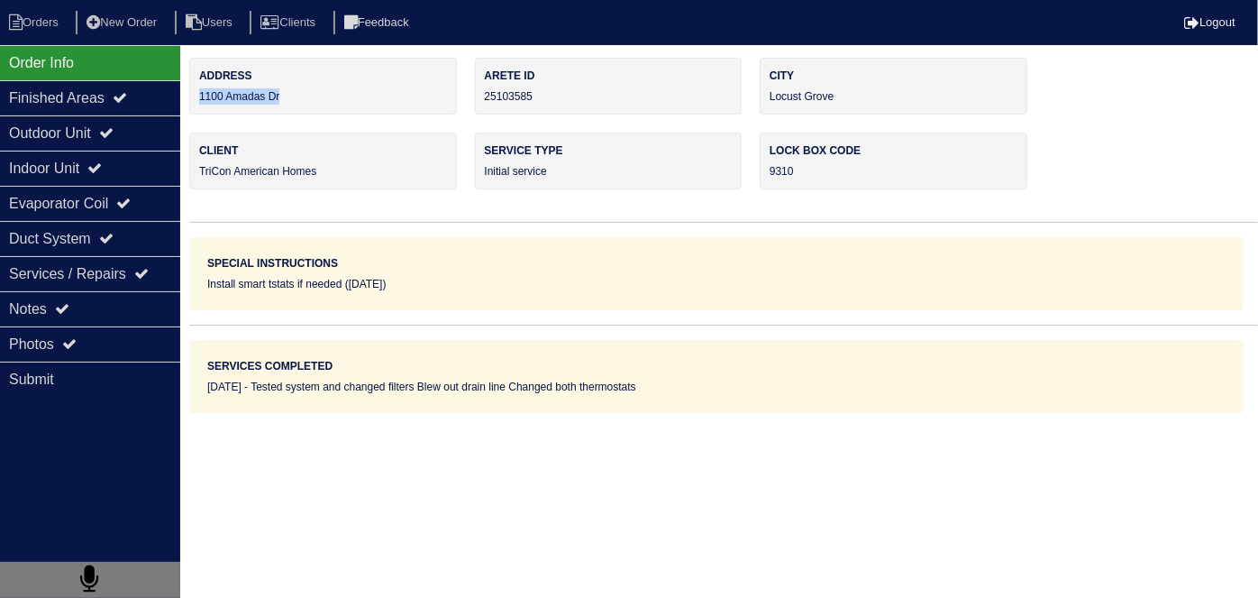
drag, startPoint x: 326, startPoint y: 96, endPoint x: 192, endPoint y: 108, distance: 134.8
click at [192, 108] on div "Address 1100 Amadas Dr" at bounding box center [323, 86] width 268 height 57
copy div "1100 Amadas Dr"
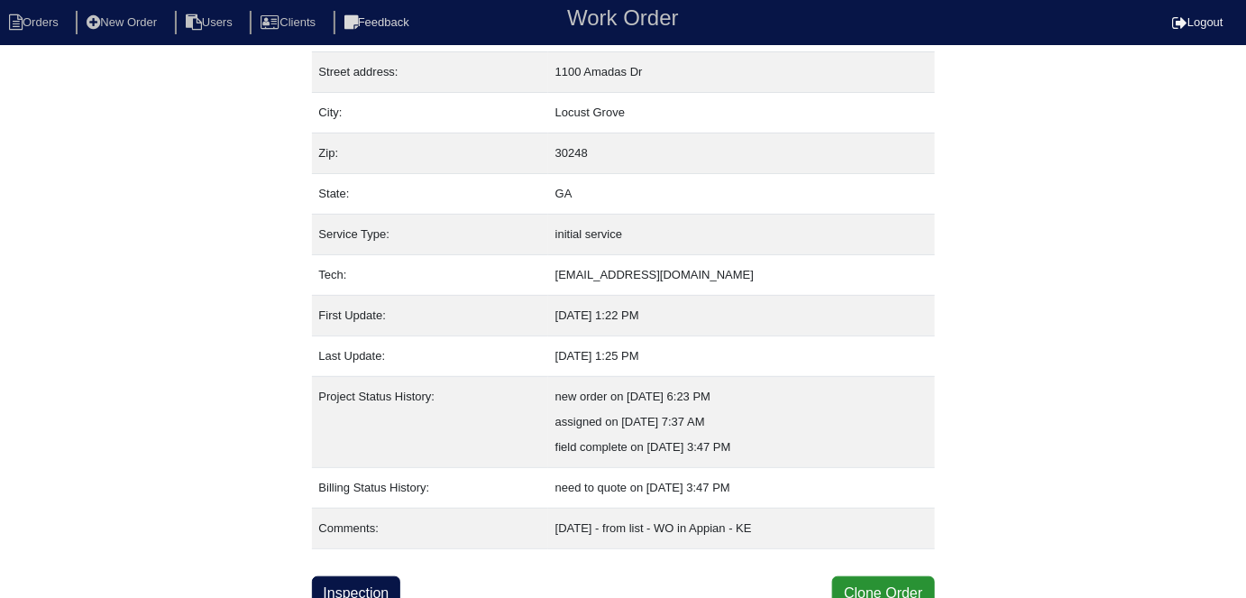
scroll to position [95, 0]
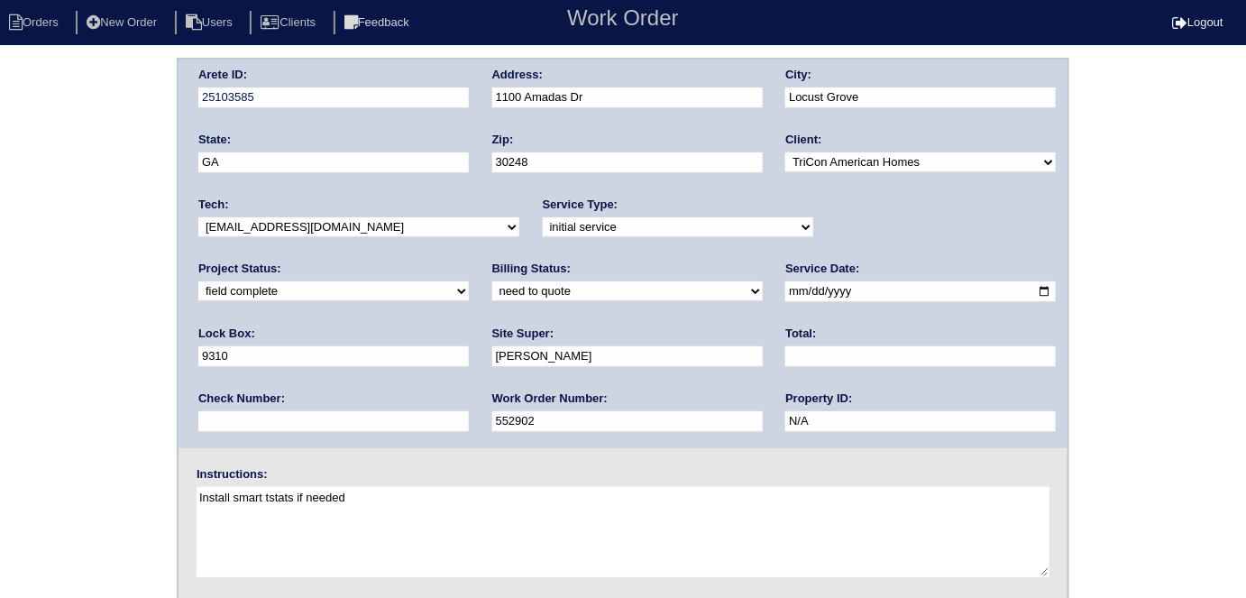
drag, startPoint x: 250, startPoint y: 281, endPoint x: 250, endPoint y: 291, distance: 9.9
click at [492, 281] on select "need to quote quoted need to invoice invoiced paid warranty purchase order need…" at bounding box center [627, 291] width 270 height 20
select select "quoted"
click at [492, 281] on select "need to quote quoted need to invoice invoiced paid warranty purchase order need…" at bounding box center [627, 291] width 270 height 20
click at [785, 353] on input "text" at bounding box center [920, 356] width 270 height 21
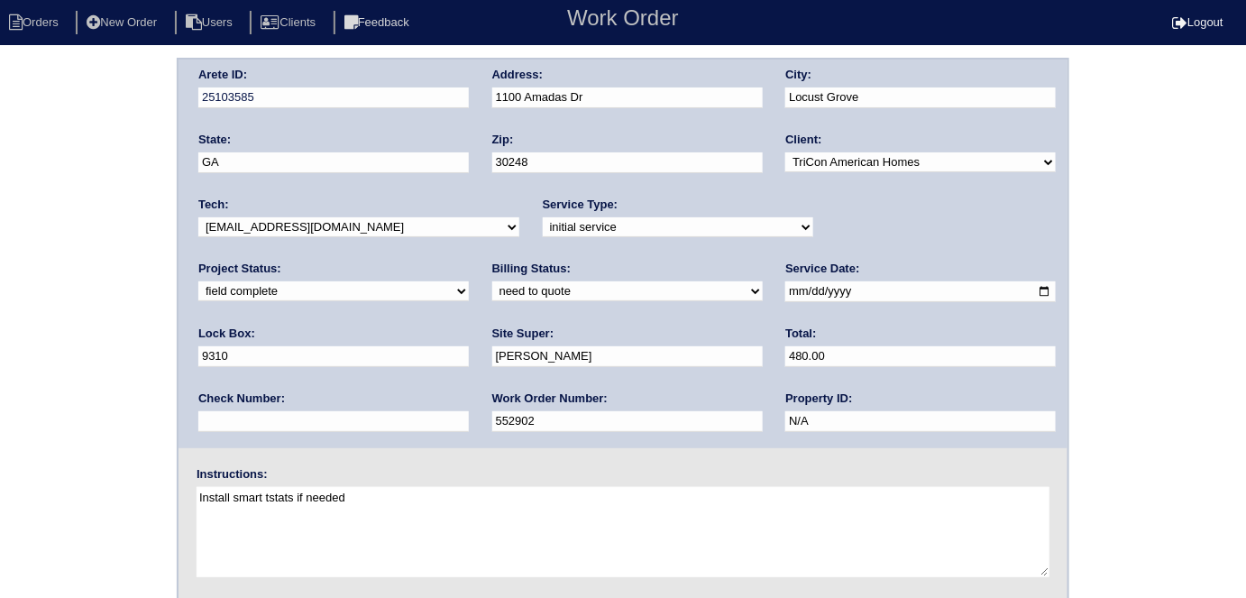
type input "480.00"
click at [127, 323] on div "Arete ID: 25103585 Address: 1100 Amadas Dr City: Locust Grove State: GA Zip: 30…" at bounding box center [623, 422] width 1246 height 729
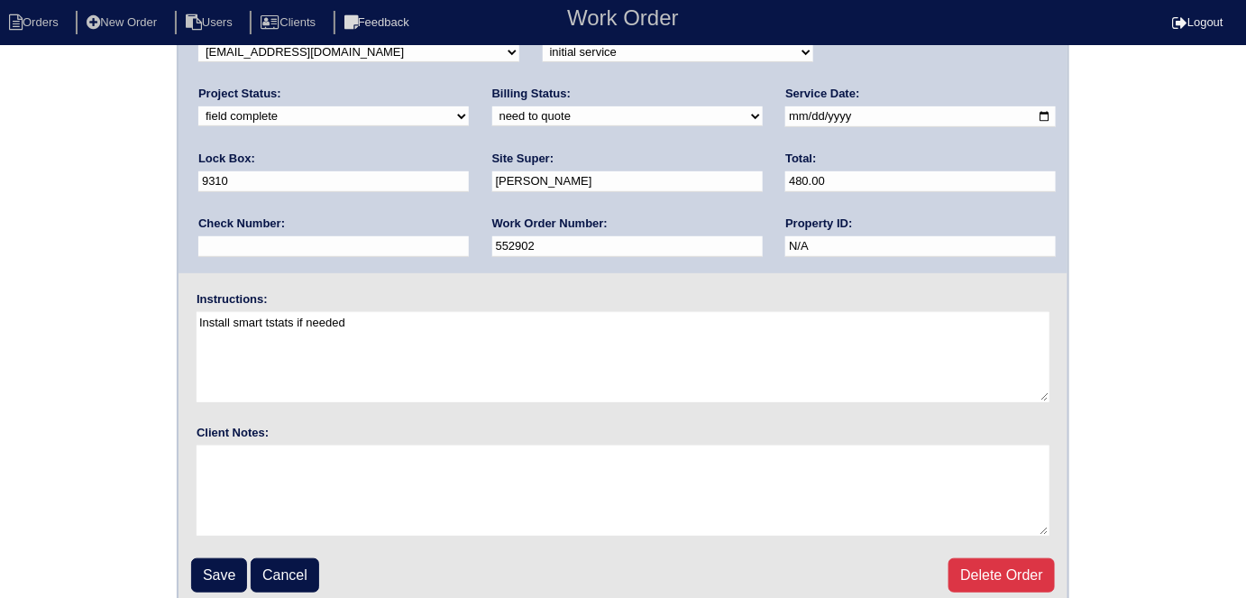
scroll to position [185, 0]
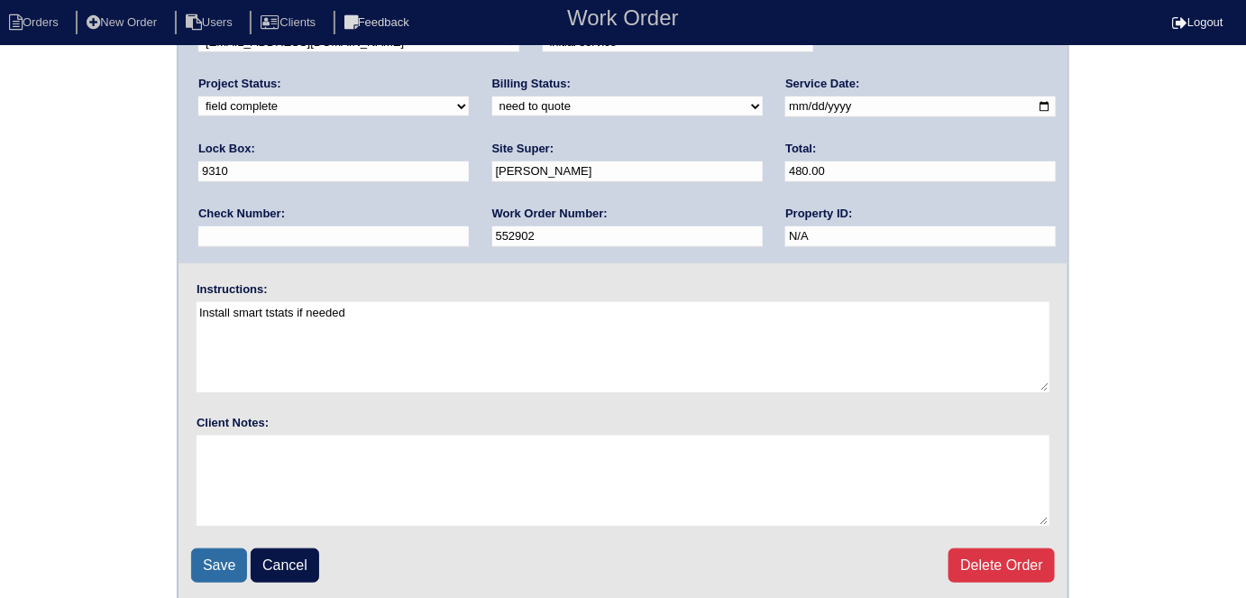
click at [233, 565] on input "Save" at bounding box center [219, 565] width 56 height 34
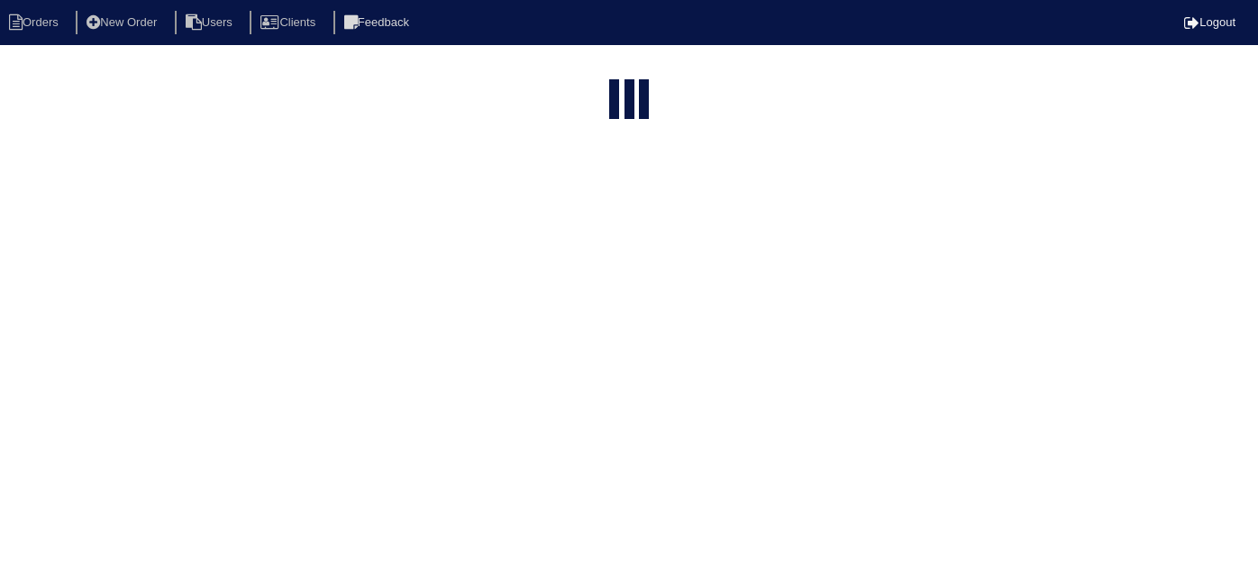
select select "15"
